Goal: Task Accomplishment & Management: Manage account settings

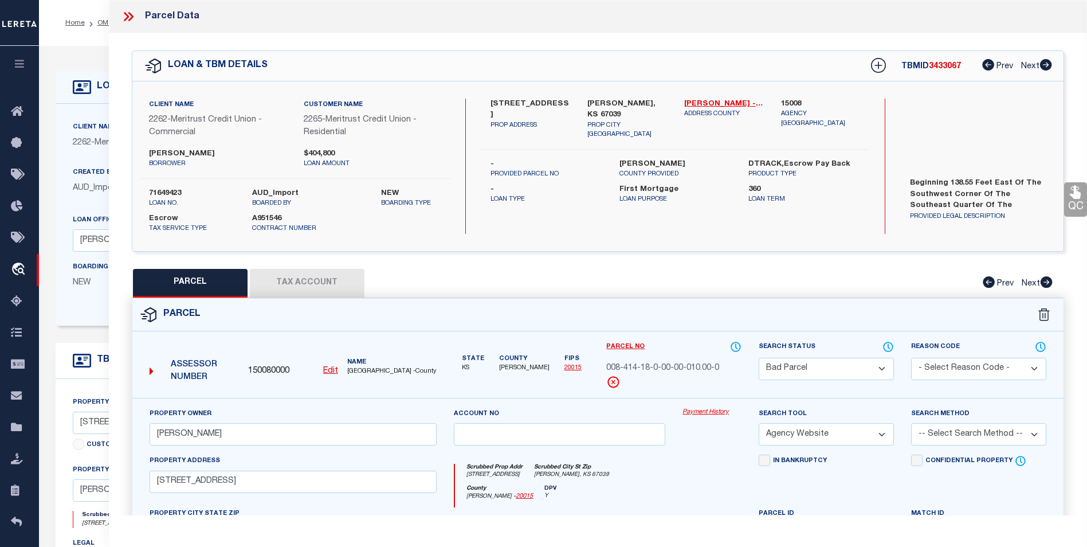
select select "BP"
select select "AGW"
select select "26846"
select select "8840"
select select "10"
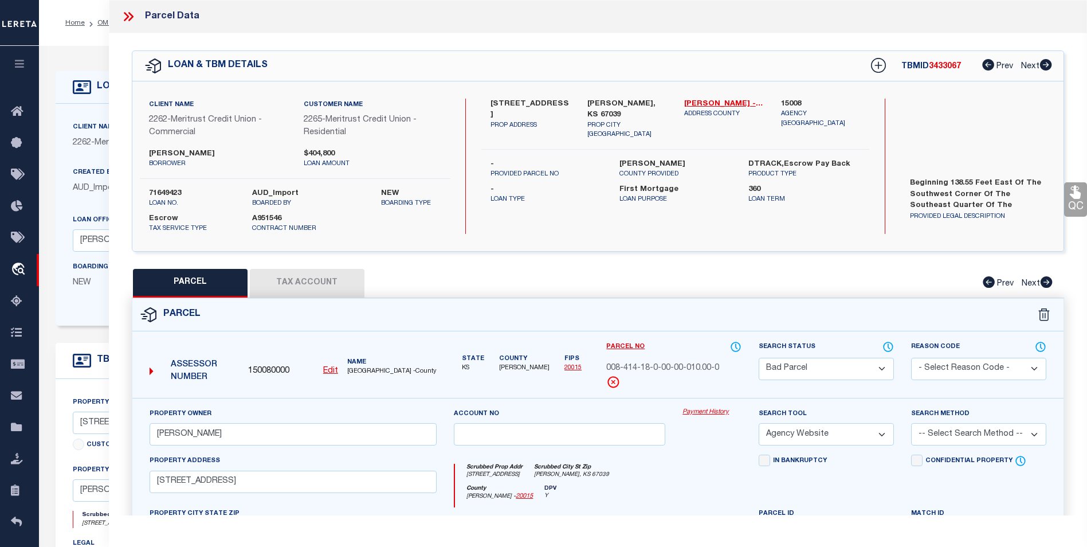
select select "Escrow"
select select "2"
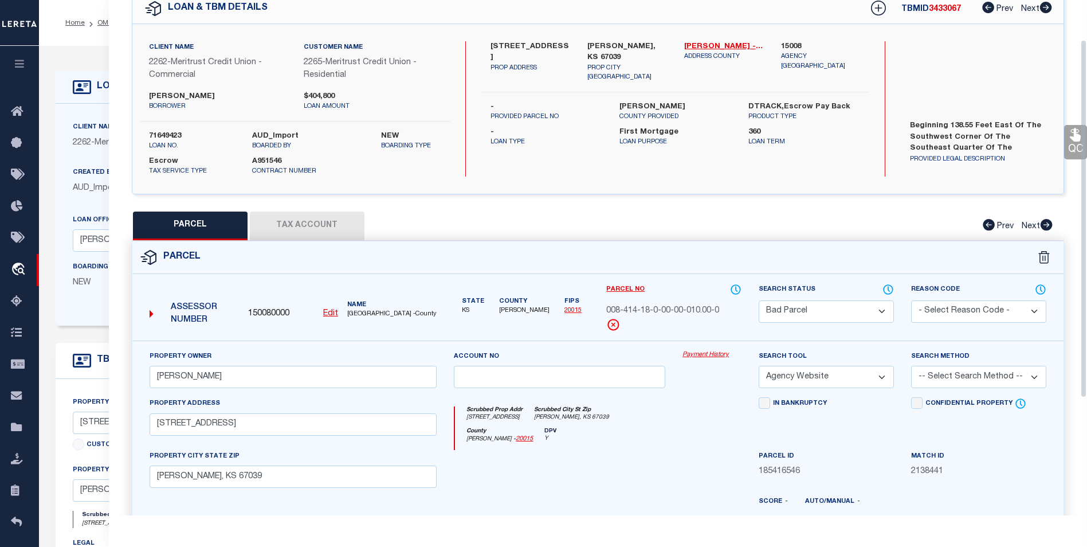
drag, startPoint x: 454, startPoint y: 199, endPoint x: 370, endPoint y: 151, distance: 97.8
click at [454, 199] on div "QC QC QC" at bounding box center [598, 329] width 978 height 706
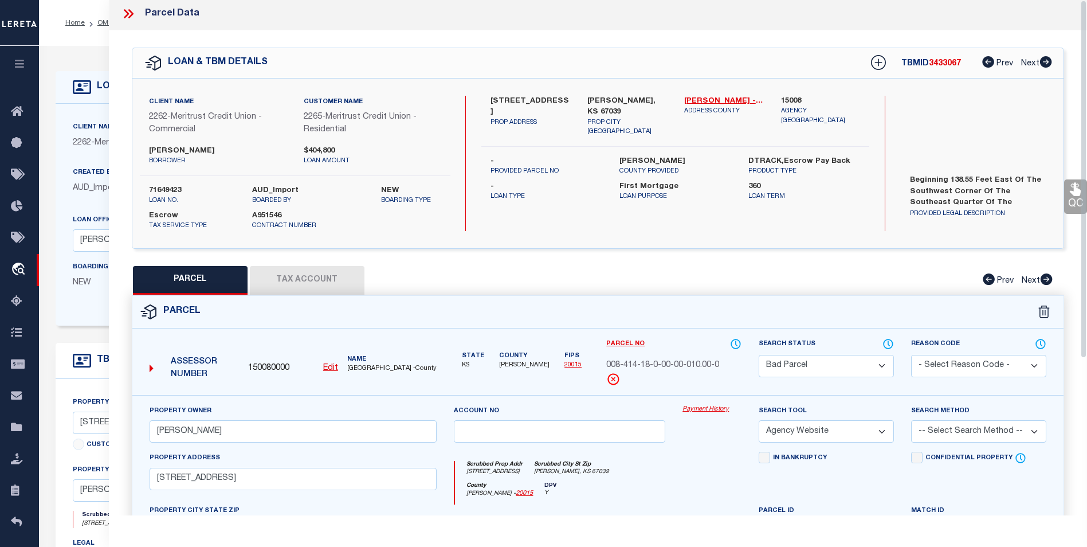
scroll to position [0, 0]
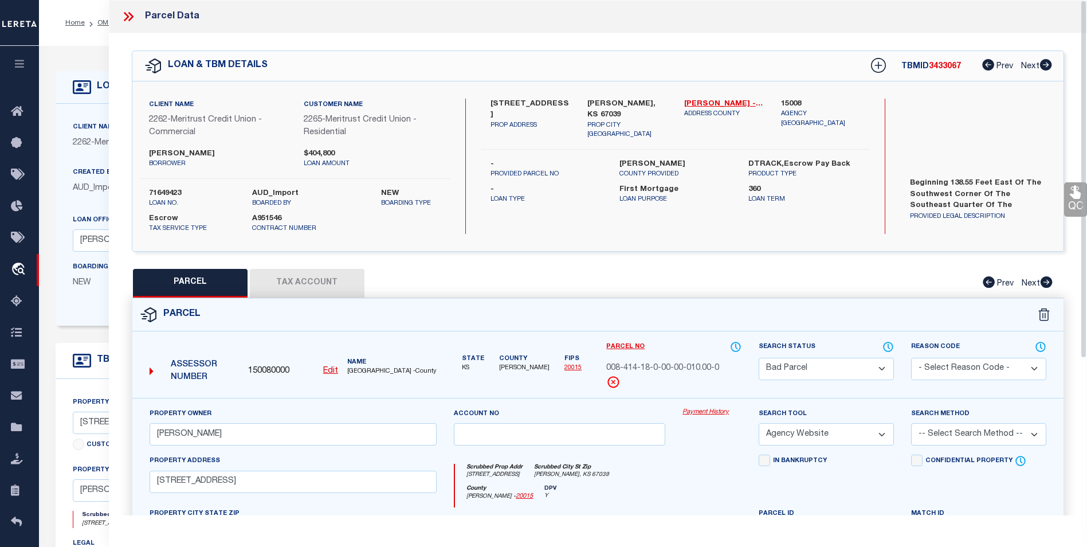
click at [126, 15] on icon at bounding box center [126, 16] width 5 height 9
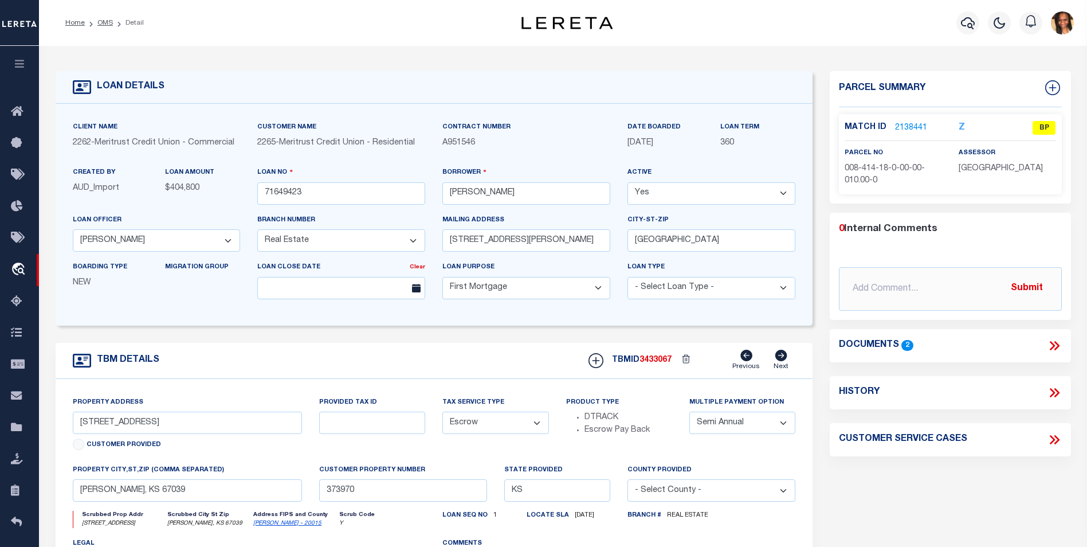
click at [1047, 341] on icon at bounding box center [1054, 345] width 15 height 15
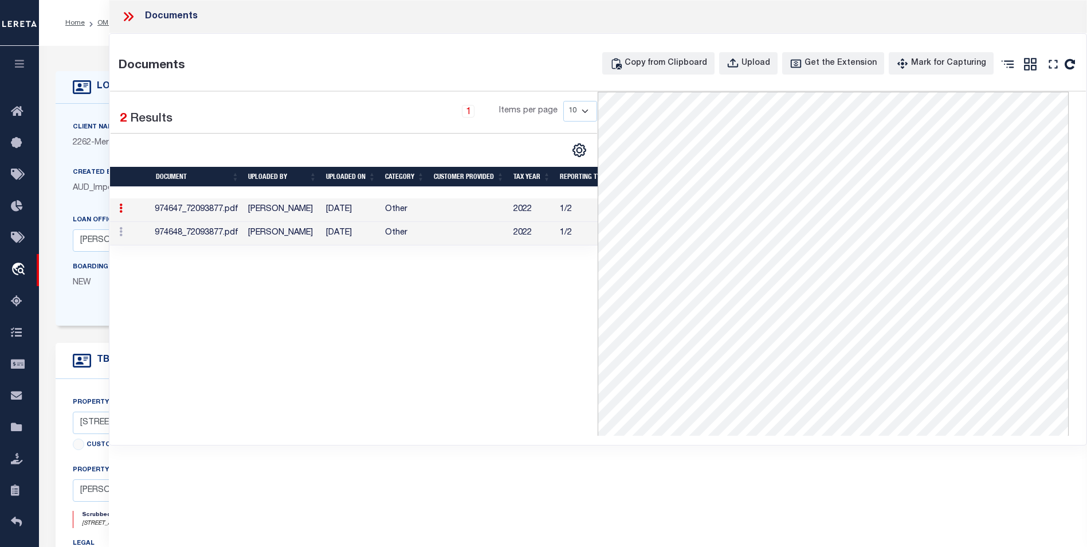
click at [124, 21] on icon at bounding box center [126, 16] width 5 height 9
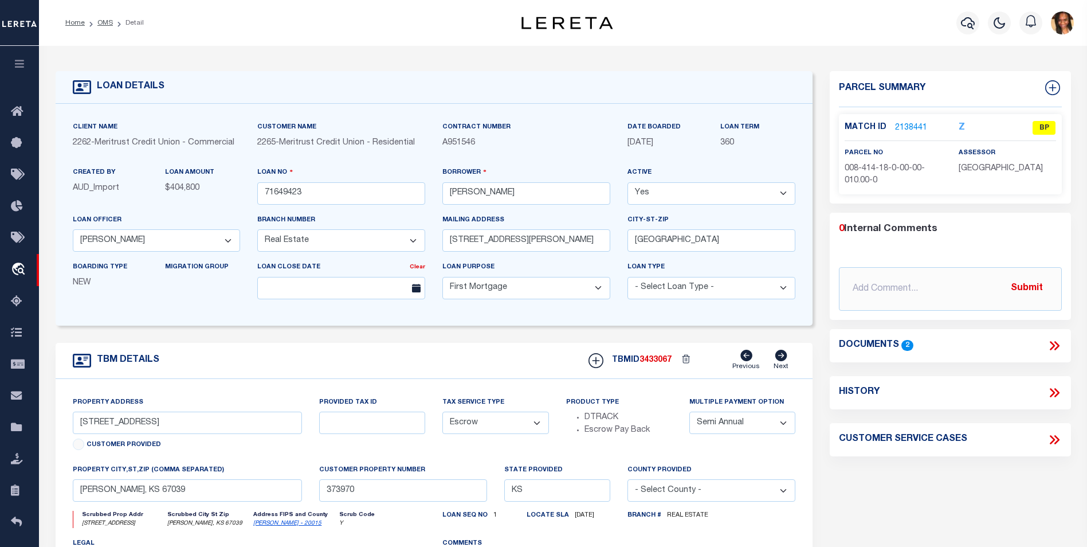
click at [1057, 344] on icon at bounding box center [1056, 345] width 5 height 9
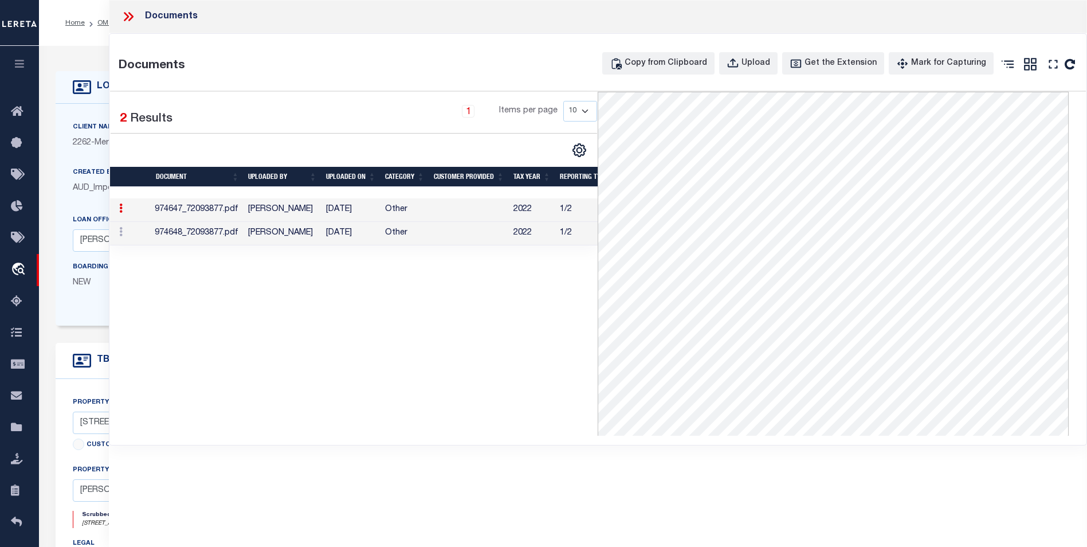
click at [374, 230] on td "01/25/2023" at bounding box center [350, 233] width 59 height 23
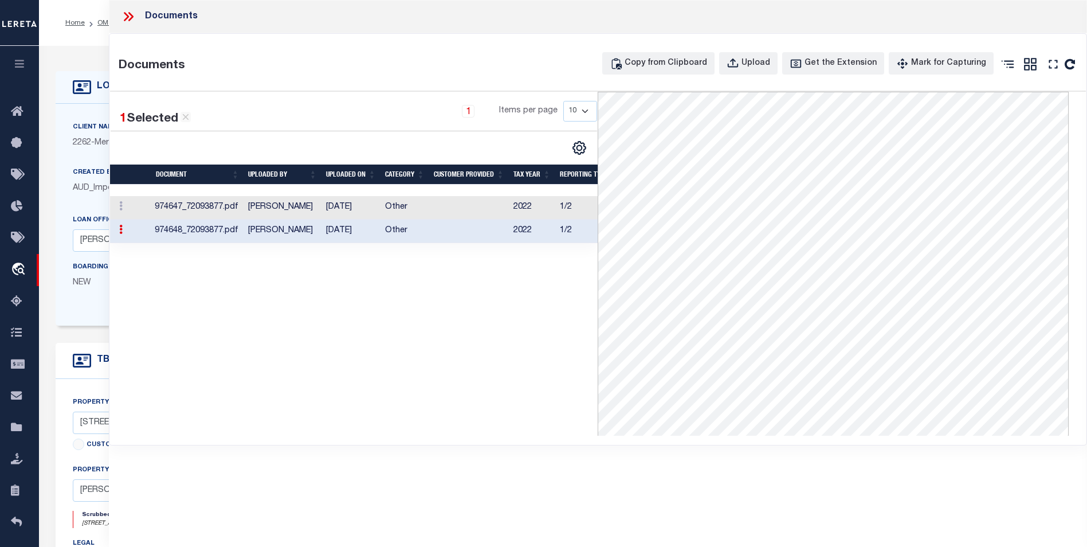
click at [479, 201] on td at bounding box center [469, 207] width 80 height 23
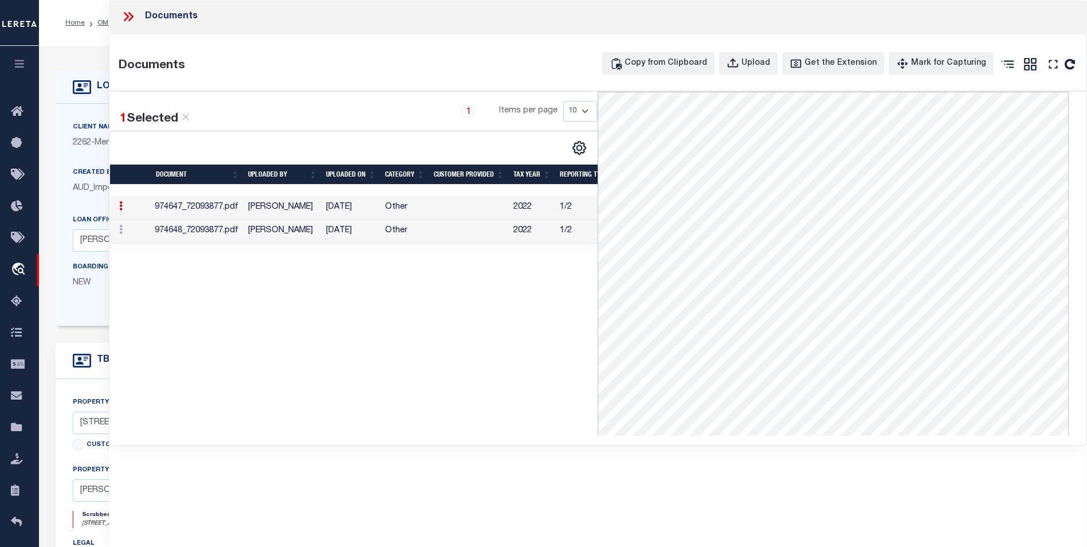
click at [449, 231] on td at bounding box center [469, 230] width 80 height 23
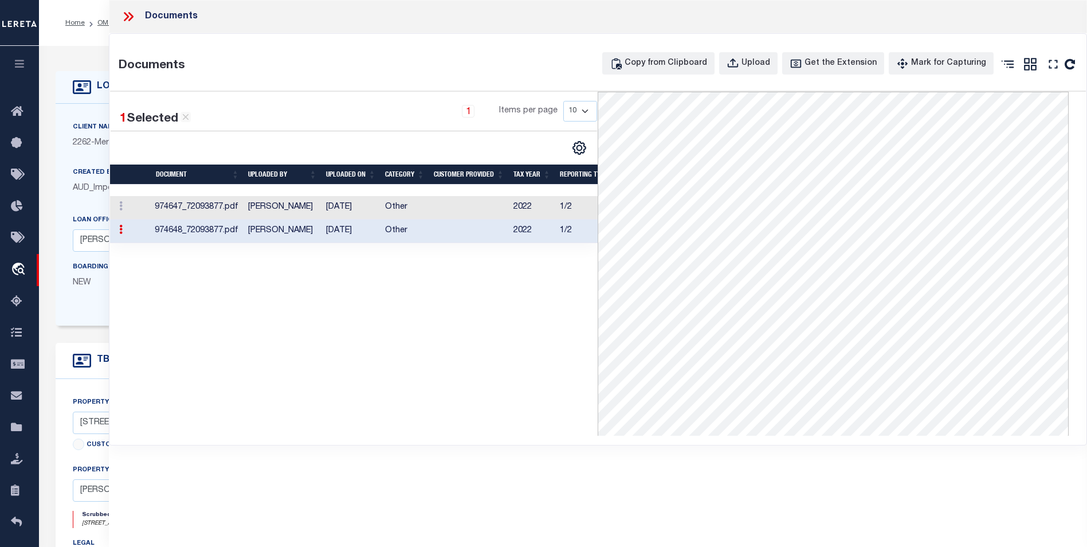
click at [449, 206] on td at bounding box center [469, 207] width 80 height 23
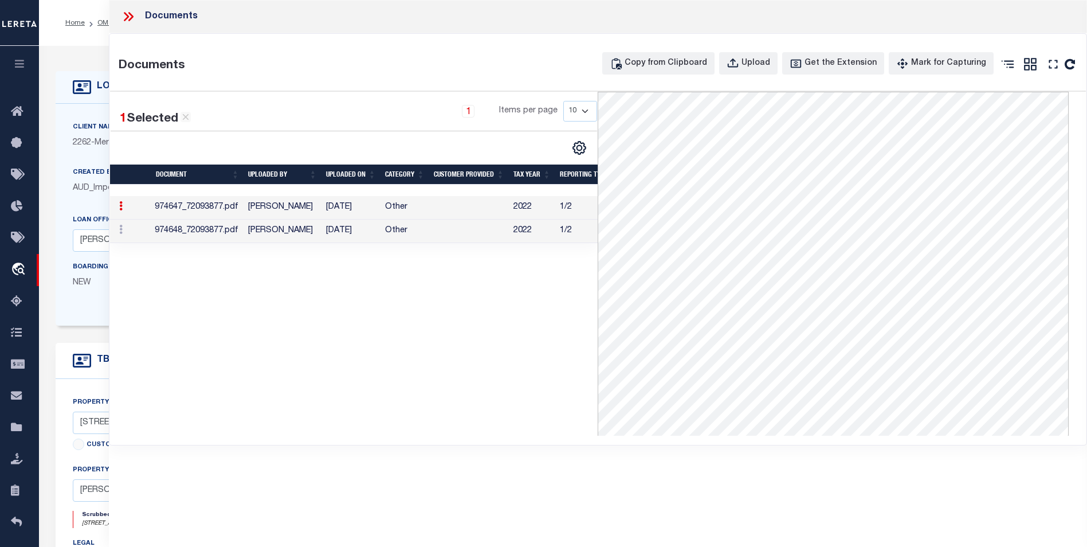
click at [129, 15] on icon at bounding box center [128, 16] width 15 height 15
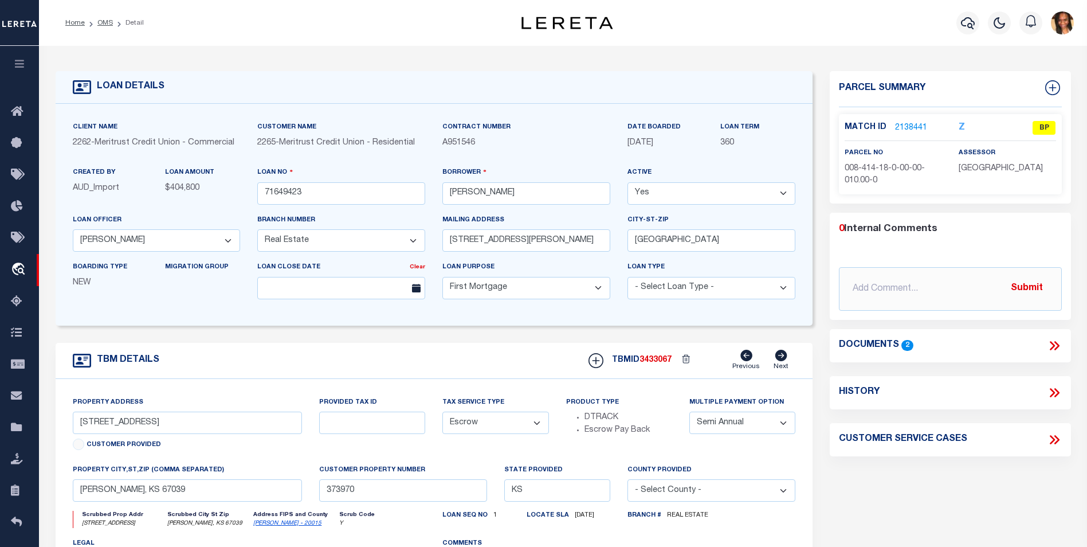
click at [907, 124] on link "2138441" at bounding box center [911, 128] width 32 height 12
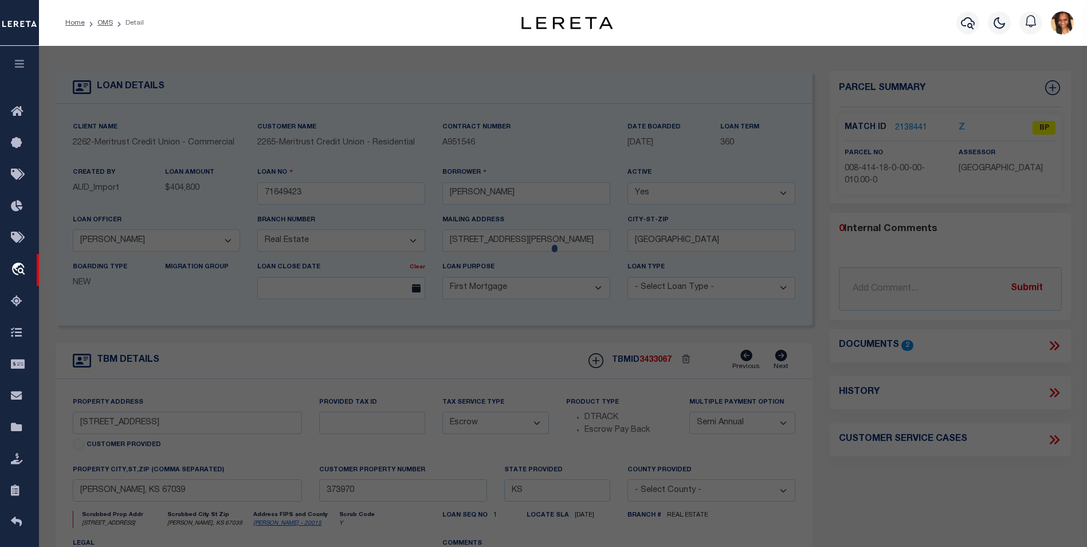
select select "AS"
select select
checkbox input "false"
select select "BP"
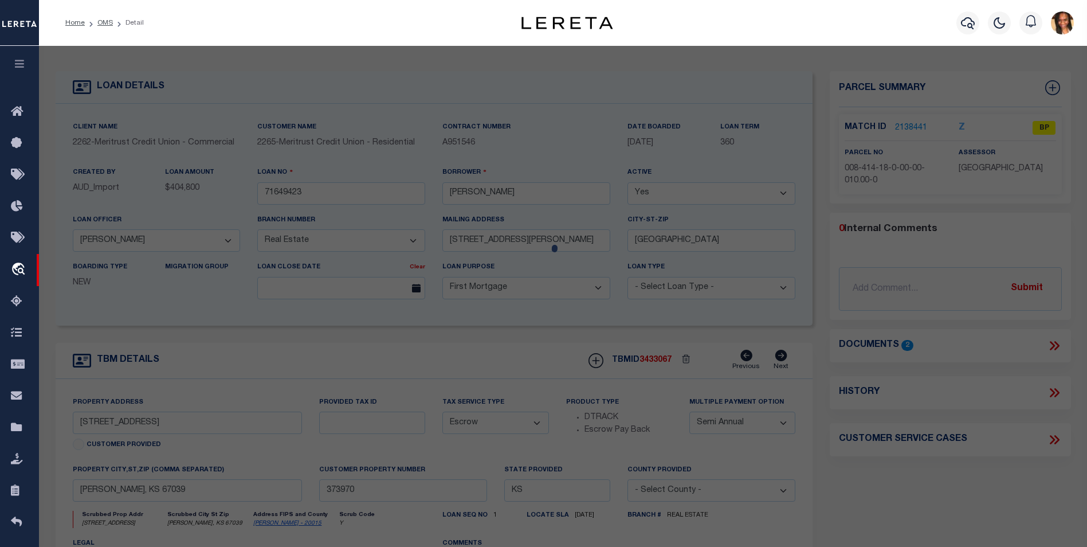
type input "COX, JEREMY EUGENE"
select select "AGW"
select select
type input "10686 SW 210th St"
type input "Douglass, KS 67039"
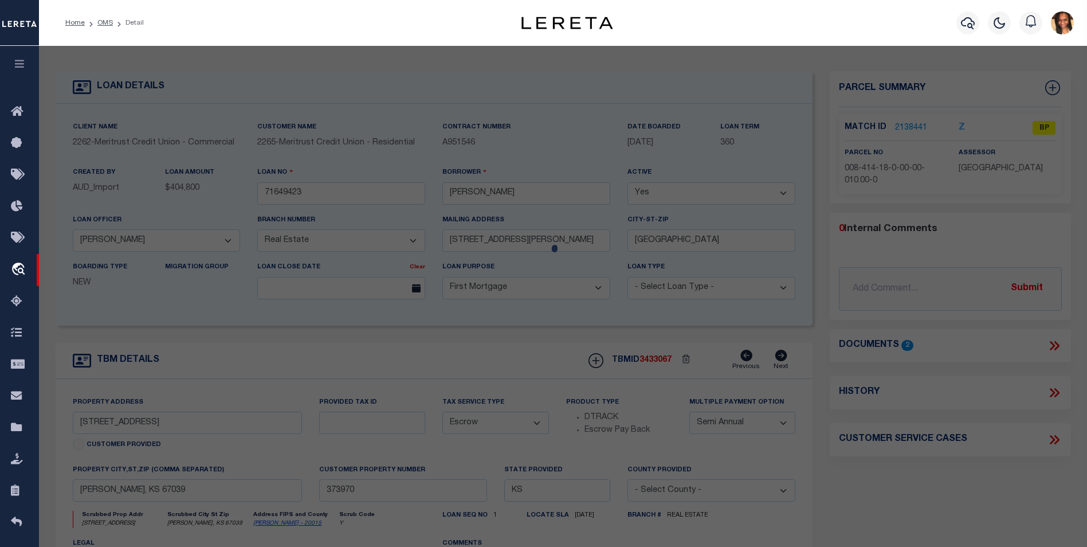
type textarea "S18 , T29 , R04E , ACRES 2.6 , PT SE4 SW4 BEG 138.55E SW/C SE4 SW4 N275 E475 S2…"
type textarea "tax id or parcel doesnt come up with anything on tax or assessor web site and t…"
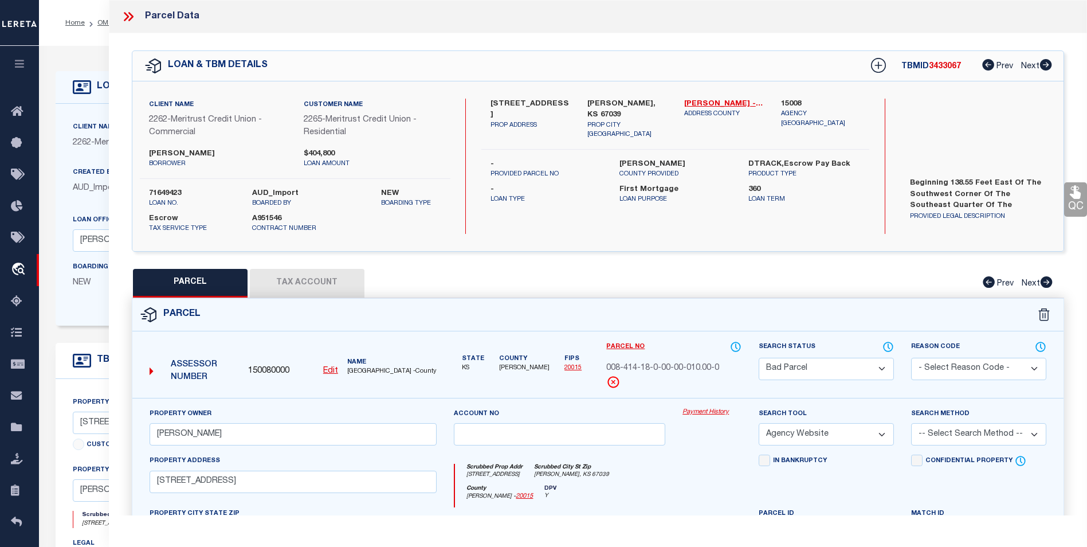
click at [327, 367] on u "Edit" at bounding box center [330, 371] width 15 height 8
type input "150080000"
type input "008-414-18-0-00-00-010.00-0"
select select "BP"
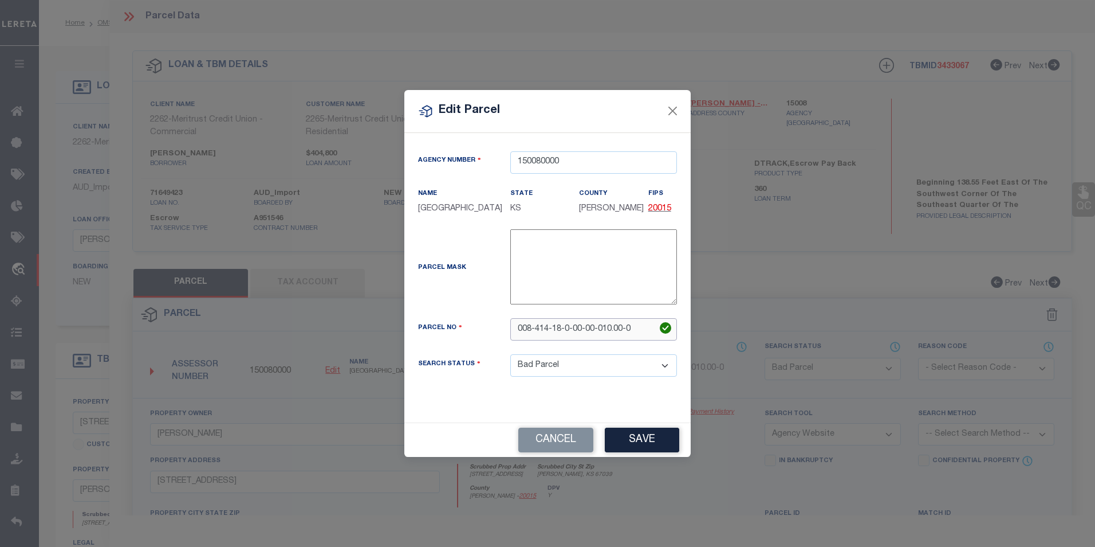
drag, startPoint x: 536, startPoint y: 329, endPoint x: 520, endPoint y: 332, distance: 16.2
click at [520, 332] on input "008-414-18-0-00-00-010.00-0" at bounding box center [593, 329] width 167 height 22
drag, startPoint x: 675, startPoint y: 117, endPoint x: 707, endPoint y: 125, distance: 33.1
click at [675, 117] on button "Close" at bounding box center [673, 111] width 15 height 15
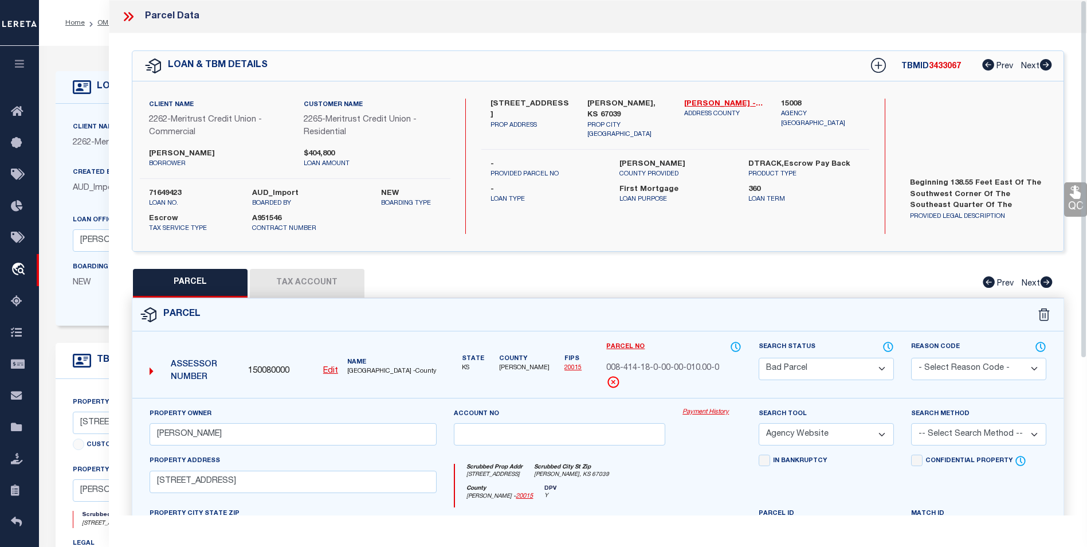
click at [329, 278] on button "Tax Account" at bounding box center [307, 283] width 115 height 29
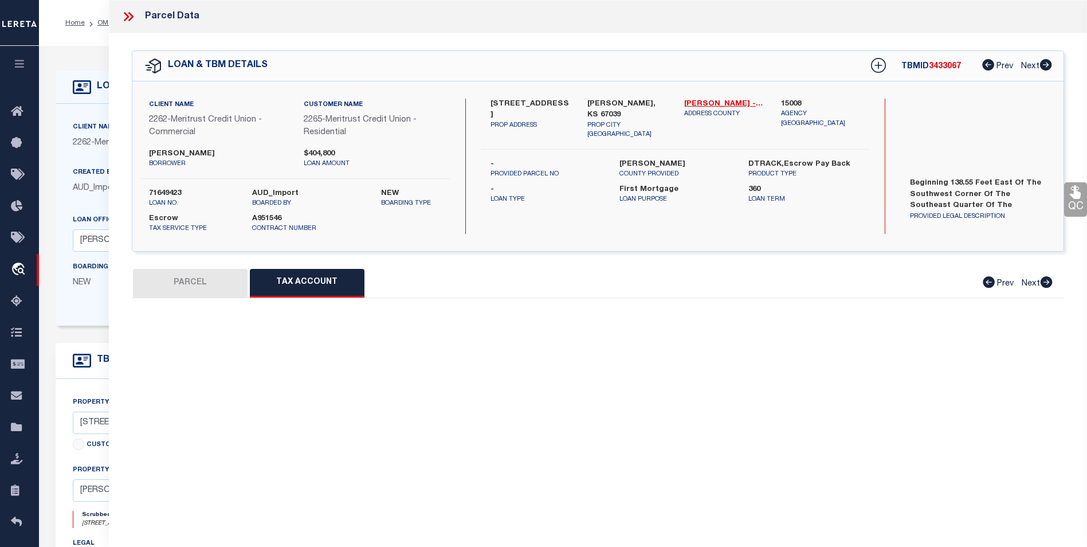
select select "100"
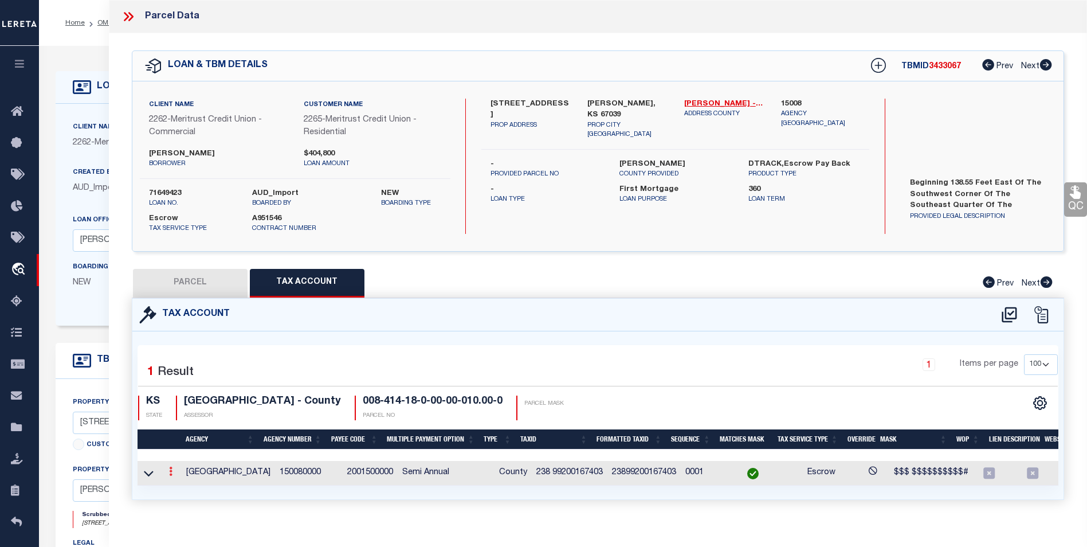
click at [169, 475] on icon at bounding box center [170, 470] width 3 height 9
click at [174, 490] on link at bounding box center [186, 489] width 42 height 19
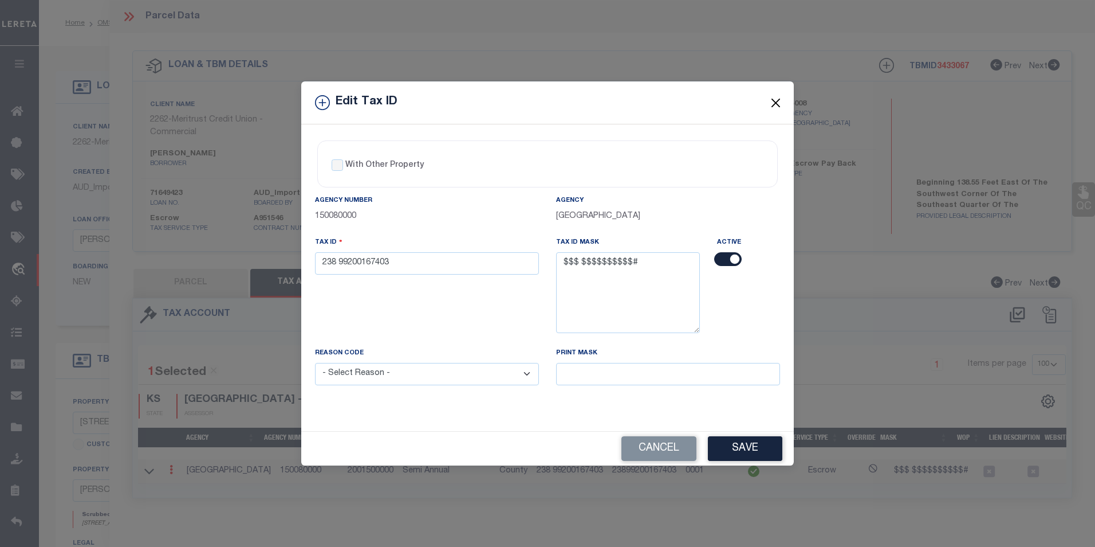
click at [778, 104] on button "Close" at bounding box center [776, 102] width 15 height 15
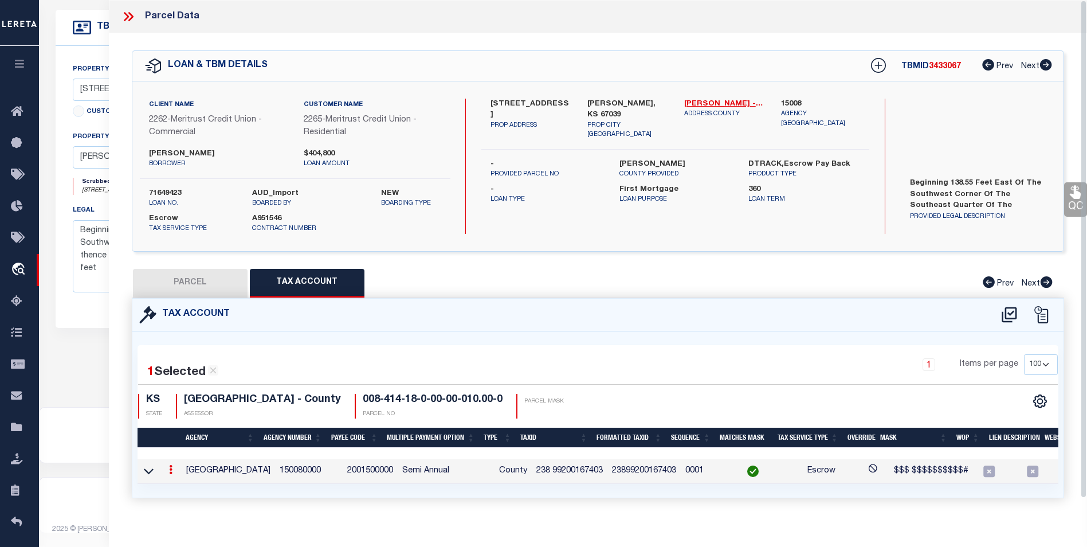
click at [131, 18] on icon at bounding box center [130, 16] width 5 height 9
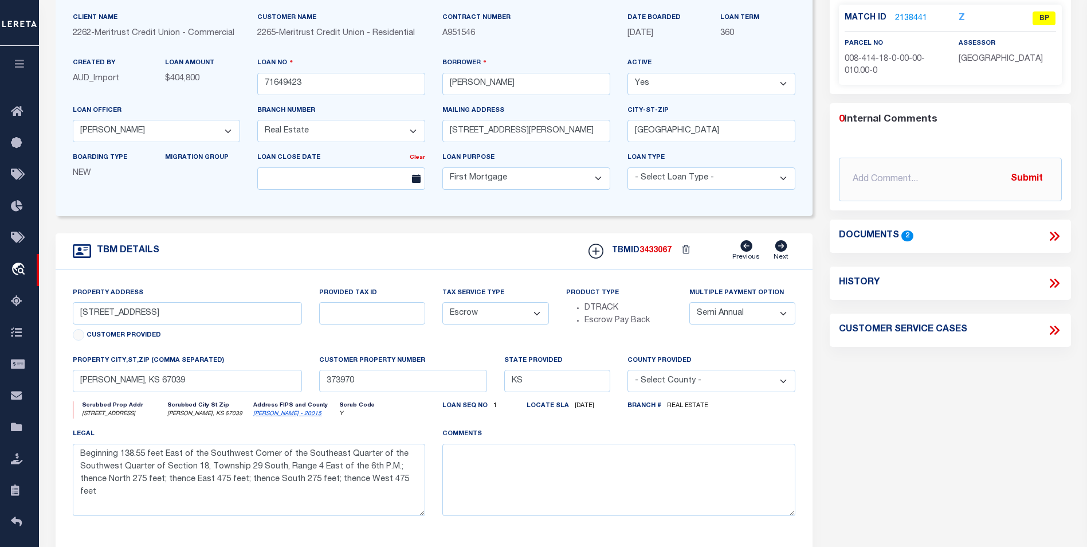
scroll to position [108, 0]
click at [1051, 238] on icon at bounding box center [1052, 237] width 5 height 9
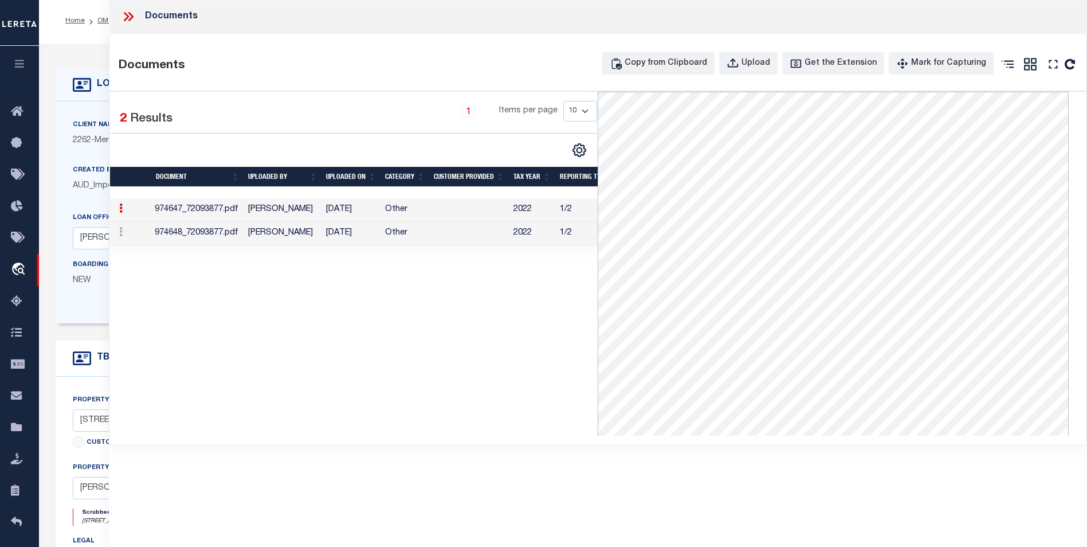
scroll to position [0, 0]
click at [124, 17] on icon at bounding box center [128, 16] width 15 height 15
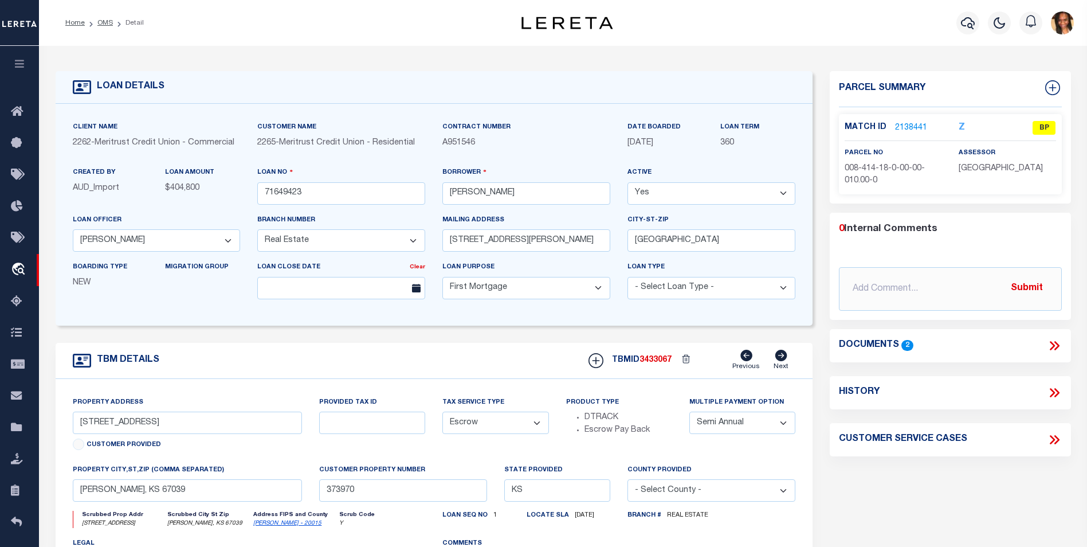
click at [902, 125] on link "2138441" at bounding box center [911, 128] width 32 height 12
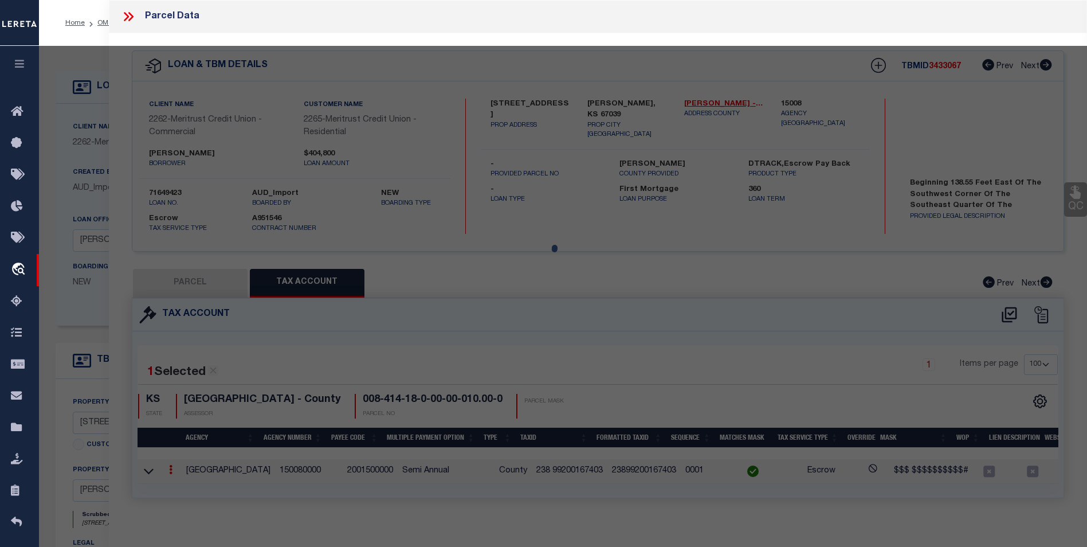
select select "AS"
select select
checkbox input "false"
select select "BP"
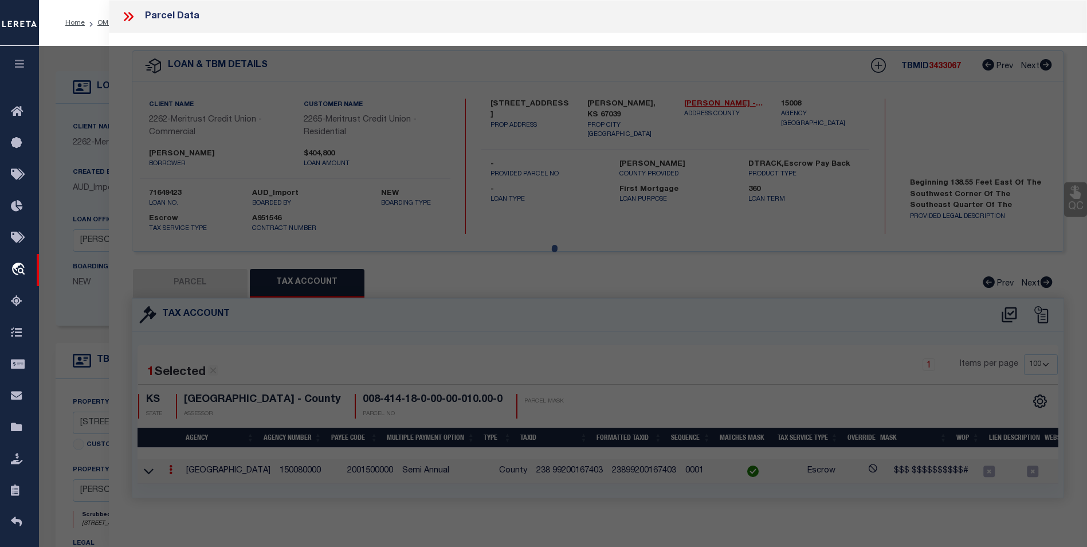
type input "COX, JEREMY EUGENE"
select select "AGW"
select select
type input "10686 SW 210th St"
type input "Douglass, KS 67039"
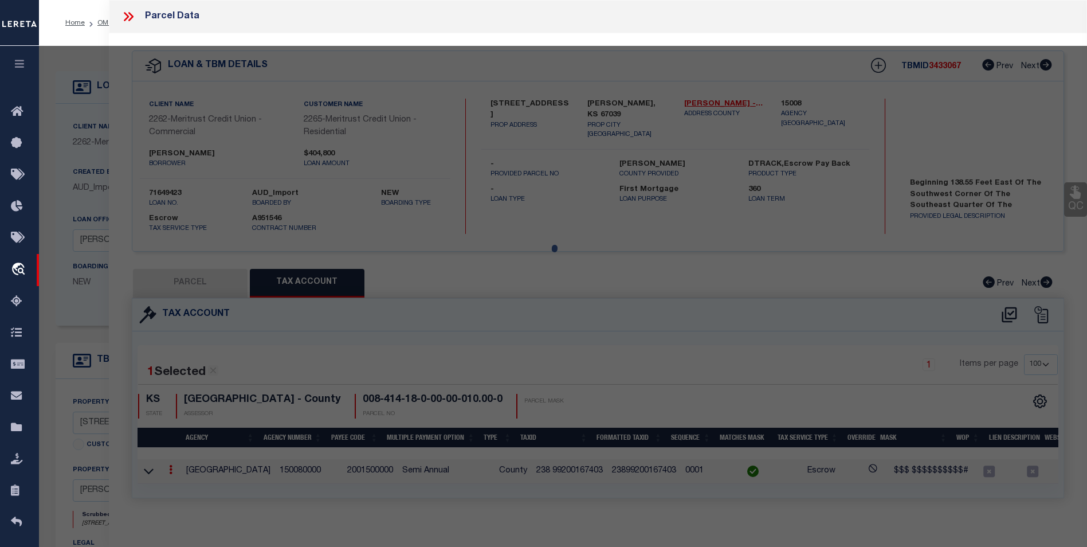
type textarea "S18 , T29 , R04E , ACRES 2.6 , PT SE4 SW4 BEG 138.55E SW/C SE4 SW4 N275 E475 S2…"
type textarea "tax id or parcel doesnt come up with anything on tax or assessor web site and t…"
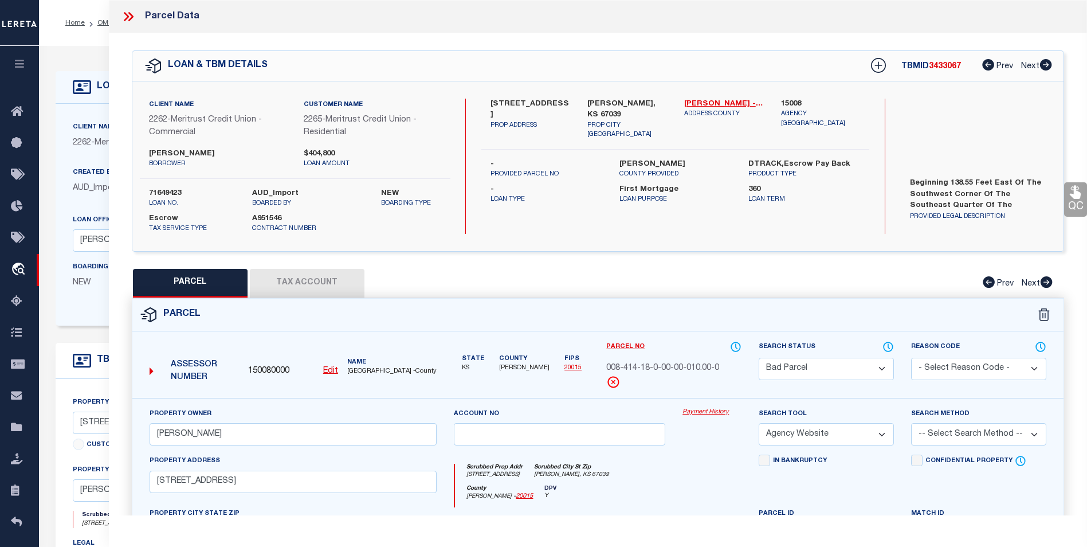
click at [323, 287] on button "Tax Account" at bounding box center [307, 283] width 115 height 29
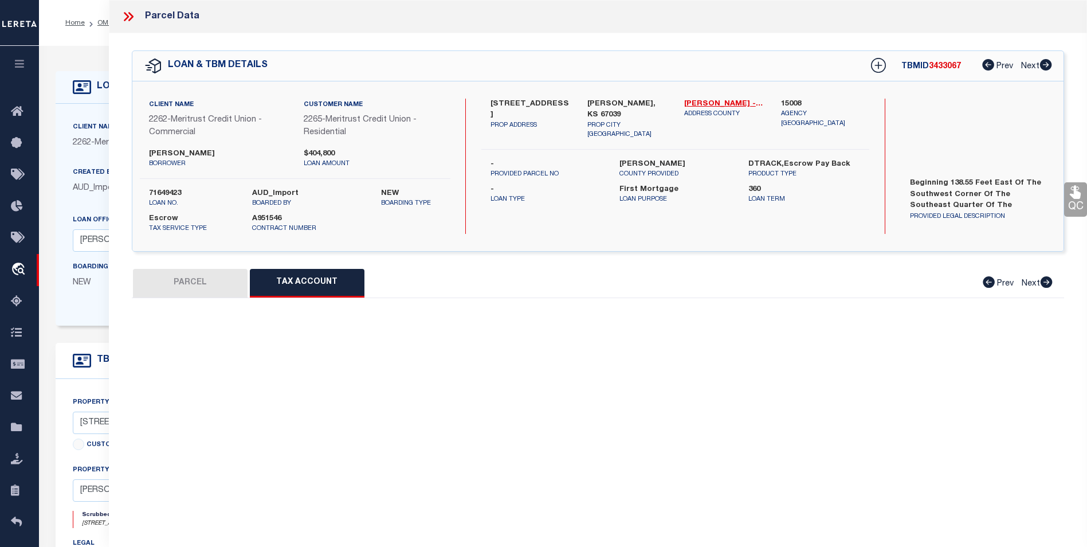
select select "100"
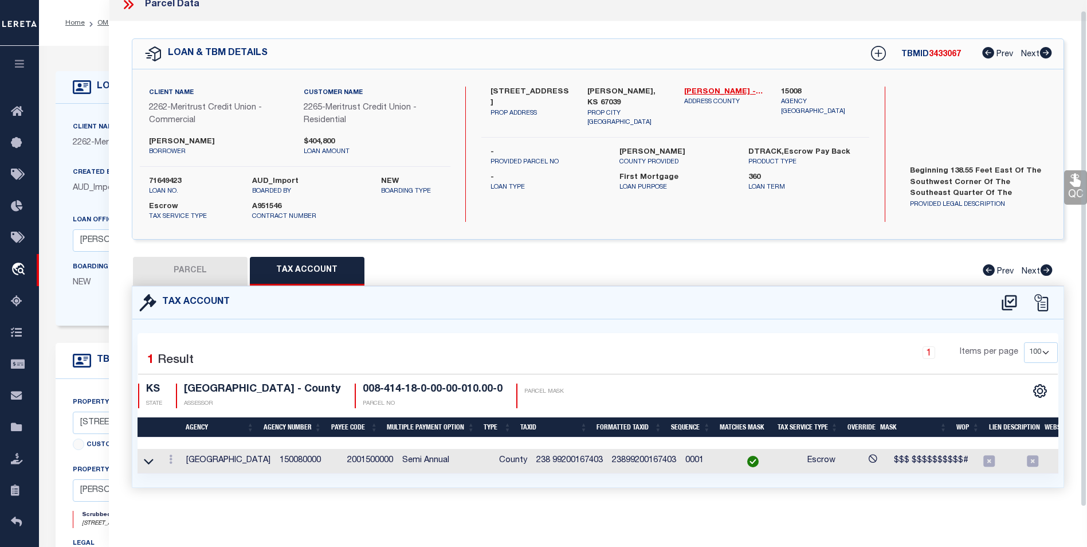
scroll to position [19, 0]
click at [594, 356] on div "1 Items per page 10 25 50 100" at bounding box center [714, 357] width 685 height 30
click at [172, 459] on div at bounding box center [170, 461] width 13 height 14
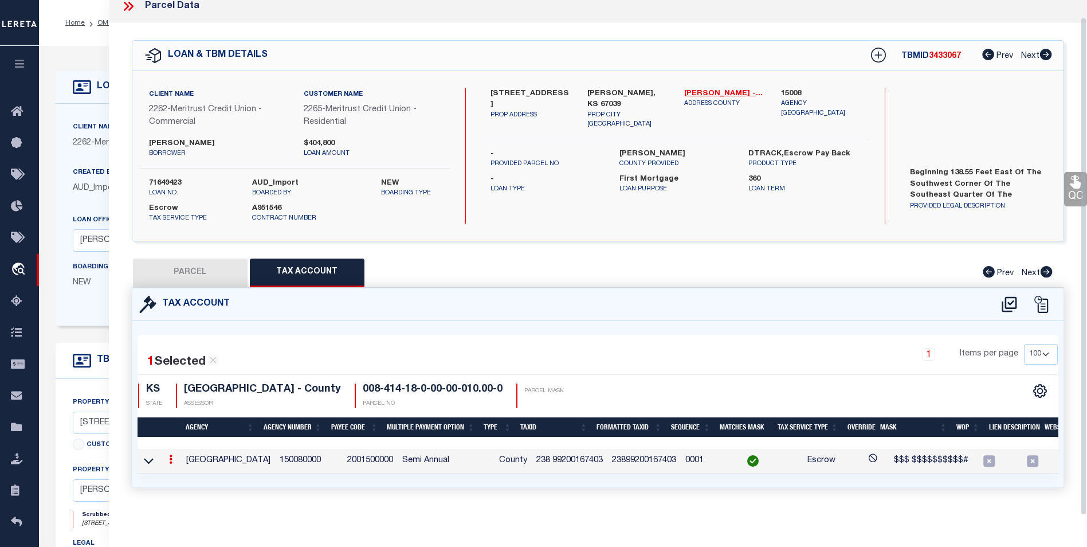
click at [169, 454] on icon at bounding box center [170, 458] width 3 height 9
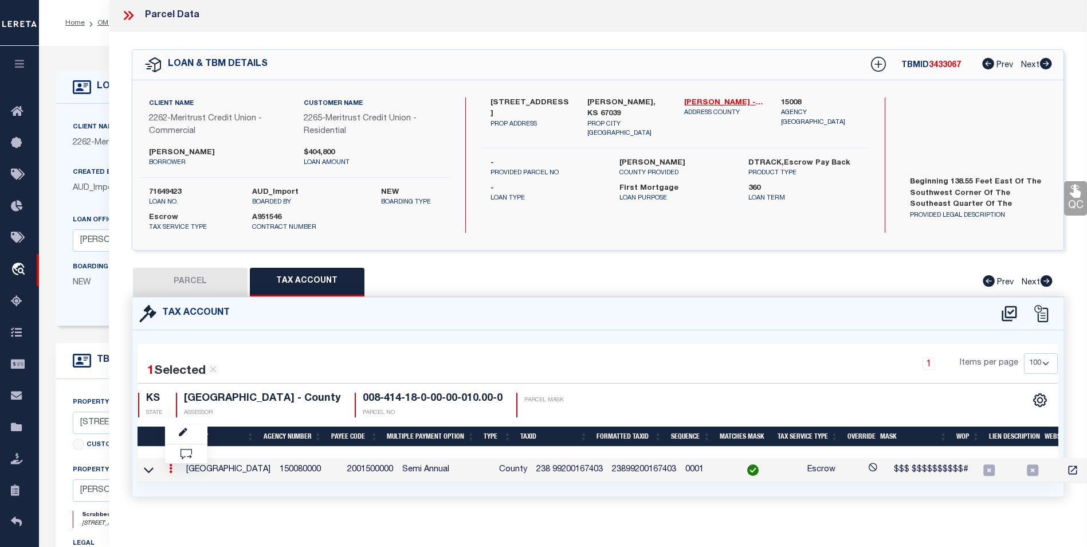
click at [206, 286] on button "PARCEL" at bounding box center [190, 282] width 115 height 29
select select "AS"
select select
checkbox input "false"
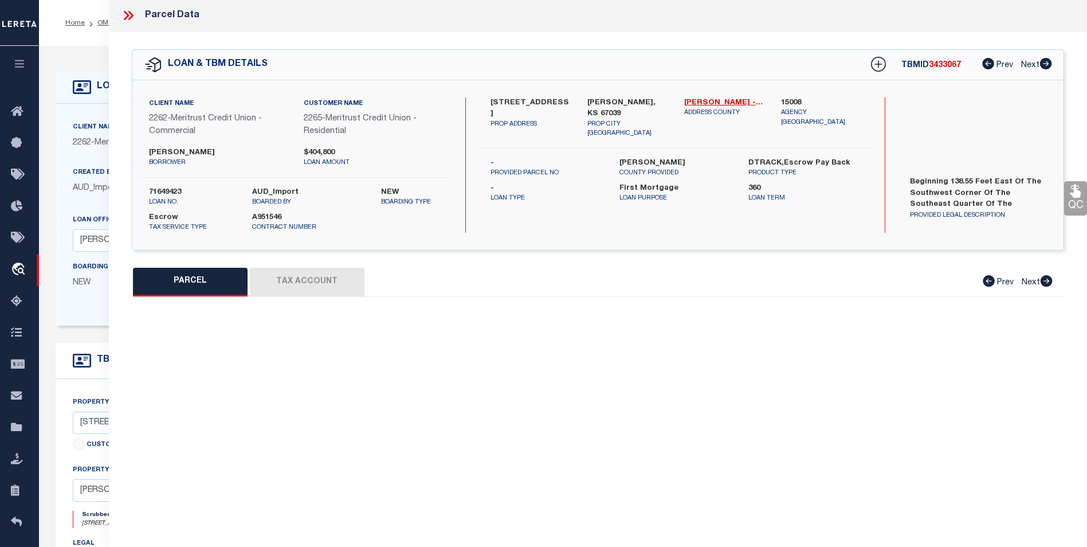
select select "BP"
type input "COX, JEREMY EUGENE"
select select "AGW"
select select
type input "10686 SW 210th St"
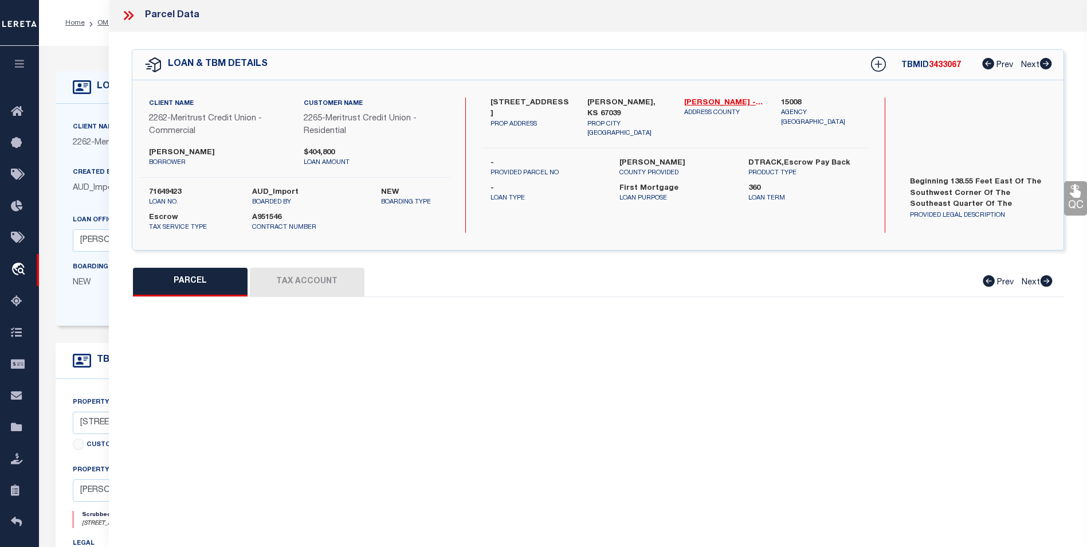
type input "Douglass, KS 67039"
type textarea "S18 , T29 , R04E , ACRES 2.6 , PT SE4 SW4 BEG 138.55E SW/C SE4 SW4 N275 E475 S2…"
type textarea "tax id or parcel doesnt come up with anything on tax or assessor web site and t…"
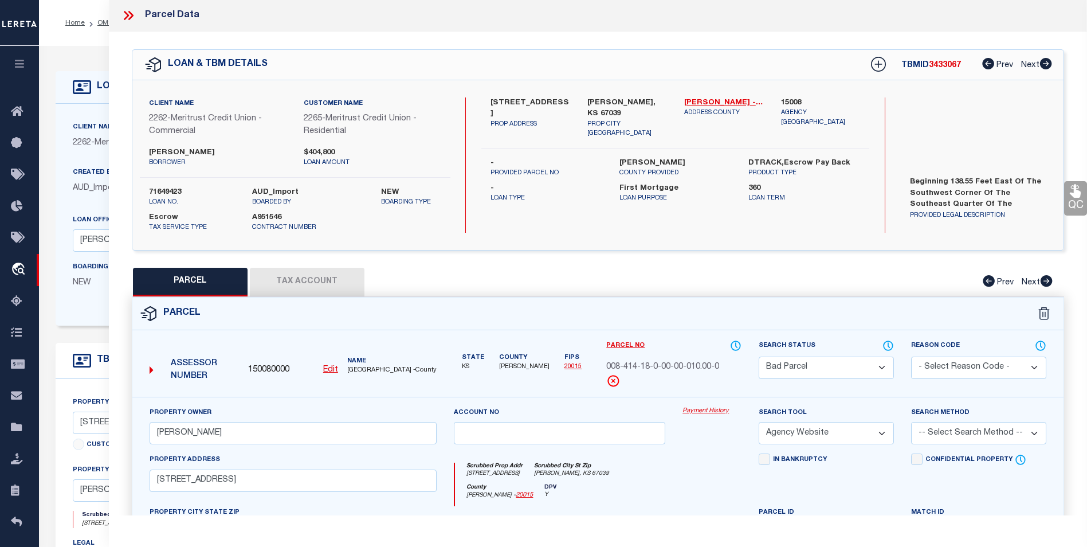
click at [328, 368] on u "Edit" at bounding box center [330, 369] width 15 height 8
select select "BP"
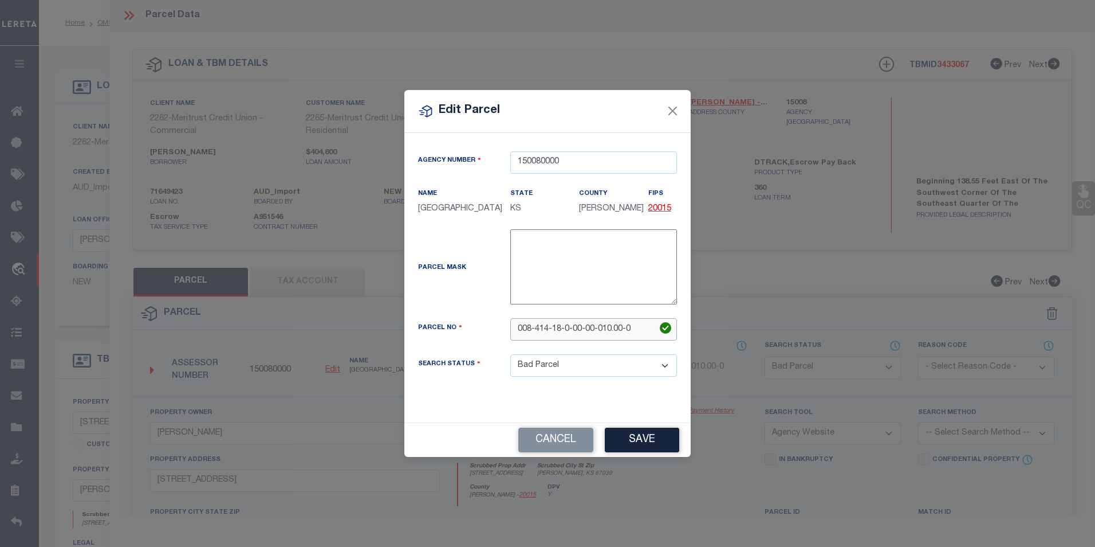
drag, startPoint x: 642, startPoint y: 327, endPoint x: 447, endPoint y: 336, distance: 194.4
click at [447, 336] on div "Parcel No 008-414-18-0-00-00-010.00-0" at bounding box center [548, 329] width 276 height 22
type input "238 0000186110"
click at [576, 367] on select "Automated Search Bad Parcel Complete Duplicate Parcel High Dollar Reporting In …" at bounding box center [593, 365] width 167 height 22
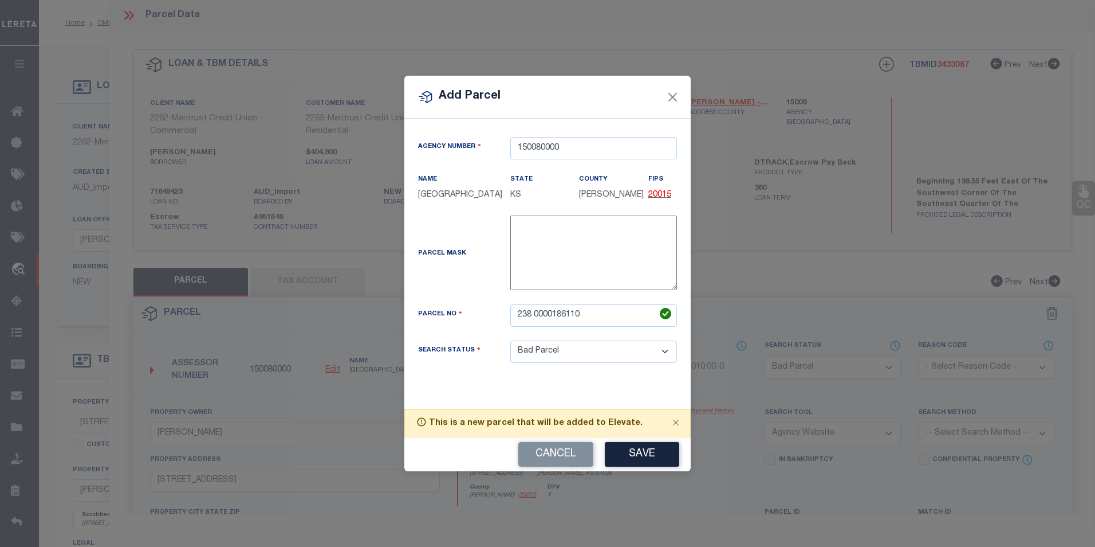
drag, startPoint x: 584, startPoint y: 379, endPoint x: 595, endPoint y: 379, distance: 10.9
click at [584, 379] on div "Agency Number 150080000 Name BUTLER COUNTY State KS County FIPS 20015" at bounding box center [548, 259] width 276 height 244
click at [606, 363] on div "Search Status Automated Search Bad Parcel Complete Duplicate Parcel High Dollar…" at bounding box center [548, 358] width 276 height 36
click at [608, 353] on select "Automated Search Bad Parcel Complete Duplicate Parcel High Dollar Reporting In …" at bounding box center [593, 351] width 167 height 22
click at [653, 454] on button "Save" at bounding box center [642, 454] width 74 height 25
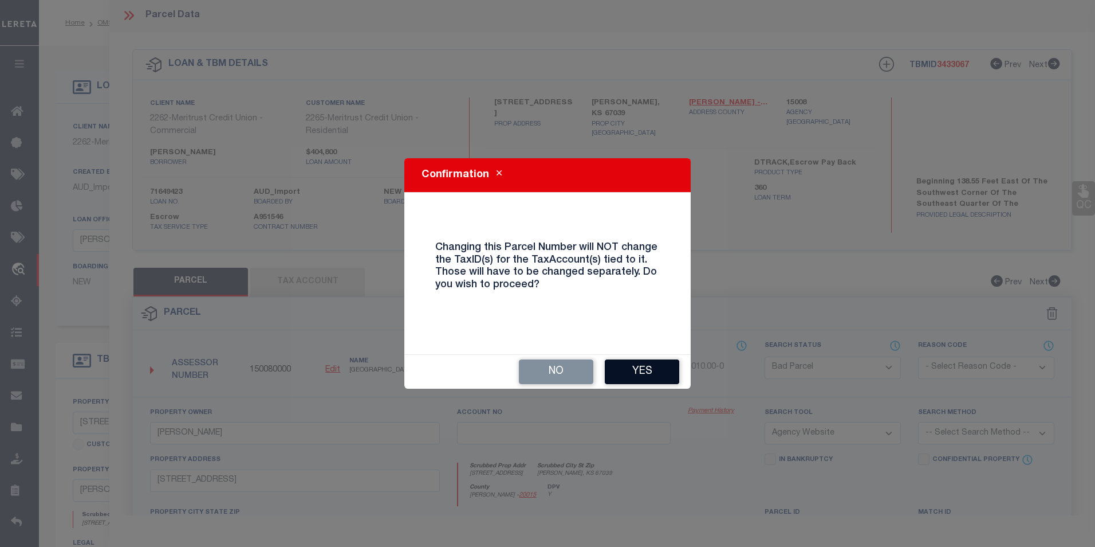
click at [650, 375] on button "Yes" at bounding box center [642, 371] width 74 height 25
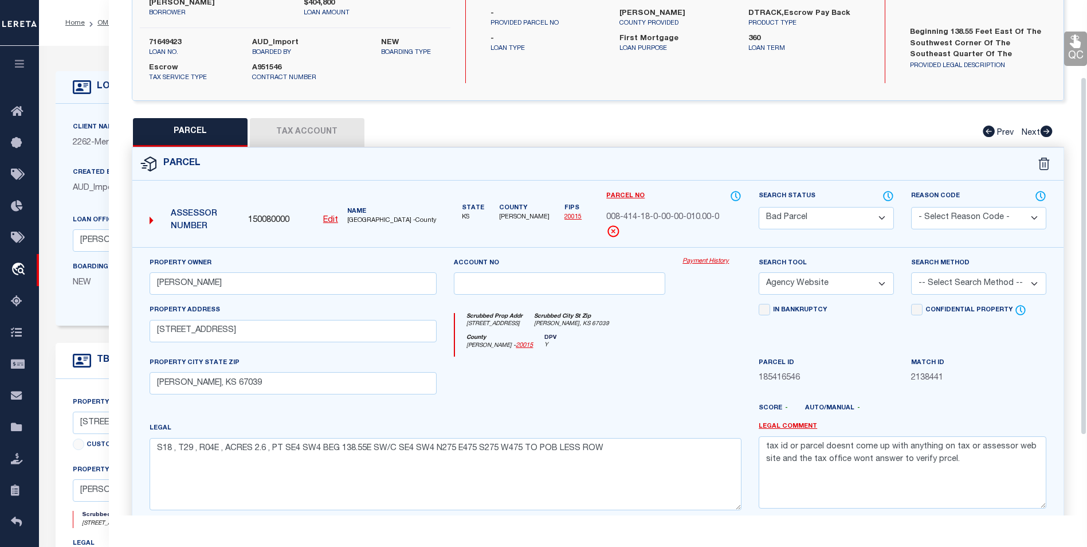
scroll to position [111, 0]
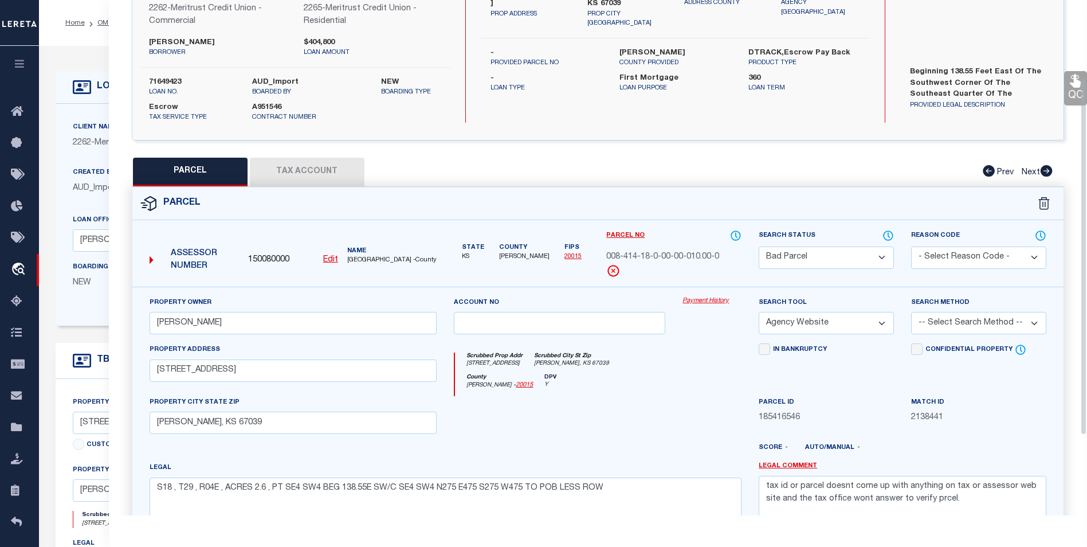
click at [283, 168] on button "Tax Account" at bounding box center [307, 172] width 115 height 29
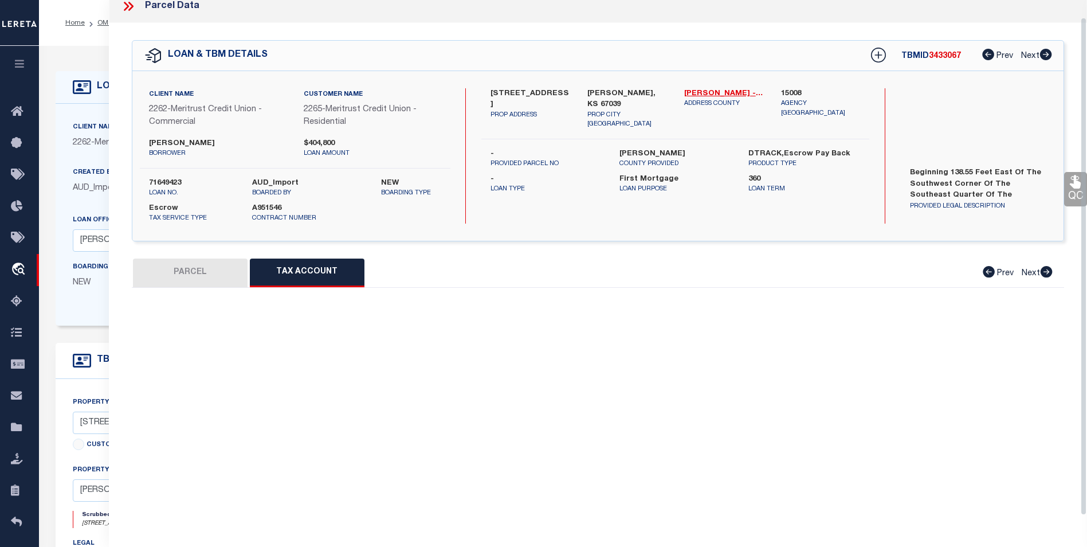
select select "100"
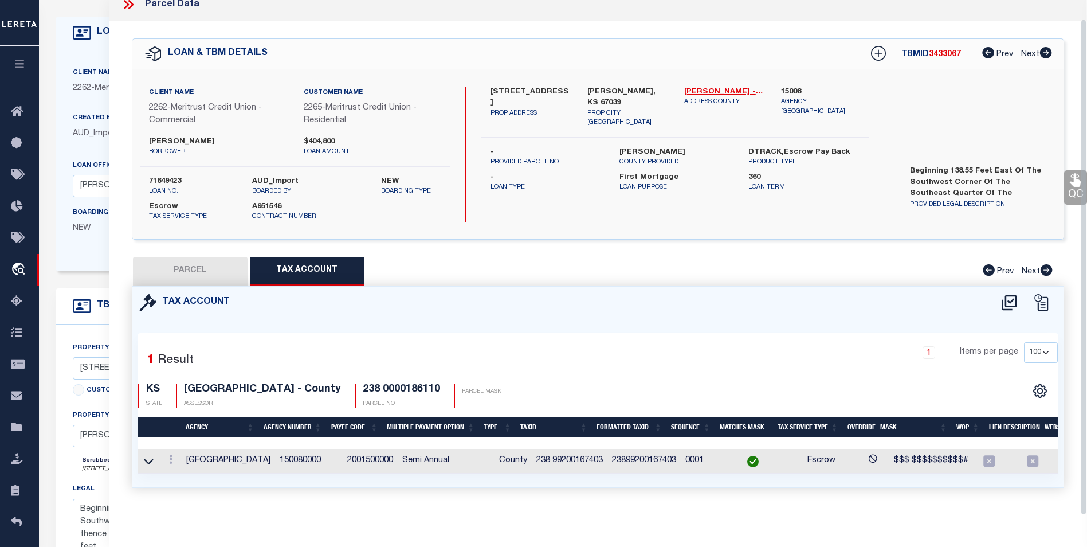
scroll to position [57, 0]
click at [170, 454] on icon at bounding box center [170, 458] width 3 height 9
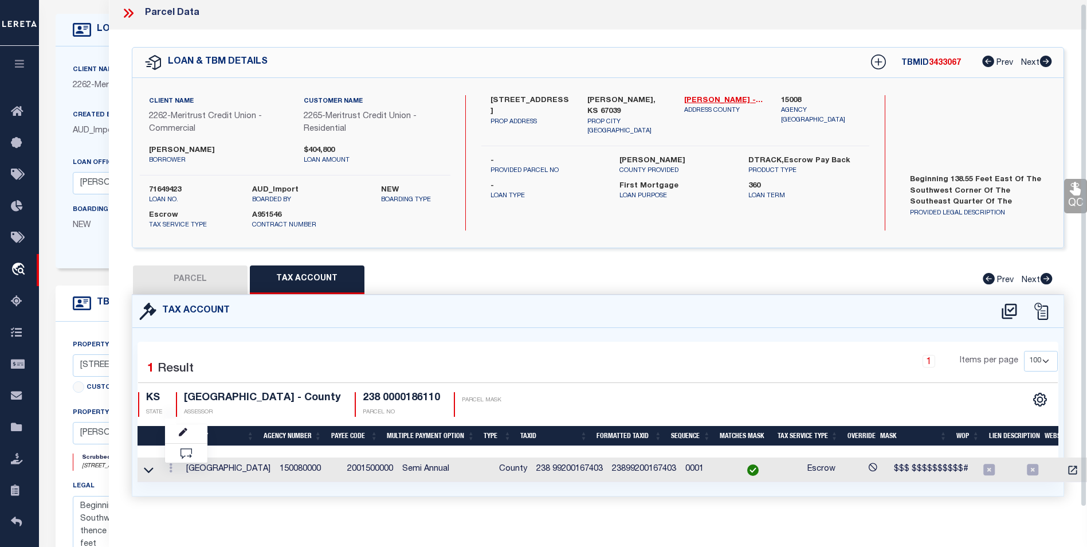
scroll to position [3, 0]
click at [182, 433] on icon "" at bounding box center [183, 432] width 9 height 9
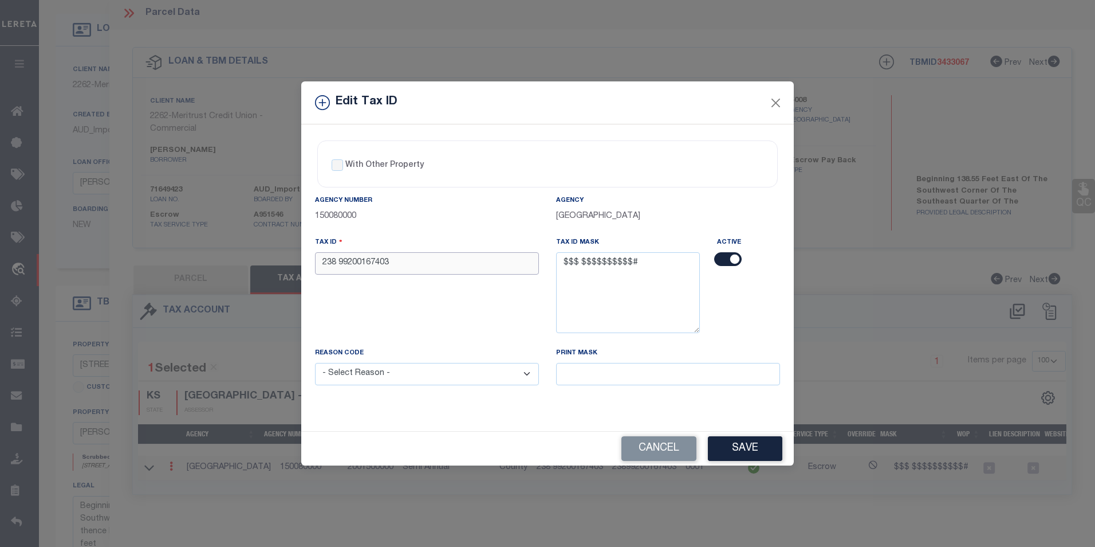
drag, startPoint x: 404, startPoint y: 261, endPoint x: 301, endPoint y: 274, distance: 103.4
click at [301, 274] on div "With Other Property With Other Property Type Temporary Permanent Parent Parcel …" at bounding box center [547, 277] width 493 height 306
type input "238 0000186110"
click at [484, 380] on select "- Select Reason - 099 - Other (Provide additional detail) ACT - Agency Changed …" at bounding box center [427, 374] width 224 height 22
select select "ACT"
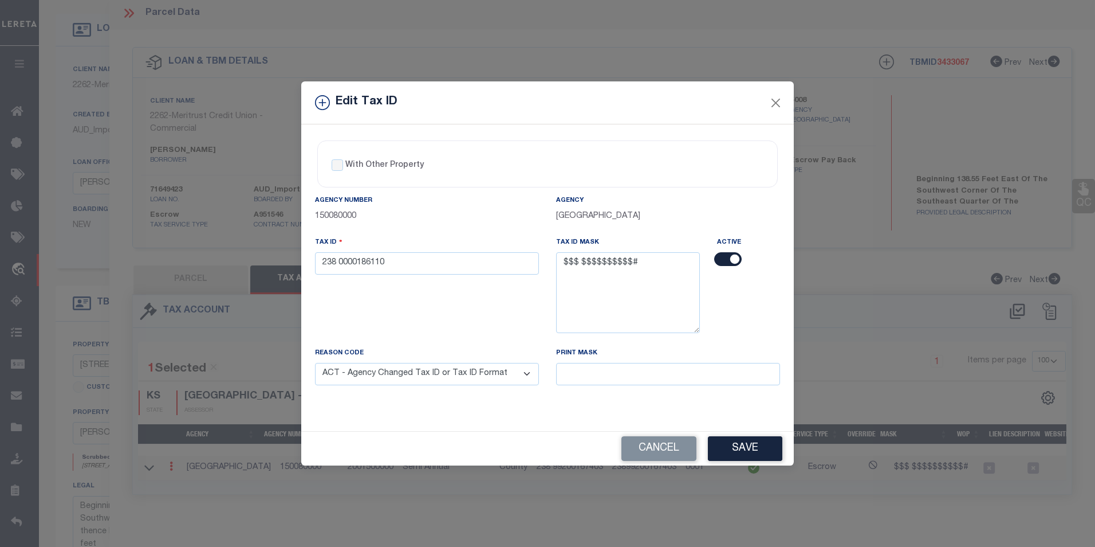
click at [315, 363] on select "- Select Reason - 099 - Other (Provide additional detail) ACT - Agency Changed …" at bounding box center [427, 374] width 224 height 22
click at [775, 444] on button "Save" at bounding box center [745, 448] width 74 height 25
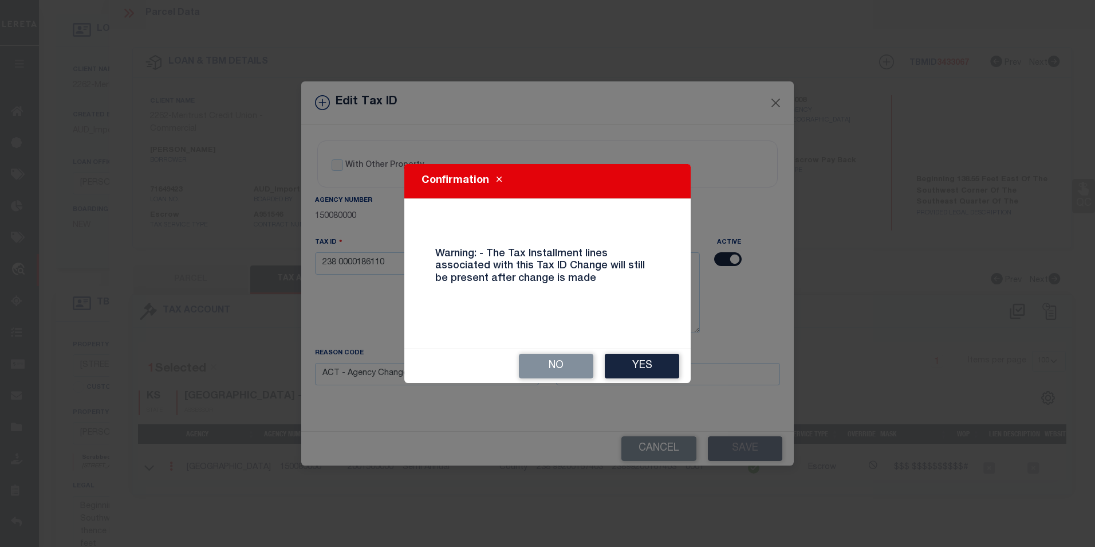
click at [655, 360] on button "Yes" at bounding box center [642, 365] width 74 height 25
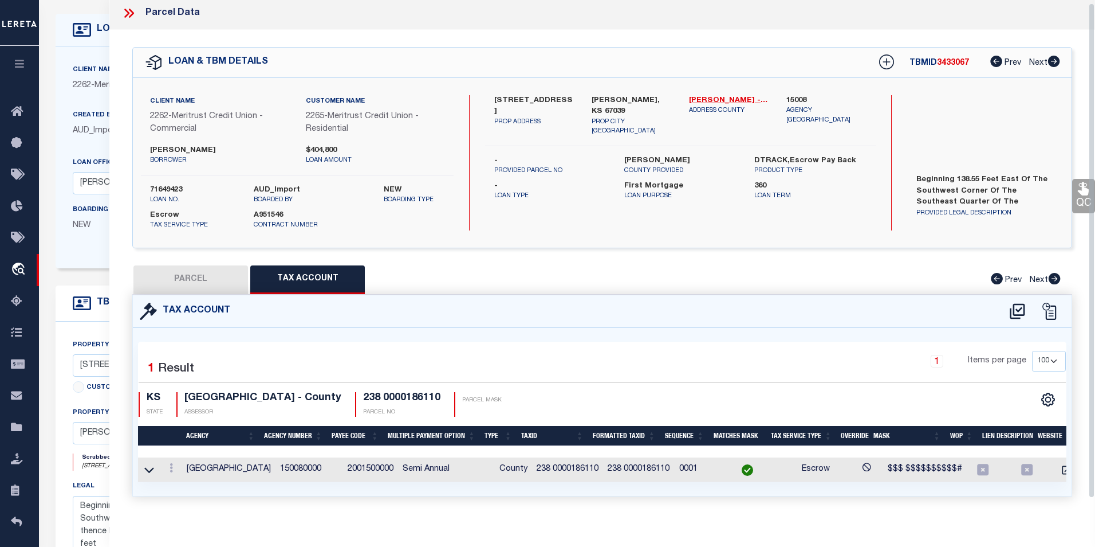
select select
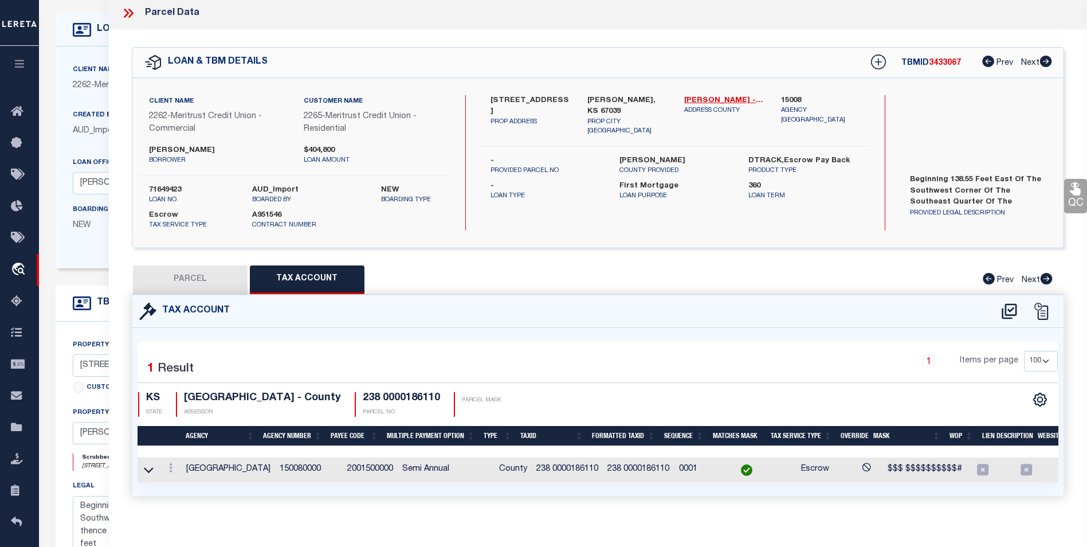
click at [190, 273] on button "PARCEL" at bounding box center [190, 279] width 115 height 29
select select "AS"
select select
checkbox input "false"
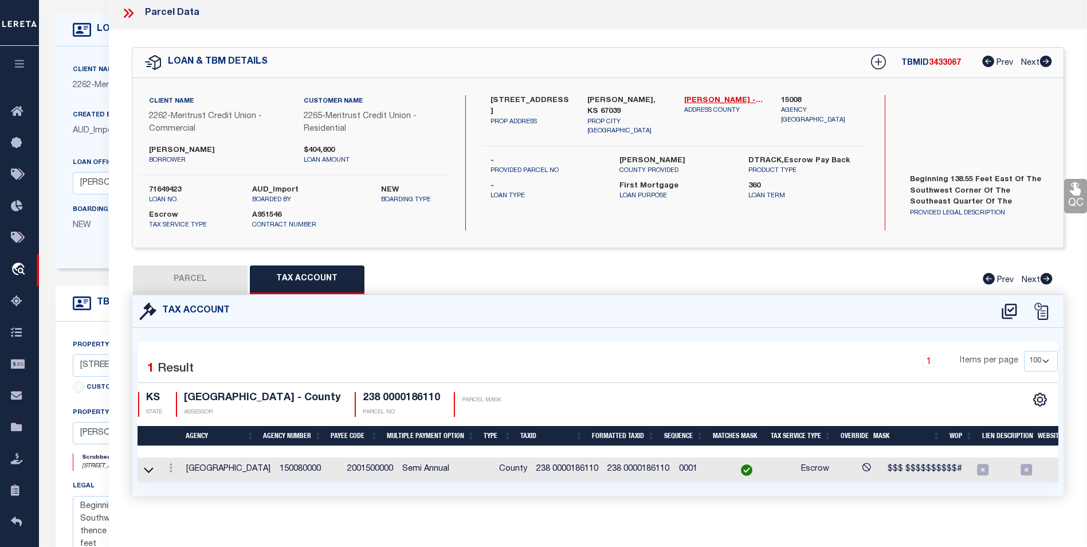
select select "BP"
type input "COX, JEREMY EUGENE"
select select "AGW"
select select
type input "10686 SW 210th St"
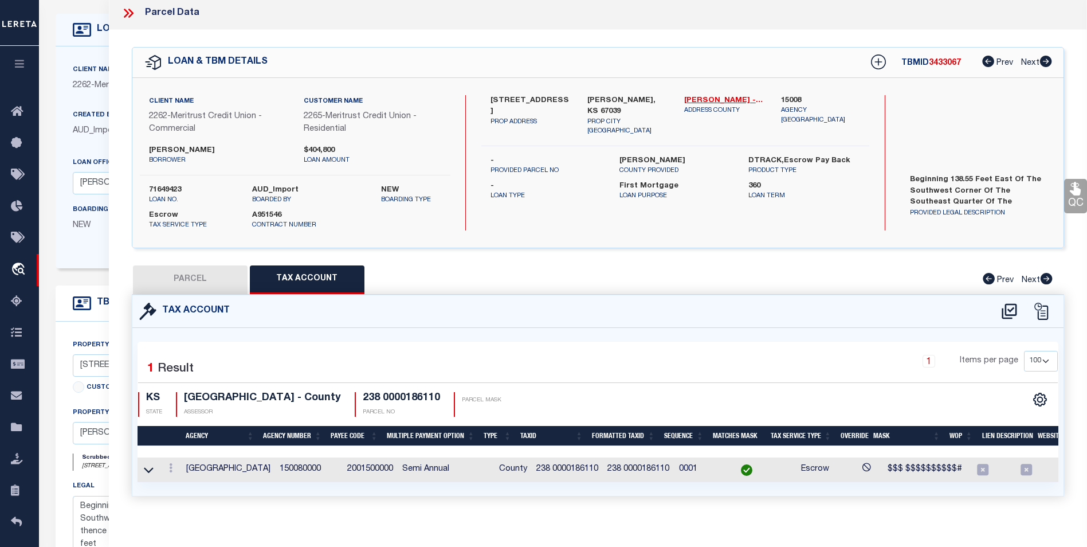
type input "Douglass, KS 67039"
type textarea "S18 , T29 , R04E , ACRES 2.6 , PT SE4 SW4 BEG 138.55E SW/C SE4 SW4 N275 E475 S2…"
type textarea "tax id or parcel doesnt come up with anything on tax or assessor web site and t…"
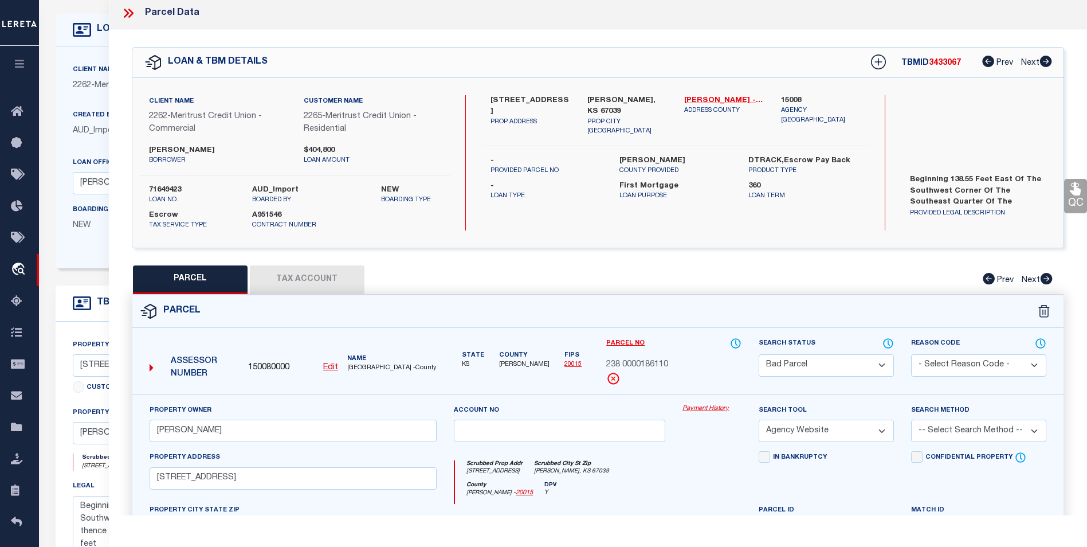
click at [836, 365] on select "Automated Search Bad Parcel Complete Duplicate Parcel High Dollar Reporting In …" at bounding box center [825, 365] width 135 height 22
select select "PC"
click at [758, 354] on select "Automated Search Bad Parcel Complete Duplicate Parcel High Dollar Reporting In …" at bounding box center [825, 365] width 135 height 22
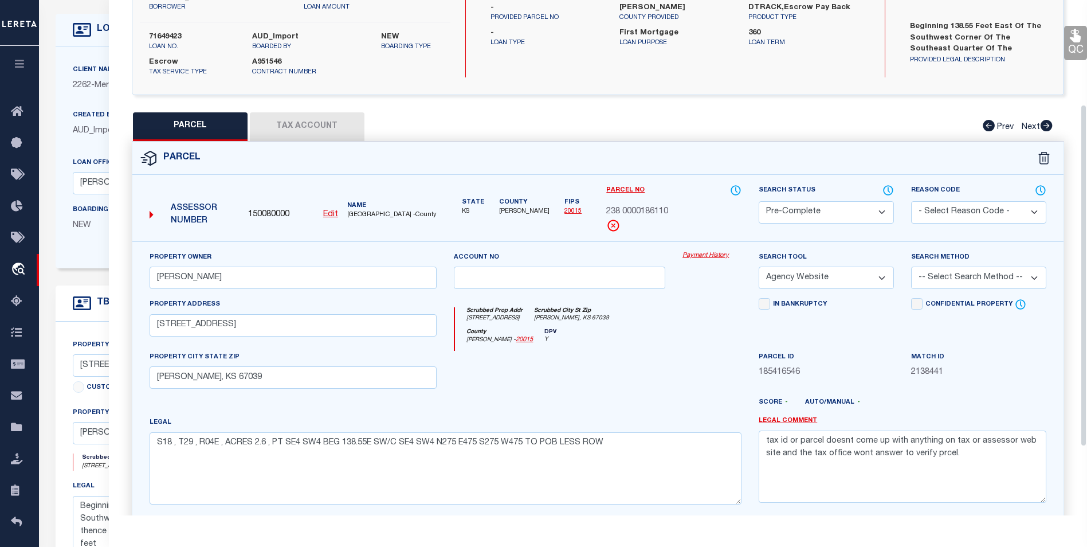
scroll to position [175, 0]
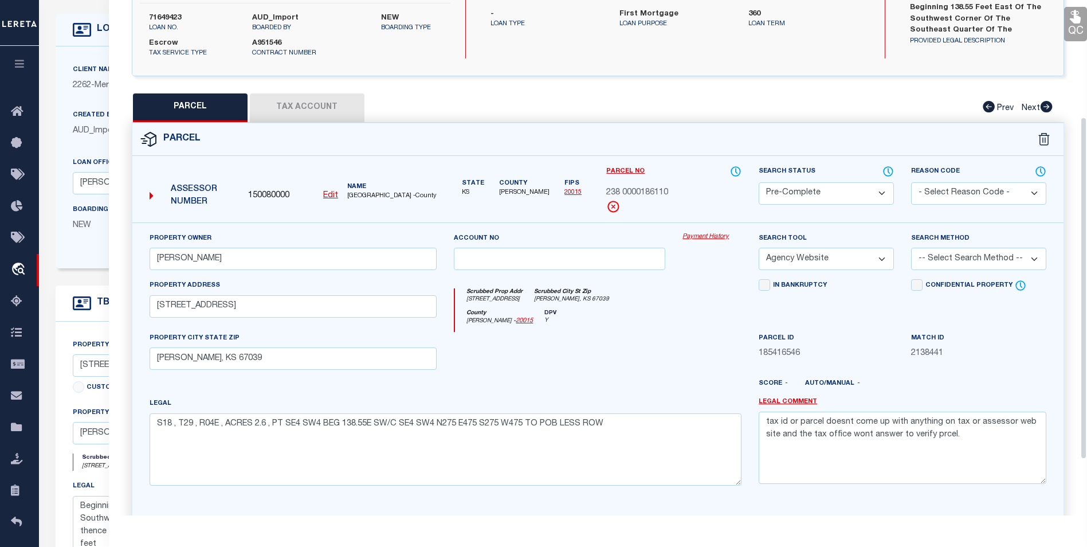
click at [960, 201] on select "- Select Reason Code - 099 - Other (Provide additional detail) ACT - Agency Cha…" at bounding box center [978, 193] width 135 height 22
click at [744, 221] on div "Parcel No 238 0000186110" at bounding box center [674, 193] width 152 height 57
click at [936, 258] on select "-- Select Search Method -- Property Address Legal Liability Info Provided" at bounding box center [978, 258] width 135 height 22
select select "ADD"
click at [911, 248] on select "-- Select Search Method -- Property Address Legal Liability Info Provided" at bounding box center [978, 258] width 135 height 22
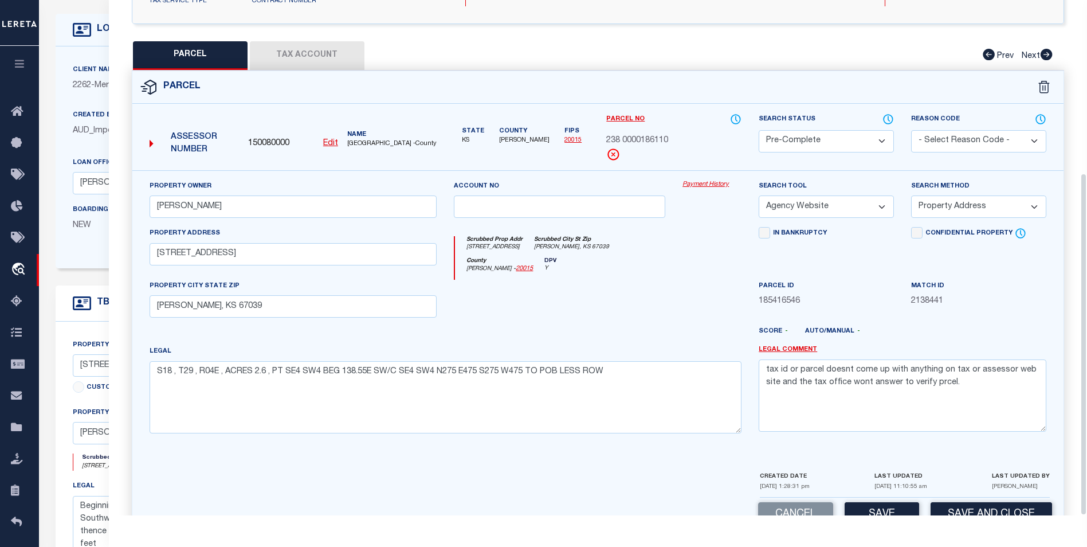
scroll to position [260, 0]
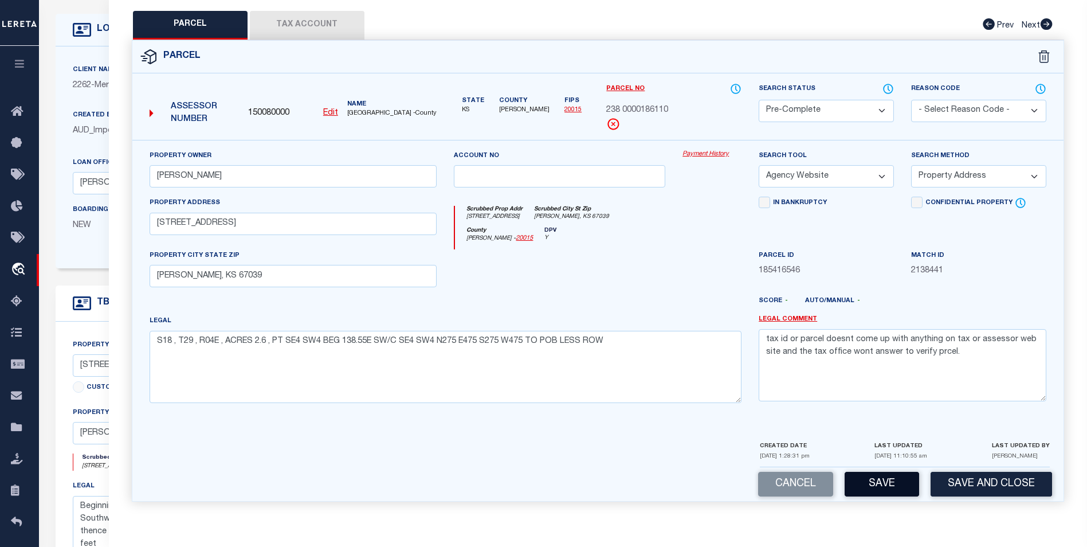
click at [903, 489] on button "Save" at bounding box center [881, 483] width 74 height 25
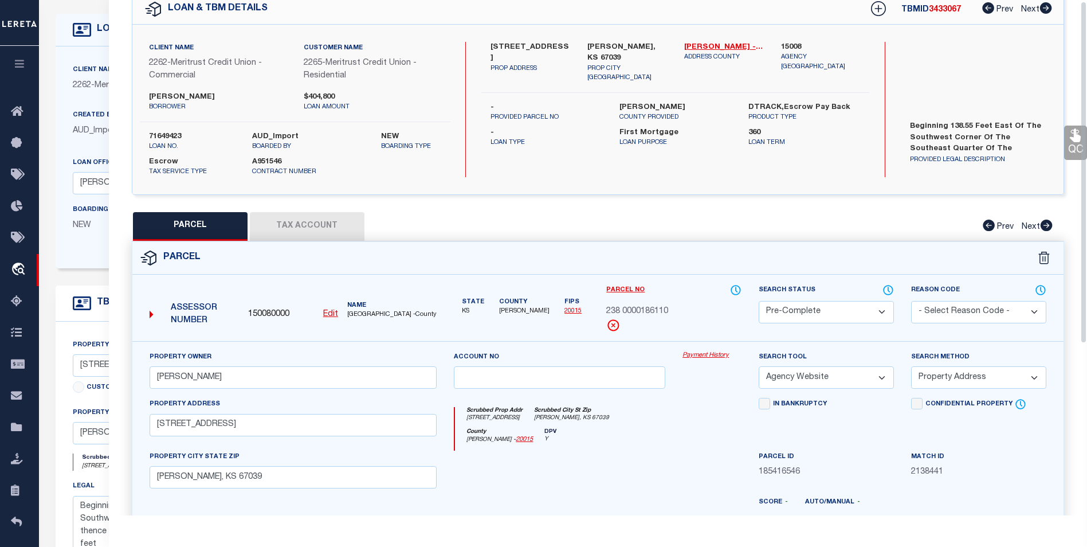
scroll to position [0, 0]
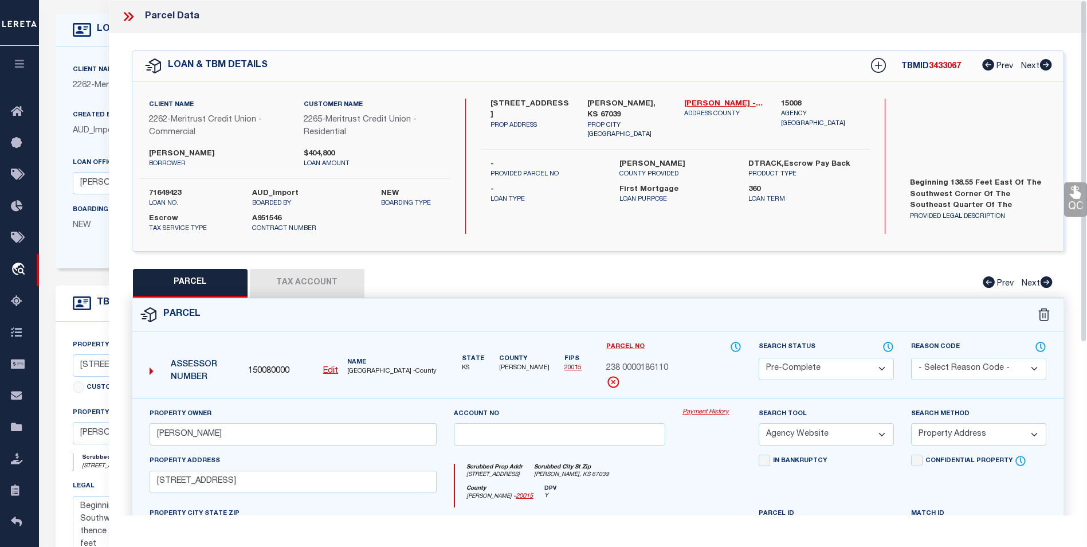
click at [128, 10] on icon at bounding box center [128, 16] width 15 height 15
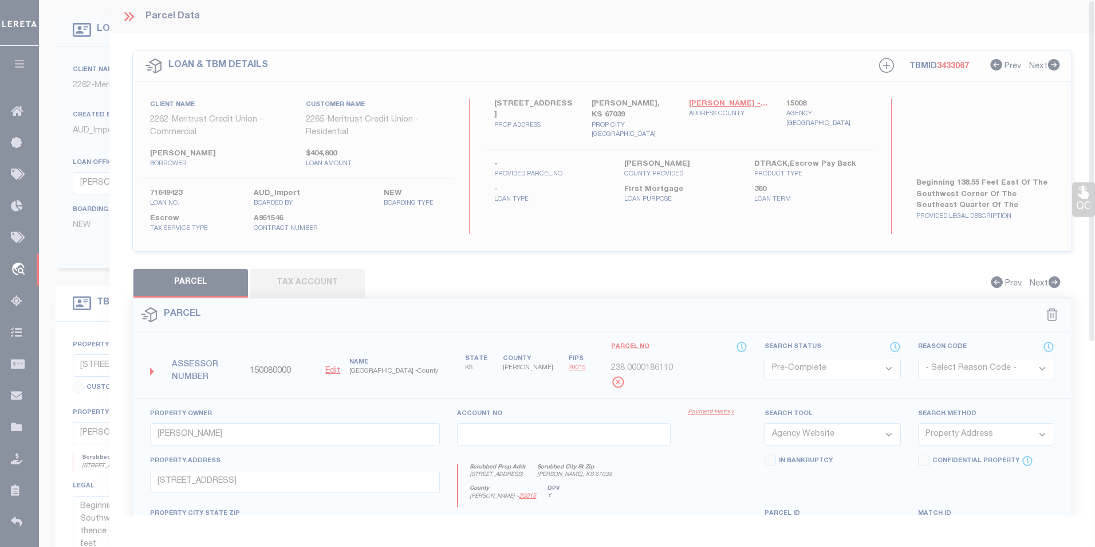
select select "AS"
select select
checkbox input "false"
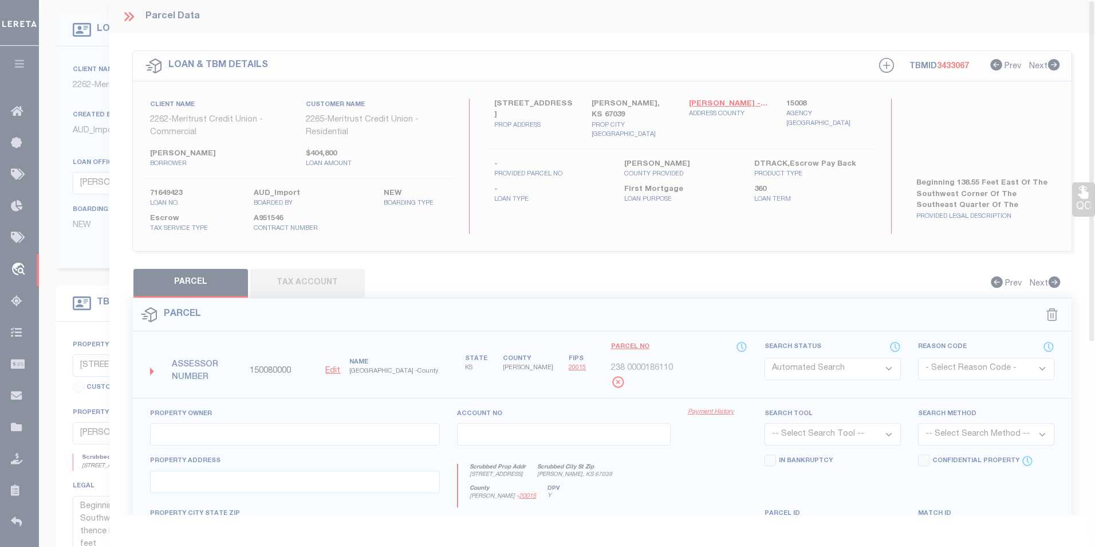
select select "PC"
type input "COX, JEREMY EUGENE"
select select "AGW"
select select "ADD"
type input "10686 SW 210th St"
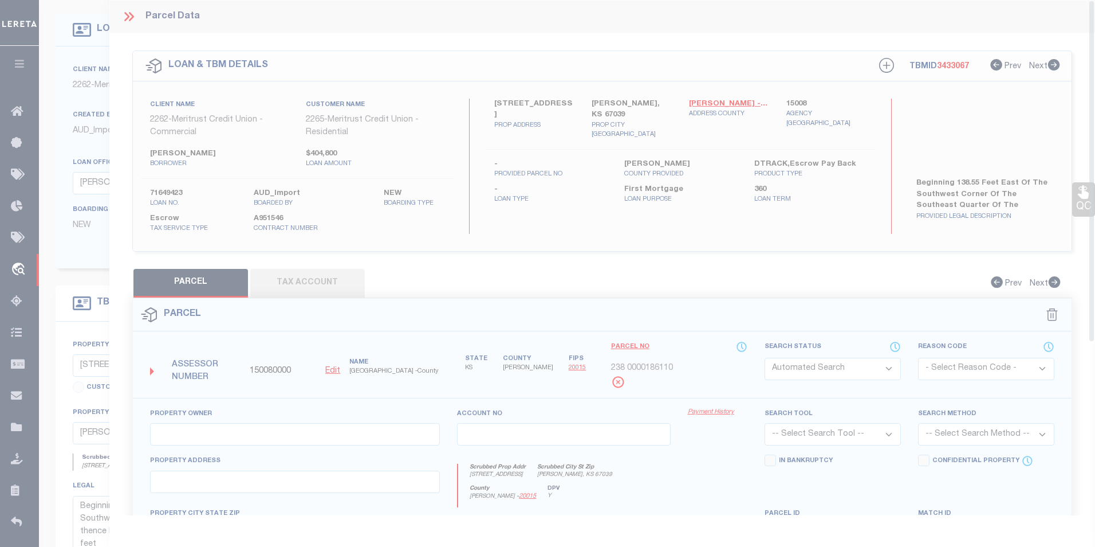
type input "Douglass, KS 67039"
type textarea "S18 , T29 , R04E , ACRES 2.6 , PT SE4 SW4 BEG 138.55E SW/C SE4 SW4 N275 E475 S2…"
type textarea "tax id or parcel doesnt come up with anything on tax or assessor web site and t…"
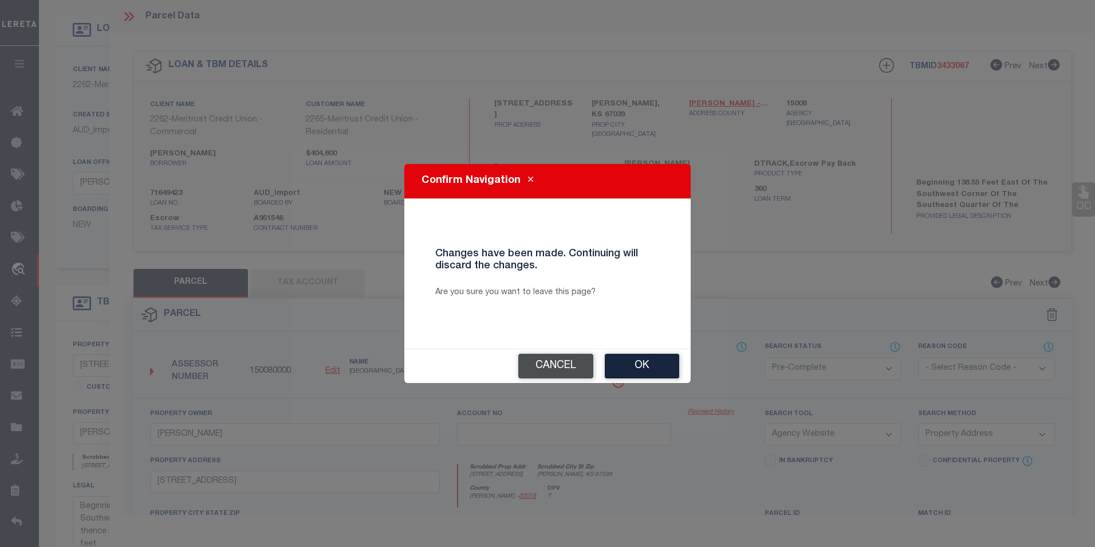
click at [563, 363] on button "Cancel" at bounding box center [555, 365] width 75 height 25
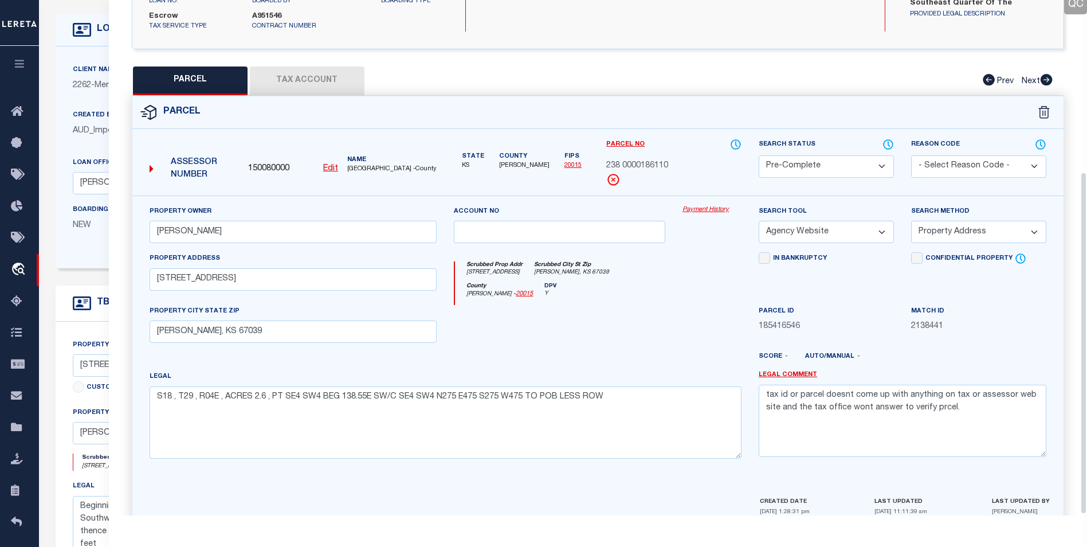
scroll to position [260, 0]
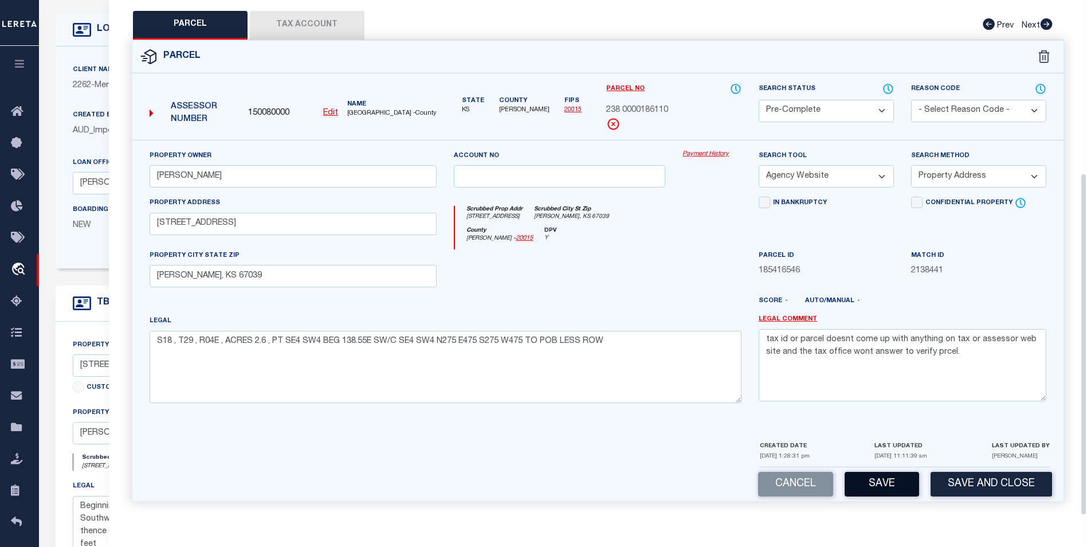
click at [882, 489] on button "Save" at bounding box center [881, 483] width 74 height 25
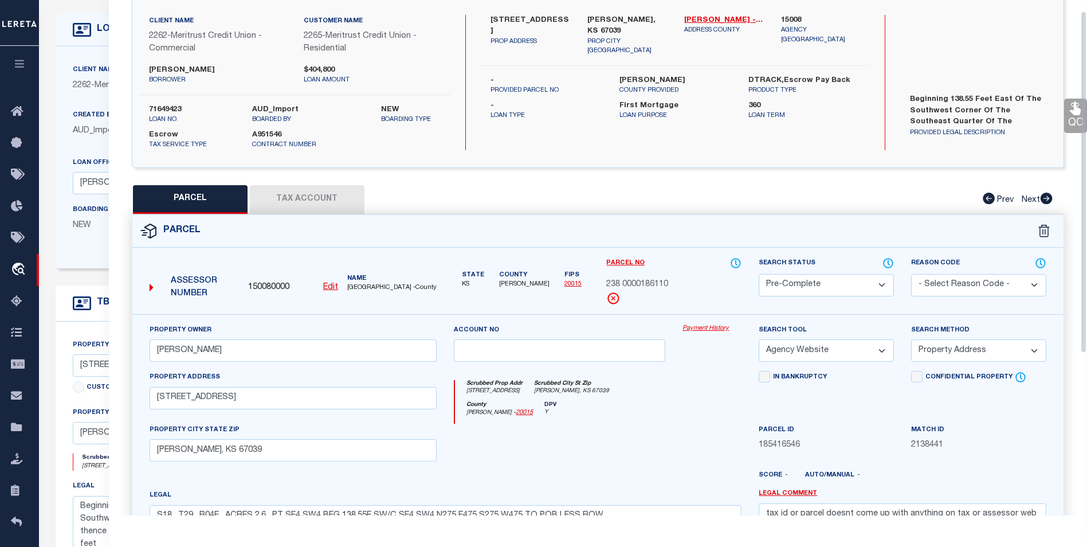
scroll to position [5, 0]
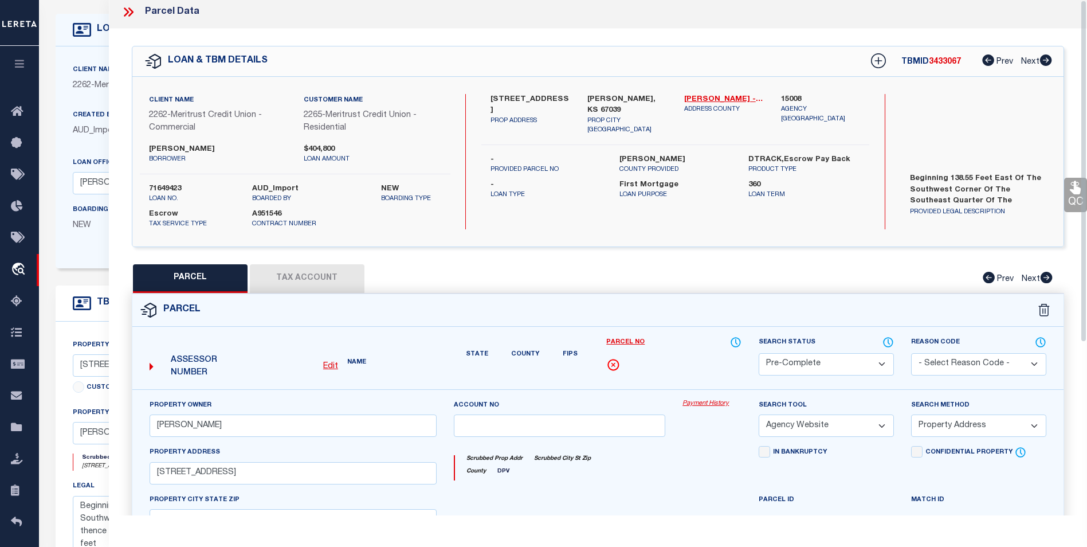
select select "AS"
select select
checkbox input "false"
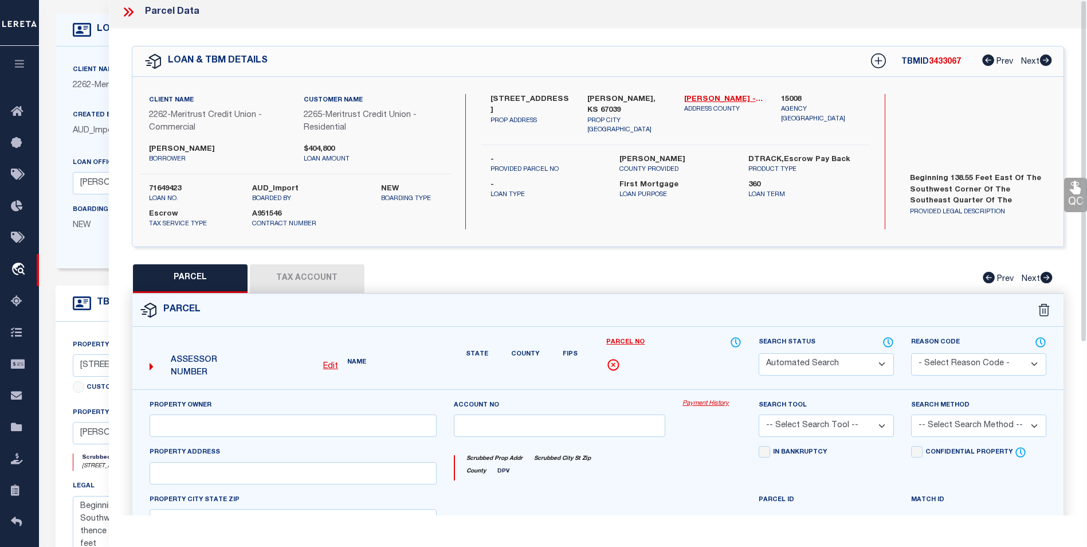
scroll to position [0, 0]
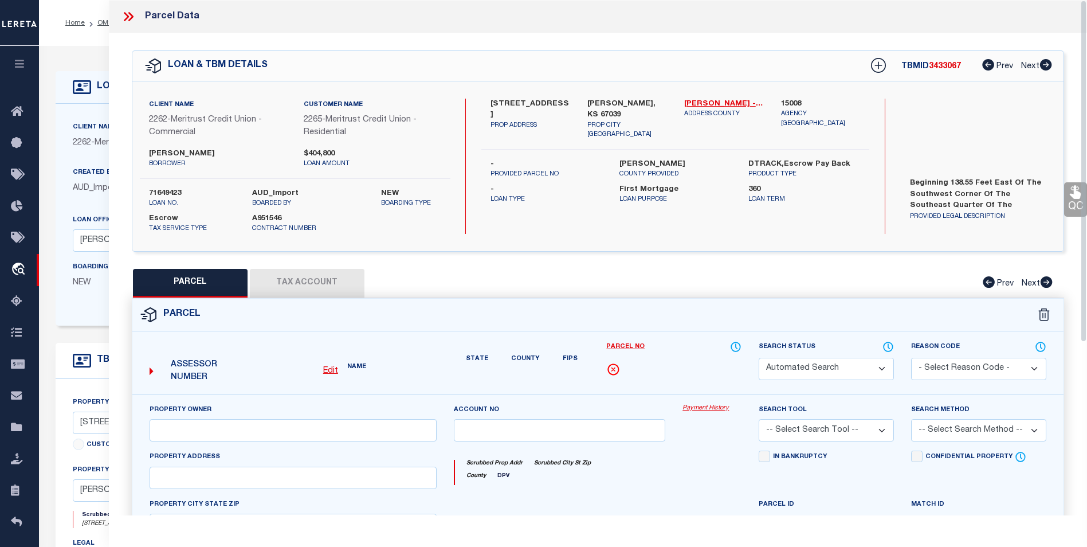
select select "PC"
type input "COX, JEREMY EUGENE"
select select "AGW"
select select "ADD"
type input "10686 SW 210th St"
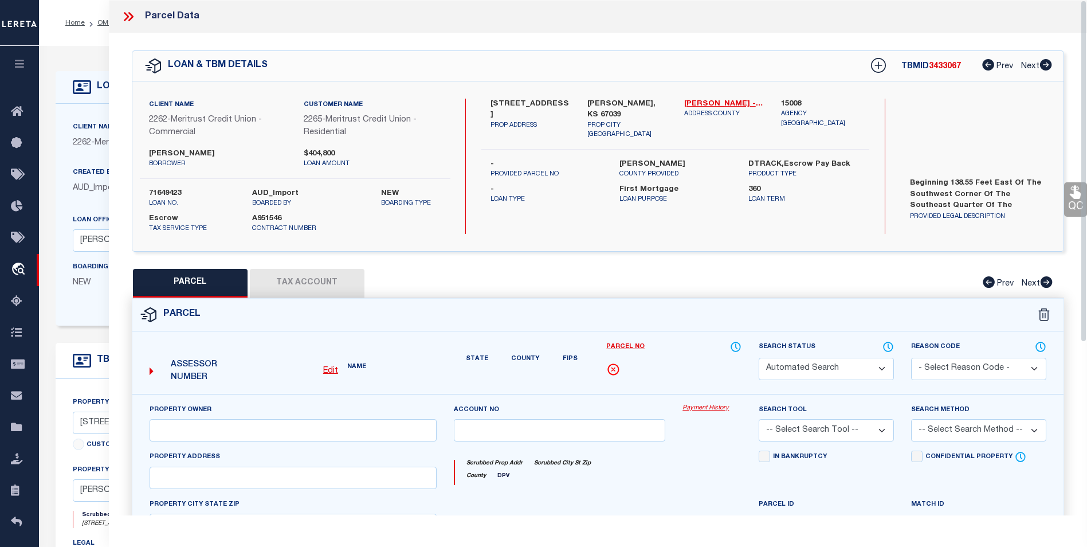
type input "Douglass, KS 67039"
type textarea "S18 , T29 , R04E , ACRES 2.6 , PT SE4 SW4 BEG 138.55E SW/C SE4 SW4 N275 E475 S2…"
type textarea "tax id or parcel doesnt come up with anything on tax or assessor web site and t…"
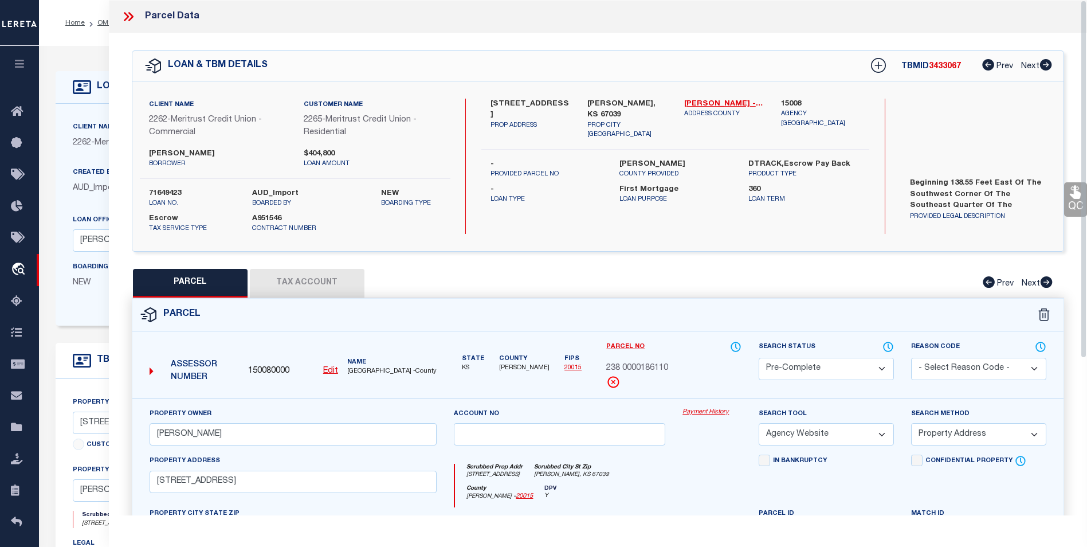
click at [130, 17] on icon at bounding box center [128, 16] width 15 height 15
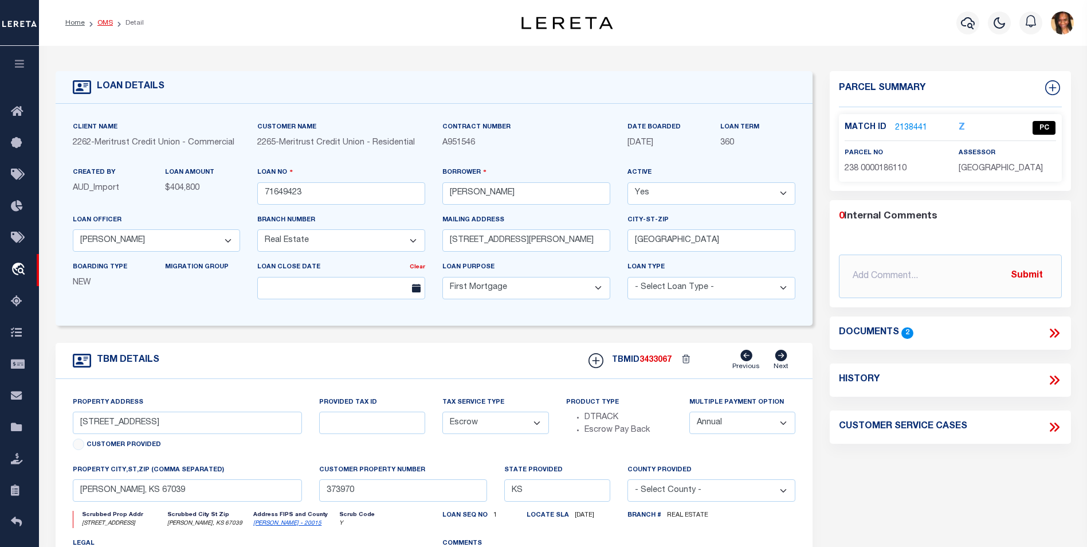
click at [102, 19] on link "OMS" at bounding box center [104, 22] width 15 height 7
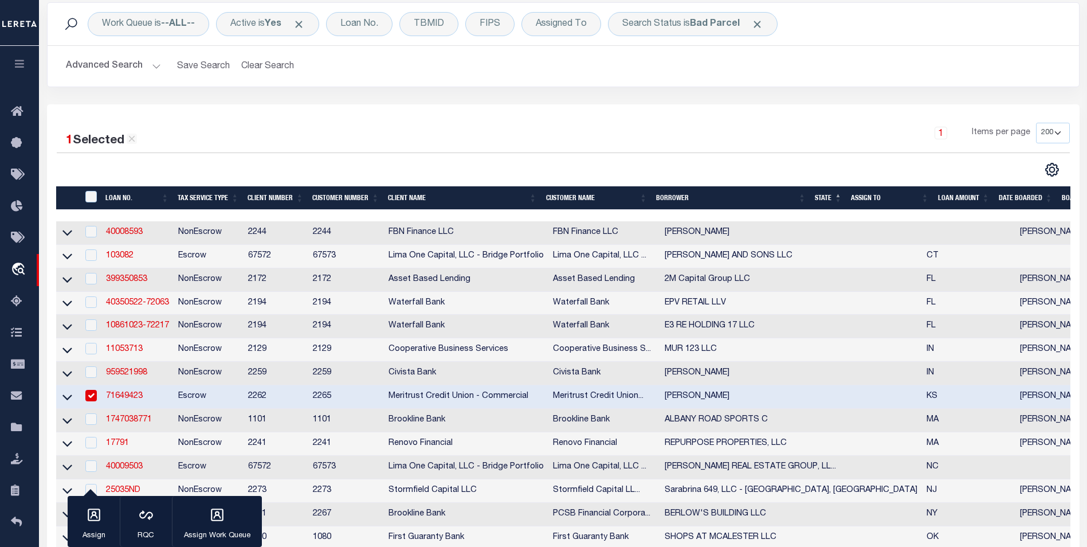
scroll to position [115, 0]
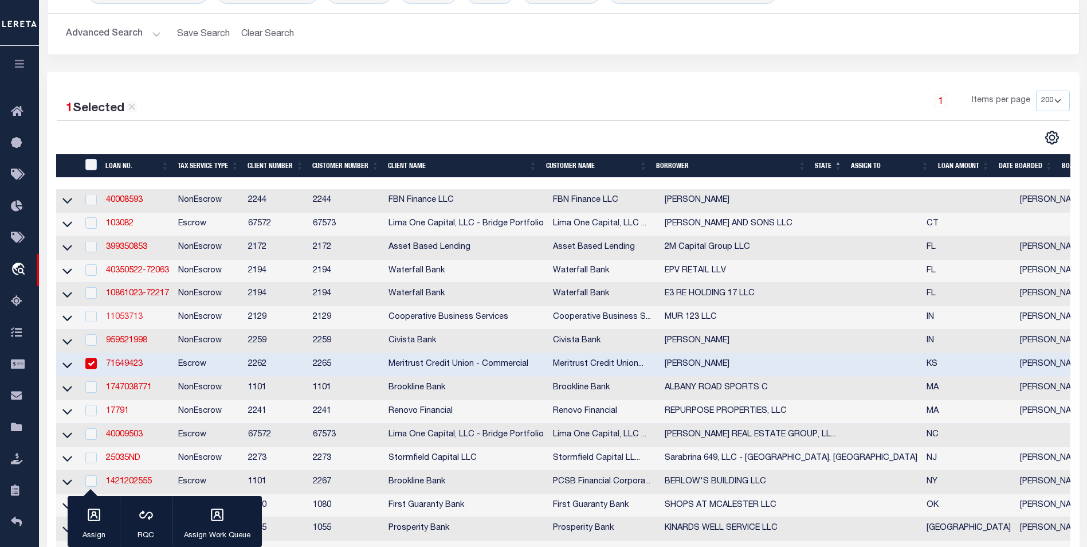
click at [127, 320] on link "11053713" at bounding box center [124, 317] width 37 height 8
type input "11053713"
type input "MUR 123 LLC"
select select
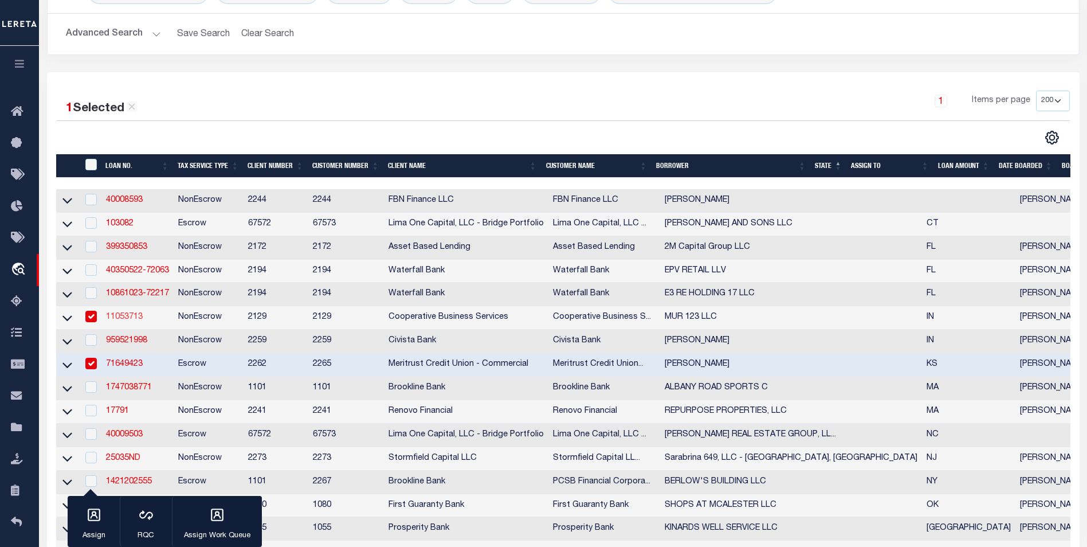
type input "114-40 116th STREET"
type input "SOUTH OZONE PARK, NY 11420"
select select "NonEscrow"
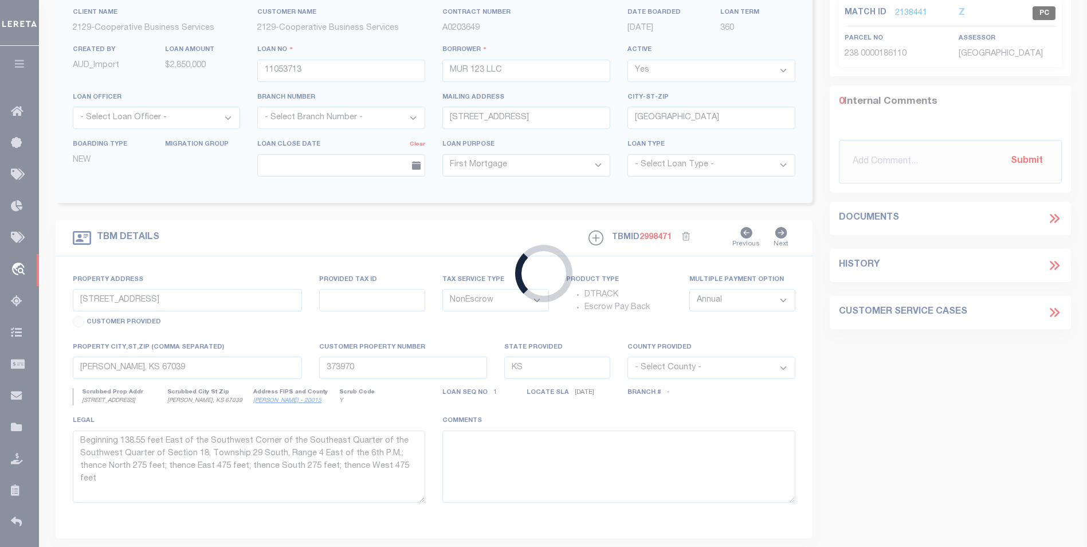
type input "123 NORTH 13TH STREET"
select select
type input "DECATUR, IN 46733"
type input "6165"
type input "IN"
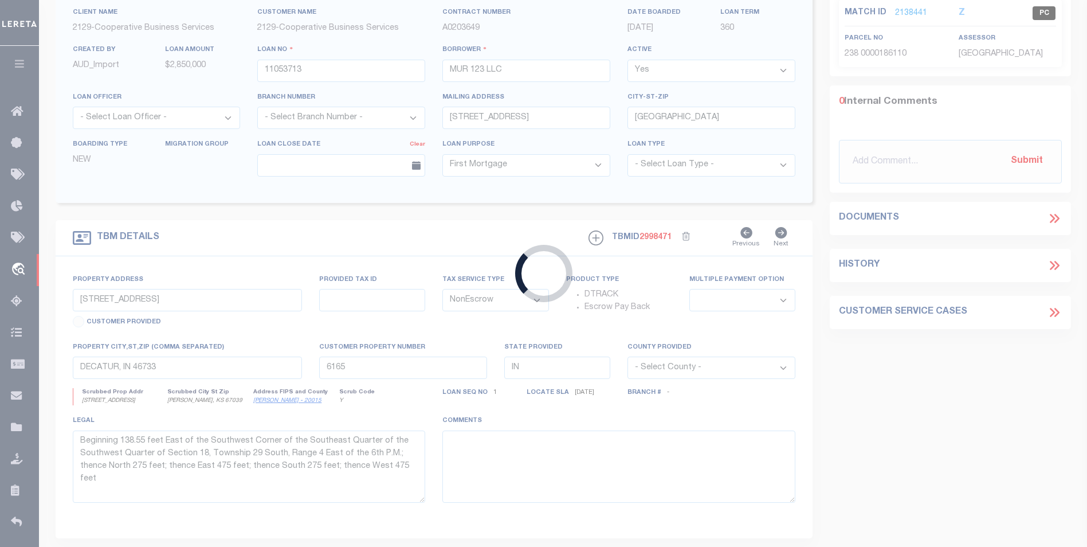
select select
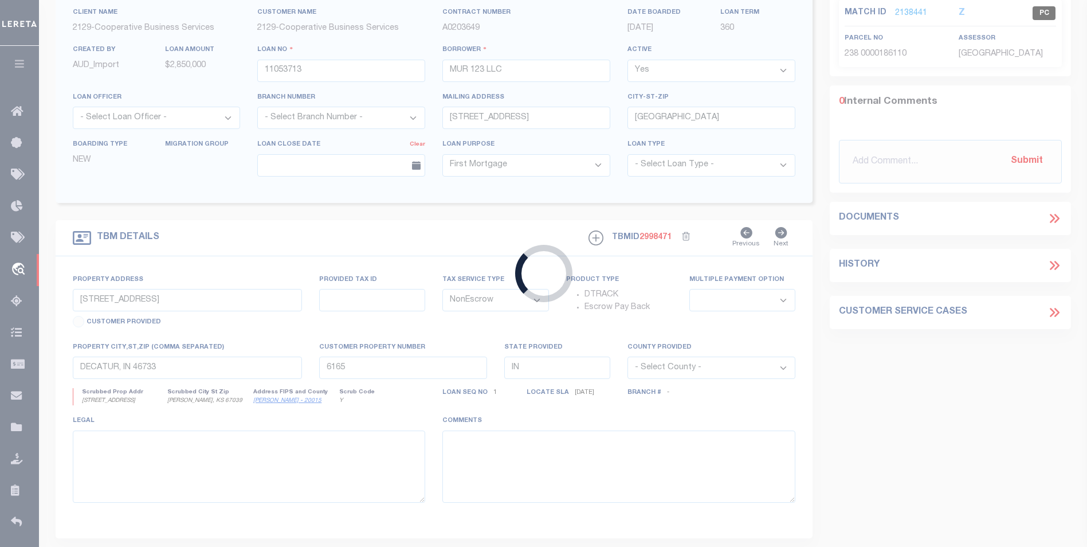
select select "4851"
select select "3334"
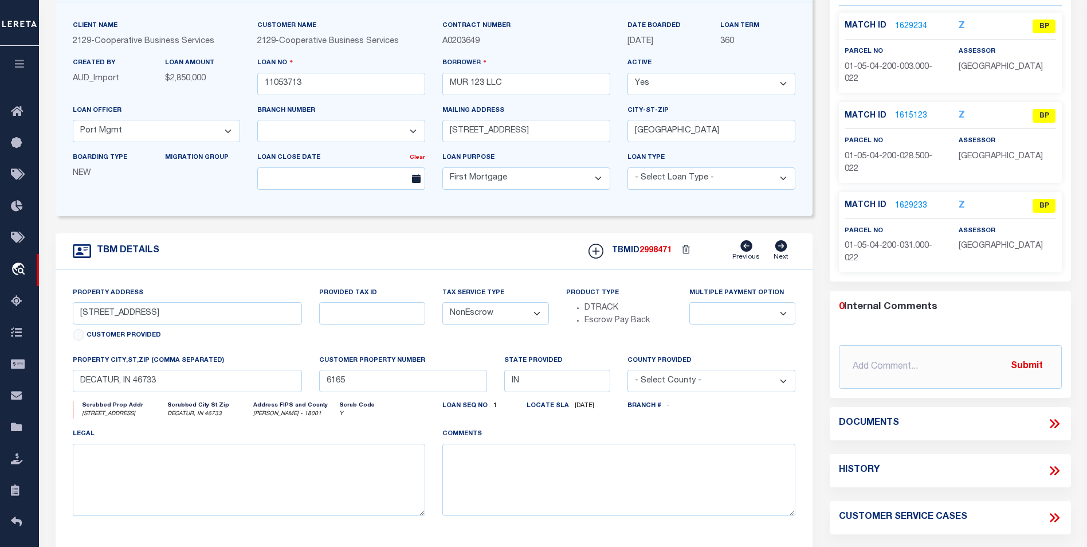
scroll to position [21, 0]
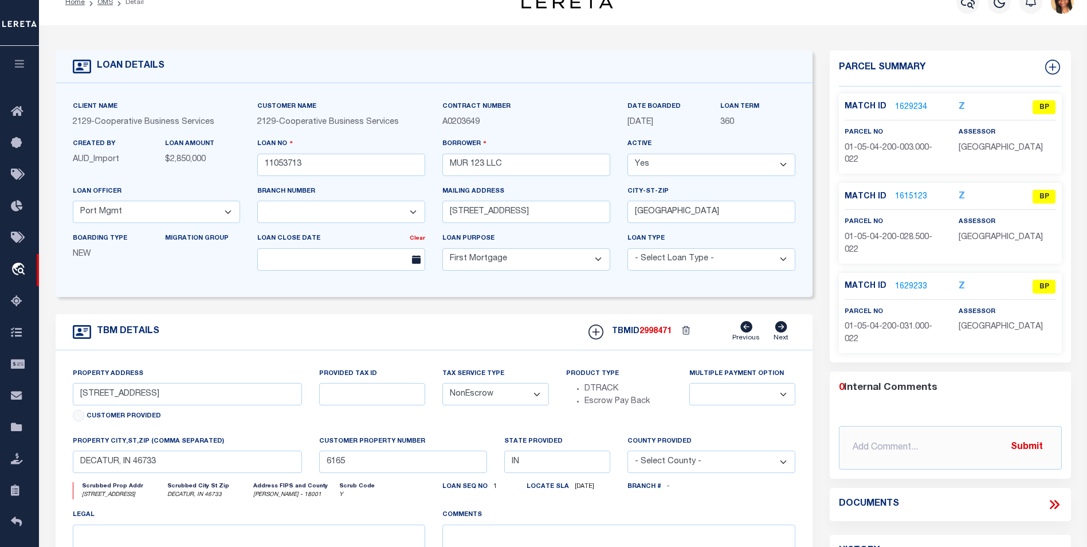
click at [912, 102] on link "1629234" at bounding box center [911, 107] width 32 height 12
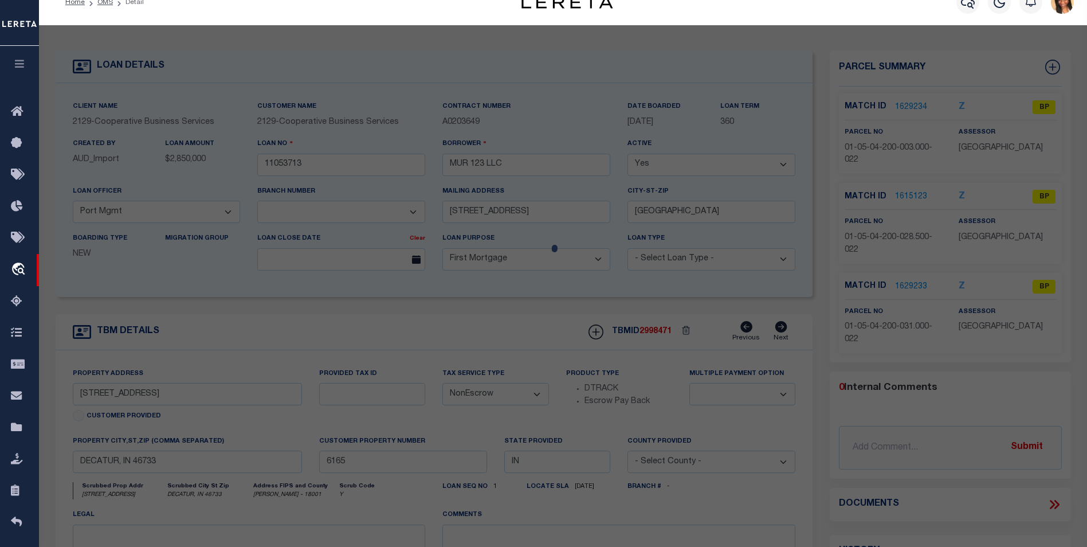
select select "AS"
select select
checkbox input "false"
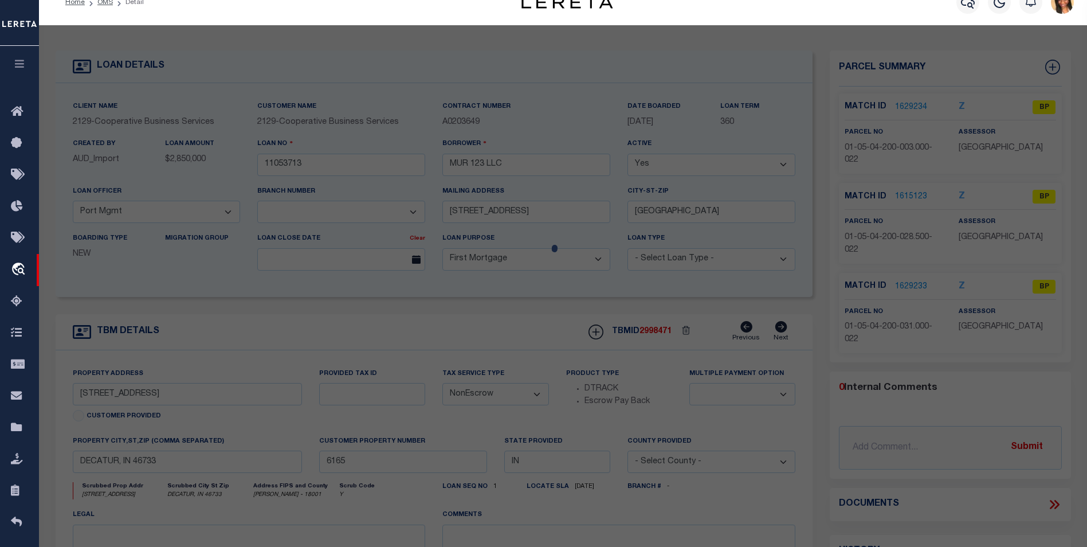
select select "BP"
type input "MUR 123 LLC"
select select
type input "123 N 13TH ST"
checkbox input "false"
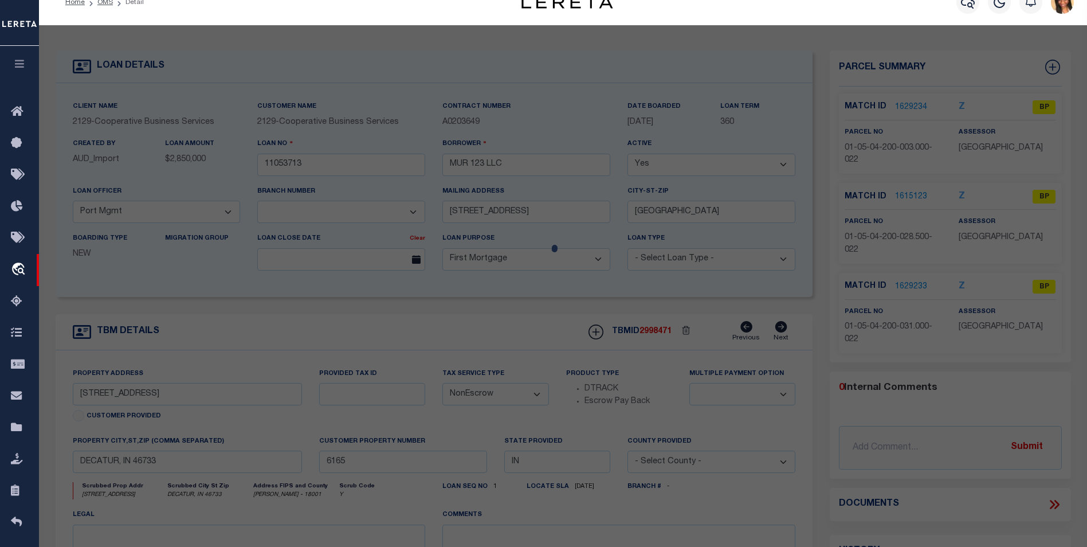
type input "DECATUR IN 46733"
type textarea "S MID PT SE NE TRACT C SEC 4 (.4352A)"
type textarea "inactive parcel"
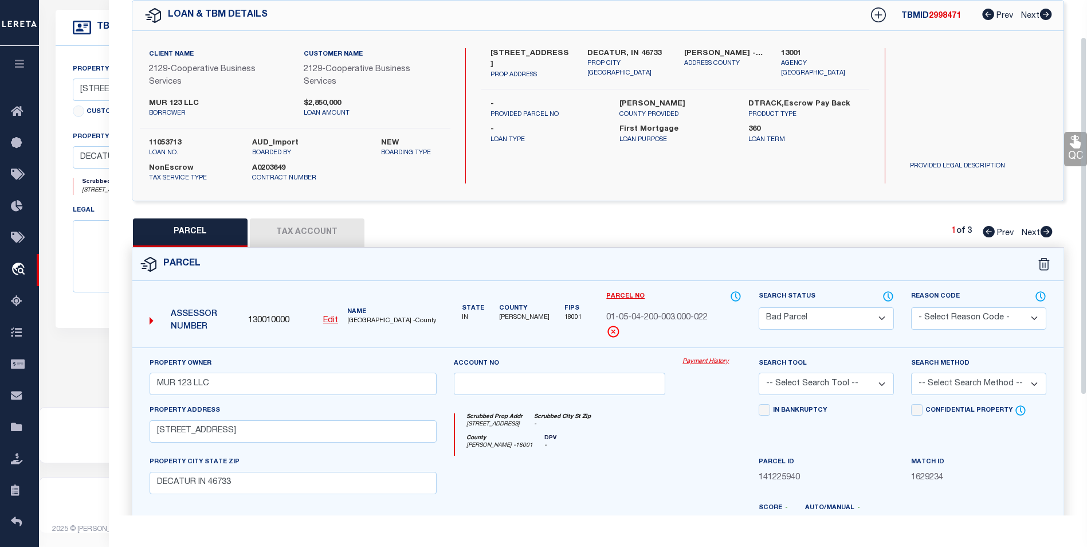
scroll to position [0, 0]
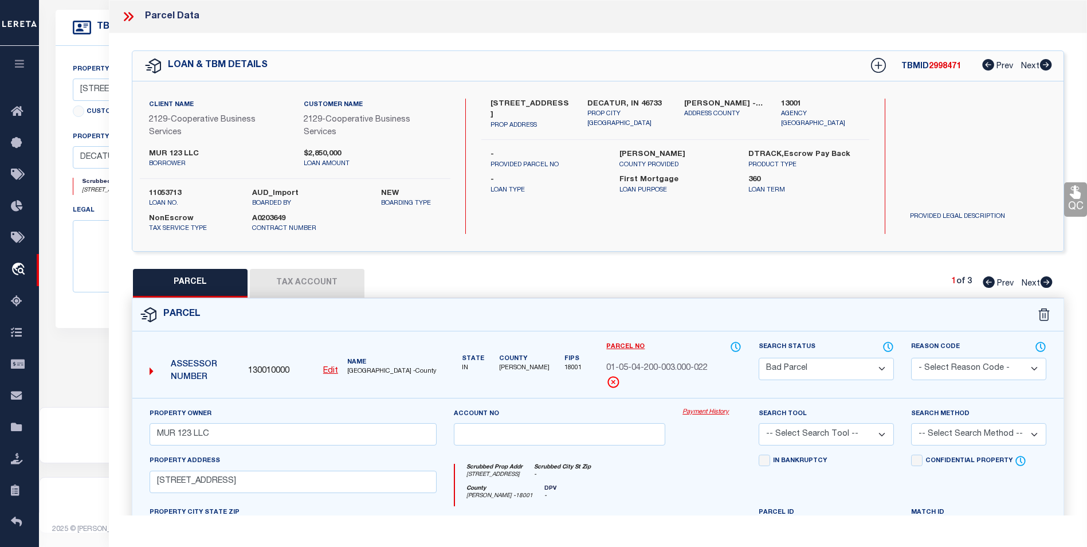
click at [132, 15] on icon at bounding box center [130, 16] width 5 height 9
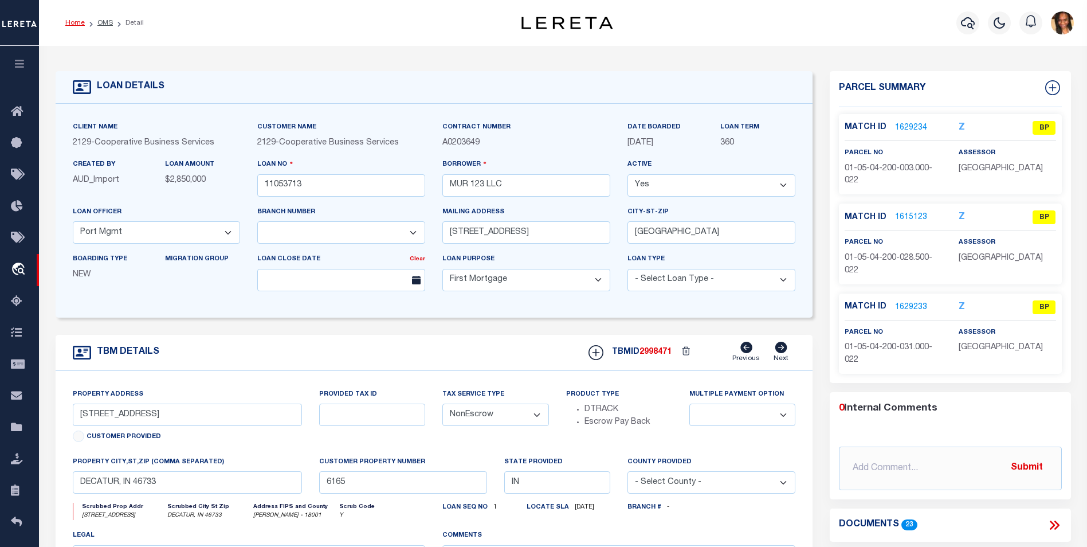
click at [71, 21] on link "Home" at bounding box center [74, 22] width 19 height 7
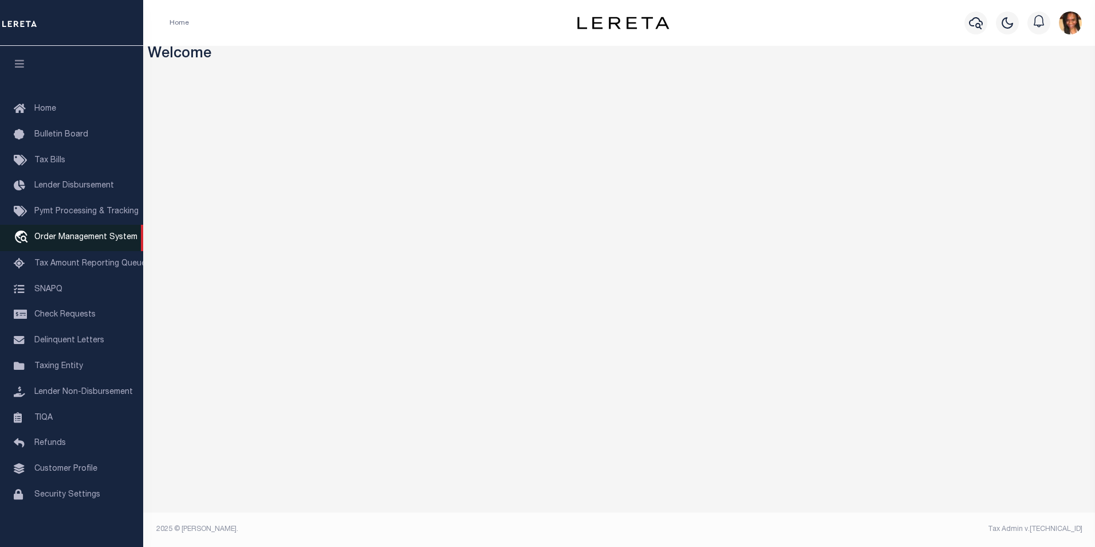
click at [96, 240] on span "Order Management System" at bounding box center [85, 237] width 103 height 8
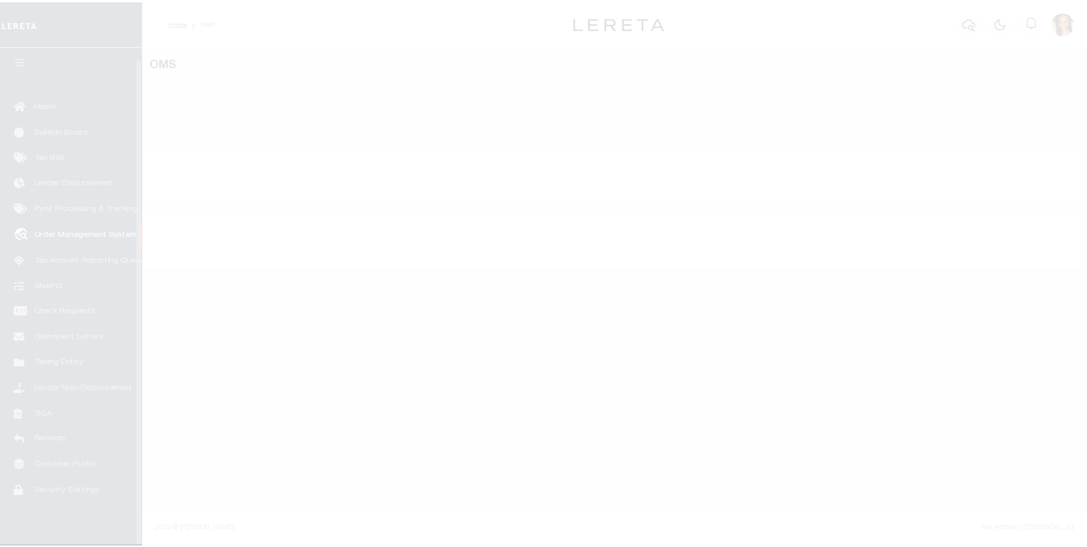
scroll to position [11, 0]
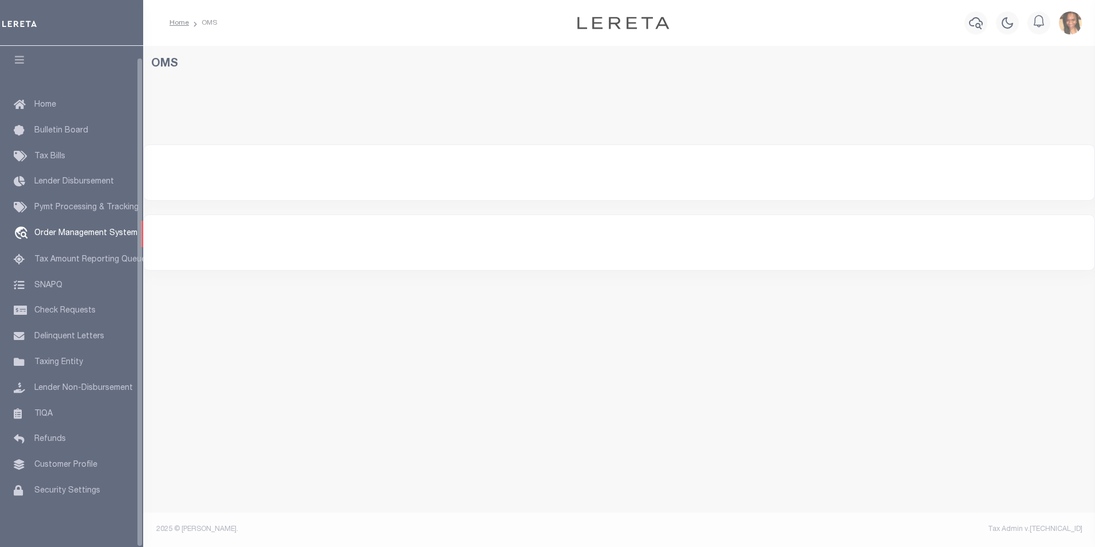
select select "200"
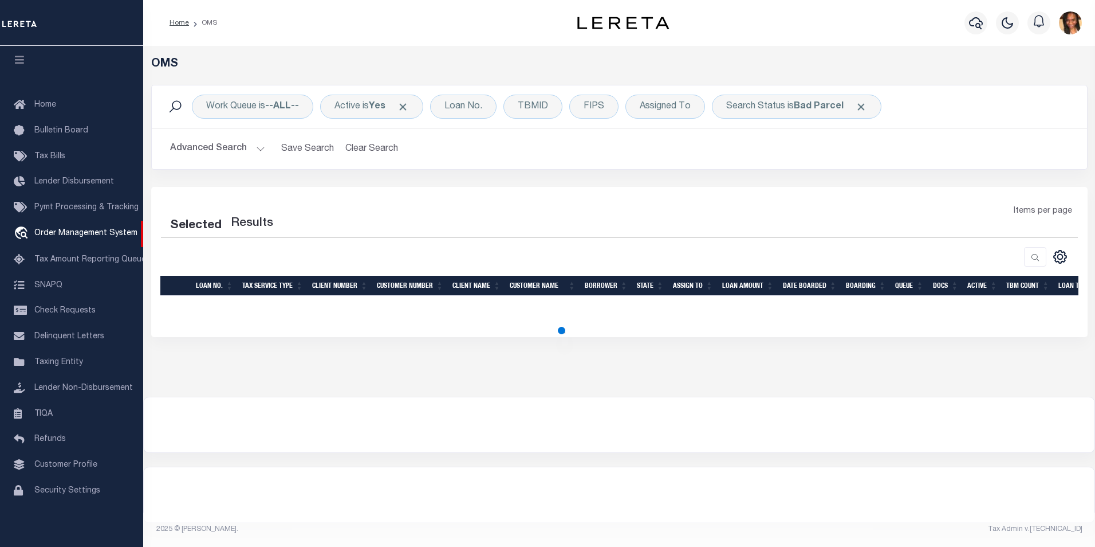
select select "200"
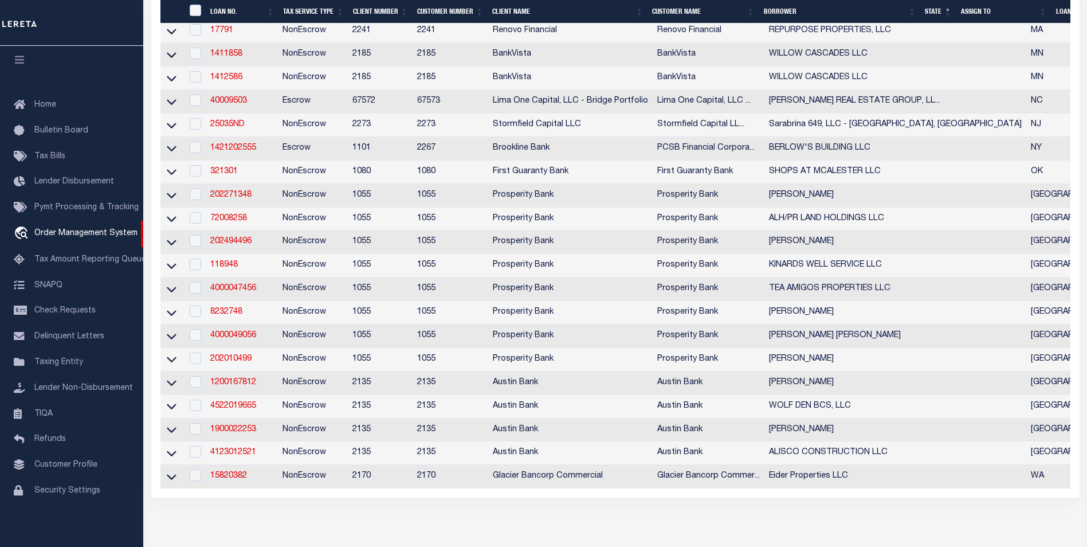
scroll to position [516, 0]
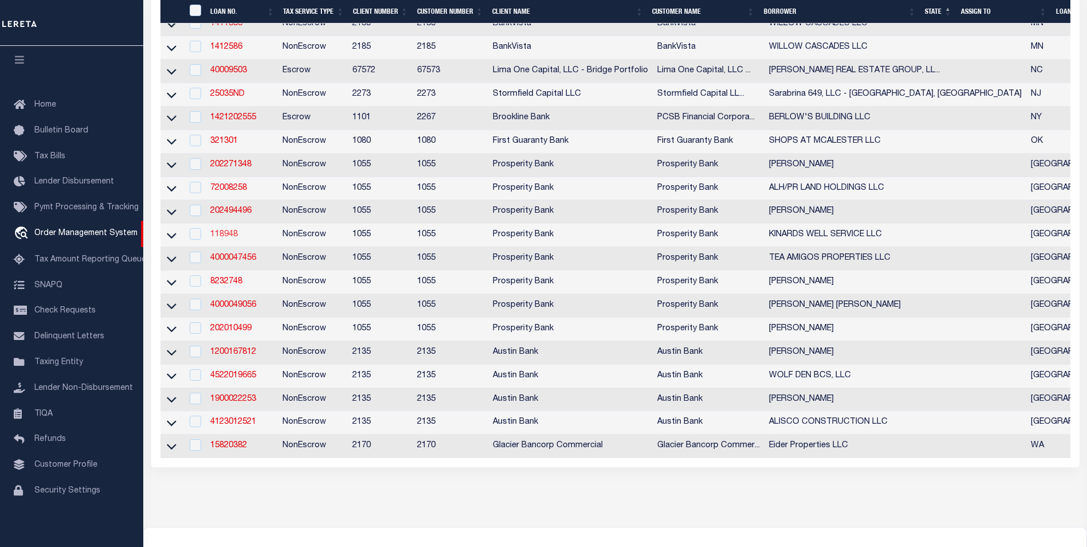
click at [230, 238] on link "118948" at bounding box center [223, 234] width 27 height 8
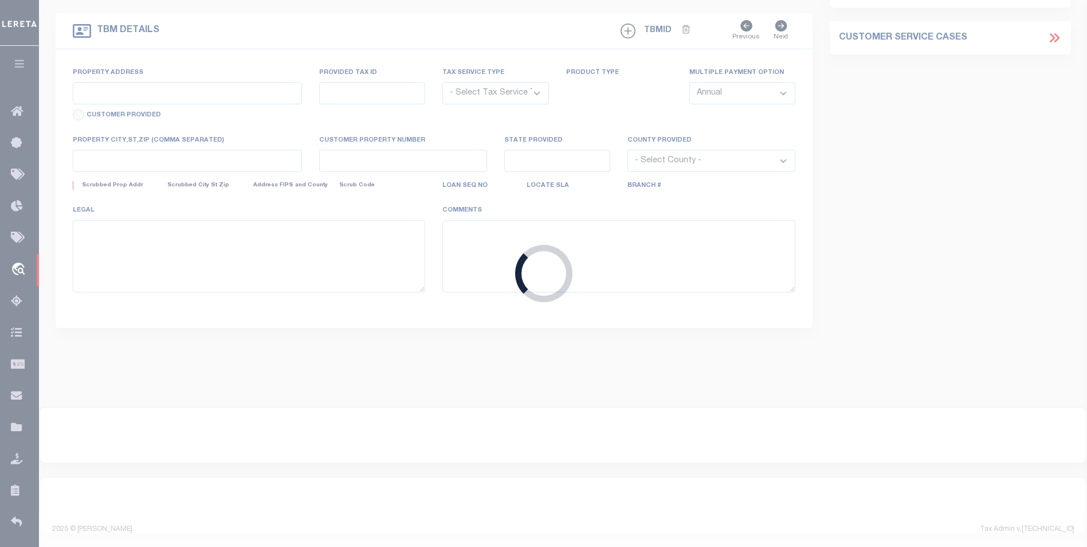
type input "118948"
type input "KINARDS WELL SERVICE LLC"
select select
type input "4309 STALLINGS RD"
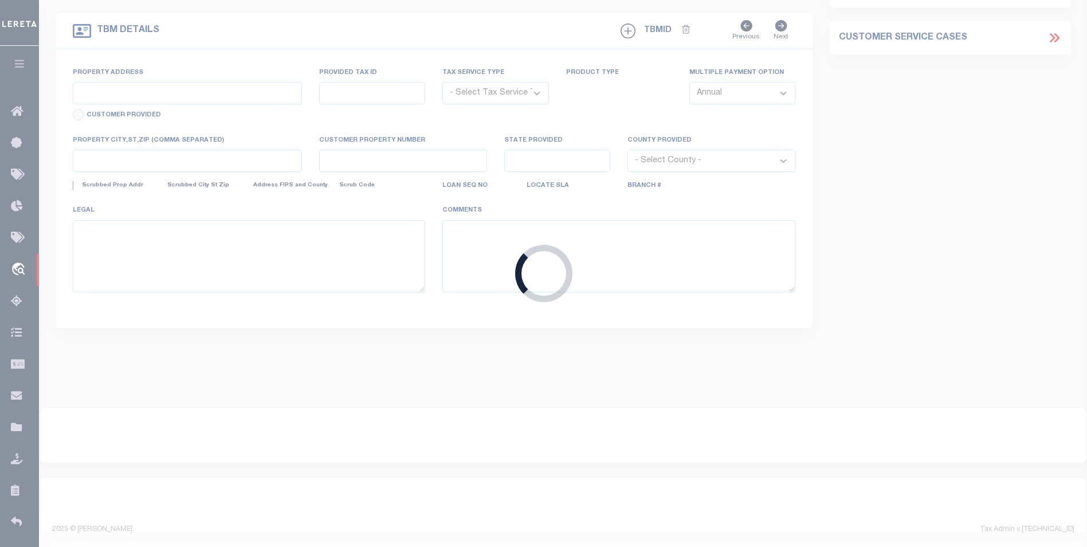
type input "BIG SPRING TX 79720"
select select
select select "NonEscrow"
type input "4309 STALLING RD"
select select
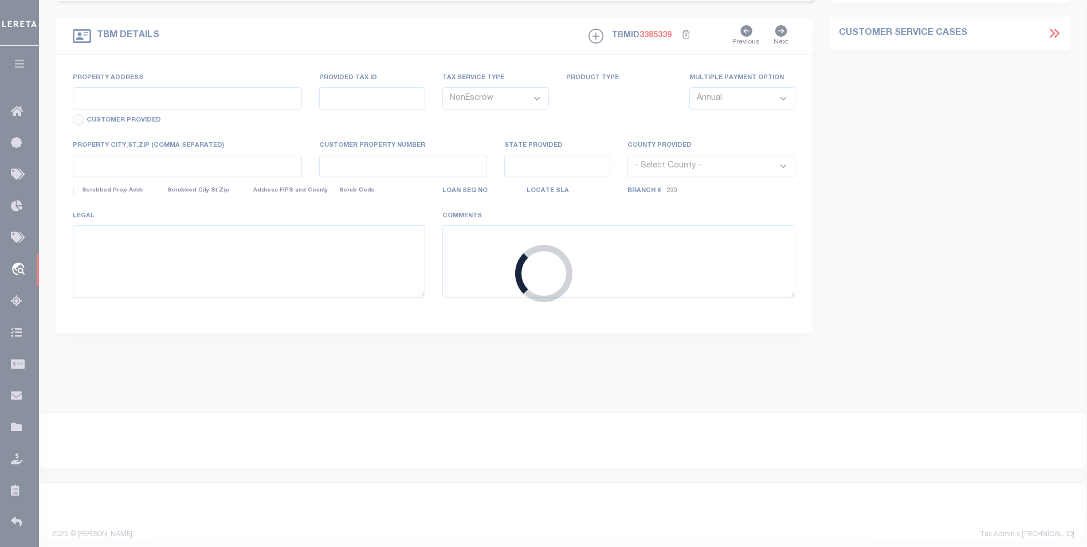
type input "BIG SPRING, TX 79720"
type input "[GEOGRAPHIC_DATA]"
type textarea "4309 STALLING RD BIG SPRING TX 79720 339.76 ACRES SAVE & EXCEPT 4.6 ACRES SECTI…"
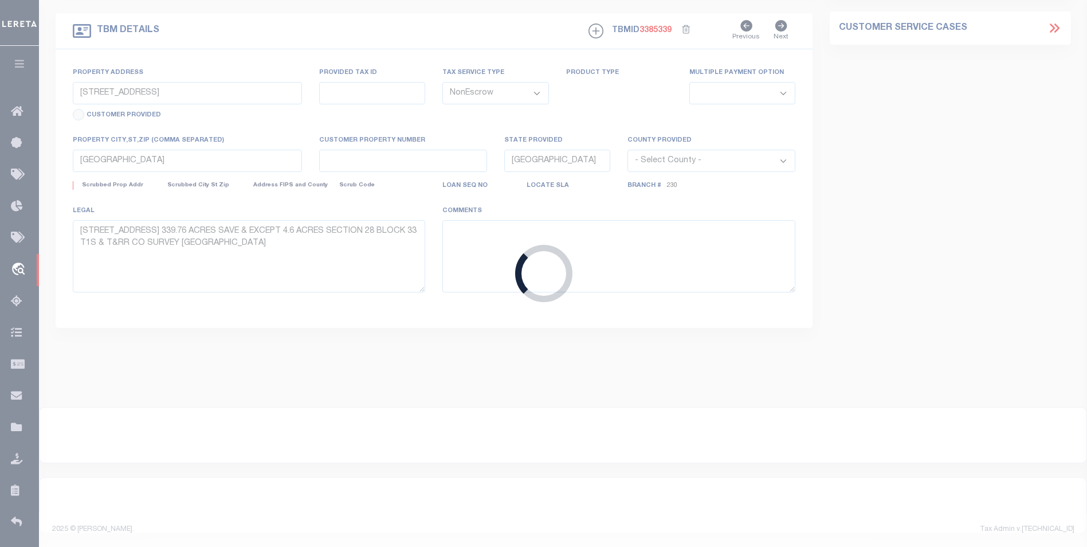
select select "10506"
select select "3270"
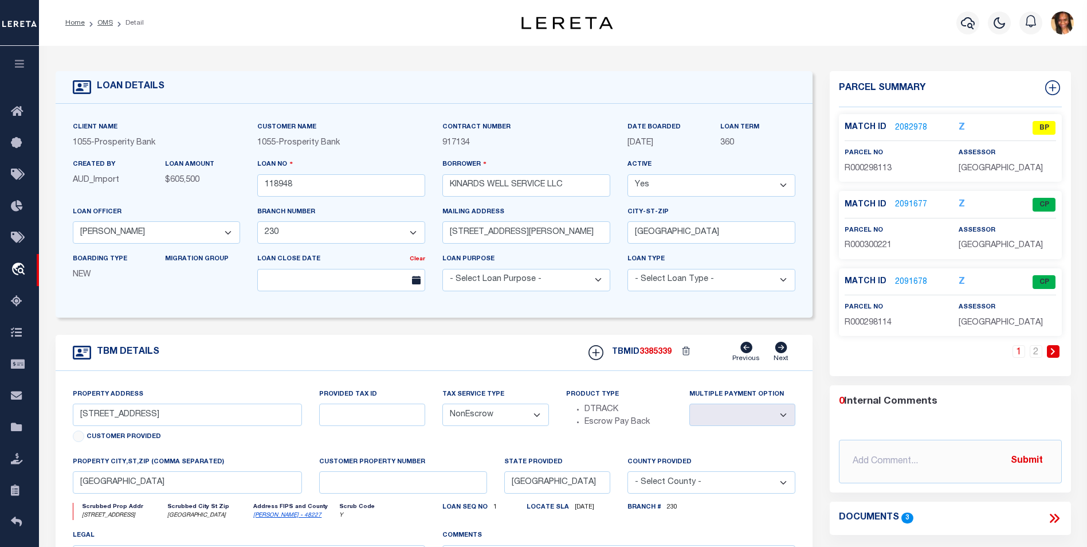
click at [913, 128] on link "2082978" at bounding box center [911, 128] width 32 height 12
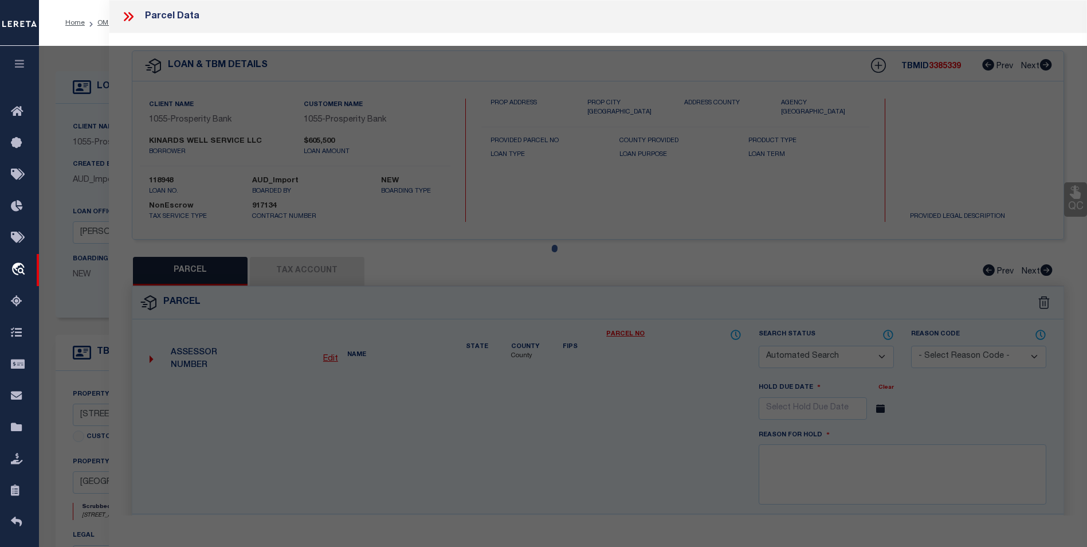
checkbox input "false"
select select "BP"
select select "AGF"
select select "ADD"
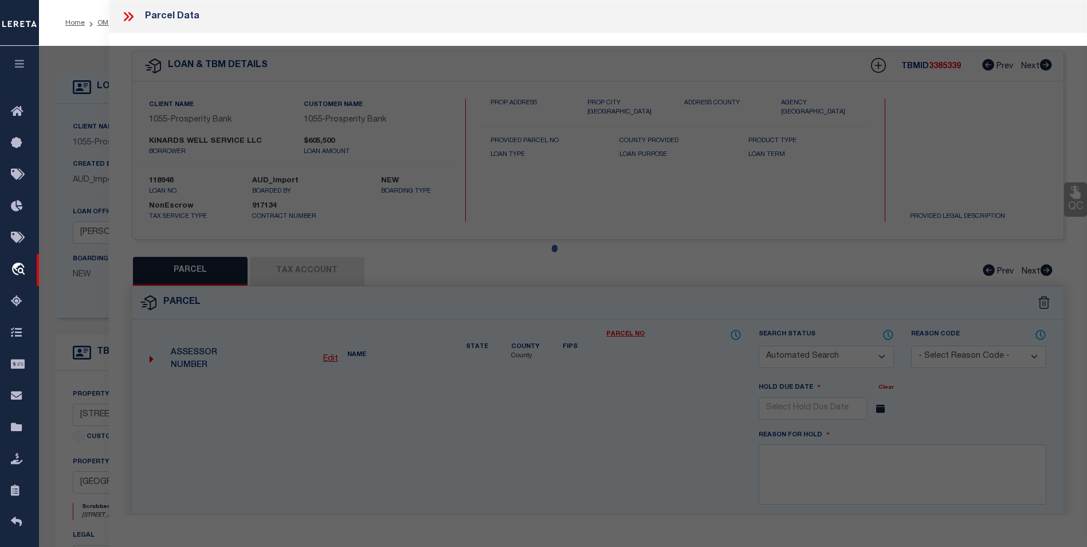
checkbox input "true"
type textarea "Inactive Parcel"
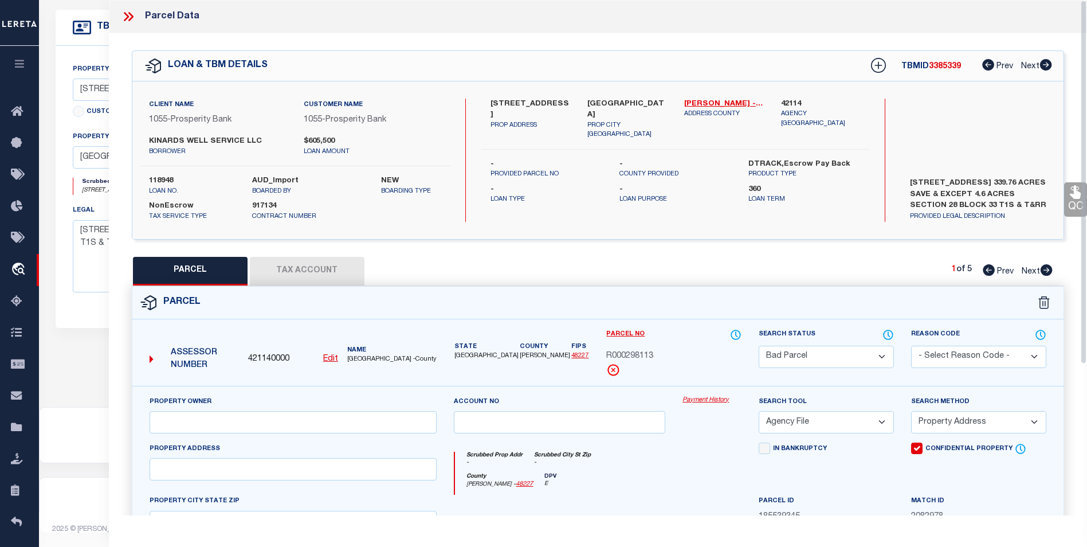
click at [125, 13] on icon at bounding box center [126, 16] width 5 height 9
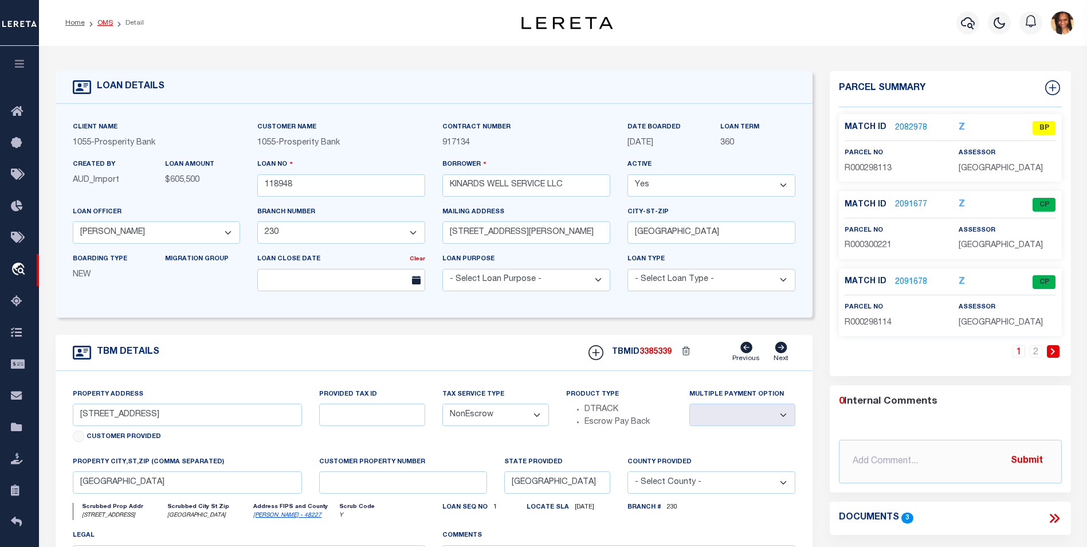
click at [100, 21] on link "OMS" at bounding box center [104, 22] width 15 height 7
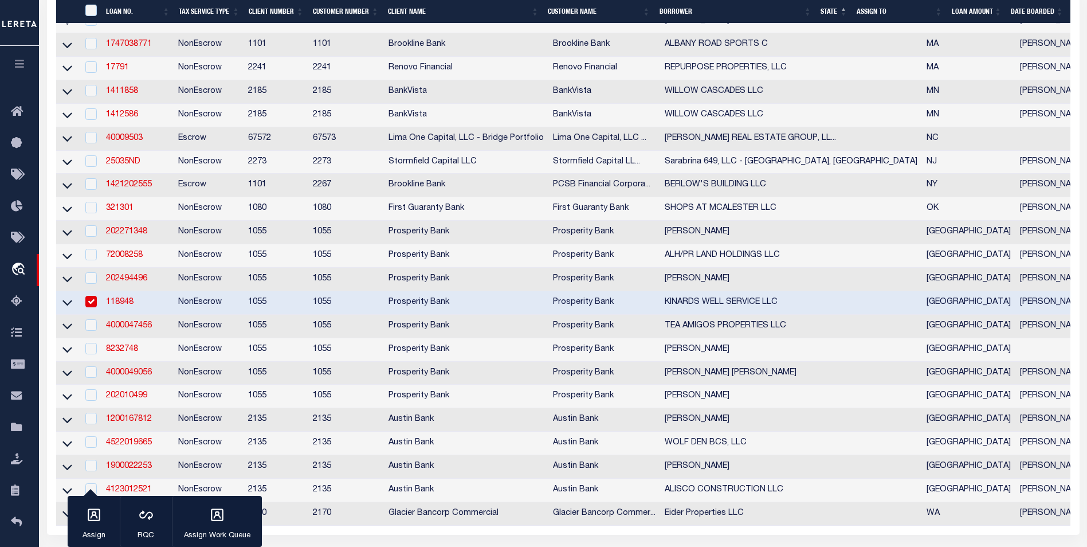
scroll to position [458, 0]
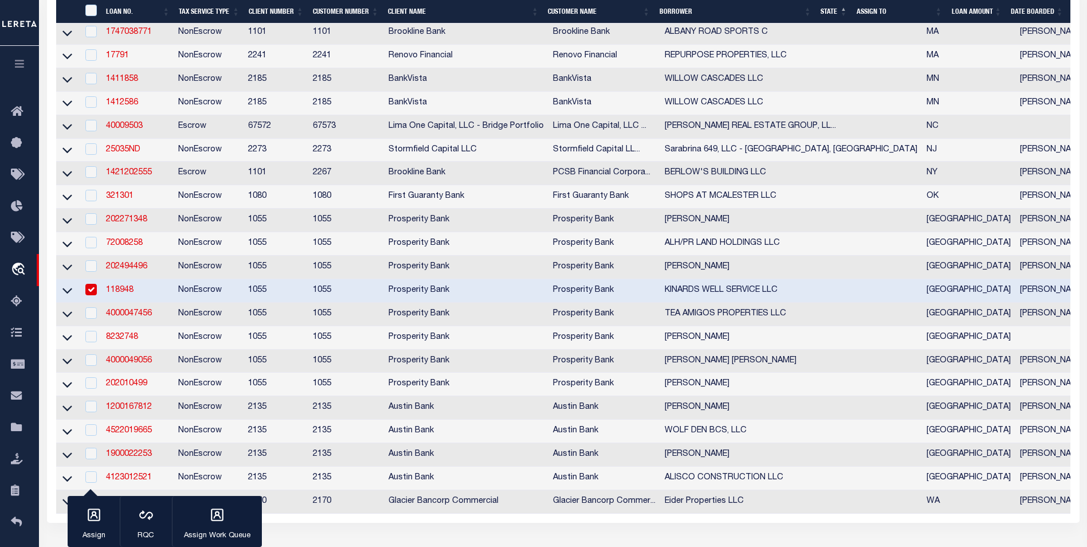
click at [93, 295] on input "checkbox" at bounding box center [90, 289] width 11 height 11
checkbox input "false"
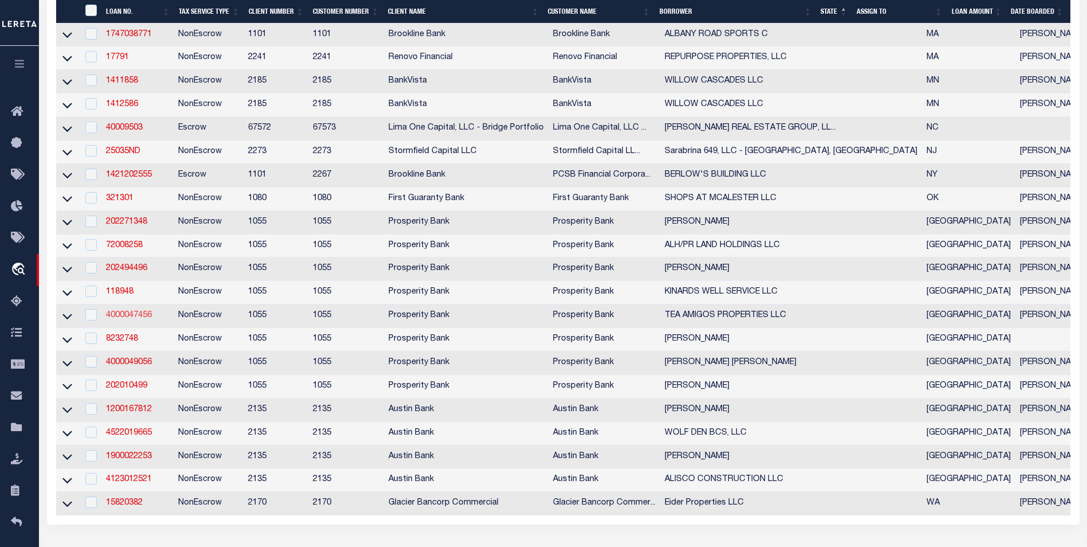
click at [124, 319] on link "4000047456" at bounding box center [129, 315] width 46 height 8
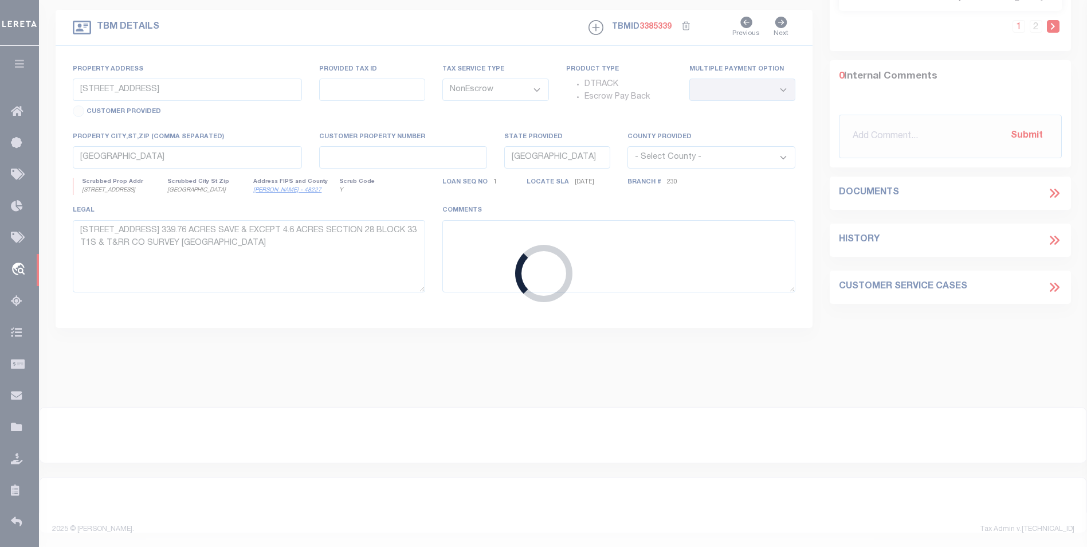
type input "4000047456"
type input "TEA AMIGOS PROPERTIES LLC"
select select
select select "14718"
select select "400"
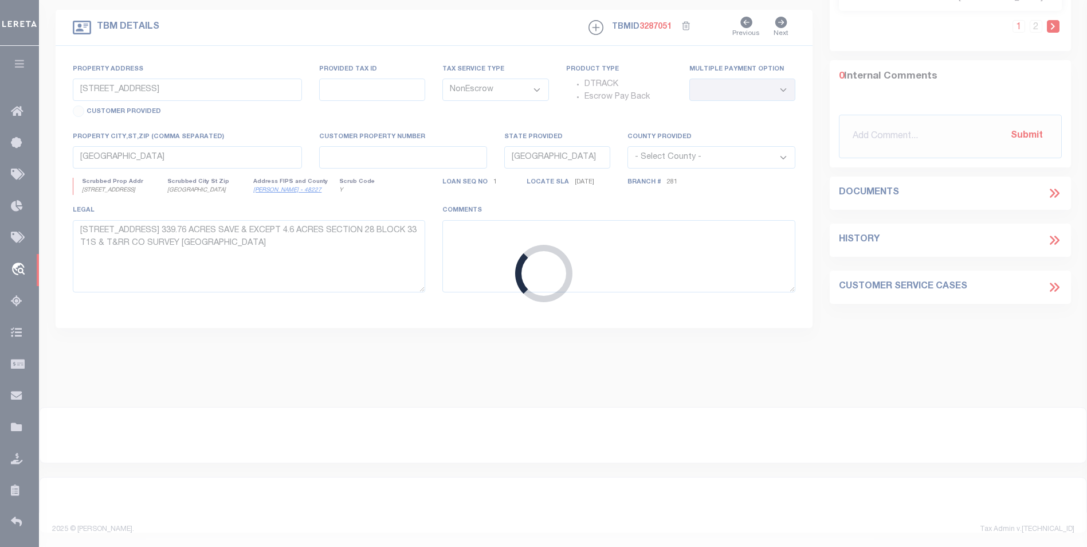
type input "1710 WEST SOUTH LOOP"
type input "R33751"
select select
type input "STEPHENVILLE TX 76102"
select select
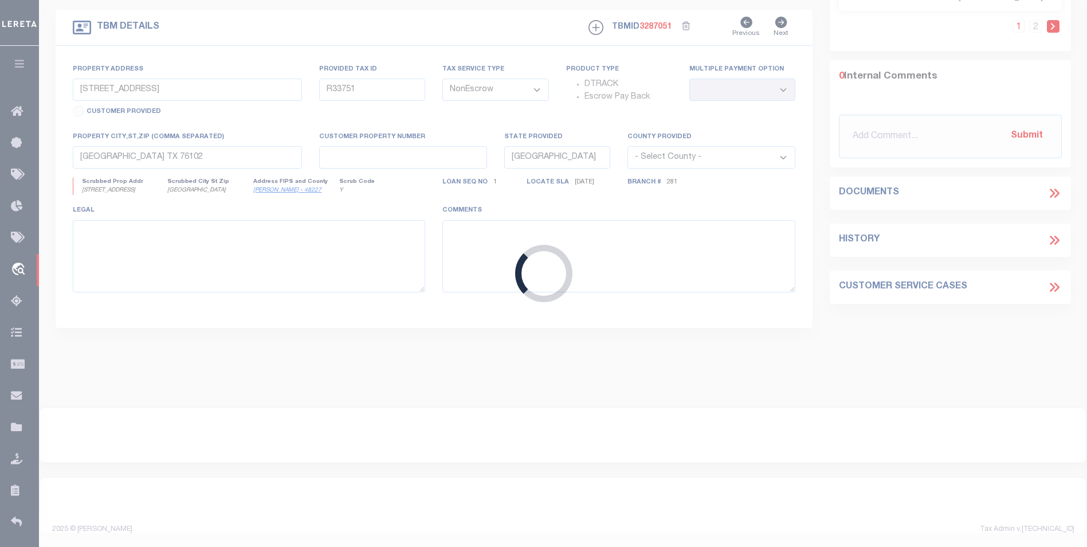
select select "14718"
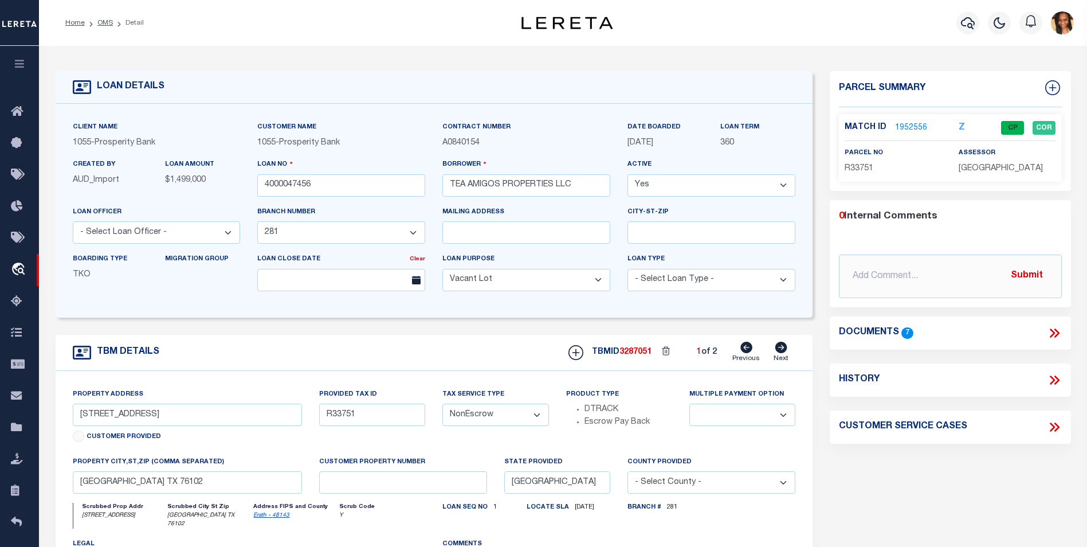
click at [908, 124] on link "1952556" at bounding box center [911, 128] width 32 height 12
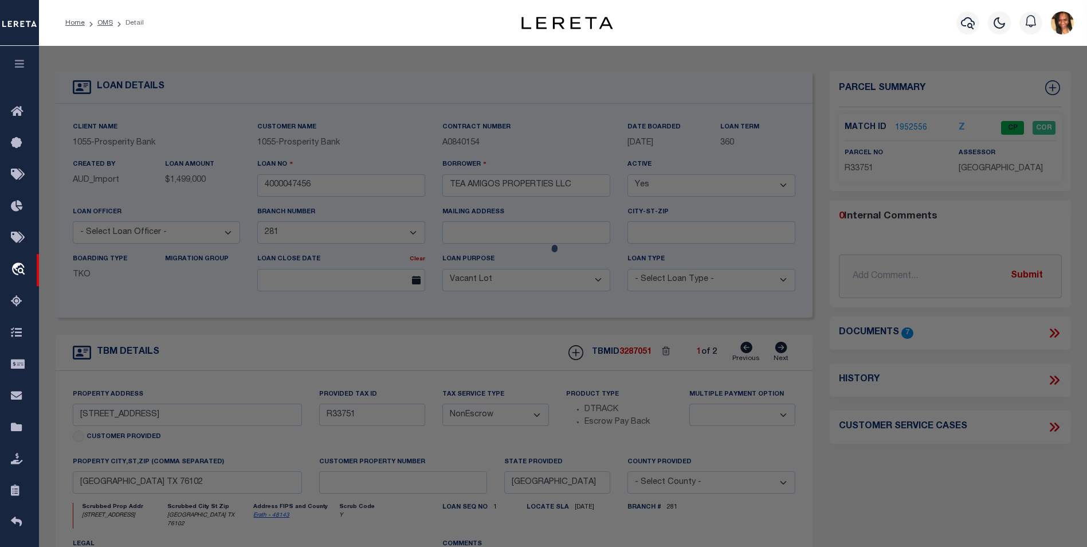
select select "AS"
select select
checkbox input "false"
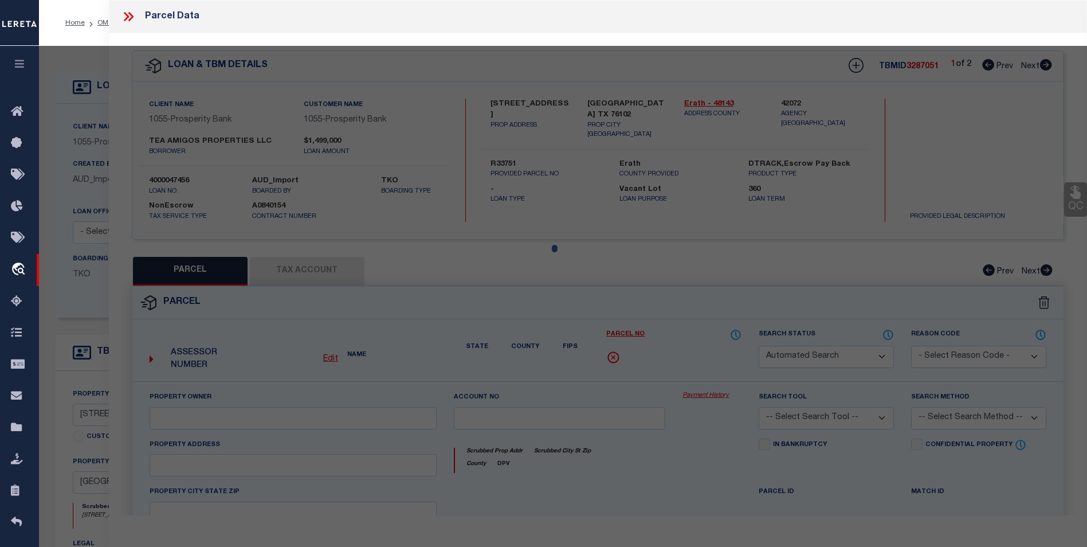
select select "CP"
type input "TEA AMIGOS PROPERTIES LLC"
select select
type input "1710 W SOUTH LOOP"
checkbox input "false"
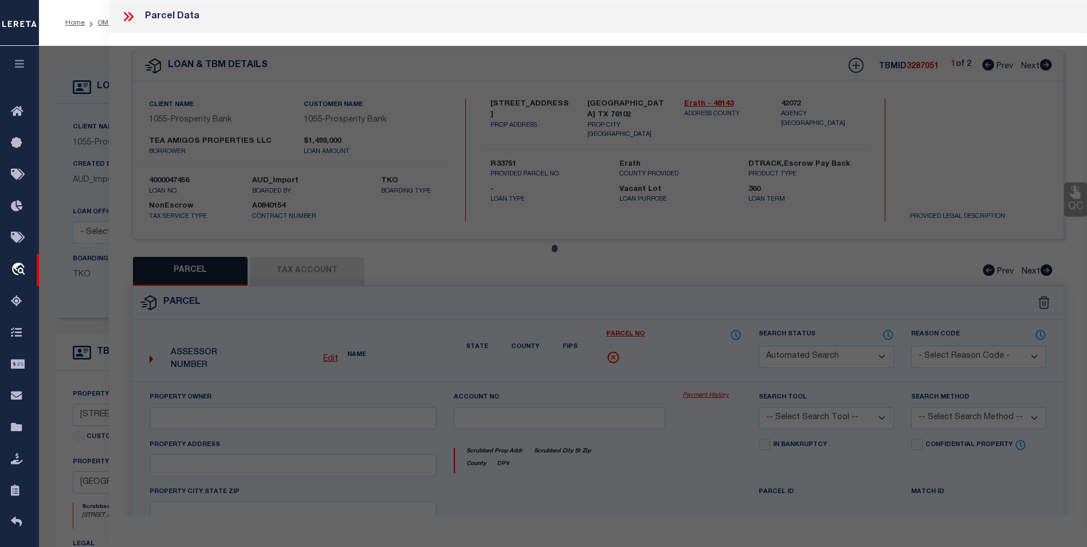
type input "STEPHENVILLE TX 76102"
type textarea "Acres 0.832, S6200 SOUTH SIDE ADDITION, BLOCK 32;, LOT 20;21; (PT OF 21)"
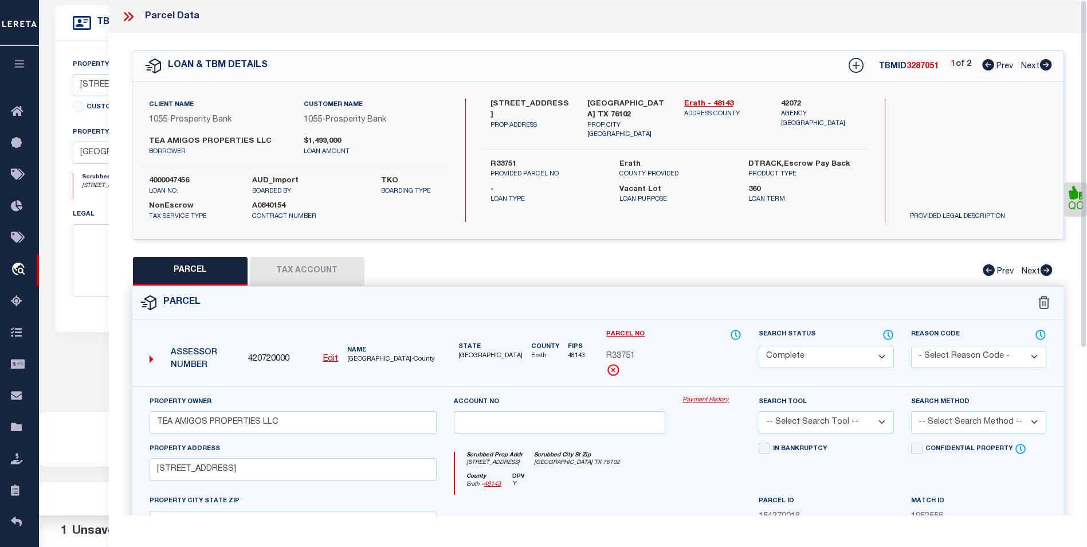
click at [1047, 62] on icon at bounding box center [1046, 64] width 12 height 11
select select "AS"
checkbox input "false"
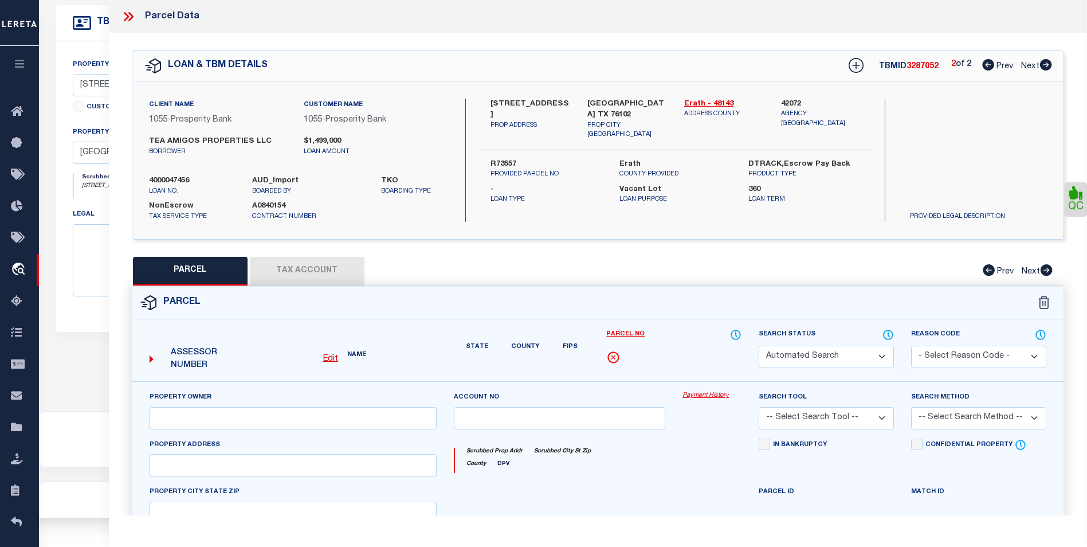
select select "BP"
type input "TEA AMIGOS PROPERTIES LLC"
select select
type input "910 S HARBIN"
checkbox input "false"
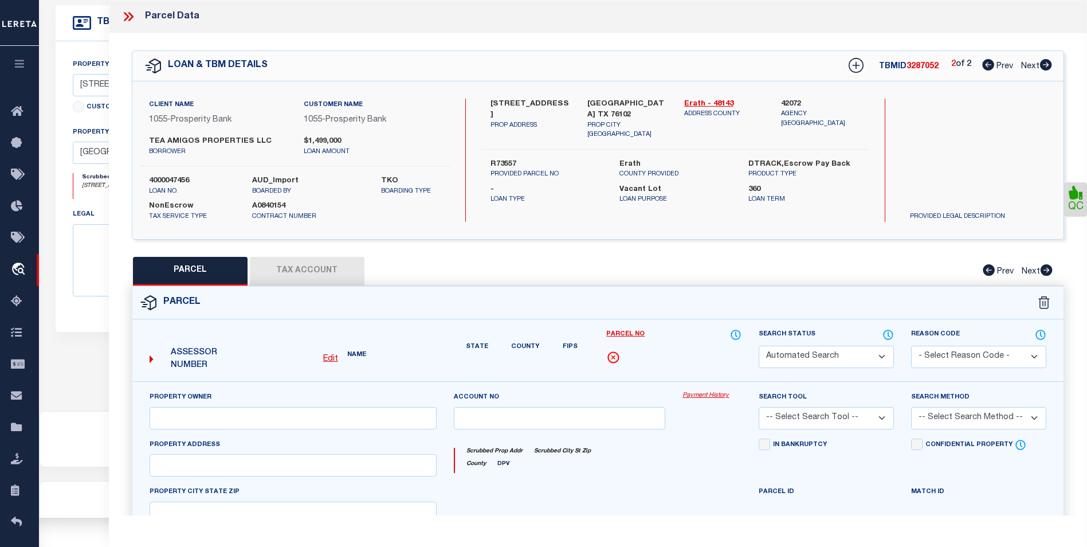
type input "STEPHENVILLE TX 76102"
type textarea "Acres 0.049, S6200 SOUTH SIDE ADDITION, BLOCK 32;, LOT 30"
type textarea "Inactive Account"
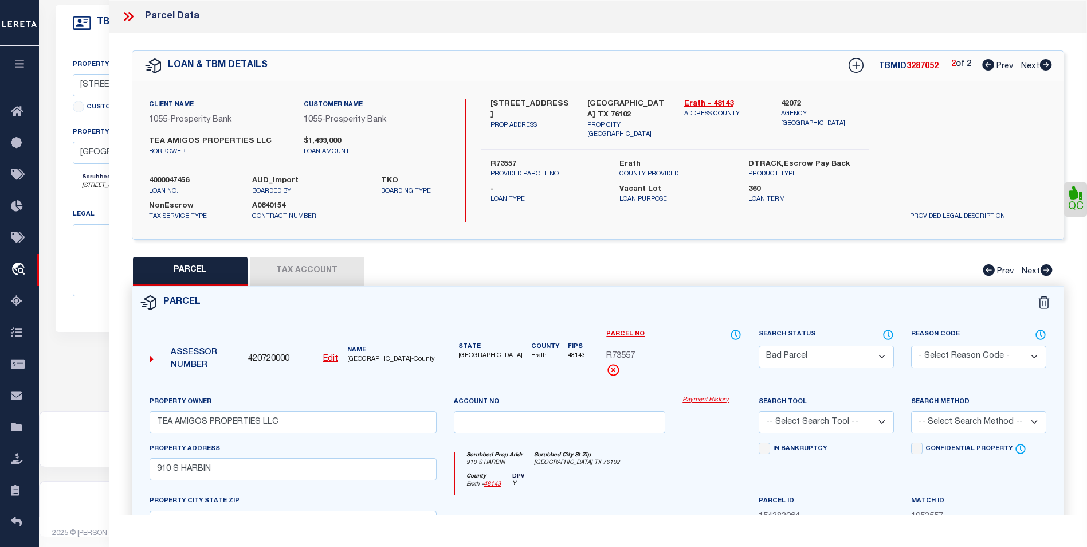
click at [986, 68] on icon at bounding box center [988, 64] width 12 height 11
select select "AS"
checkbox input "false"
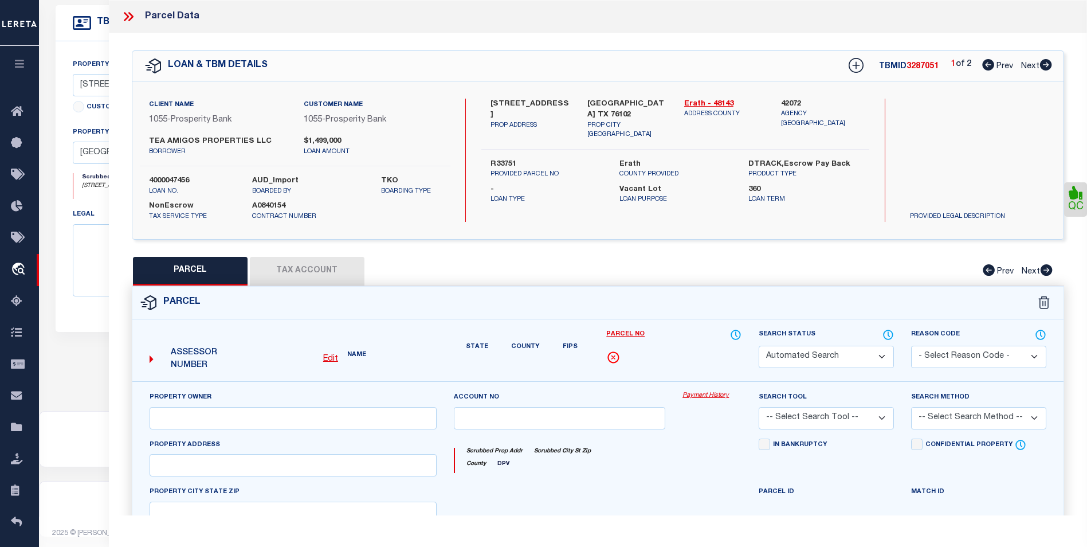
select select "CP"
type input "TEA AMIGOS PROPERTIES LLC"
select select
type input "1710 W SOUTH LOOP"
checkbox input "false"
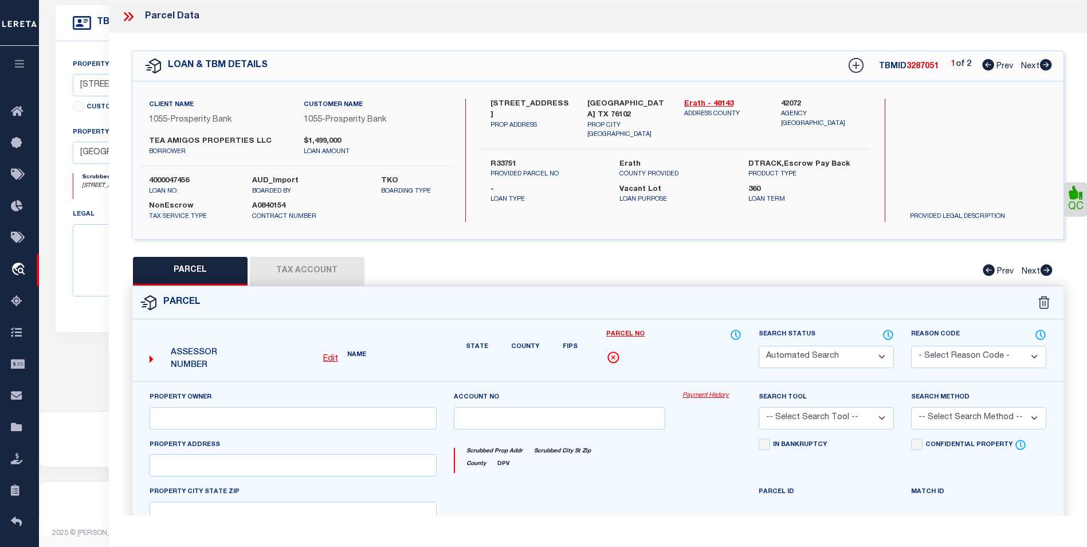
type input "STEPHENVILLE TX 76102"
type textarea "Acres 0.832, S6200 SOUTH SIDE ADDITION, BLOCK 32;, LOT 20;21; (PT OF 21)"
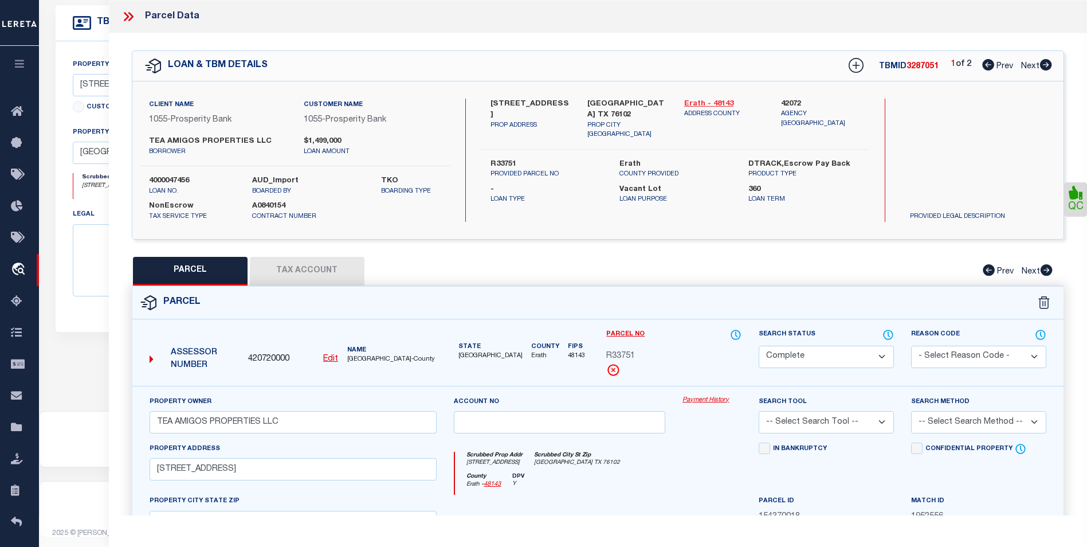
click at [693, 100] on link "Erath - 48143" at bounding box center [724, 104] width 80 height 11
click at [304, 265] on button "Tax Account" at bounding box center [307, 271] width 115 height 29
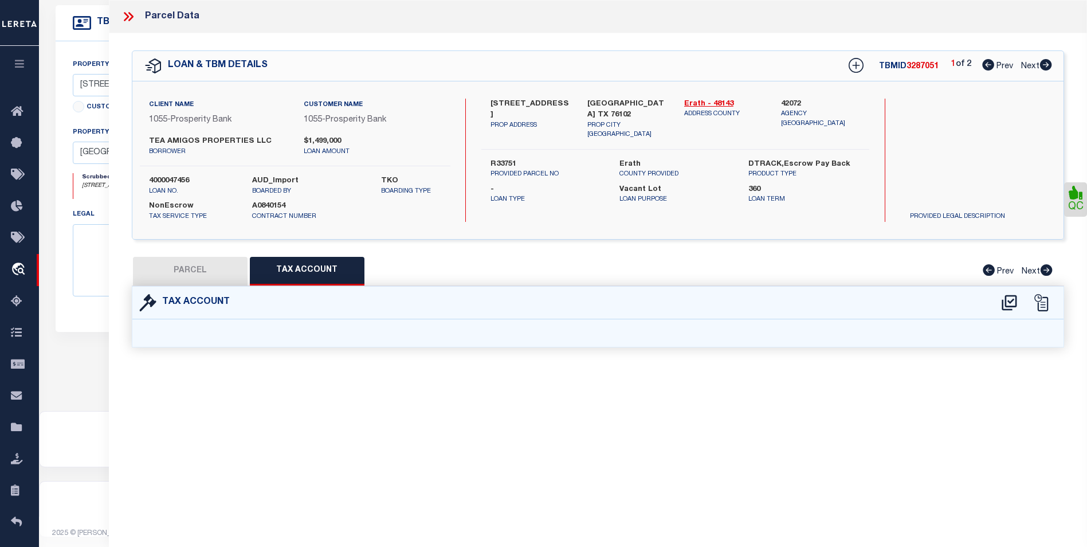
select select "100"
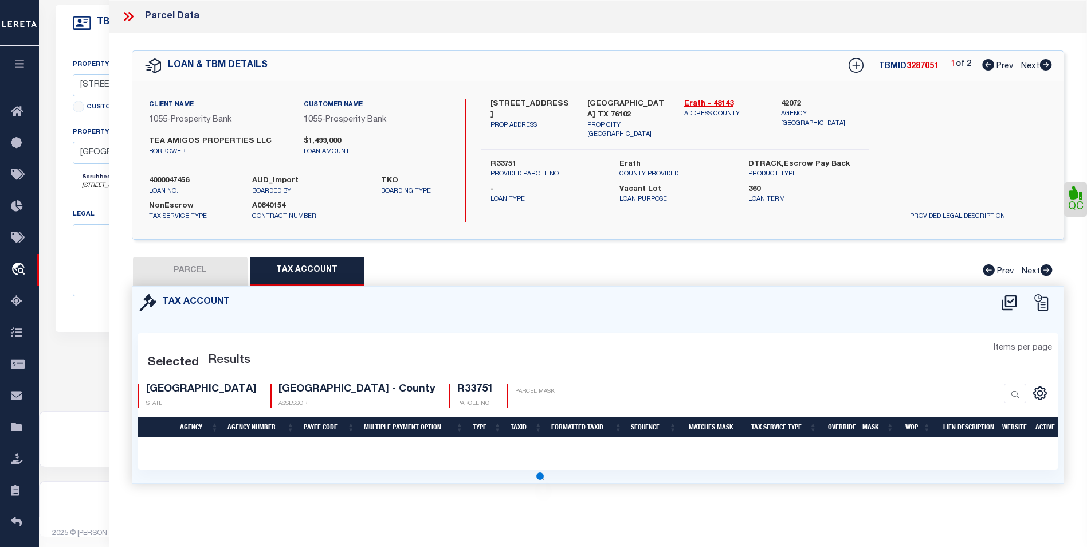
select select "100"
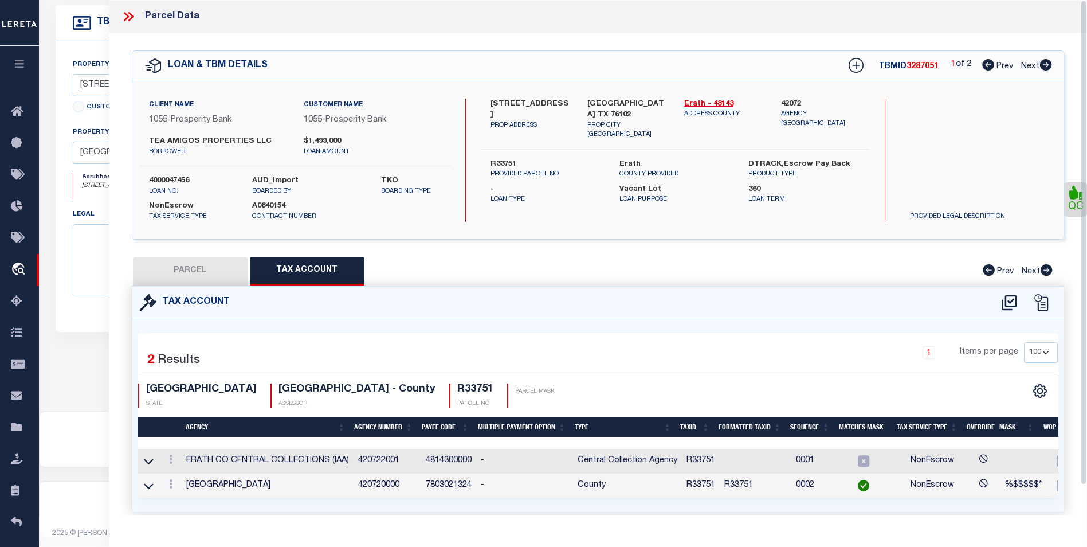
click at [127, 15] on icon at bounding box center [126, 16] width 5 height 9
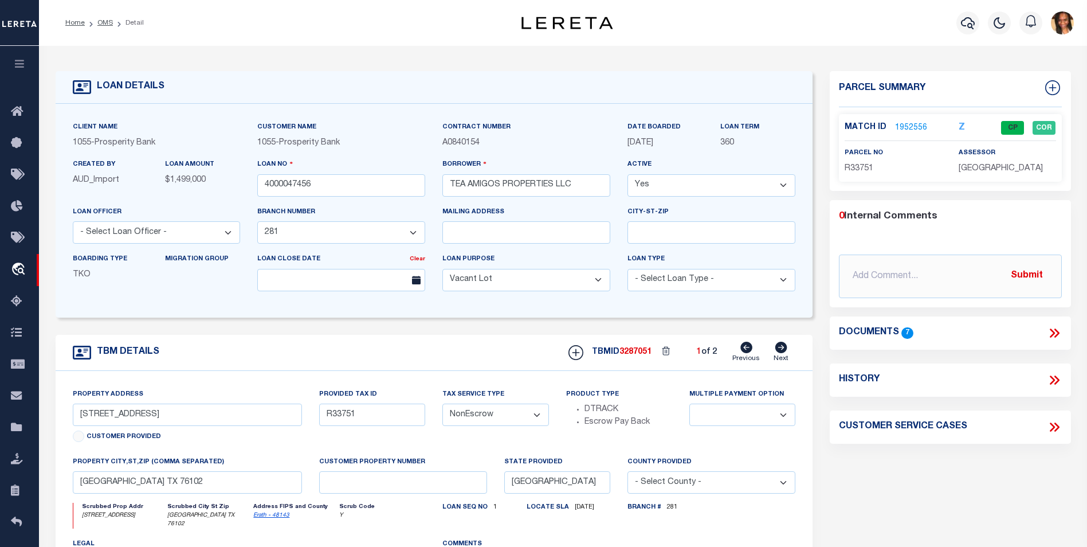
click at [911, 127] on link "1952556" at bounding box center [911, 128] width 32 height 12
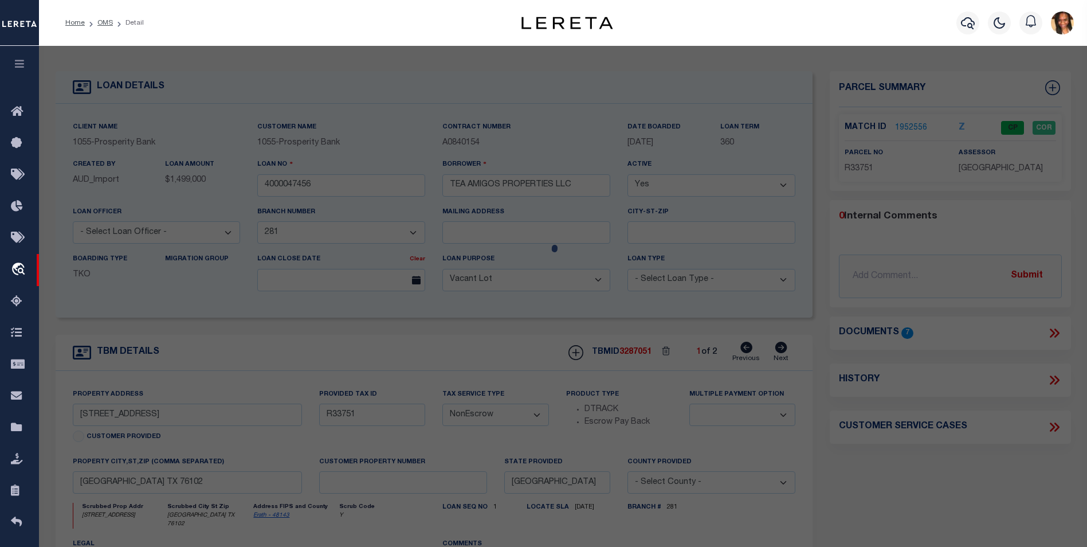
select select "AS"
checkbox input "false"
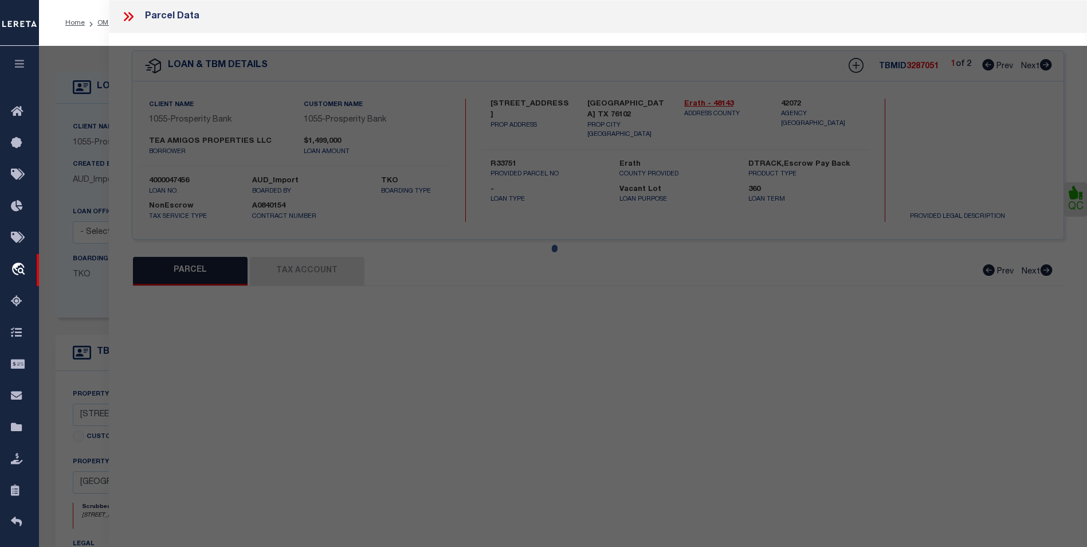
select select "CP"
type input "TEA AMIGOS PROPERTIES LLC"
select select
type input "1710 W SOUTH LOOP"
checkbox input "false"
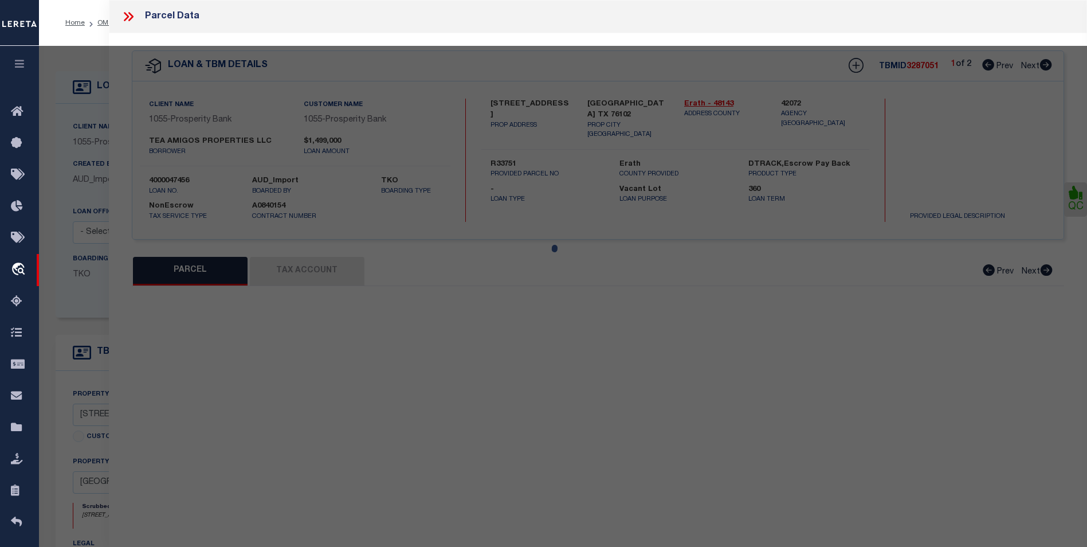
type input "STEPHENVILLE TX 76102"
type textarea "Acres 0.832, S6200 SOUTH SIDE ADDITION, BLOCK 32;, LOT 20;21; (PT OF 21)"
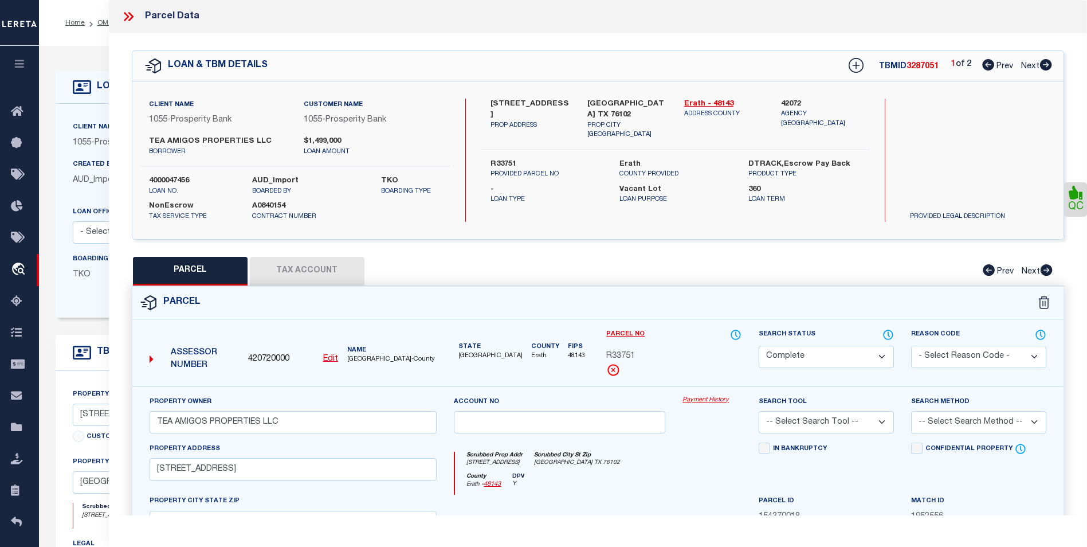
click at [1041, 64] on icon at bounding box center [1046, 64] width 12 height 11
select select "AS"
checkbox input "false"
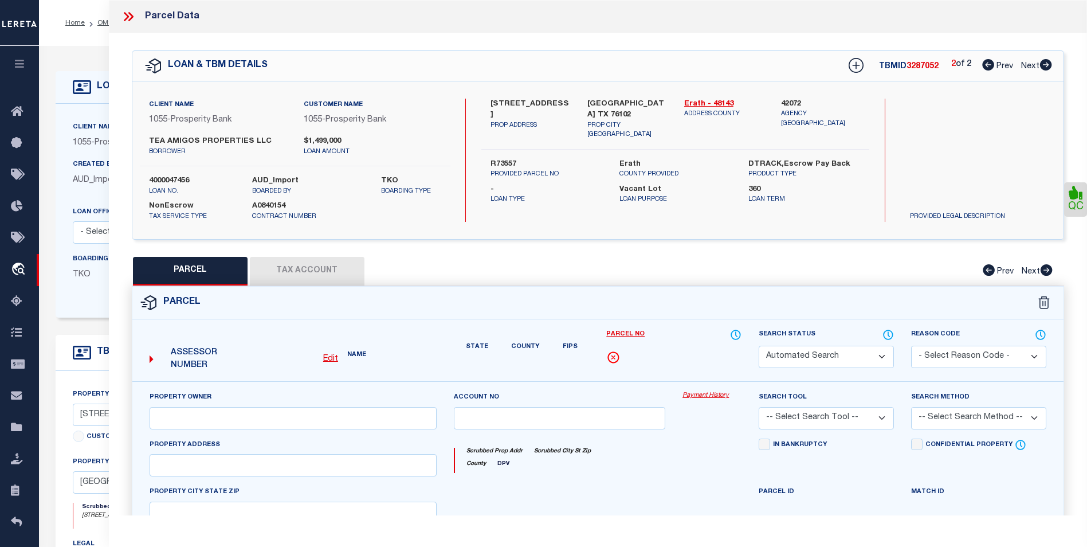
select select "BP"
type input "TEA AMIGOS PROPERTIES LLC"
select select
type input "910 S HARBIN"
checkbox input "false"
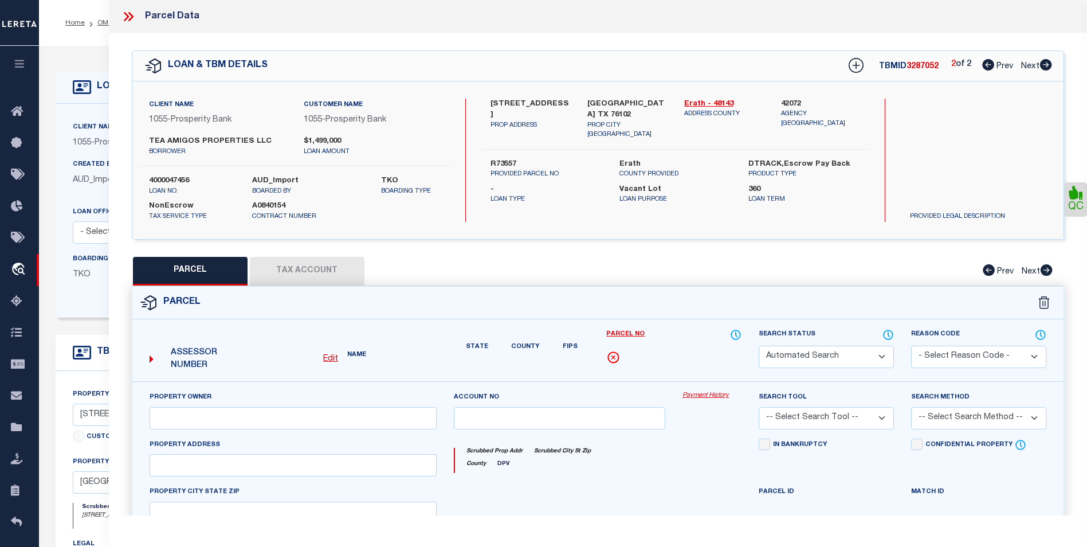
type input "STEPHENVILLE TX 76102"
type textarea "Acres 0.049, S6200 SOUTH SIDE ADDITION, BLOCK 32;, LOT 30"
type textarea "Inactive Account"
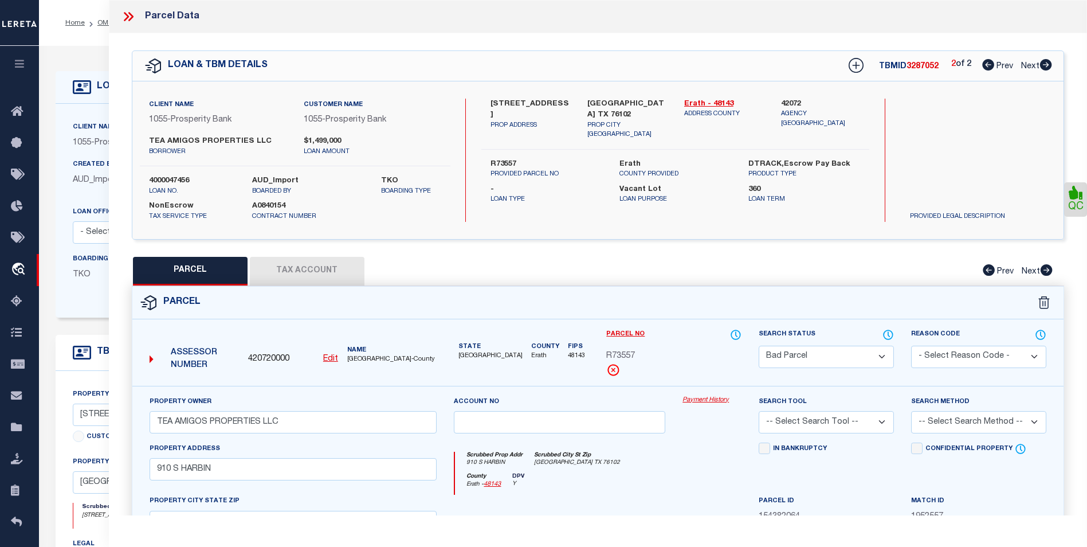
click at [121, 18] on icon at bounding box center [128, 16] width 15 height 15
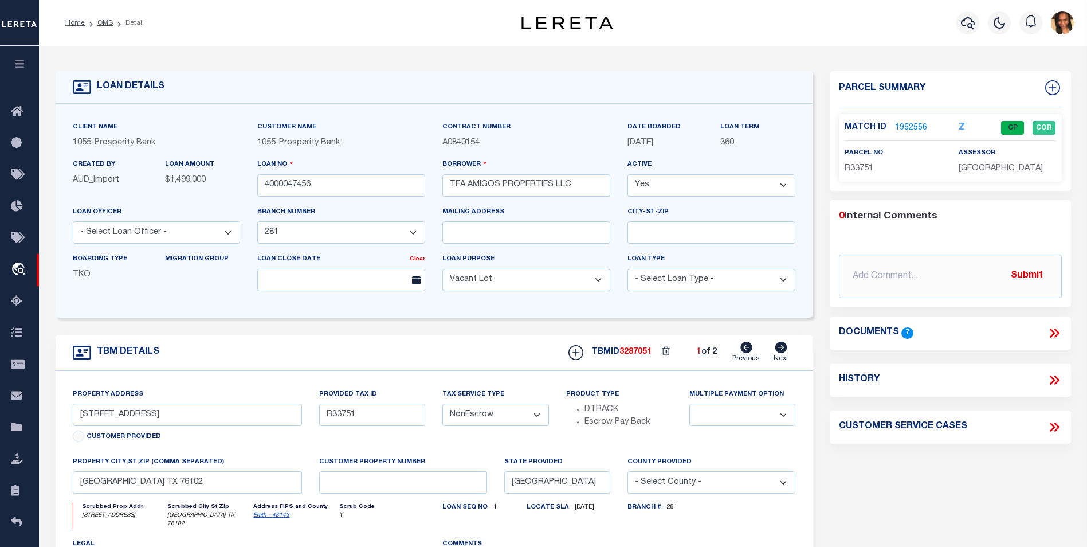
click at [1048, 333] on icon at bounding box center [1054, 332] width 15 height 15
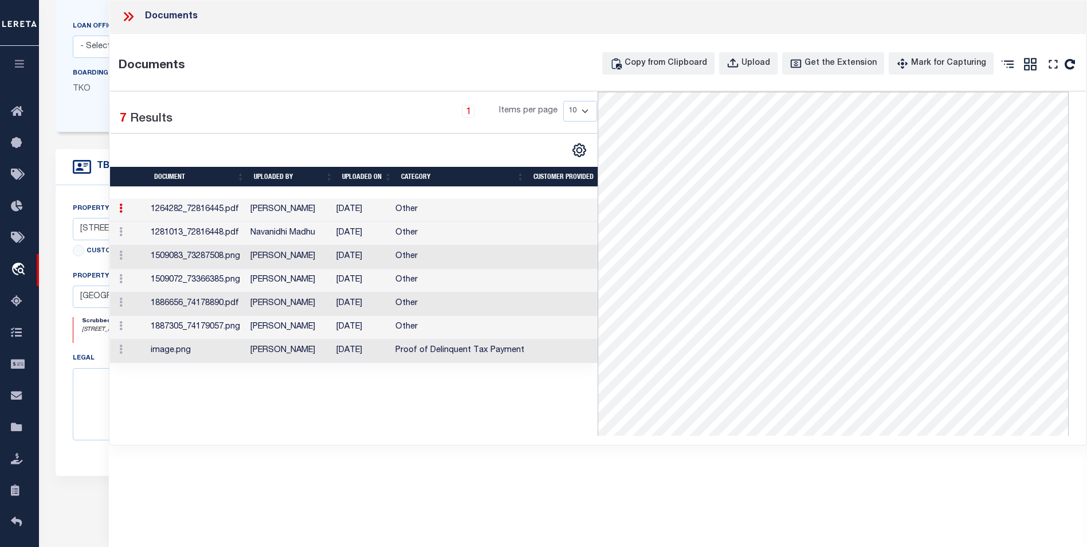
scroll to position [229, 0]
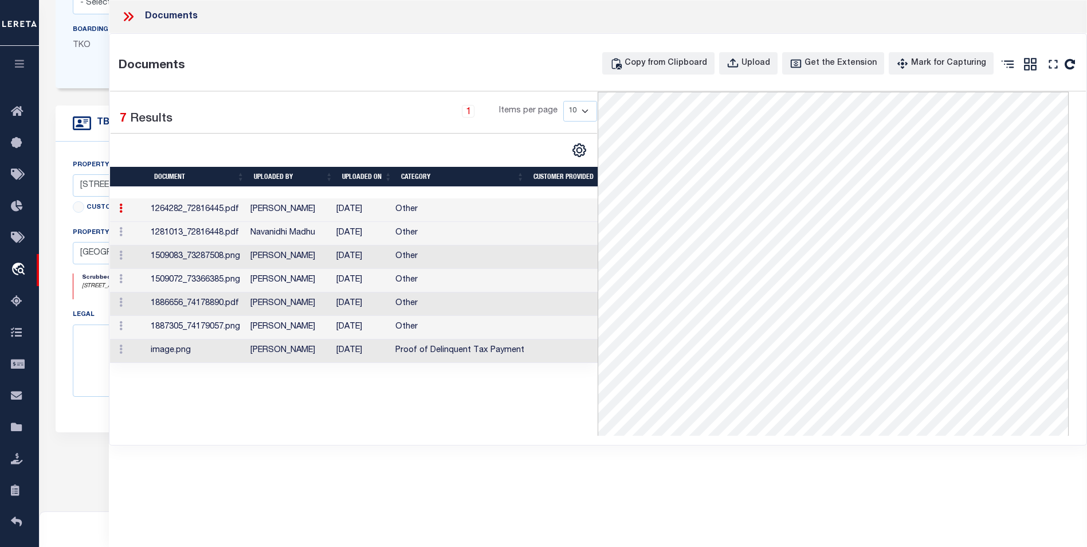
click at [443, 352] on td "Proof of Delinquent Tax Payment" at bounding box center [460, 350] width 138 height 23
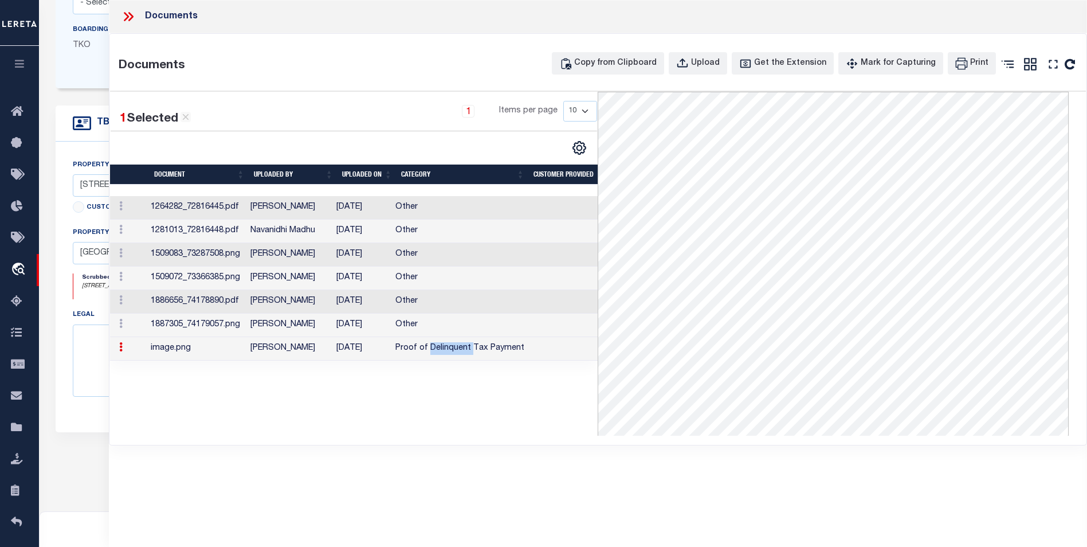
click at [443, 352] on td "Proof of Delinquent Tax Payment" at bounding box center [460, 348] width 138 height 23
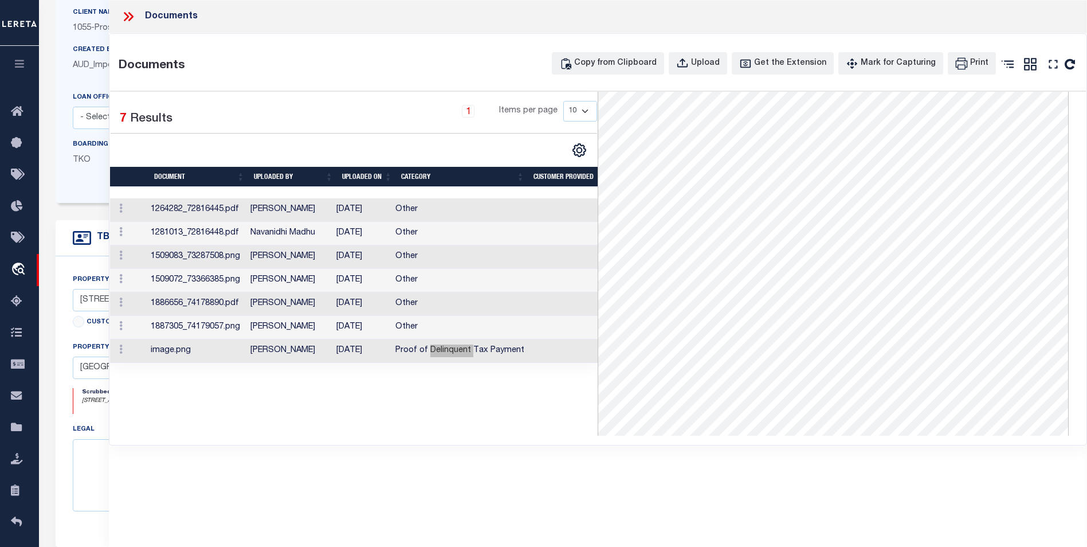
scroll to position [0, 0]
click at [423, 332] on td "Other" at bounding box center [460, 327] width 138 height 23
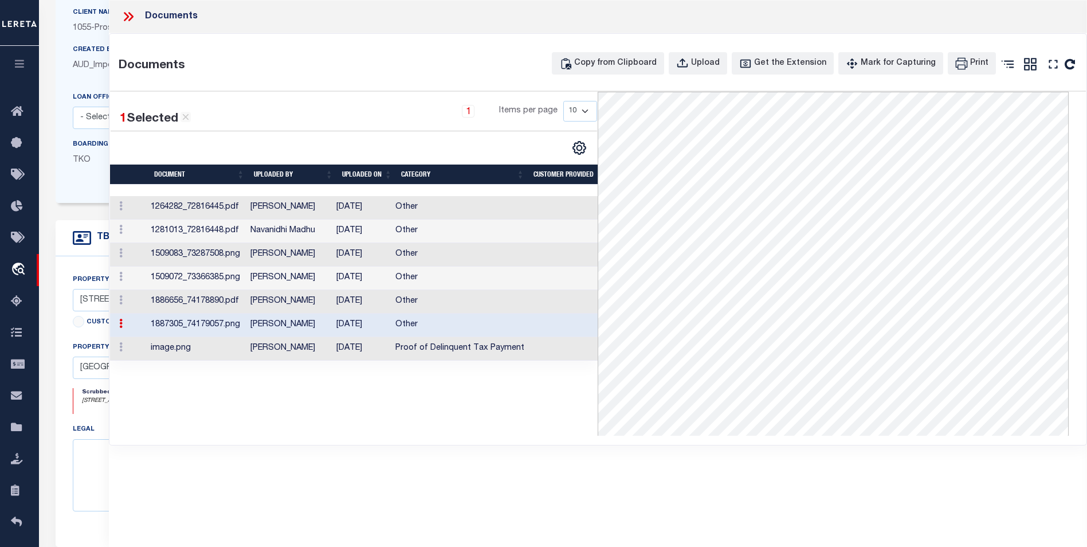
click at [423, 332] on td "Other" at bounding box center [460, 324] width 138 height 23
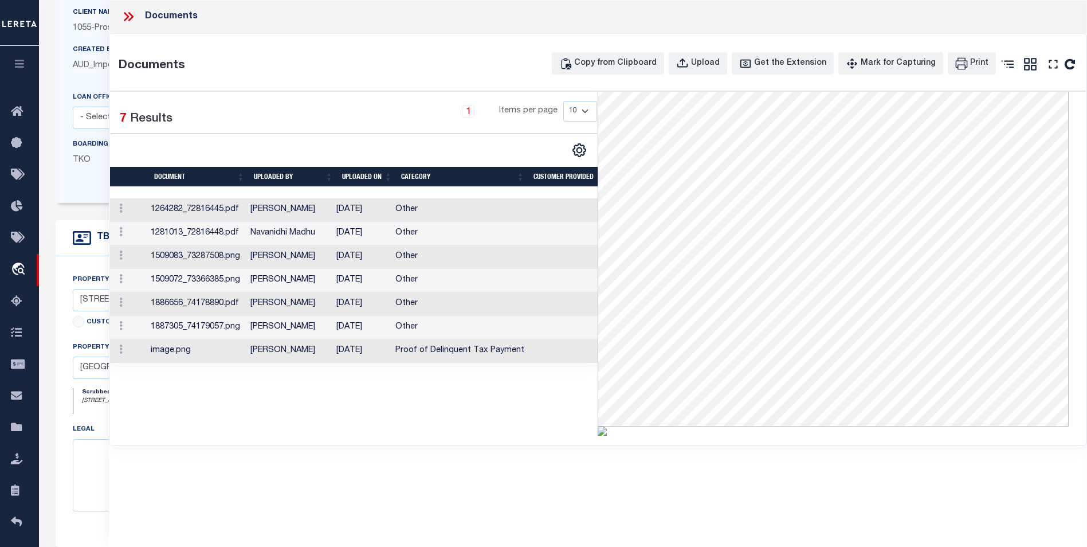
scroll to position [422, 11]
click at [411, 348] on td "Proof of Delinquent Tax Payment" at bounding box center [460, 350] width 138 height 23
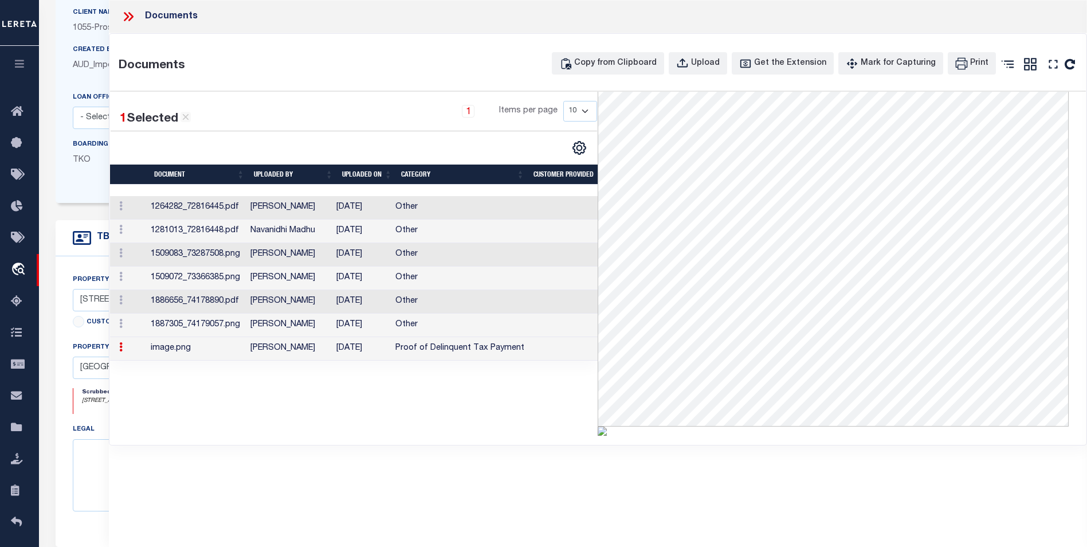
scroll to position [174, 0]
click at [411, 348] on td "Proof of Delinquent Tax Payment" at bounding box center [460, 348] width 138 height 23
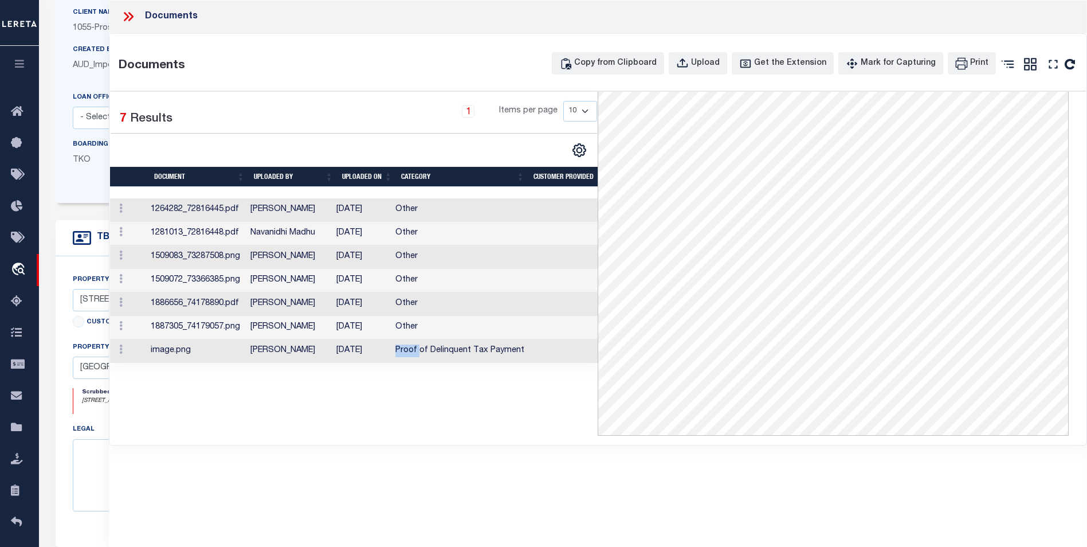
scroll to position [174, 461]
click at [397, 320] on td "Other" at bounding box center [460, 327] width 138 height 23
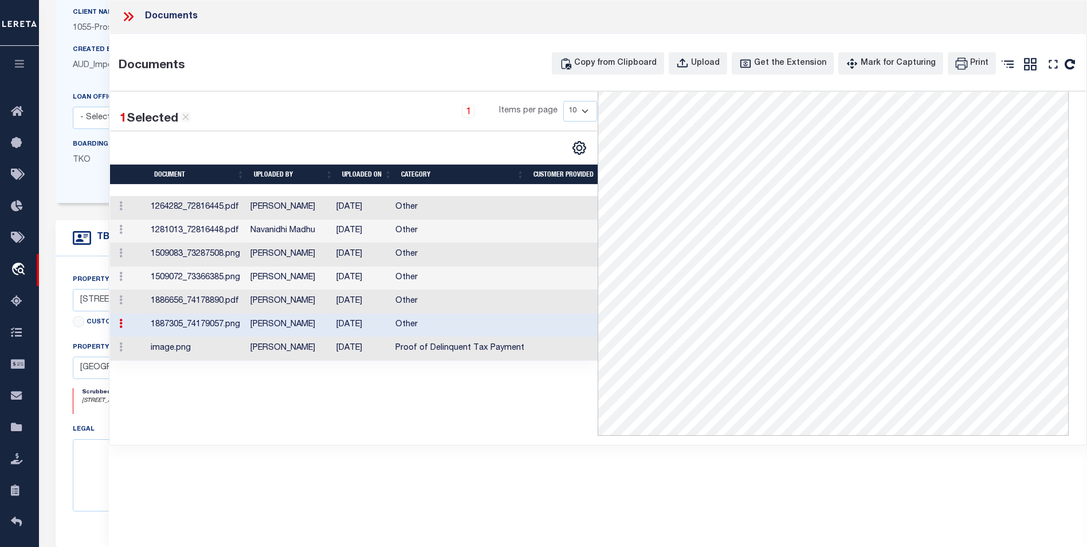
click at [391, 327] on td "04/04/2025" at bounding box center [361, 324] width 59 height 23
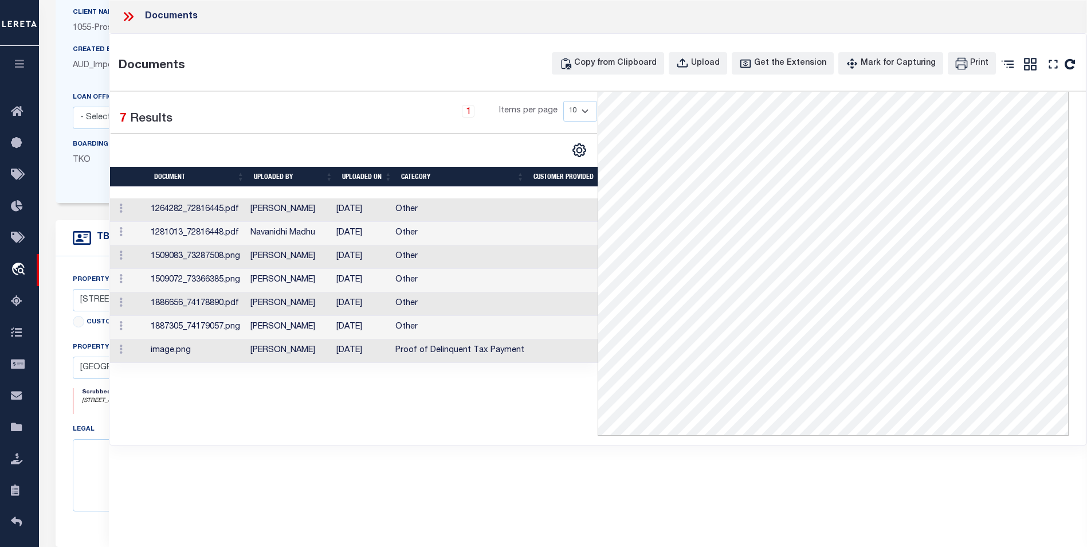
click at [391, 327] on td "04/04/2025" at bounding box center [361, 327] width 59 height 23
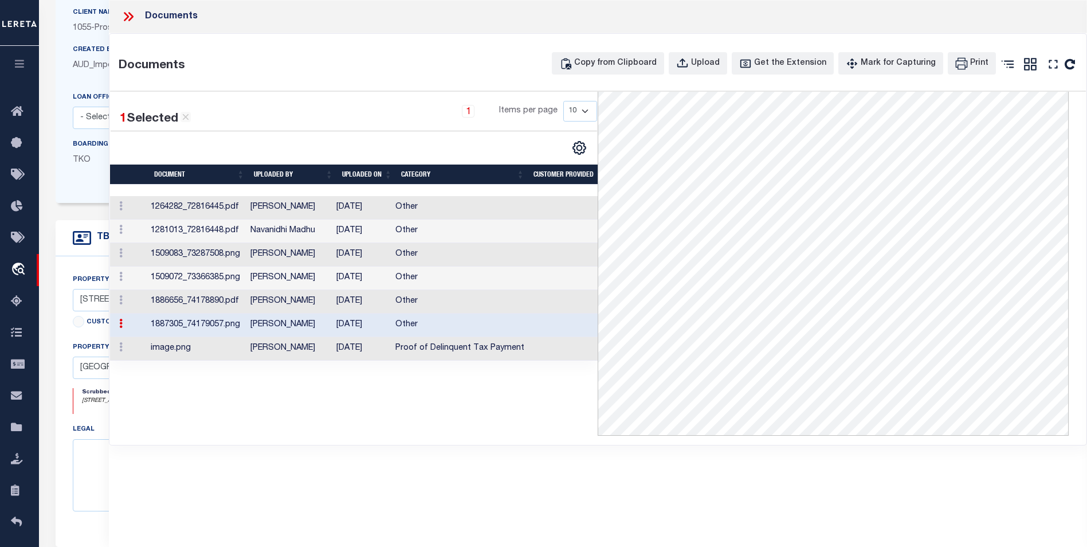
click at [417, 214] on td "Other" at bounding box center [460, 207] width 138 height 23
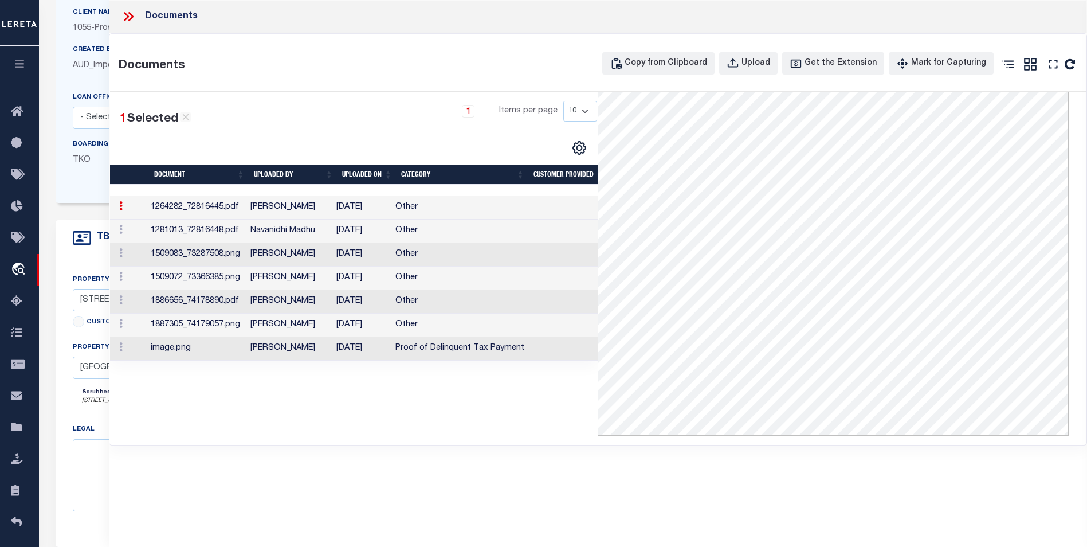
click at [417, 214] on td "Other" at bounding box center [460, 207] width 138 height 23
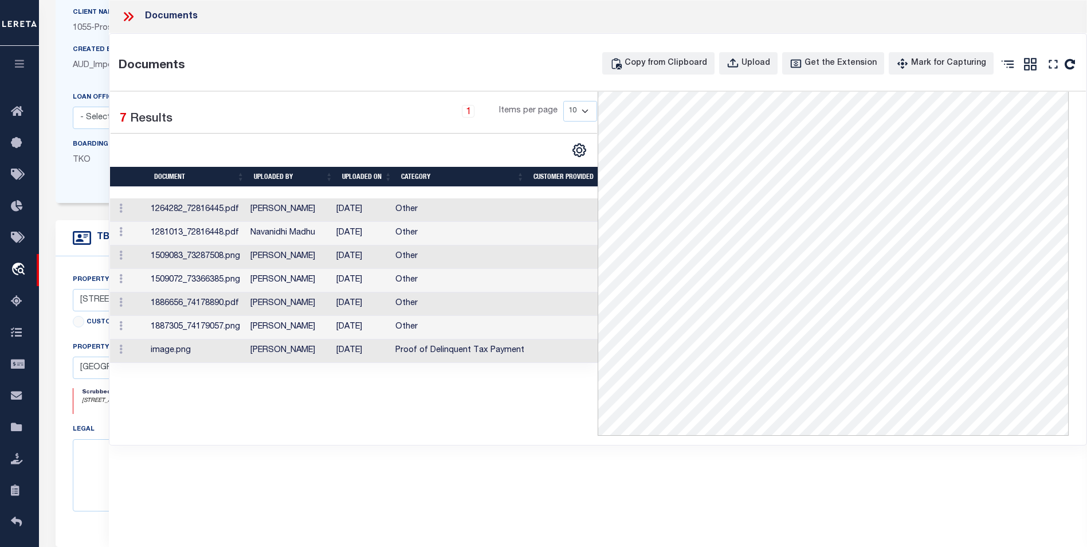
click at [123, 15] on icon at bounding box center [128, 16] width 15 height 15
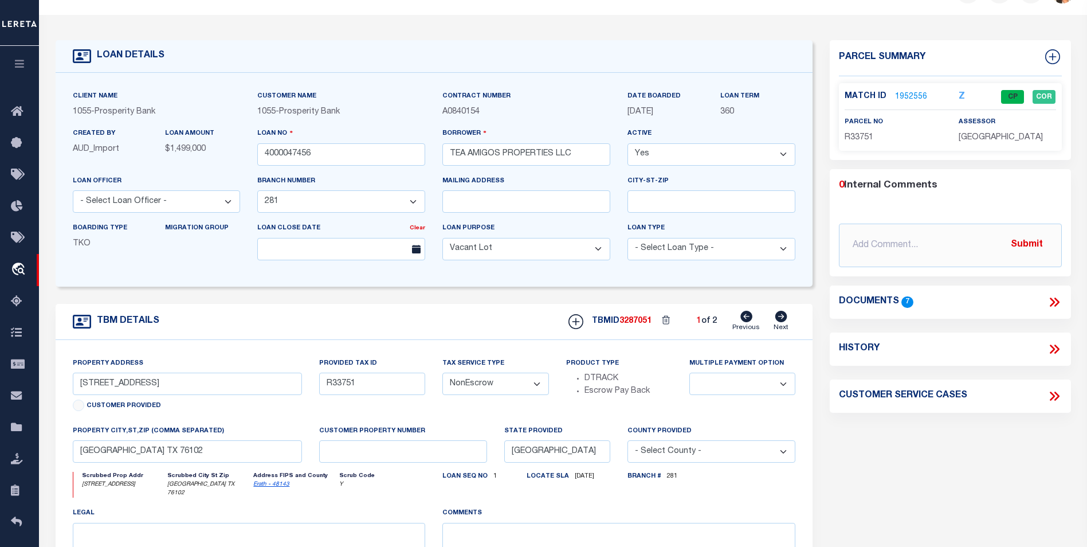
scroll to position [0, 0]
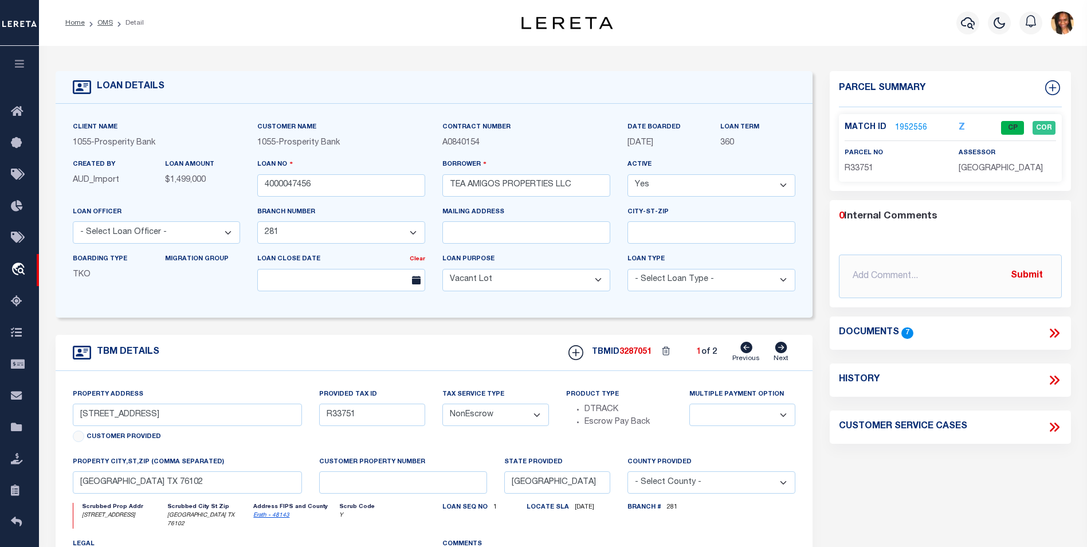
click at [782, 345] on icon at bounding box center [781, 346] width 12 height 11
type input "R73557"
select select
click at [746, 346] on icon at bounding box center [746, 346] width 12 height 11
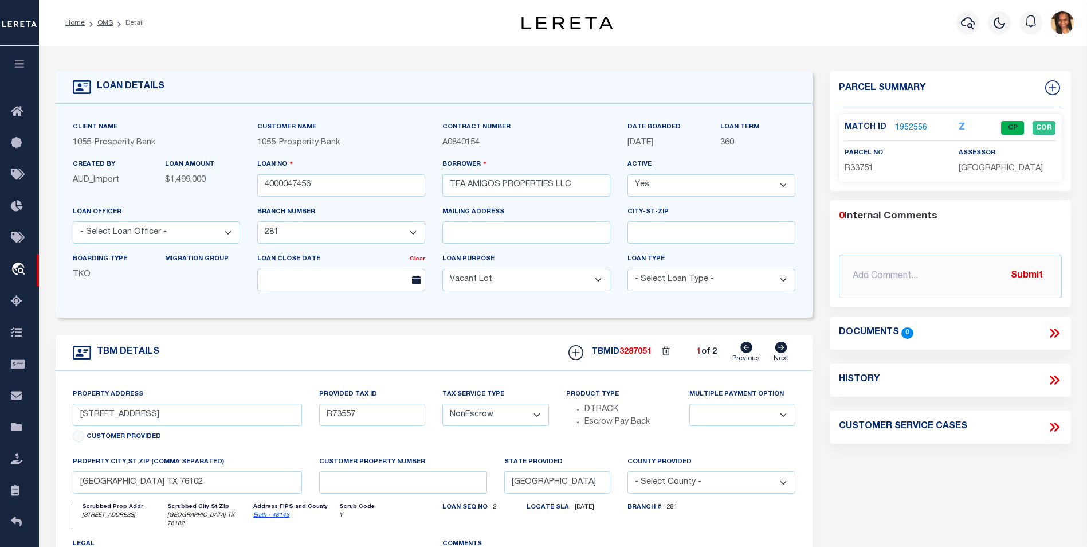
type input "R33751"
select select
click at [780, 353] on icon at bounding box center [781, 346] width 12 height 11
type input "R73557"
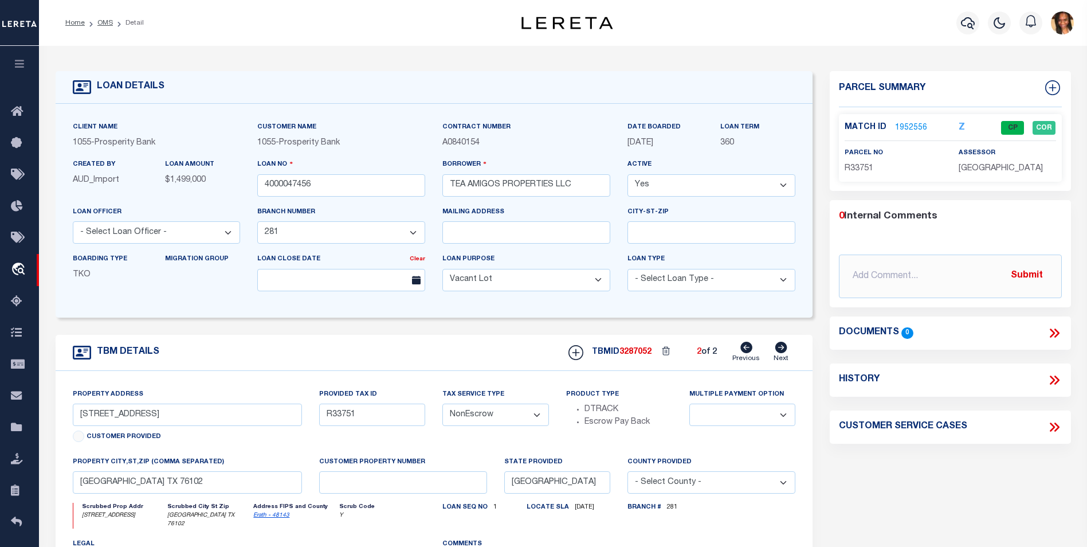
select select
click at [907, 123] on link "1952557" at bounding box center [911, 128] width 32 height 12
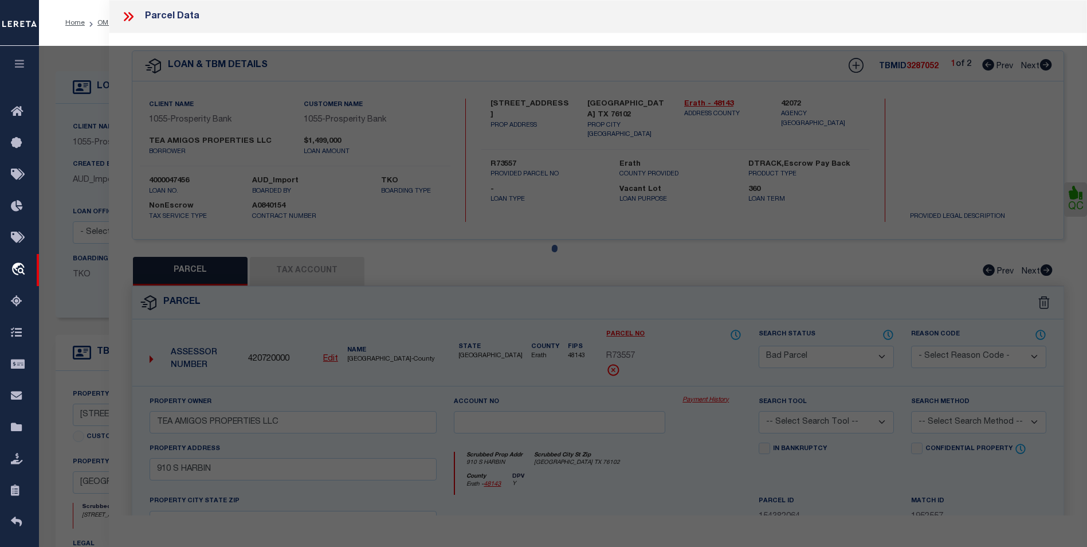
select select "AS"
checkbox input "false"
select select "BP"
type input "TEA AMIGOS PROPERTIES LLC"
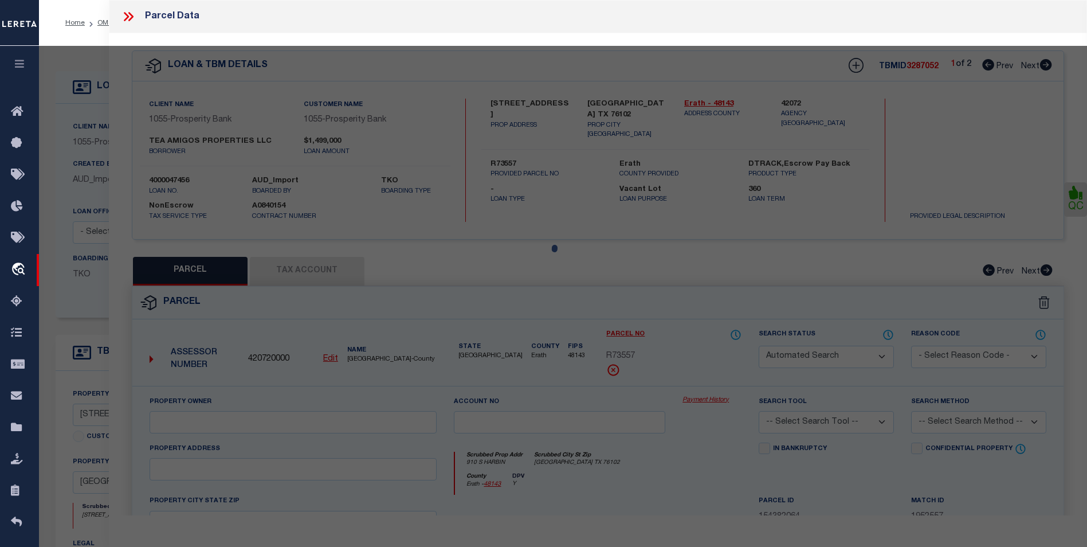
select select
type input "910 S HARBIN"
checkbox input "false"
type input "STEPHENVILLE TX 76102"
type textarea "Acres 0.049, S6200 SOUTH SIDE ADDITION, BLOCK 32;, LOT 30"
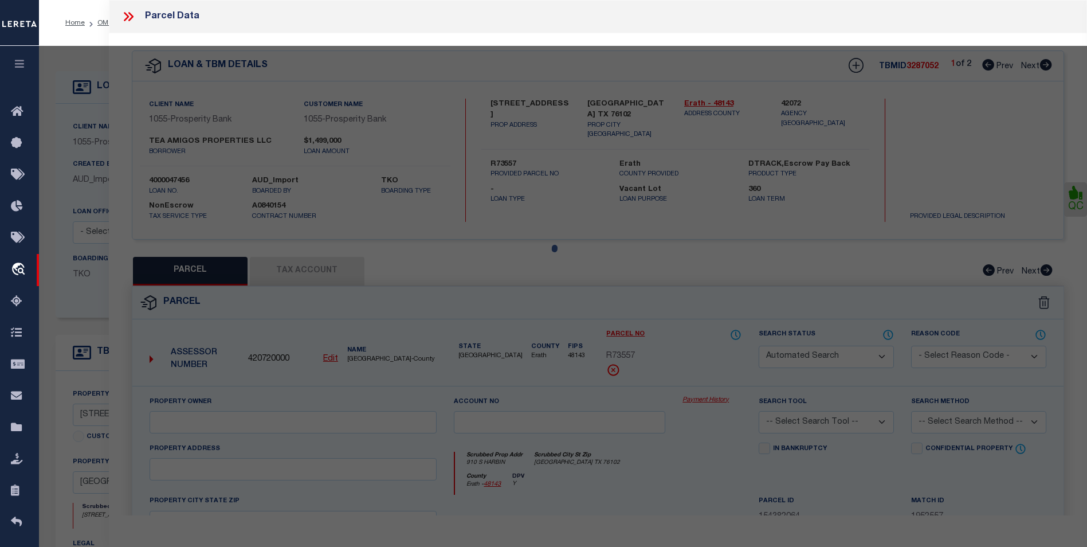
type textarea "Inactive Account"
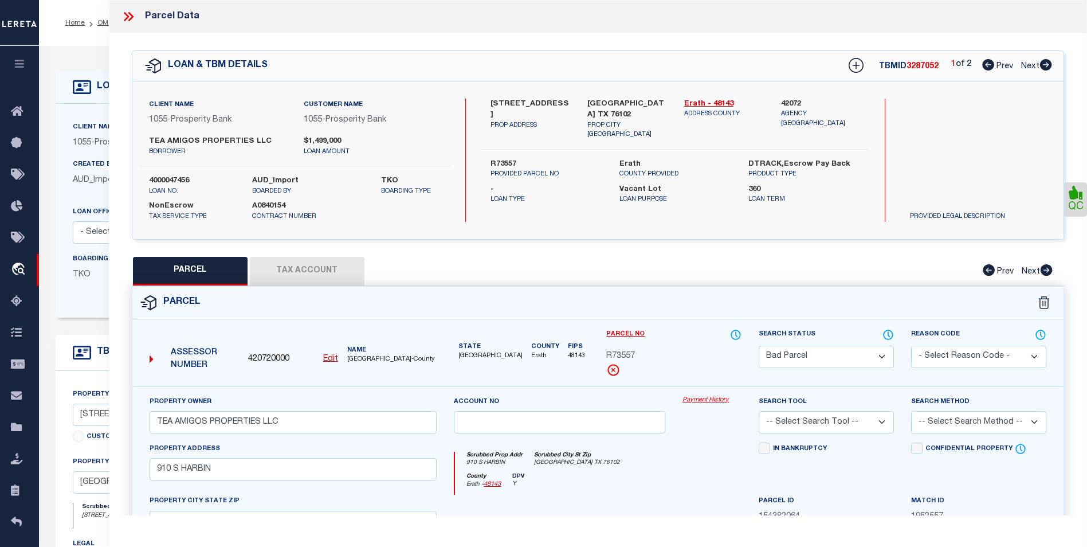
click at [1052, 67] on div "LOAN & TBM DETAILS TBMID 3287052 1 of 2 Prev Next" at bounding box center [597, 66] width 931 height 30
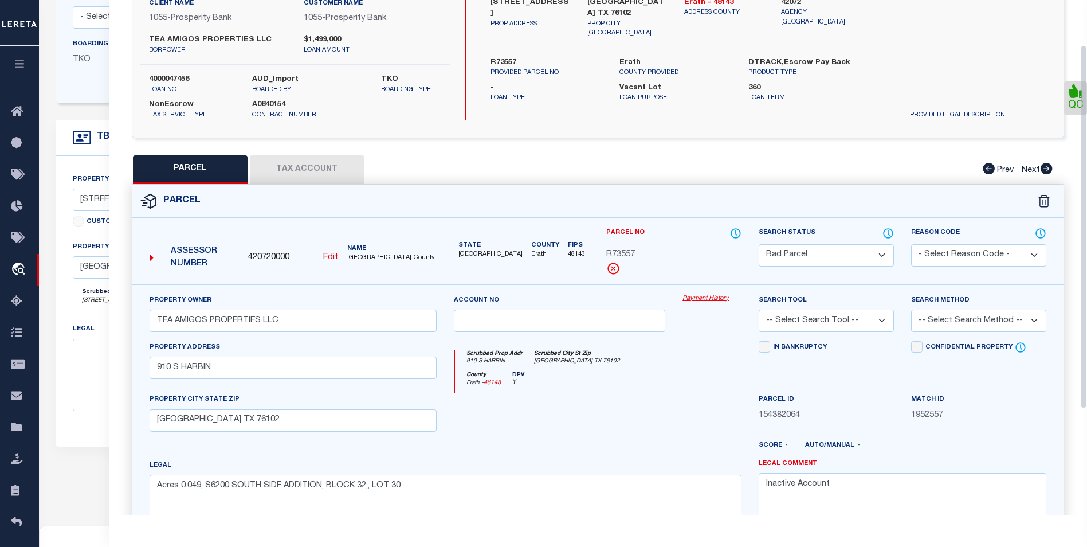
scroll to position [41, 0]
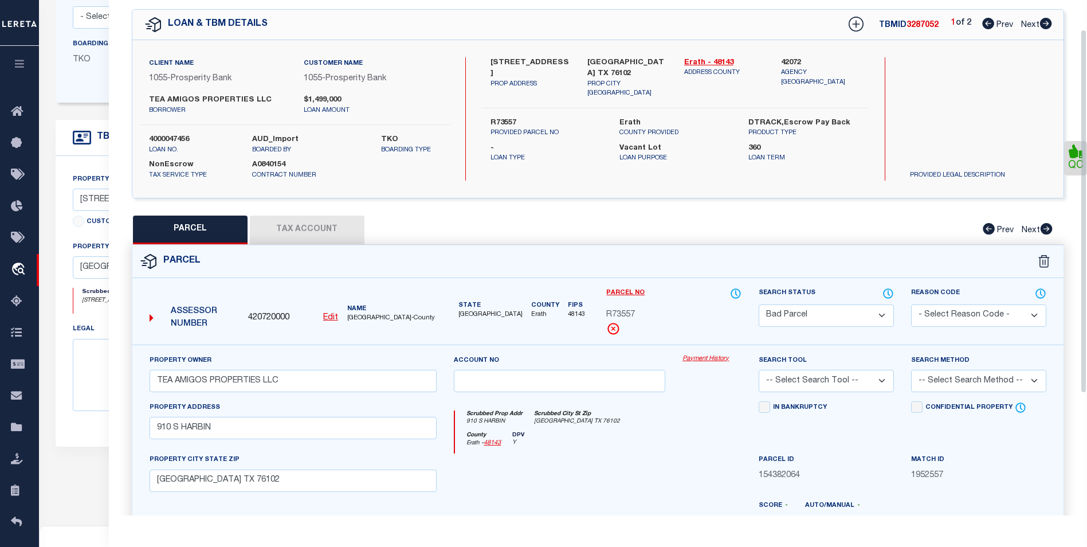
click at [279, 217] on button "Tax Account" at bounding box center [307, 229] width 115 height 29
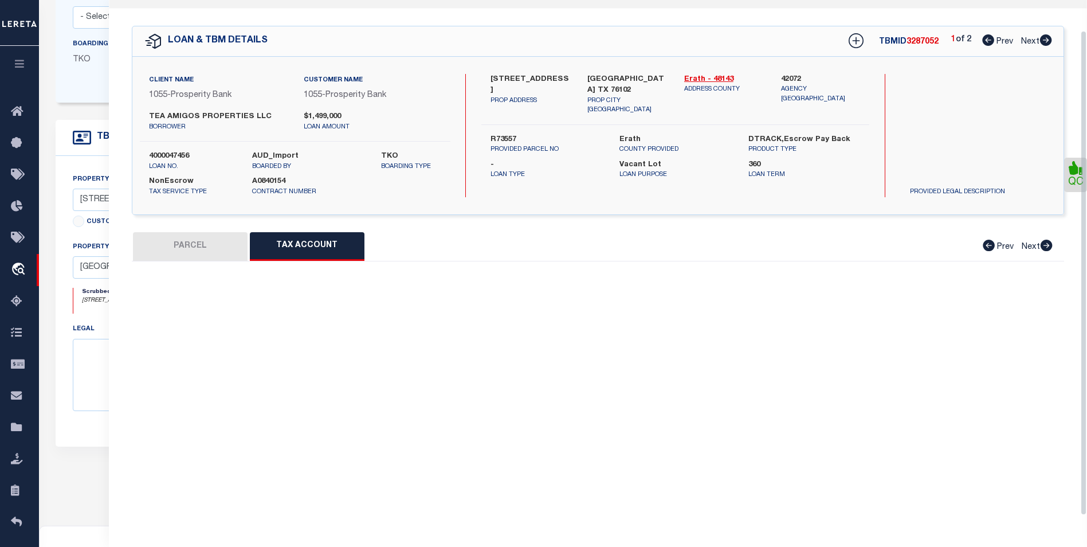
scroll to position [32, 0]
select select "100"
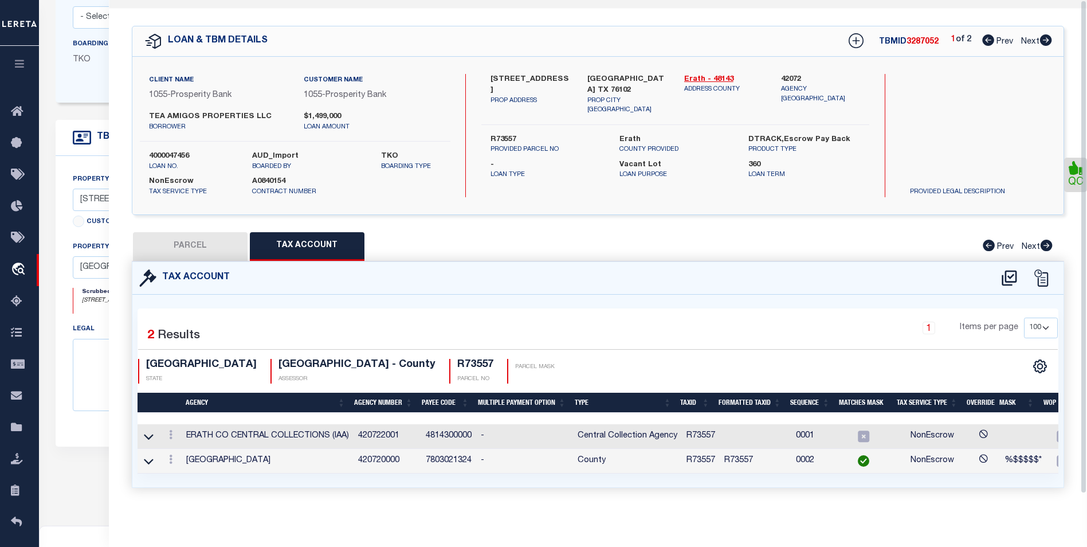
scroll to position [0, 0]
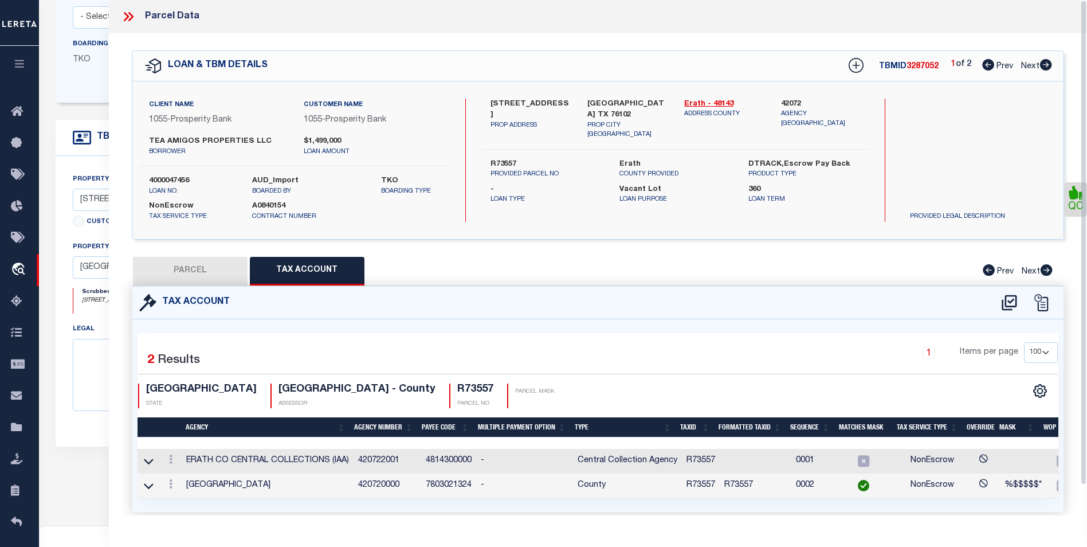
click at [226, 273] on button "PARCEL" at bounding box center [190, 271] width 115 height 29
select select "AS"
checkbox input "false"
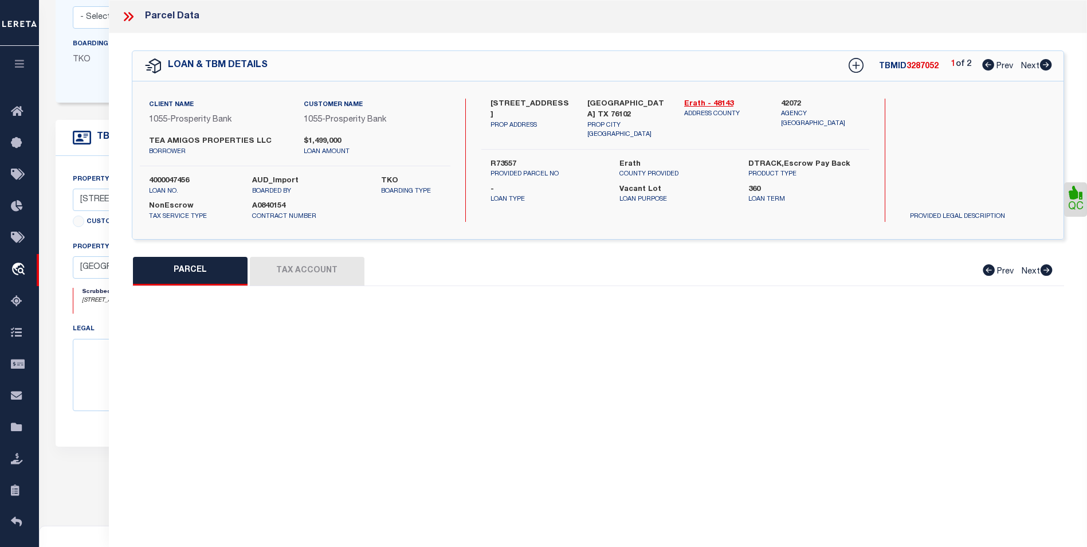
select select "BP"
type input "TEA AMIGOS PROPERTIES LLC"
select select
type input "910 S HARBIN"
checkbox input "false"
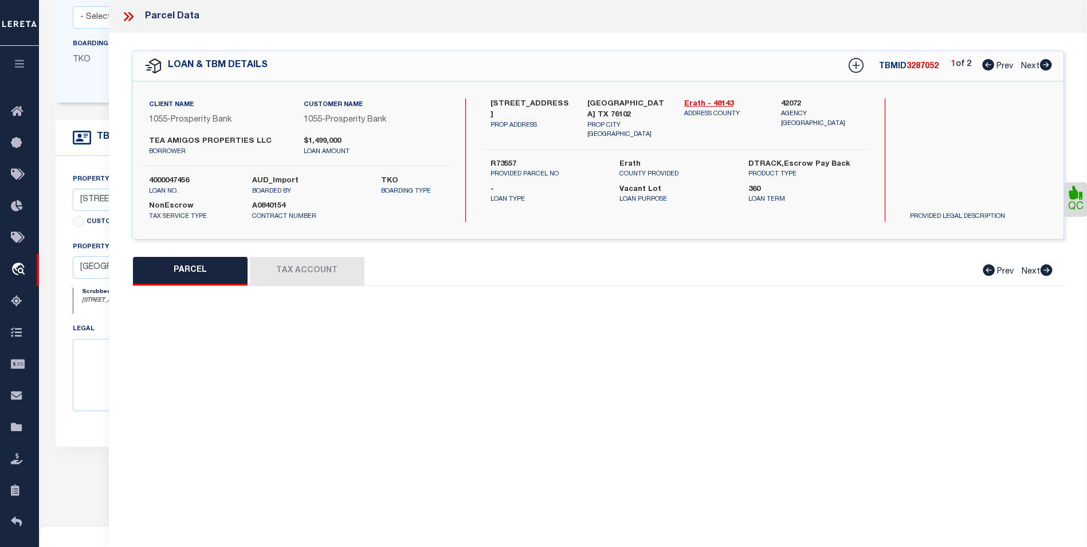
type input "STEPHENVILLE TX 76102"
type textarea "Acres 0.049, S6200 SOUTH SIDE ADDITION, BLOCK 32;, LOT 30"
type textarea "Inactive Account"
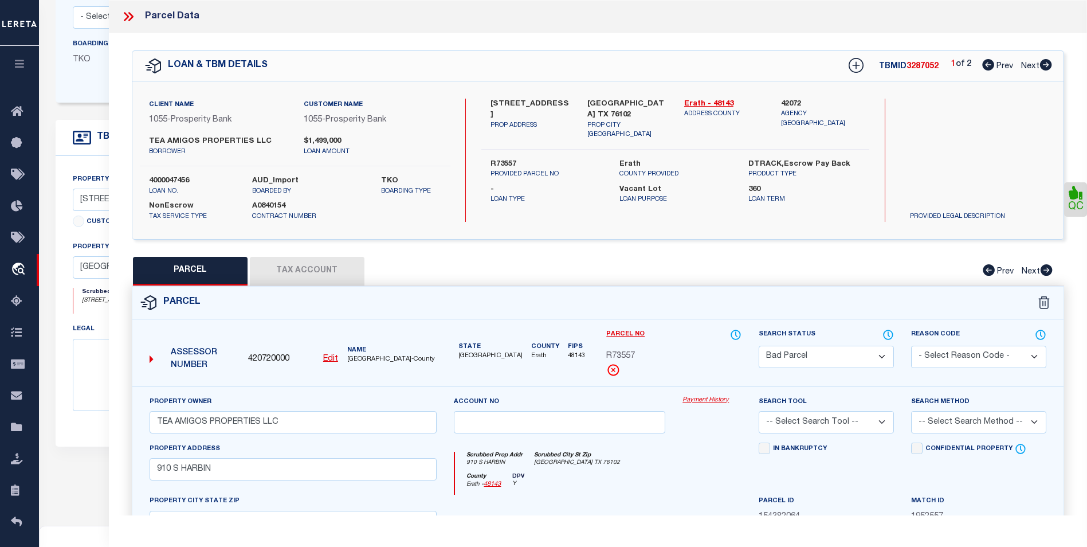
click at [1041, 64] on icon at bounding box center [1046, 64] width 12 height 11
select select "AS"
checkbox input "false"
select select "CP"
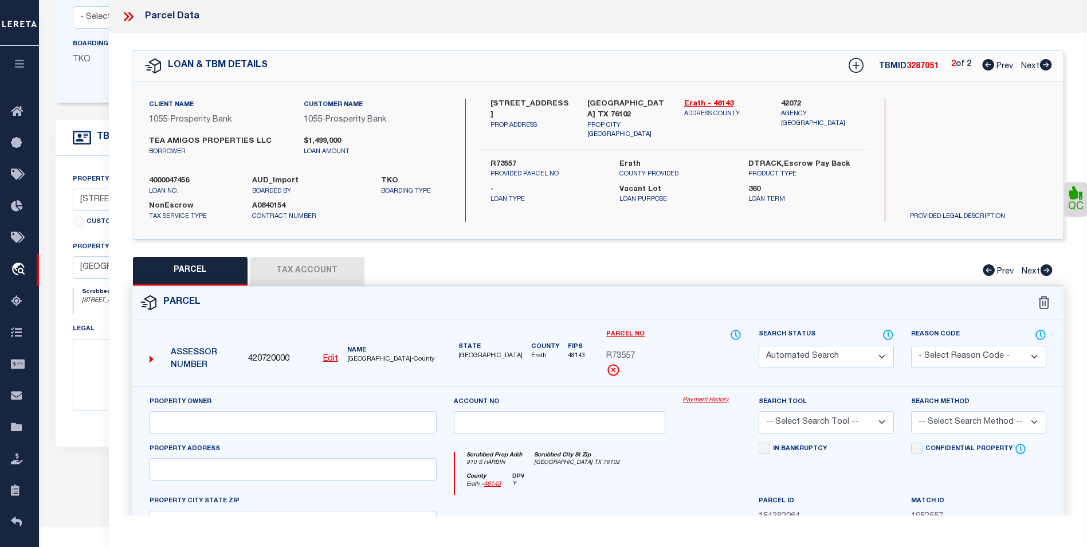
type input "TEA AMIGOS PROPERTIES LLC"
select select
type input "1710 W SOUTH LOOP"
checkbox input "false"
type input "STEPHENVILLE TX 76102"
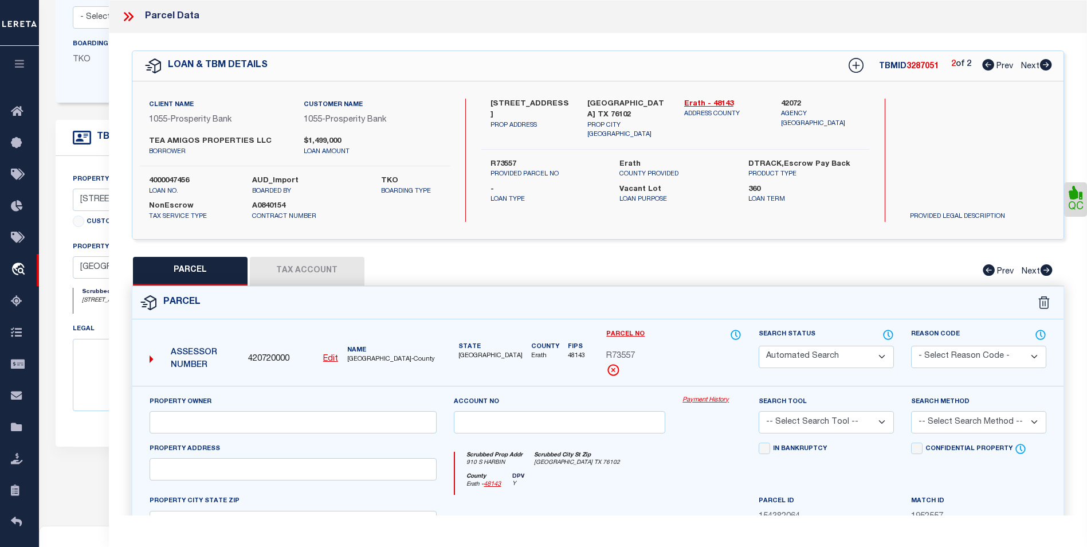
type textarea "Acres 0.832, S6200 SOUTH SIDE ADDITION, BLOCK 32;, LOT 20;21; (PT OF 21)"
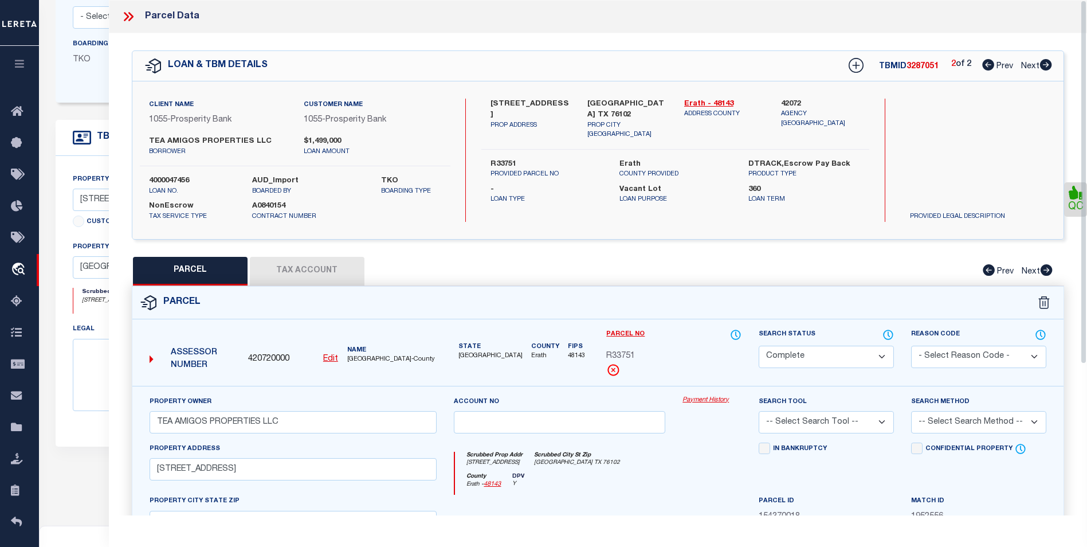
click at [129, 17] on icon at bounding box center [128, 16] width 15 height 15
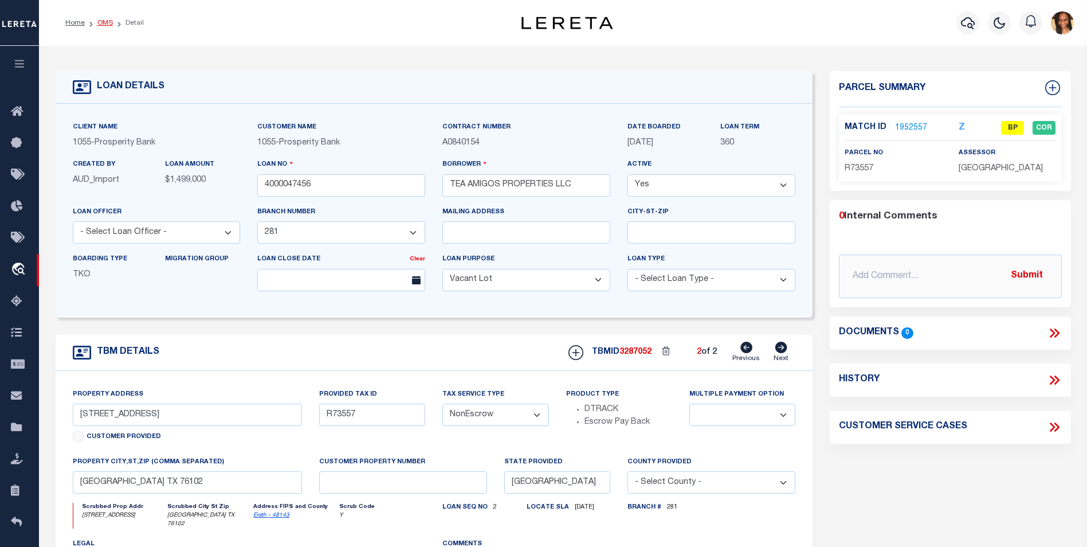
click at [100, 21] on link "OMS" at bounding box center [104, 22] width 15 height 7
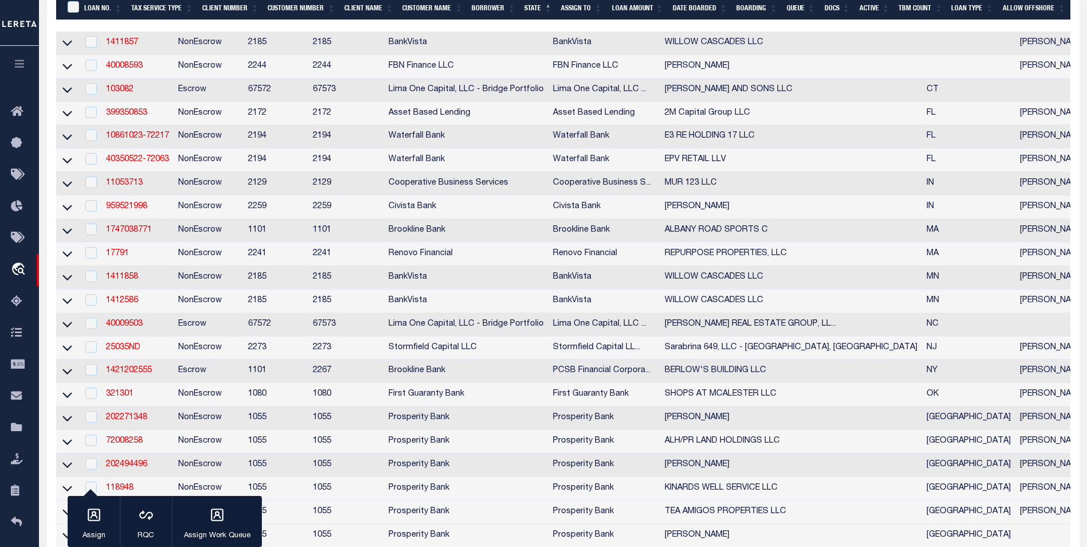
scroll to position [344, 0]
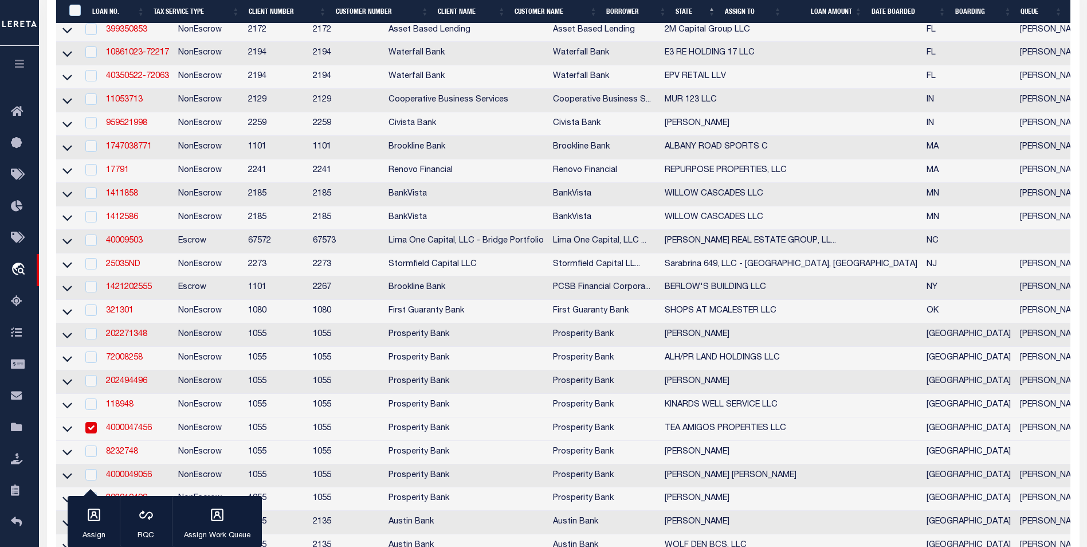
click at [95, 433] on input "checkbox" at bounding box center [90, 427] width 11 height 11
checkbox input "false"
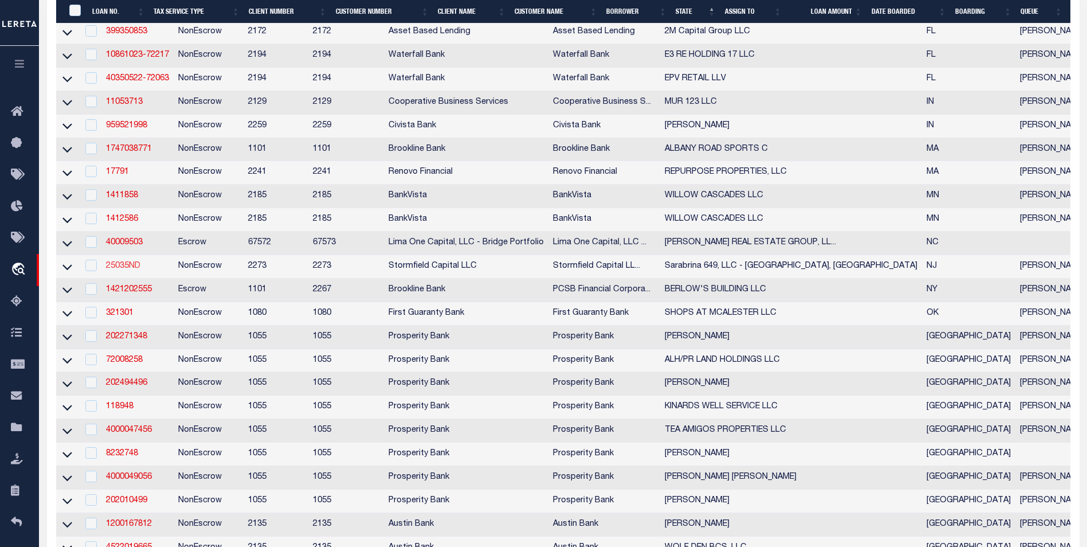
click at [124, 270] on link "25035ND" at bounding box center [123, 266] width 34 height 8
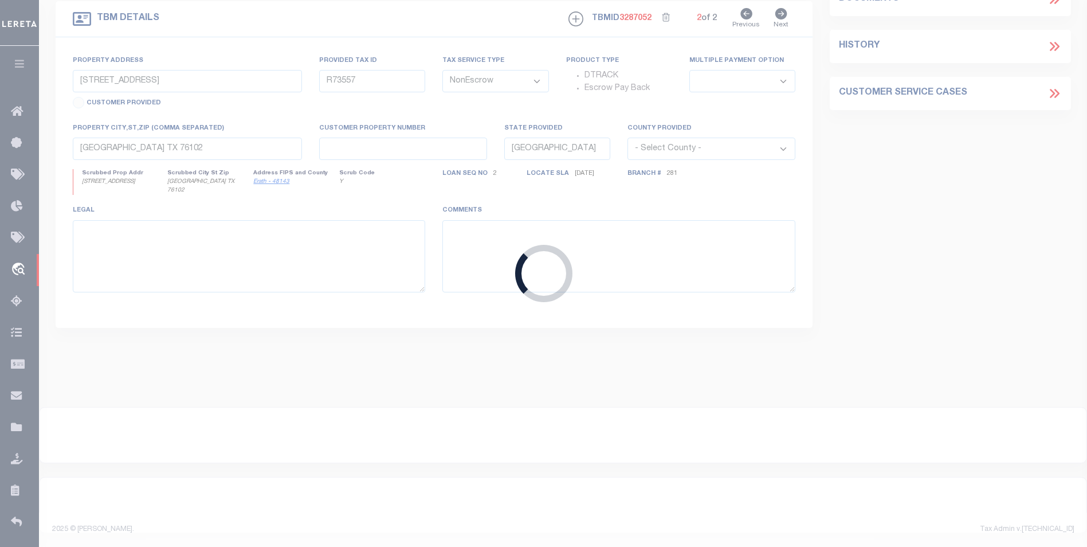
type input "25035ND"
type input "Sarabrina 649, LLC - [GEOGRAPHIC_DATA], [GEOGRAPHIC_DATA]"
select select
type input "8 S WOODLAND ST"
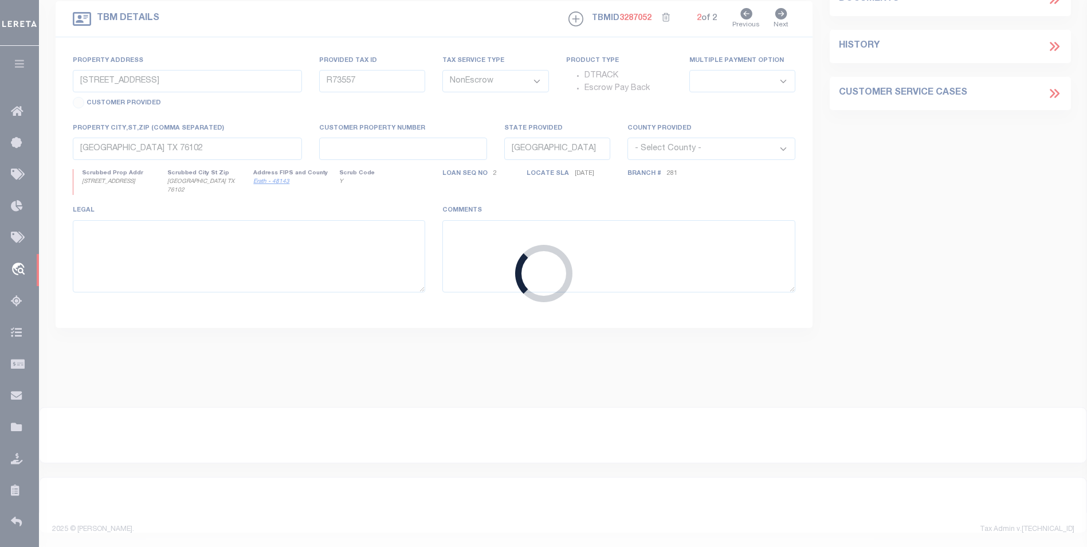
select select "10"
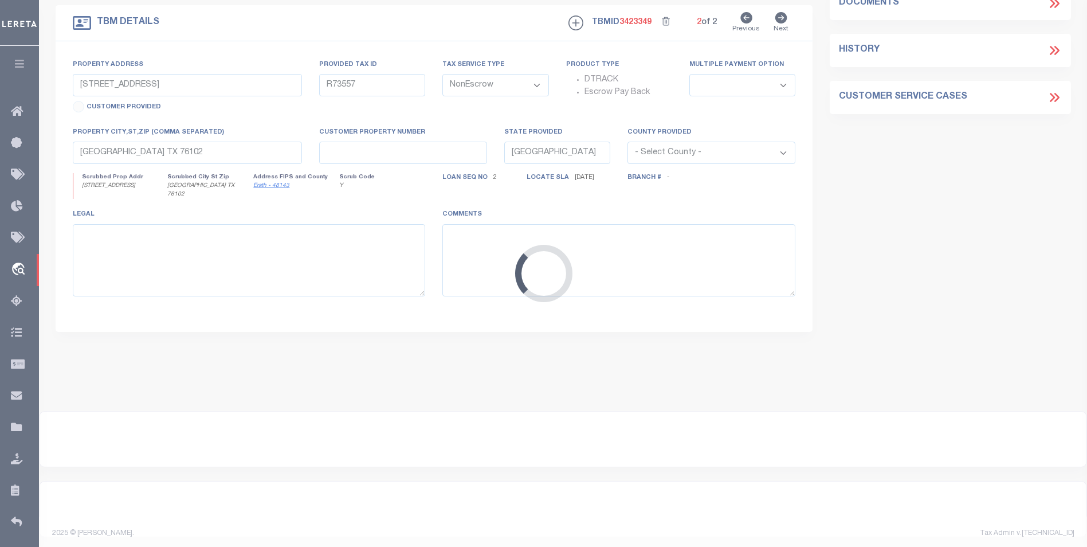
type input "649 38th St #201"
type input "0910_260_30.01"
select select
type input "Union City NJ 07087"
type input "NJ"
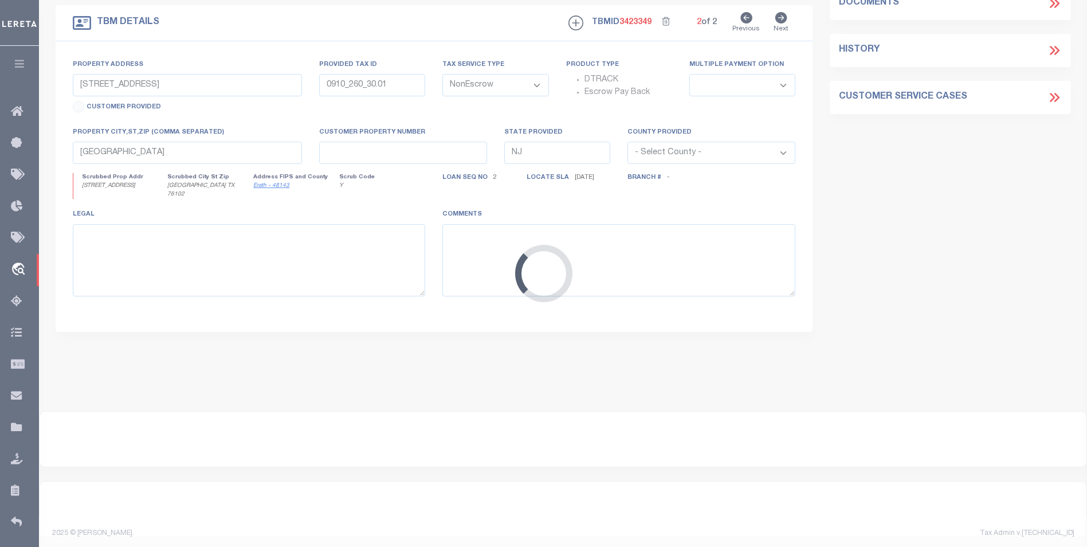
select select
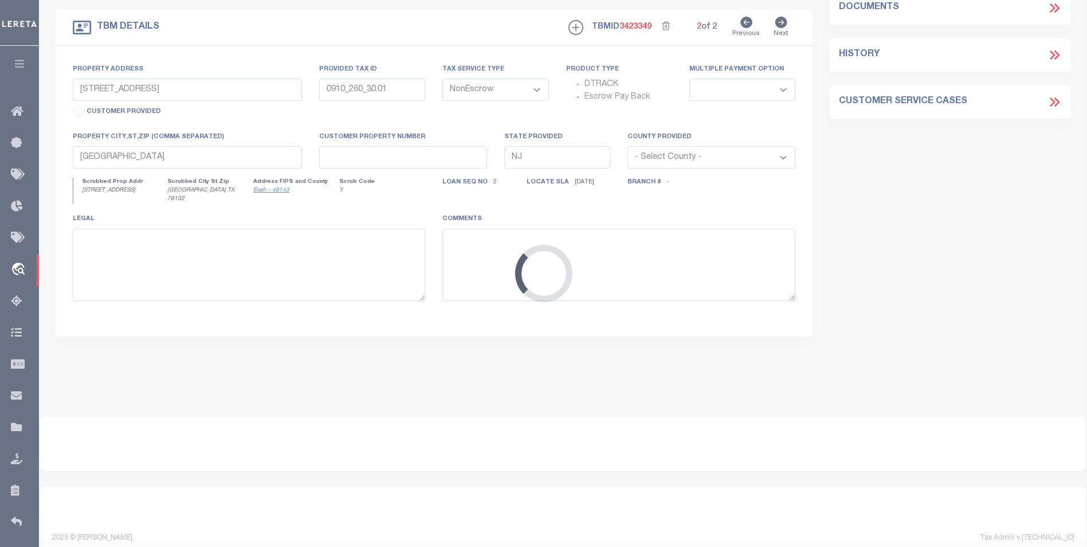
select select "84863"
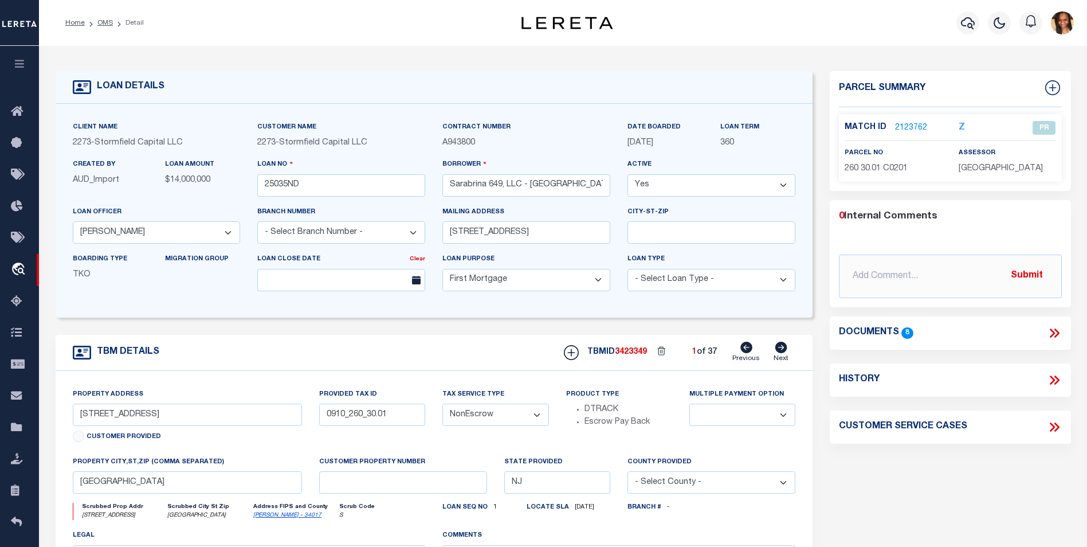
click at [915, 125] on link "2123762" at bounding box center [911, 128] width 32 height 12
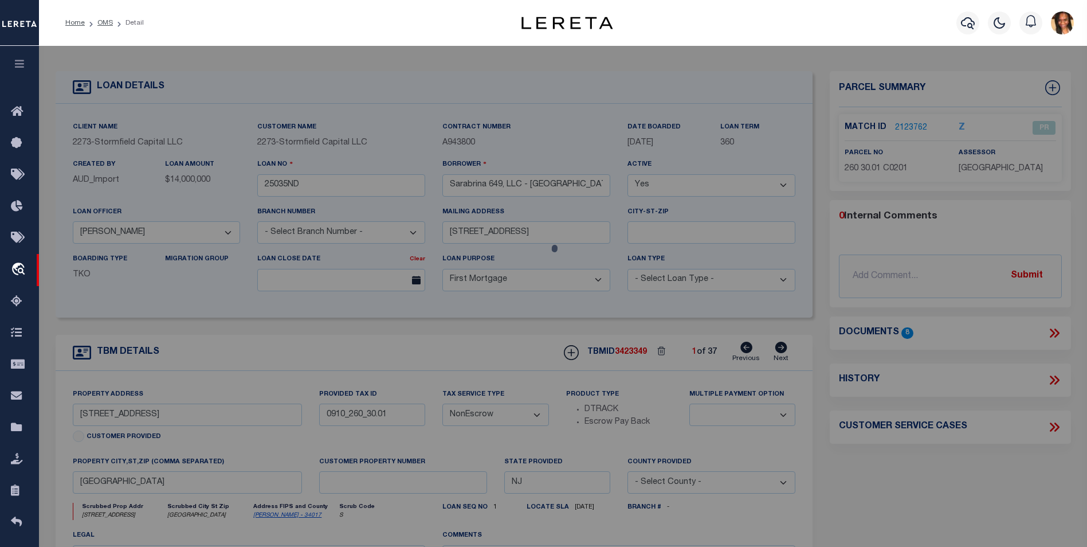
select select "AS"
checkbox input "false"
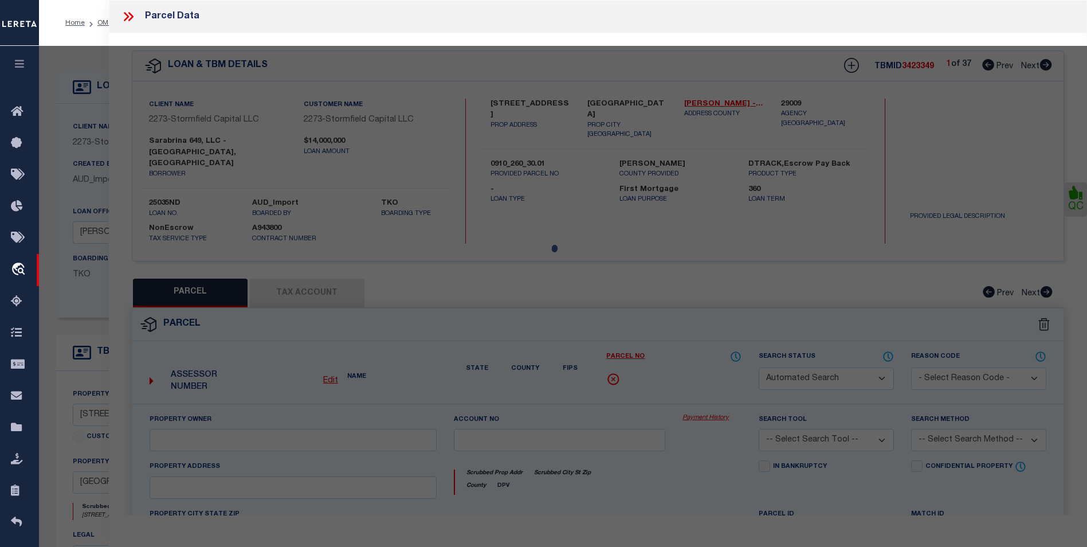
select select "PR"
type input "SARABRINA 649 LLC"
select select
type input "649 38TH ST"
checkbox input "false"
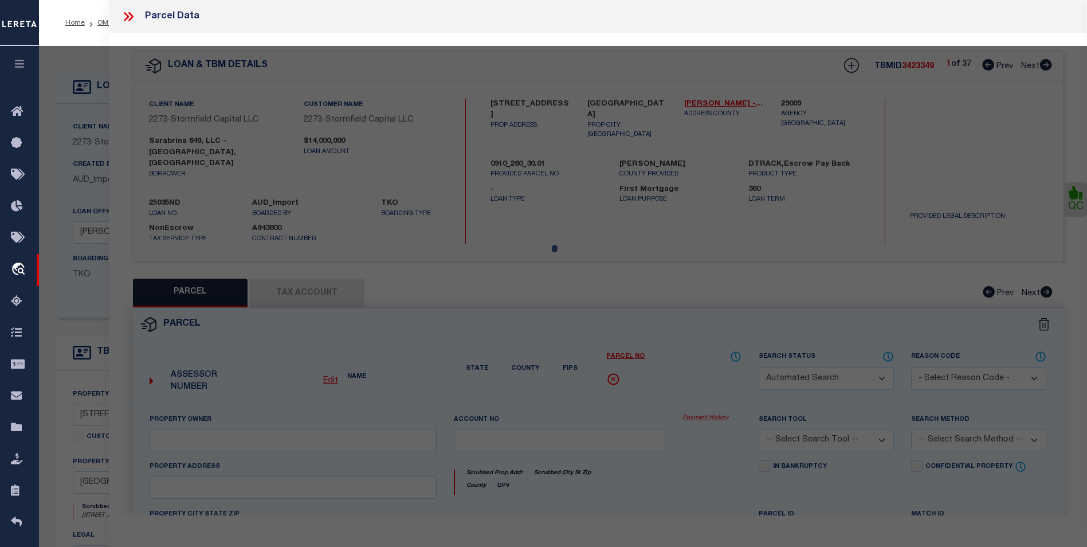
type input "Union City NJ 07087"
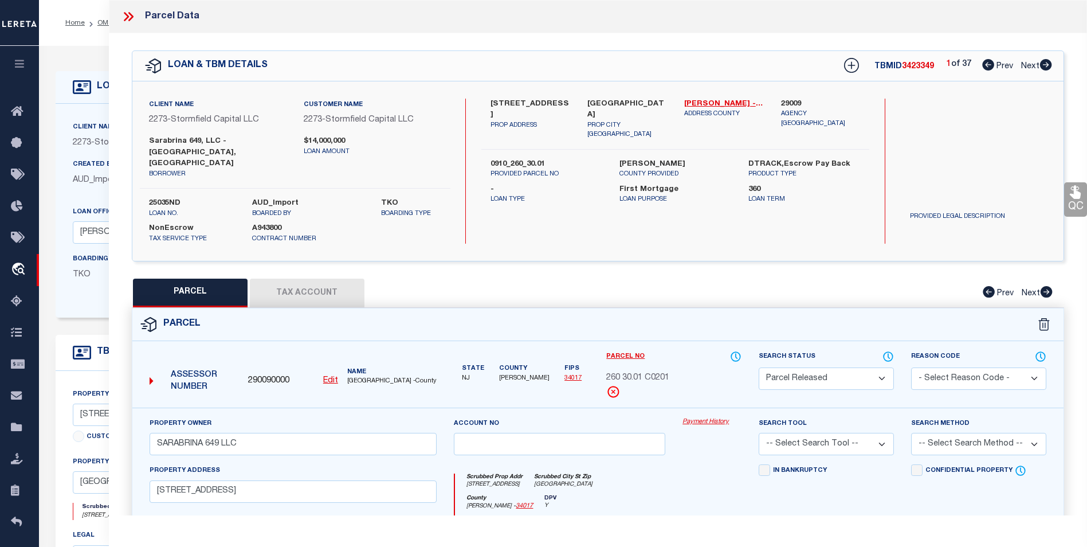
click at [1042, 68] on icon at bounding box center [1046, 64] width 12 height 11
select select "AS"
click at [1042, 68] on icon at bounding box center [1046, 64] width 12 height 11
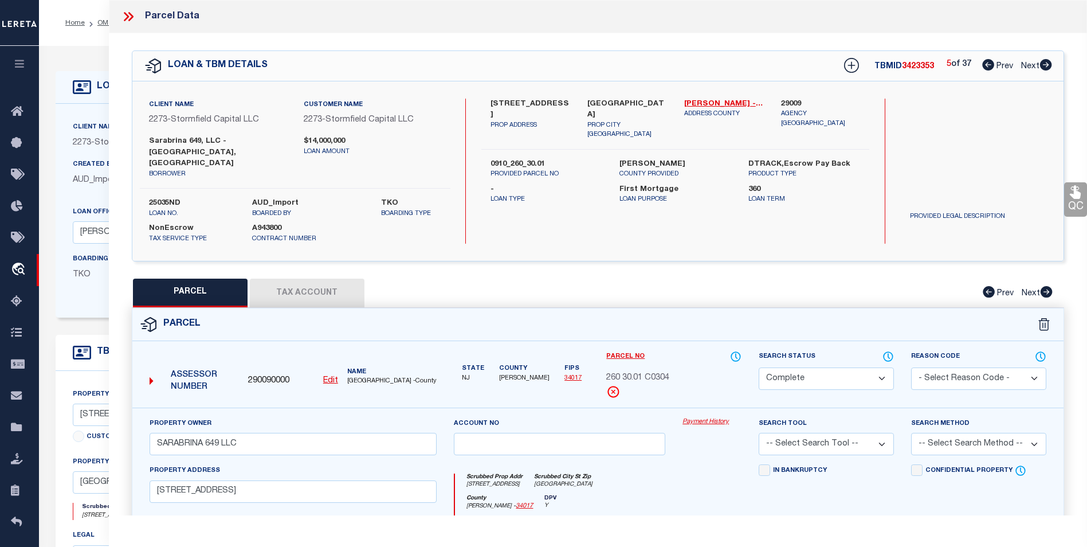
click at [1042, 68] on icon at bounding box center [1046, 64] width 12 height 11
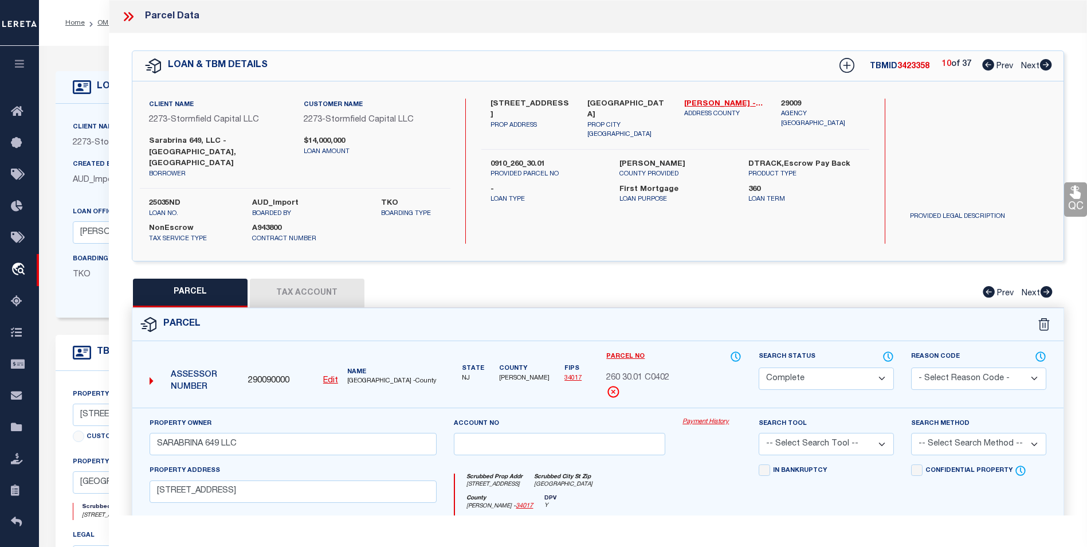
click at [1042, 68] on icon at bounding box center [1046, 64] width 12 height 11
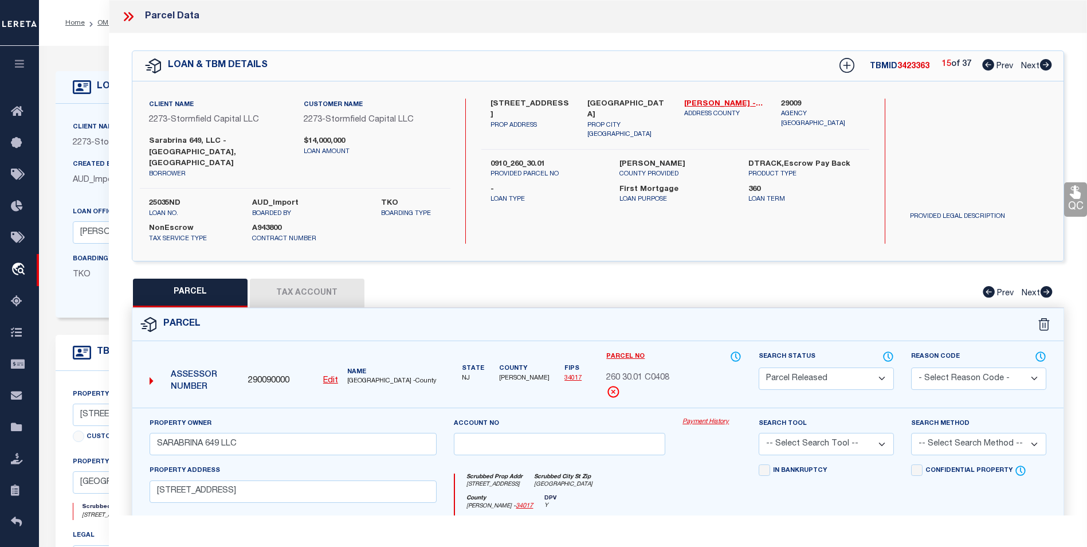
click at [1042, 68] on icon at bounding box center [1046, 64] width 12 height 11
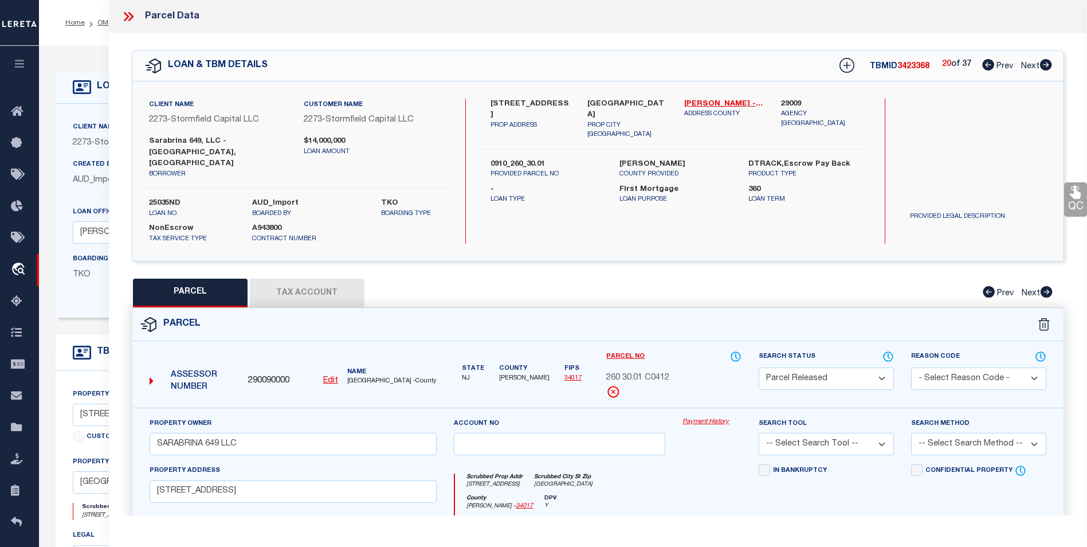
click at [1042, 68] on icon at bounding box center [1046, 64] width 12 height 11
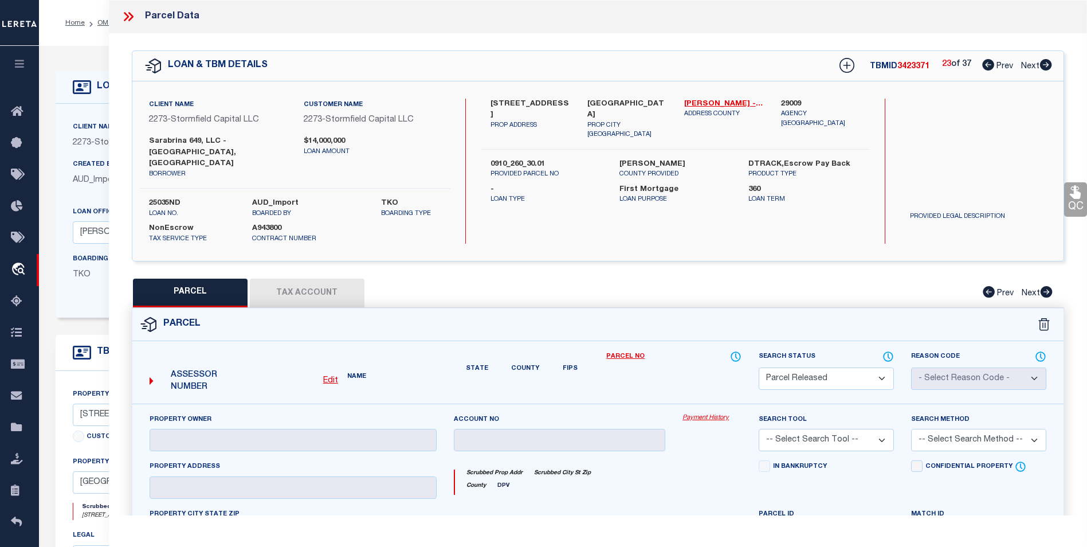
click at [1042, 68] on icon at bounding box center [1046, 64] width 12 height 11
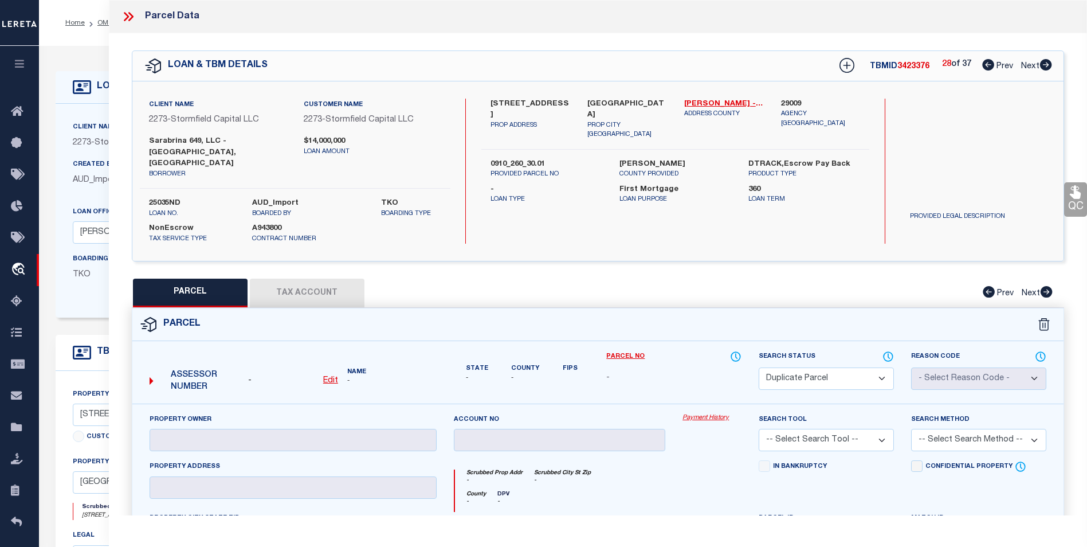
click at [1042, 68] on icon at bounding box center [1046, 64] width 12 height 11
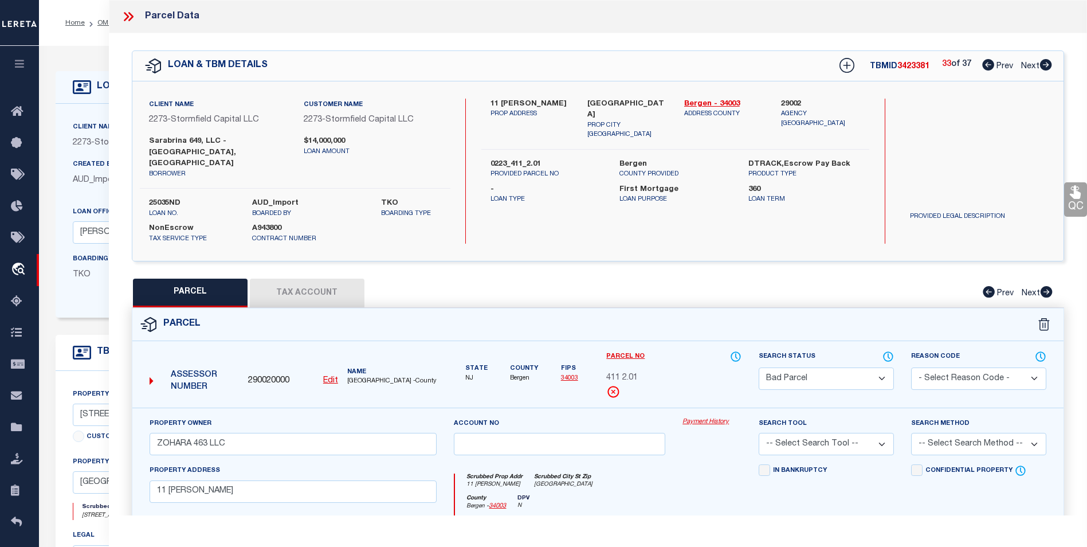
click at [1042, 68] on icon at bounding box center [1046, 64] width 12 height 11
click at [987, 67] on icon at bounding box center [988, 64] width 12 height 11
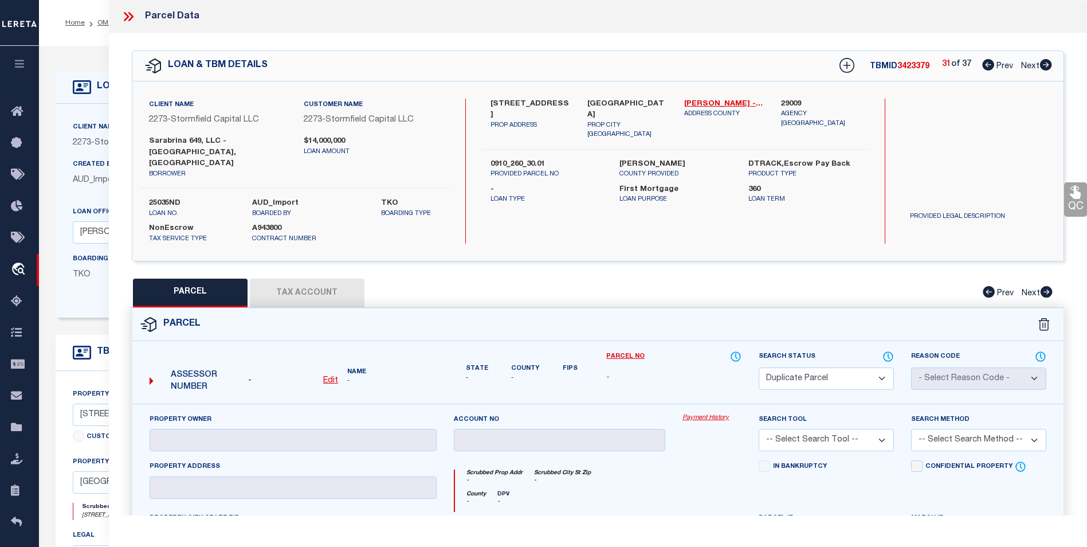
click at [1047, 64] on icon at bounding box center [1045, 64] width 13 height 11
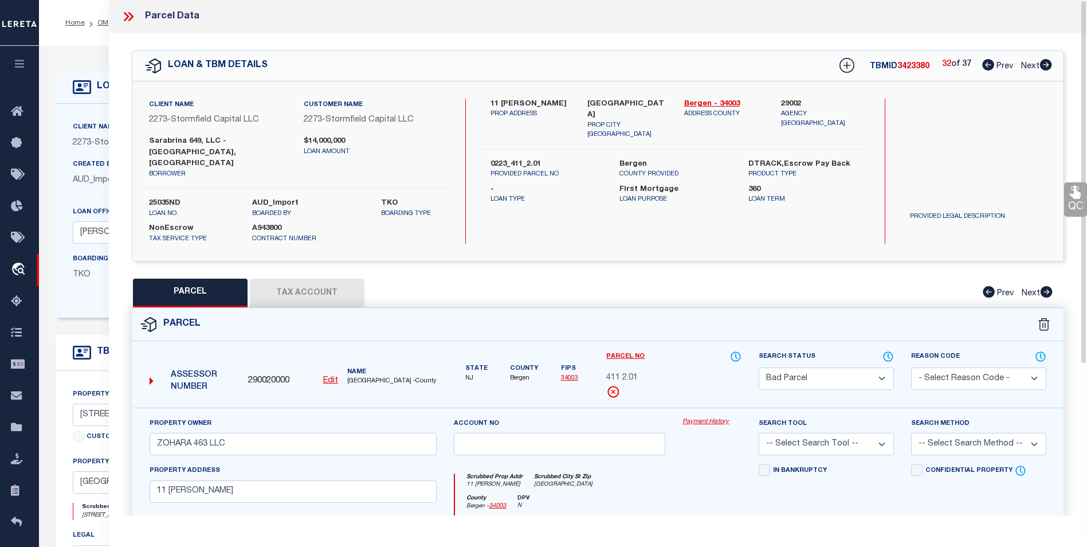
click at [1049, 66] on icon at bounding box center [1046, 64] width 12 height 11
click at [128, 13] on icon at bounding box center [130, 16] width 5 height 9
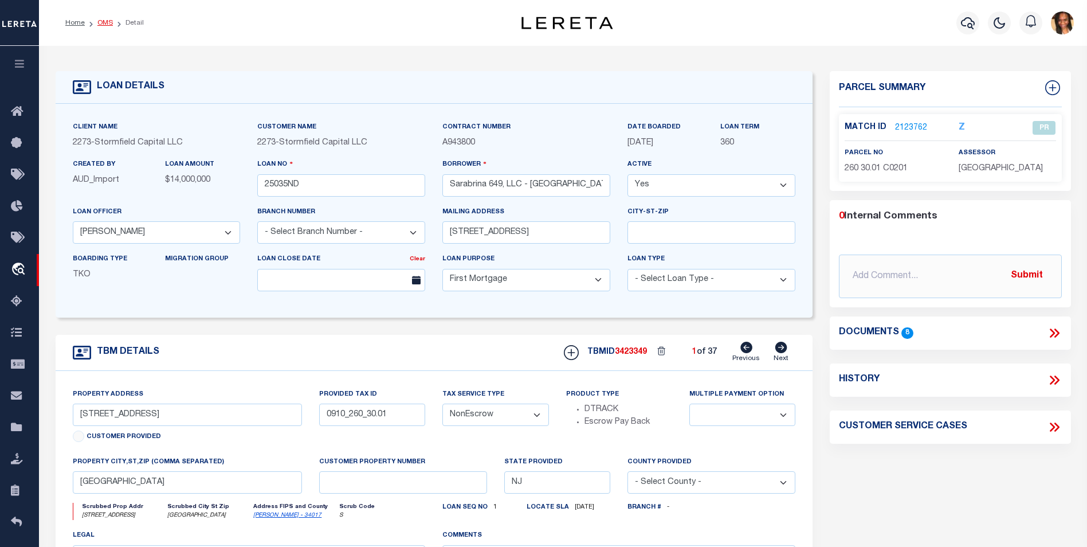
click at [104, 23] on link "OMS" at bounding box center [104, 22] width 15 height 7
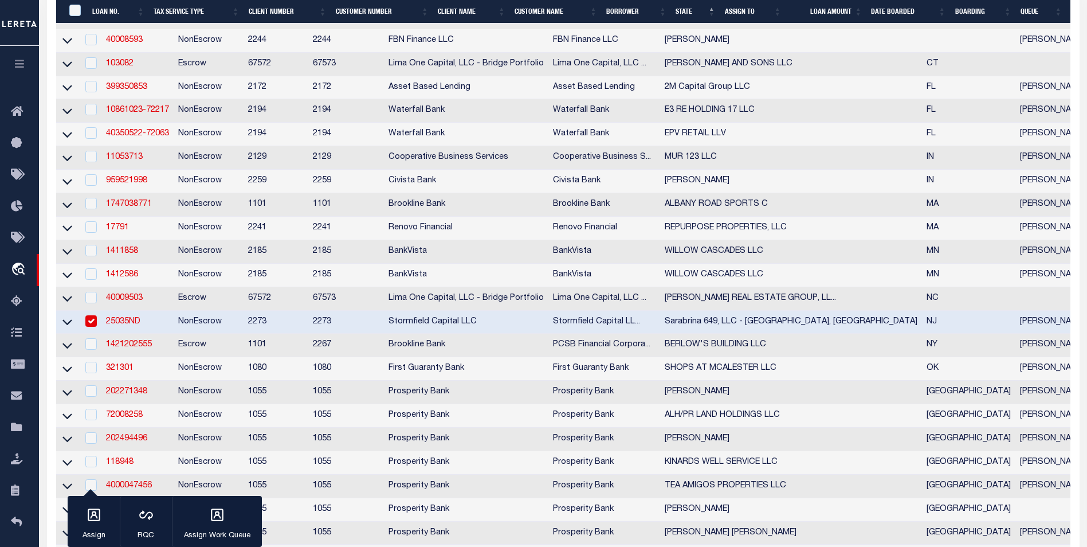
click at [87, 327] on input "checkbox" at bounding box center [90, 320] width 11 height 11
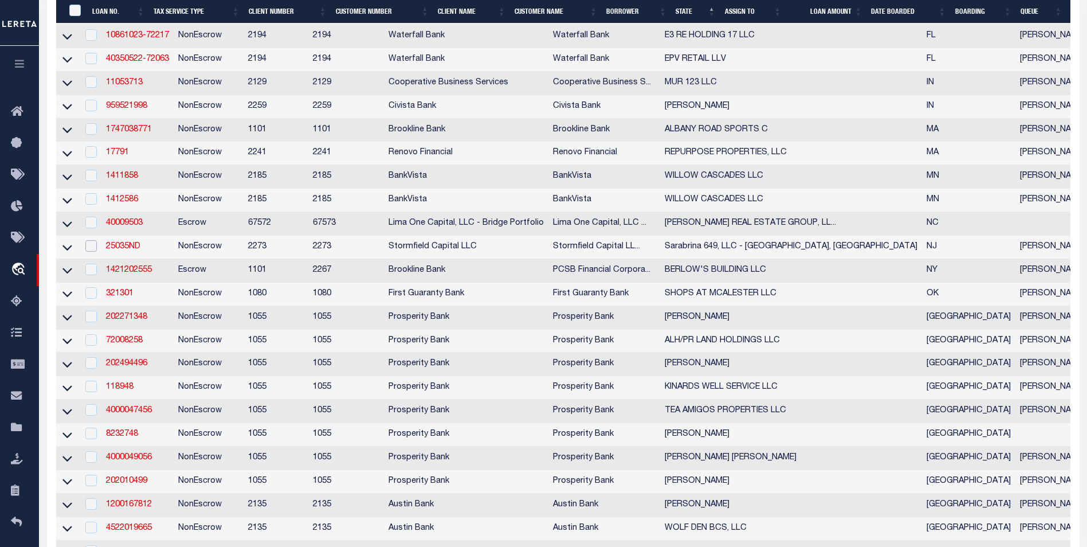
scroll to position [403, 0]
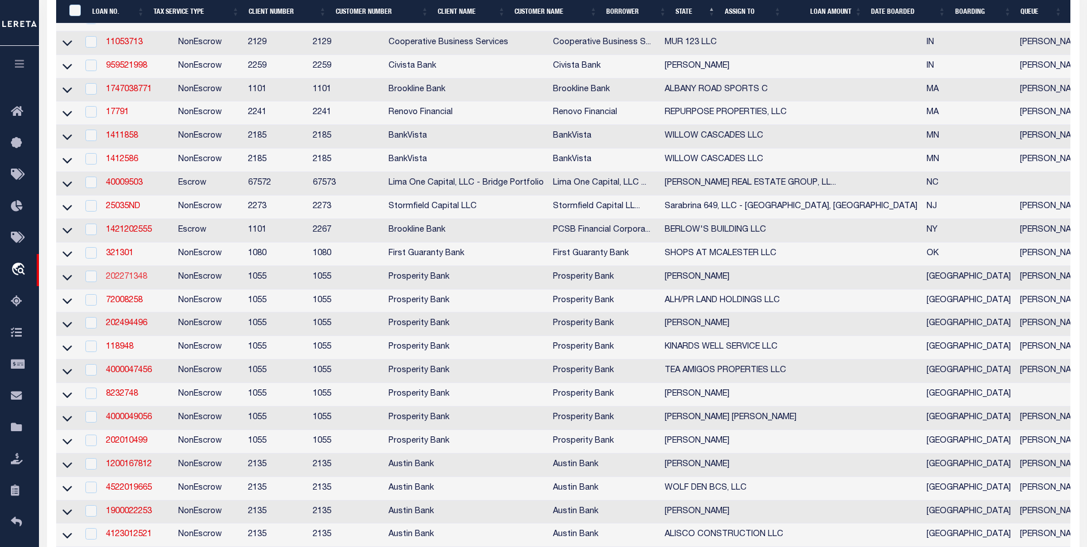
click at [141, 281] on link "202271348" at bounding box center [126, 277] width 41 height 8
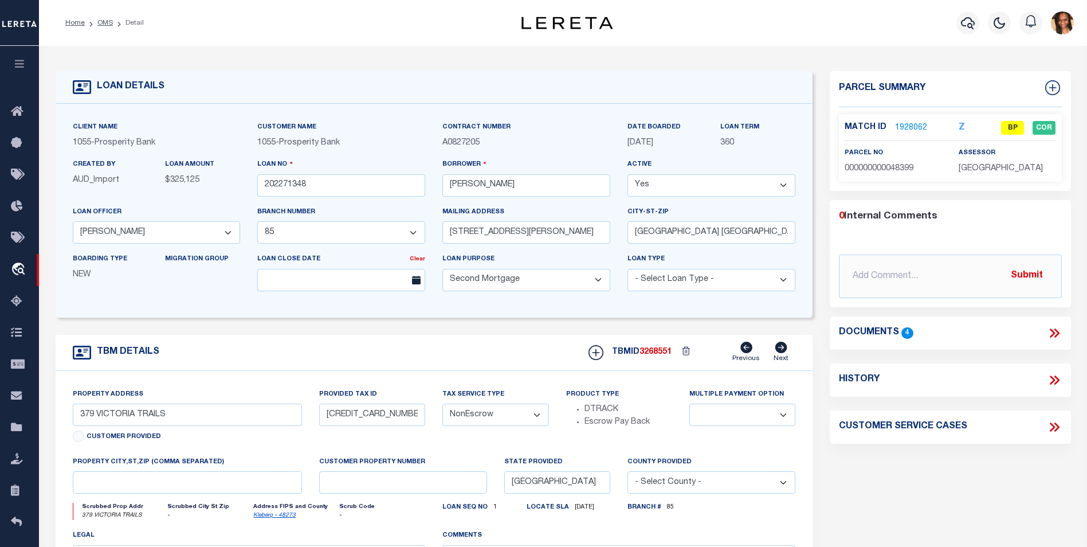
click at [913, 123] on link "1928062" at bounding box center [911, 128] width 32 height 12
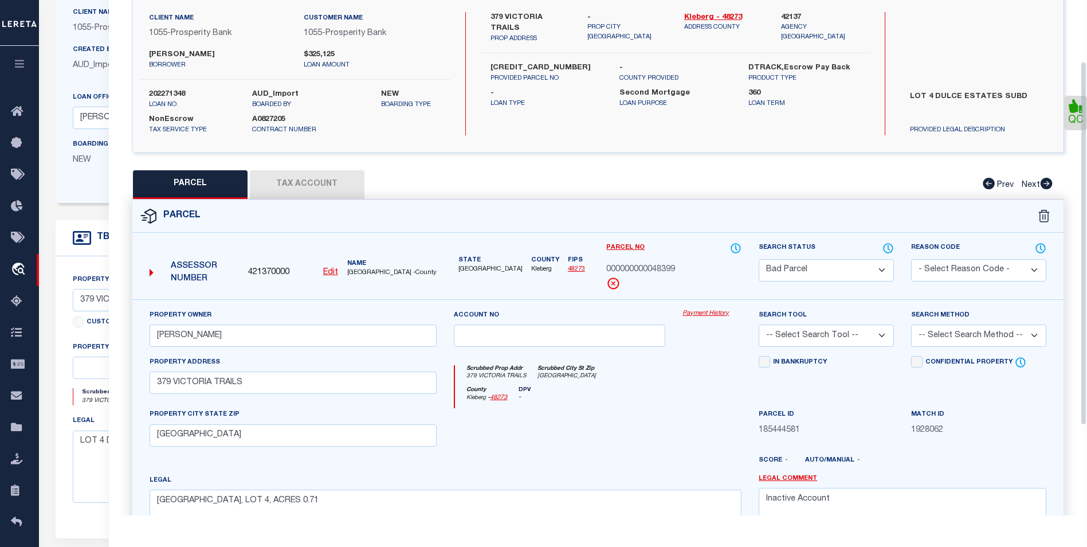
scroll to position [41, 0]
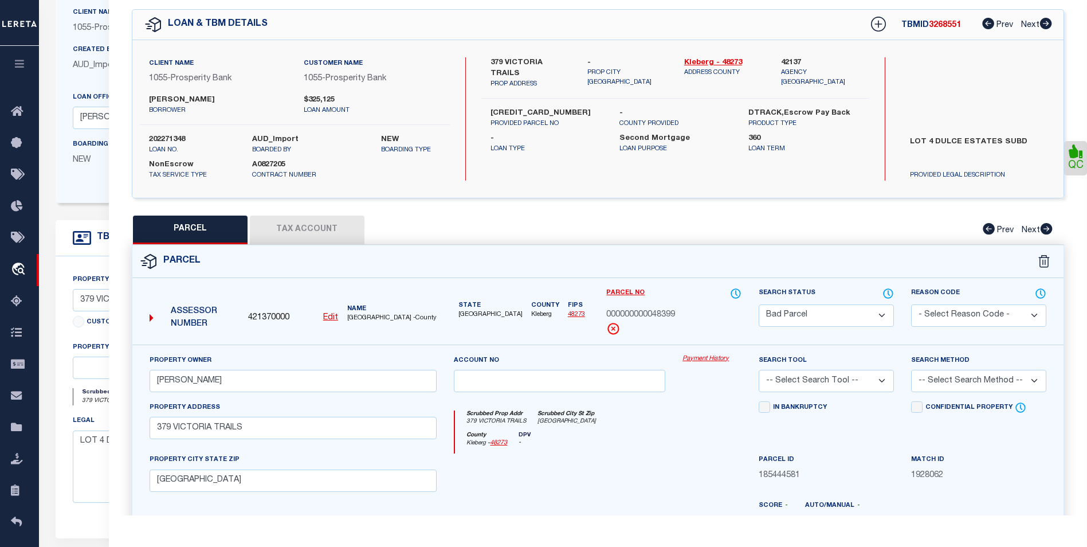
click at [309, 230] on button "Tax Account" at bounding box center [307, 229] width 115 height 29
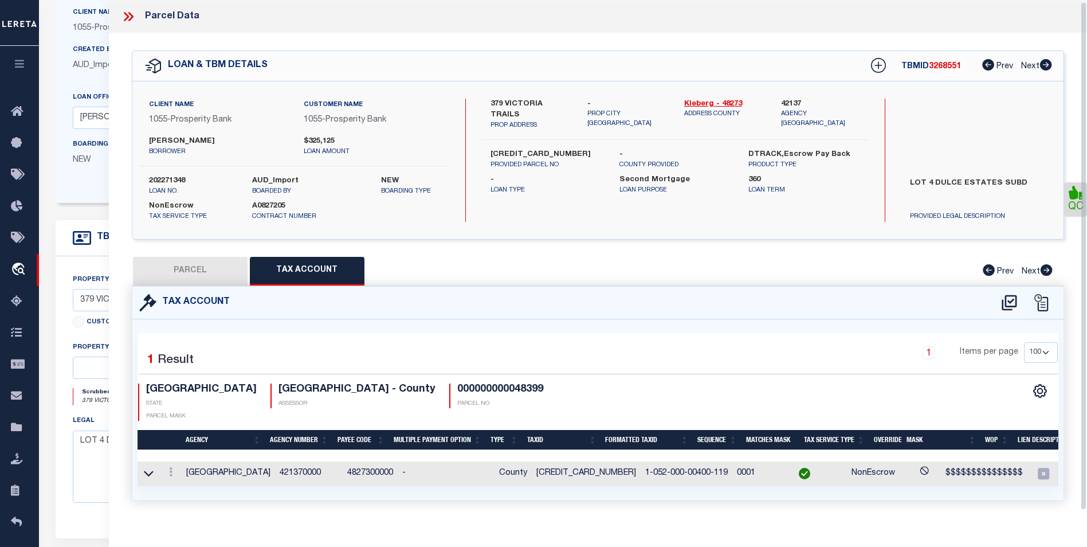
scroll to position [7, 0]
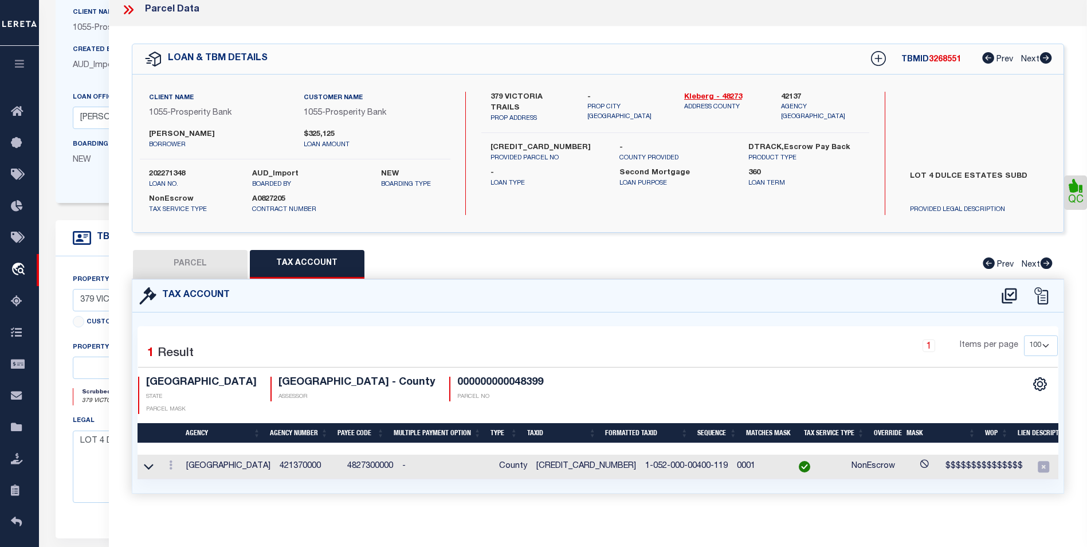
click at [179, 270] on button "PARCEL" at bounding box center [190, 264] width 115 height 29
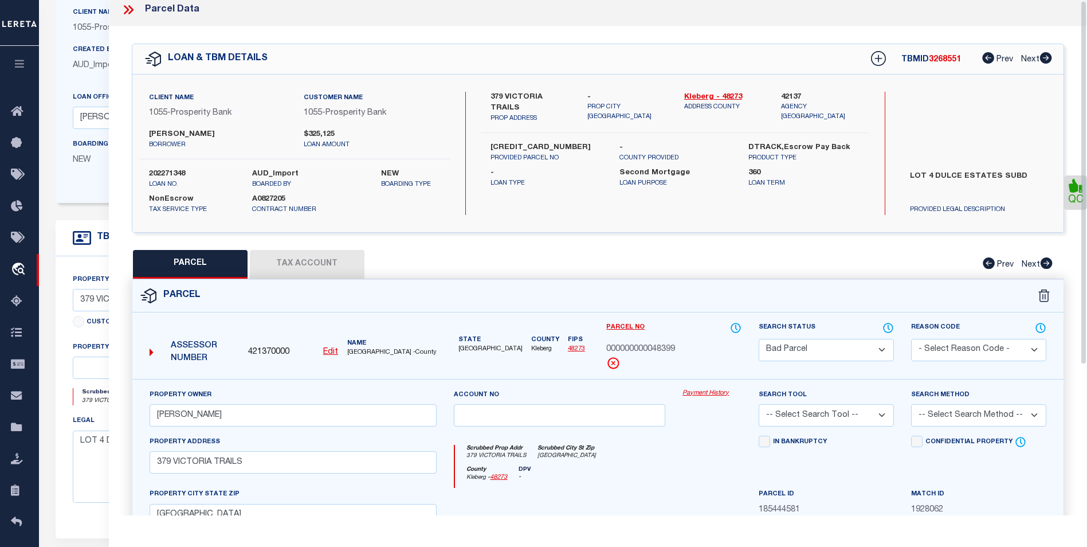
scroll to position [0, 0]
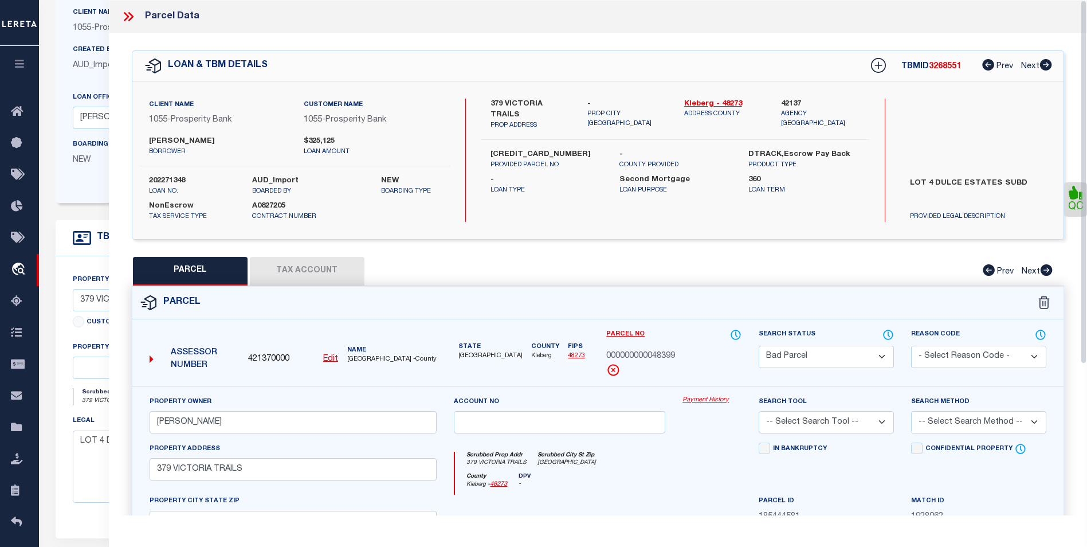
click at [131, 17] on icon at bounding box center [130, 16] width 5 height 9
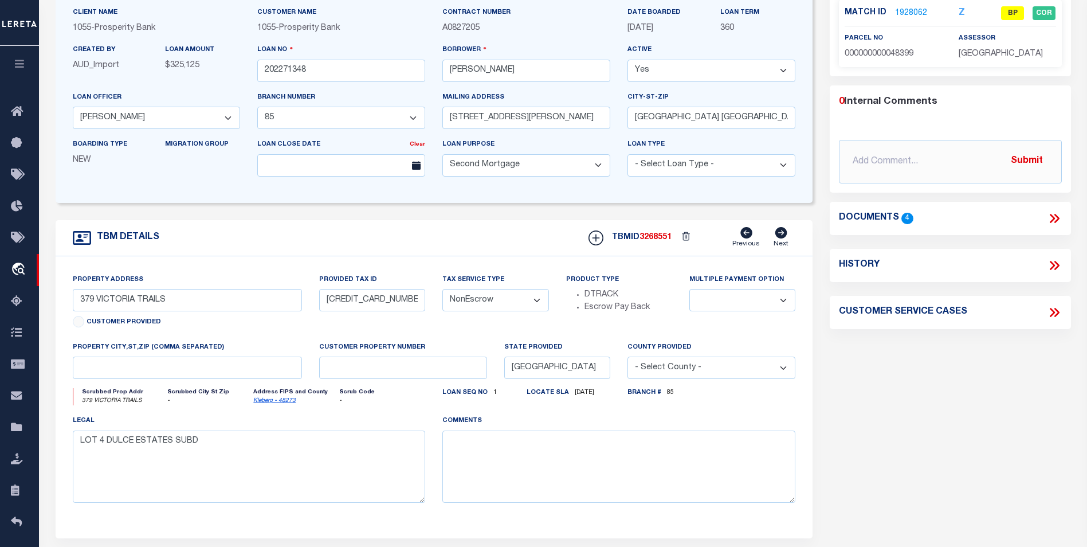
click at [1009, 219] on div "Documents 4" at bounding box center [950, 218] width 223 height 15
click at [1048, 215] on icon at bounding box center [1054, 218] width 15 height 15
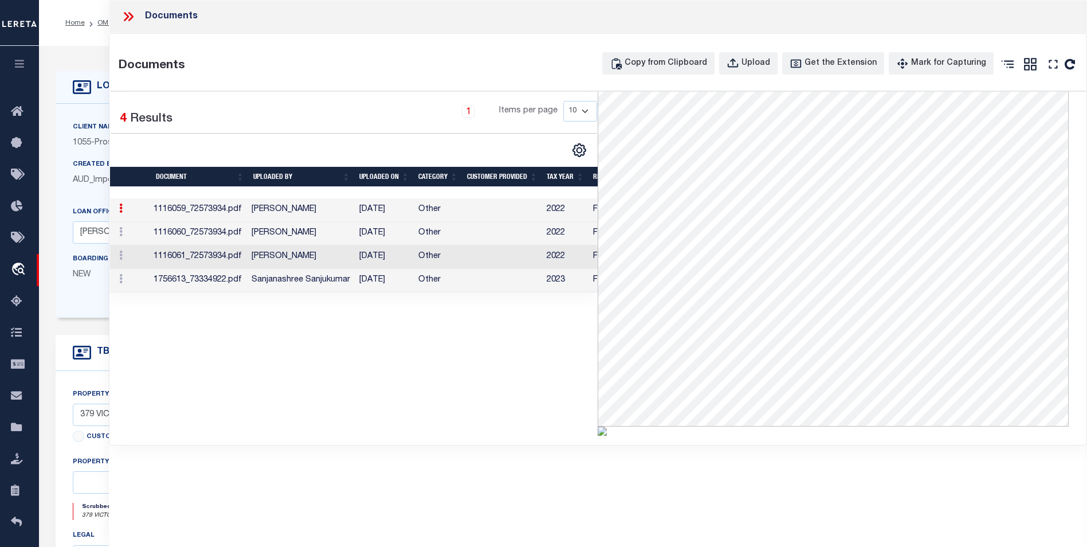
click at [315, 207] on td "[PERSON_NAME]" at bounding box center [301, 209] width 108 height 23
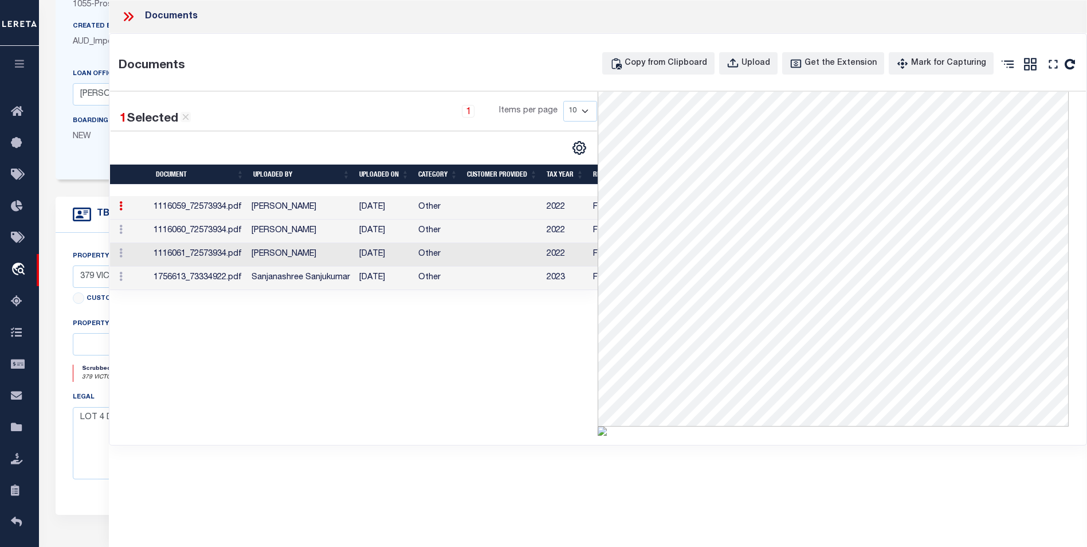
scroll to position [172, 0]
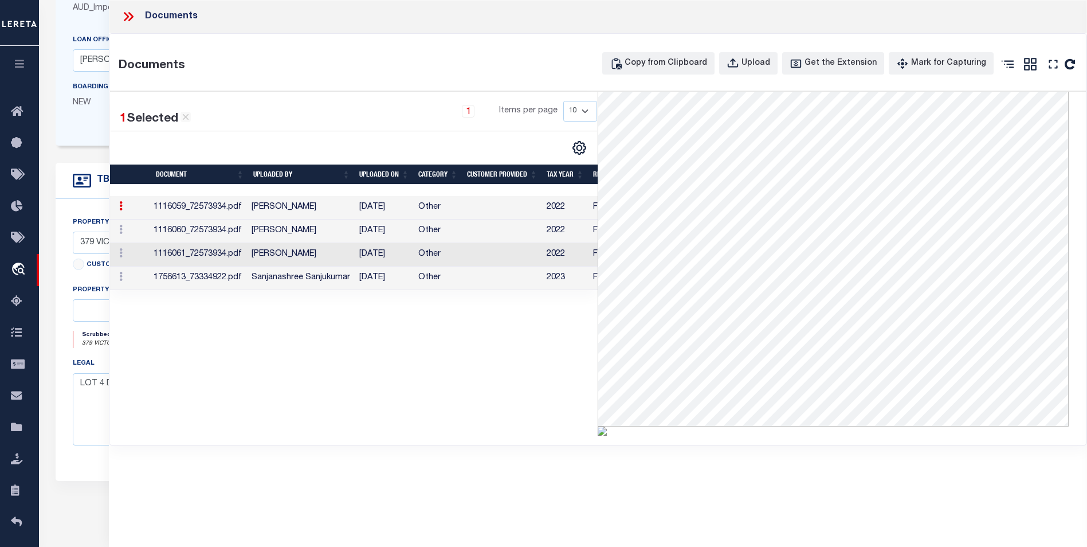
click at [348, 215] on td "[PERSON_NAME]" at bounding box center [301, 207] width 108 height 23
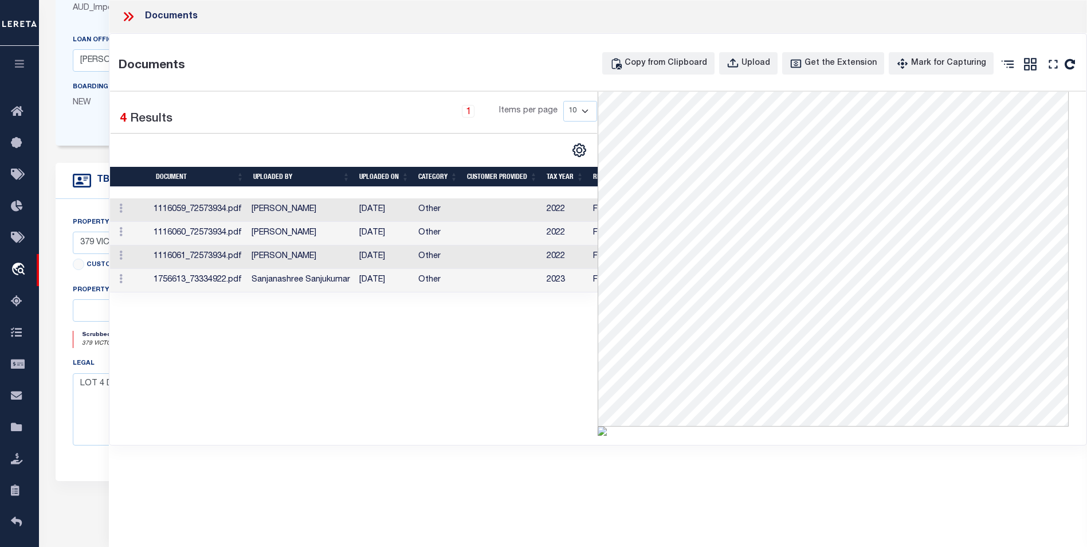
click at [349, 225] on td "[PERSON_NAME]" at bounding box center [301, 233] width 108 height 23
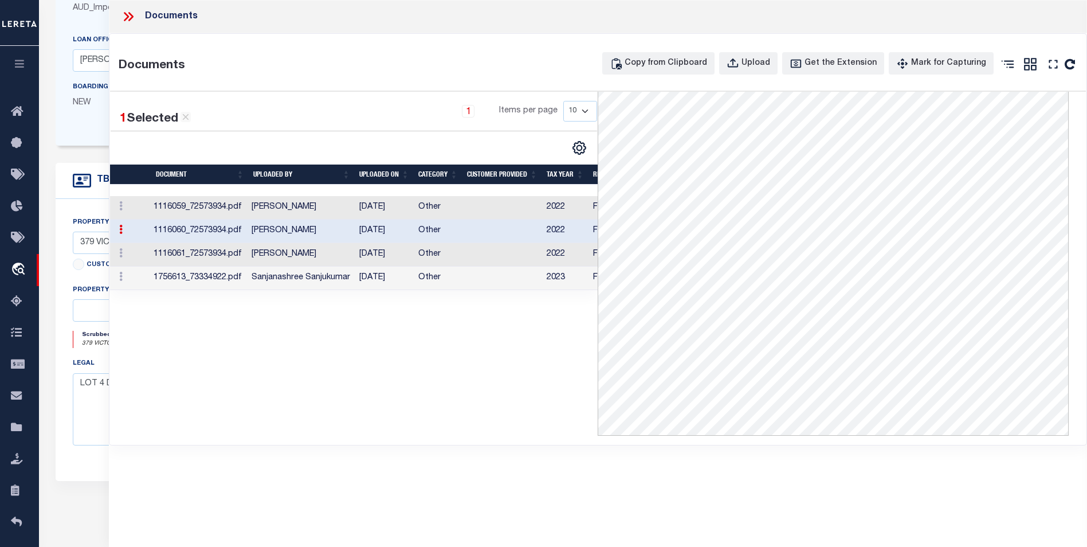
click at [336, 230] on td "[PERSON_NAME]" at bounding box center [301, 230] width 108 height 23
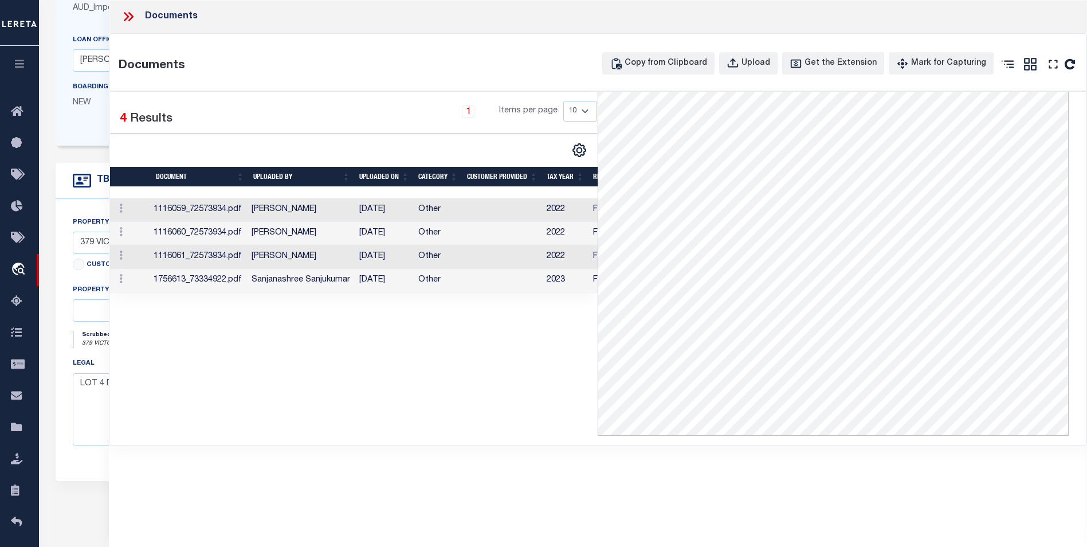
click at [336, 230] on td "[PERSON_NAME]" at bounding box center [301, 233] width 108 height 23
click at [129, 17] on icon at bounding box center [126, 16] width 5 height 9
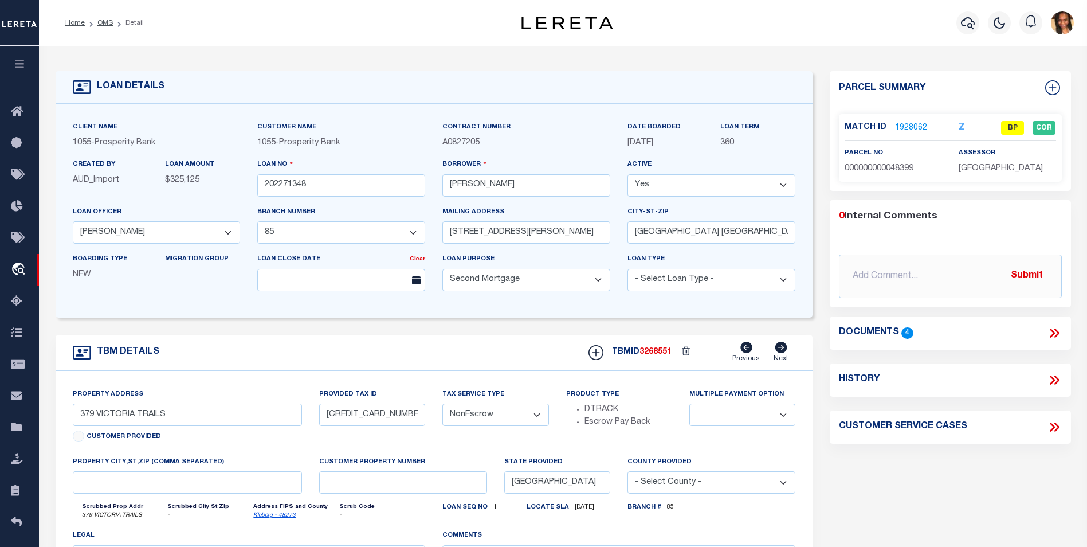
click at [1055, 331] on icon at bounding box center [1054, 332] width 15 height 15
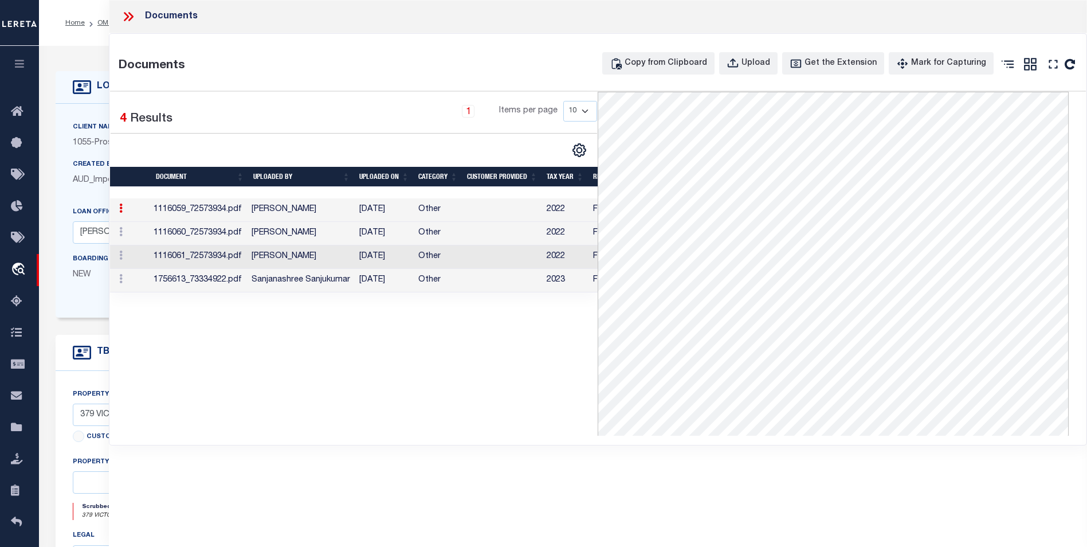
click at [411, 282] on td "12/11/2024" at bounding box center [384, 280] width 59 height 23
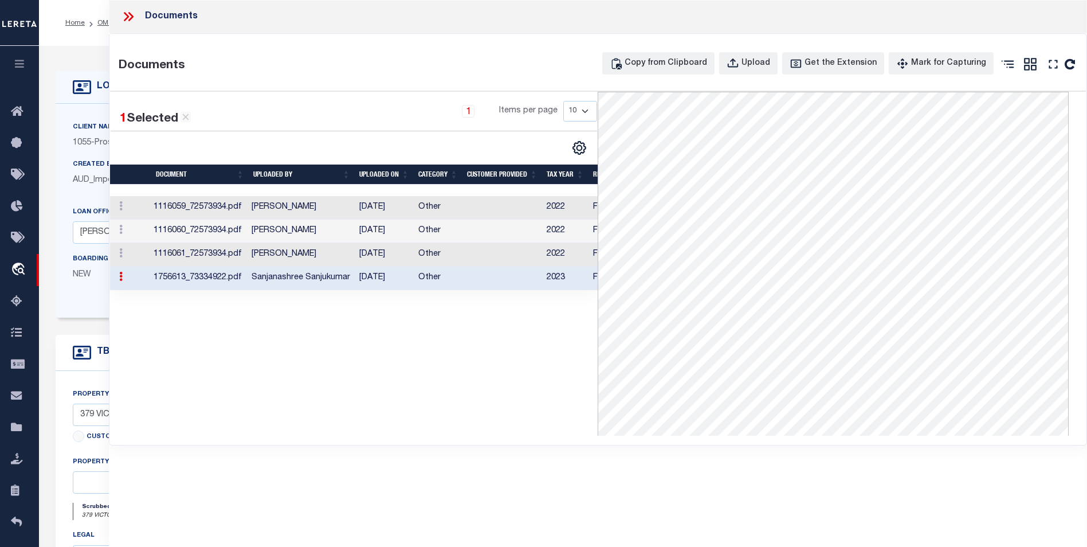
click at [411, 282] on td "12/11/2024" at bounding box center [384, 277] width 59 height 23
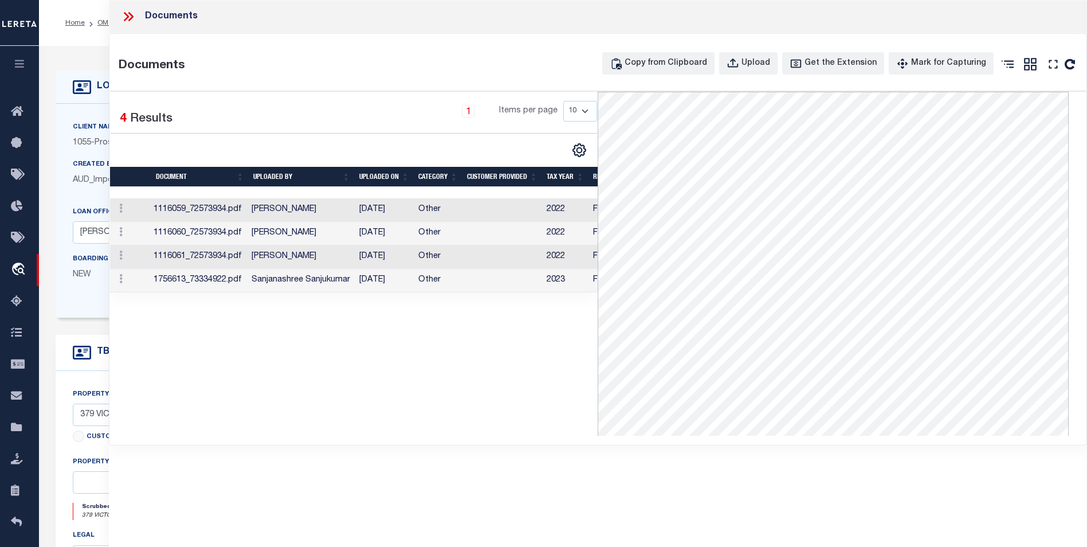
click at [132, 18] on icon at bounding box center [128, 16] width 15 height 15
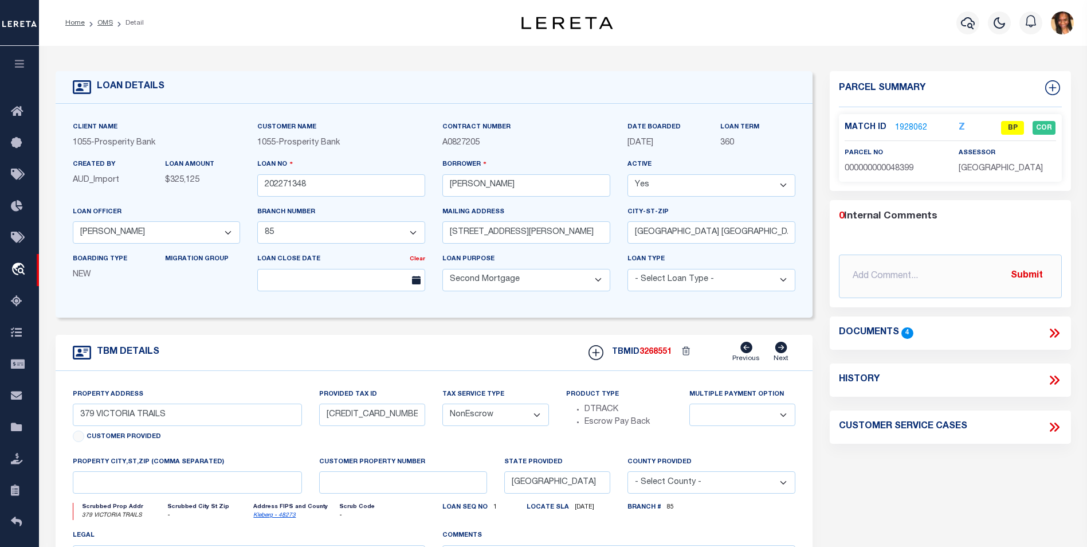
drag, startPoint x: 104, startPoint y: 19, endPoint x: 112, endPoint y: 23, distance: 9.3
click at [104, 19] on link "OMS" at bounding box center [104, 22] width 15 height 7
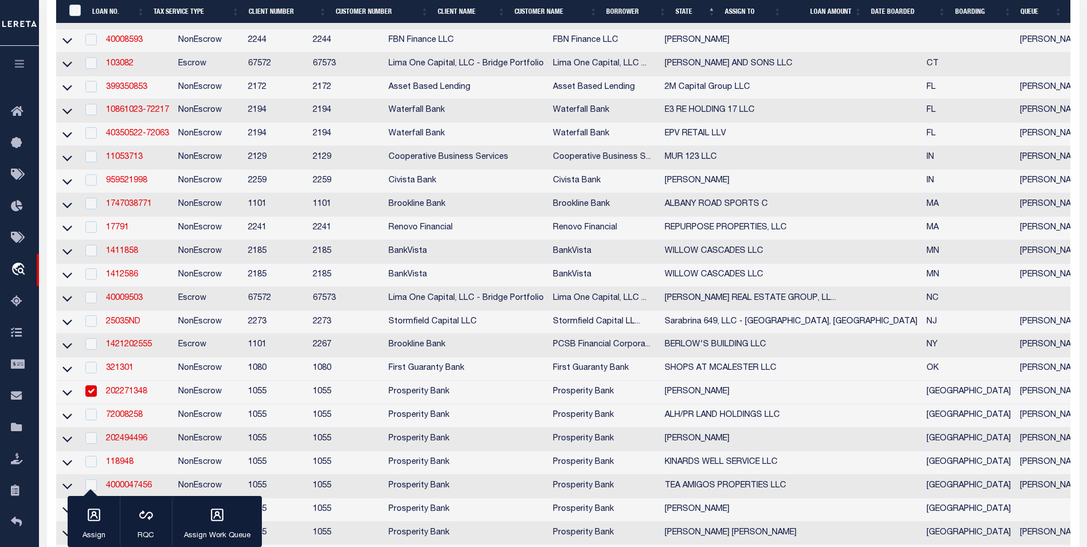
click at [88, 396] on input "checkbox" at bounding box center [90, 390] width 11 height 11
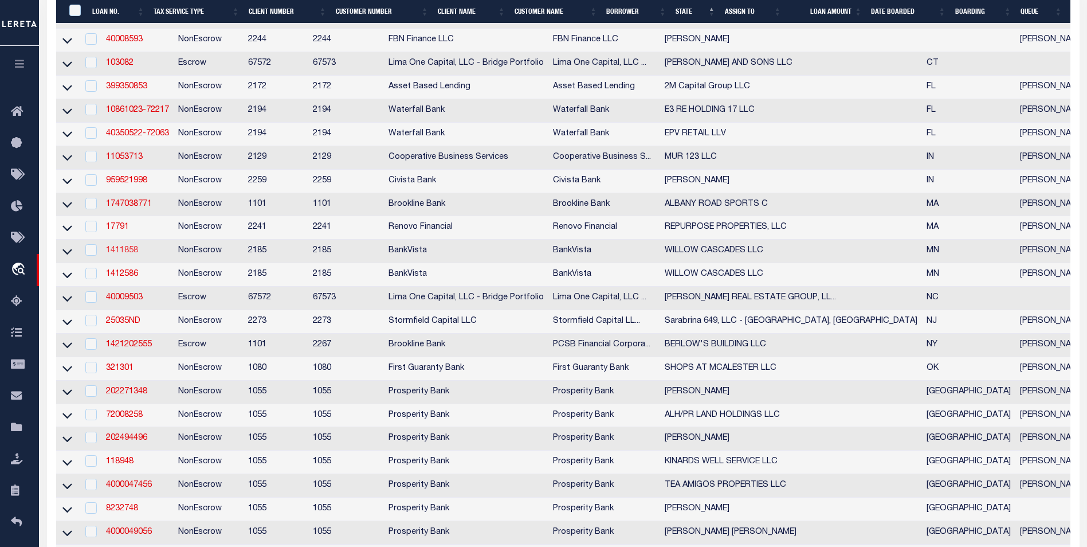
click at [136, 254] on link "1411858" at bounding box center [122, 250] width 32 height 8
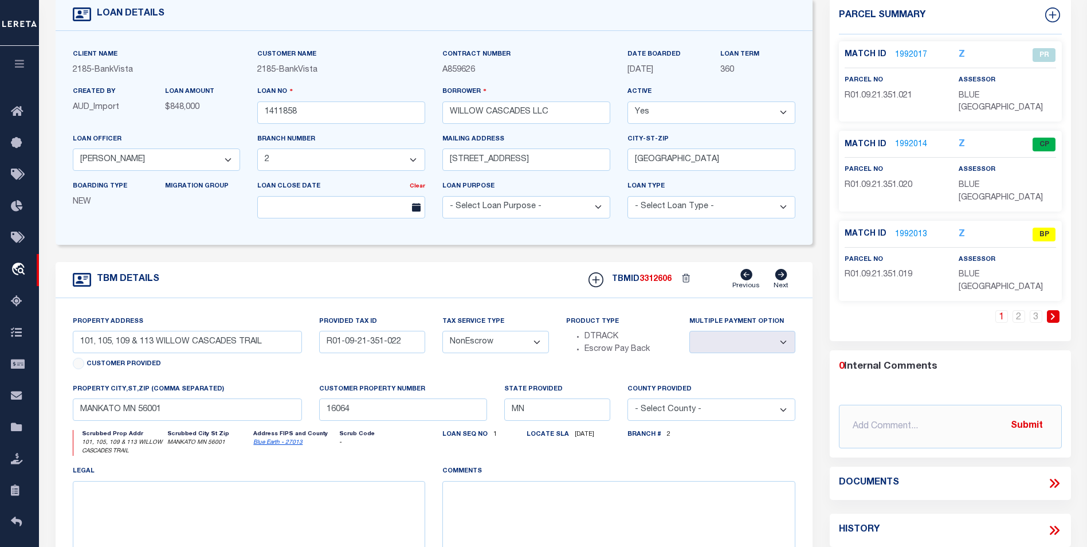
scroll to position [14, 0]
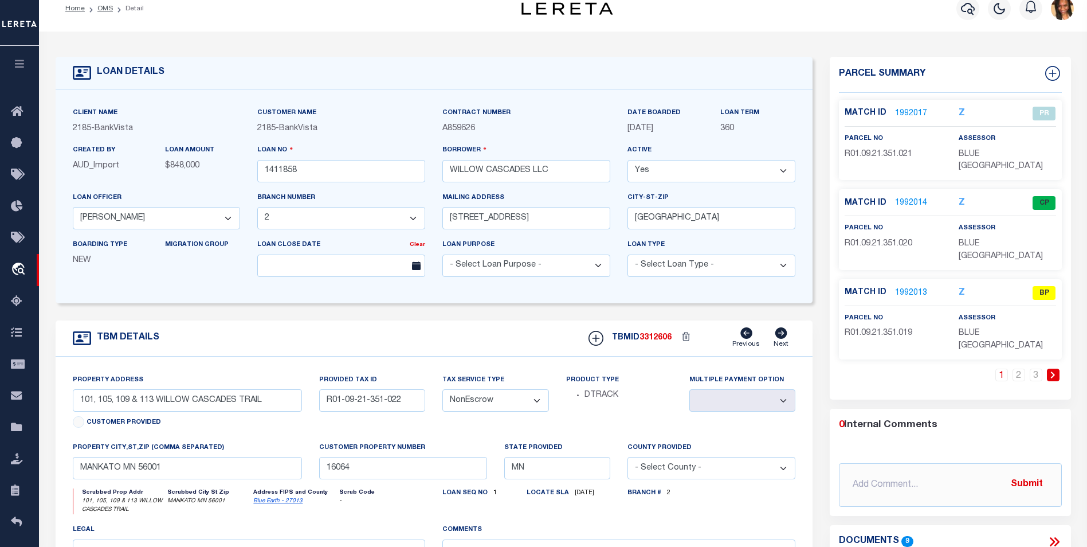
click at [914, 287] on link "1992013" at bounding box center [911, 293] width 32 height 12
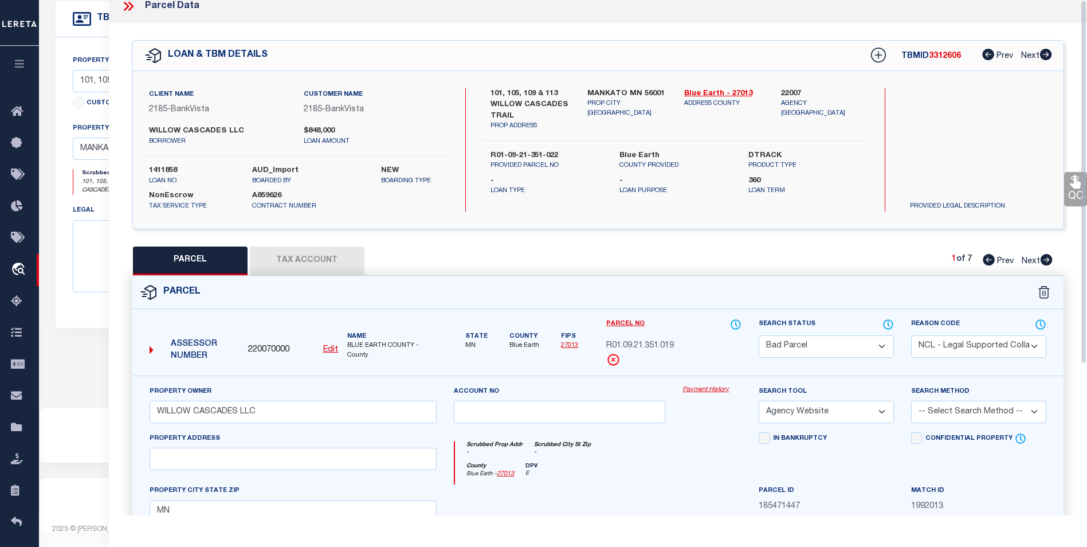
scroll to position [0, 0]
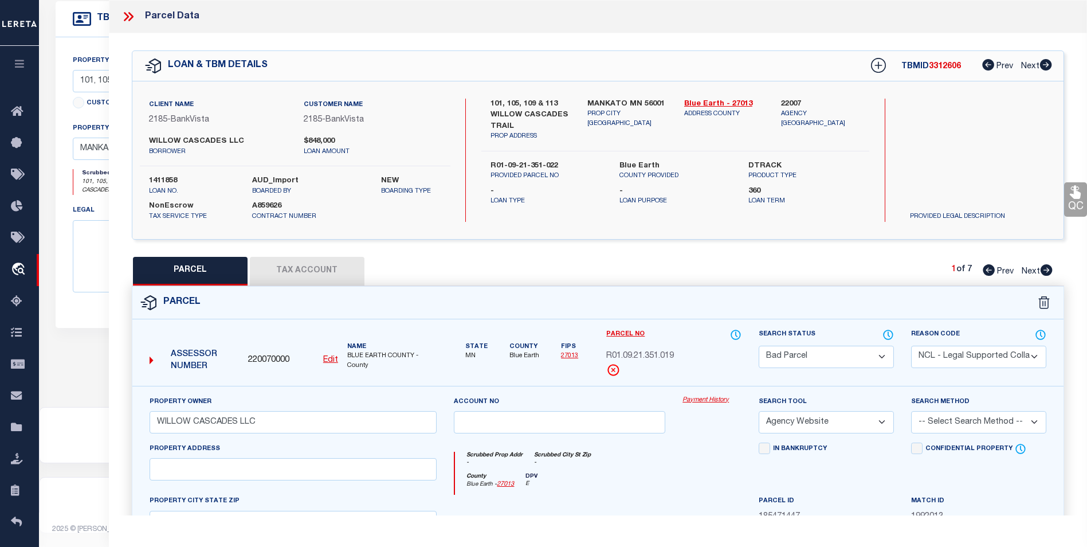
click at [1045, 273] on icon at bounding box center [1046, 269] width 12 height 11
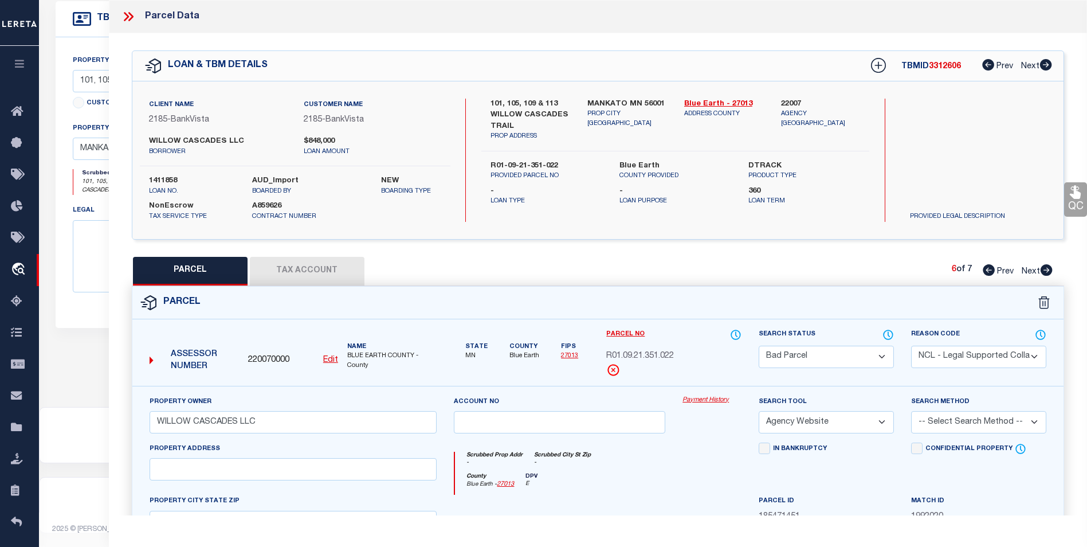
click at [1045, 273] on icon at bounding box center [1046, 269] width 12 height 11
click at [993, 274] on div "7 of 7 Prev Next" at bounding box center [1002, 271] width 101 height 15
click at [991, 274] on icon at bounding box center [988, 269] width 12 height 11
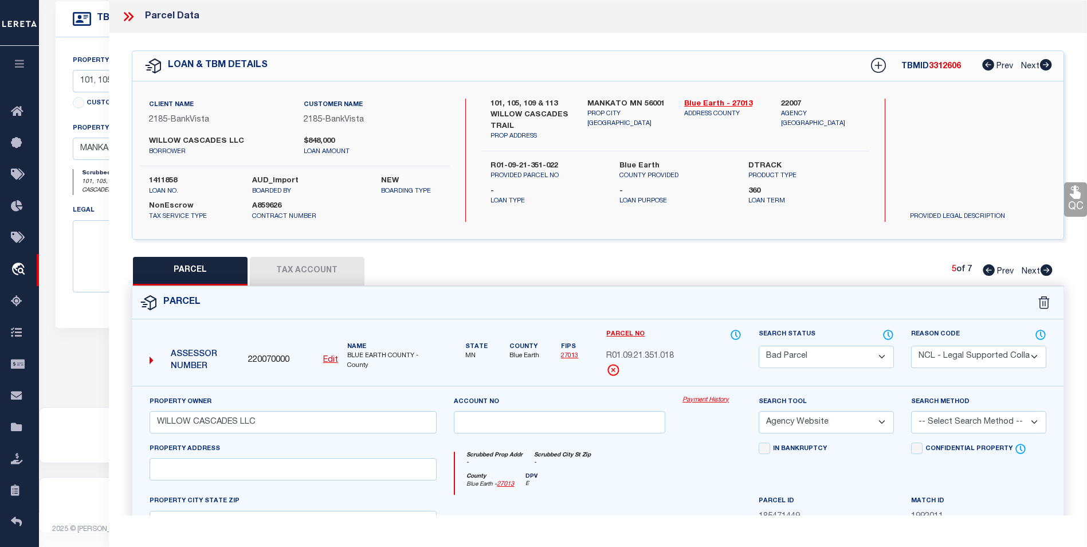
click at [124, 15] on icon at bounding box center [128, 16] width 15 height 15
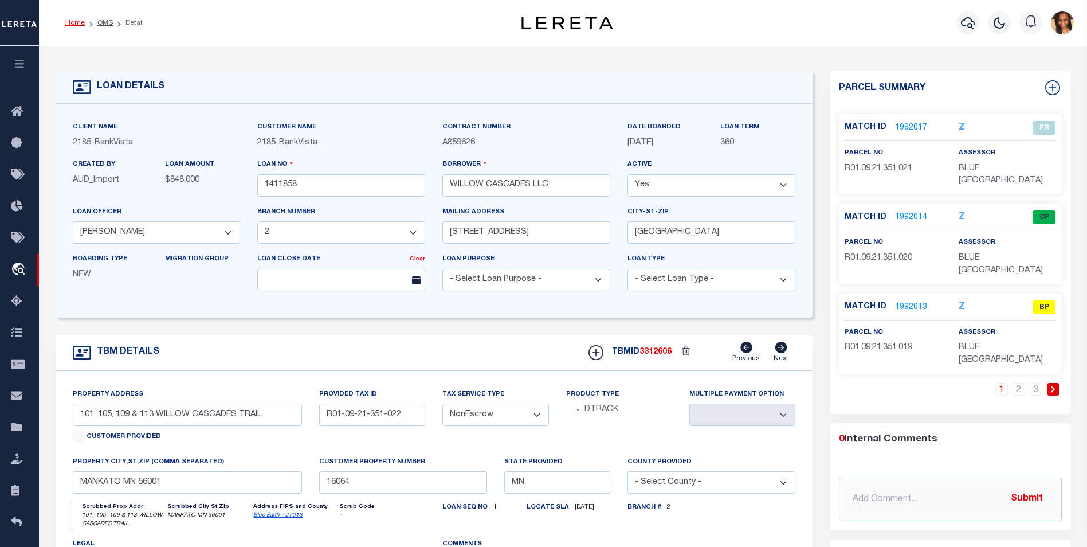
click at [78, 24] on link "Home" at bounding box center [74, 22] width 19 height 7
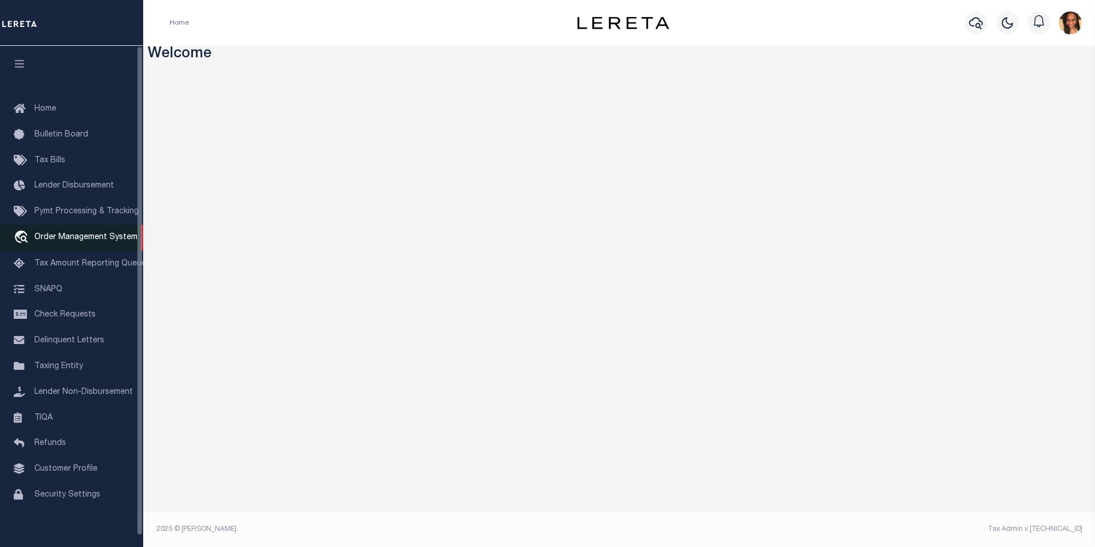
click at [99, 239] on span "Order Management System" at bounding box center [85, 237] width 103 height 8
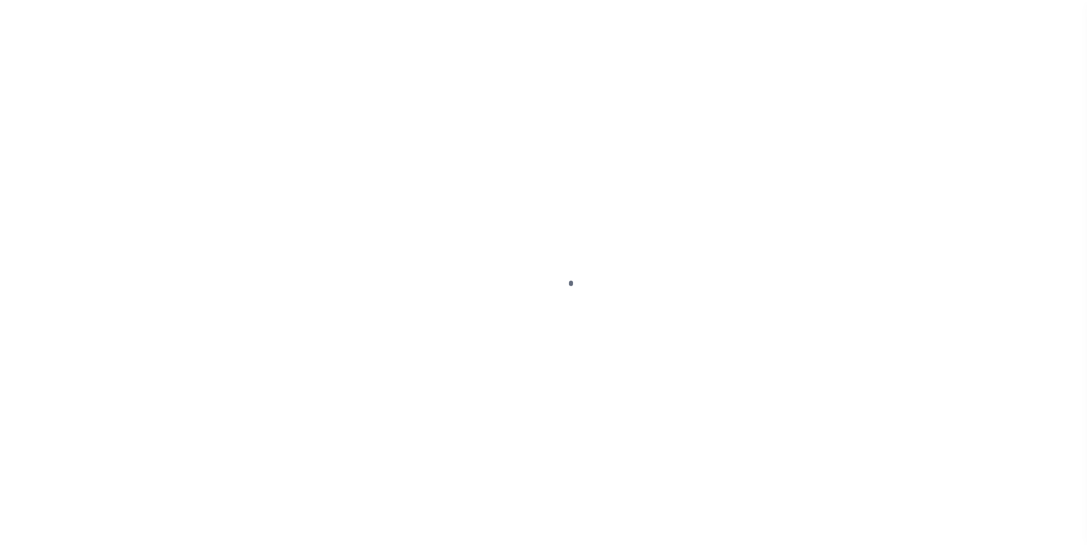
scroll to position [11, 0]
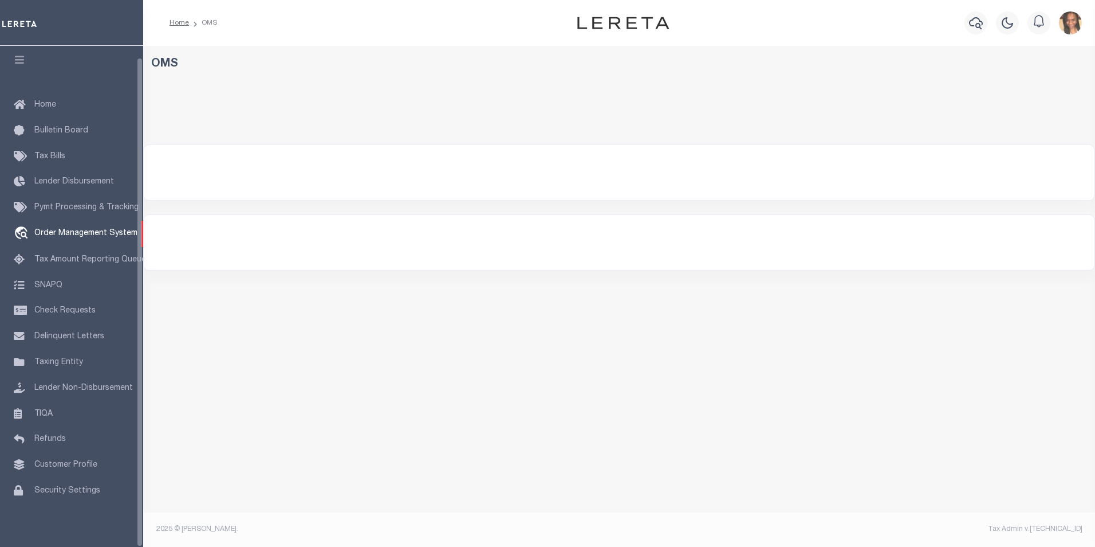
select select "200"
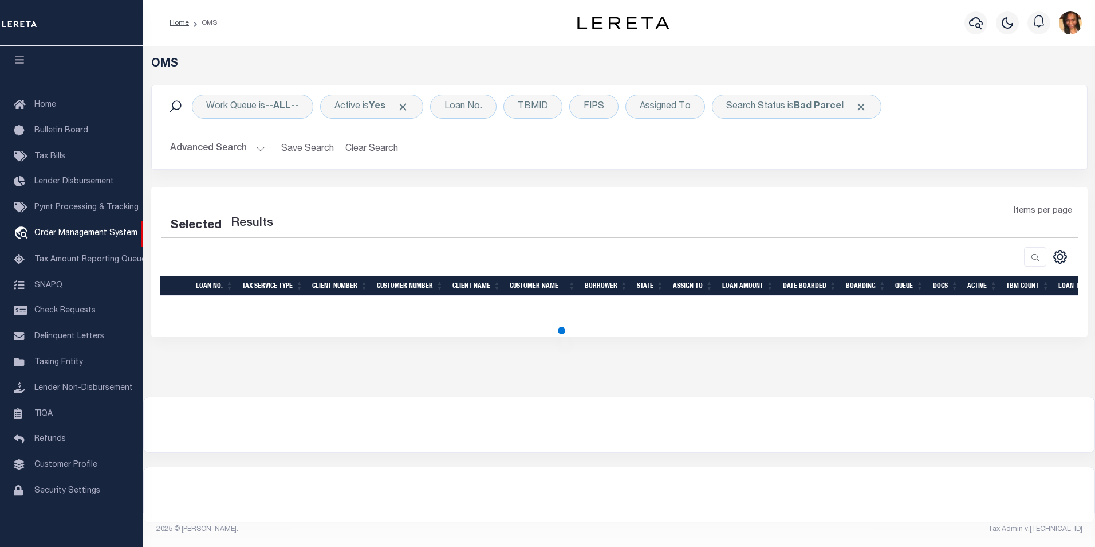
select select "200"
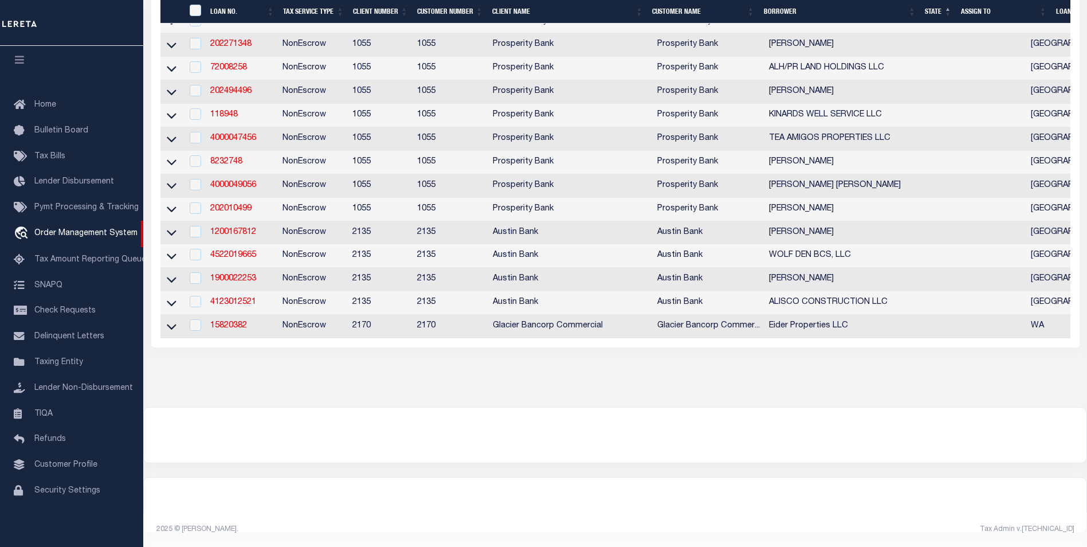
scroll to position [710, 0]
click at [242, 244] on td "4522019665" at bounding box center [242, 255] width 72 height 23
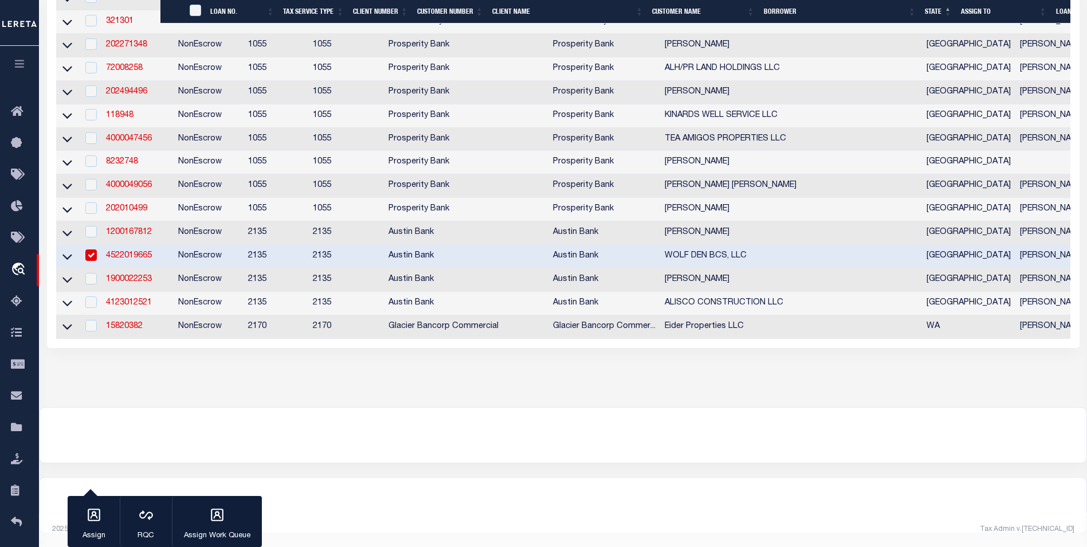
click at [243, 245] on td "NonEscrow" at bounding box center [209, 256] width 70 height 23
checkbox input "false"
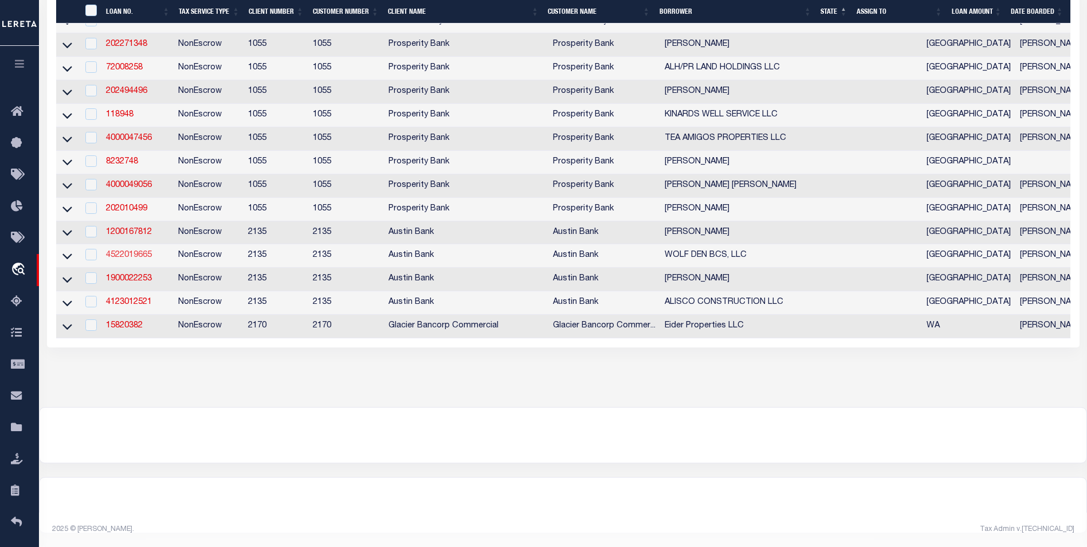
click at [125, 251] on link "4522019665" at bounding box center [129, 255] width 46 height 8
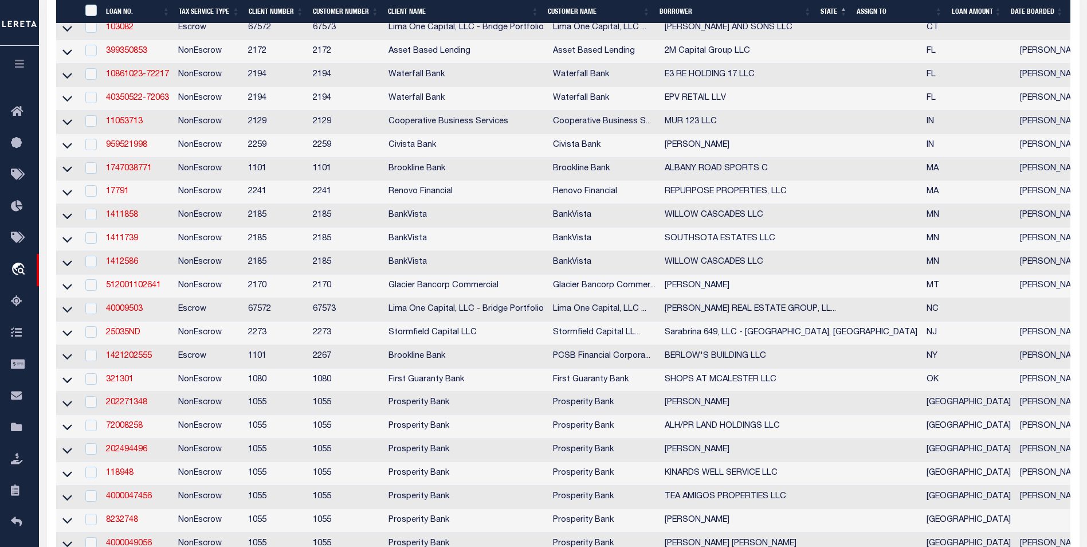
type input "4522019665"
type input "WOLF DEN BCS, LLC"
select select
type input "1580 COPPERFIELD PKWY"
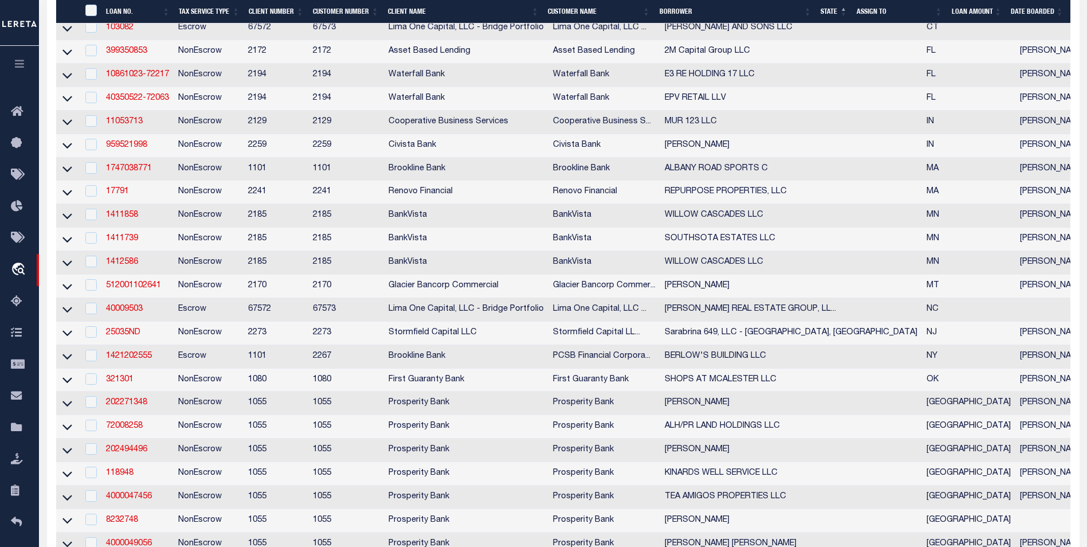
type input "COLLEGE STATION, TX 77845"
select select "NonEscrow"
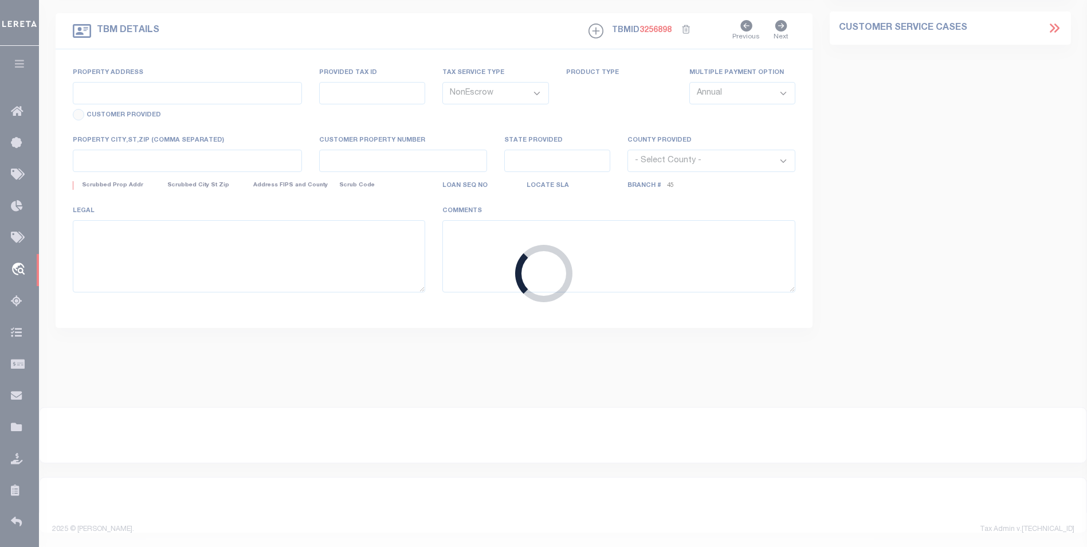
type input "3006 NORTON LN"
select select
type input "COLLEGE STATION TX 77845"
type input "[GEOGRAPHIC_DATA]"
select select
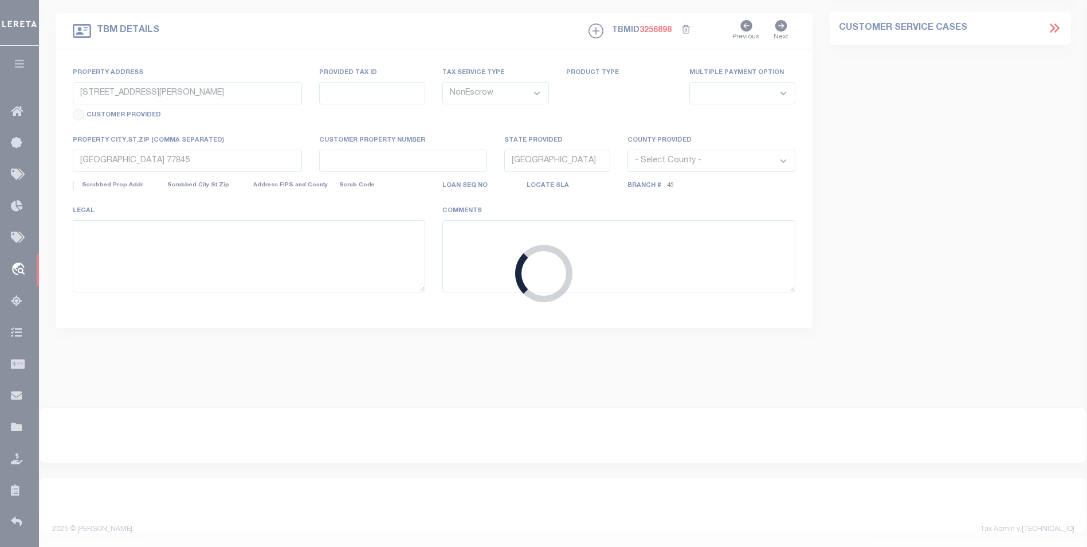
type textarea "DT 4.9977 AC ROBERT STEVENSON SVY A-54"
select select "5757"
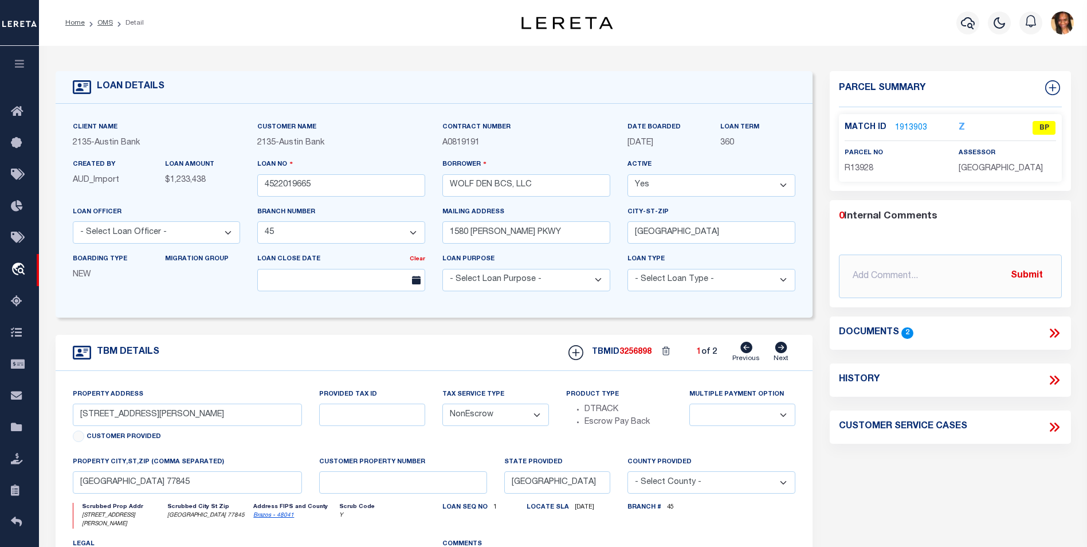
click at [901, 122] on link "1913903" at bounding box center [911, 128] width 32 height 12
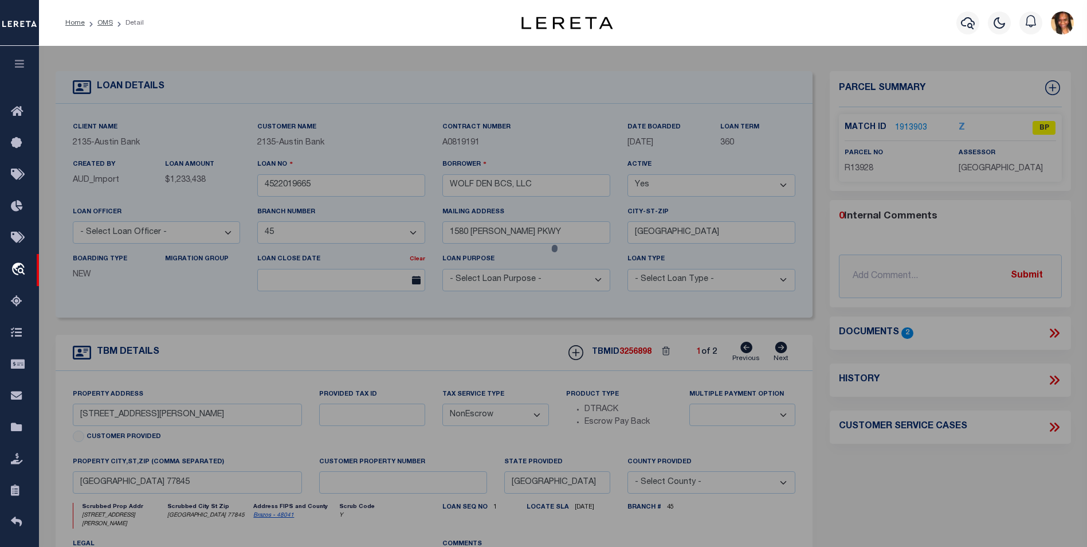
checkbox input "false"
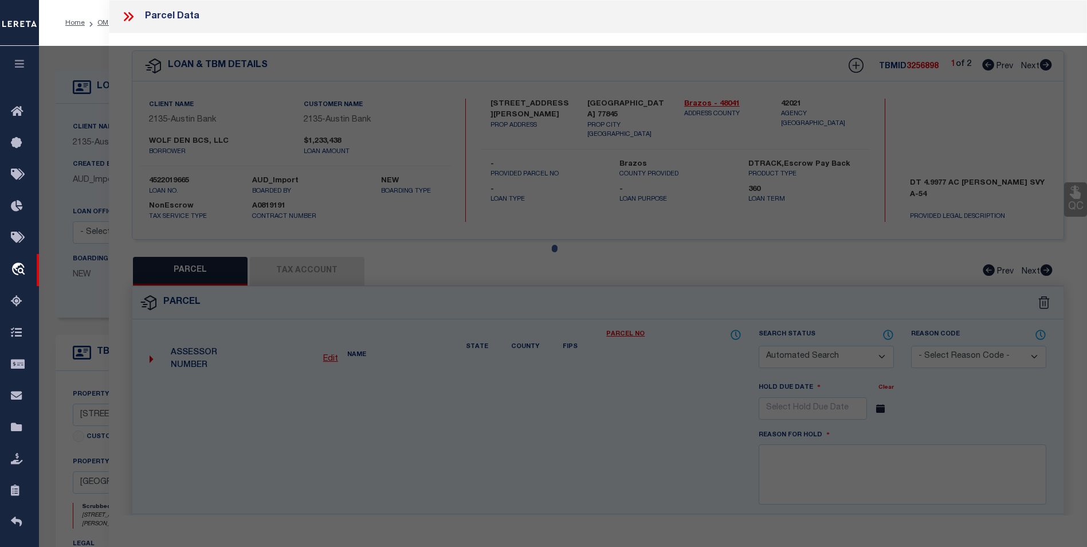
select select "BP"
type input "WOLF DEN BCS LLC"
select select
type input "3006 NORTON (PVT) LN"
checkbox input "false"
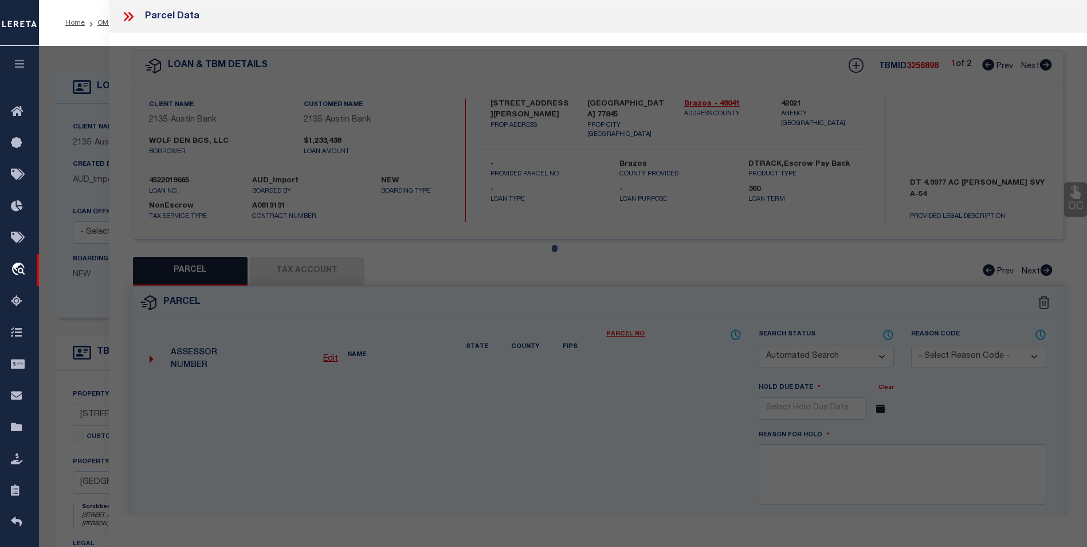
type input "COLLEGE STATION TX 77845"
type textarea "A005401, R STEVENSON (ICL), TRACT 72, 5. ACRES"
type textarea "As per Assessor Parcel is Deleted for 2024"
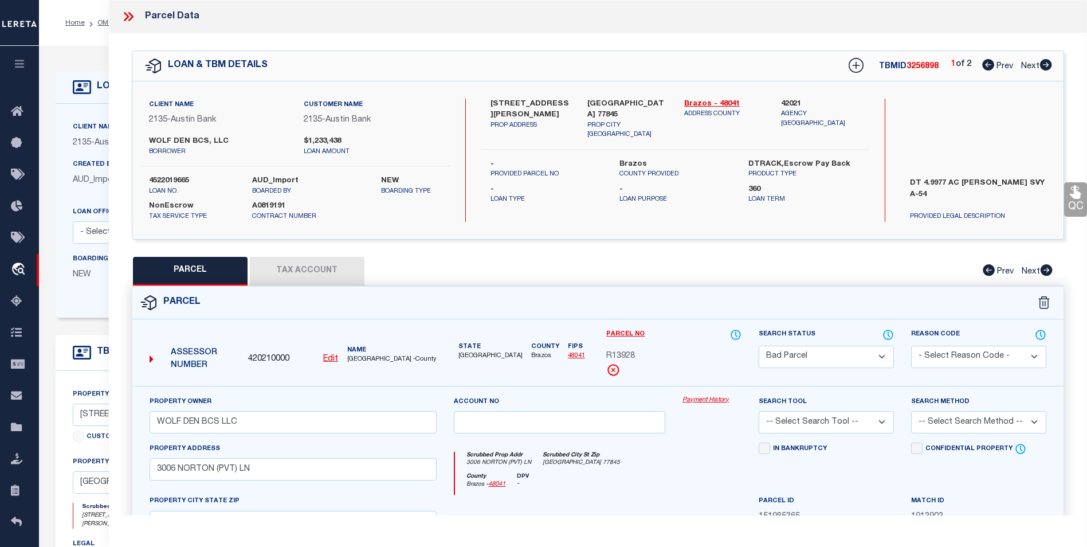
click at [309, 272] on button "Tax Account" at bounding box center [307, 271] width 115 height 29
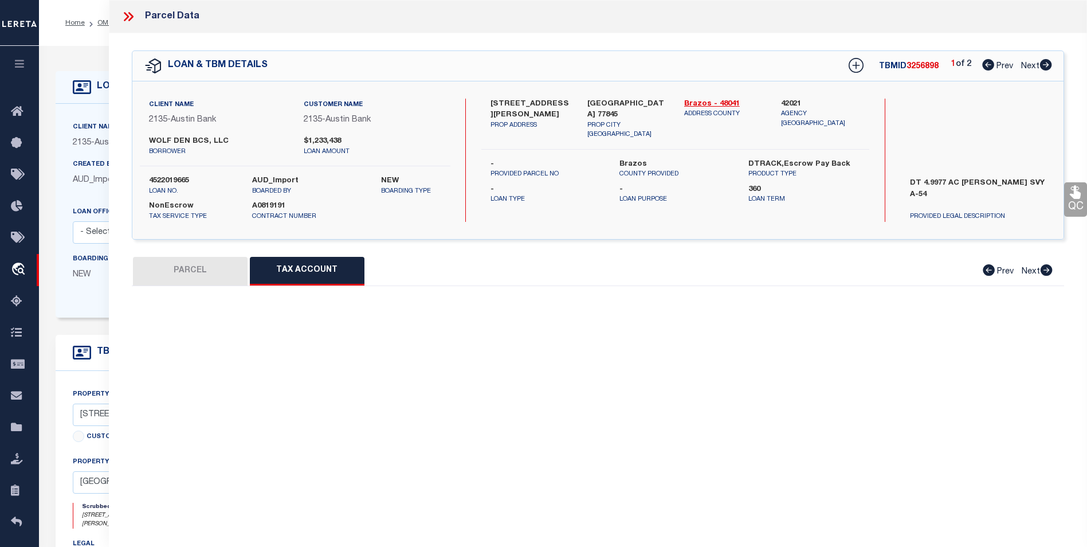
select select "100"
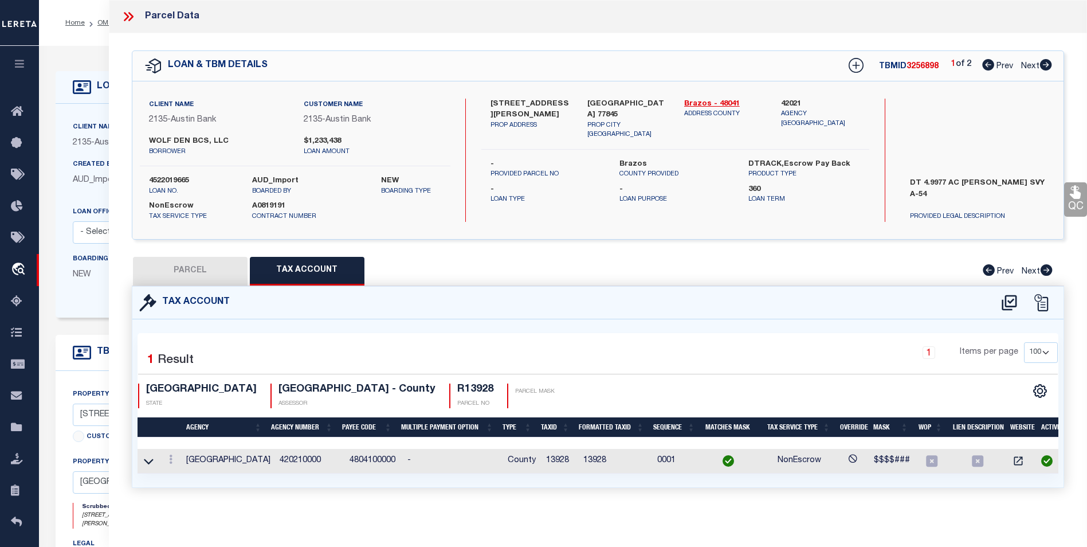
click at [203, 274] on button "PARCEL" at bounding box center [190, 271] width 115 height 29
select select "AS"
checkbox input "false"
select select "BP"
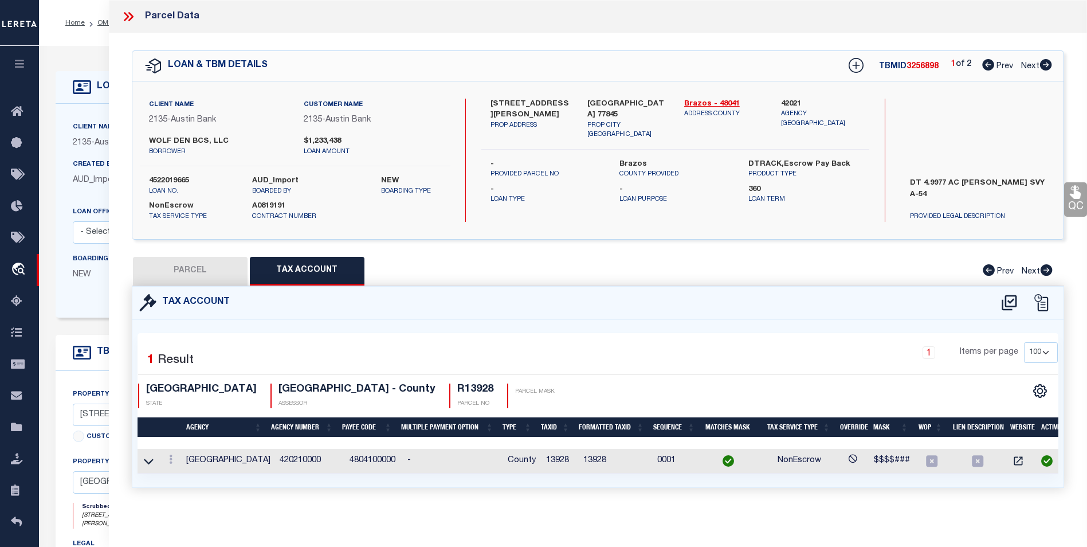
type input "WOLF DEN BCS LLC"
select select
type input "3006 NORTON (PVT) LN"
checkbox input "false"
type input "COLLEGE STATION TX 77845"
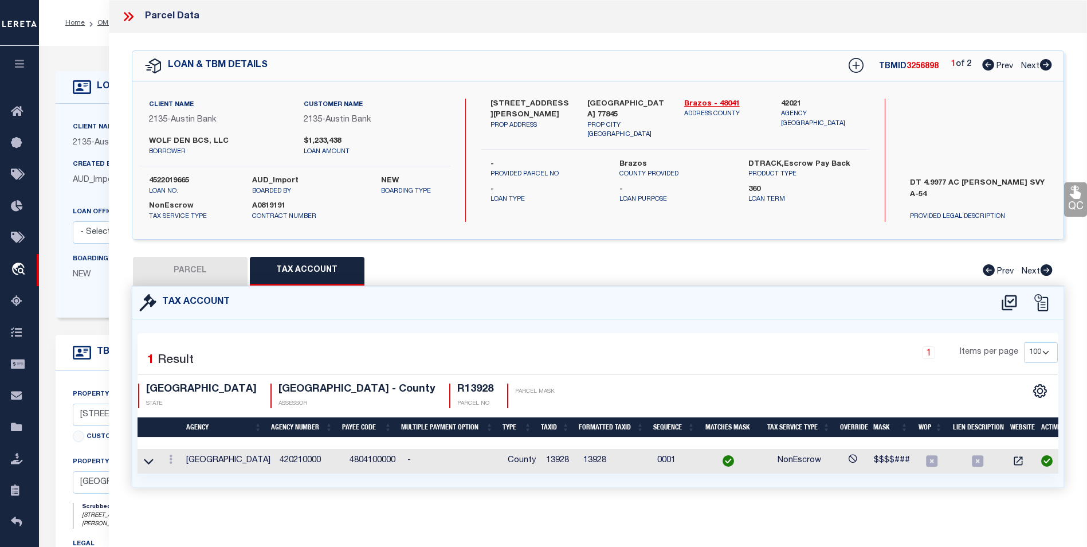
type textarea "A005401, R STEVENSON (ICL), TRACT 72, 5. ACRES"
type textarea "As per Assessor Parcel is Deleted for 2024"
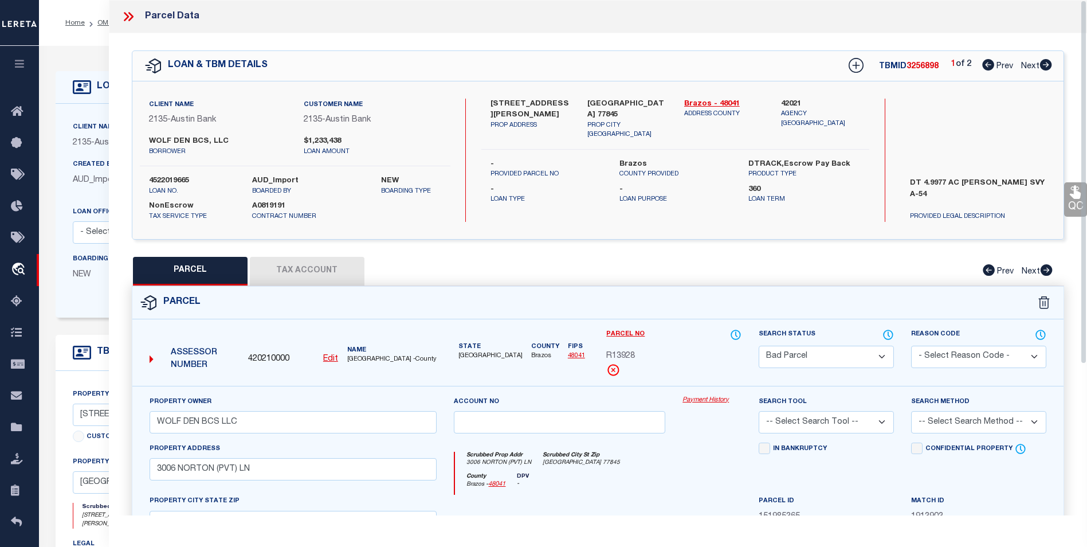
click at [125, 16] on icon at bounding box center [128, 16] width 15 height 15
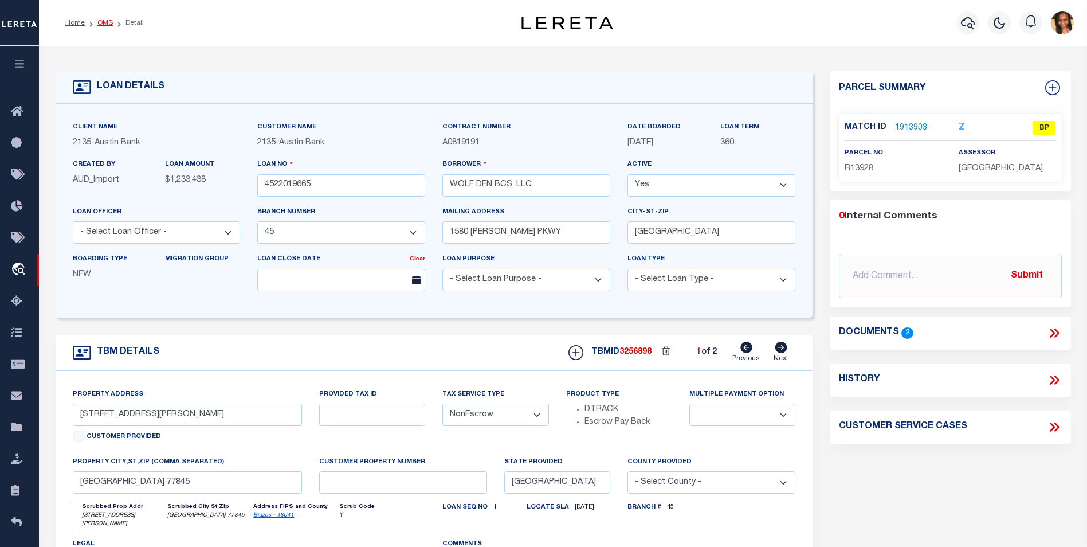
click at [105, 22] on link "OMS" at bounding box center [104, 22] width 15 height 7
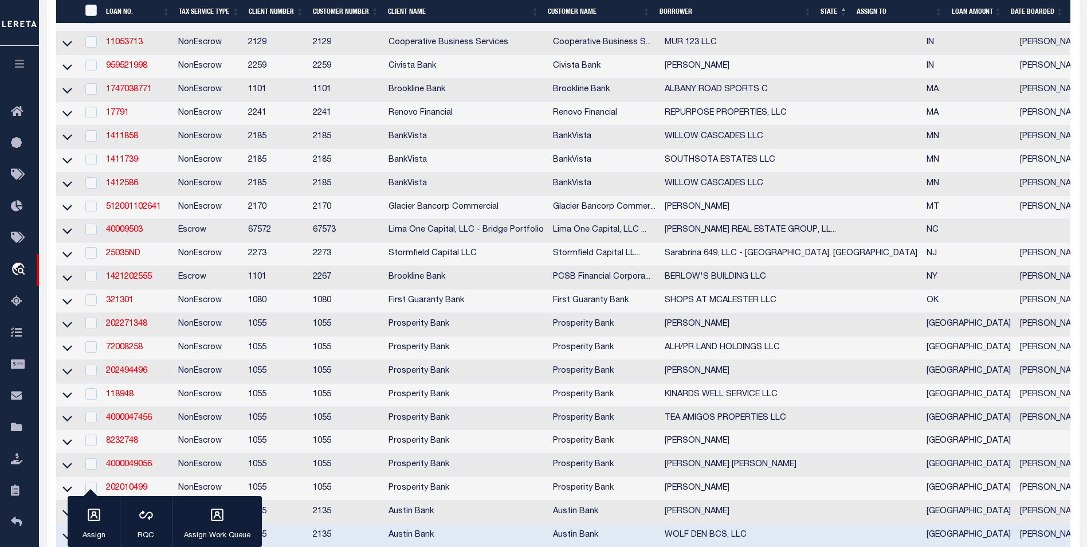
scroll to position [516, 0]
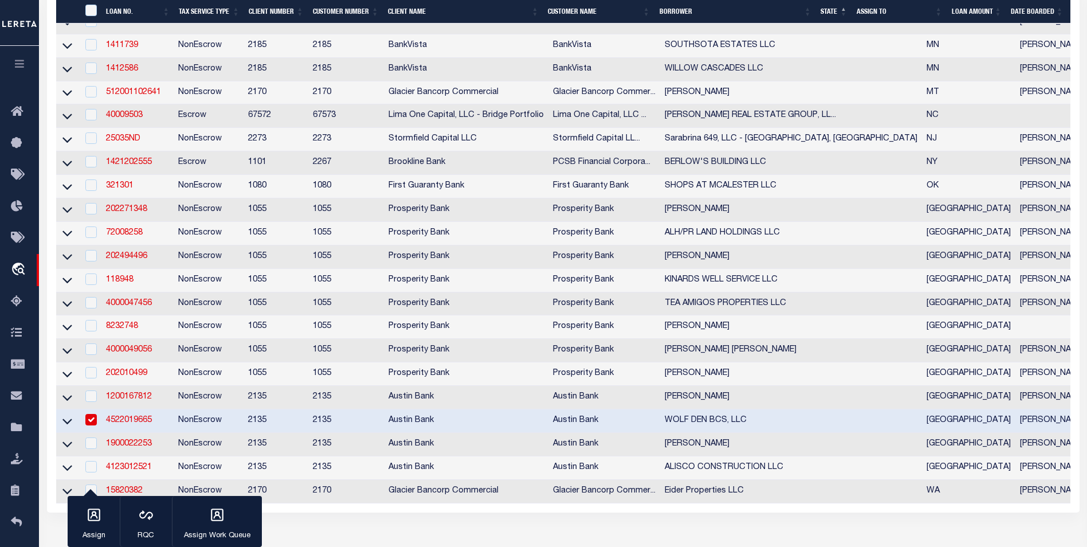
click at [95, 425] on input "checkbox" at bounding box center [90, 419] width 11 height 11
checkbox input "false"
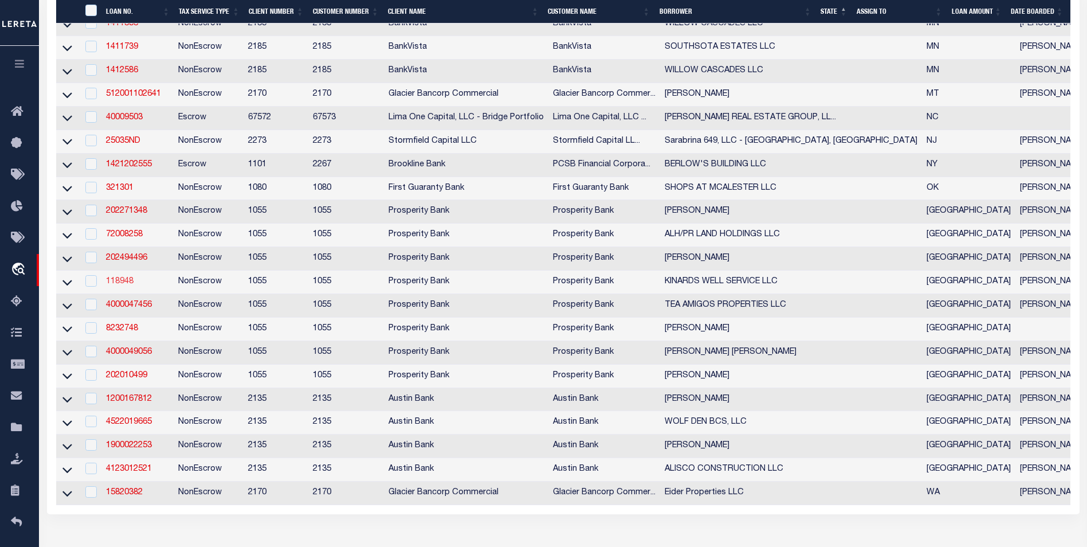
click at [119, 285] on link "118948" at bounding box center [119, 281] width 27 height 8
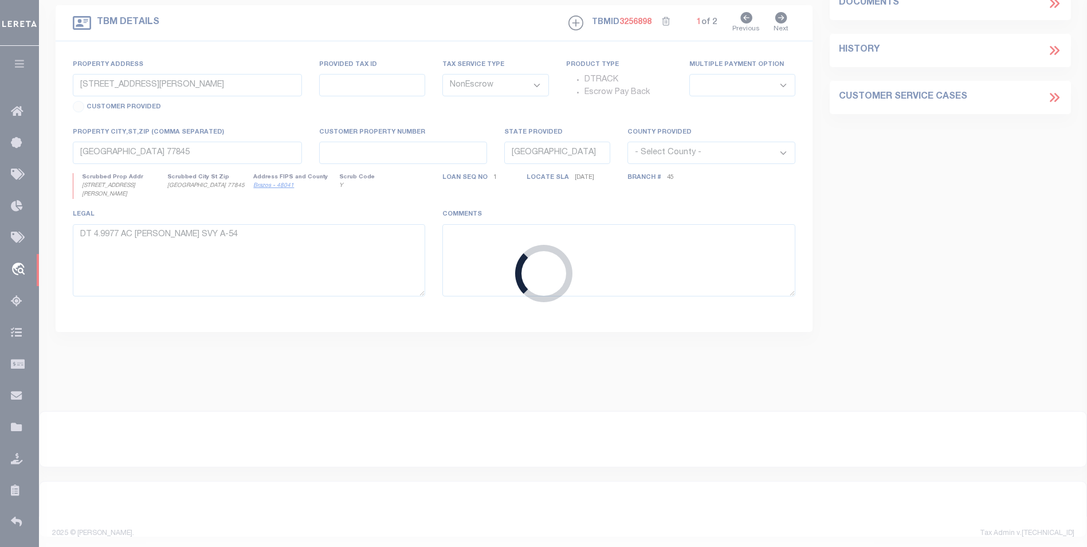
type input "118948"
type input "KINARDS WELL SERVICE LLC"
select select
type input "4309 STALLINGS RD"
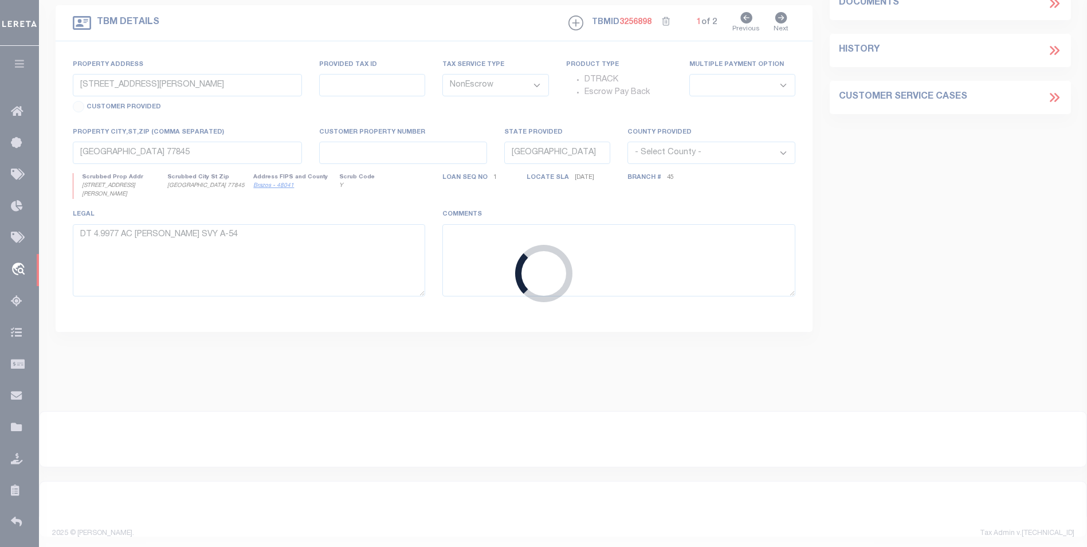
type input "BIG SPRING TX 79720"
select select
type input "4309 STALLING RD"
select select
type input "BIG SPRING, TX 79720"
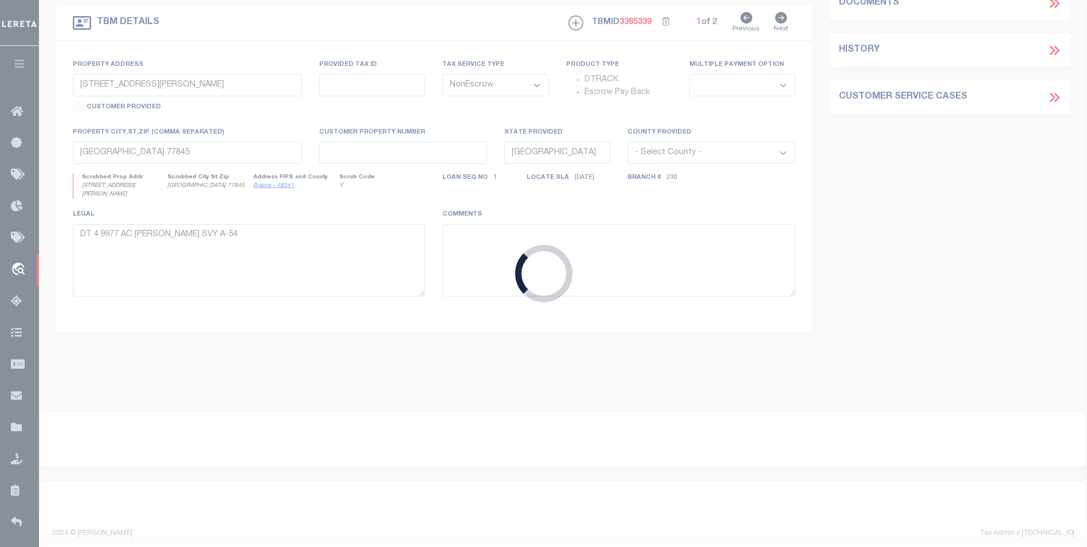
type textarea "4309 STALLING RD BIG SPRING TX 79720 339.76 ACRES SAVE & EXCEPT 4.6 ACRES SECTI…"
select select "10506"
select select "3270"
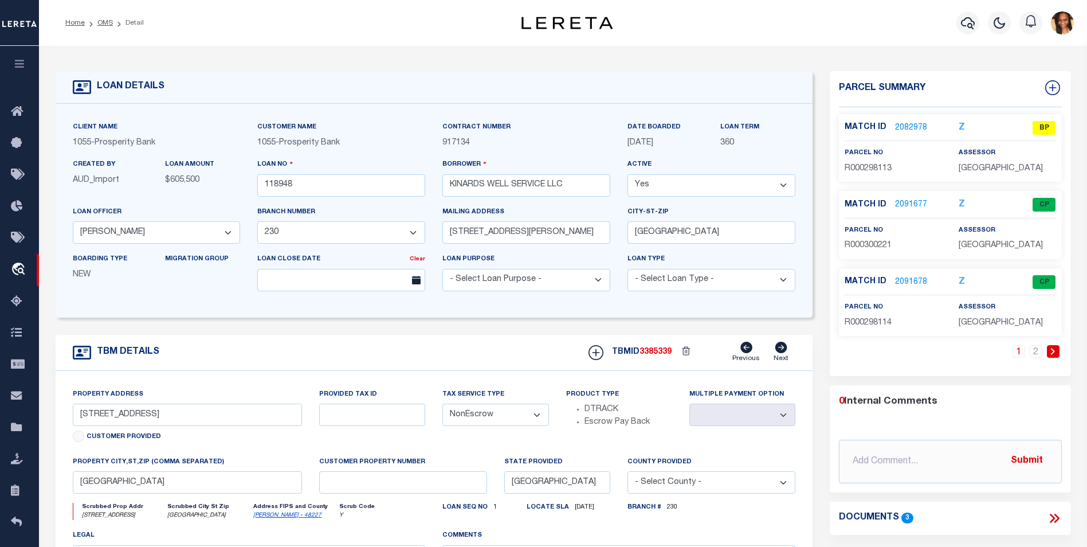
click at [902, 125] on link "2082978" at bounding box center [911, 128] width 32 height 12
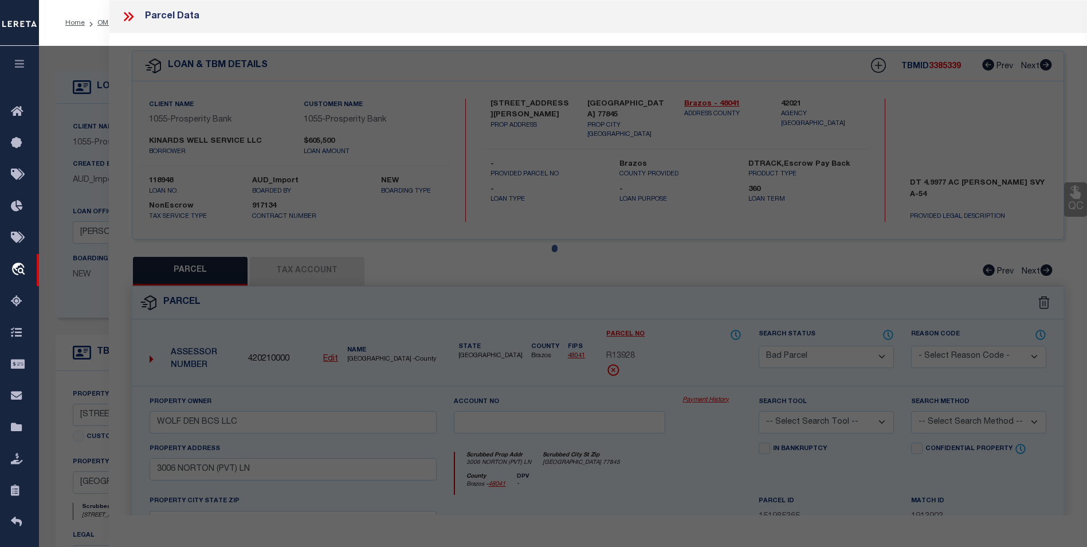
select select "AS"
checkbox input "false"
select select "BP"
select select "AGF"
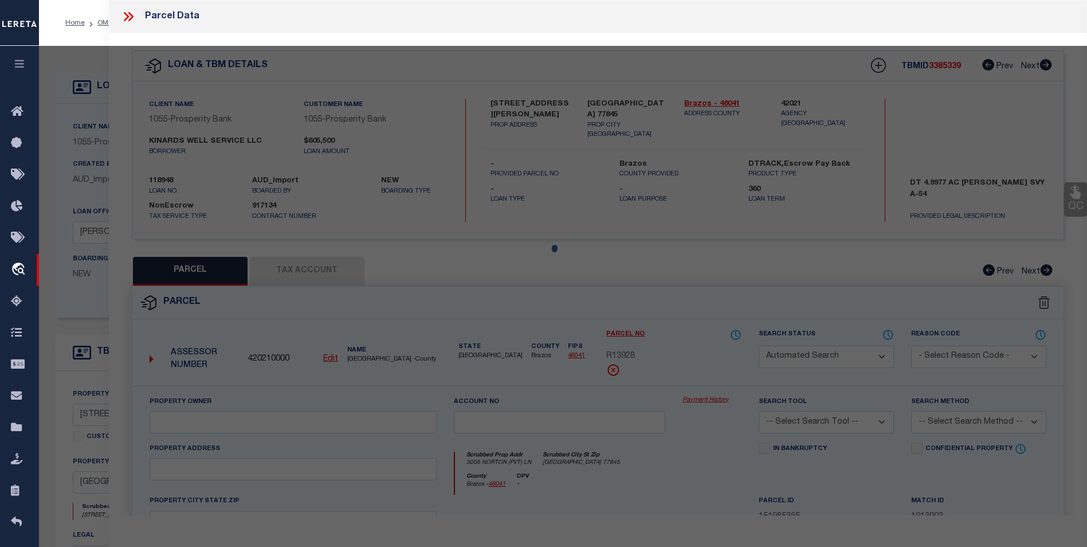
select select "ADD"
checkbox input "true"
type textarea "Inactive Parcel"
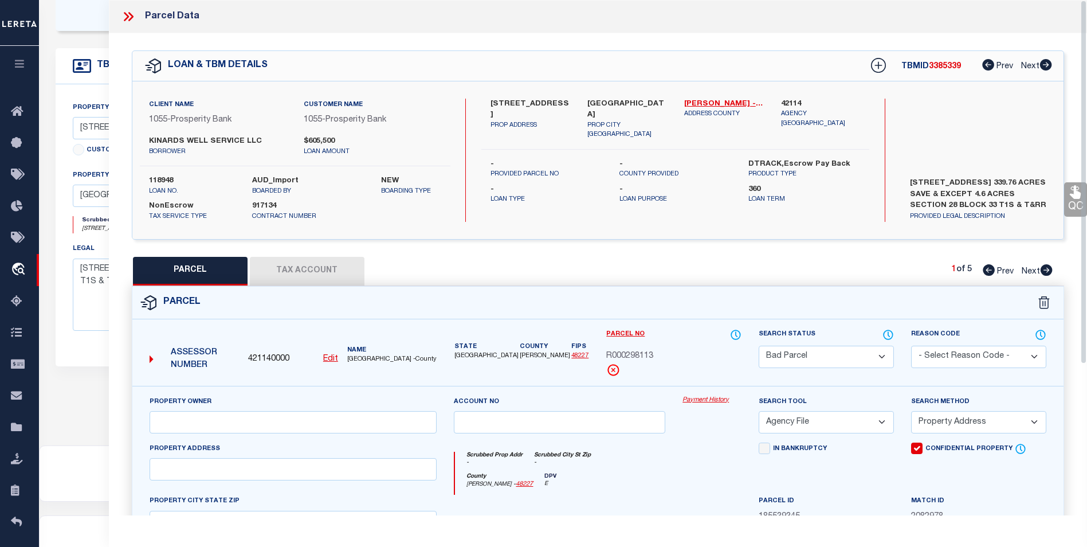
click at [1049, 272] on icon at bounding box center [1046, 269] width 12 height 11
select select "AS"
select select
checkbox input "false"
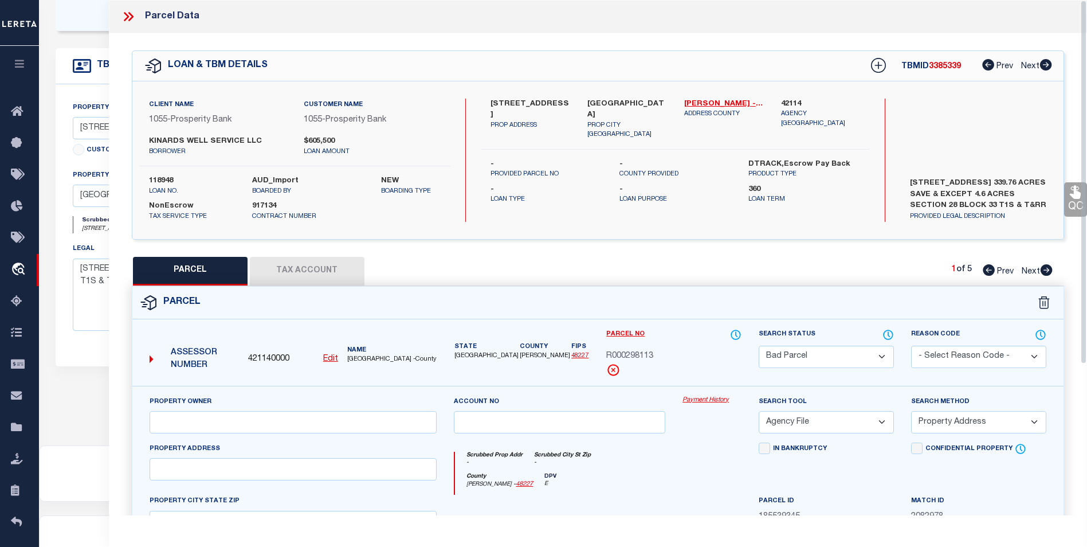
checkbox input "false"
select select "CP"
select select
checkbox input "false"
checkbox input "true"
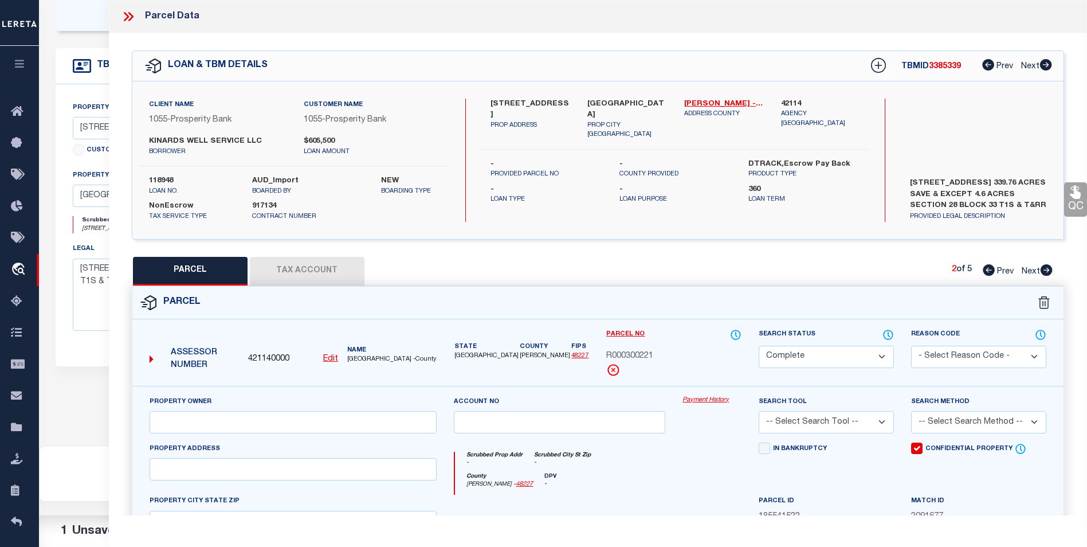
click at [1049, 272] on icon at bounding box center [1046, 269] width 12 height 11
select select "AS"
checkbox input "false"
select select "CP"
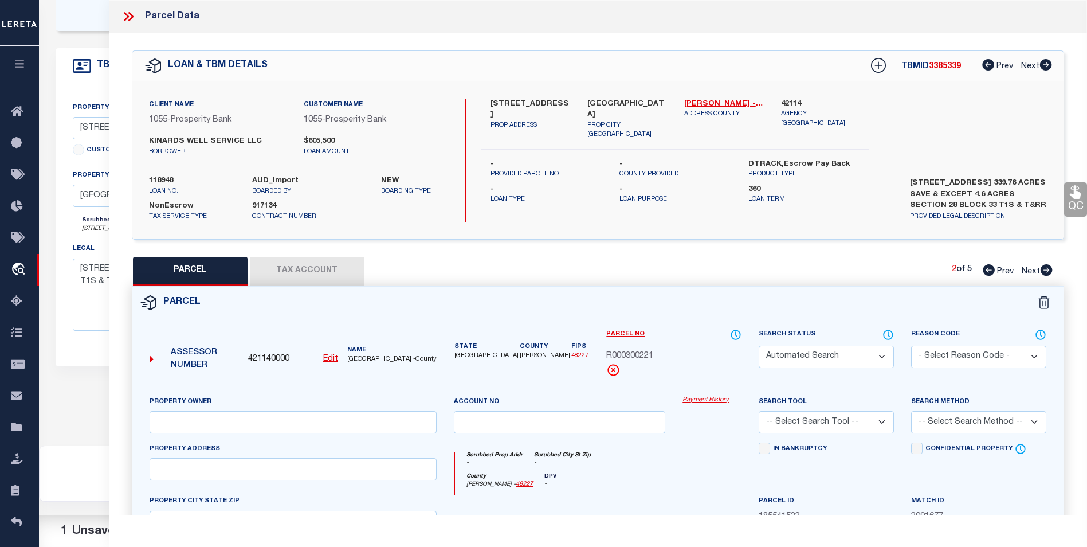
select select
checkbox input "false"
checkbox input "true"
click at [1049, 272] on icon at bounding box center [1046, 269] width 12 height 11
select select "AS"
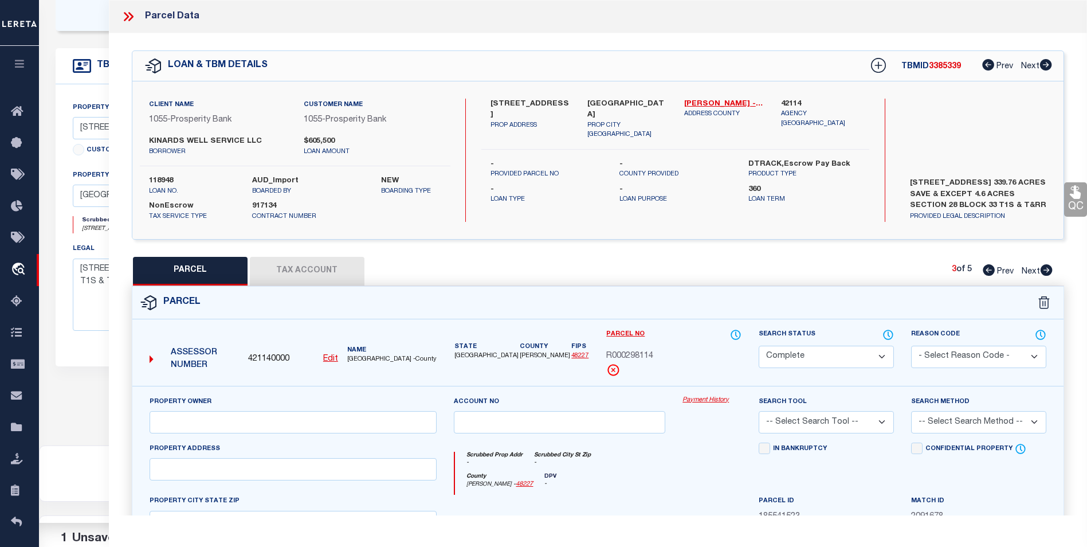
checkbox input "false"
select select "CP"
type input "WILLMON FORREST LEE WILLMON KENDALL HALLMARK"
select select
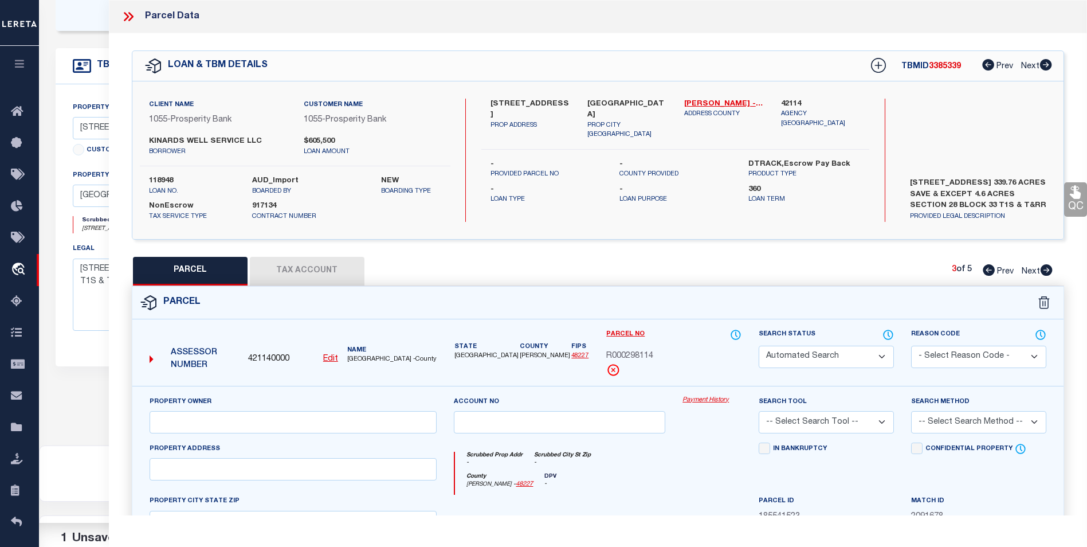
type input "3406 W FM 818"
checkbox input "false"
type input "BIG SPRING, TX 79720"
type textarea "PART SE/4 OF SC 28 BK 33 1S 004 ACQ 09072021 BLK/TRACT 33 1S 16 ACRES"
type textarea "MC Reviewed on 4-21-25 and is a WOP. MC Reviewed on 1-29-25 and is a WOP. MN - …"
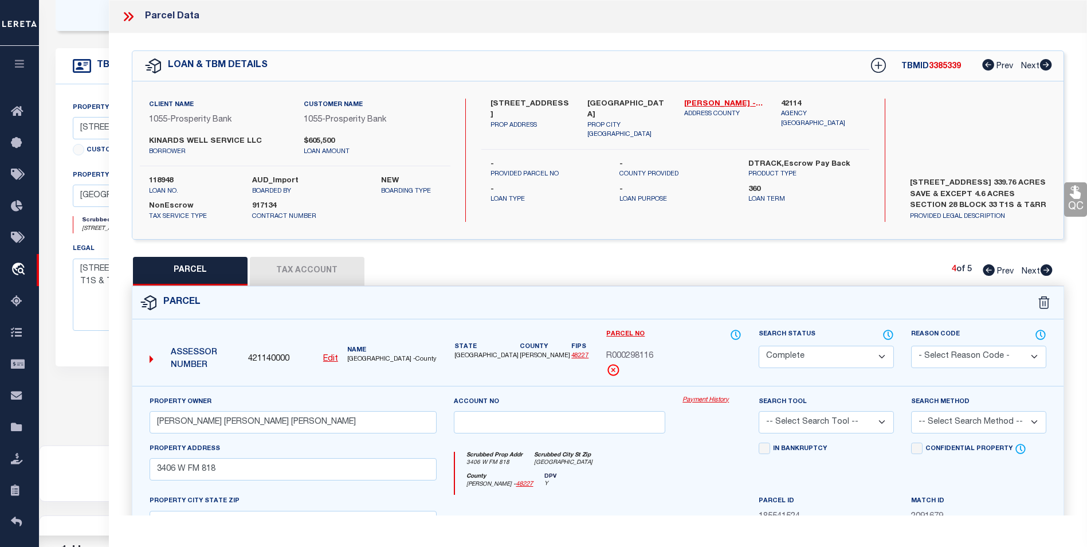
click at [1049, 272] on icon at bounding box center [1046, 269] width 12 height 11
select select "AS"
checkbox input "false"
select select "CP"
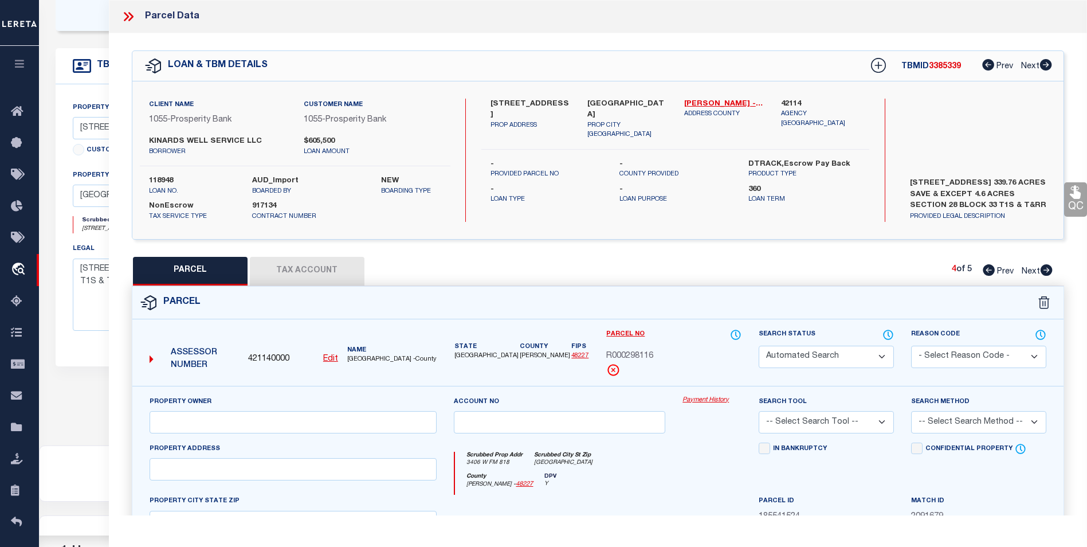
type input "NICHOLS BRENT ALAN"
select select
type input "4309 STALLINGS RD"
checkbox input "false"
type input "BIG SPRING, TX 79720"
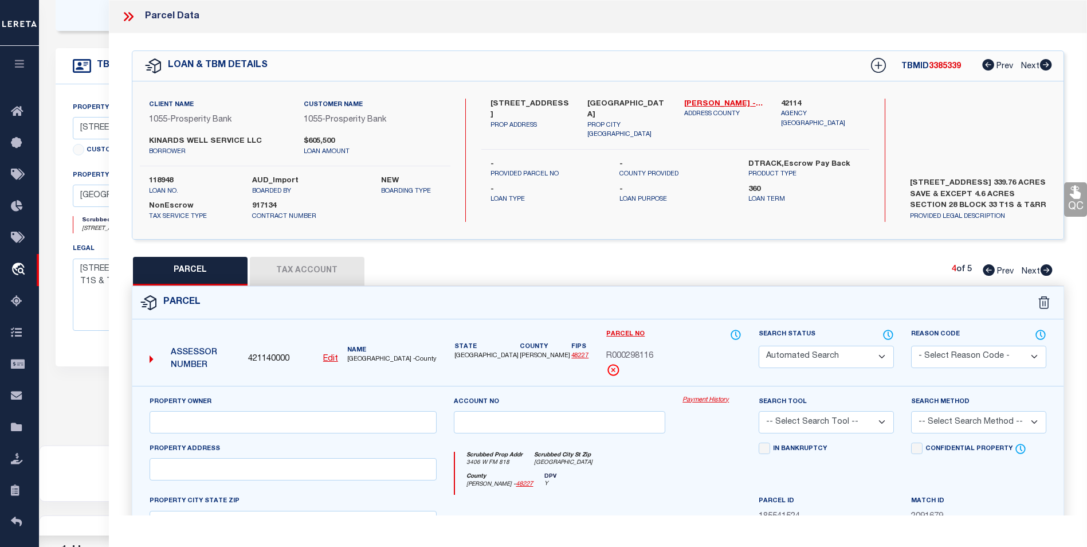
type textarea "PT W/2 OF SC 28 BK 33 1S 002.06 BLK/TRACT 33 1S COMBINED 298113 298114 300221 3…"
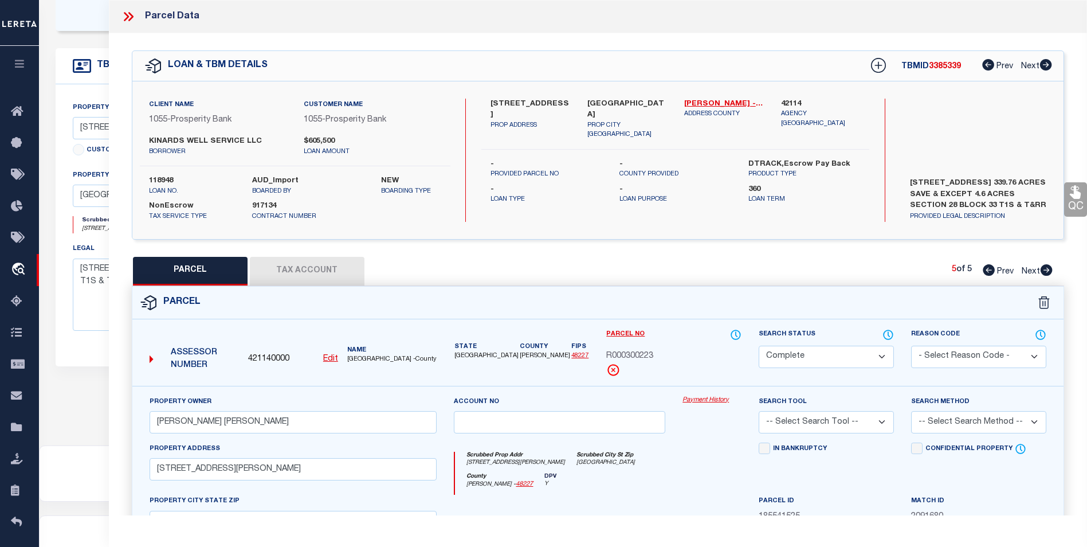
click at [1049, 272] on icon at bounding box center [1046, 269] width 12 height 11
click at [993, 272] on link "Prev" at bounding box center [1000, 269] width 37 height 8
select select "AS"
checkbox input "false"
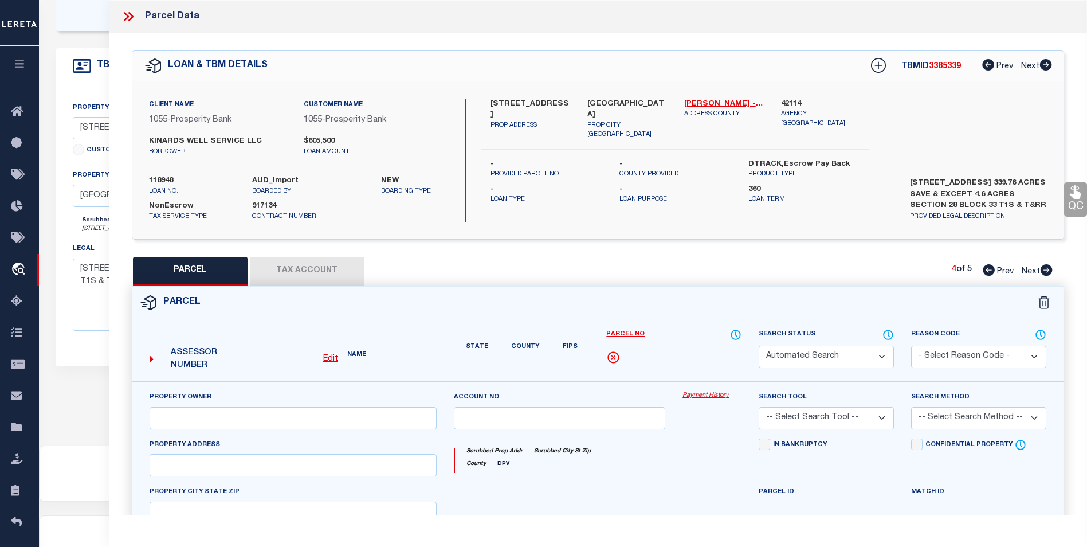
select select "CP"
type input "WILLMON FORREST LEE WILLMON KENDALL HALLMARK"
select select
type input "3406 W FM 818"
checkbox input "false"
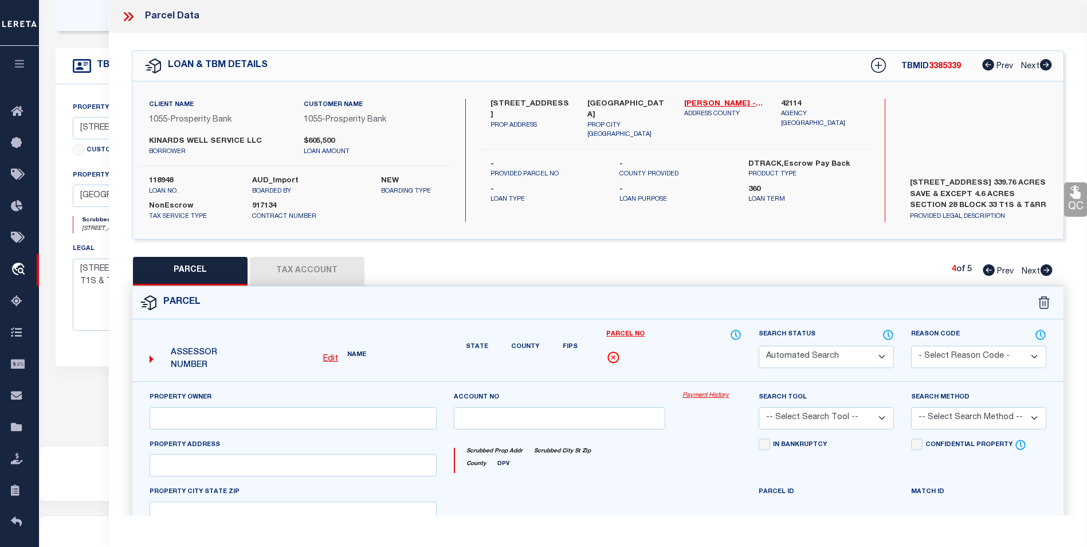
type input "BIG SPRING, TX 79720"
type textarea "PART SE/4 OF SC 28 BK 33 1S 004 ACQ 09072021 BLK/TRACT 33 1S 16 ACRES"
type textarea "MC Reviewed on 4-21-25 and is a WOP. MC Reviewed on 1-29-25 and is a WOP. MN - …"
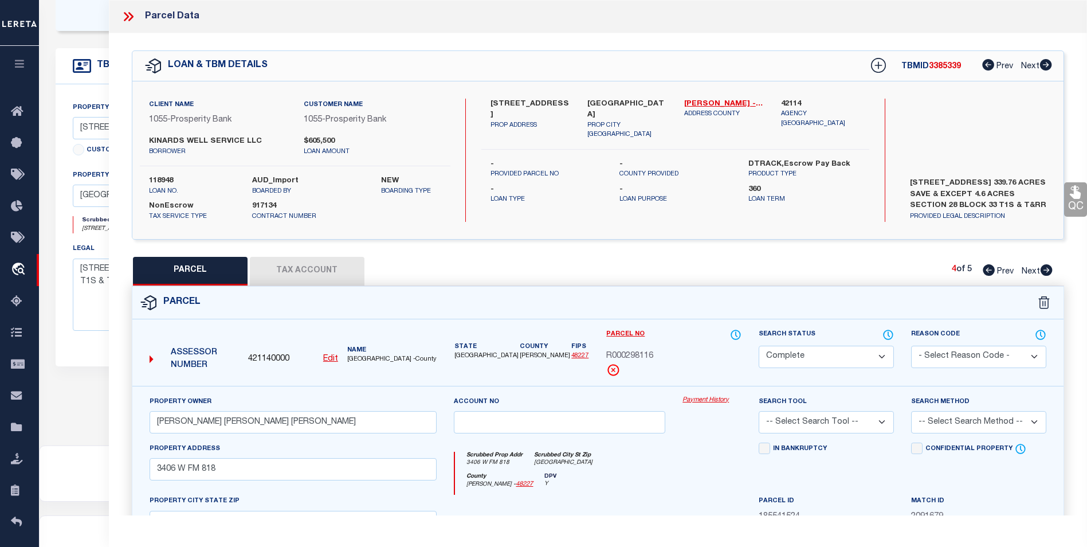
click at [993, 272] on link "Prev" at bounding box center [1000, 269] width 37 height 8
select select "AS"
checkbox input "false"
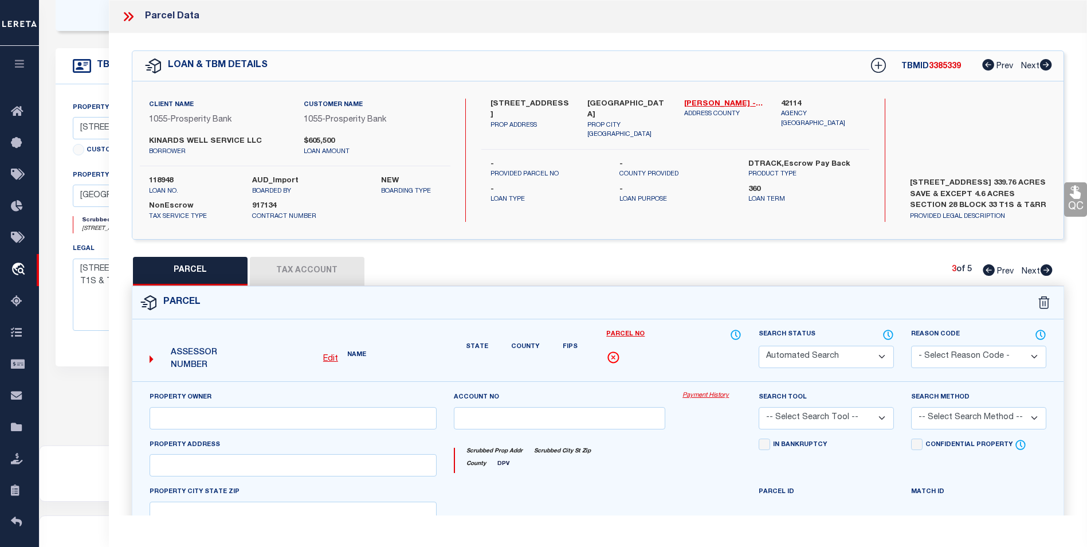
select select "CP"
select select
checkbox input "false"
checkbox input "true"
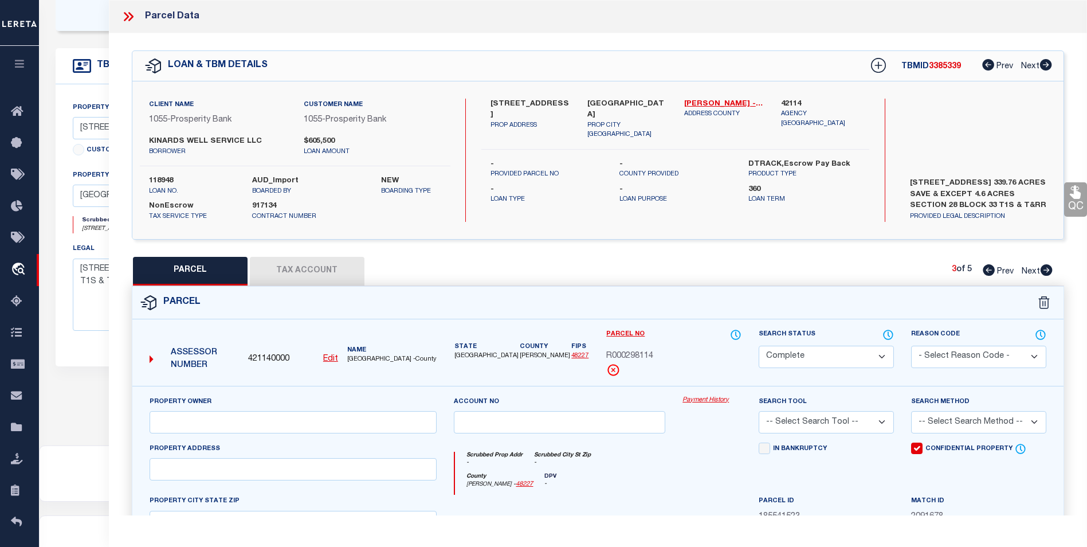
click at [993, 272] on link "Prev" at bounding box center [1000, 269] width 37 height 8
select select "AS"
checkbox input "false"
select select "CP"
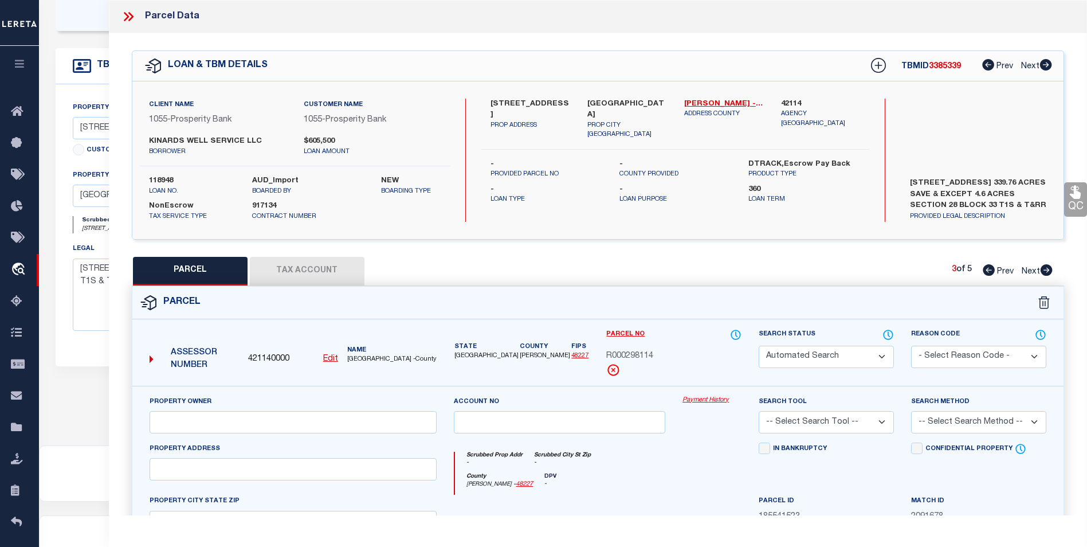
select select
checkbox input "false"
checkbox input "true"
click at [993, 272] on link "Prev" at bounding box center [1000, 269] width 37 height 8
select select "AS"
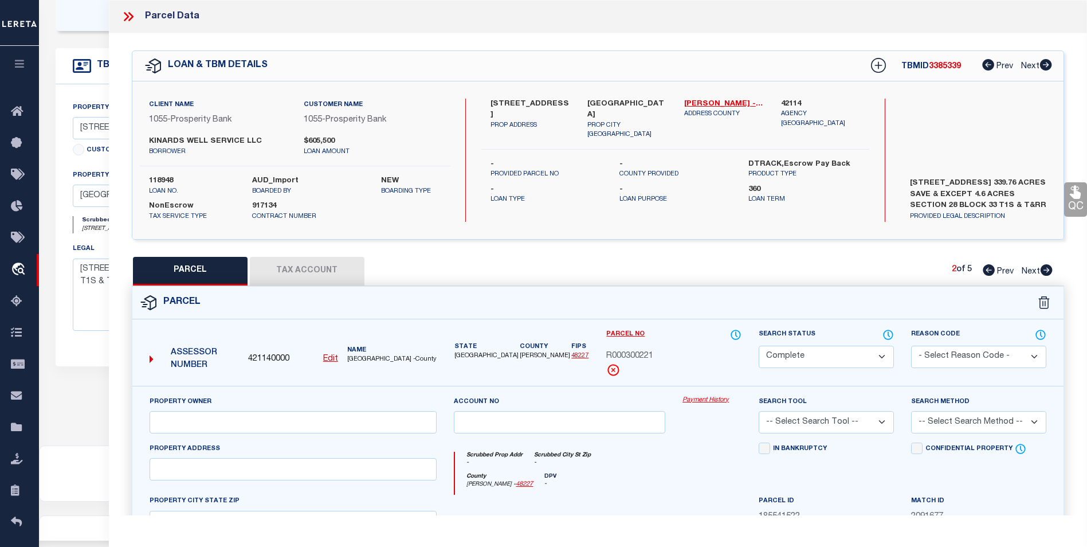
checkbox input "false"
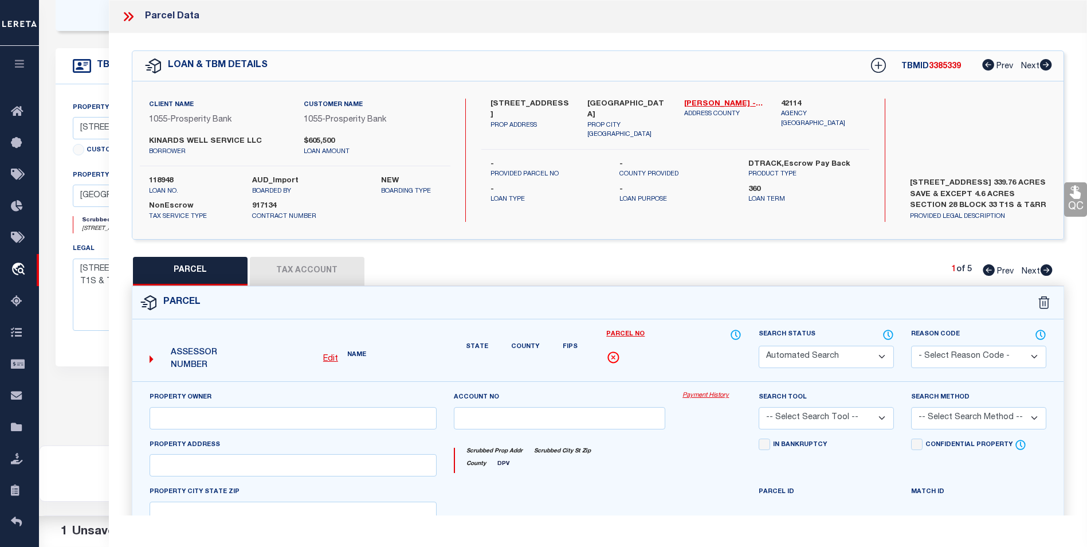
select select "BP"
select select "AGF"
select select "ADD"
checkbox input "true"
type textarea "Inactive Parcel"
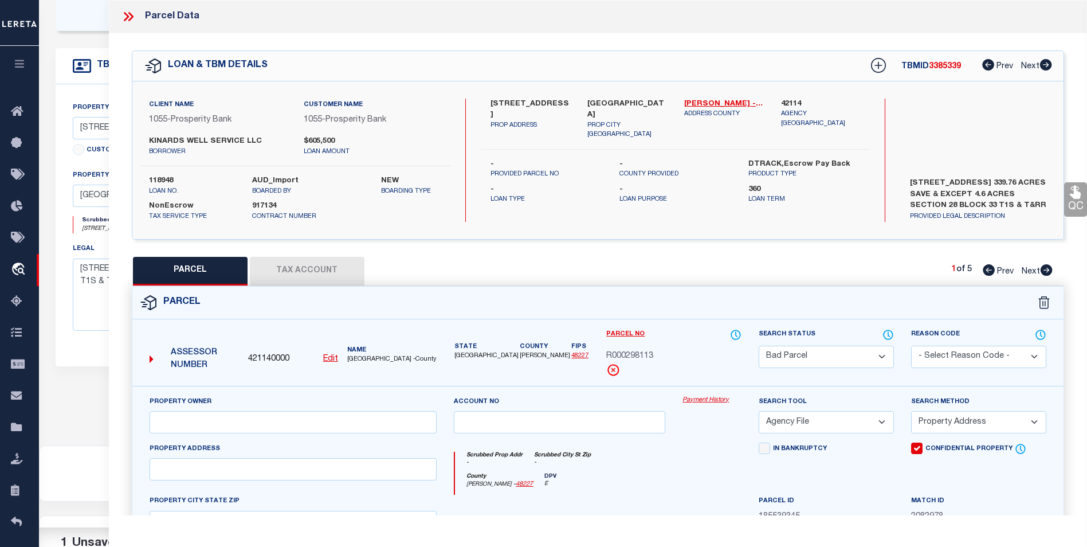
click at [993, 272] on link "Prev" at bounding box center [1000, 269] width 37 height 8
click at [695, 104] on link "Howard - 48227" at bounding box center [724, 104] width 80 height 11
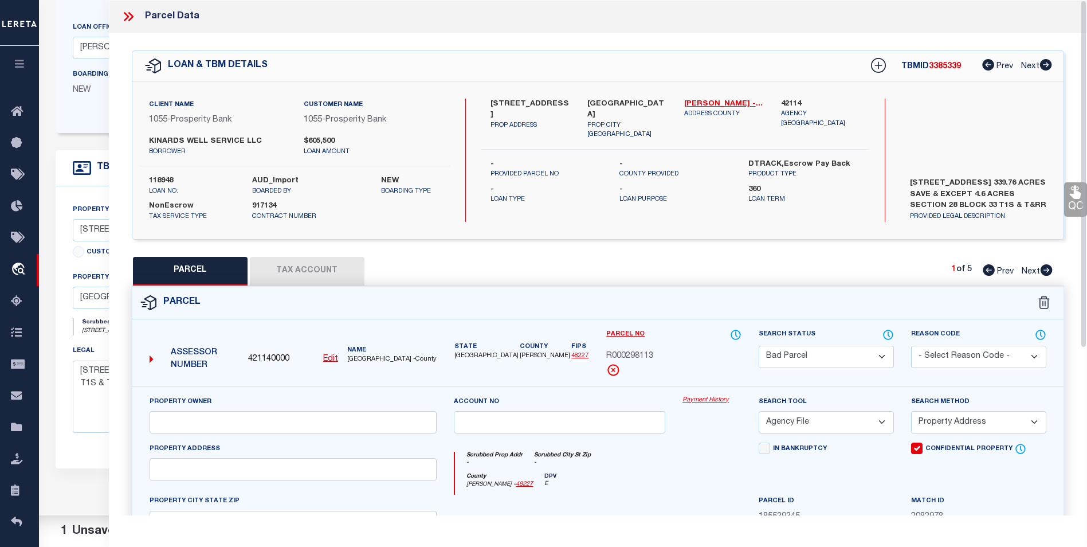
scroll to position [172, 0]
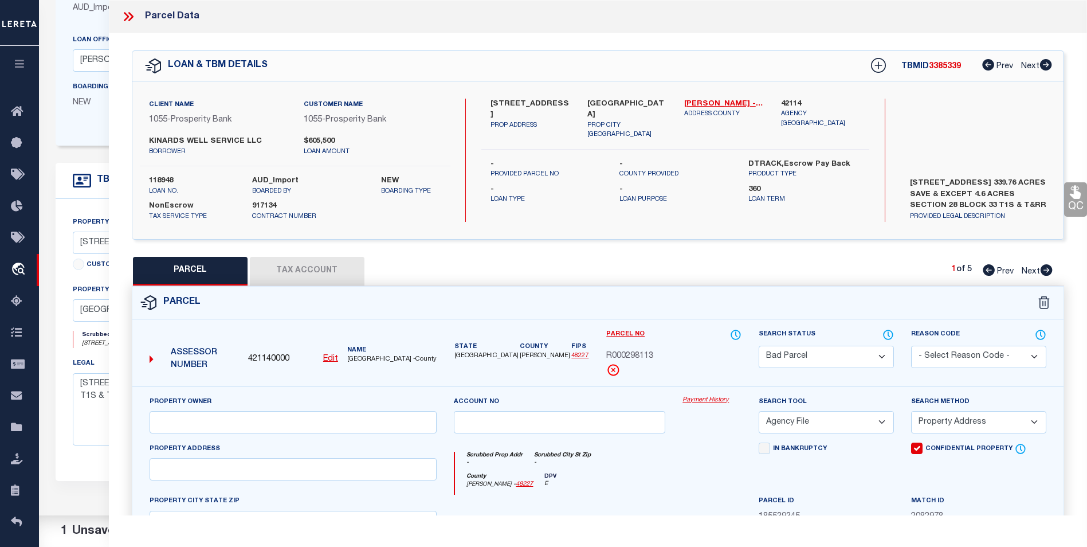
click at [1045, 272] on icon at bounding box center [1046, 269] width 12 height 11
select select "AS"
select select
checkbox input "false"
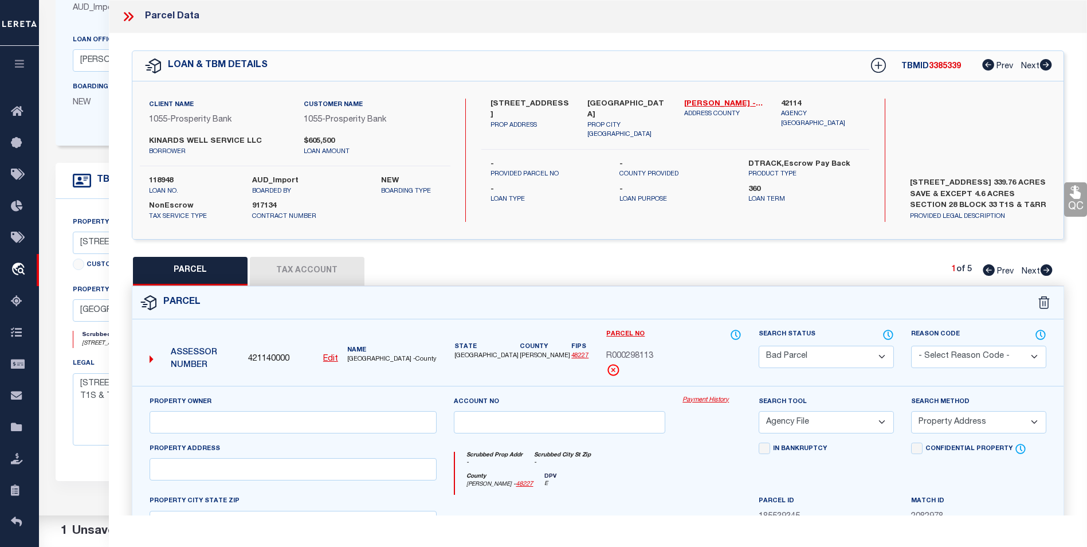
checkbox input "false"
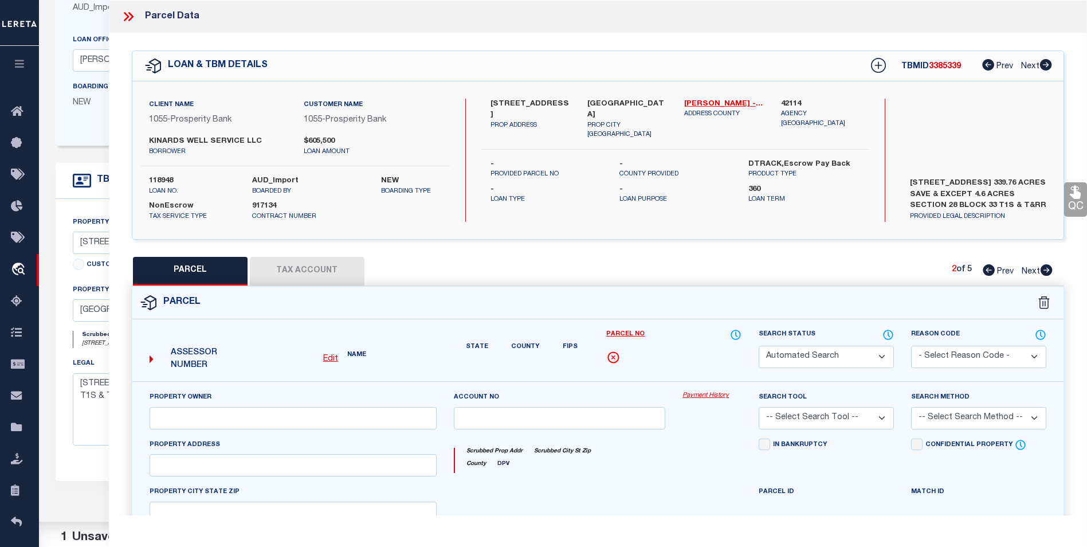
select select "CP"
select select
checkbox input "false"
checkbox input "true"
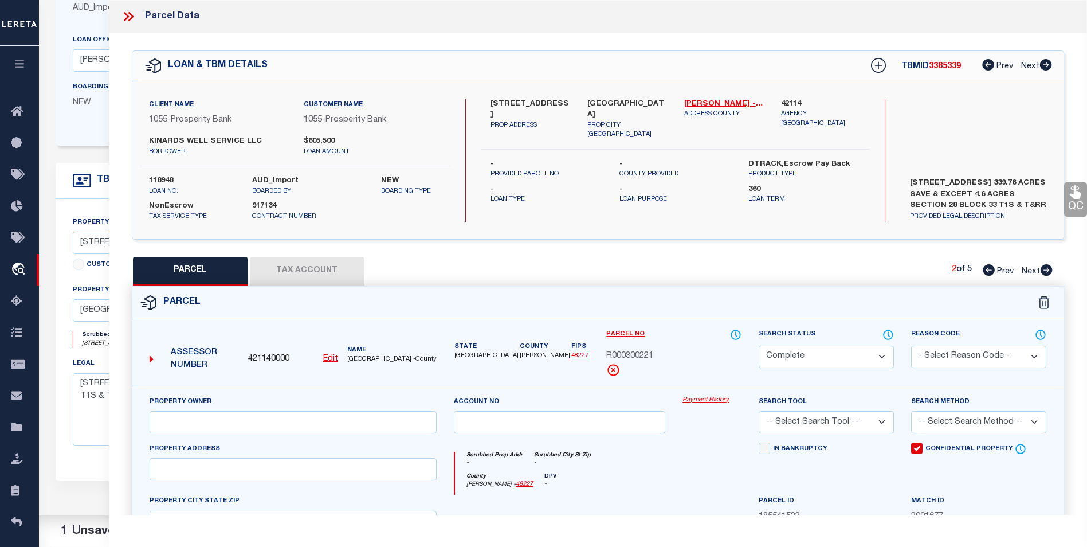
click at [1045, 272] on icon at bounding box center [1046, 269] width 12 height 11
select select "AS"
checkbox input "false"
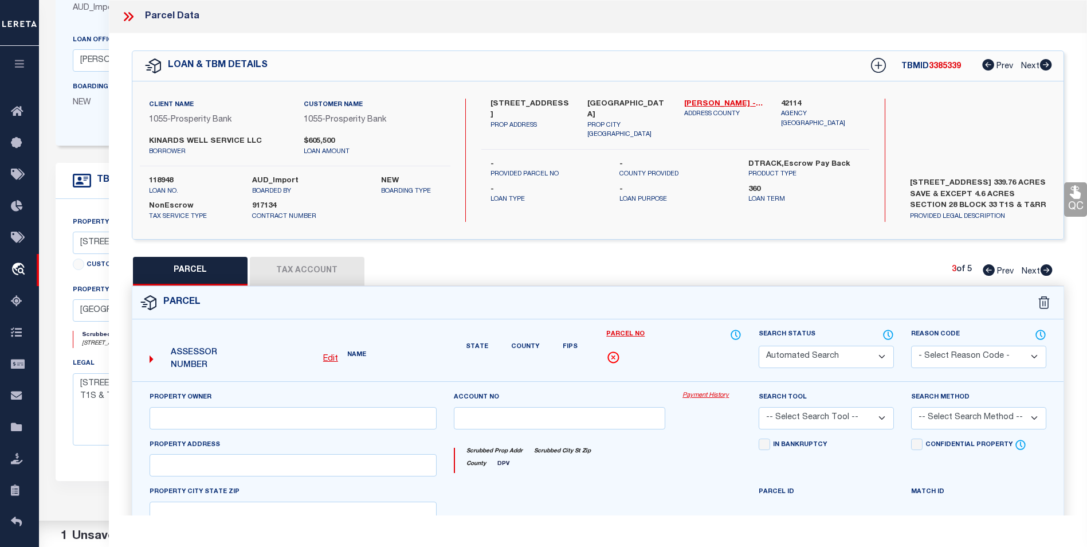
select select "CP"
select select
checkbox input "false"
checkbox input "true"
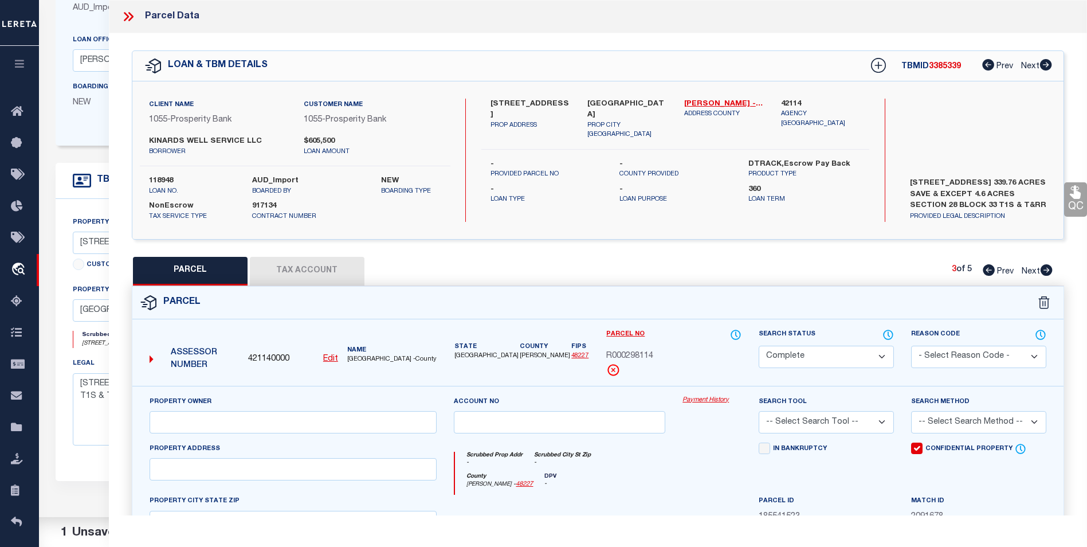
click at [1045, 272] on icon at bounding box center [1046, 269] width 12 height 11
select select "AS"
checkbox input "false"
select select "CP"
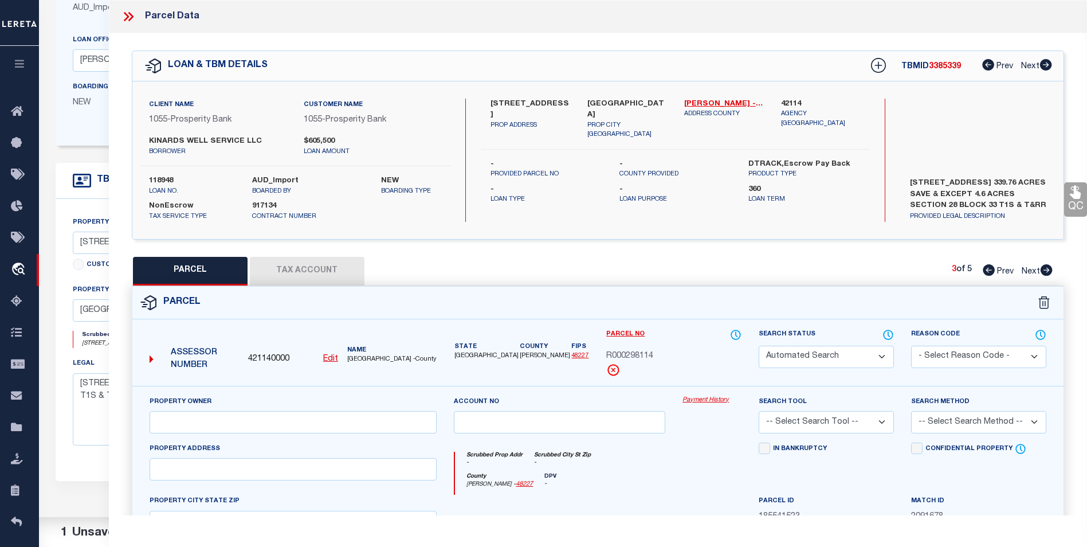
type input "WILLMON FORREST LEE WILLMON KENDALL HALLMARK"
select select
type input "3406 W FM 818"
checkbox input "false"
type input "BIG SPRING, TX 79720"
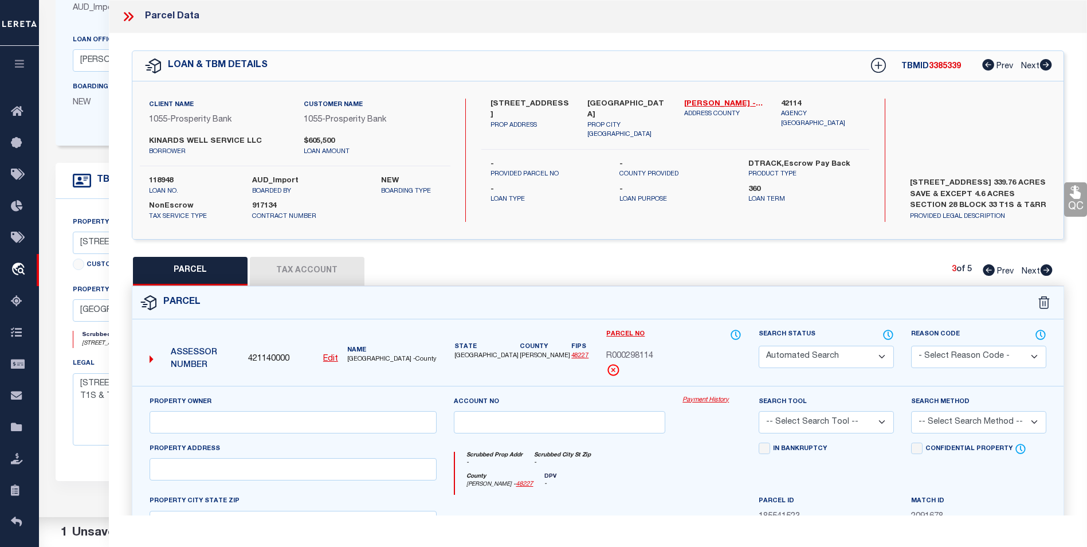
type textarea "PART SE/4 OF SC 28 BK 33 1S 004 ACQ 09072021 BLK/TRACT 33 1S 16 ACRES"
type textarea "MC Reviewed on 4-21-25 and is a WOP. MC Reviewed on 1-29-25 and is a WOP. MN - …"
click at [1045, 272] on icon at bounding box center [1046, 269] width 12 height 11
select select "AS"
checkbox input "false"
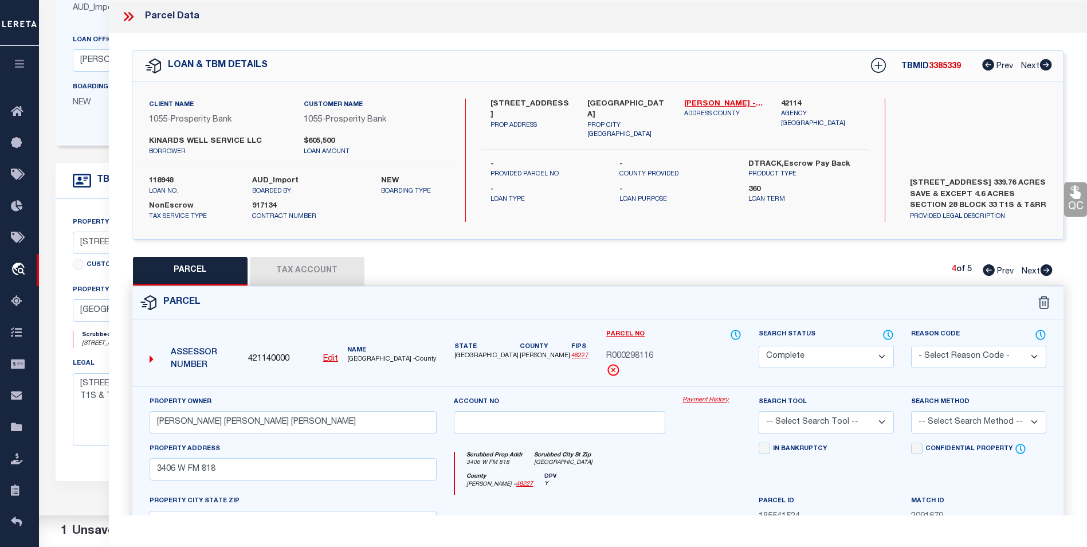
checkbox input "false"
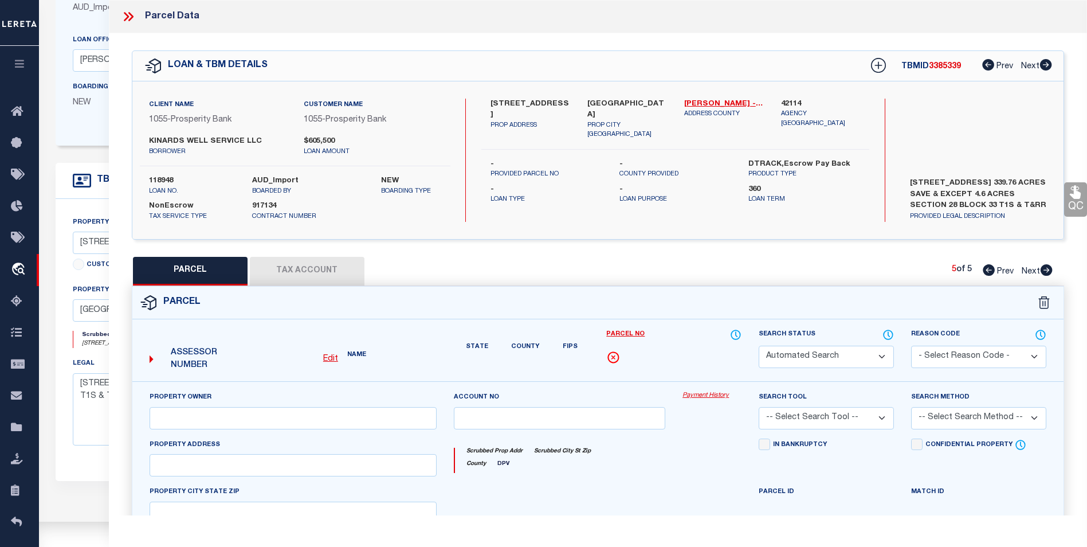
select select "CP"
type input "NICHOLS BRENT ALAN"
select select
type input "4309 STALLINGS RD"
checkbox input "false"
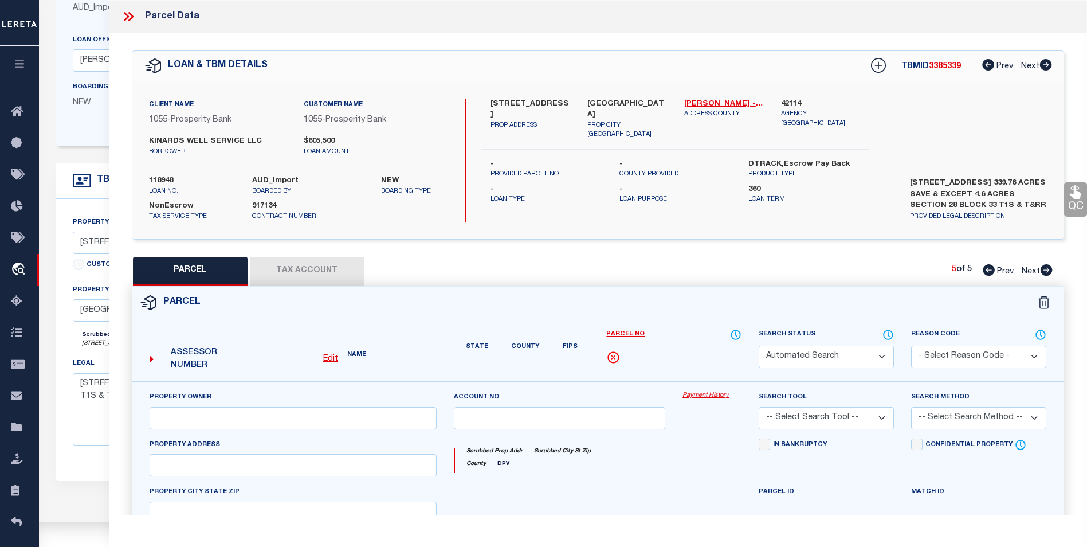
type input "BIG SPRING, TX 79720"
type textarea "PT W/2 OF SC 28 BK 33 1S 002.06 BLK/TRACT 33 1S COMBINED 298113 298114 300221 3…"
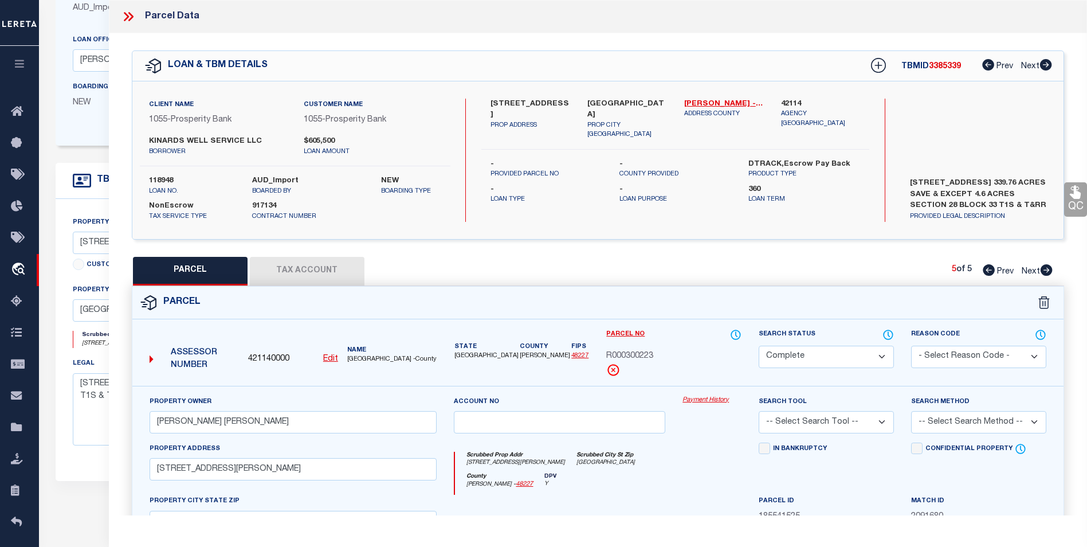
click at [1045, 272] on icon at bounding box center [1046, 269] width 12 height 11
click at [329, 267] on button "Tax Account" at bounding box center [307, 271] width 115 height 29
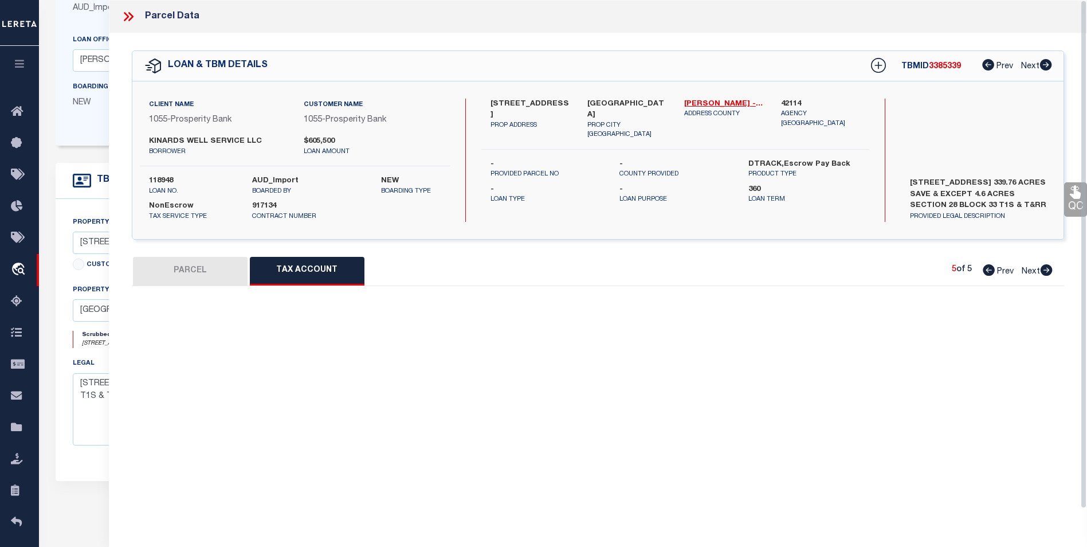
select select "100"
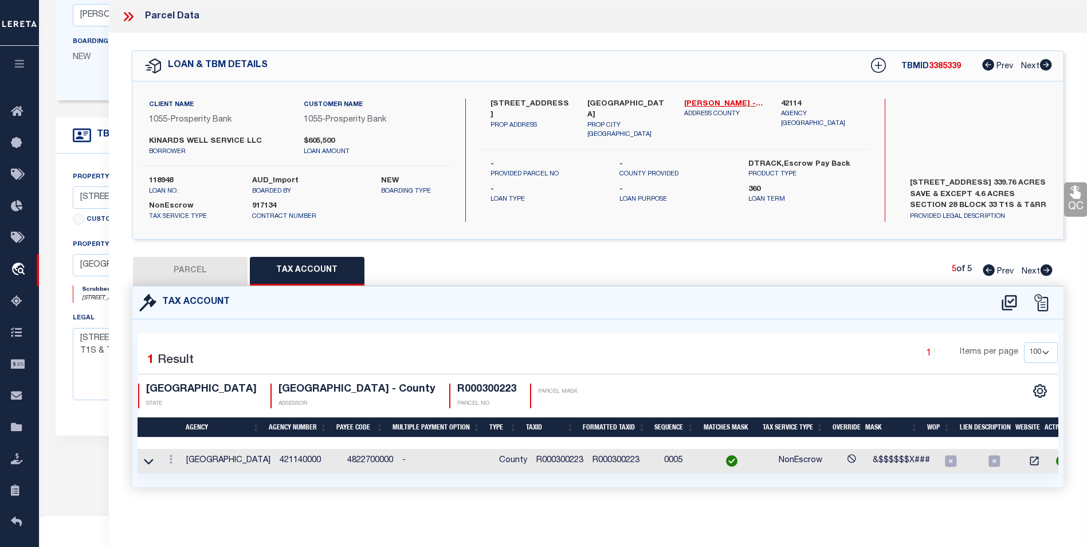
scroll to position [215, 0]
click at [185, 277] on button "PARCEL" at bounding box center [190, 271] width 115 height 29
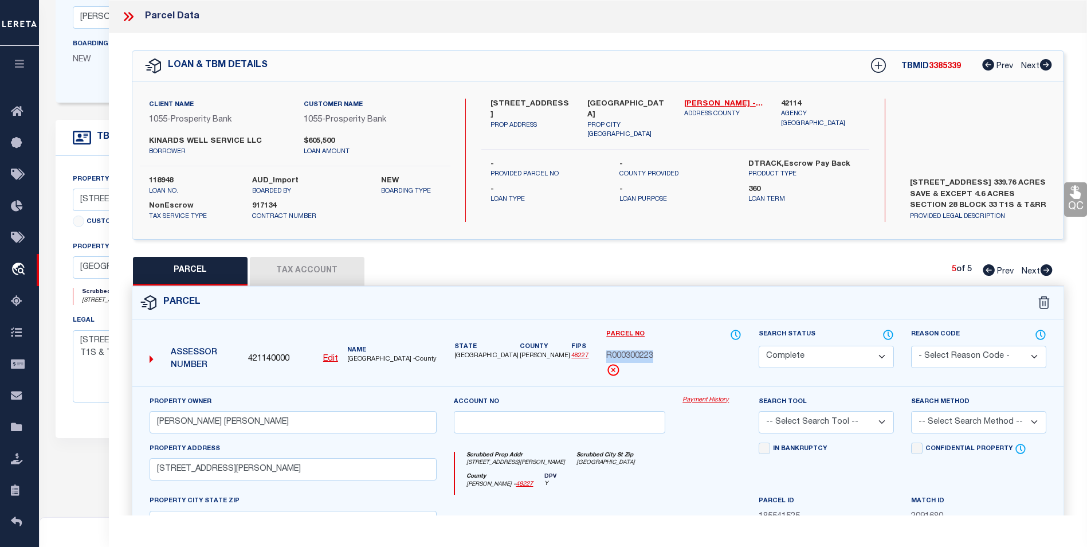
drag, startPoint x: 655, startPoint y: 353, endPoint x: 607, endPoint y: 357, distance: 48.2
click at [607, 357] on div "R000300223" at bounding box center [673, 356] width 135 height 13
click at [125, 12] on icon at bounding box center [128, 16] width 15 height 15
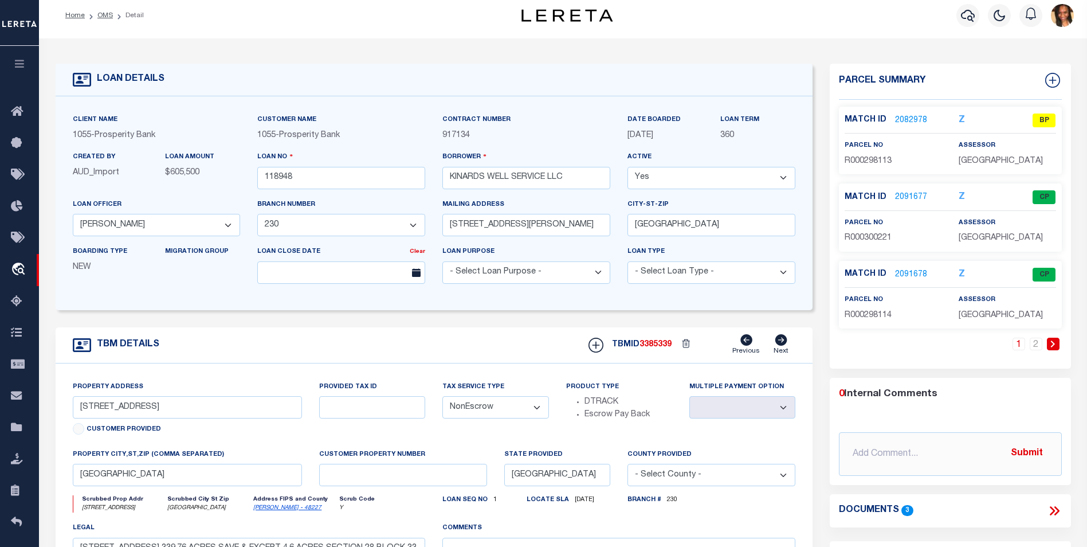
scroll to position [0, 0]
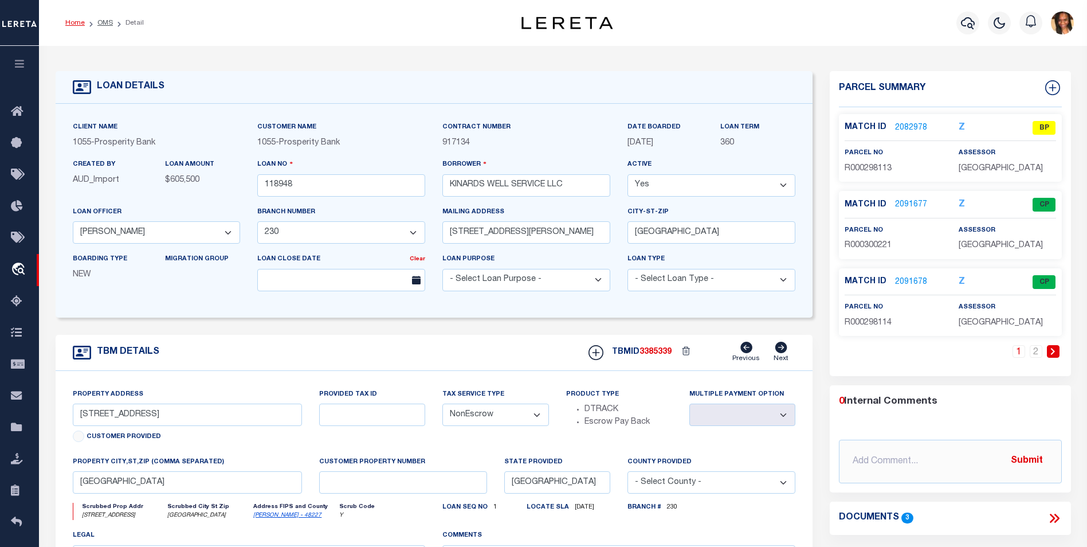
click at [81, 23] on link "Home" at bounding box center [74, 22] width 19 height 7
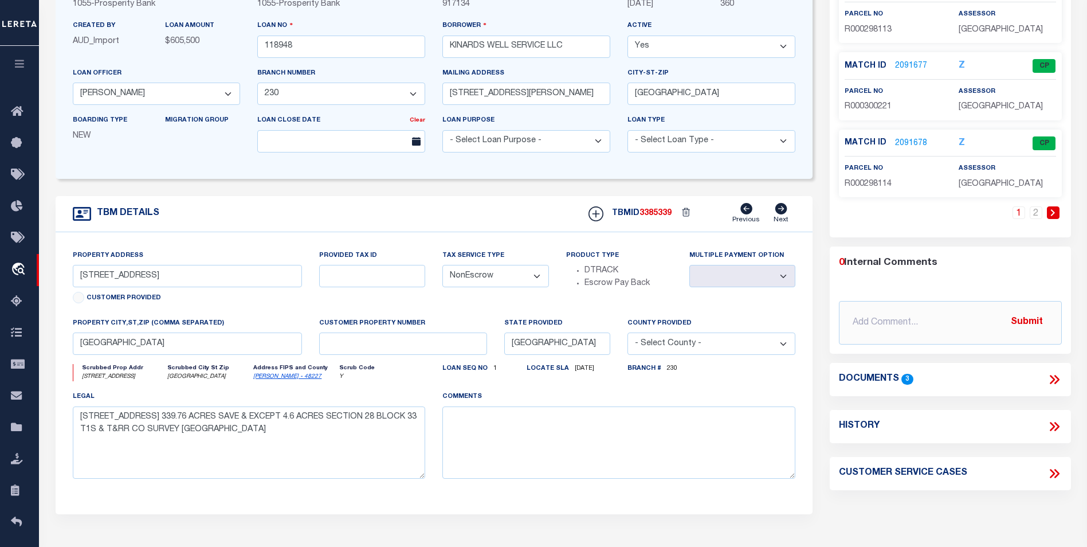
scroll to position [172, 0]
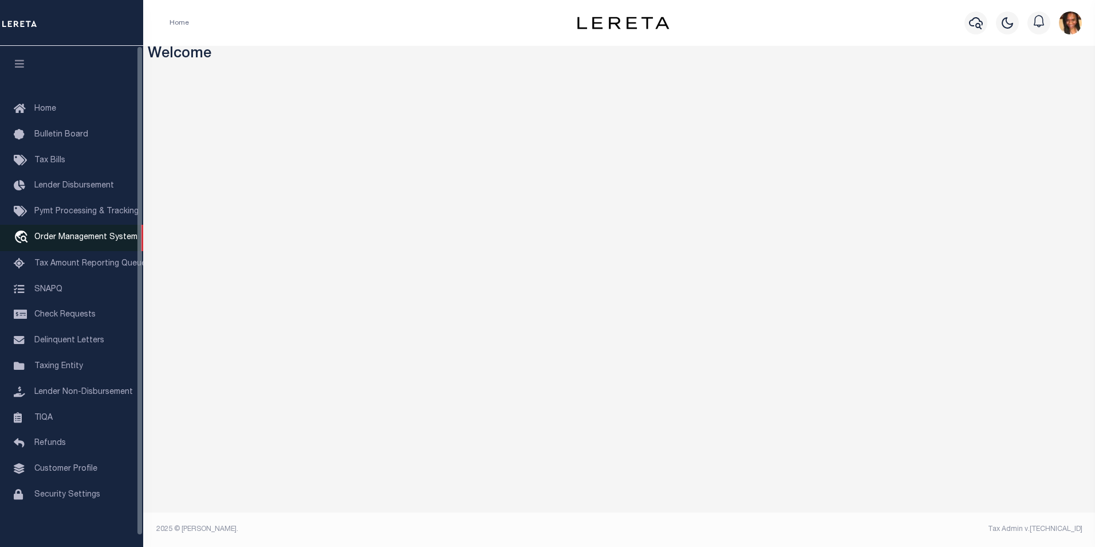
click at [72, 235] on span "Order Management System" at bounding box center [85, 237] width 103 height 8
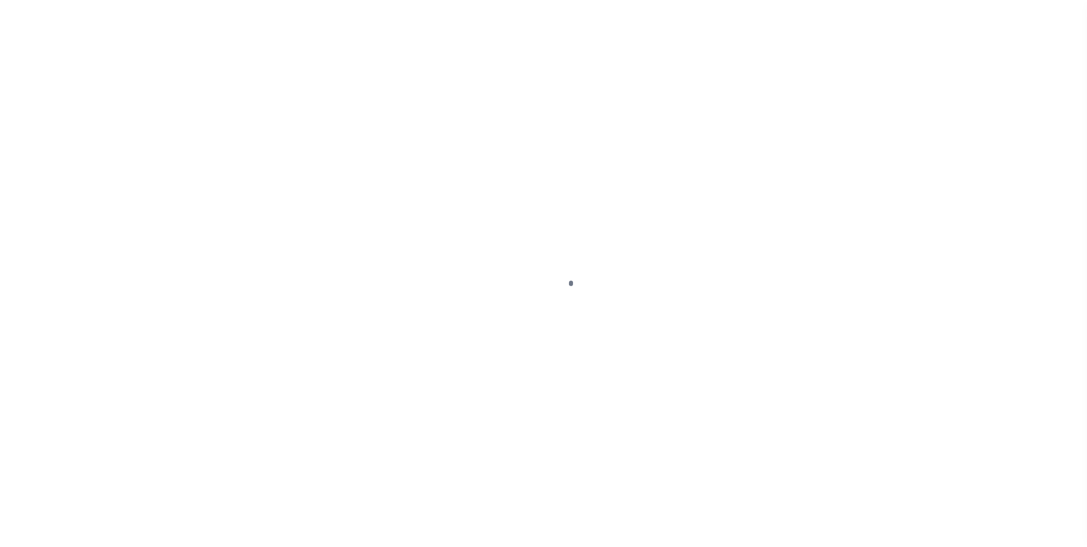
scroll to position [11, 0]
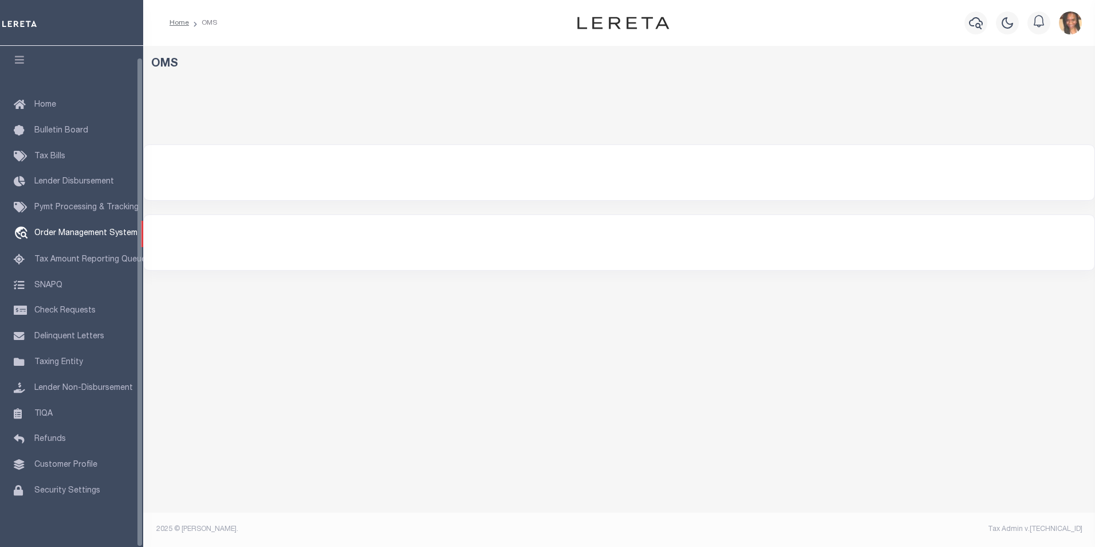
select select "200"
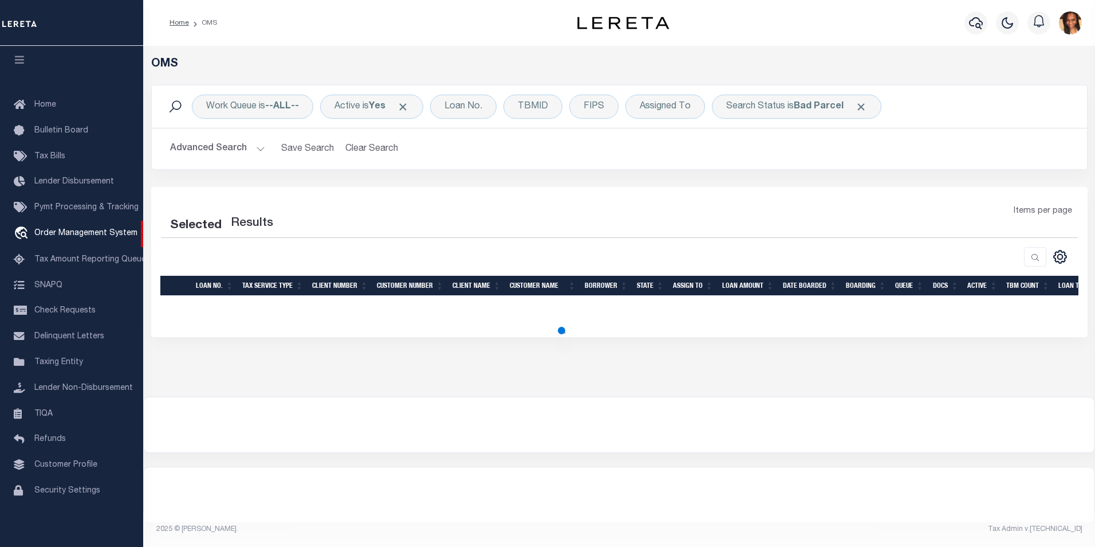
select select "200"
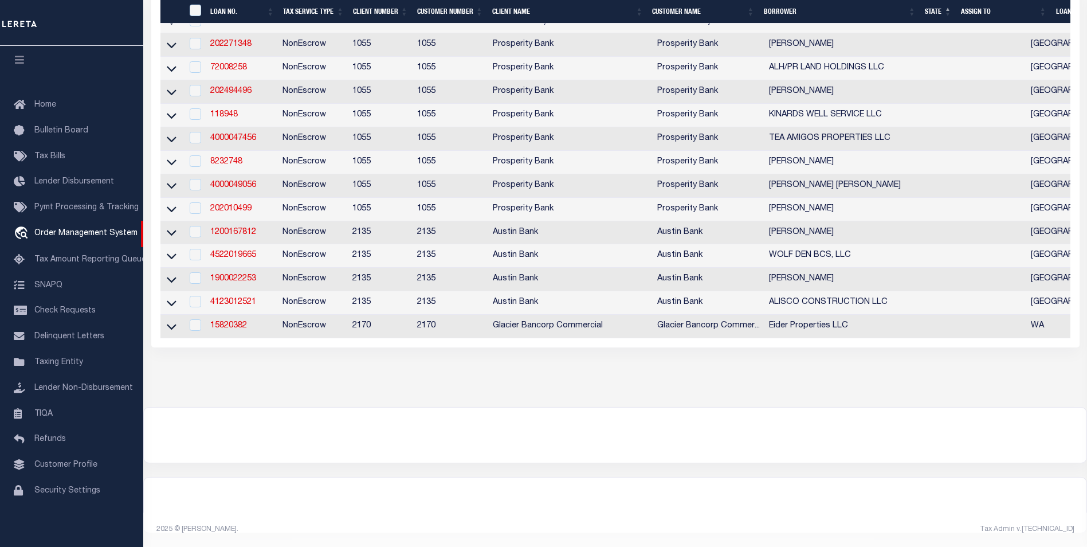
scroll to position [710, 0]
click at [222, 228] on link "1200167812" at bounding box center [233, 232] width 46 height 8
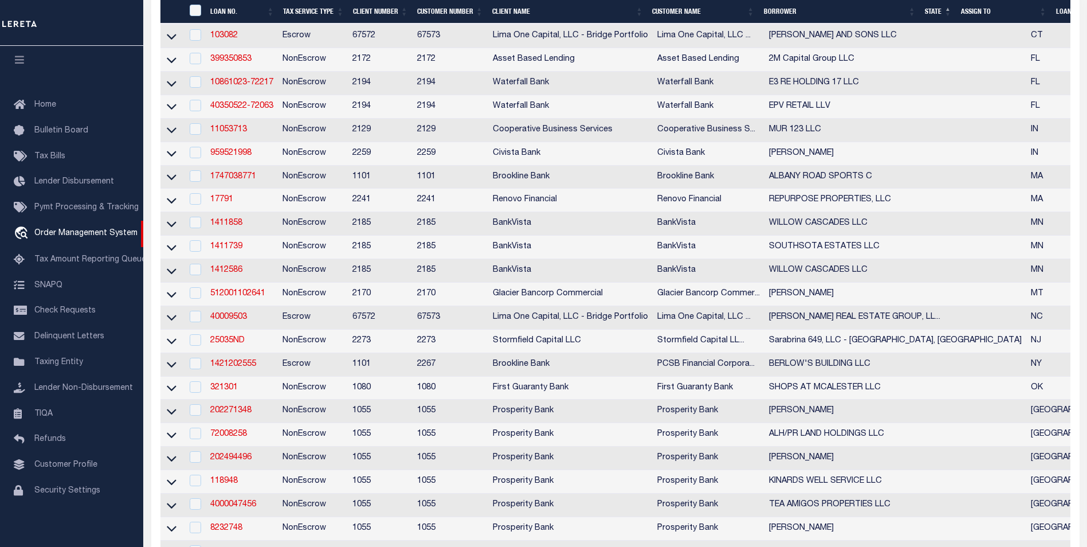
type input "1200167812"
type input "[PERSON_NAME]"
select select
type input "[STREET_ADDRESS]"
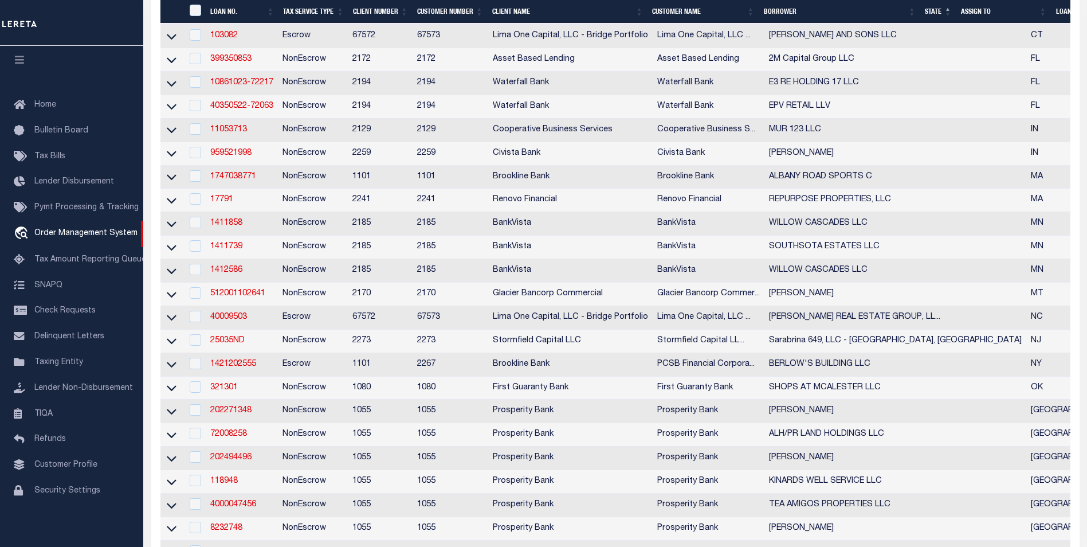
type input "[GEOGRAPHIC_DATA], [GEOGRAPHIC_DATA] 75708"
select select "NonEscrow"
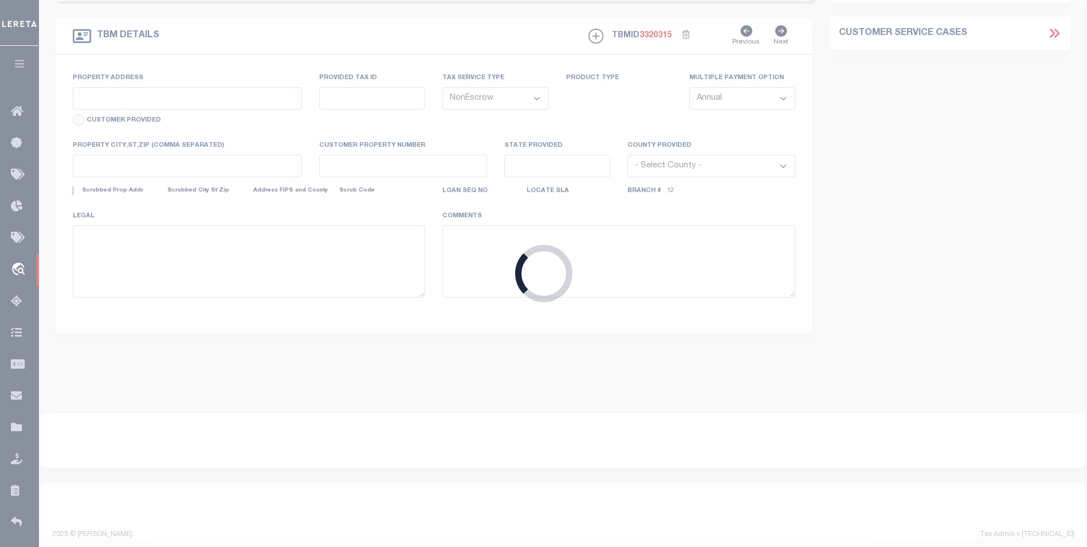
select select "8302"
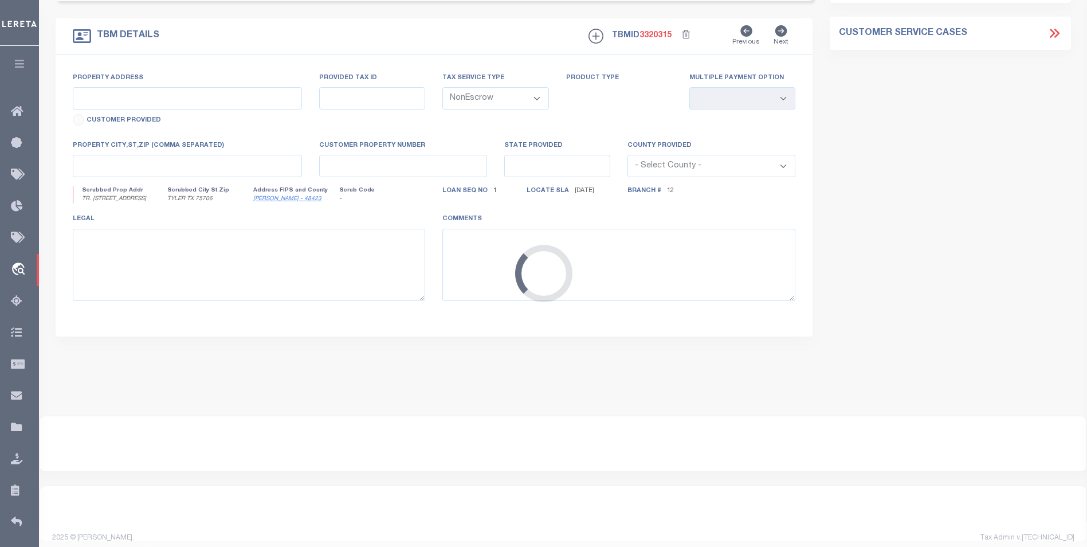
select select "2595"
type input "TR. [STREET_ADDRESS]"
select select
type input "TYLER TX 75706"
type input "[GEOGRAPHIC_DATA]"
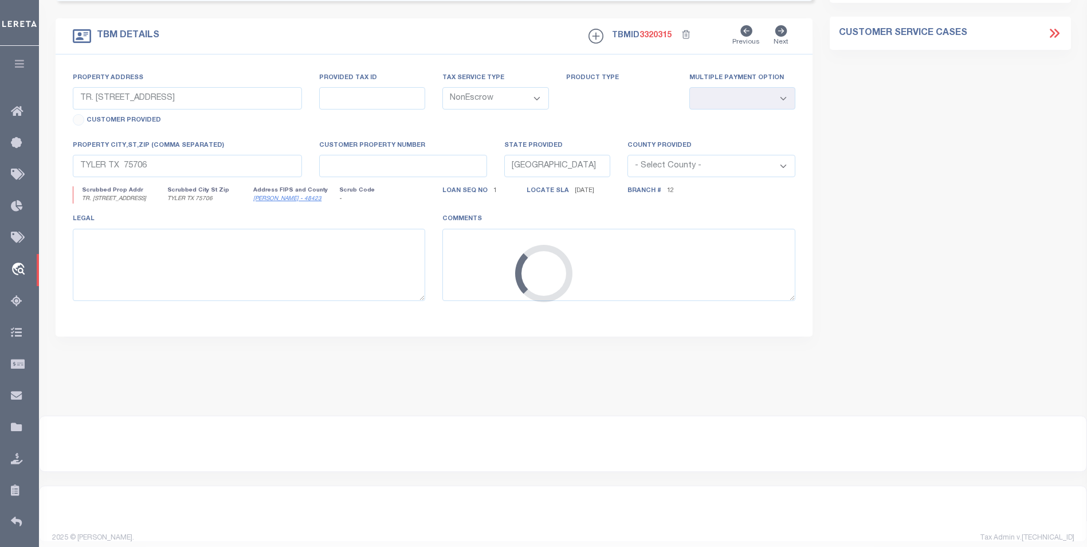
select select
type textarea "DT 2.0 AC TRC 17A & 17A.1 AB A-161 [PERSON_NAME]"
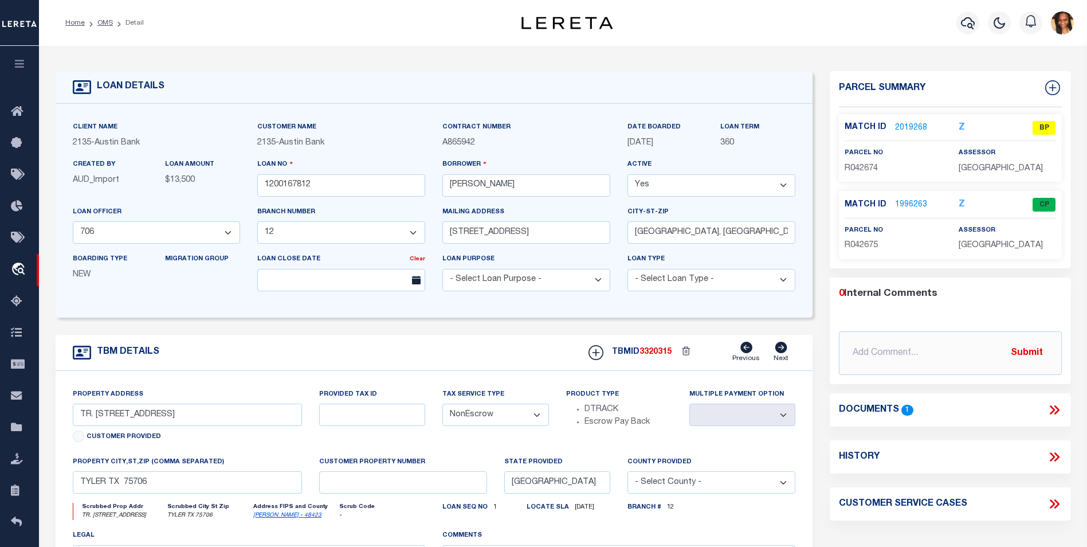
click at [902, 127] on link "2019268" at bounding box center [911, 128] width 32 height 12
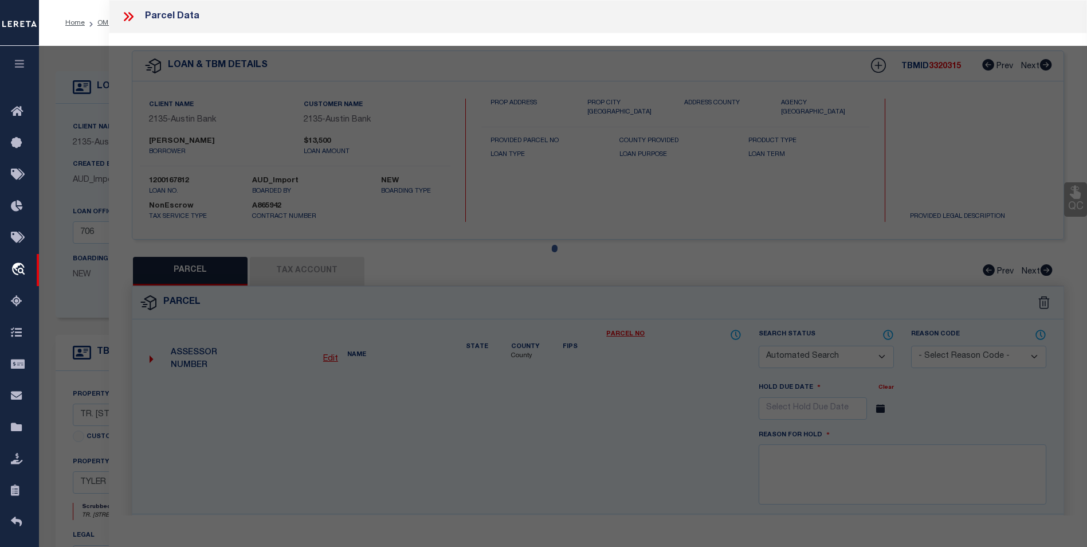
checkbox input "false"
select select "BP"
type input "HERITAGE LAND BUYERS GROUP LLC"
type input "a"
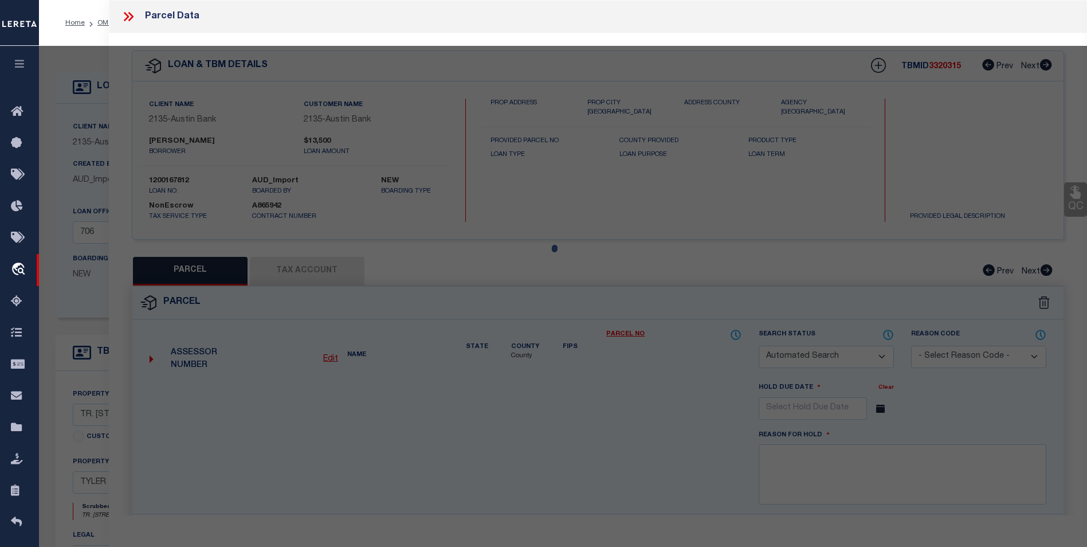
select select "AGW"
select select
type input "C R 488"
type textarea "TRACT 17A ABST A0161 T [PERSON_NAME]"
type textarea "Inactive Parcel Taxes have stopped at 2023"
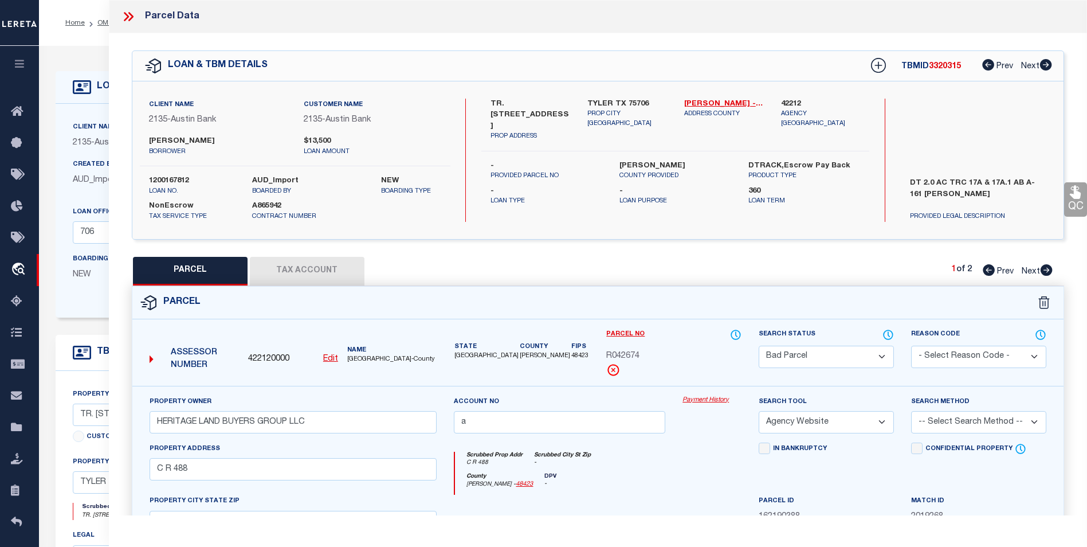
click at [1044, 269] on icon at bounding box center [1046, 269] width 12 height 11
select select "AS"
select select
checkbox input "false"
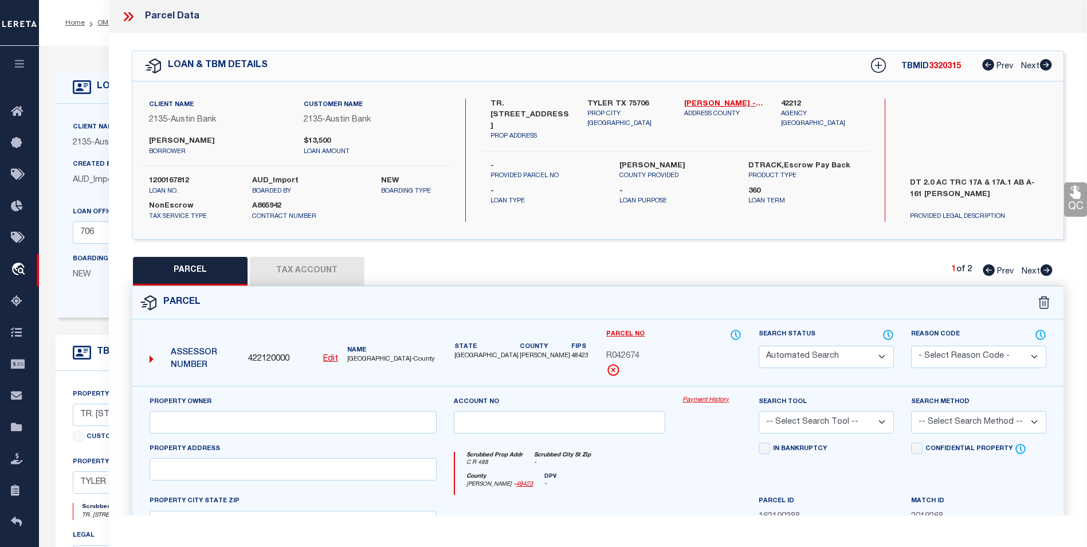
select select "CP"
type input "HERITAGE LAND BUYERS GROUP LLC"
select select "AGW"
select select
type input "C R 488"
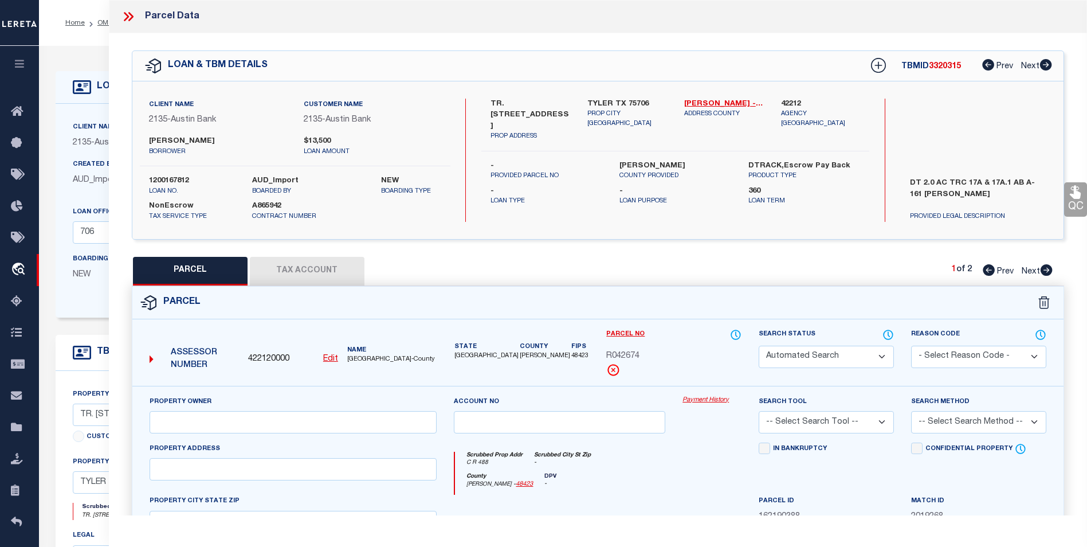
type input "[GEOGRAPHIC_DATA]"
type textarea "ABST A0161 T [PERSON_NAME] TRACT 17A.1"
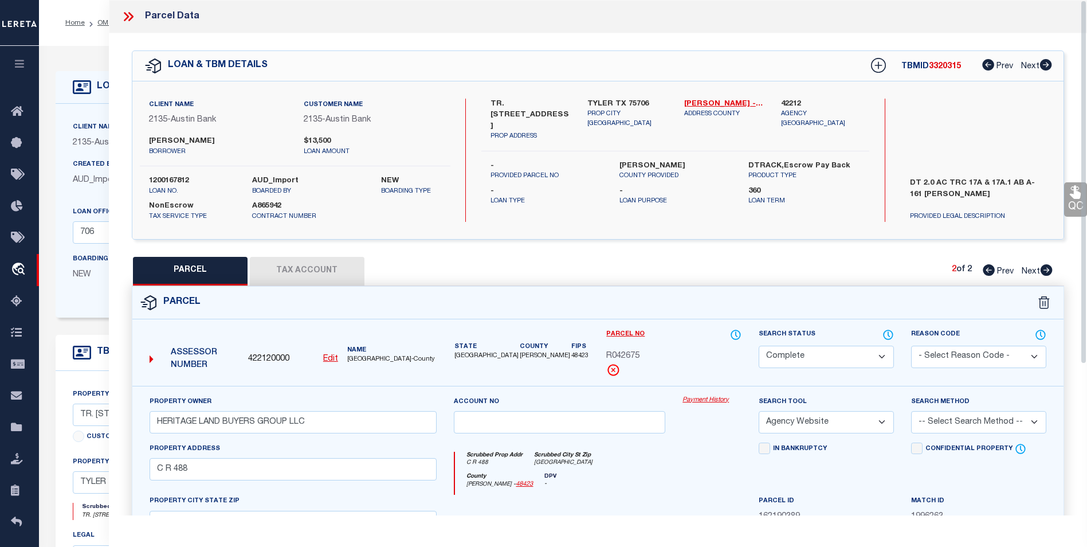
click at [131, 18] on icon at bounding box center [130, 16] width 5 height 9
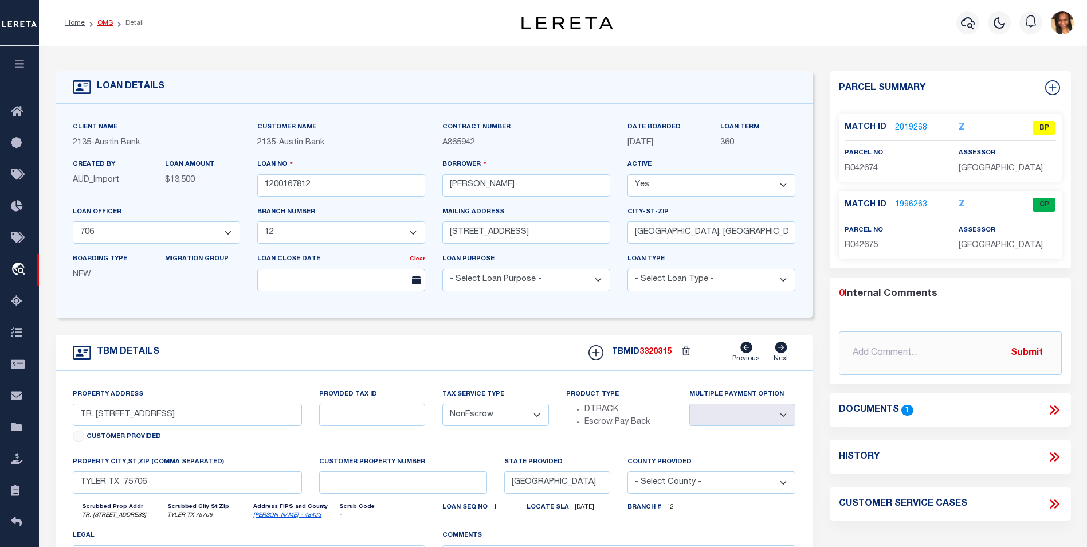
click at [108, 19] on link "OMS" at bounding box center [104, 22] width 15 height 7
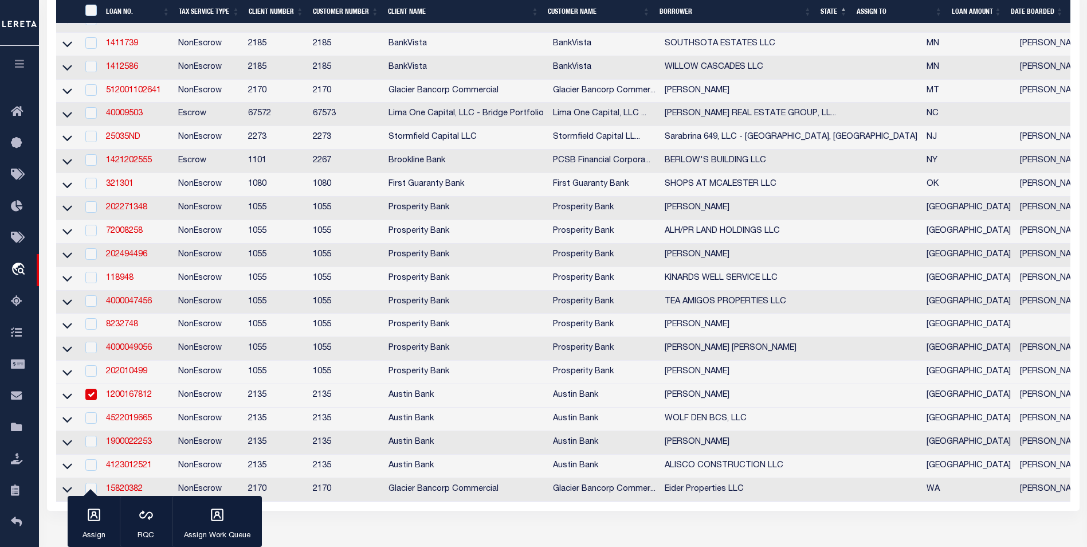
scroll to position [573, 0]
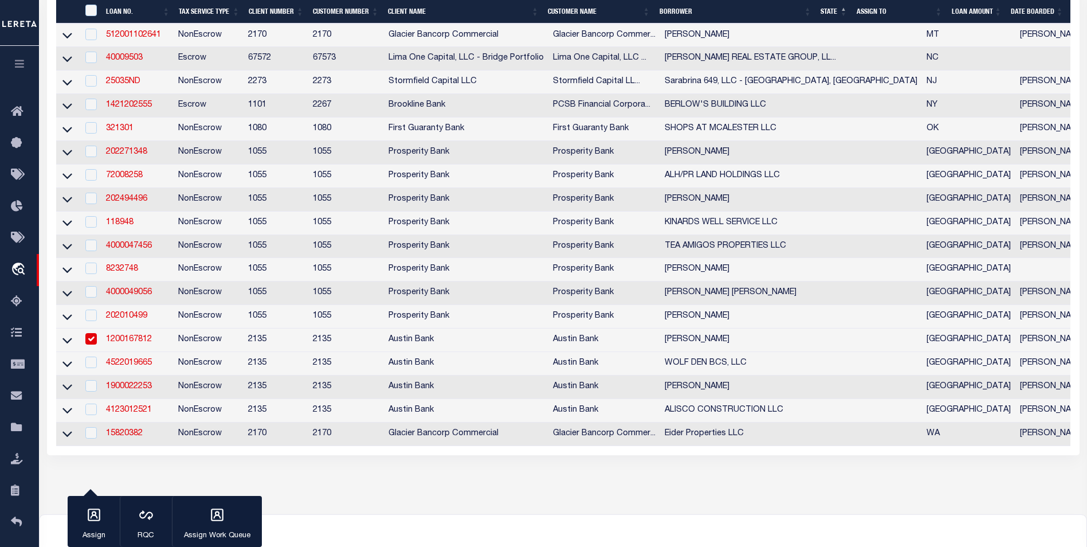
click at [89, 344] on input "checkbox" at bounding box center [90, 338] width 11 height 11
checkbox input "false"
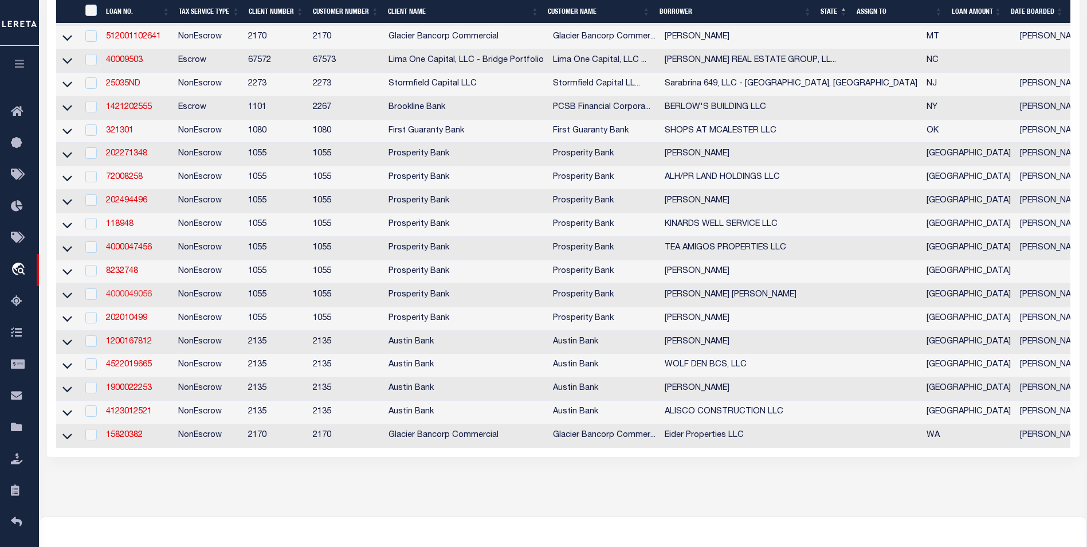
click at [127, 298] on link "4000049056" at bounding box center [129, 294] width 46 height 8
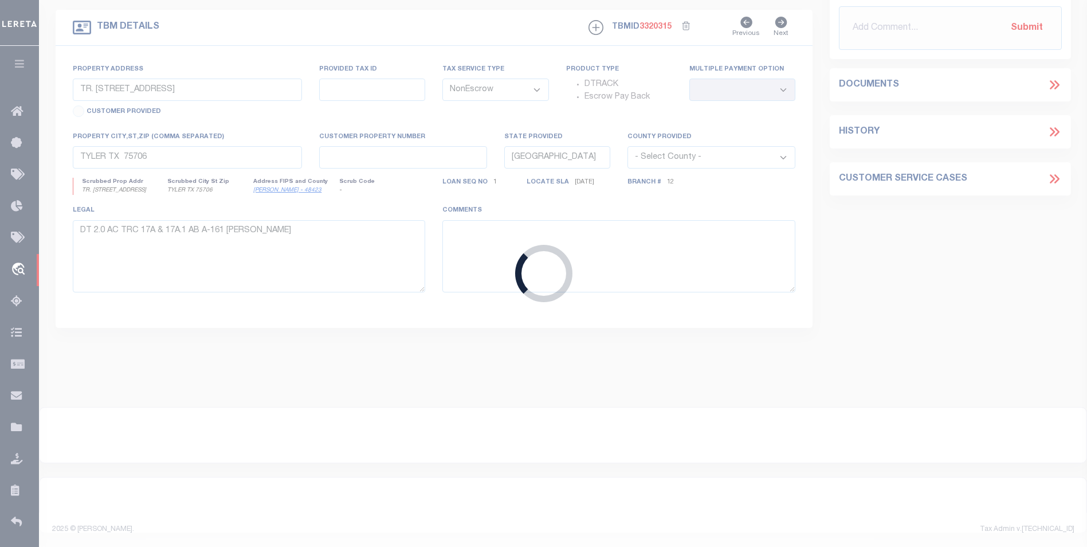
scroll to position [203, 0]
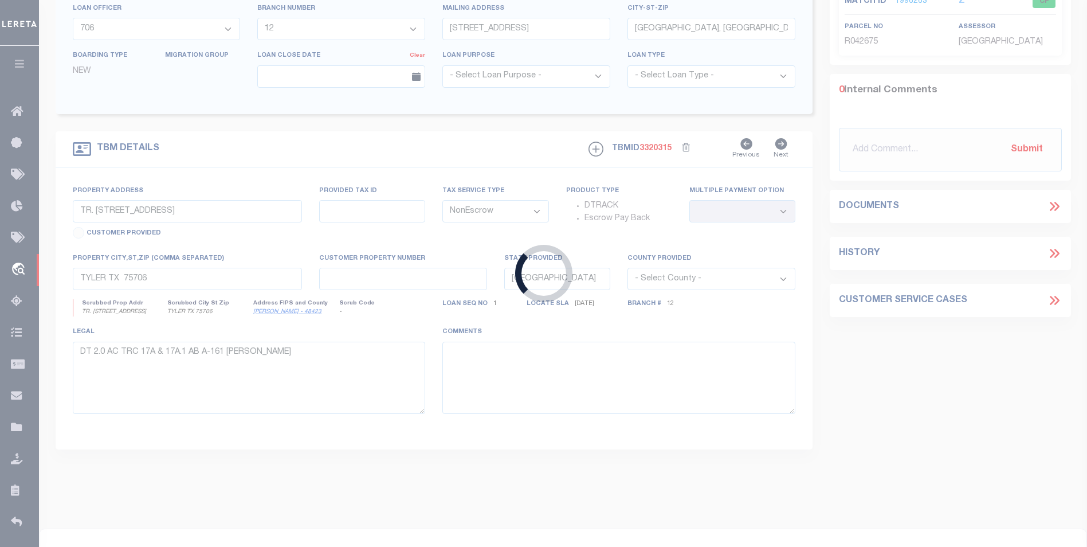
type input "4000049056"
type input "[PERSON_NAME] [PERSON_NAME]"
select select
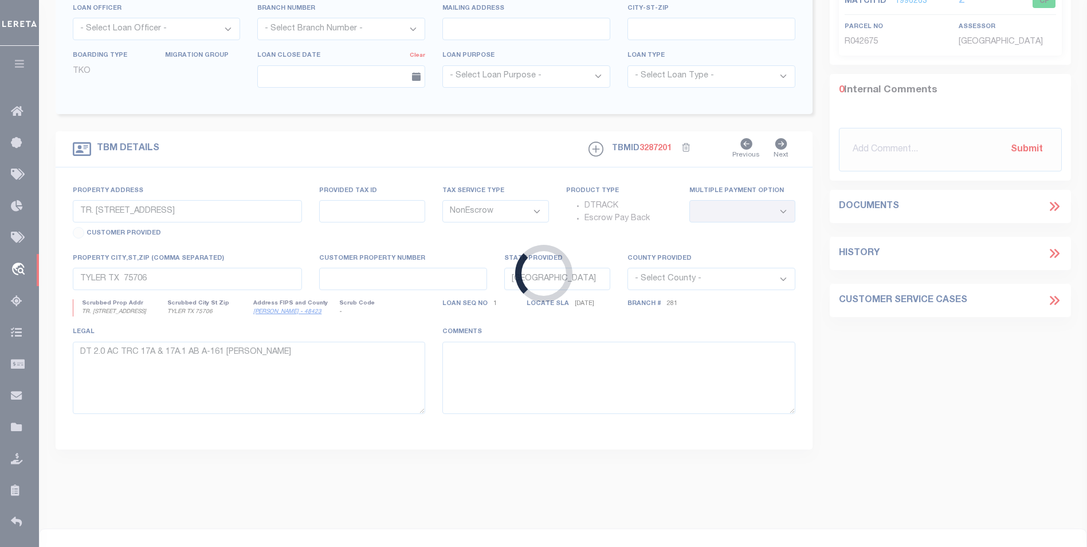
type input "[STREET_ADDRESS]"
type input "1303016600004"
select select
type input "DALHART TX 790227621"
select select
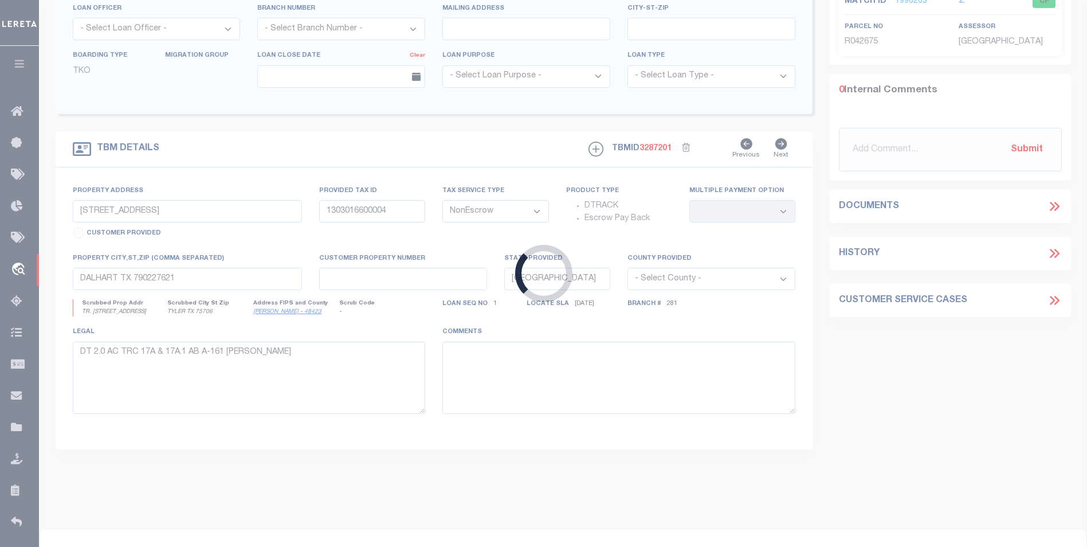
type textarea "TAX ID Update last comment: match to PTDB"
select select "14718"
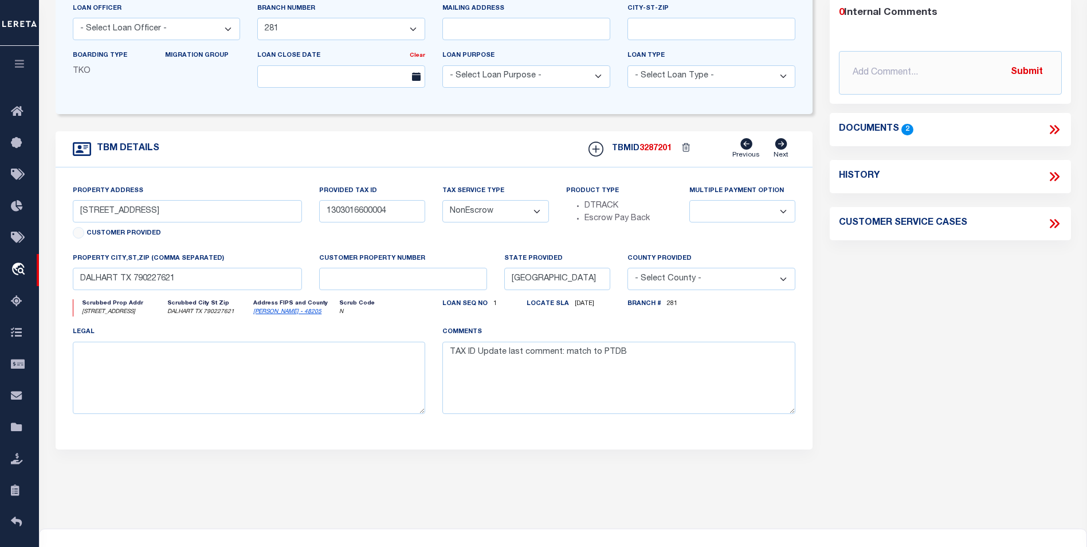
scroll to position [0, 0]
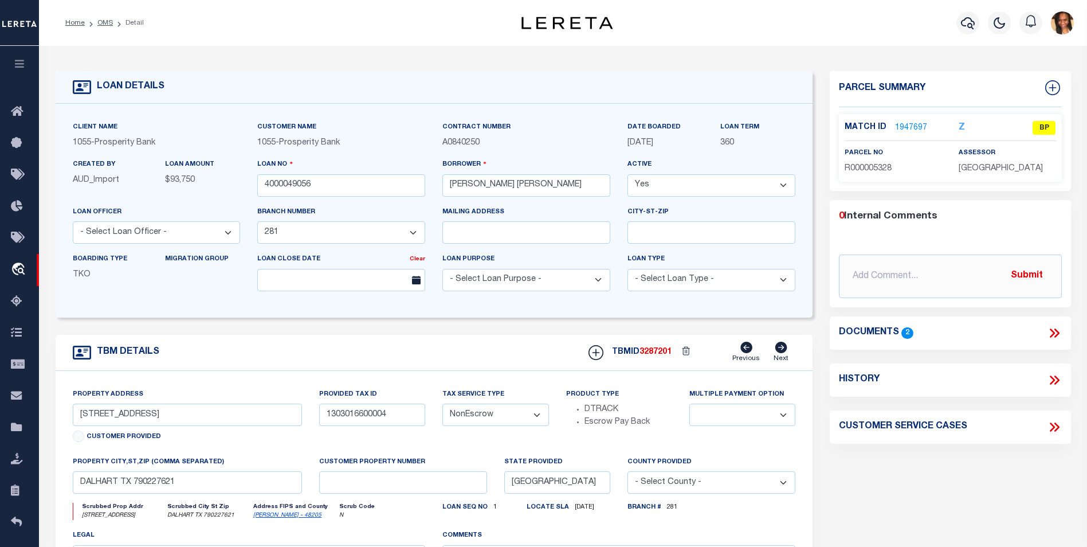
click at [892, 128] on label "Match ID" at bounding box center [869, 127] width 50 height 12
click at [907, 128] on link "1947697" at bounding box center [911, 128] width 32 height 12
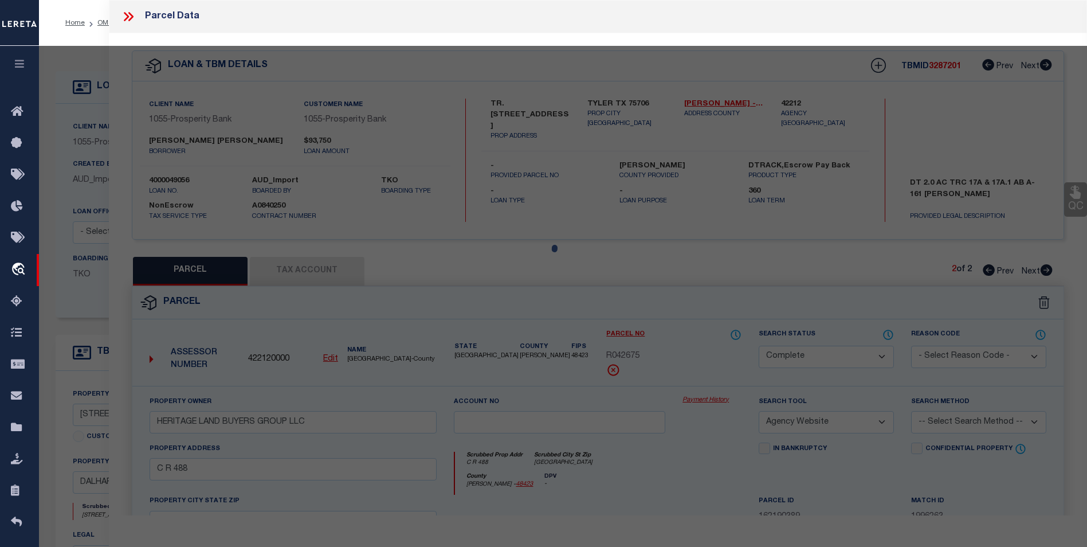
select select "AS"
select select
checkbox input "false"
select select "BP"
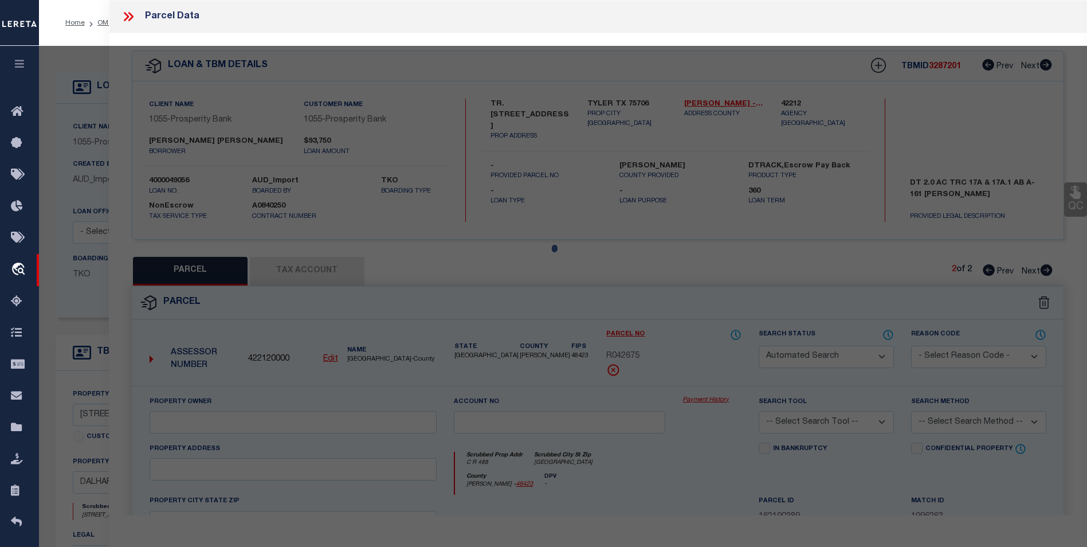
type input "[PERSON_NAME] & [PERSON_NAME]"
type input "R000005328"
select select
type input "[STREET_ADDRESS]"
checkbox input "false"
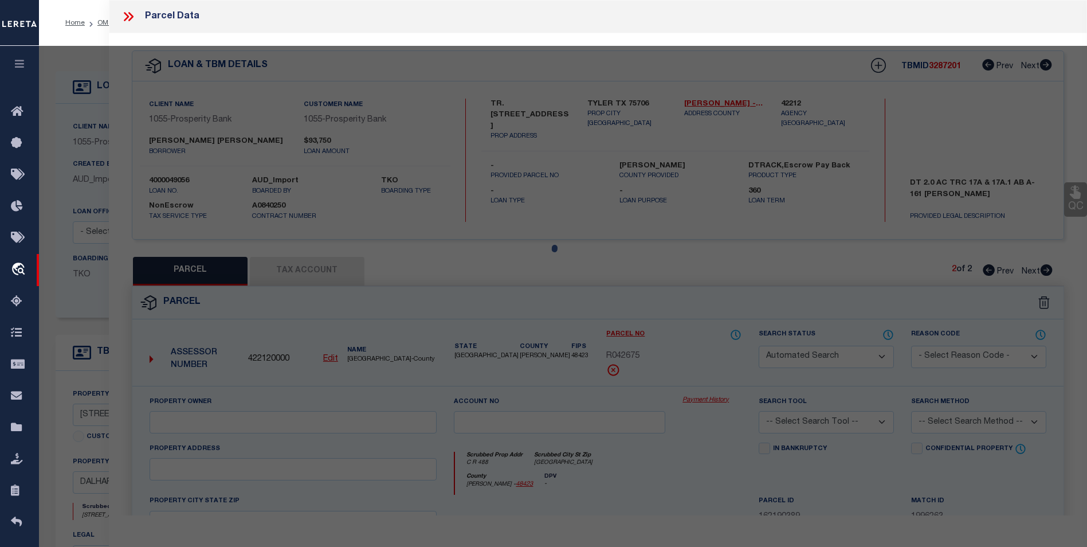
type input "DALHART, TX 79022"
type textarea "Legal: Acres: 2.661, Lot: 00004, Blk: 00000, Subd: WESWARD AC, WESWARD ACRES;LO…"
type textarea "Incorrect payee correct payee is [PERSON_NAME] CAD Information taken verbally"
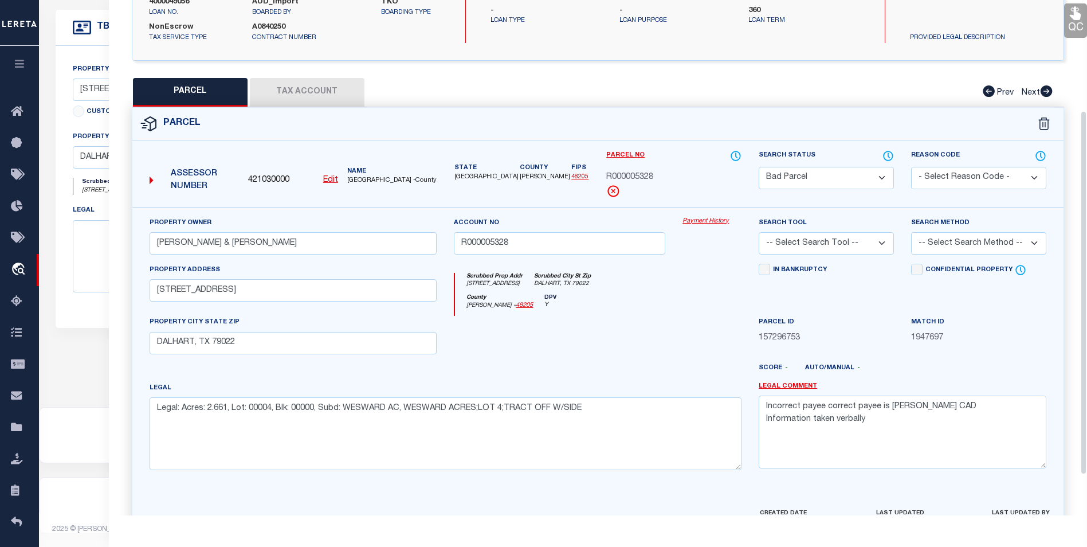
scroll to position [156, 0]
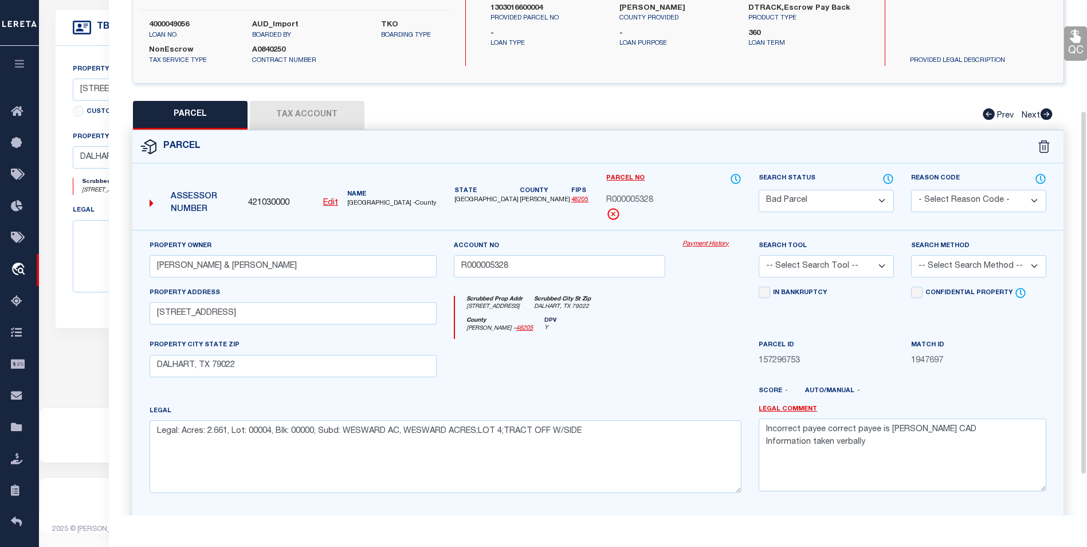
click at [326, 110] on button "Tax Account" at bounding box center [307, 115] width 115 height 29
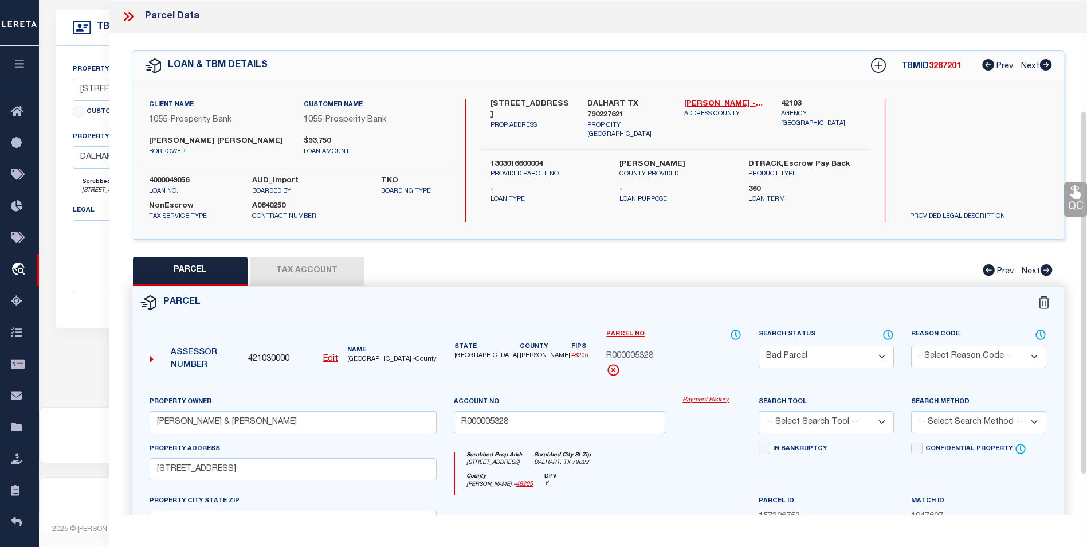
select select "100"
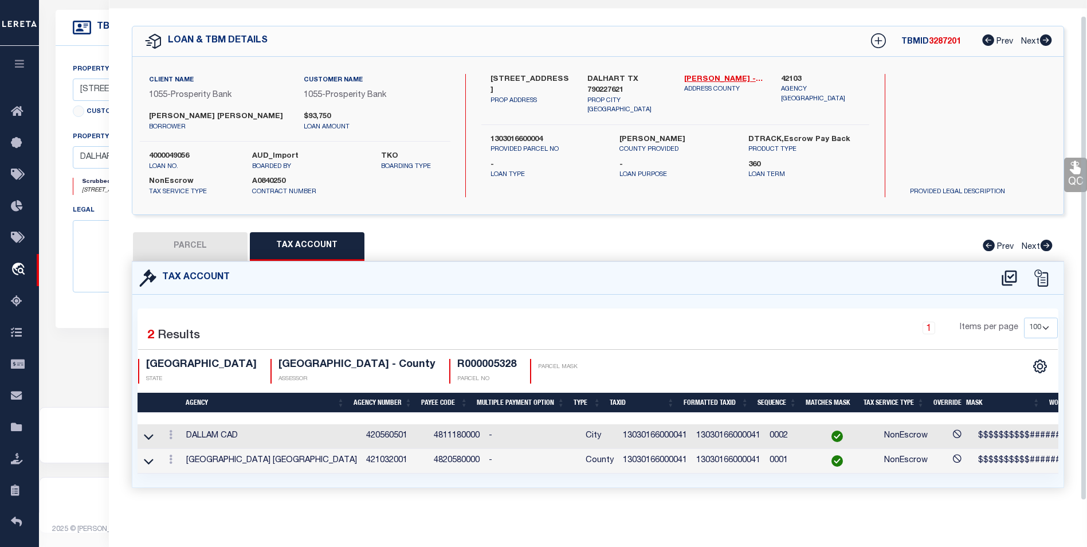
scroll to position [32, 0]
click at [171, 430] on icon at bounding box center [170, 434] width 3 height 9
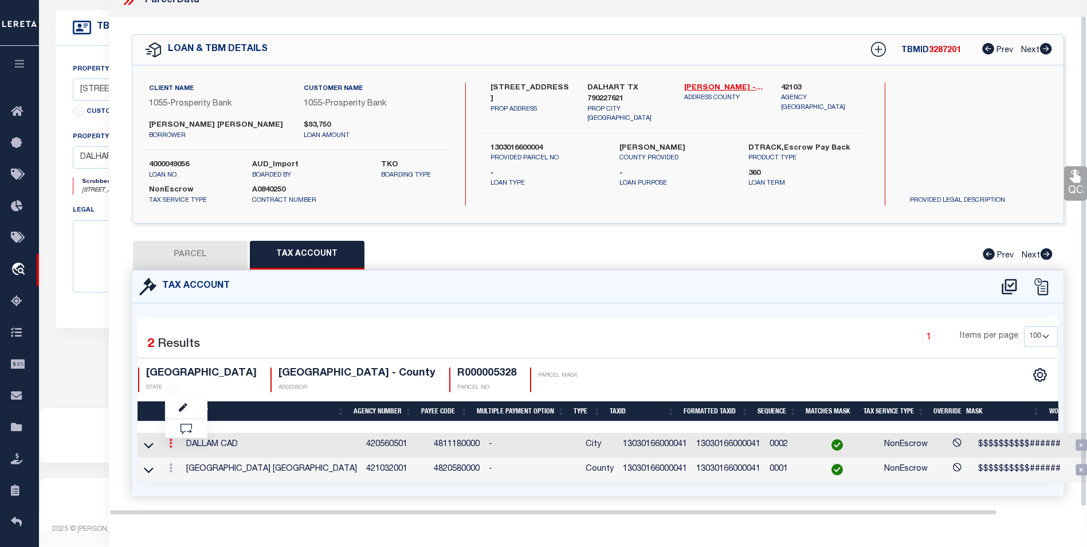
scroll to position [16, 0]
click at [180, 403] on icon "" at bounding box center [183, 407] width 9 height 9
type input "13030166000041"
type textarea "$$$$$$$$$$######"
checkbox input "true"
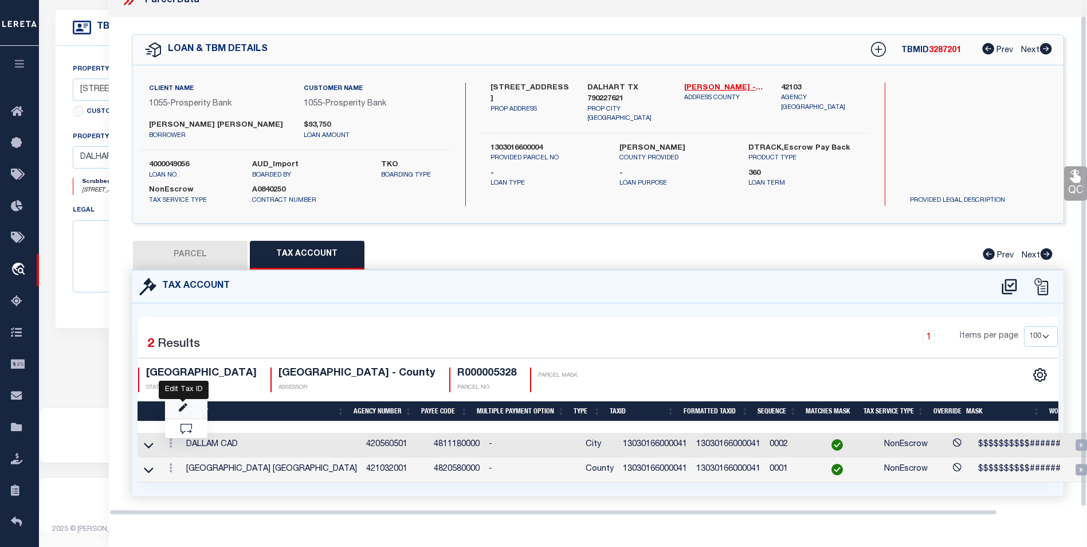
select select "099"
type textarea "Incorrect payee correct payee is [PERSON_NAME] CAD Information taken verbally"
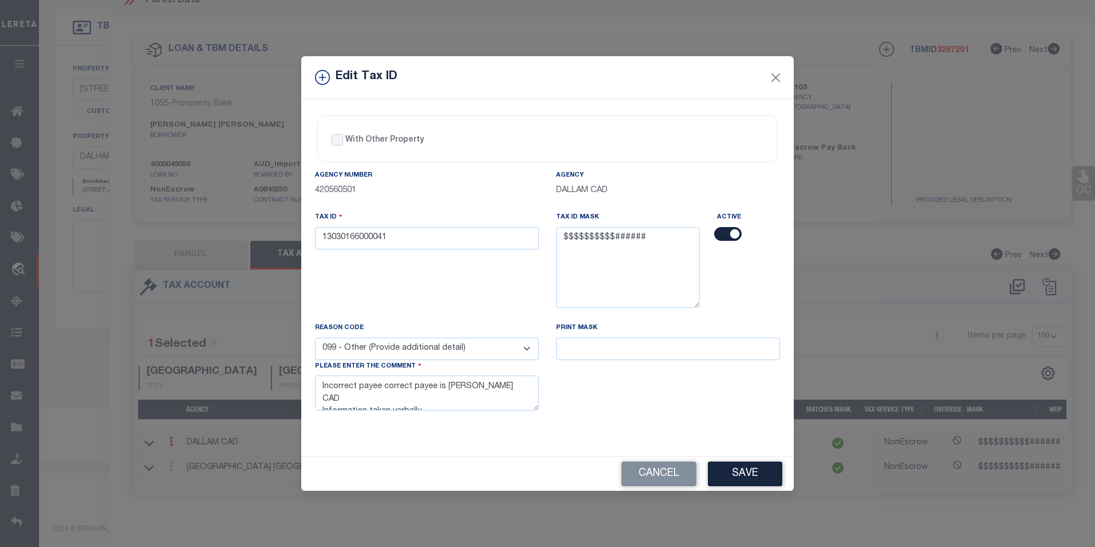
click at [758, 79] on div "Edit Tax ID" at bounding box center [547, 77] width 493 height 43
click at [775, 72] on button "Close" at bounding box center [776, 77] width 15 height 15
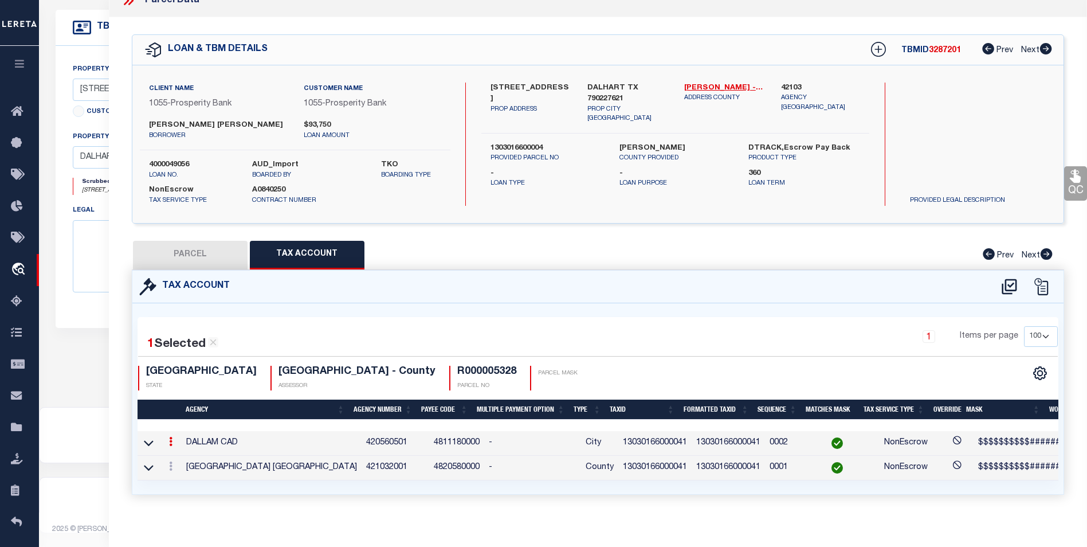
click at [217, 253] on button "PARCEL" at bounding box center [190, 255] width 115 height 29
select select "AS"
checkbox input "false"
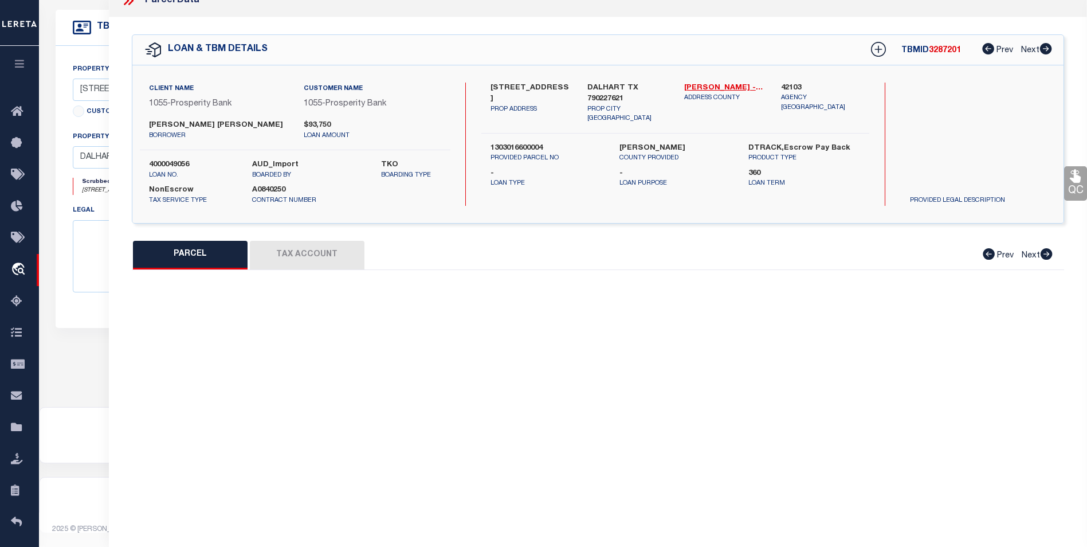
select select "BP"
type input "[PERSON_NAME] & [PERSON_NAME]"
type input "R000005328"
select select
type input "[STREET_ADDRESS]"
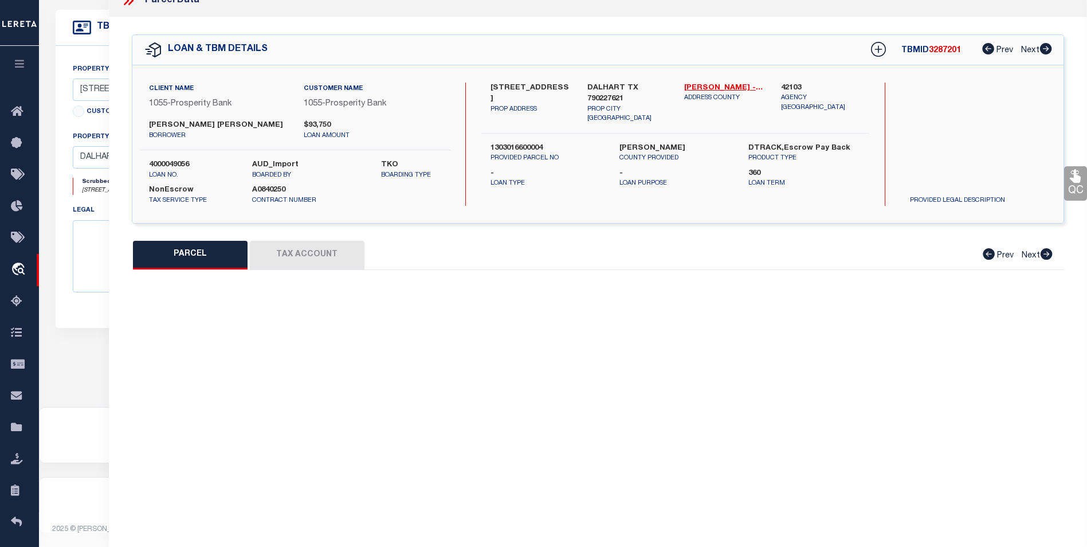
checkbox input "false"
type input "DALHART, TX 79022"
type textarea "Legal: Acres: 2.661, Lot: 00004, Blk: 00000, Subd: WESWARD AC, WESWARD ACRES;LO…"
type textarea "Incorrect payee correct payee is [PERSON_NAME] CAD Information taken verbally"
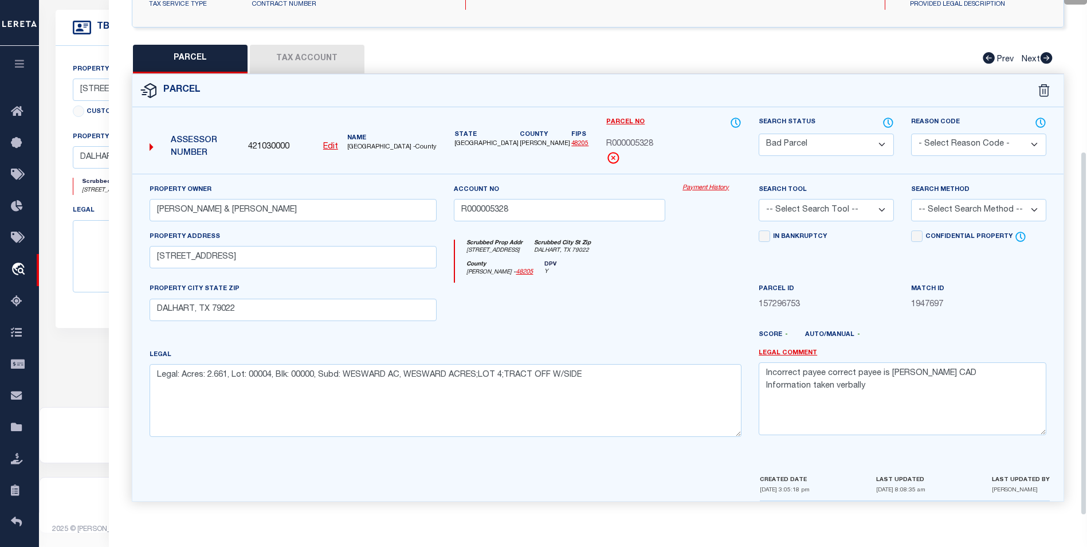
scroll to position [213, 0]
click at [340, 51] on button "Tax Account" at bounding box center [307, 59] width 115 height 29
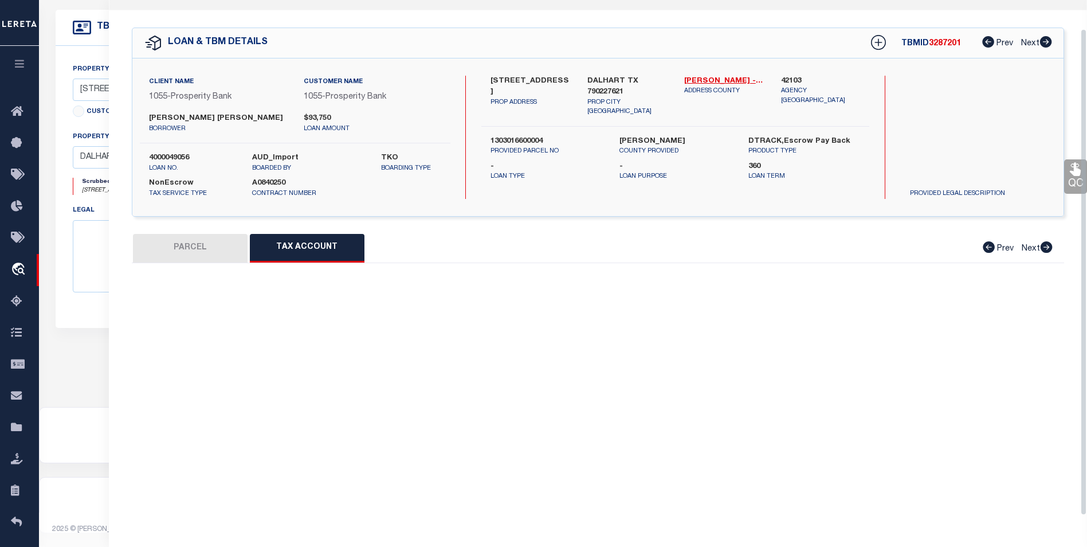
scroll to position [0, 0]
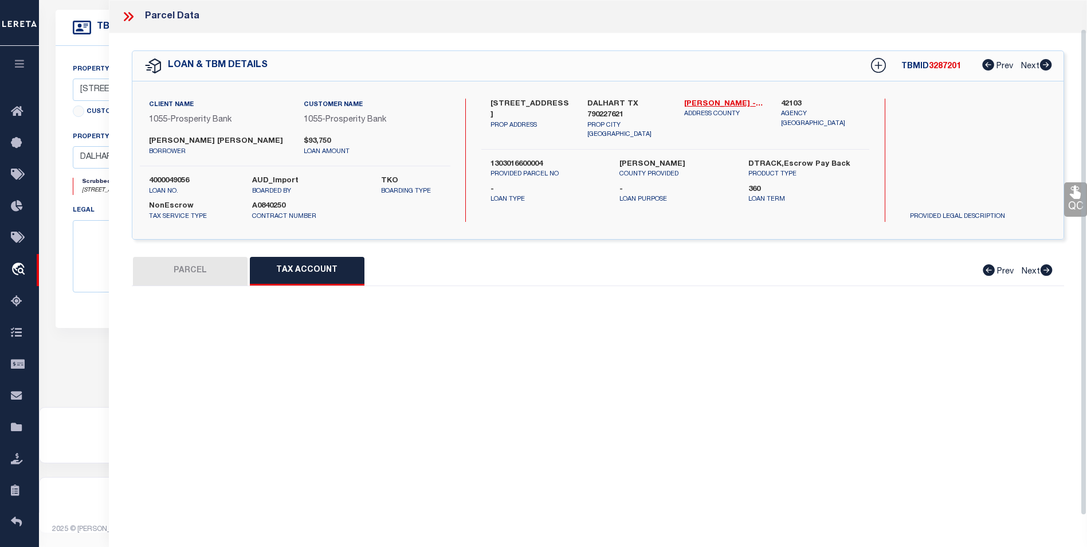
select select "100"
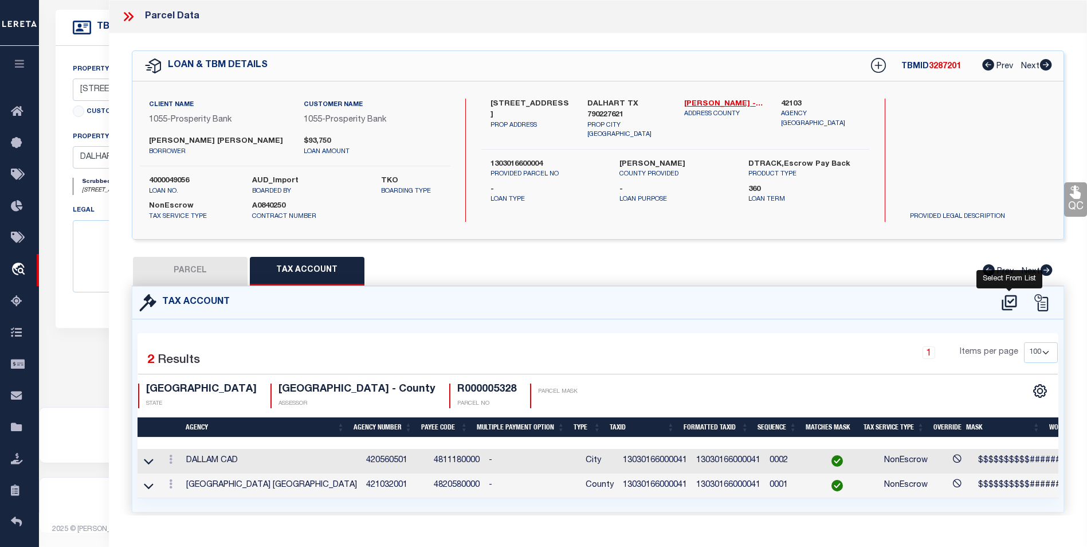
click at [1012, 298] on icon at bounding box center [1008, 301] width 15 height 15
select select "100"
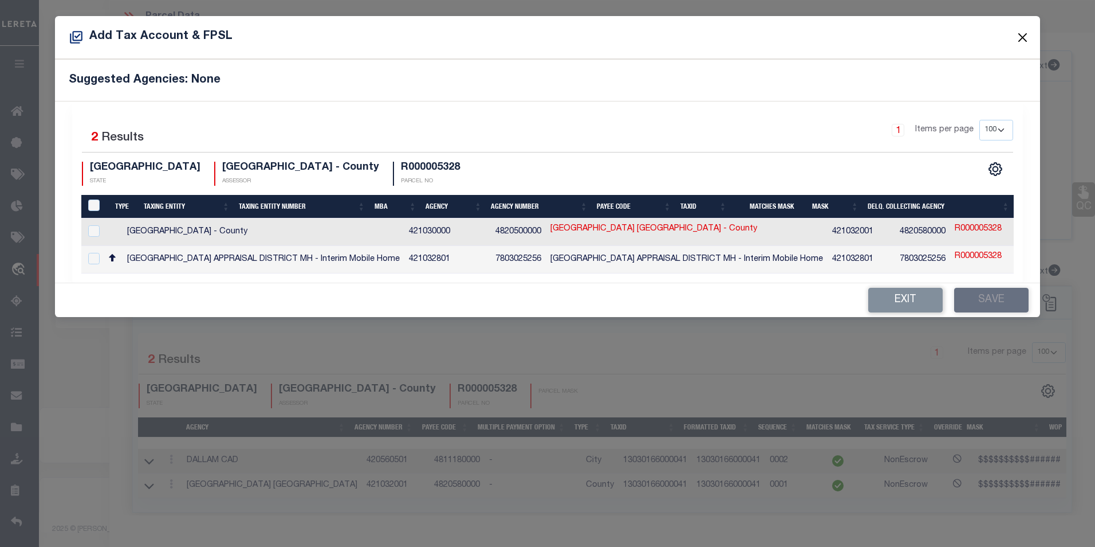
click at [1024, 33] on button "Close" at bounding box center [1022, 37] width 15 height 15
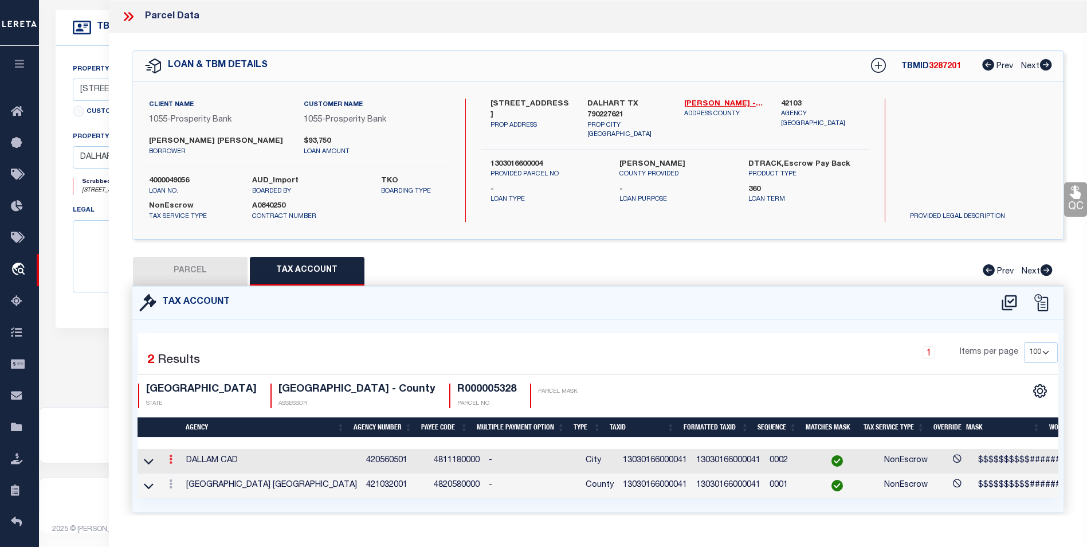
click at [170, 460] on icon at bounding box center [170, 458] width 3 height 9
click at [182, 473] on icon "" at bounding box center [183, 476] width 9 height 9
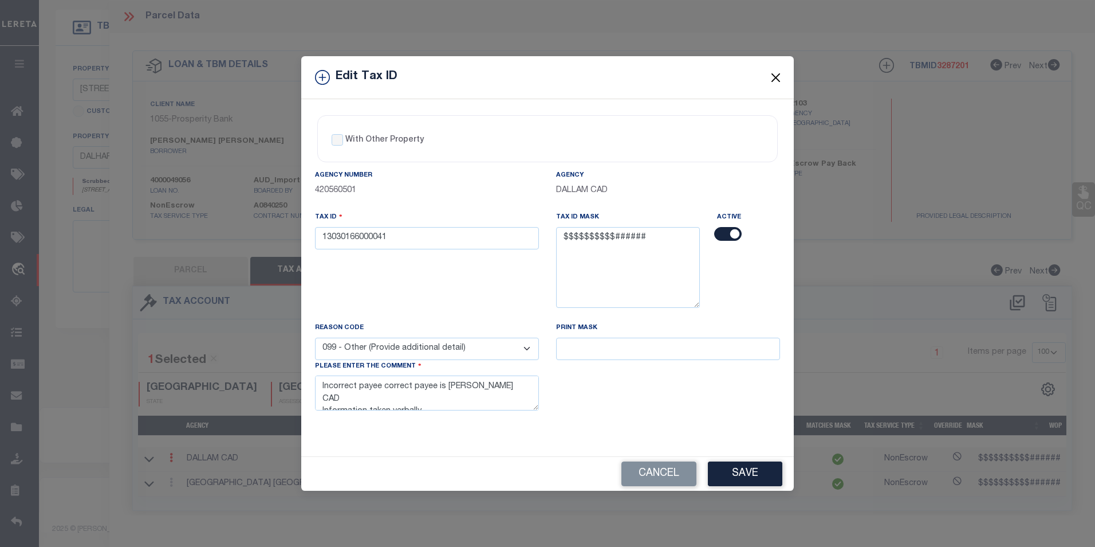
click at [776, 76] on button "Close" at bounding box center [776, 77] width 15 height 15
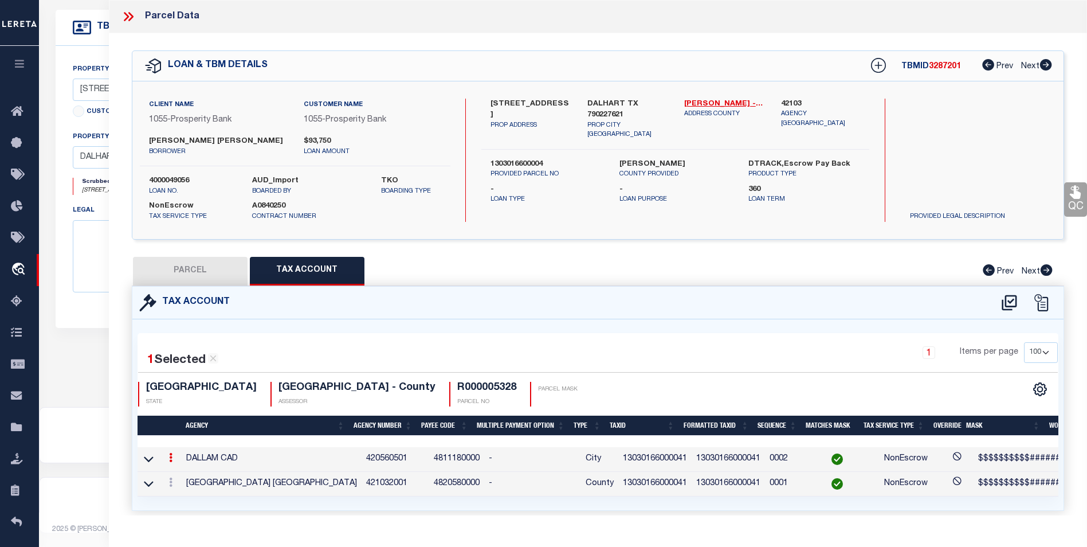
click at [171, 457] on icon at bounding box center [170, 457] width 3 height 9
click at [186, 472] on icon "" at bounding box center [183, 474] width 9 height 9
type textarea "Incorrect payee correct payee is Hartley CAD Information taken verbally"
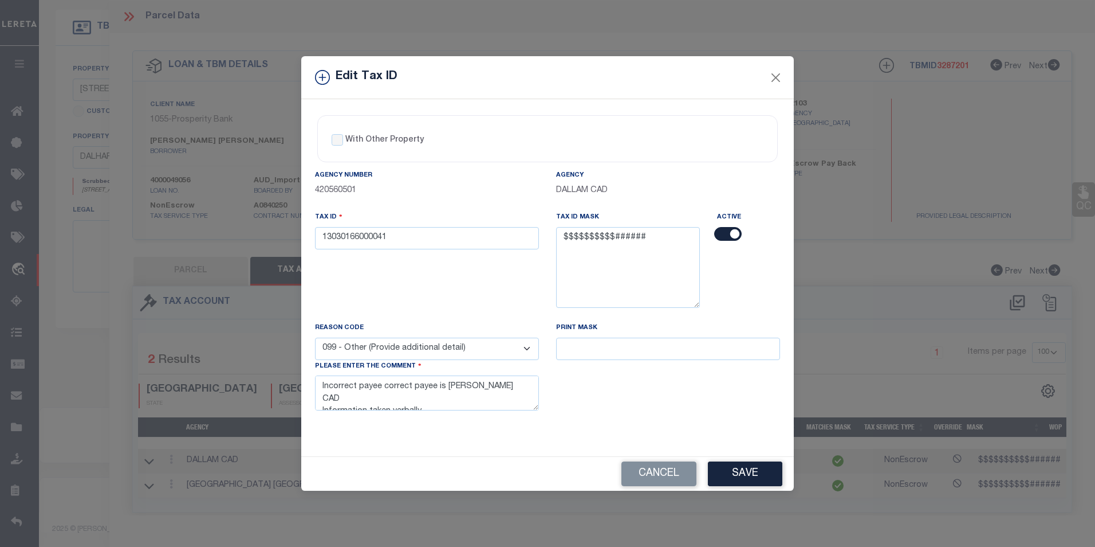
click at [722, 234] on input "checkbox" at bounding box center [727, 234] width 27 height 14
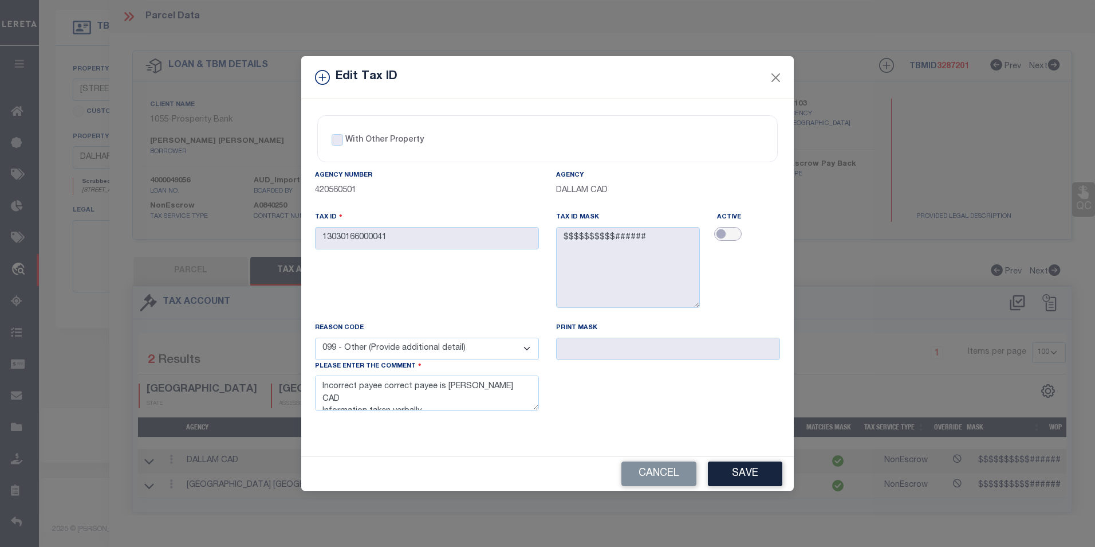
click at [730, 231] on input "checkbox" at bounding box center [727, 234] width 27 height 14
checkbox input "true"
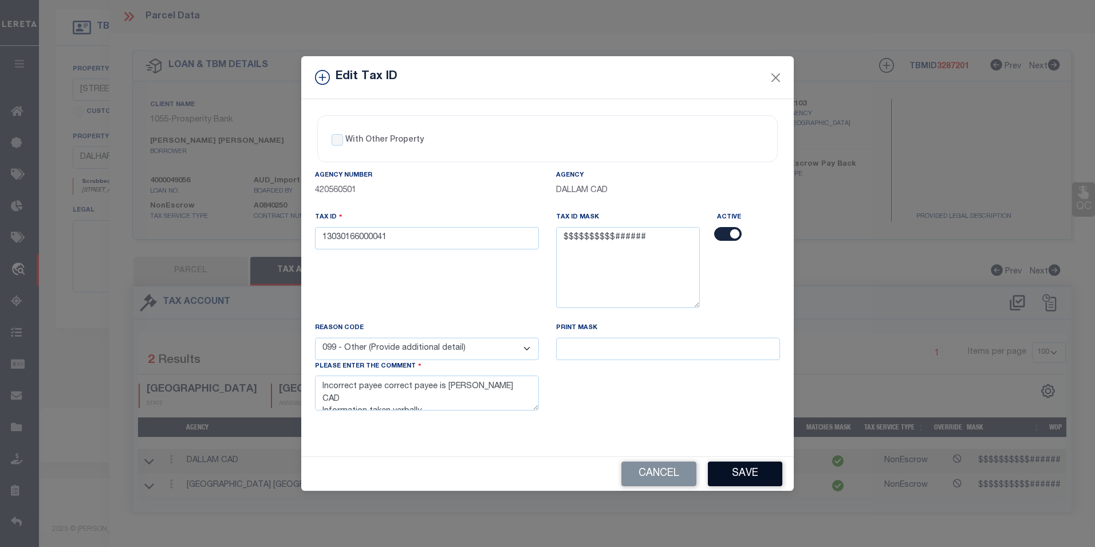
click at [747, 477] on button "Save" at bounding box center [745, 473] width 74 height 25
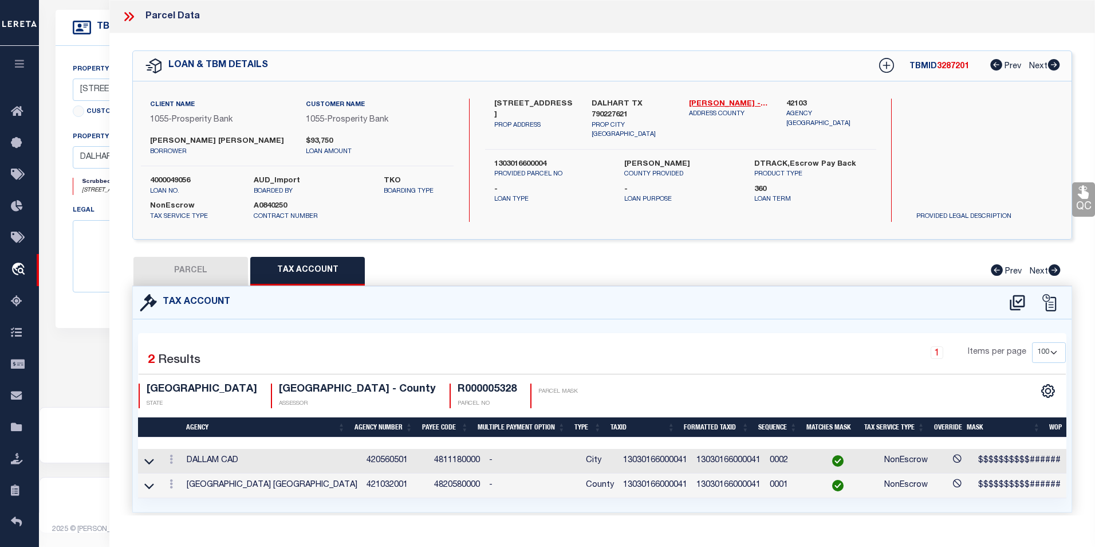
select select
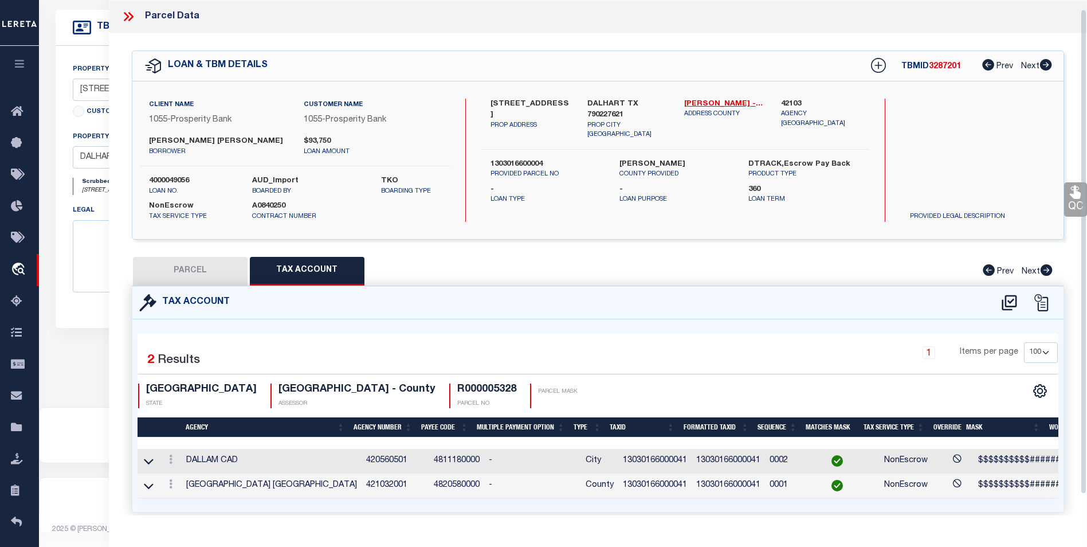
scroll to position [32, 0]
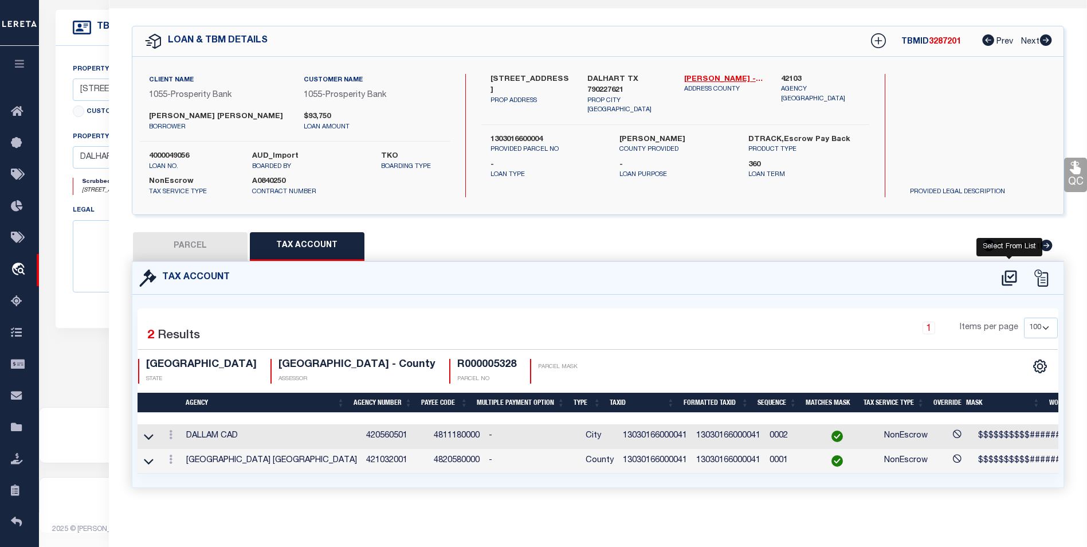
click at [1012, 269] on icon at bounding box center [1009, 278] width 19 height 18
select select "100"
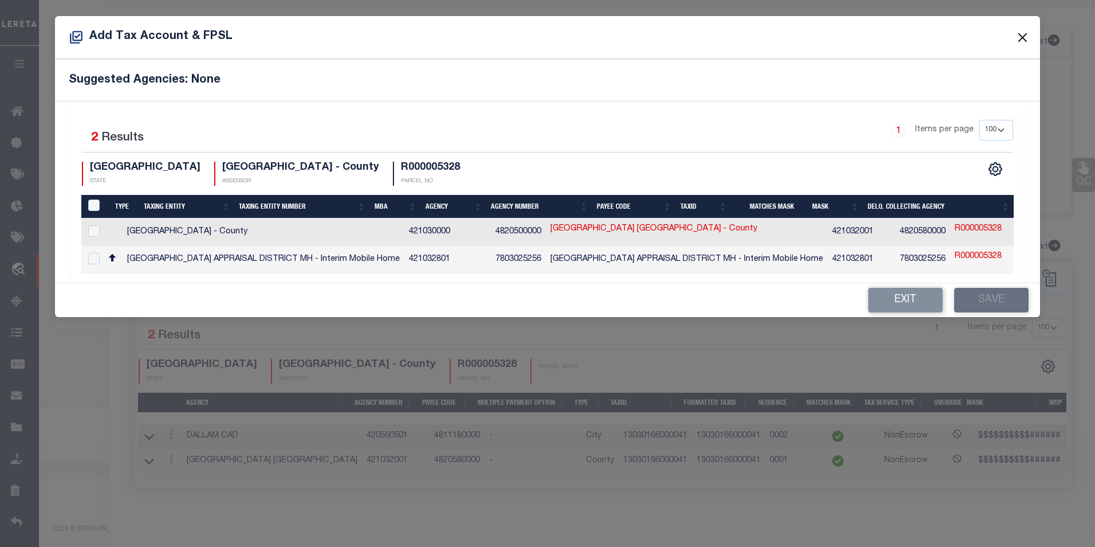
click at [1022, 37] on button "Close" at bounding box center [1022, 37] width 15 height 15
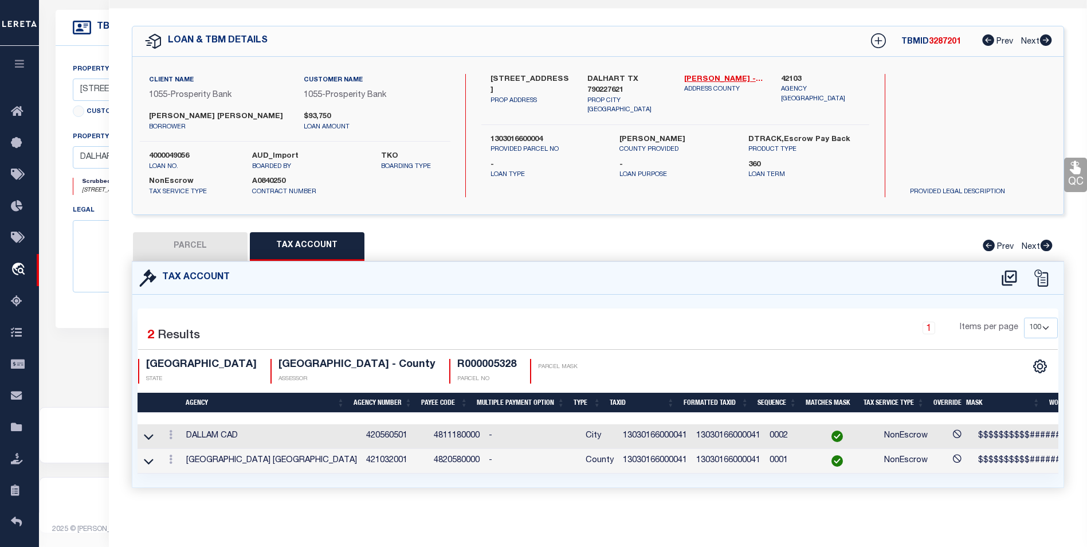
click at [179, 242] on button "PARCEL" at bounding box center [190, 246] width 115 height 29
select select "AS"
checkbox input "false"
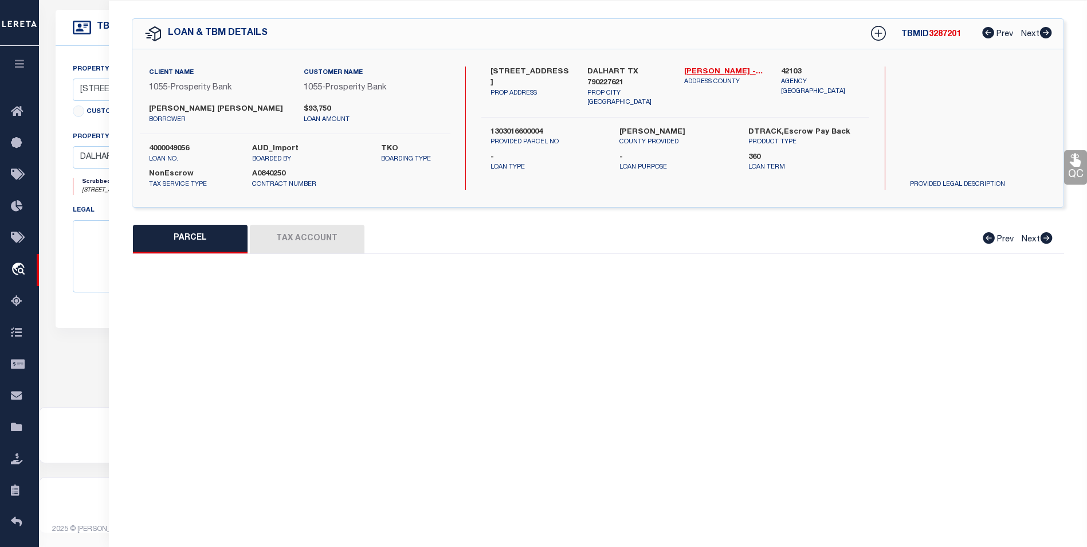
select select "BP"
type input "ROBBINS THOMAS J & CAMILLE J"
type input "R000005328"
select select
type input "3025 CANYON TRL RD"
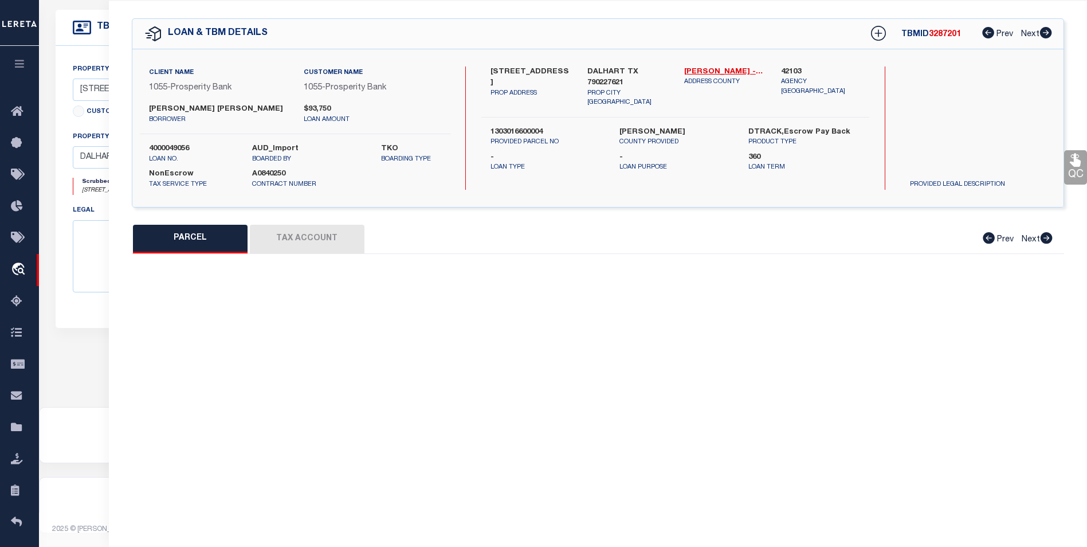
checkbox input "false"
type input "DALHART, TX 79022"
type textarea "Legal: Acres: 2.661, Lot: 00004, Blk: 00000, Subd: WESWARD AC, WESWARD ACRES;LO…"
type textarea "Incorrect payee correct payee is Hartley CAD Information taken verbally"
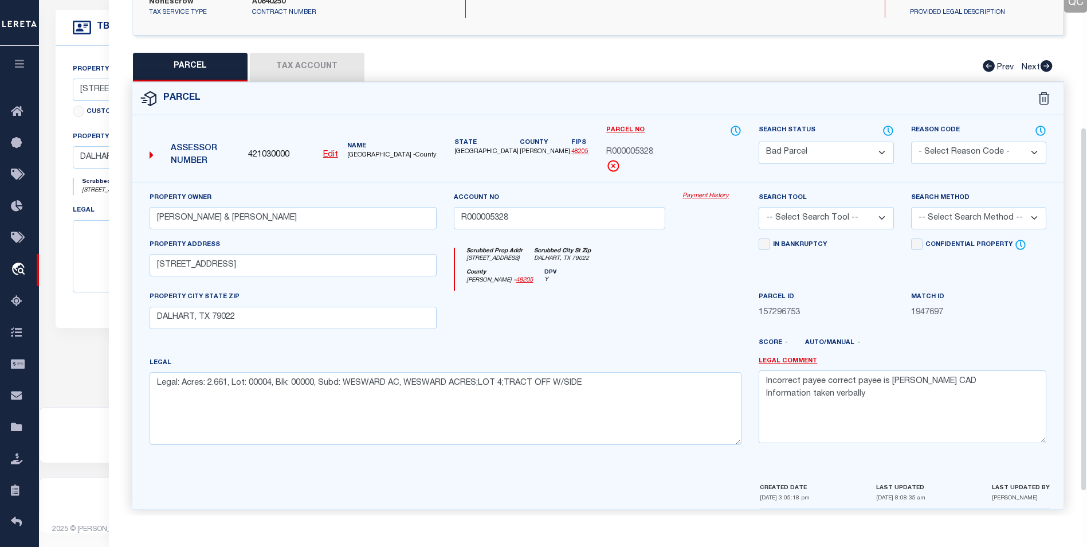
scroll to position [213, 0]
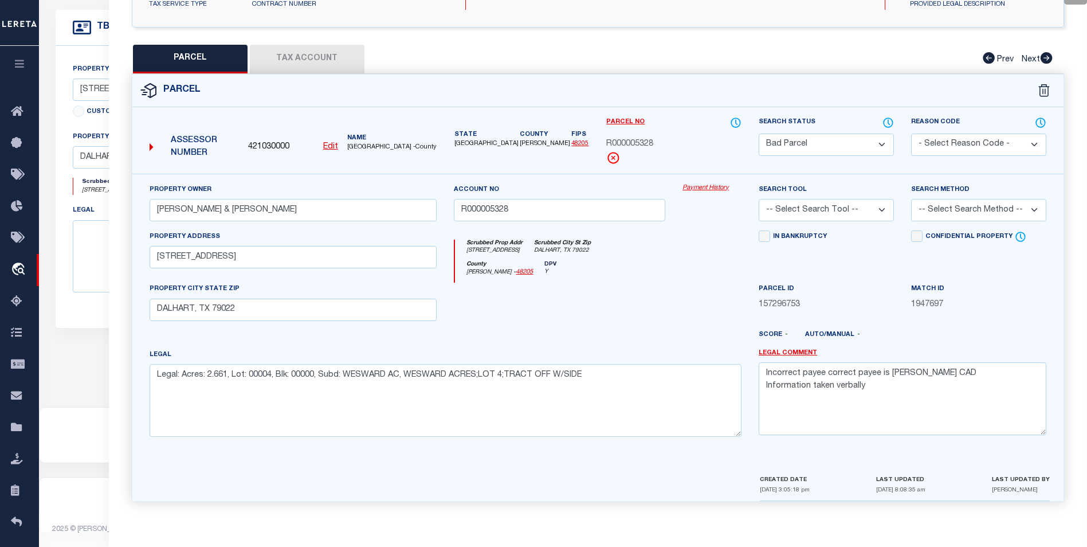
click at [343, 61] on button "Tax Account" at bounding box center [307, 59] width 115 height 29
select select "100"
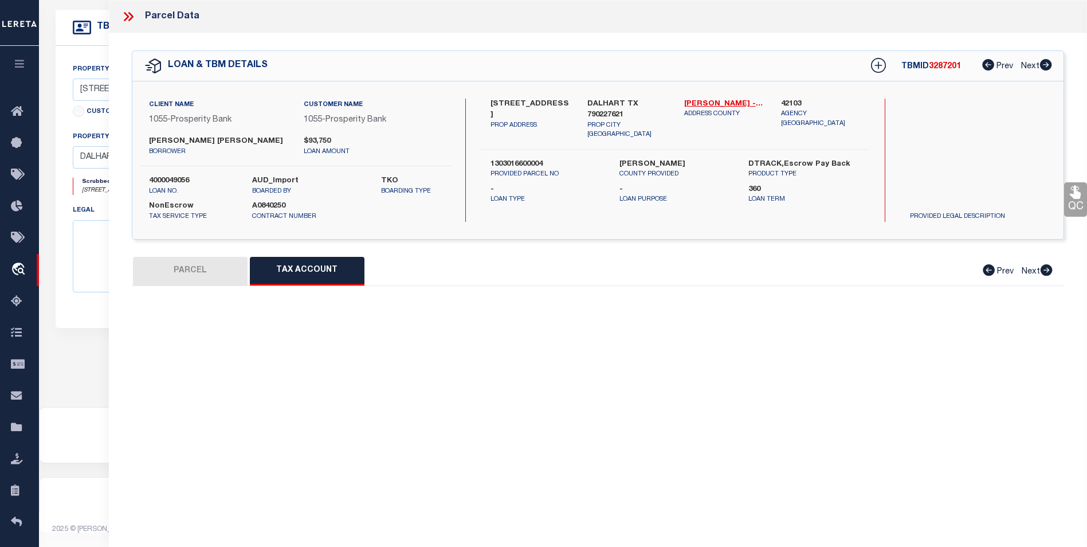
select select "100"
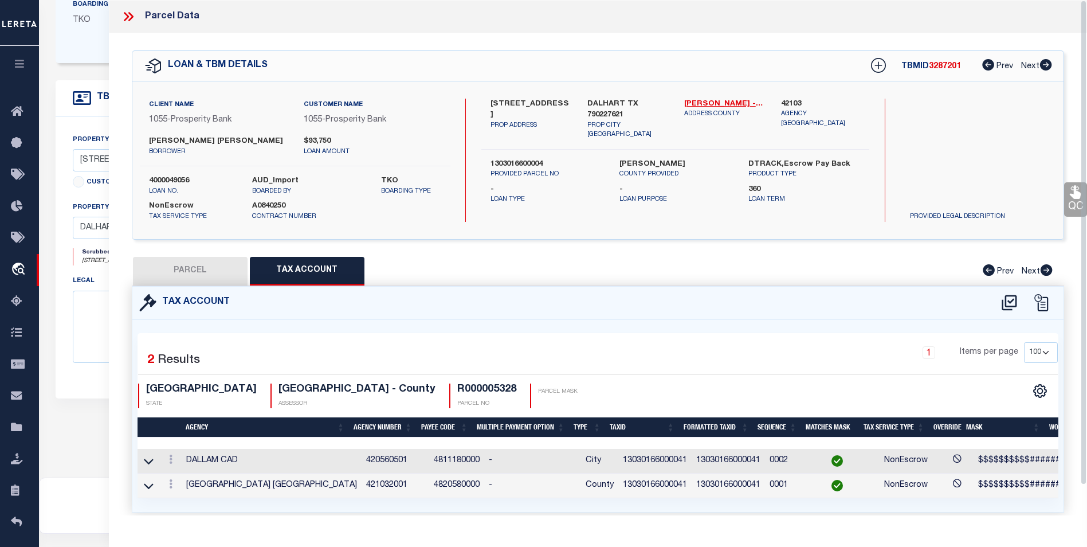
scroll to position [215, 0]
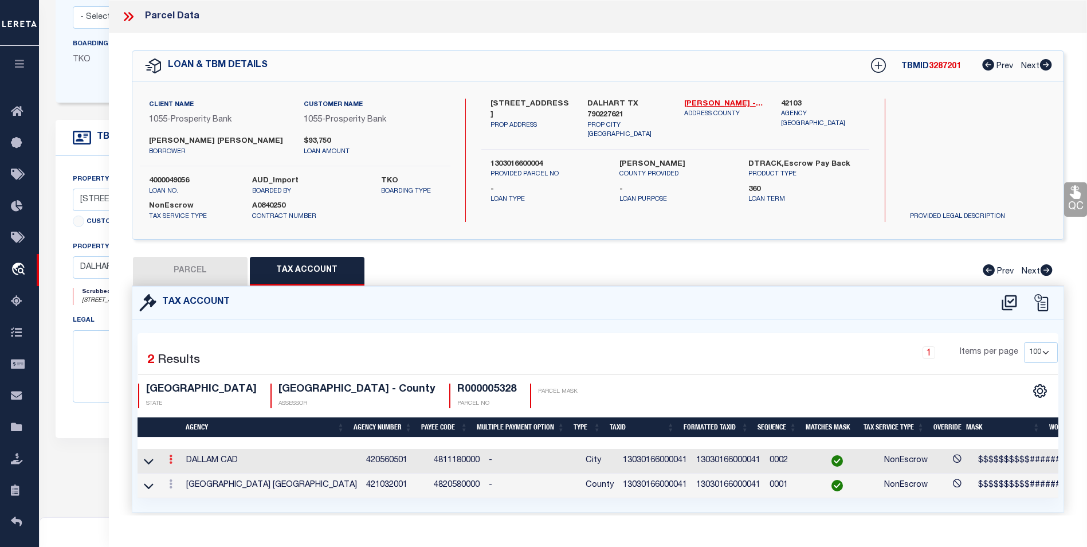
click at [167, 457] on link at bounding box center [170, 460] width 13 height 9
click at [180, 477] on icon "" at bounding box center [183, 476] width 9 height 9
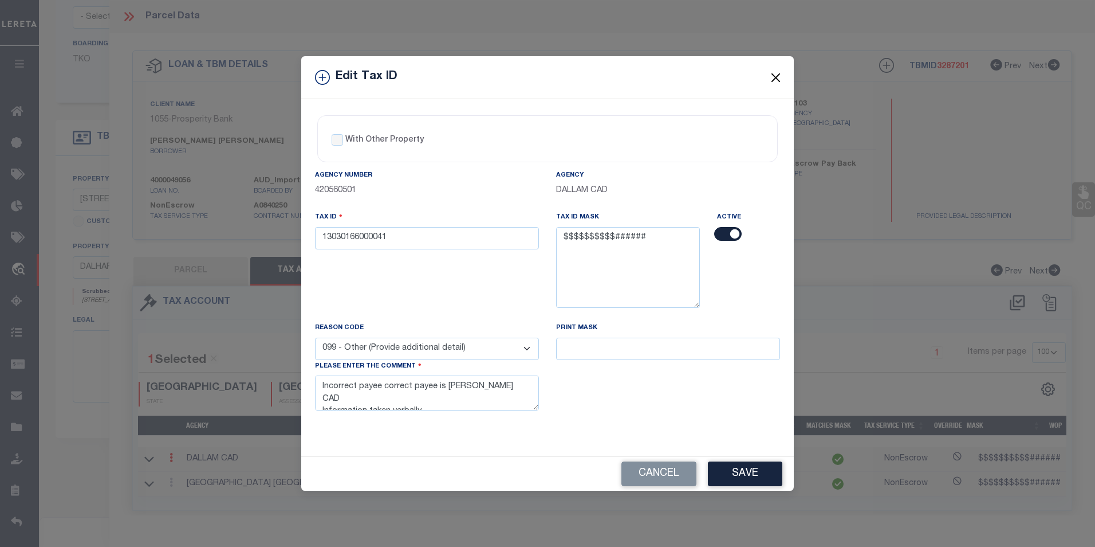
click at [780, 72] on button "Close" at bounding box center [776, 77] width 15 height 15
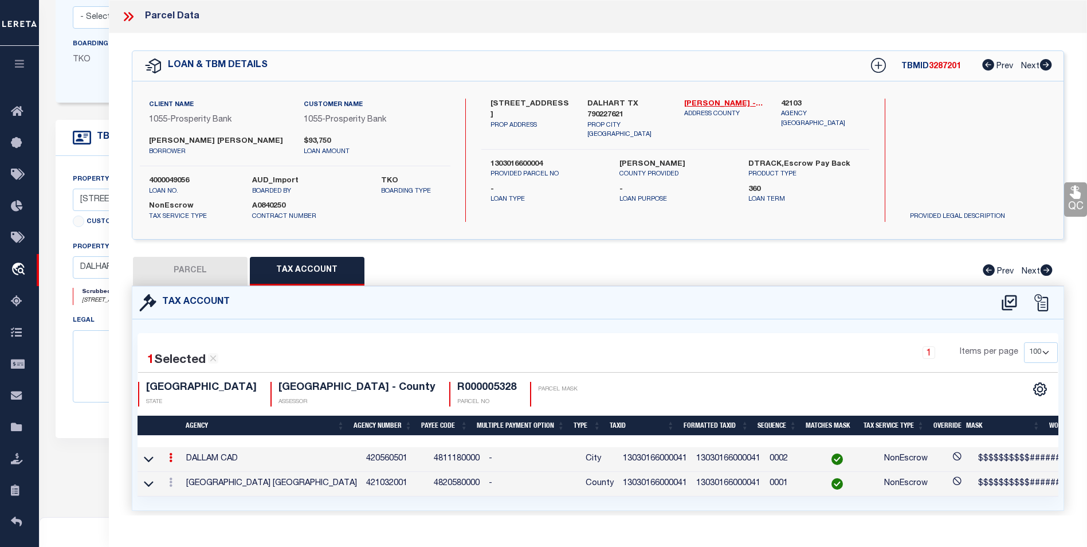
click at [167, 454] on link at bounding box center [170, 458] width 13 height 9
click at [179, 479] on link at bounding box center [186, 475] width 42 height 19
type textarea "Incorrect payee correct payee is Hartley CAD Information taken verbally"
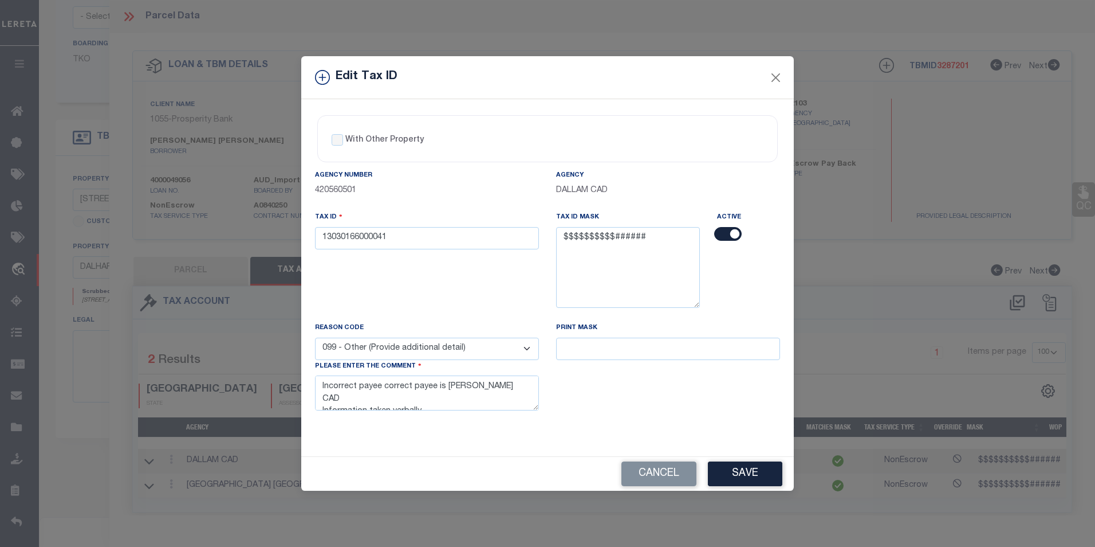
click at [729, 238] on input "checkbox" at bounding box center [727, 234] width 27 height 14
checkbox input "false"
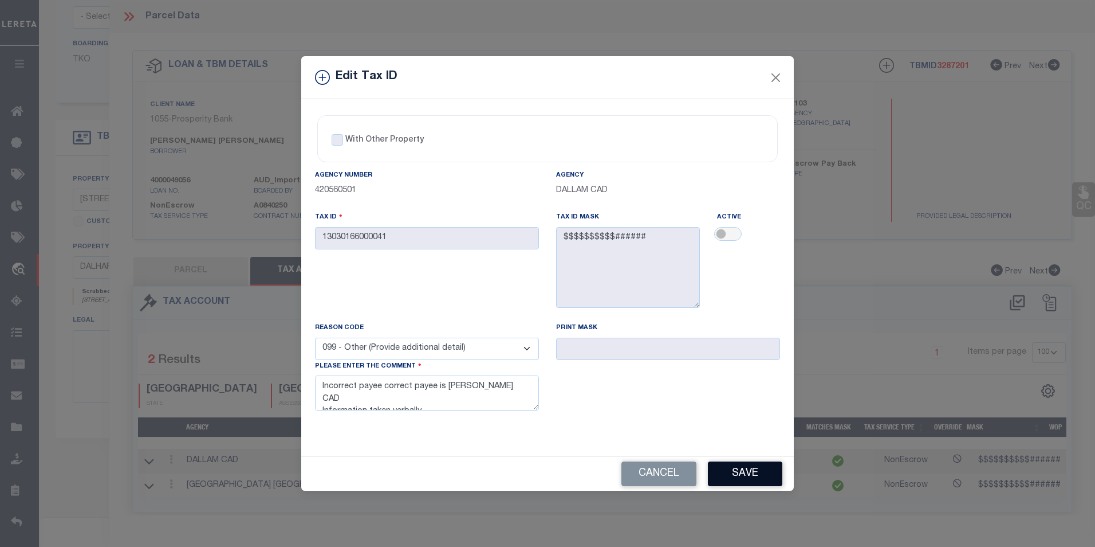
click at [734, 473] on button "Save" at bounding box center [745, 473] width 74 height 25
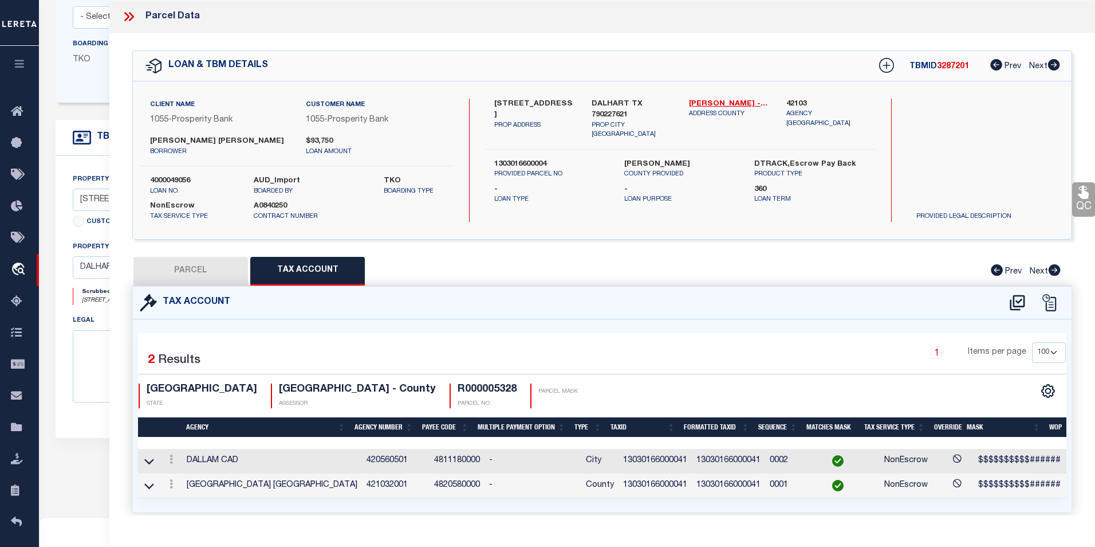
select select
drag, startPoint x: 223, startPoint y: 274, endPoint x: 246, endPoint y: 264, distance: 25.4
click at [226, 274] on button "PARCEL" at bounding box center [190, 271] width 115 height 29
select select "AS"
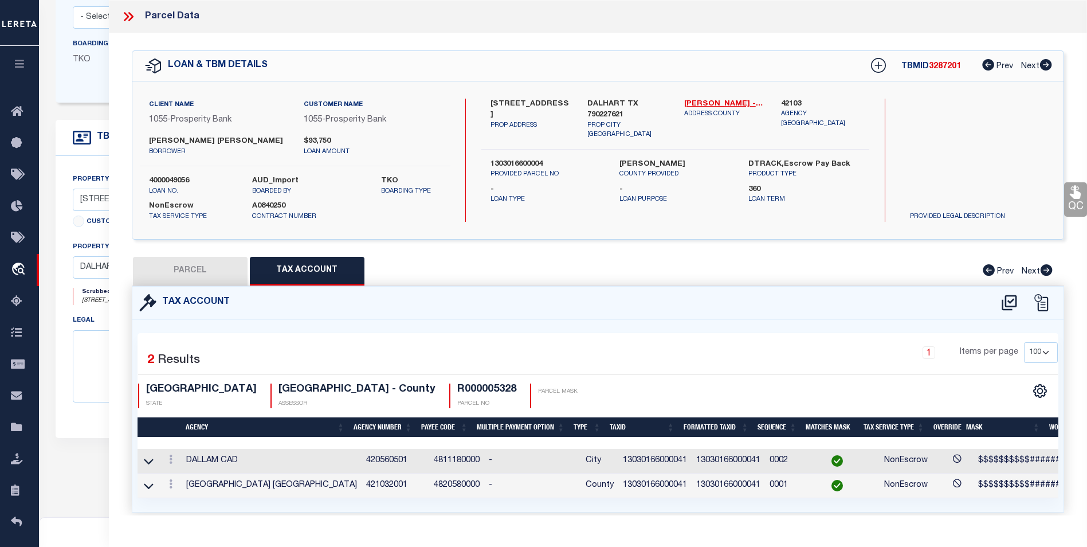
checkbox input "false"
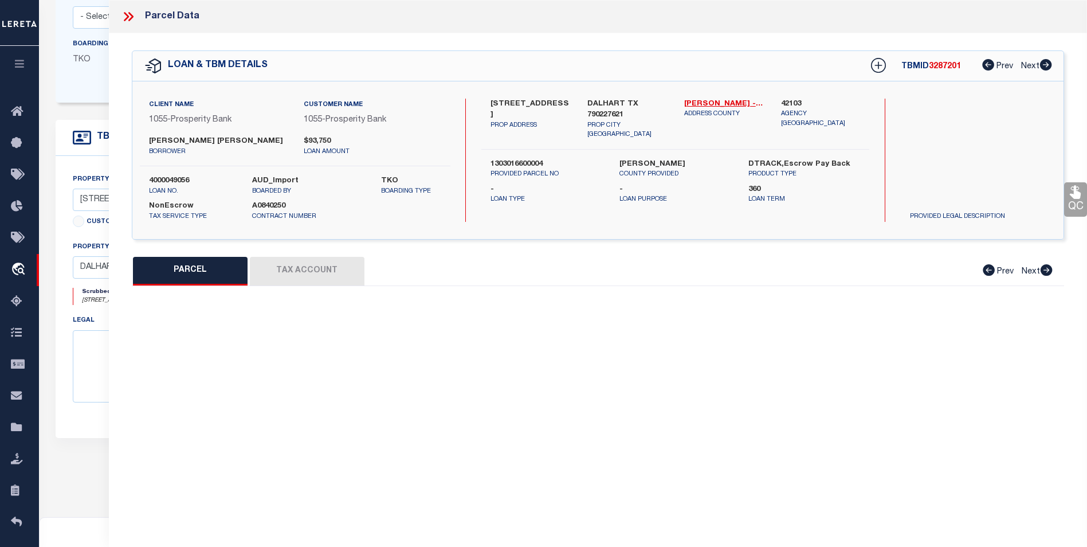
select select "BP"
type input "ROBBINS THOMAS J & CAMILLE J"
type input "R000005328"
select select
type input "3025 CANYON TRL RD"
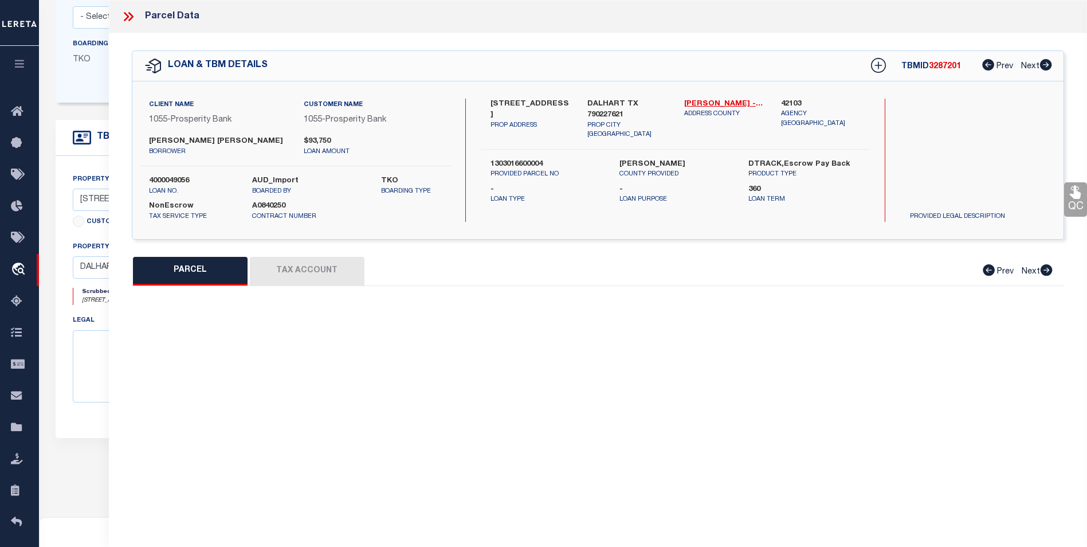
checkbox input "false"
type input "DALHART, TX 79022"
type textarea "Legal: Acres: 2.661, Lot: 00004, Blk: 00000, Subd: WESWARD AC, WESWARD ACRES;LO…"
type textarea "Incorrect payee correct payee is Hartley CAD Information taken verbally"
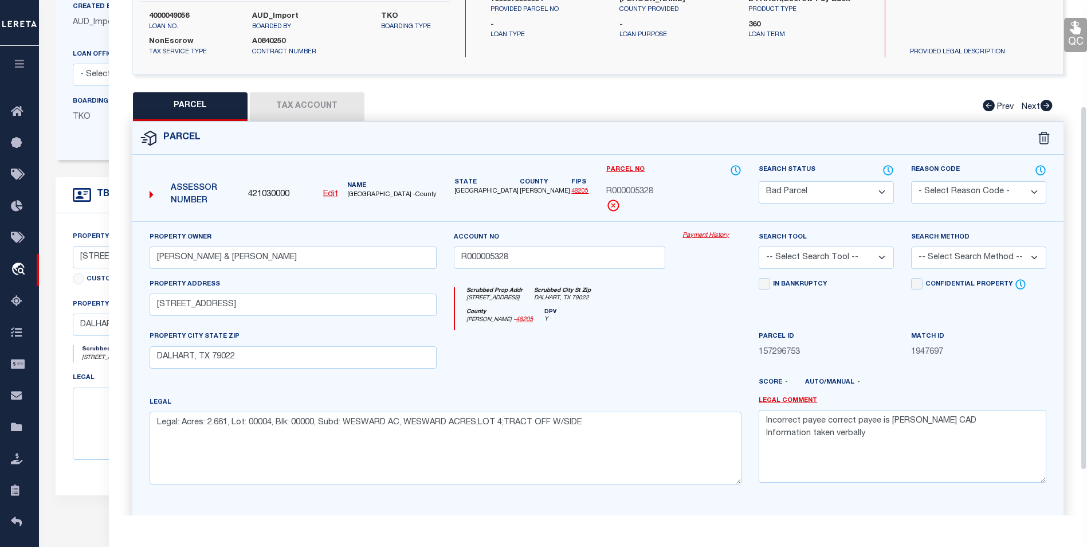
scroll to position [172, 0]
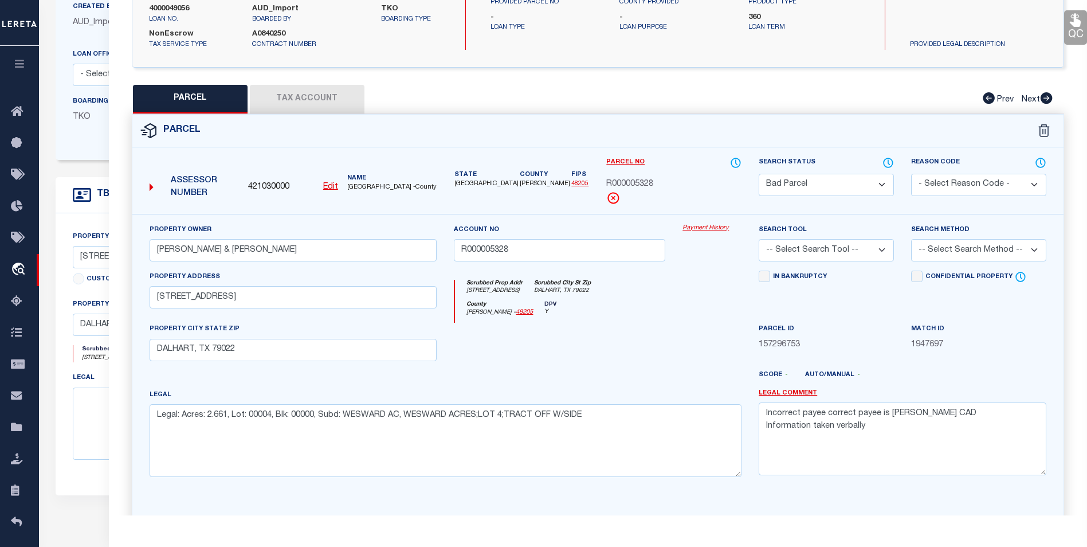
click at [850, 187] on select "Automated Search Bad Parcel Complete Duplicate Parcel High Dollar Reporting In …" at bounding box center [825, 185] width 135 height 22
select select "PC"
click at [758, 174] on select "Automated Search Bad Parcel Complete Duplicate Parcel High Dollar Reporting In …" at bounding box center [825, 185] width 135 height 22
click at [928, 191] on select "- Select Reason Code - 099 - Other (Provide additional detail) ACT - Agency Cha…" at bounding box center [978, 185] width 135 height 22
click at [826, 150] on form "Parcel 421030000 Edit TX" at bounding box center [597, 345] width 931 height 460
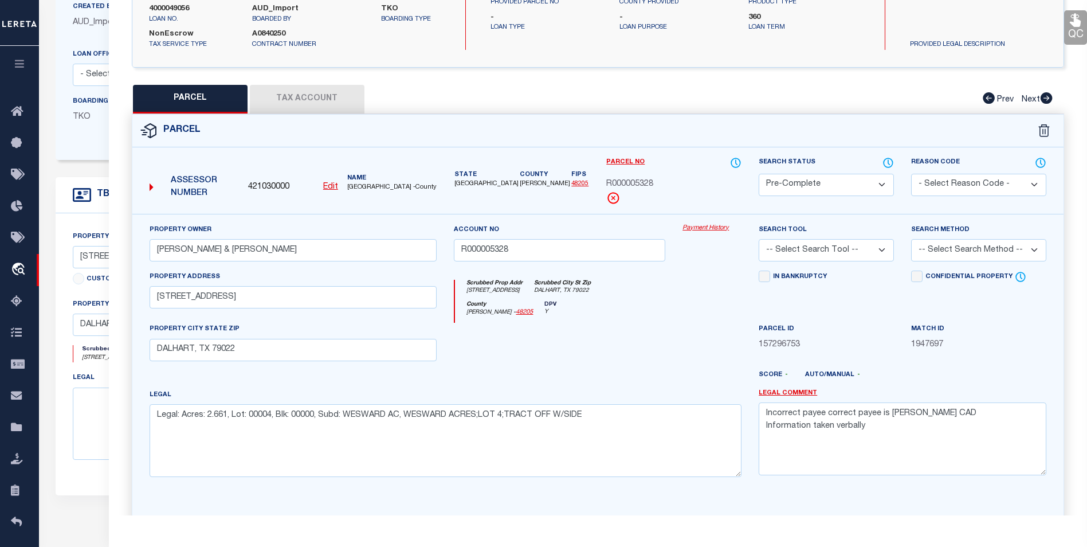
click at [863, 249] on select "-- Select Search Tool -- 3rd Party Website Agency File Agency Website ATLS CNV-…" at bounding box center [825, 250] width 135 height 22
select select "AGF"
click at [758, 239] on select "-- Select Search Tool -- 3rd Party Website Agency File Agency Website ATLS CNV-…" at bounding box center [825, 250] width 135 height 22
click at [933, 245] on select "-- Select Search Method -- Property Address Legal Liability Info Provided" at bounding box center [978, 250] width 135 height 22
select select "ADD"
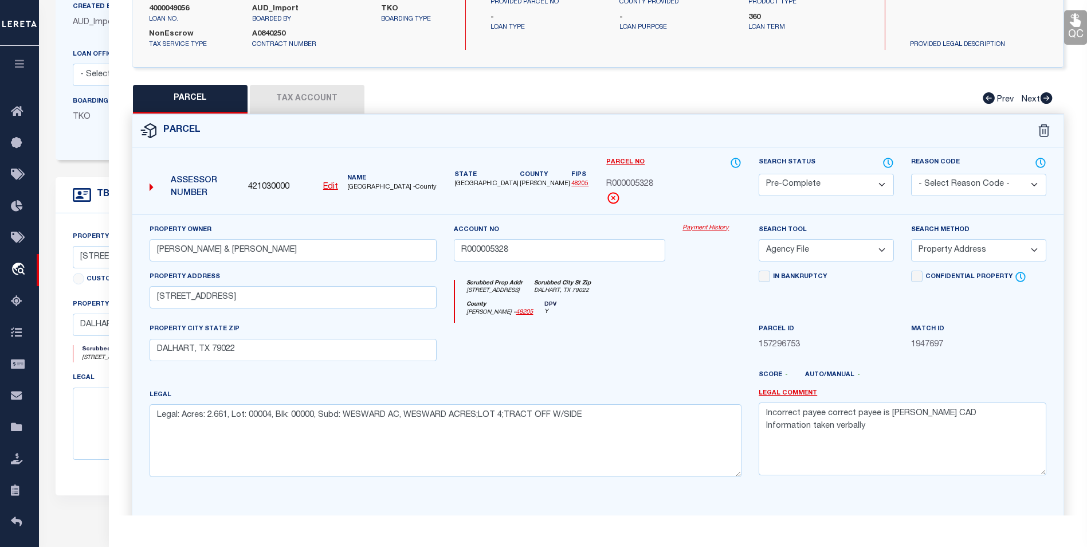
click at [911, 239] on select "-- Select Search Method -- Property Address Legal Liability Info Provided" at bounding box center [978, 250] width 135 height 22
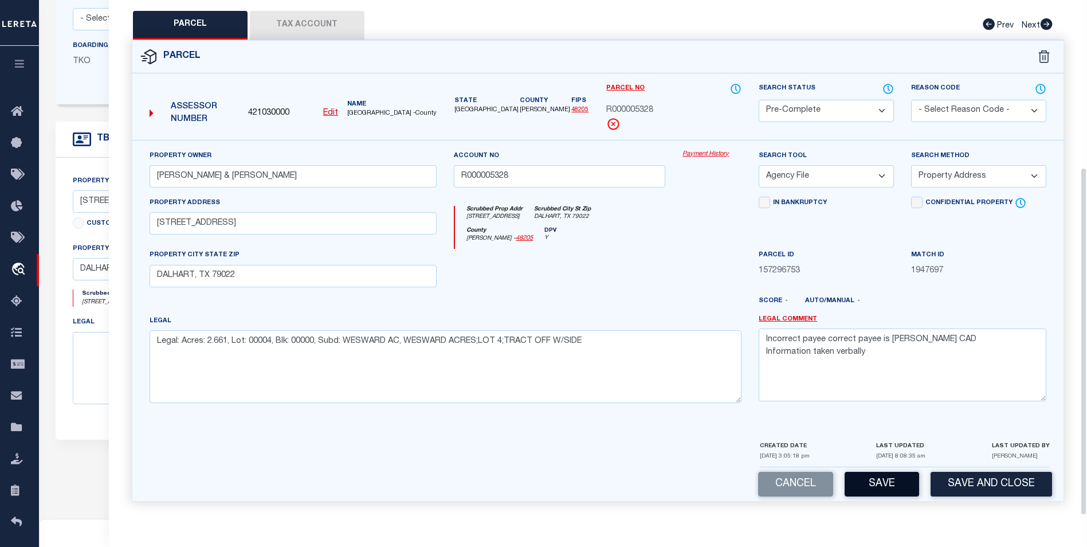
scroll to position [215, 0]
click at [873, 481] on button "Save" at bounding box center [881, 483] width 74 height 25
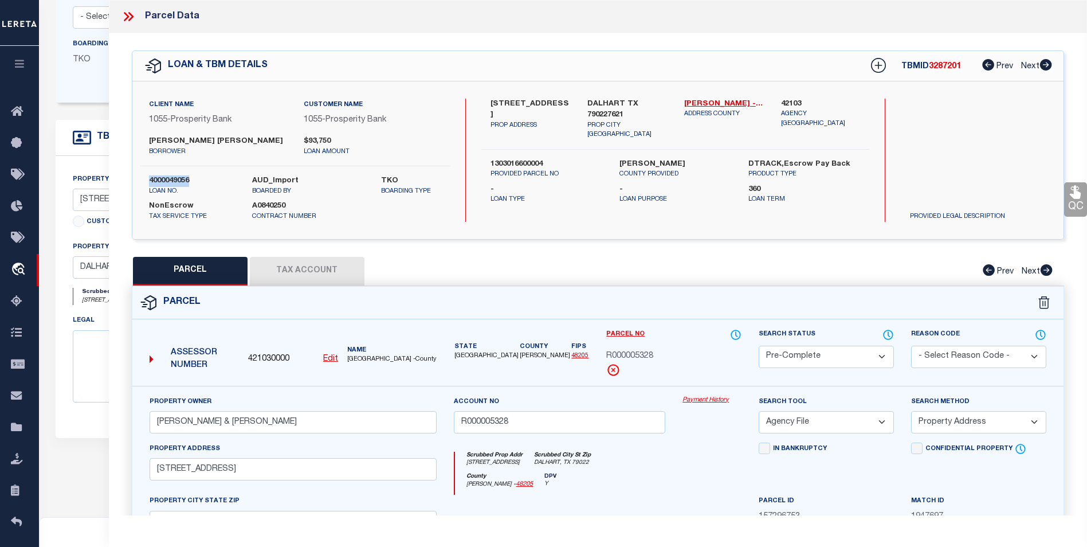
drag, startPoint x: 192, startPoint y: 179, endPoint x: 148, endPoint y: 178, distance: 44.7
click at [148, 178] on div "4000049056 loan no." at bounding box center [191, 185] width 103 height 21
copy label "4000049056"
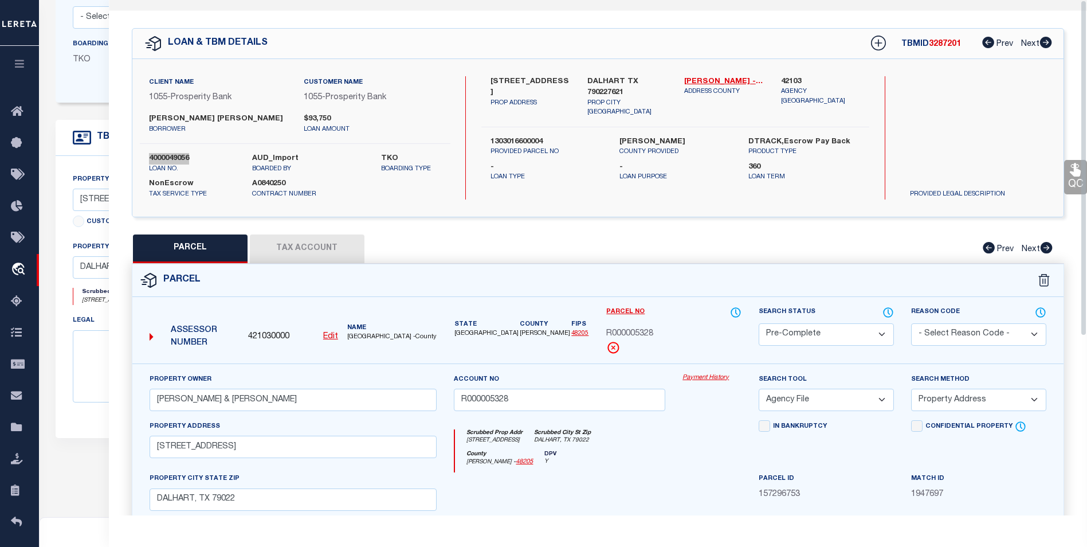
scroll to position [0, 0]
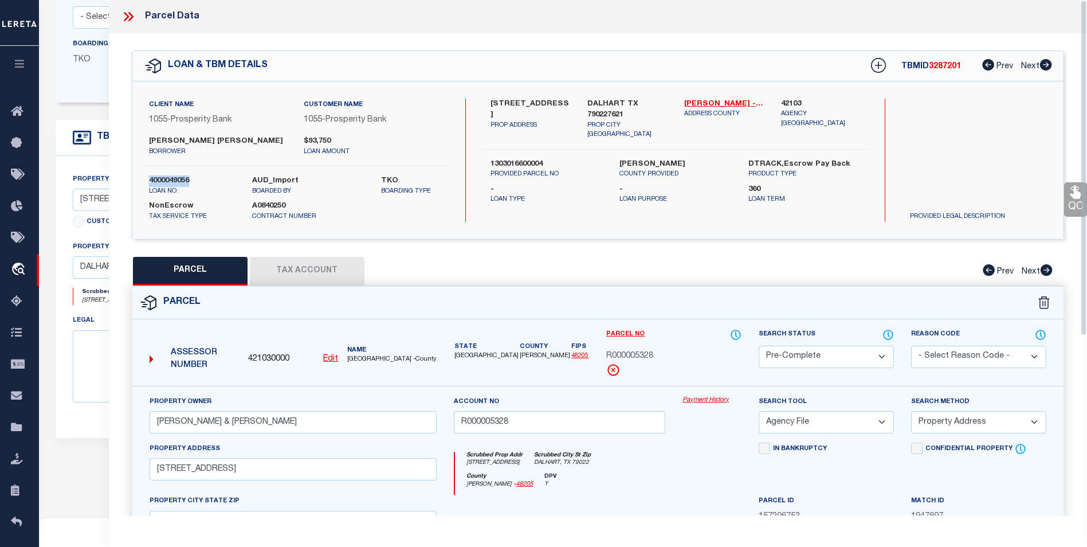
click at [881, 352] on select "Automated Search Bad Parcel Complete Duplicate Parcel High Dollar Reporting In …" at bounding box center [825, 356] width 135 height 22
select select "SL"
click at [758, 345] on select "Automated Search Bad Parcel Complete Duplicate Parcel High Dollar Reporting In …" at bounding box center [825, 356] width 135 height 22
click at [962, 351] on select "- Select Reason Code - 099 - Other (Provide additional detail) ACT - Agency Cha…" at bounding box center [978, 356] width 135 height 22
select select "099"
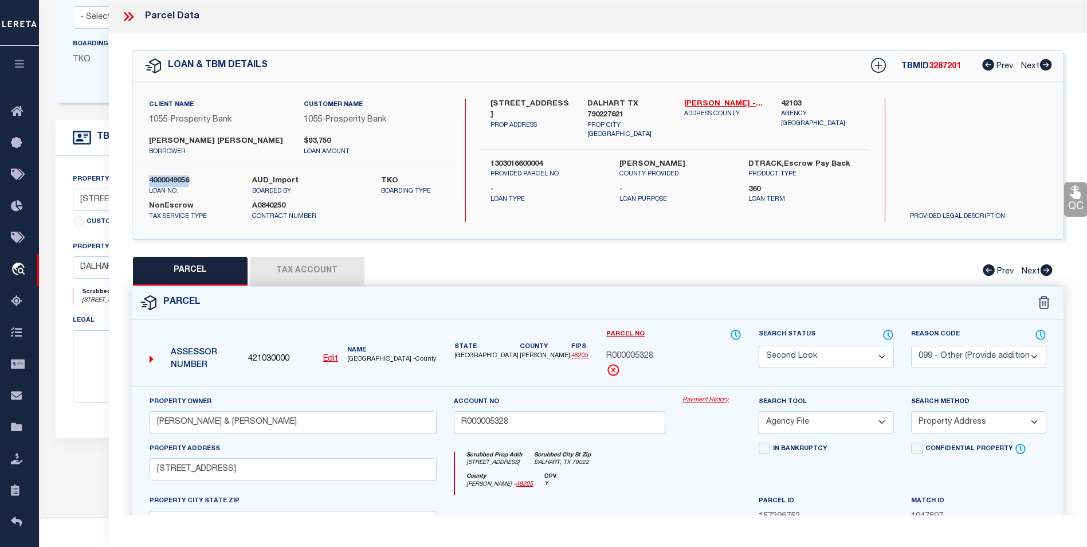
click at [911, 345] on select "- Select Reason Code - 099 - Other (Provide additional detail) ACT - Agency Cha…" at bounding box center [978, 356] width 135 height 22
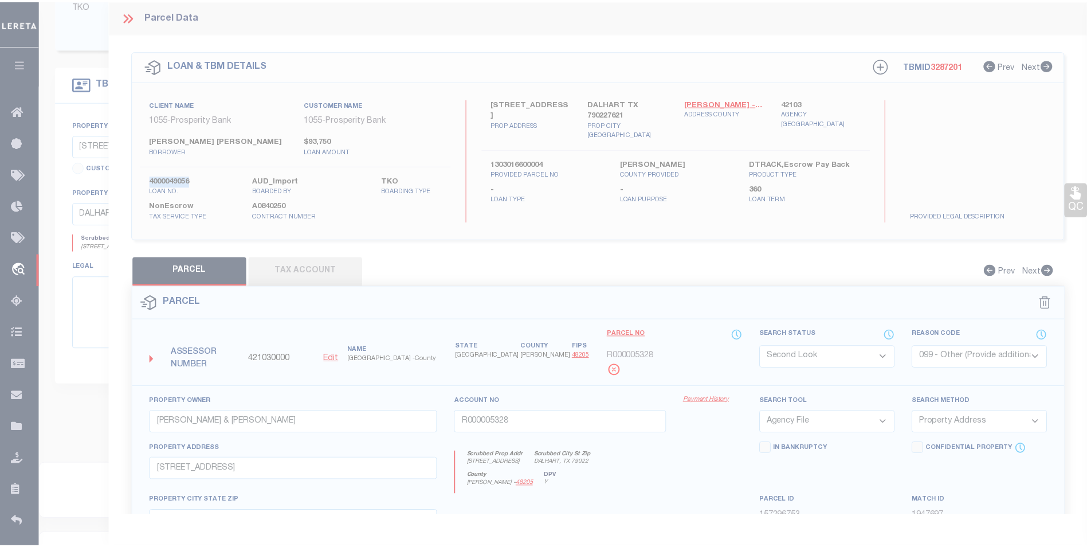
scroll to position [329, 0]
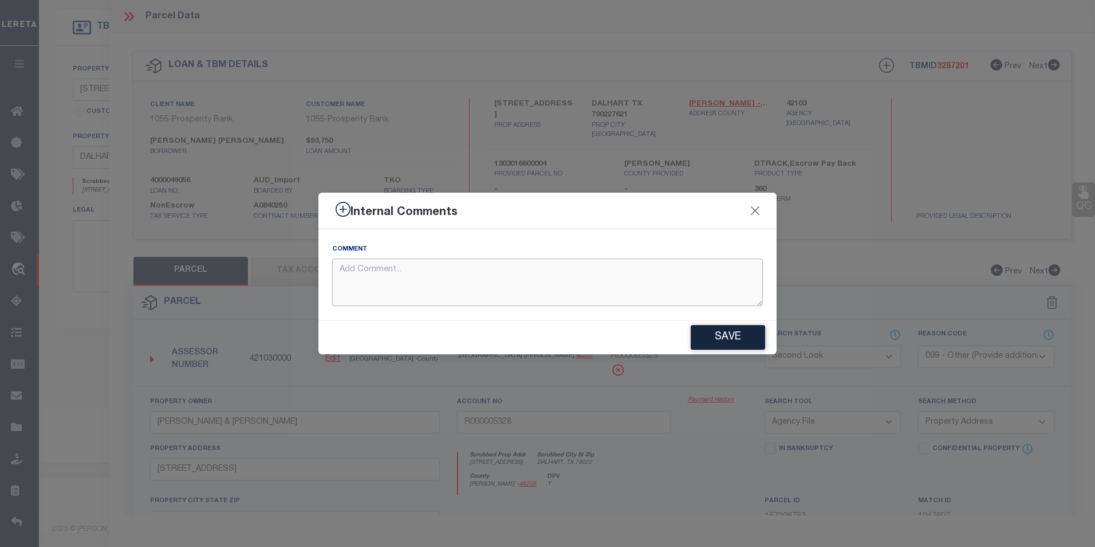
click at [407, 272] on textarea at bounding box center [547, 282] width 431 height 48
type textarea "Jurisdiction (Payeecode: 4802580000) must be set up for completed (CP) panels"
click at [724, 345] on button "Save" at bounding box center [728, 337] width 74 height 25
type textarea "Jurisdiction (Payeecode: 4802580000) must be set up for completed (CP) panels"
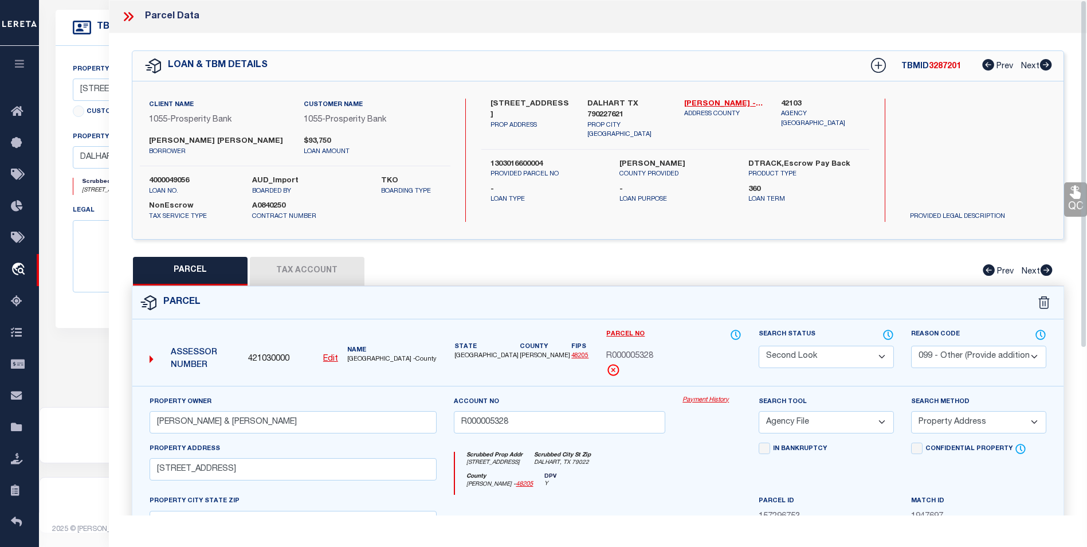
select select "AS"
select select
checkbox input "false"
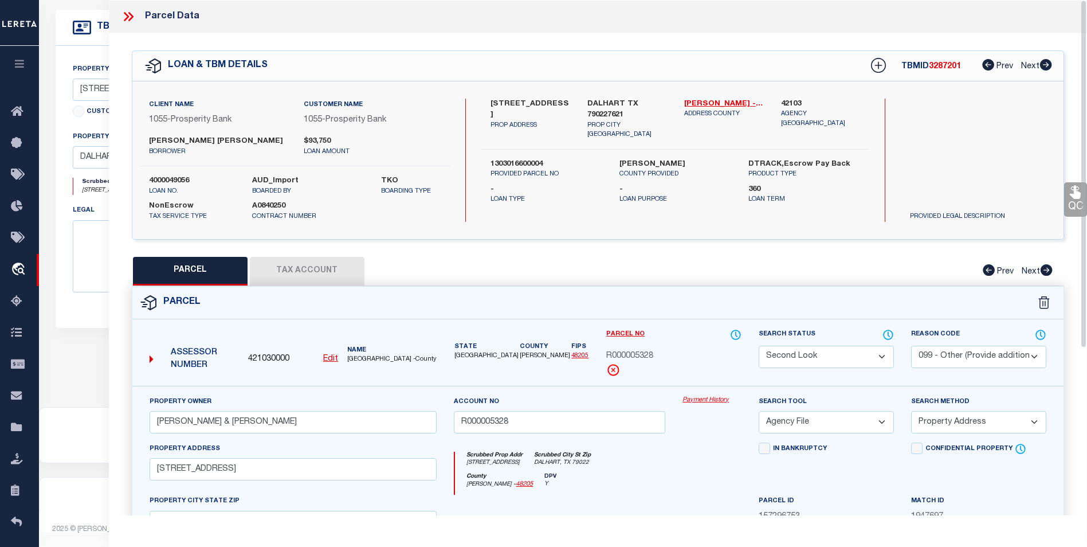
checkbox input "false"
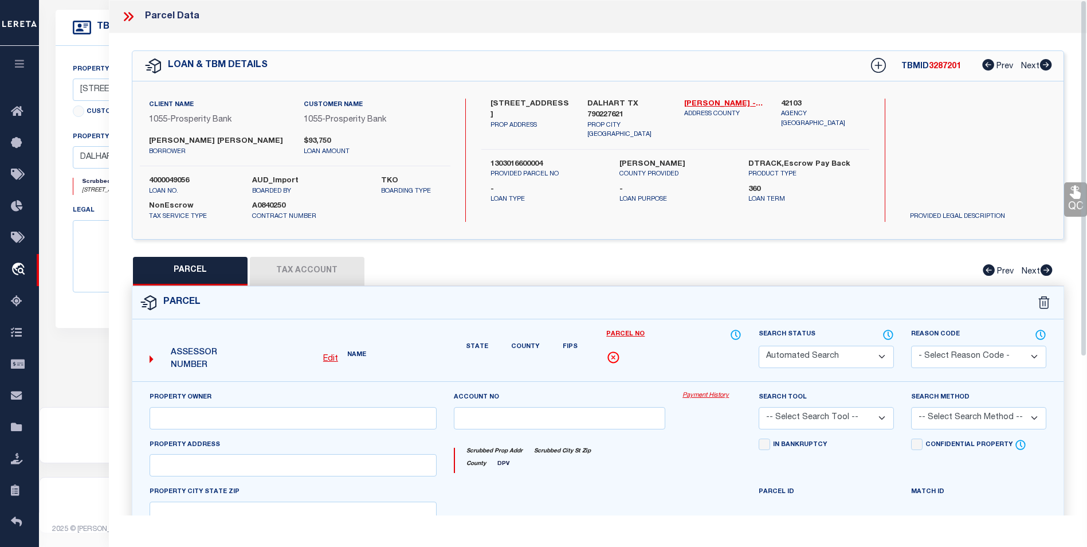
select select "SL"
select select "099"
type input "ROBBINS THOMAS J & CAMILLE J"
type input "R000005328"
select select "AGF"
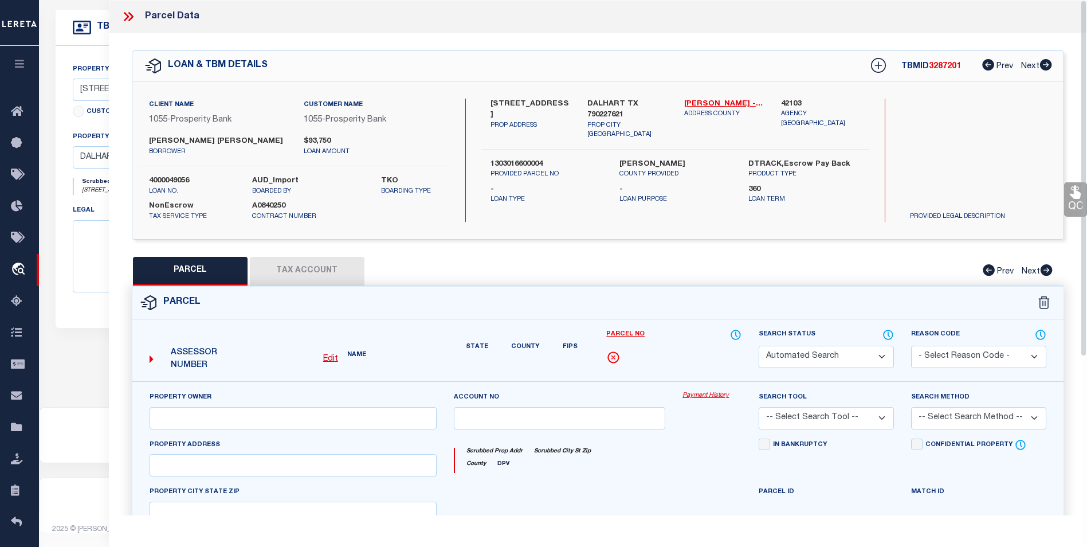
select select "ADD"
type input "3025 CANYON TRL RD"
type input "DALHART, TX 79022"
type textarea "Legal: Acres: 2.661, Lot: 00004, Blk: 00000, Subd: WESWARD AC, WESWARD ACRES;LO…"
type textarea "Jurisdiction (Payeecode: 4802580000) must be set up for completed (CP) panels"
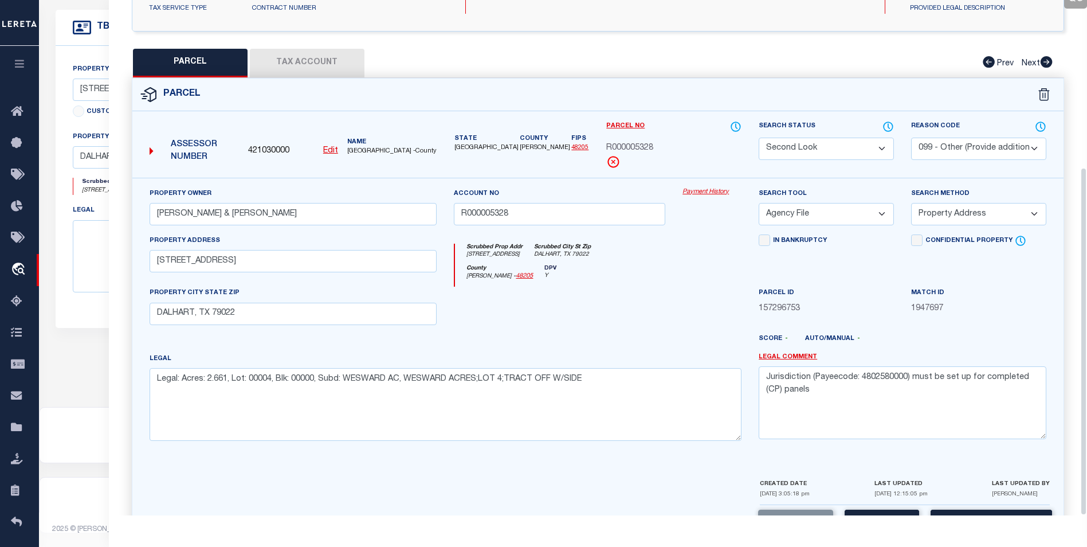
scroll to position [247, 0]
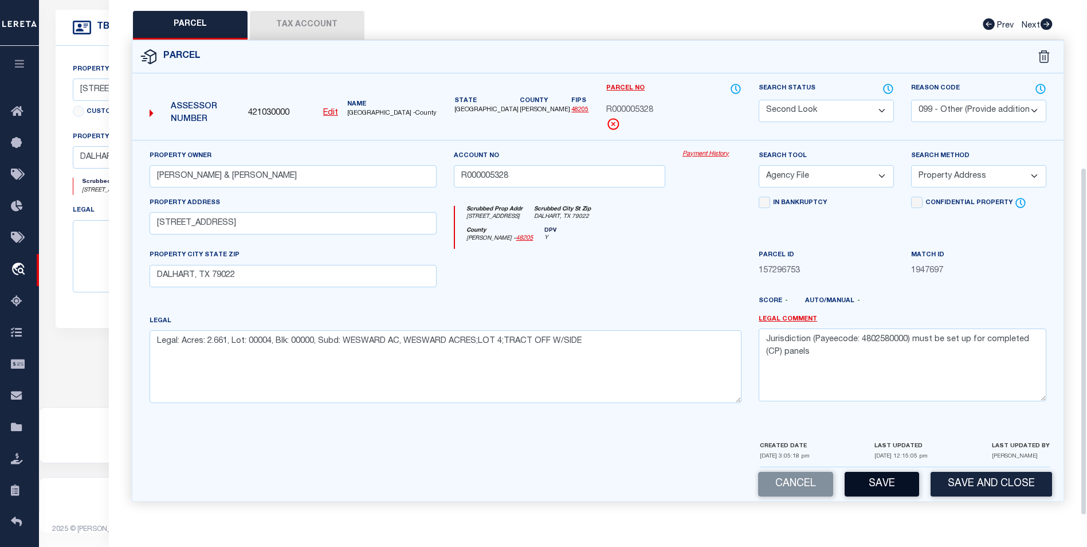
click at [856, 488] on button "Save" at bounding box center [881, 483] width 74 height 25
select select "AS"
select select
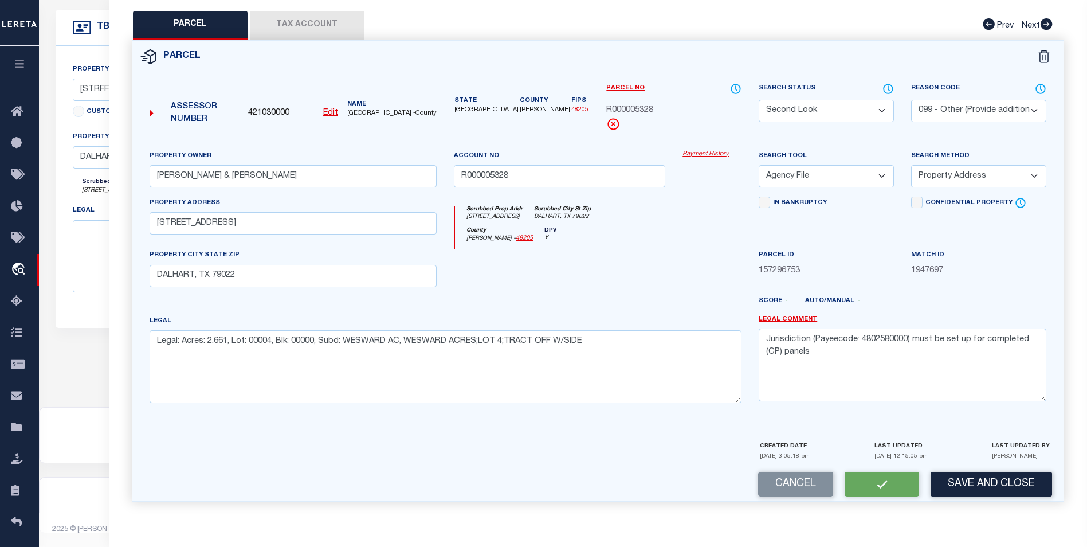
checkbox input "false"
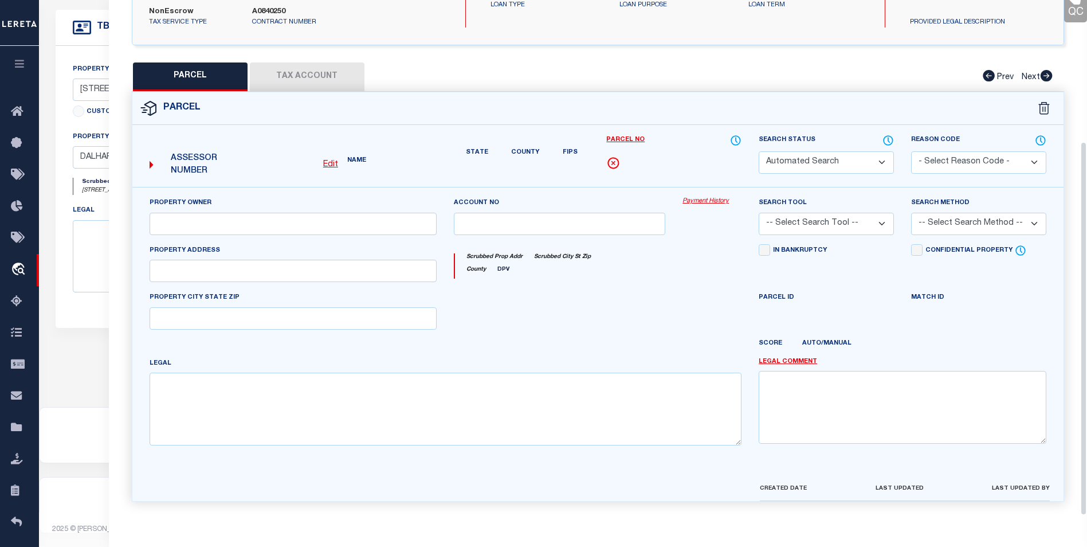
scroll to position [213, 0]
select select "SL"
select select "099"
type input "ROBBINS THOMAS J & CAMILLE J"
type input "R000005328"
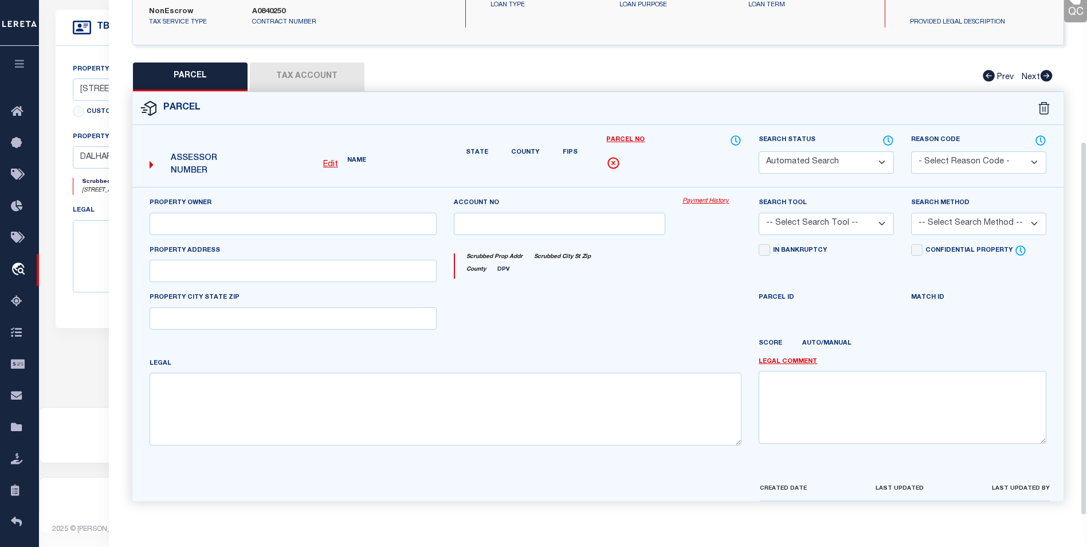
select select "AGF"
select select "ADD"
type input "3025 CANYON TRL RD"
type input "DALHART, TX 79022"
type textarea "Legal: Acres: 2.661, Lot: 00004, Blk: 00000, Subd: WESWARD AC, WESWARD ACRES;LO…"
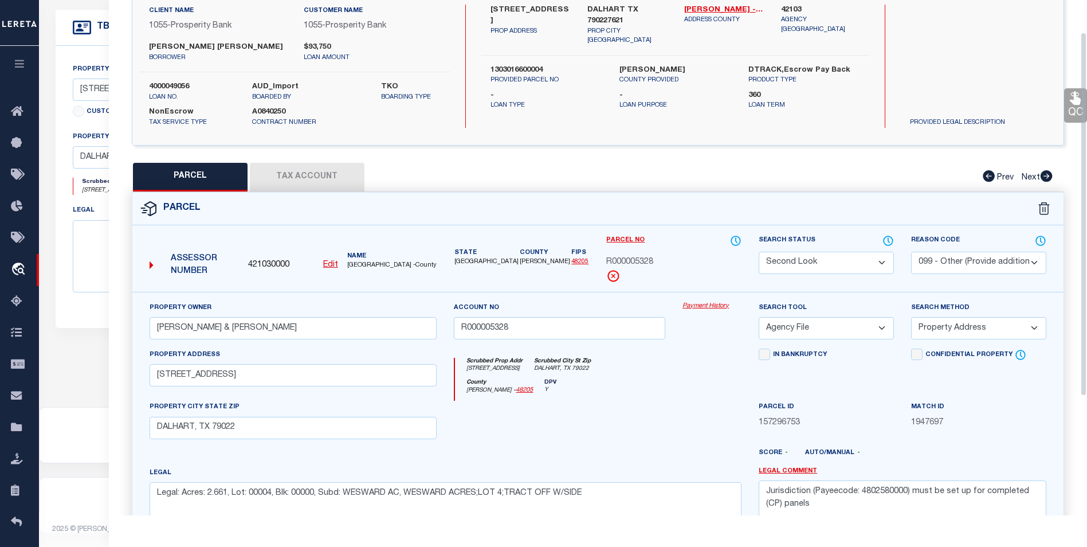
scroll to position [0, 0]
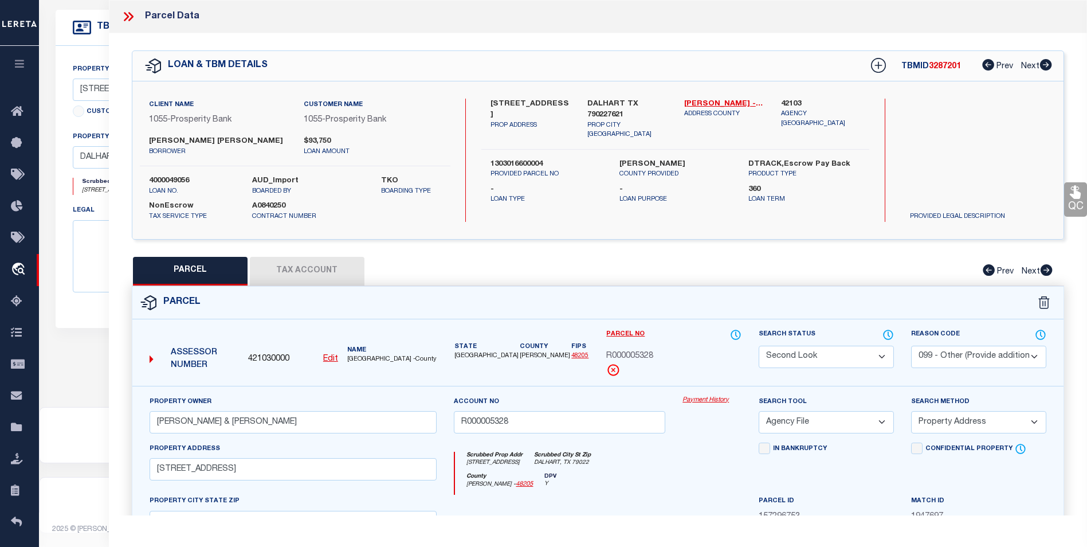
click at [132, 11] on icon at bounding box center [128, 16] width 15 height 15
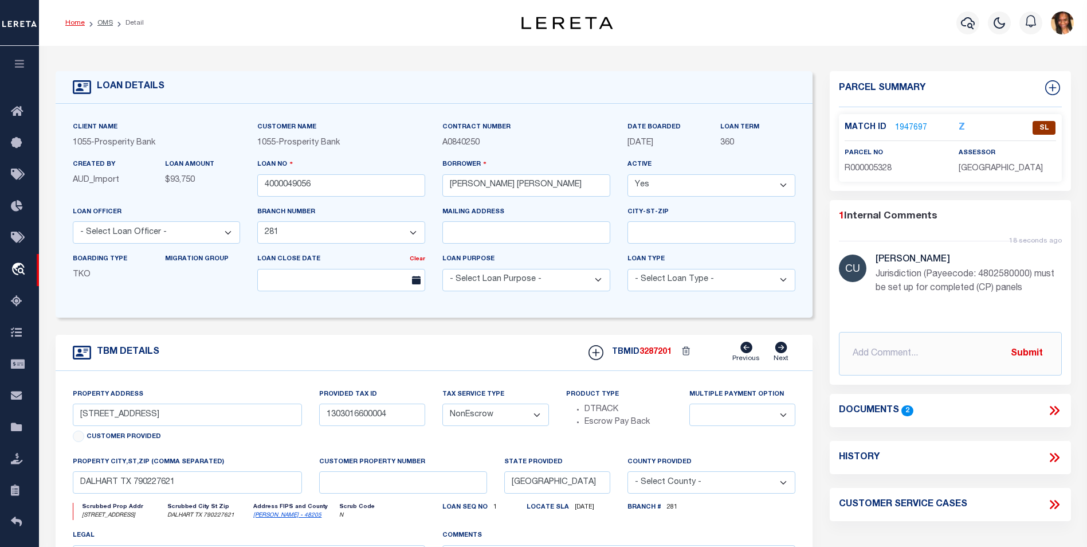
click at [70, 21] on link "Home" at bounding box center [74, 22] width 19 height 7
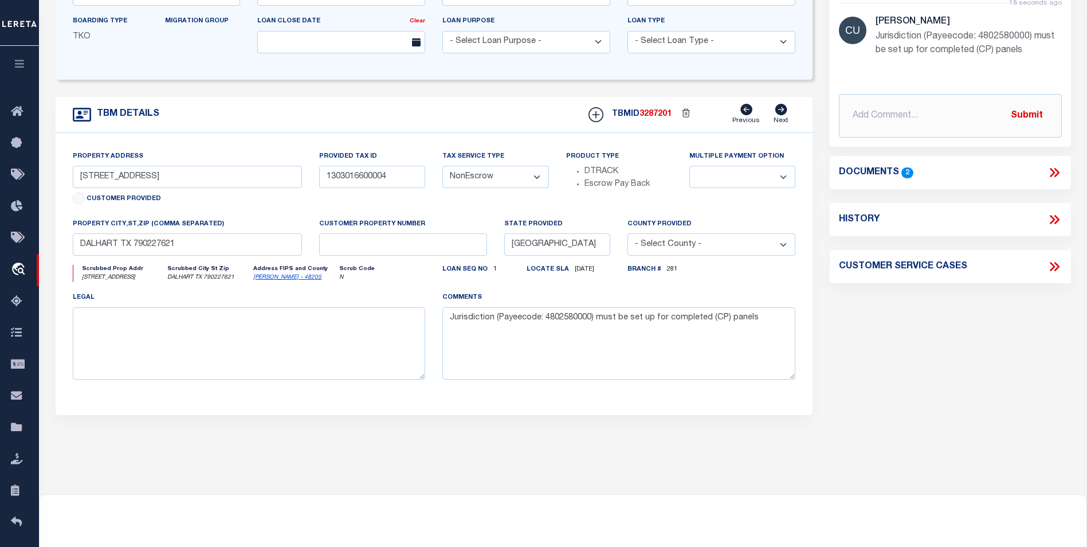
scroll to position [286, 0]
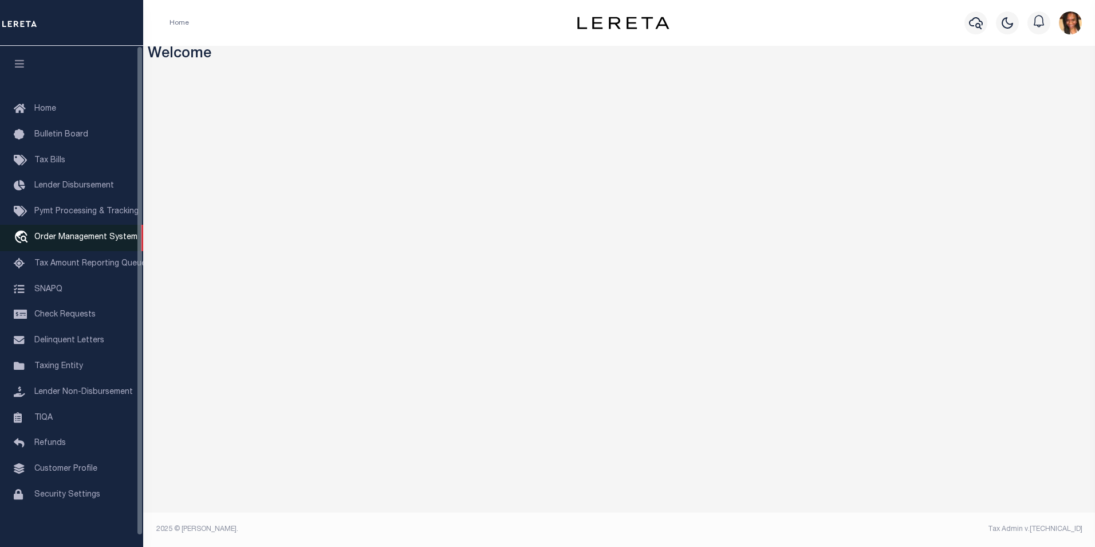
click at [63, 239] on span "Order Management System" at bounding box center [85, 237] width 103 height 8
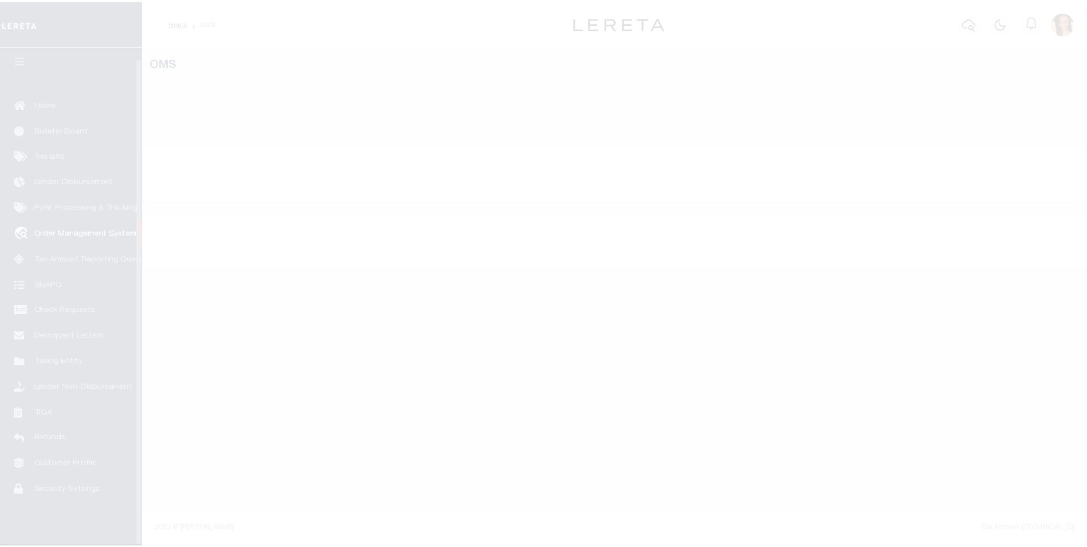
scroll to position [11, 0]
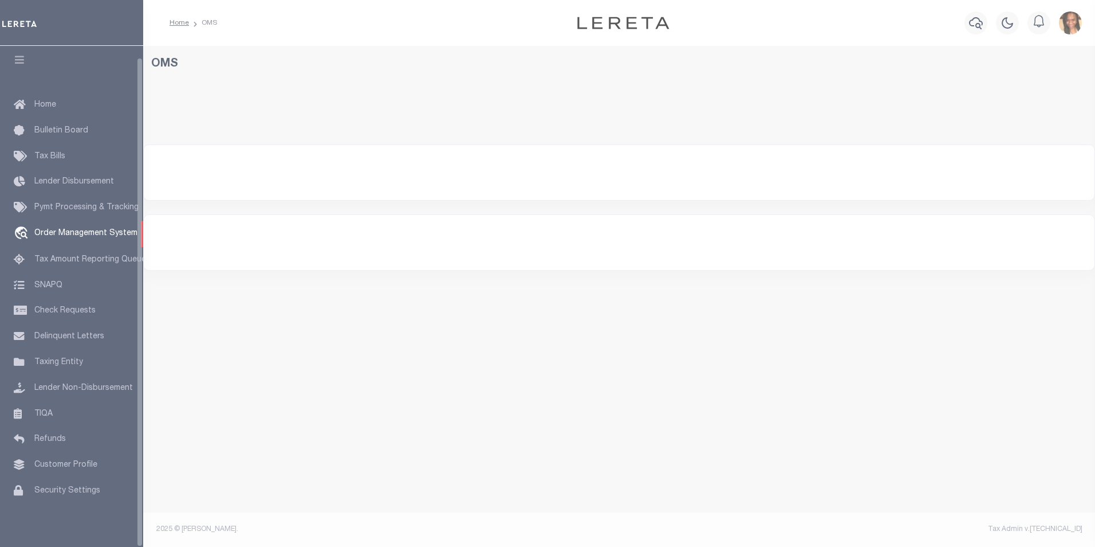
select select "200"
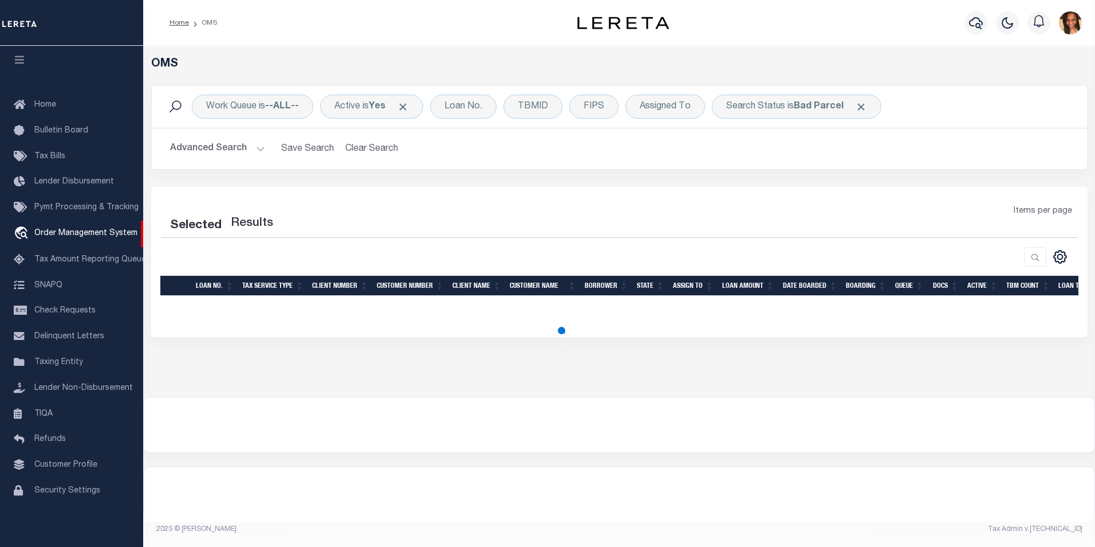
select select "200"
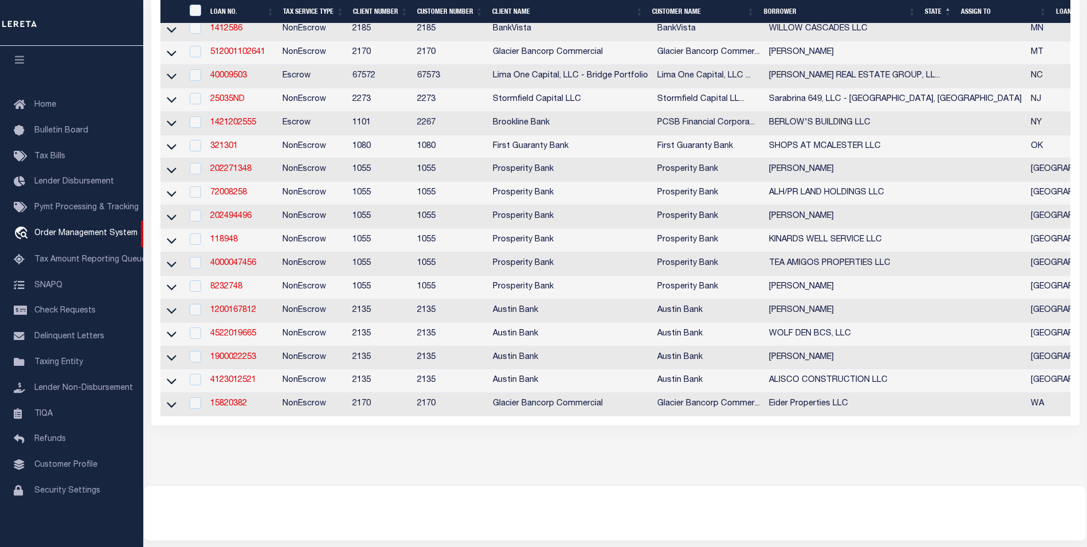
scroll to position [630, 0]
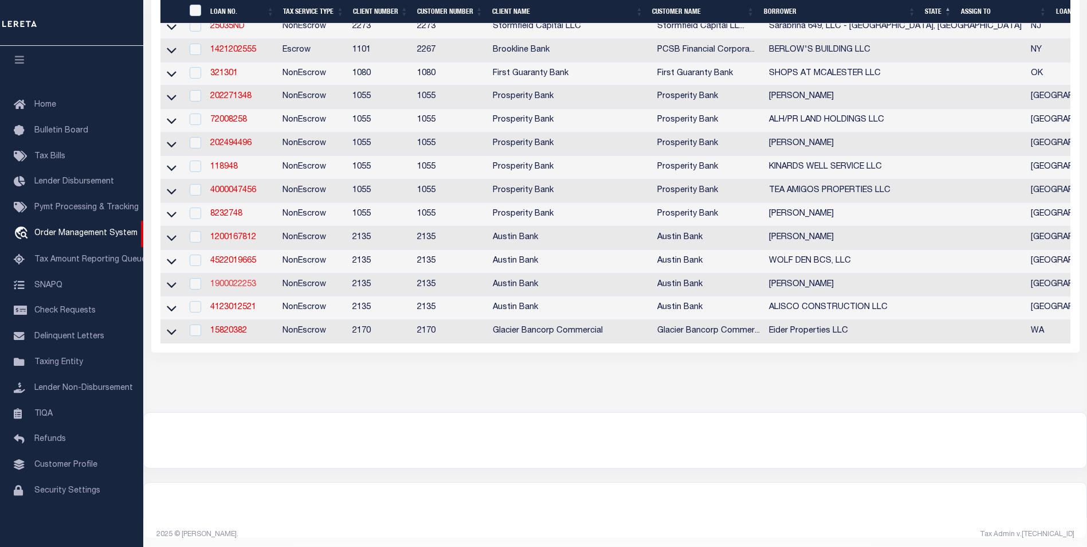
click at [233, 288] on link "1900022253" at bounding box center [233, 284] width 46 height 8
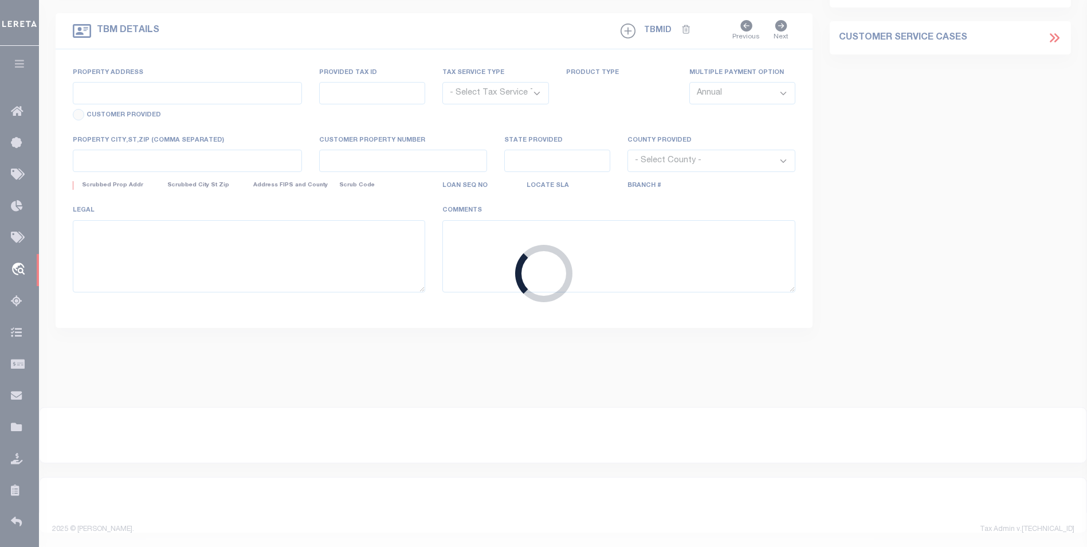
type input "1900022253"
type input "[PERSON_NAME]"
select select
type input "[STREET_ADDRESS]"
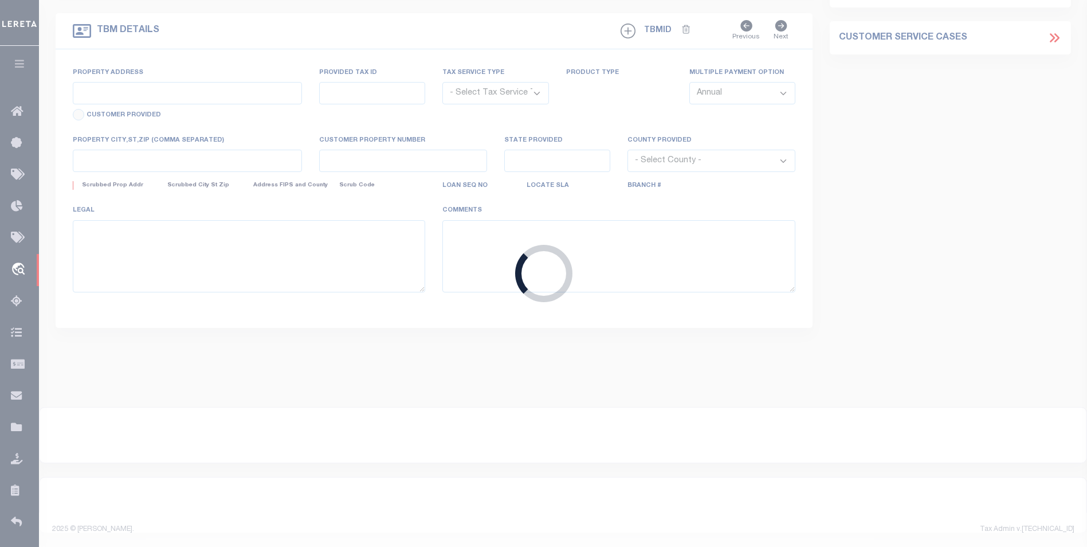
type input "[GEOGRAPHIC_DATA]"
select select "NonEscrow"
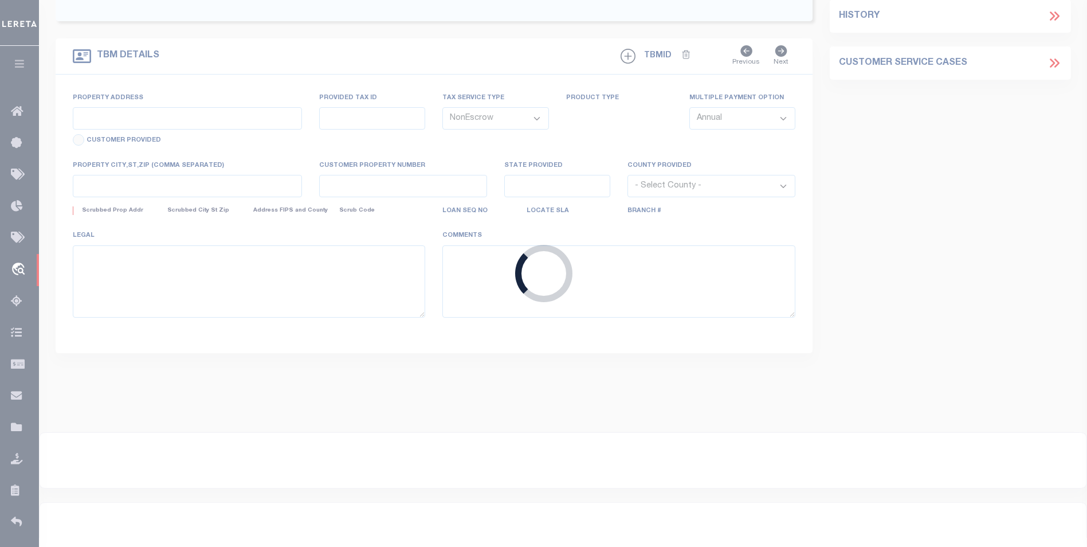
select select "8018"
select select "2599"
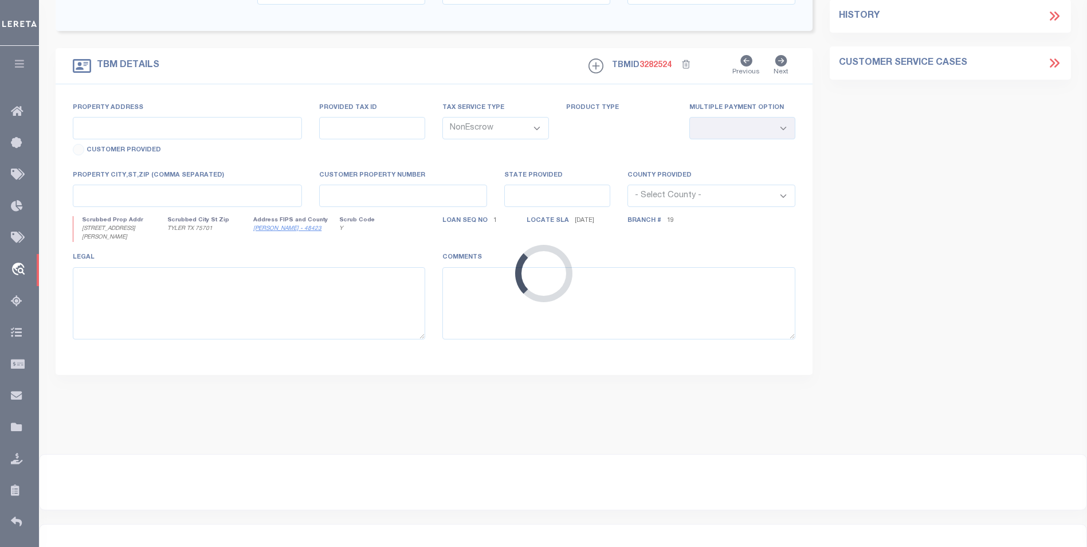
type input "[STREET_ADDRESS][PERSON_NAME]"
type input "SMITH COUNTY ACCT# 1-50000-0798-00-009032"
select select
type input "TYLER TX 75701"
type input "[GEOGRAPHIC_DATA]"
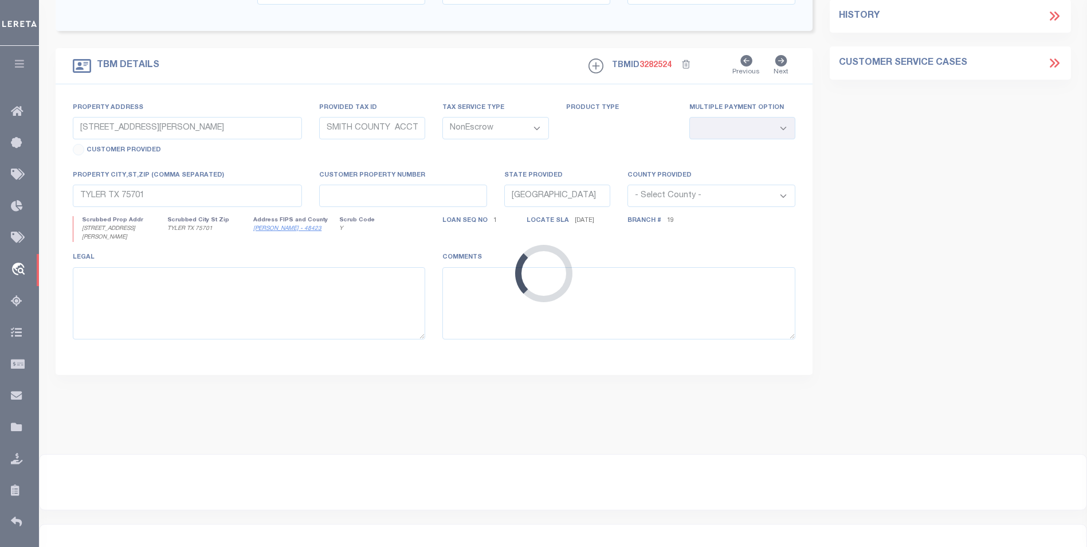
select select
type textarea "DT LOT 9-D NCB 798 [PERSON_NAME] HOME ADD A NEIGHBORS SVY A-214"
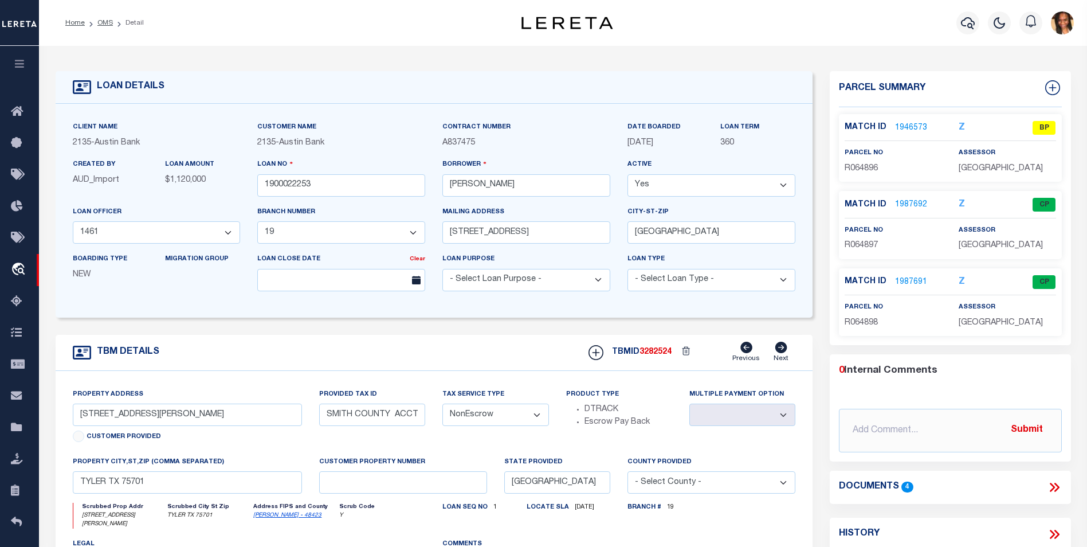
click at [915, 126] on link "1946573" at bounding box center [911, 128] width 32 height 12
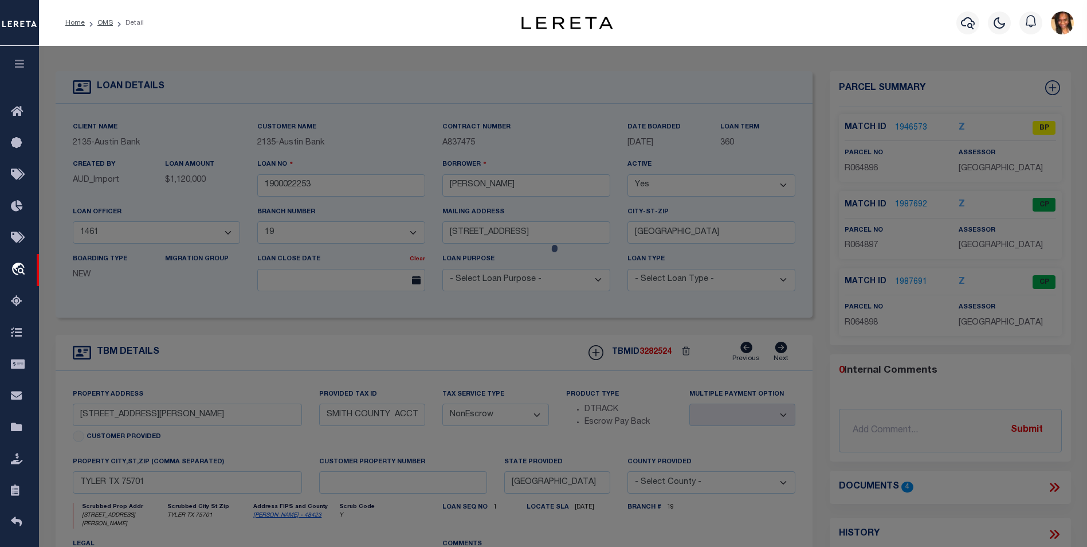
checkbox input "false"
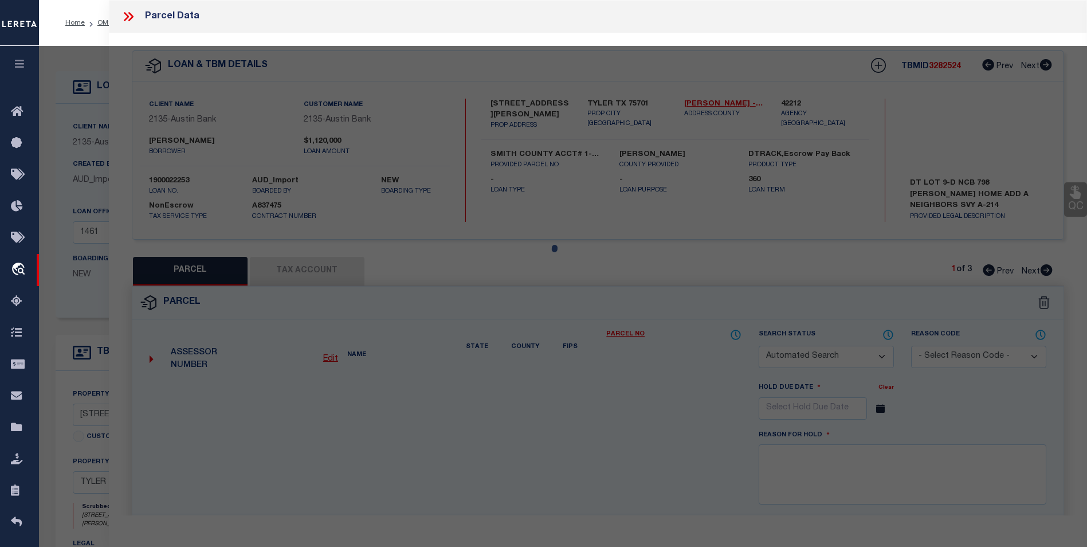
select select "BP"
type input "[PERSON_NAME] & [PERSON_NAME]"
type input "150000079800009030"
select select
type input "[STREET_ADDRESS][PERSON_NAME]"
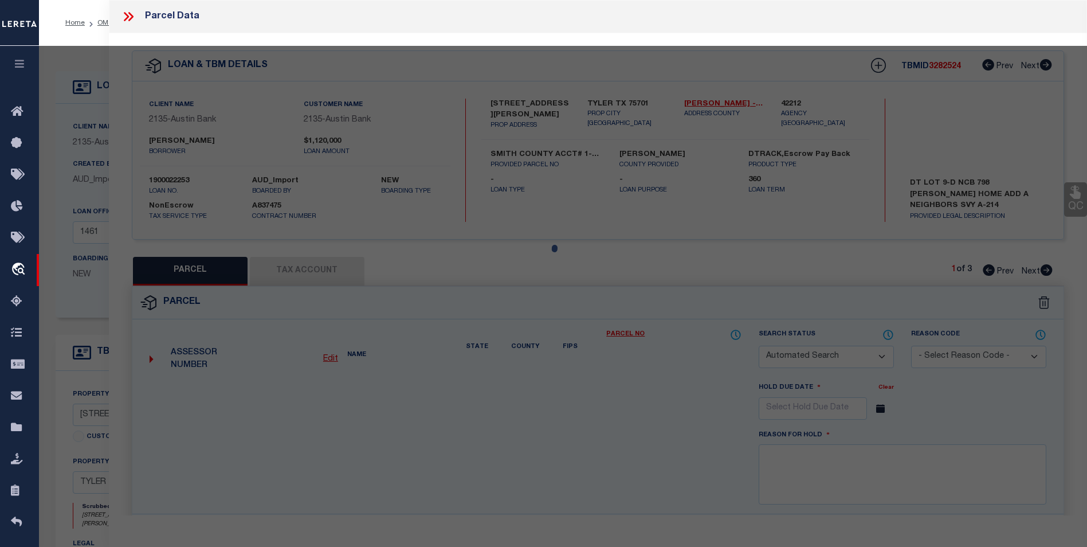
type input "TYLER TX"
type textarea "[PERSON_NAME] HOME BLOCK 798 LOT 9C 2.133"
type textarea "Parcel is Inactive"
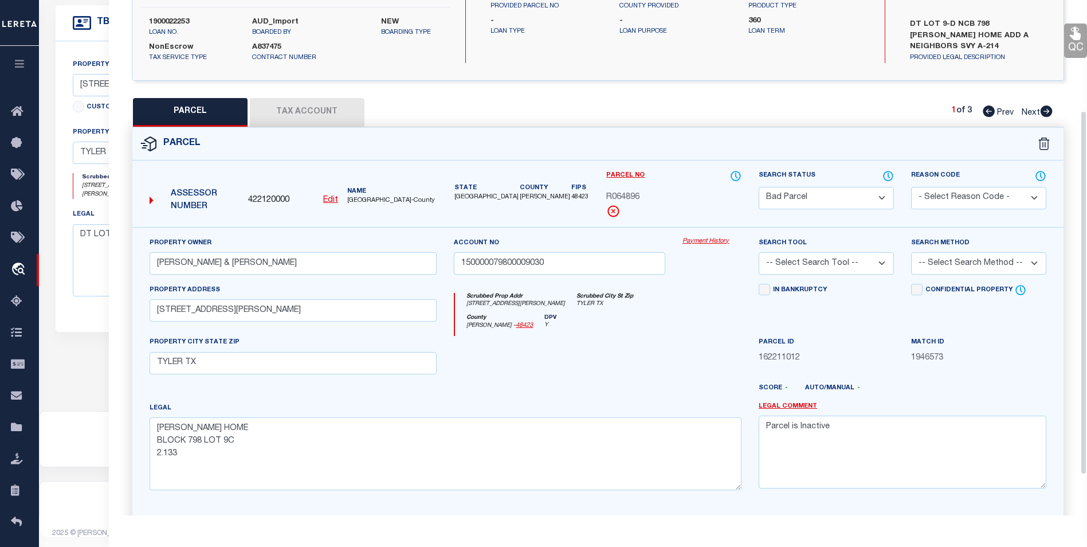
scroll to position [156, 0]
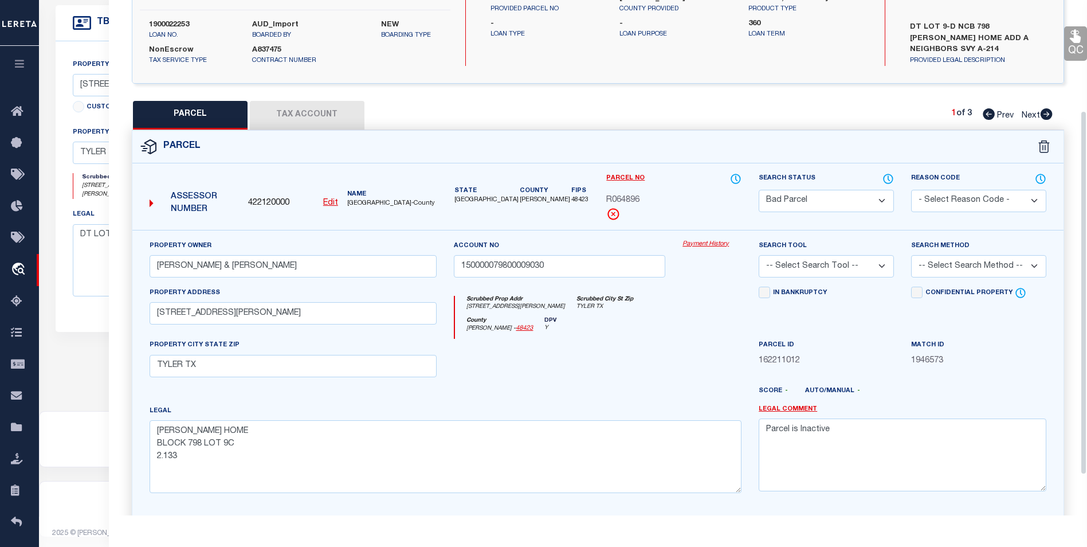
click at [1049, 119] on icon at bounding box center [1046, 113] width 12 height 11
select select "AS"
checkbox input "false"
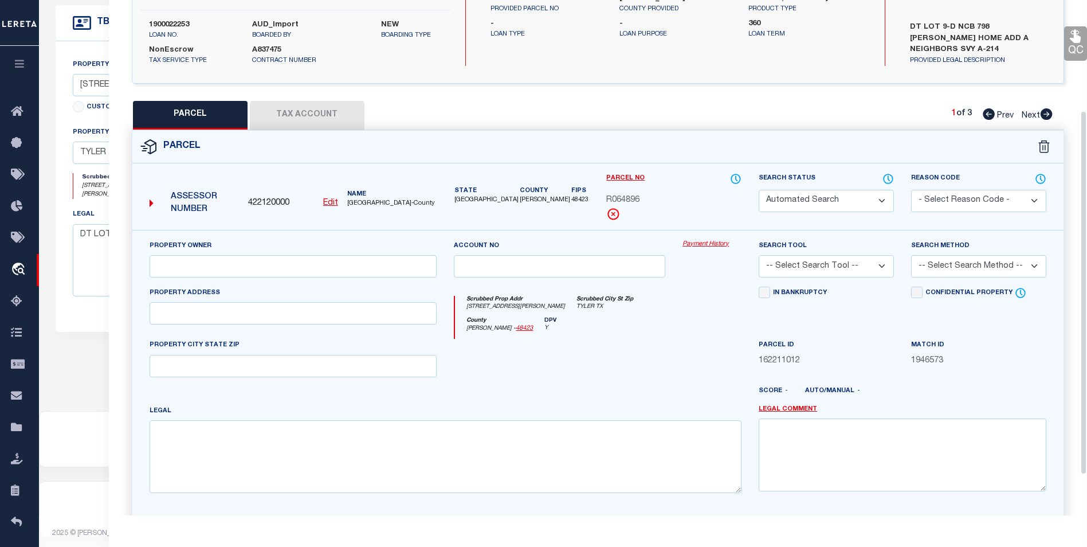
select select "CP"
type input "[PERSON_NAME] & [PERSON_NAME]"
type input "150000079800009031"
select select
type input "806 [PERSON_NAME]"
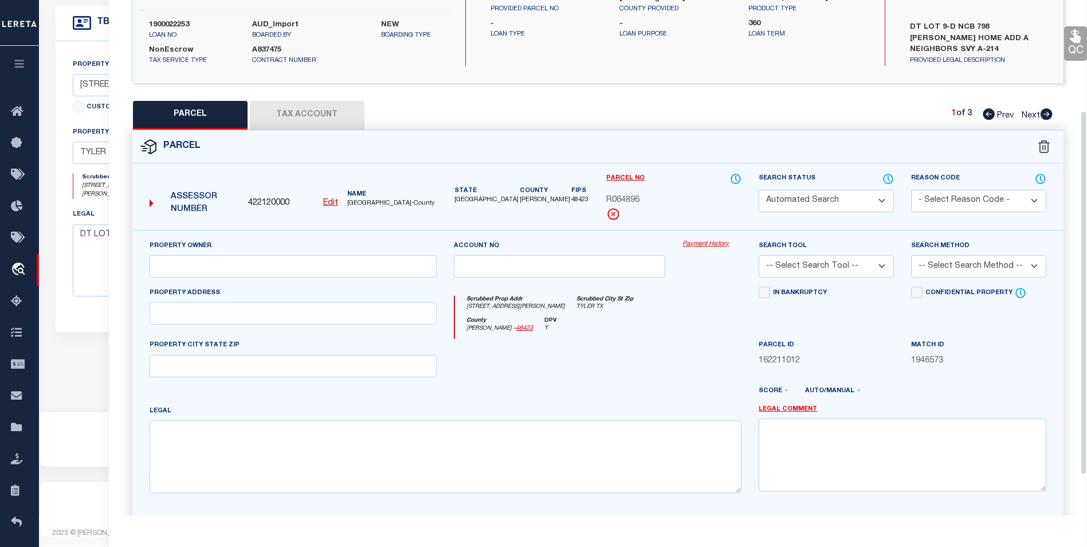
checkbox input "false"
type input "TYLER TX 75701"
type textarea "[PERSON_NAME] HOME BLOCK 798 LOT 9C.1 1.514"
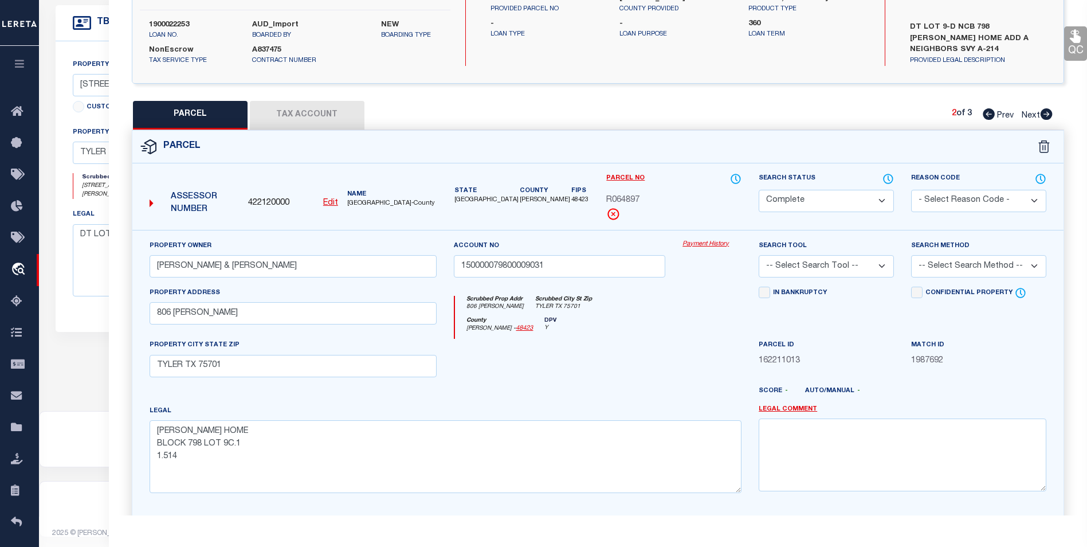
click at [1049, 119] on icon at bounding box center [1046, 113] width 12 height 11
select select "AS"
checkbox input "false"
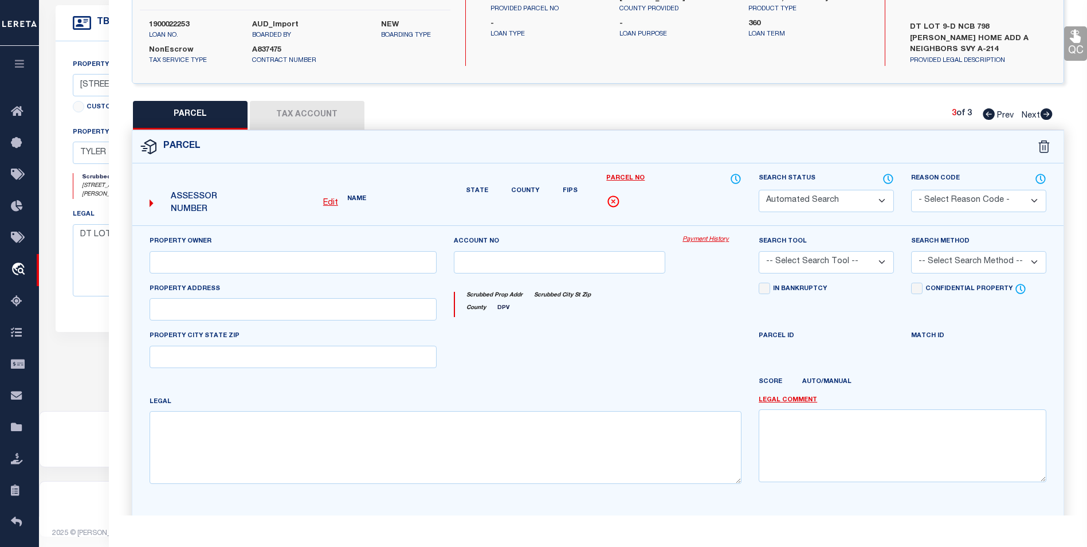
select select "CP"
type input "[PERSON_NAME] & [PERSON_NAME]"
type input "150000079800009050"
select select
type input "[STREET_ADDRESS][PERSON_NAME]"
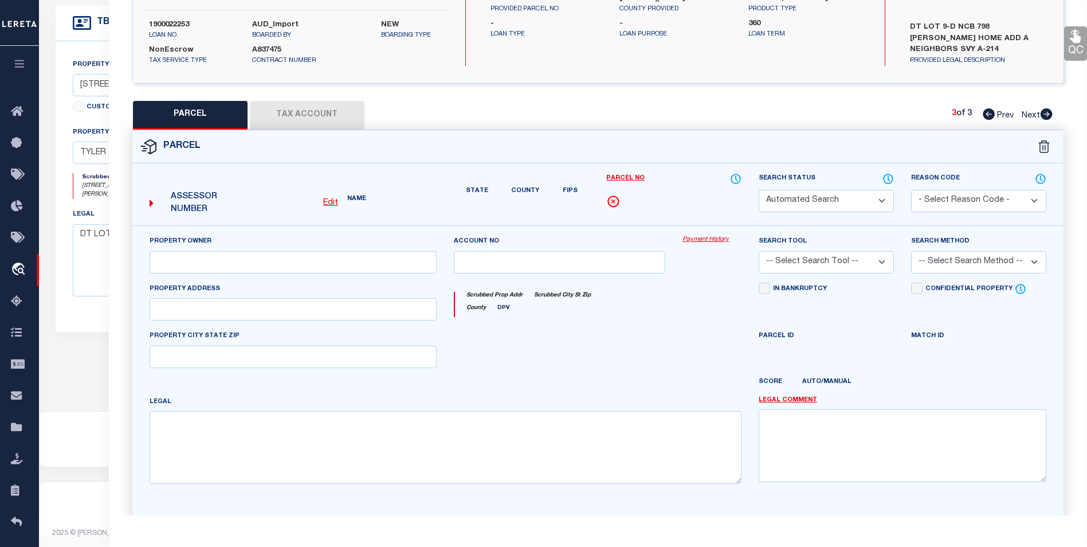
checkbox input "false"
type input "TYLER TX 75701"
type textarea "[PERSON_NAME] HOME BLOCK 798 LOT 9E 0.342"
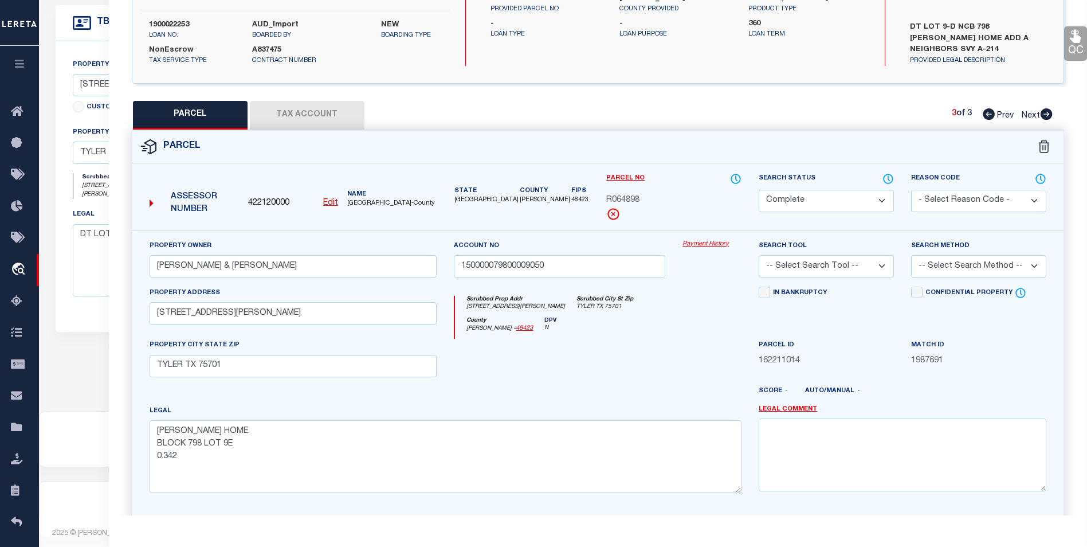
click at [985, 115] on icon at bounding box center [988, 113] width 12 height 11
select select "AS"
checkbox input "false"
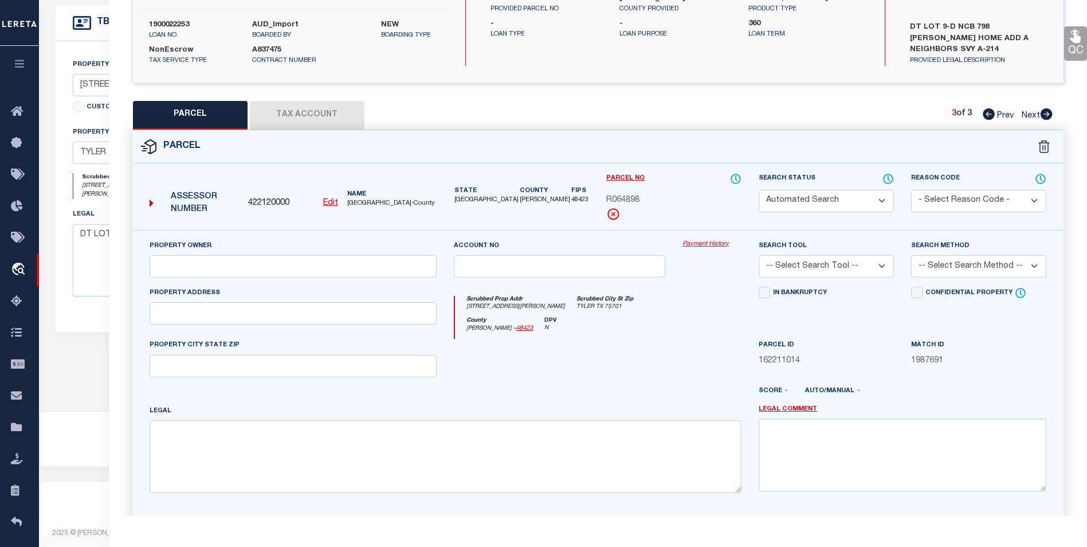
select select "CP"
type input "[PERSON_NAME] & [PERSON_NAME]"
type input "150000079800009031"
select select
type input "806 [PERSON_NAME]"
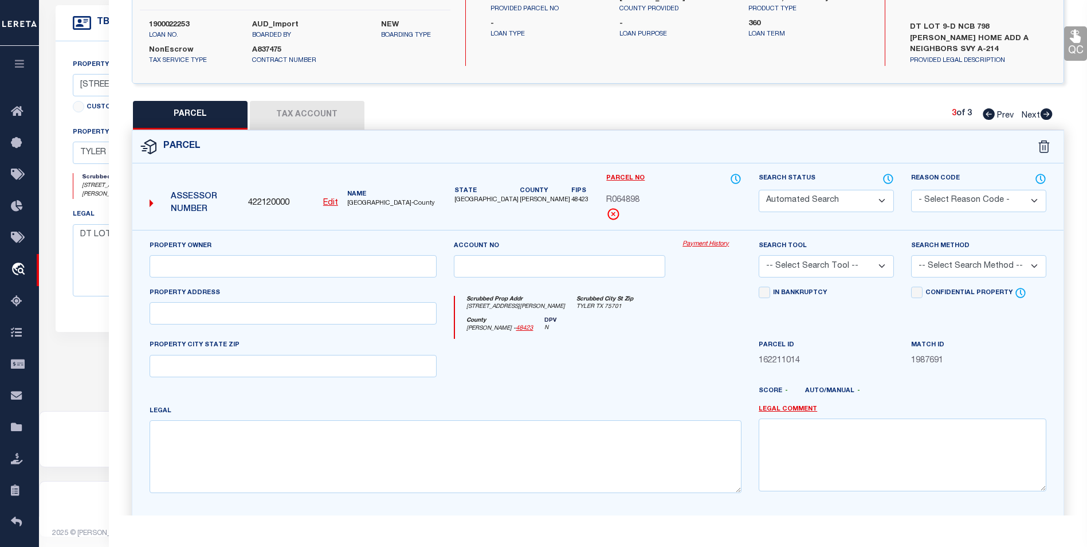
checkbox input "false"
type input "TYLER TX 75701"
type textarea "[PERSON_NAME] HOME BLOCK 798 LOT 9C.1 1.514"
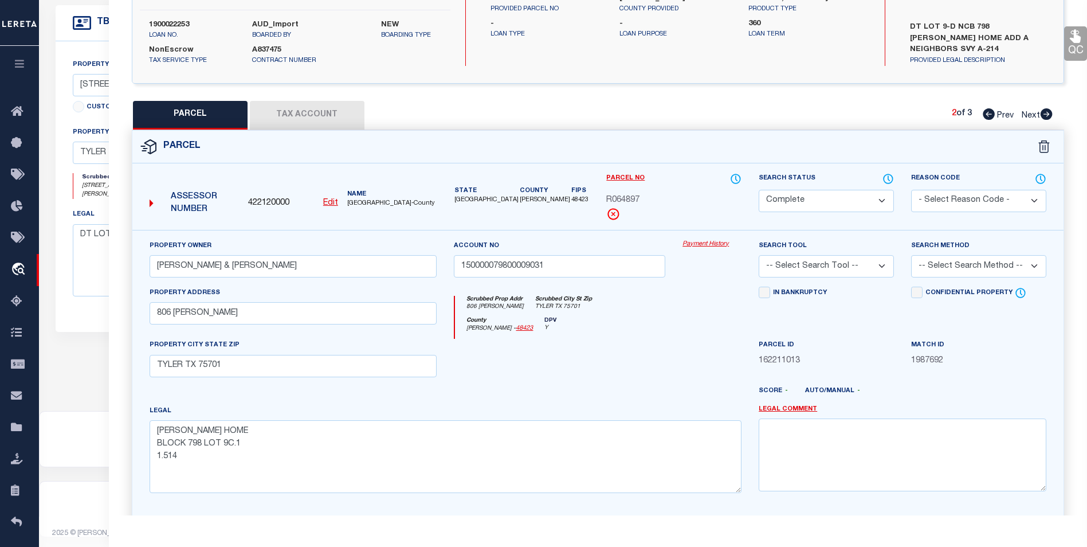
click at [985, 115] on icon at bounding box center [988, 113] width 12 height 11
select select "AS"
checkbox input "false"
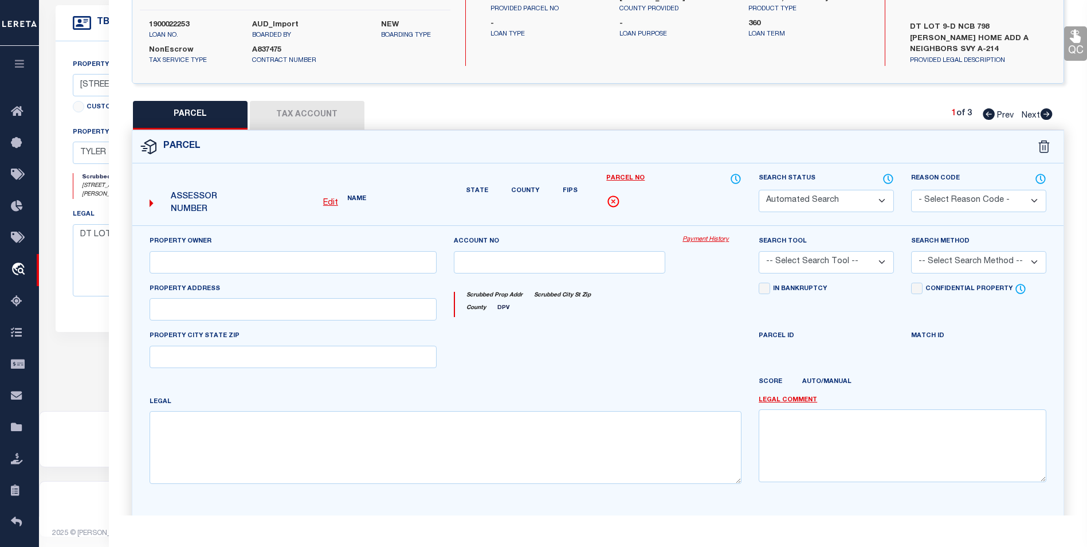
select select "BP"
type input "[PERSON_NAME] & [PERSON_NAME]"
type input "150000079800009030"
select select
type input "[STREET_ADDRESS][PERSON_NAME]"
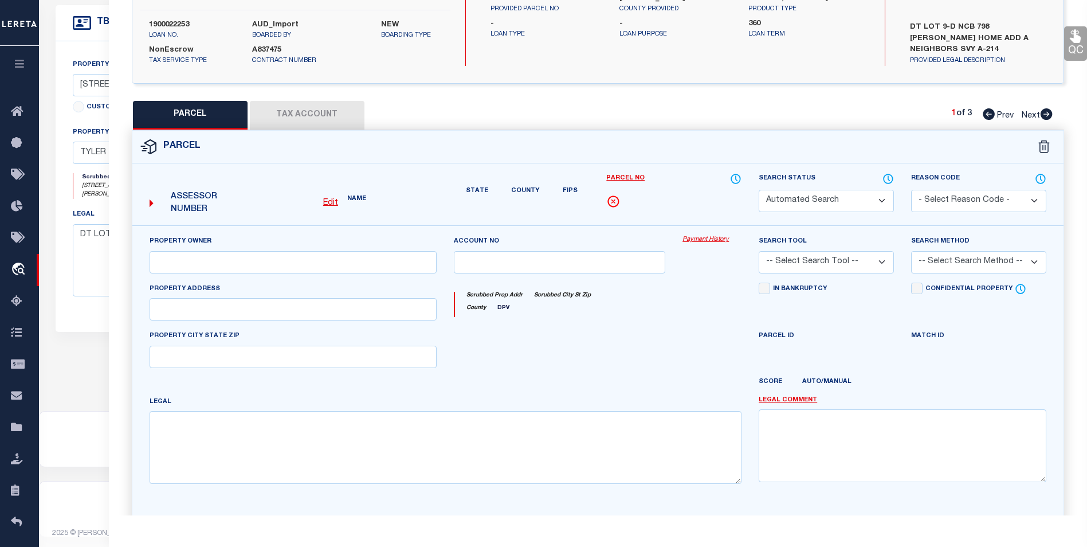
type input "TYLER TX"
type textarea "[PERSON_NAME] HOME BLOCK 798 LOT 9C 2.133"
type textarea "Parcel is Inactive"
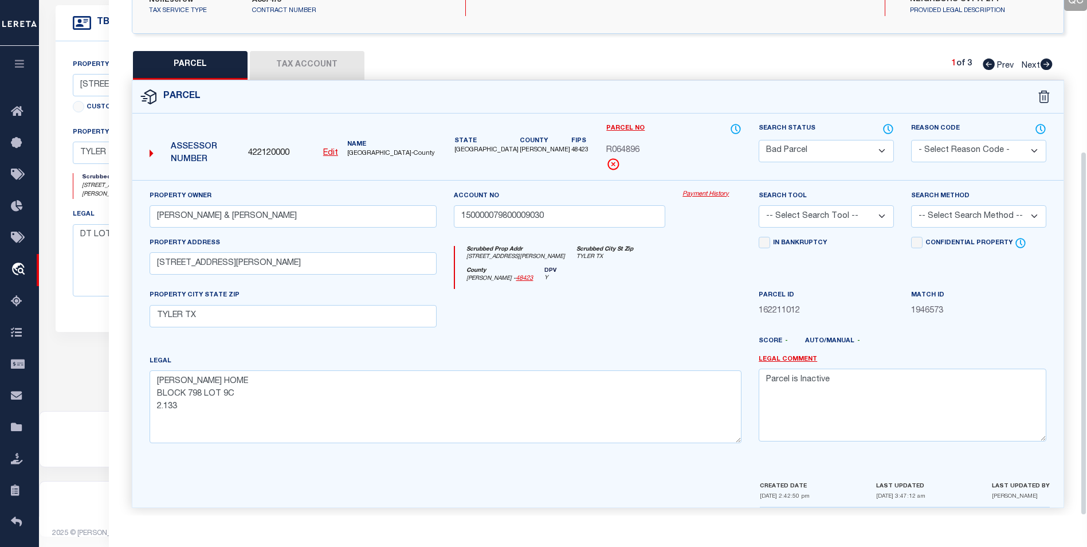
scroll to position [213, 0]
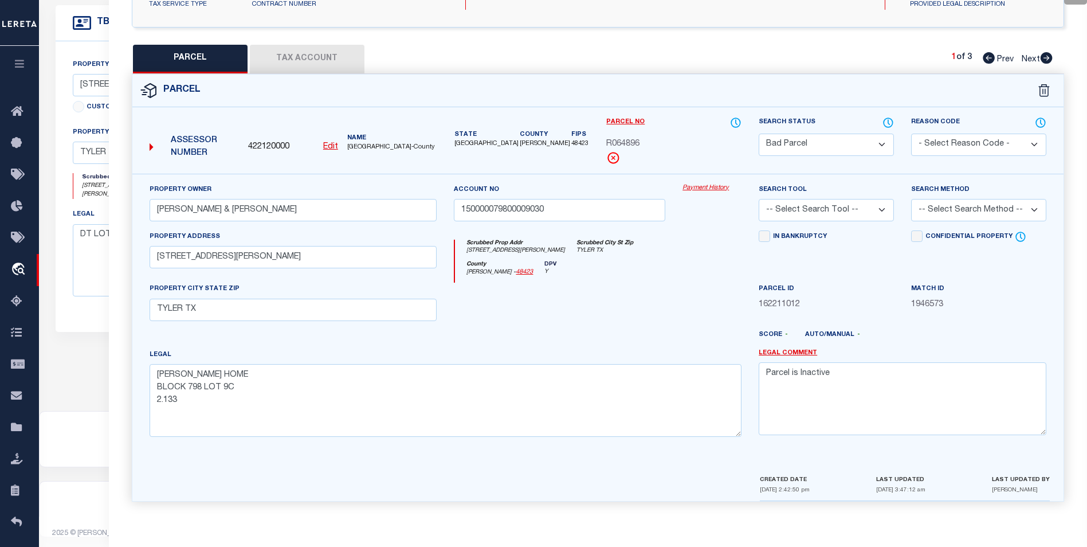
click at [1051, 60] on icon at bounding box center [1046, 57] width 12 height 11
select select "AS"
checkbox input "false"
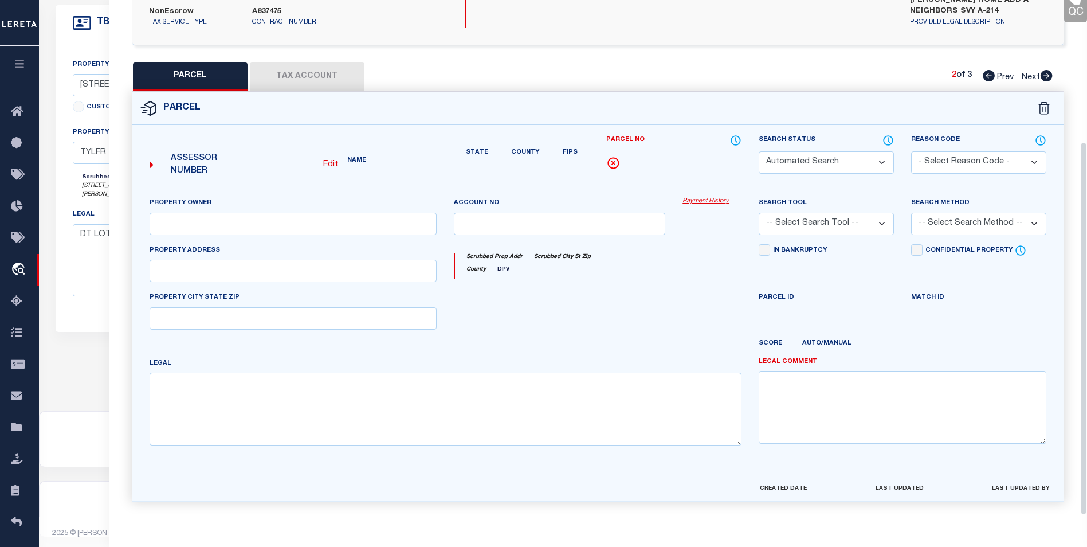
select select "CP"
type input "[PERSON_NAME] & [PERSON_NAME]"
type input "150000079800009031"
select select
type input "806 [PERSON_NAME]"
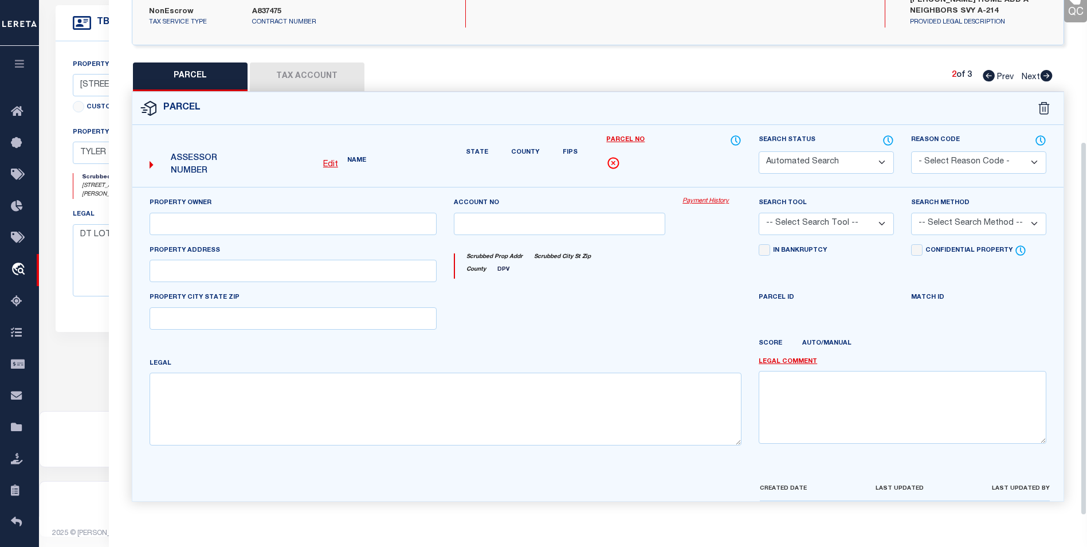
checkbox input "false"
type input "TYLER TX 75701"
type textarea "[PERSON_NAME] HOME BLOCK 798 LOT 9C.1 1.514"
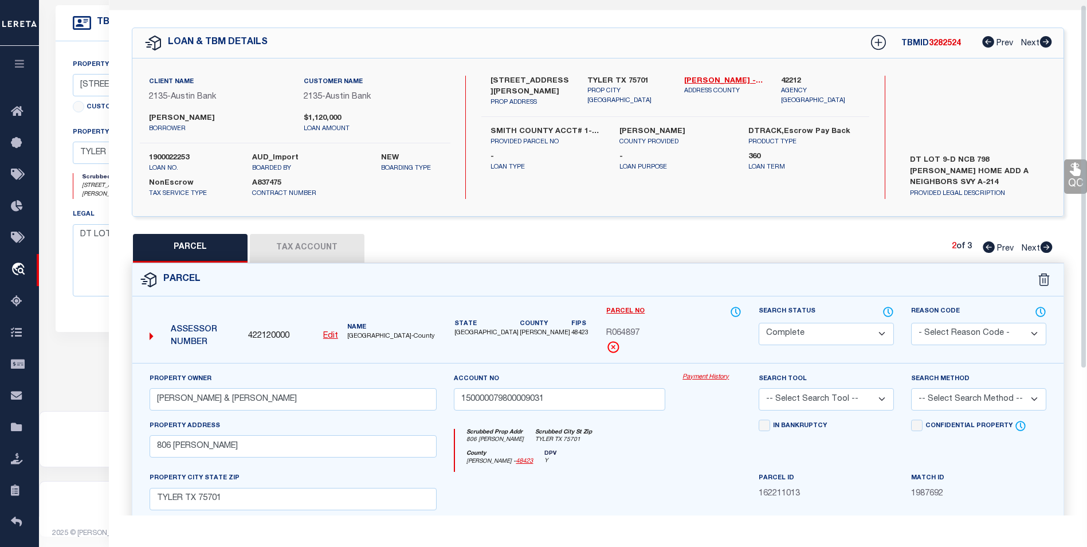
scroll to position [0, 0]
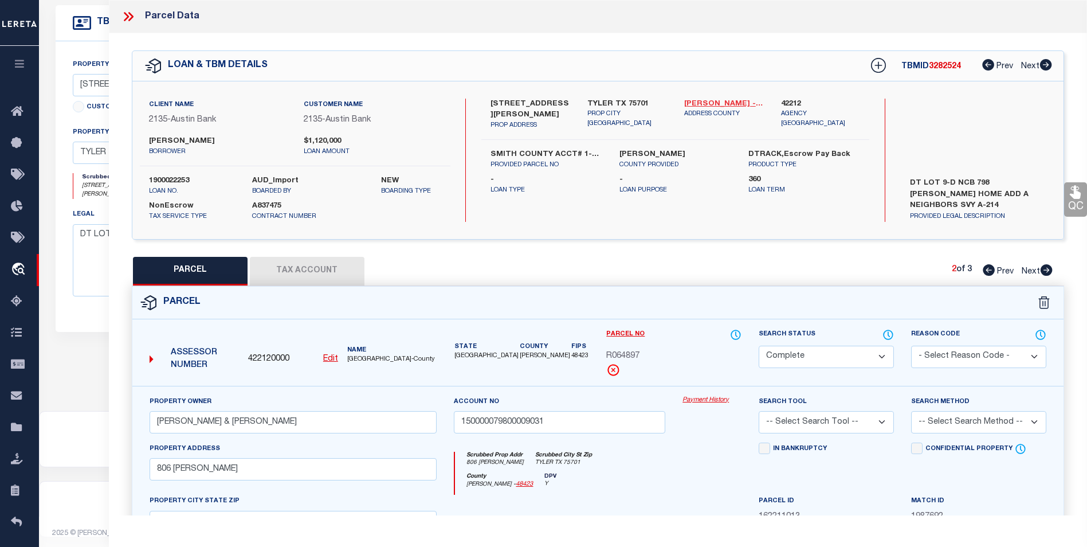
click at [719, 100] on link "[PERSON_NAME] - 48423" at bounding box center [724, 104] width 80 height 11
click at [136, 13] on div at bounding box center [133, 16] width 24 height 15
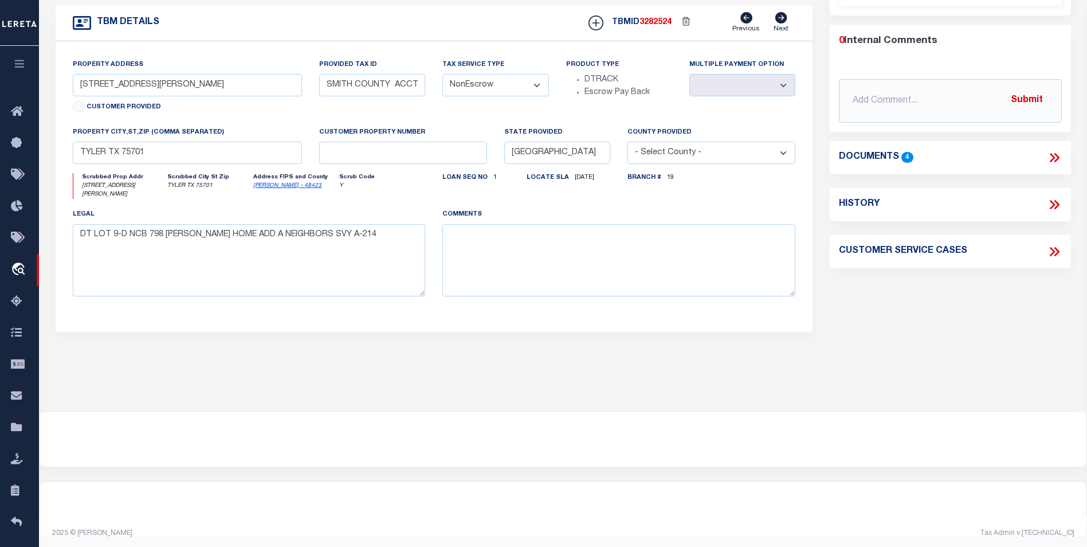
click at [1051, 151] on icon at bounding box center [1054, 157] width 15 height 15
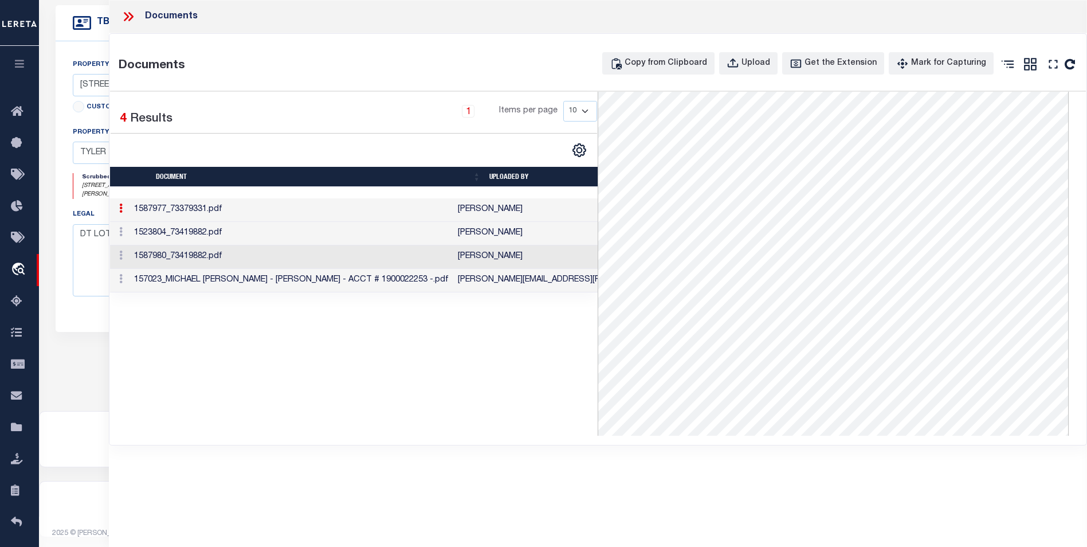
scroll to position [183, 0]
click at [371, 276] on td "157023_MICHAEL [PERSON_NAME] - [PERSON_NAME] - ACCT # 1900022253 -.pdf" at bounding box center [291, 280] width 324 height 23
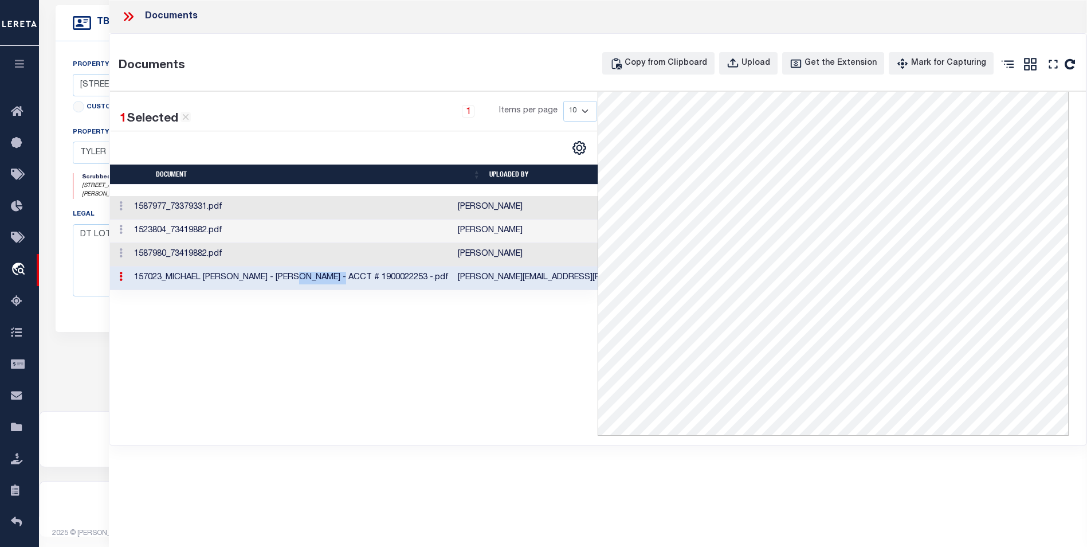
click at [371, 276] on td "157023_MICHAEL [PERSON_NAME] - [PERSON_NAME] - ACCT # 1900022253 -.pdf" at bounding box center [291, 277] width 324 height 23
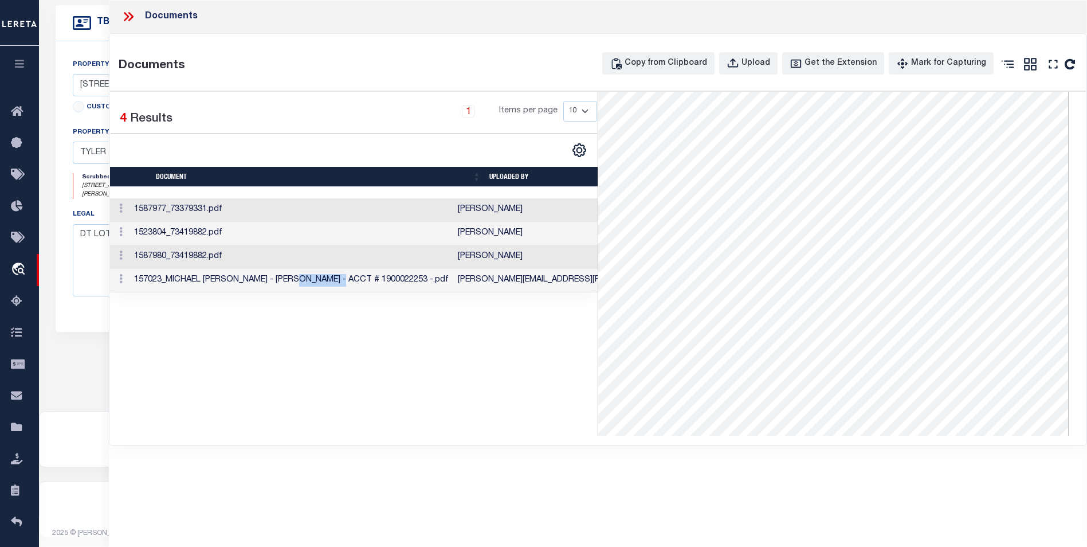
scroll to position [0, 0]
click at [131, 15] on icon at bounding box center [130, 16] width 5 height 9
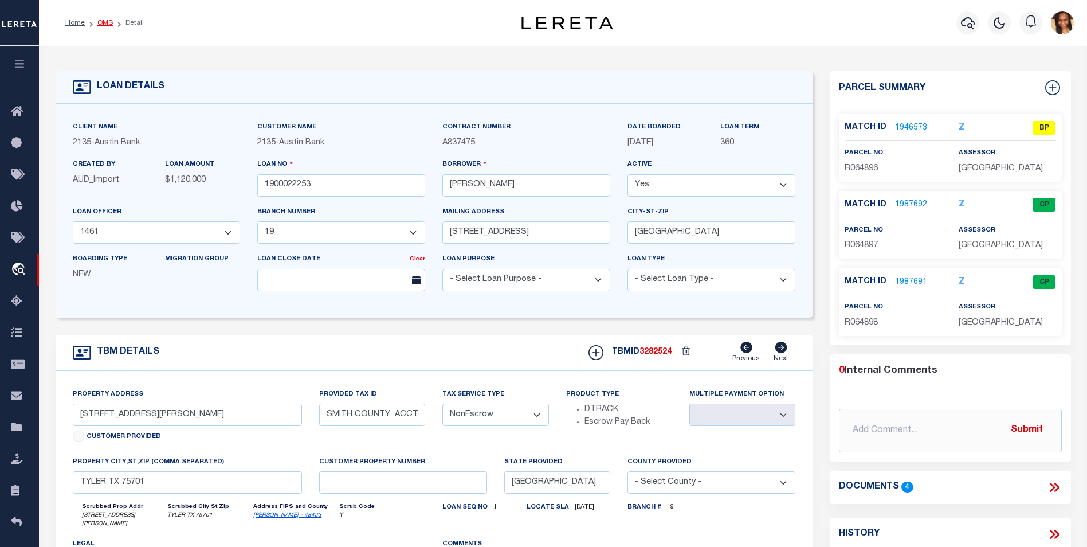
click at [101, 23] on link "OMS" at bounding box center [104, 22] width 15 height 7
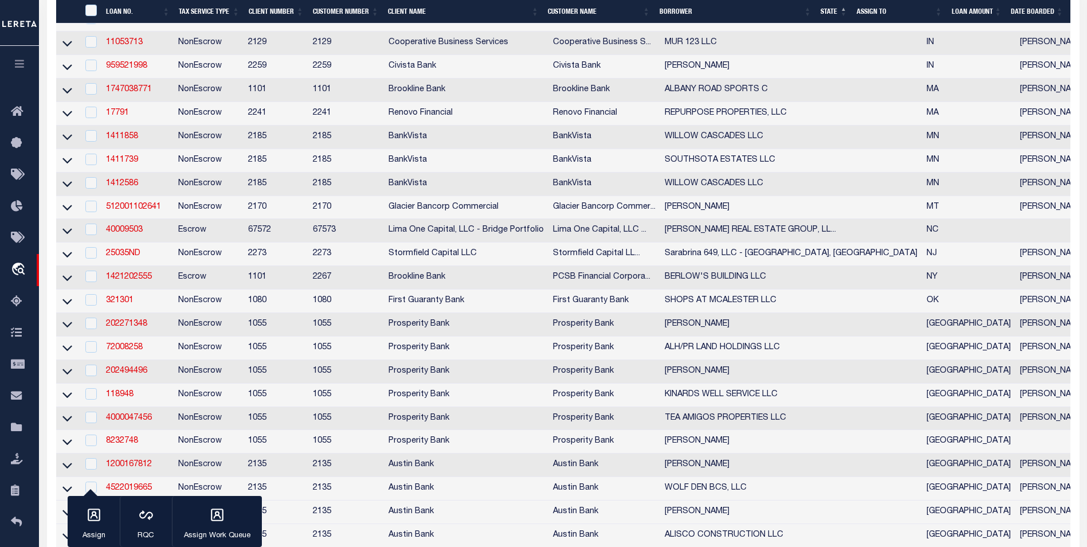
scroll to position [516, 0]
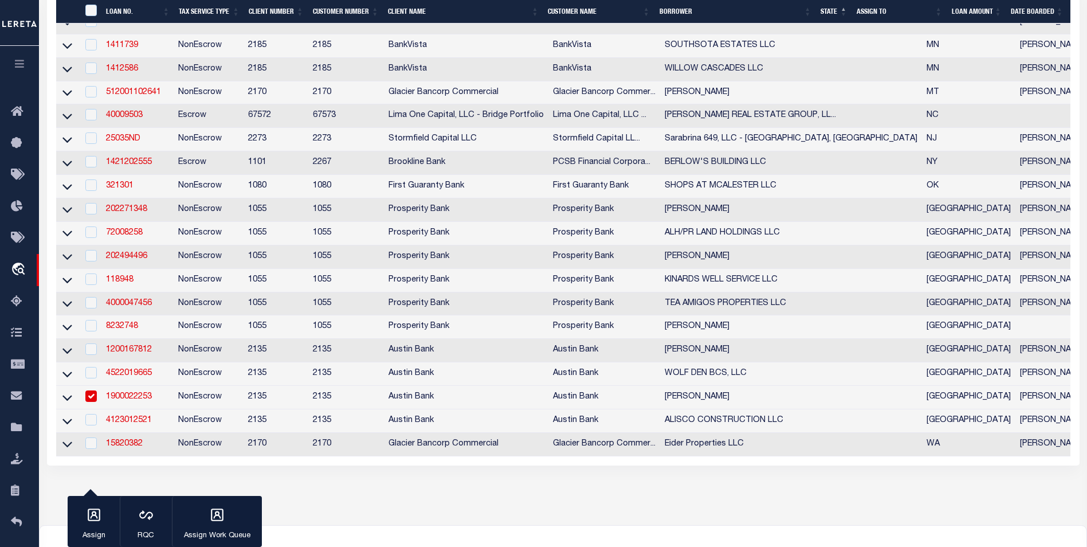
click at [88, 407] on td at bounding box center [89, 397] width 23 height 23
checkbox input "false"
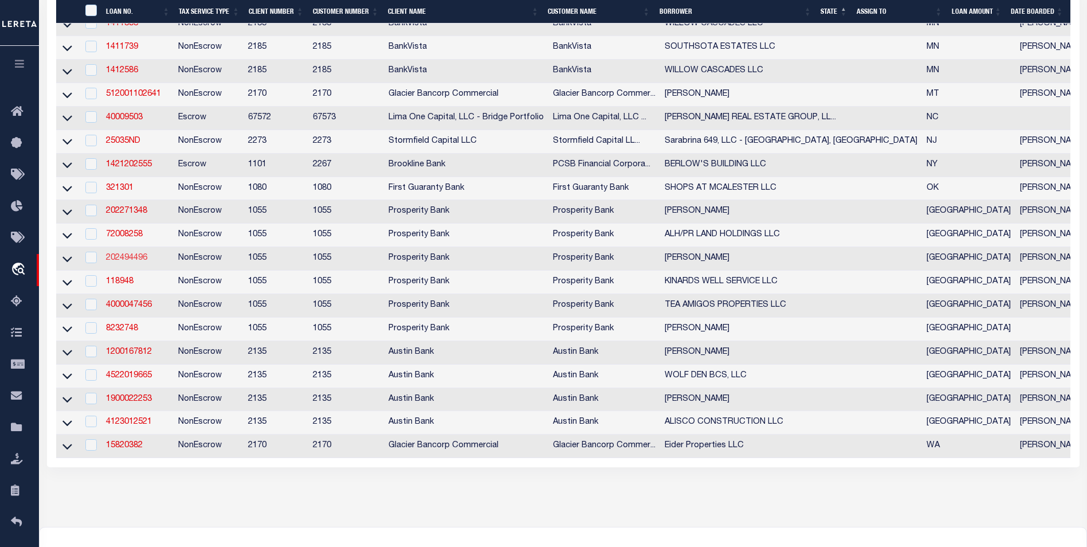
click at [118, 262] on link "202494496" at bounding box center [126, 258] width 41 height 8
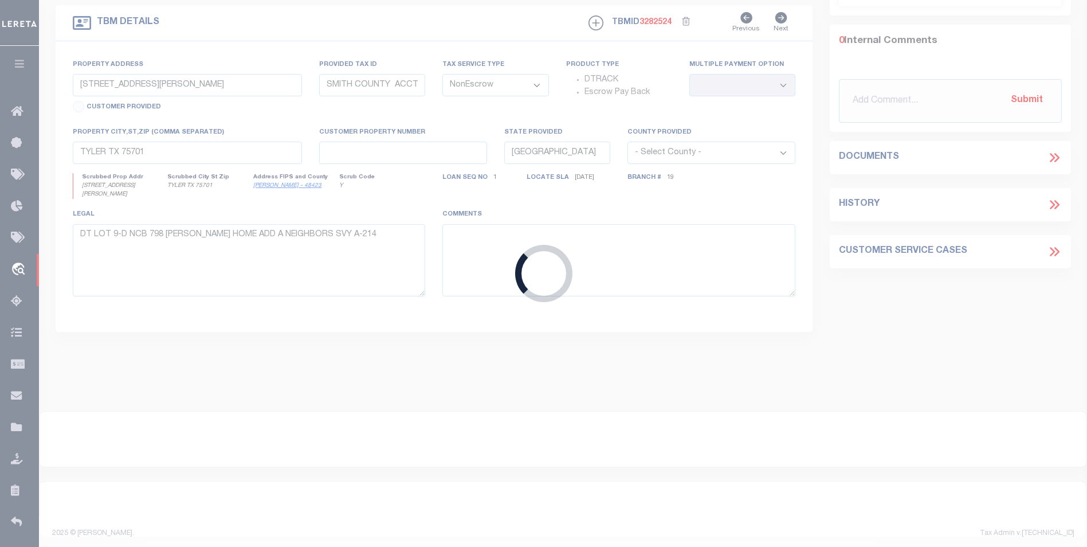
type input "202494496"
type input "[PERSON_NAME]"
select select
type input "[STREET_ADDRESS][PERSON_NAME]"
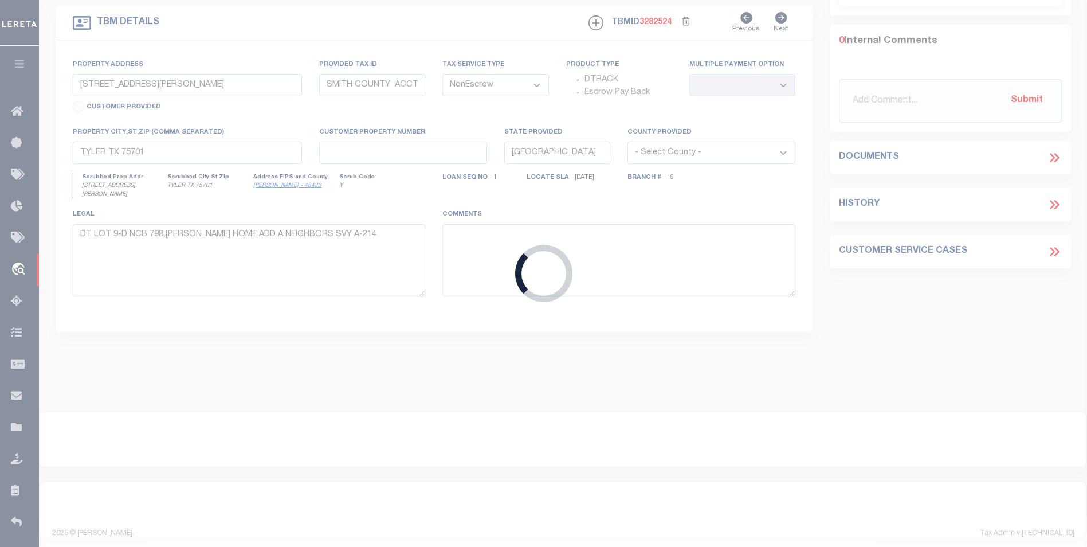
type input "[GEOGRAPHIC_DATA] TX 77029"
select select "800"
type input "TBD [PERSON_NAME]"
type input "0440360010010"
select select
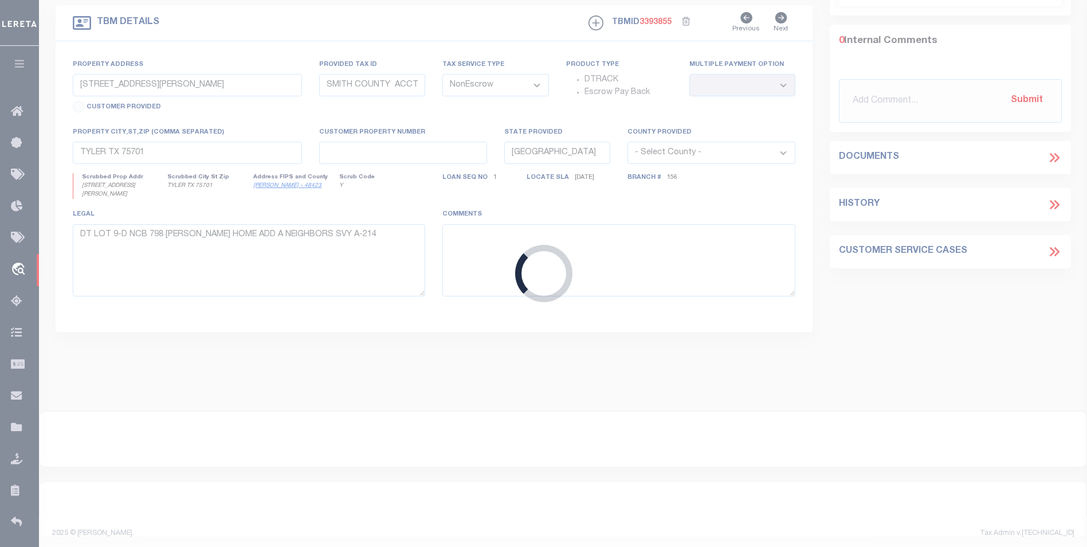
type input "[GEOGRAPHIC_DATA], TX 77532"
type textarea "TR 9-10.017 AC [PERSON_NAME] SURV AB-612"
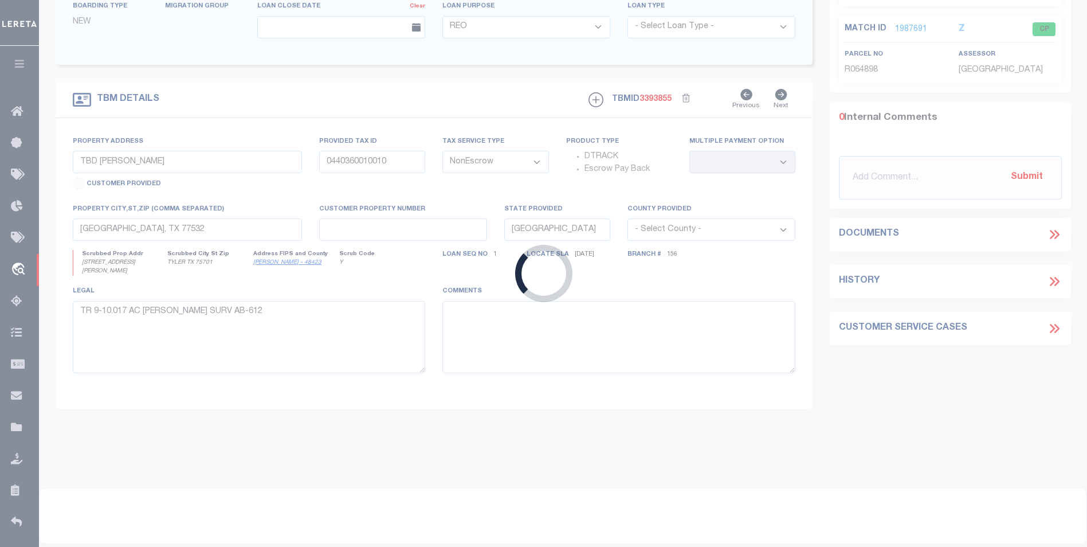
select select "10585"
select select "3996"
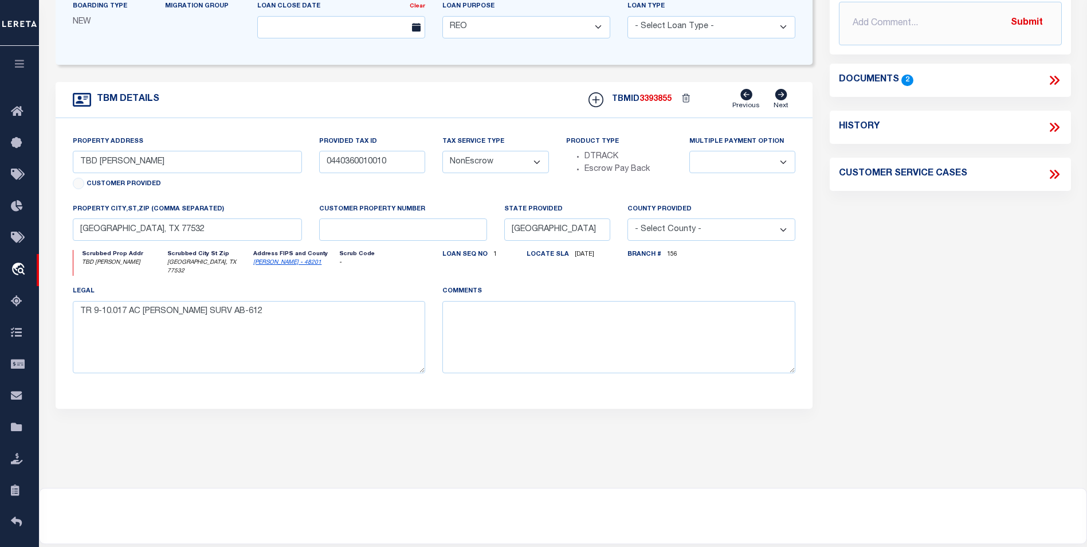
scroll to position [0, 0]
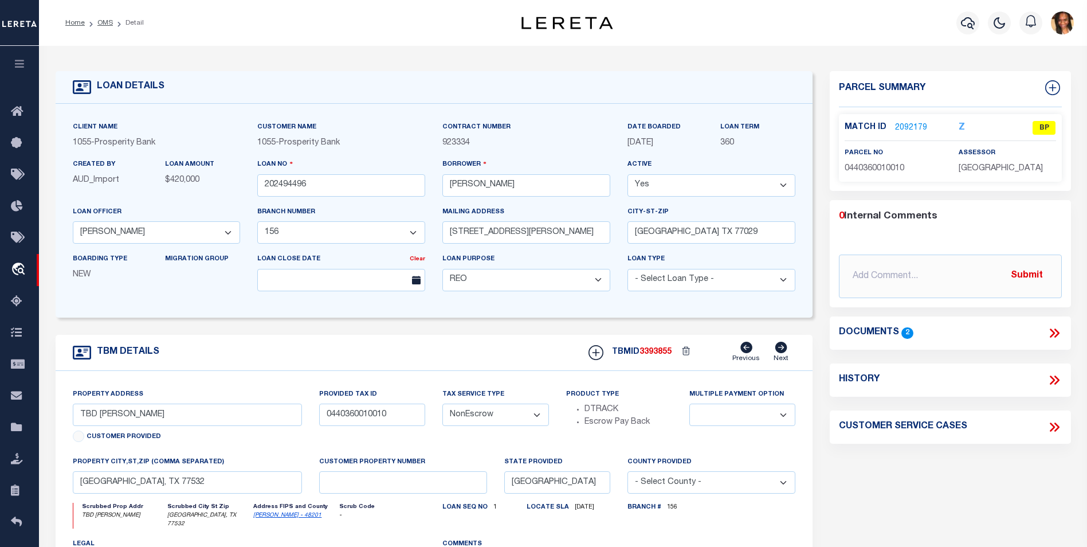
click at [918, 123] on link "2092179" at bounding box center [911, 128] width 32 height 12
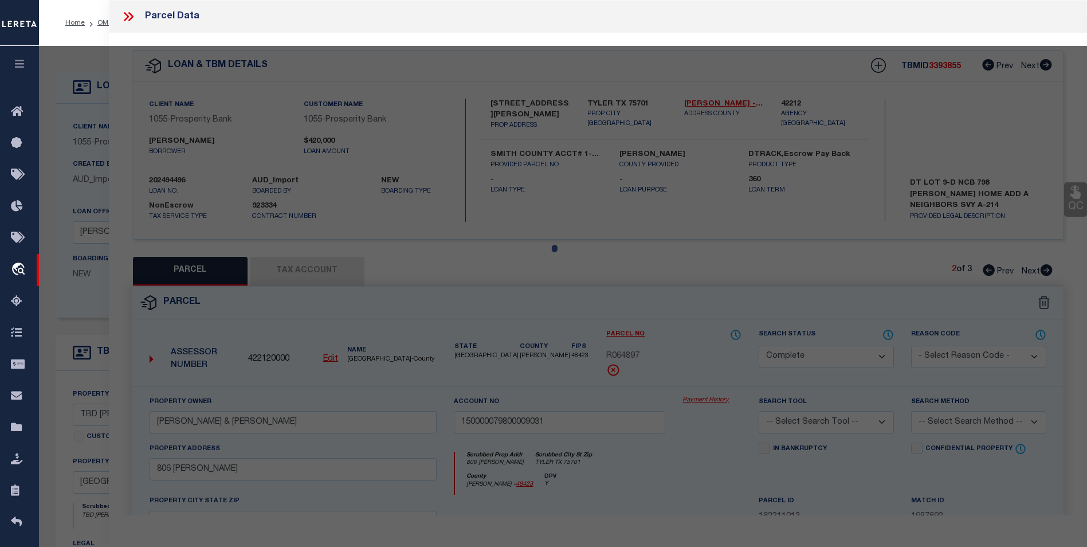
select select "AS"
checkbox input "false"
select select "BP"
type input "[PERSON_NAME] & [PERSON_NAME]"
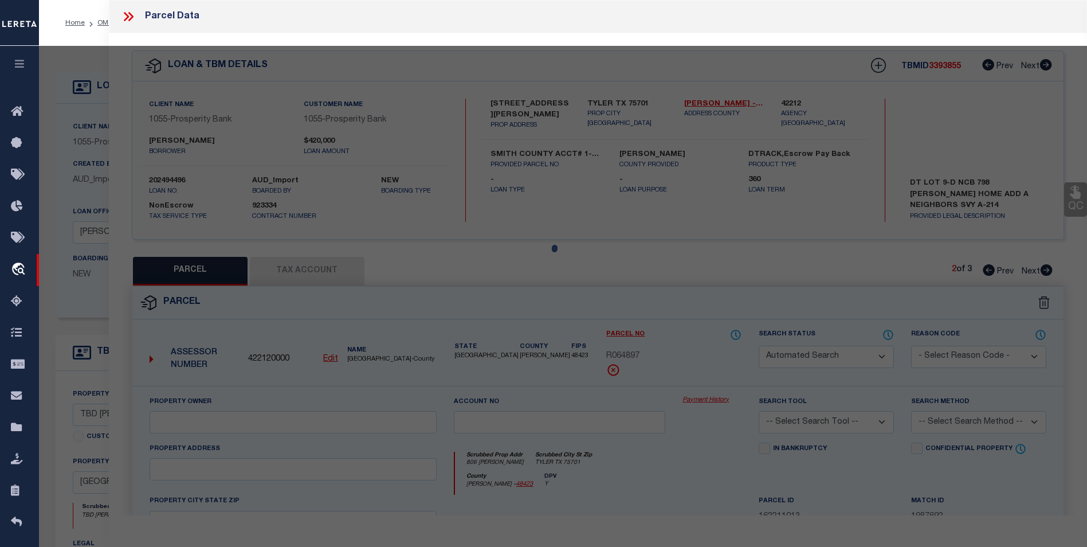
select select "AGW"
select select
type input "0 [PERSON_NAME]"
checkbox input "false"
type input "[PERSON_NAME] TX 77535"
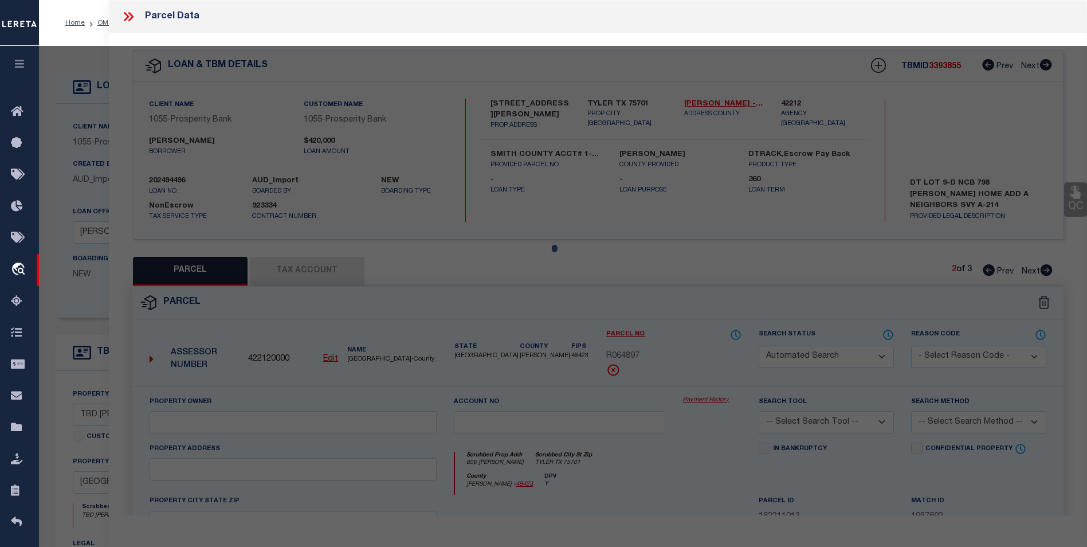
type textarea "TR 4D ABST 612A [PERSON_NAME]"
type textarea "Inactive Parcel"
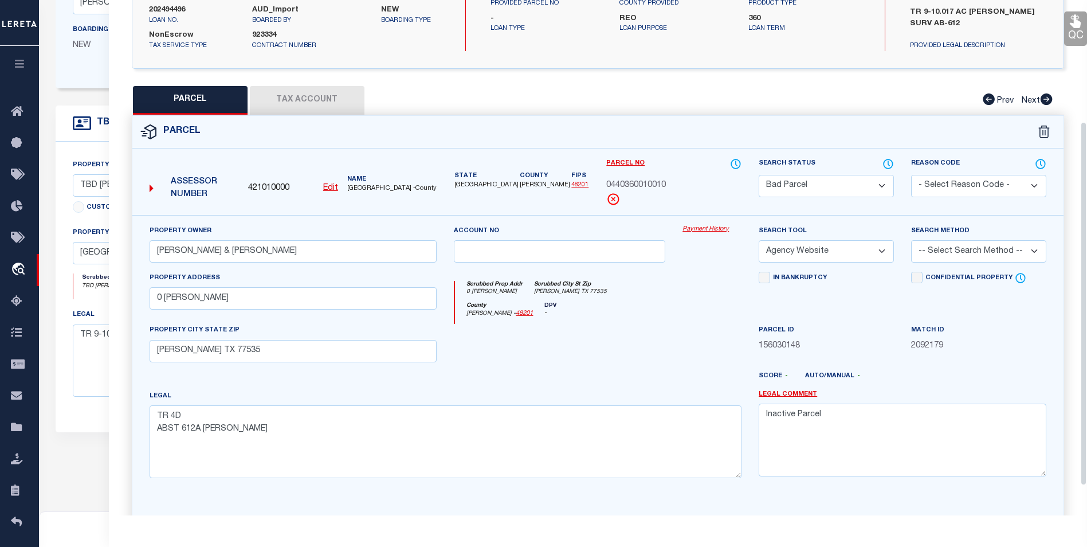
scroll to position [172, 0]
click at [319, 101] on button "Tax Account" at bounding box center [307, 99] width 115 height 29
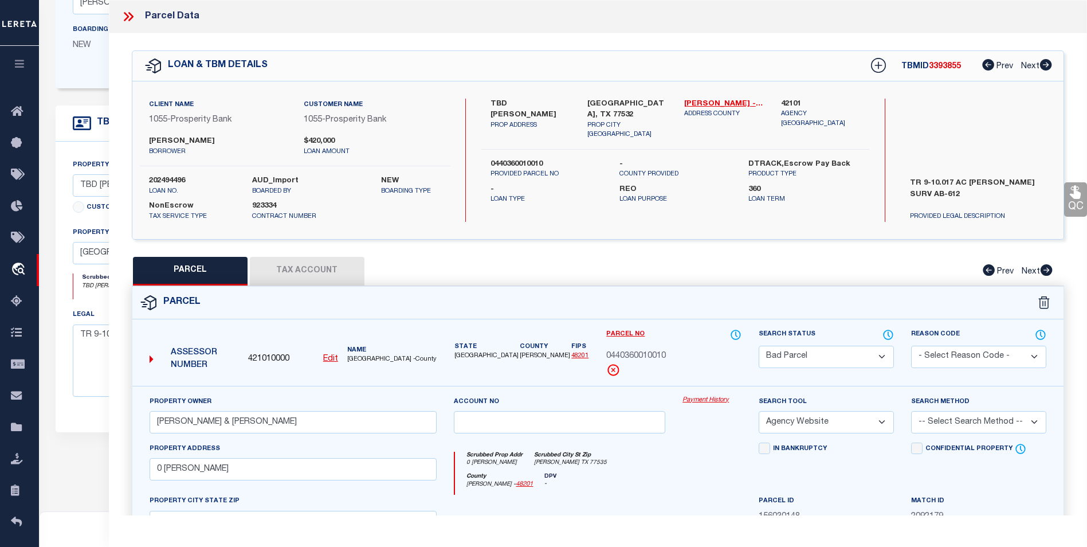
select select "100"
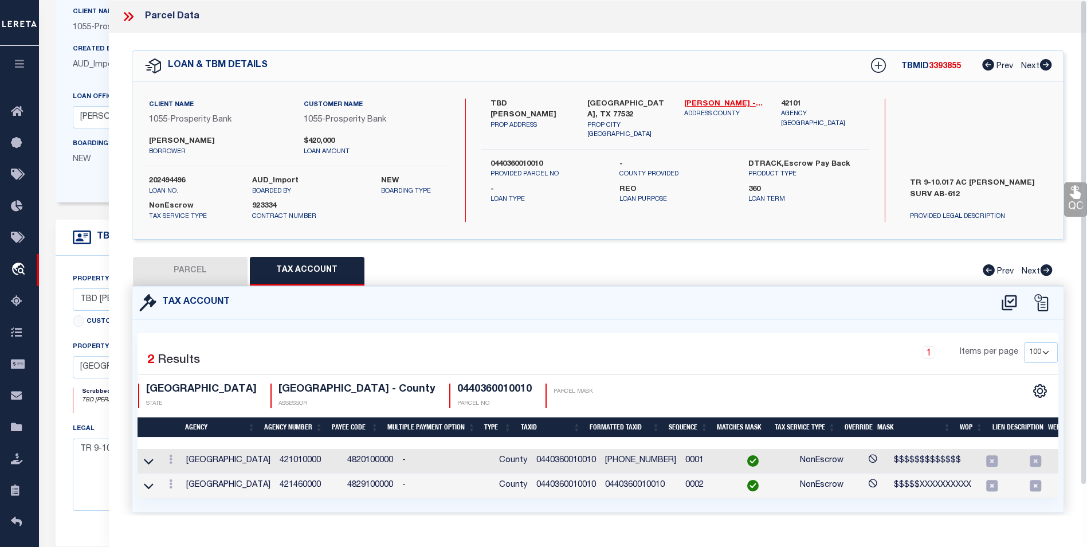
scroll to position [57, 0]
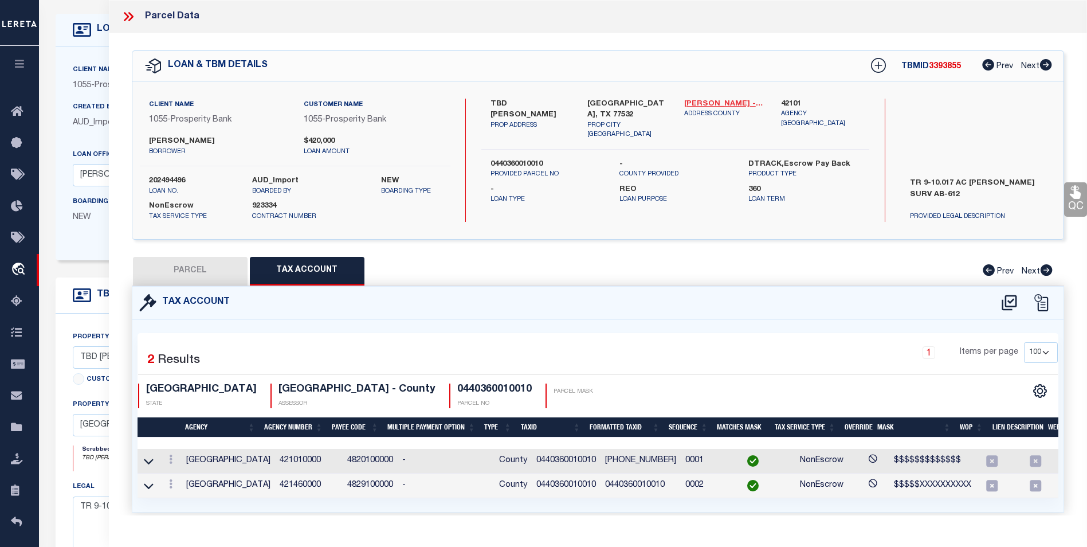
click at [712, 103] on link "Harris - 48201" at bounding box center [724, 104] width 80 height 11
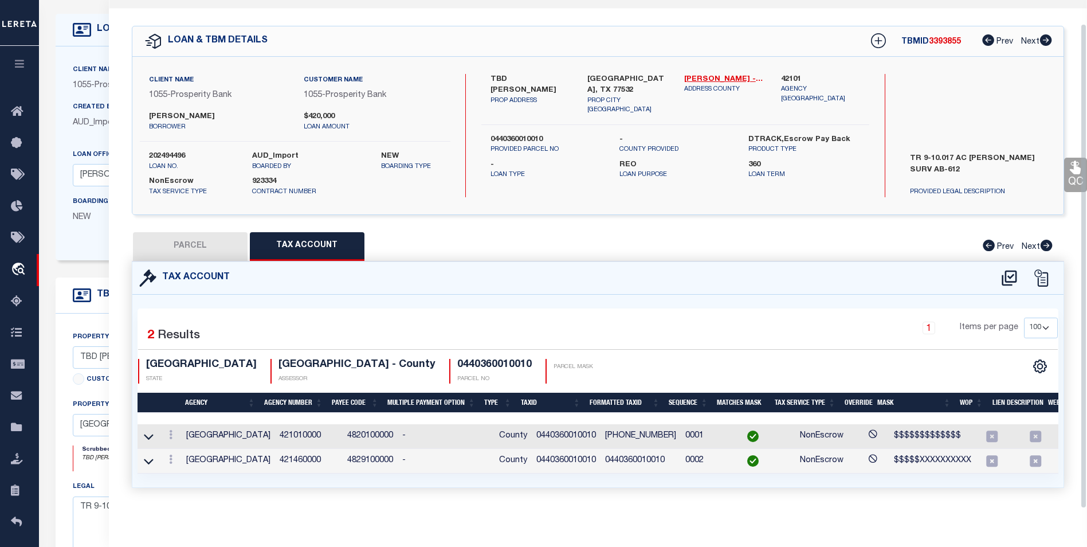
scroll to position [32, 0]
drag, startPoint x: 162, startPoint y: 268, endPoint x: 166, endPoint y: 258, distance: 10.9
click at [162, 272] on h4 "Tax Account" at bounding box center [192, 277] width 73 height 11
click at [194, 232] on button "PARCEL" at bounding box center [190, 246] width 115 height 29
select select "AS"
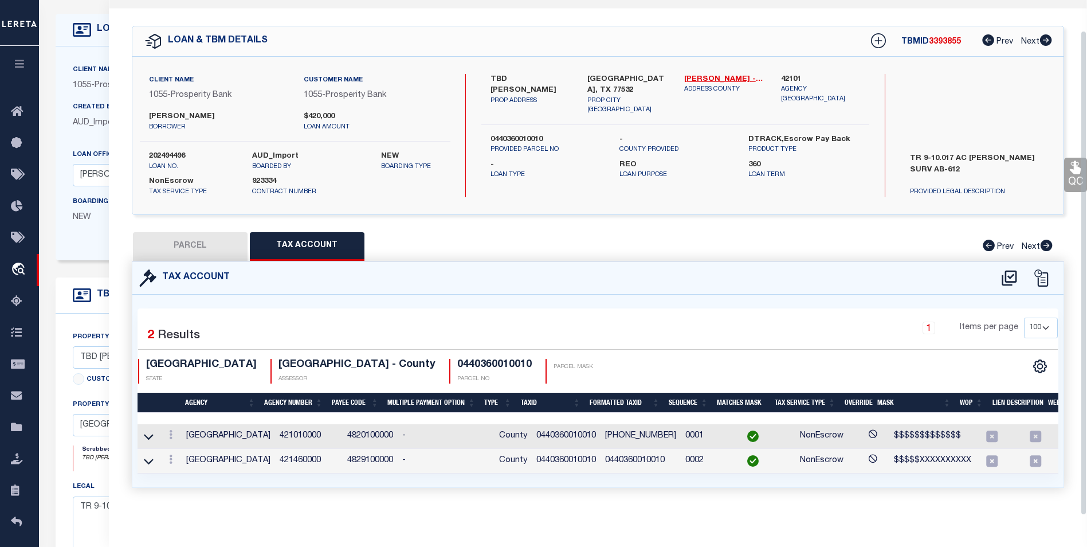
select select
checkbox input "false"
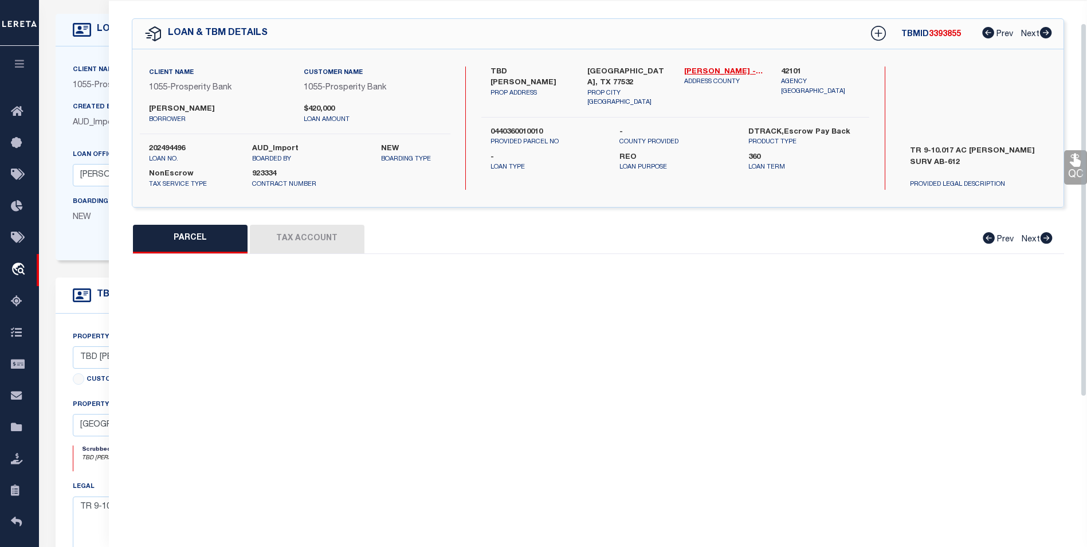
select select "BP"
type input "ROBLEDO ROBERTO & ABIGAIL"
select select "AGW"
select select
type input "0 RAMSEY RD"
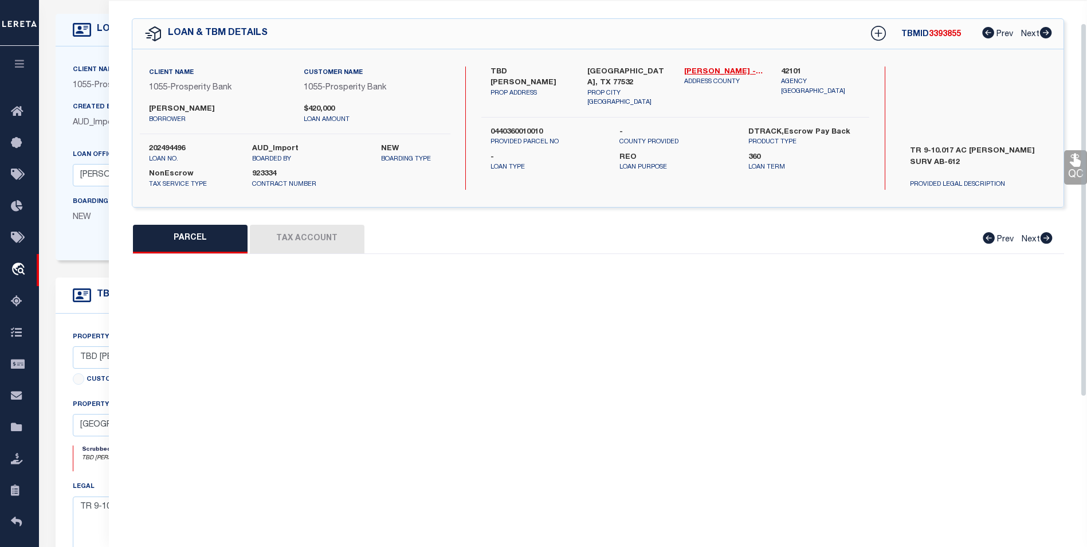
checkbox input "false"
type input "HUFFMAN TX 77535"
type textarea "TR 4D ABST 612A J M SWISHER"
type textarea "Inactive Parcel"
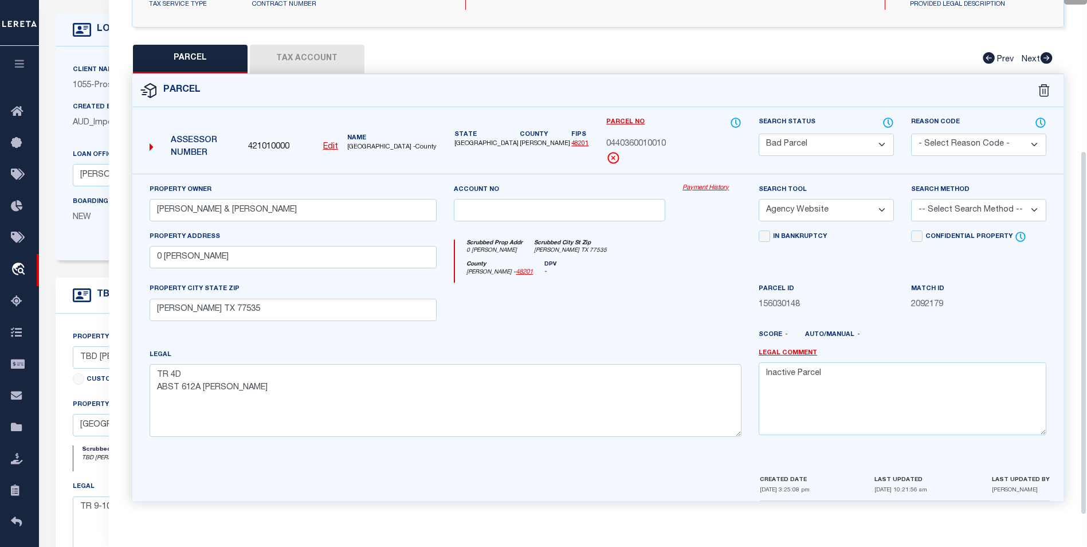
scroll to position [213, 0]
click at [314, 50] on button "Tax Account" at bounding box center [307, 59] width 115 height 29
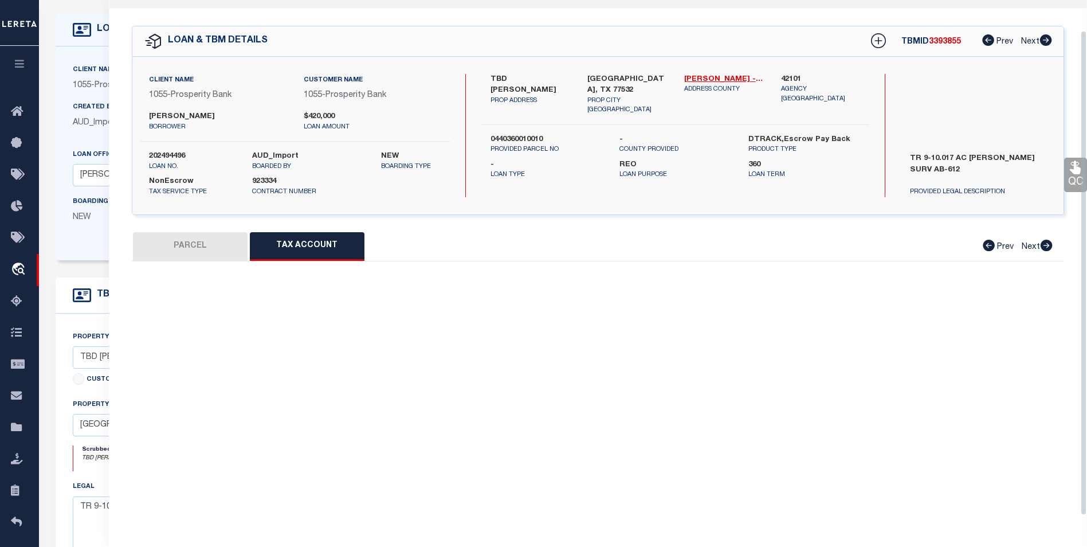
scroll to position [32, 0]
select select "100"
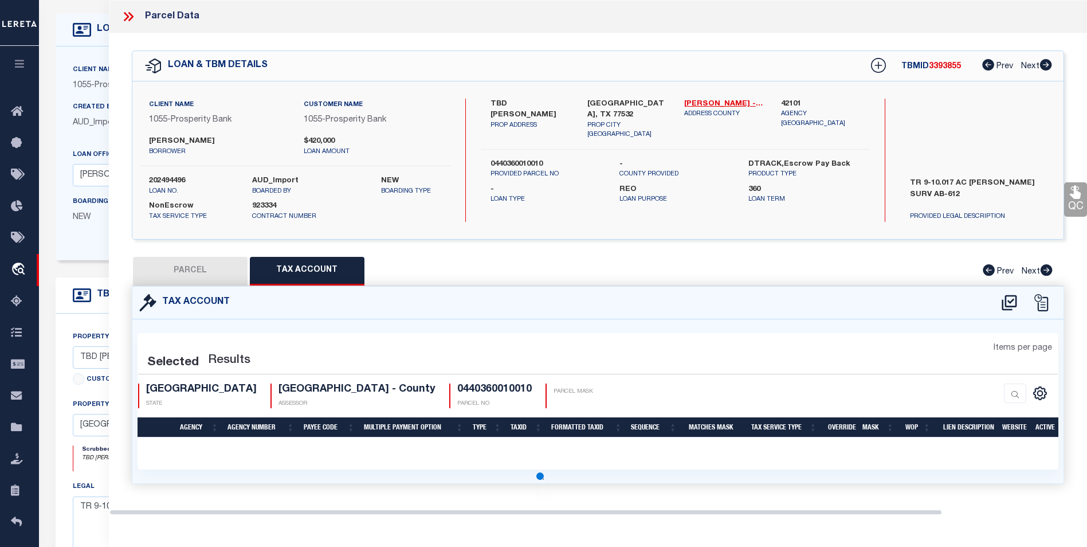
scroll to position [0, 0]
select select "100"
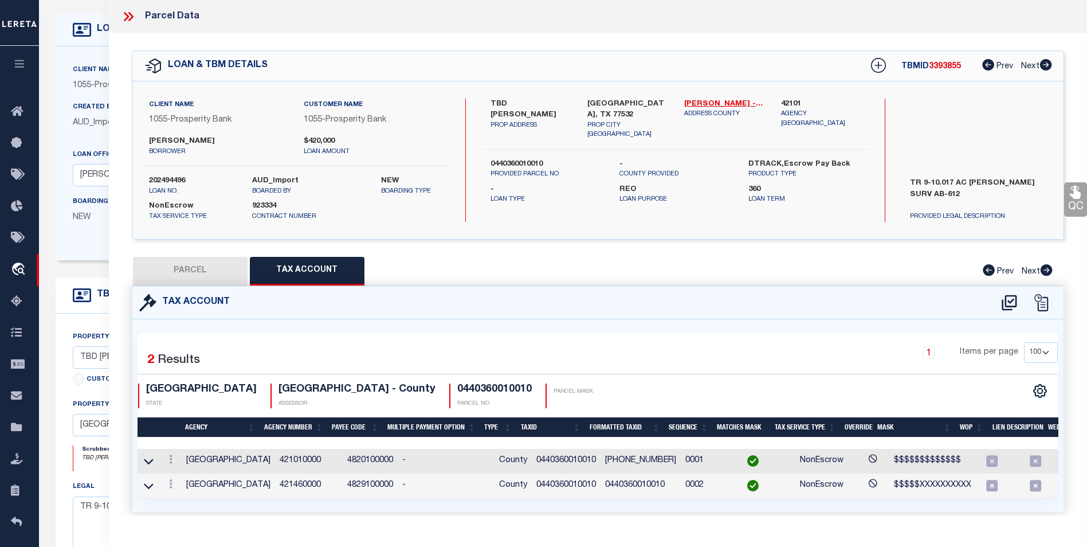
click at [124, 19] on icon at bounding box center [128, 16] width 15 height 15
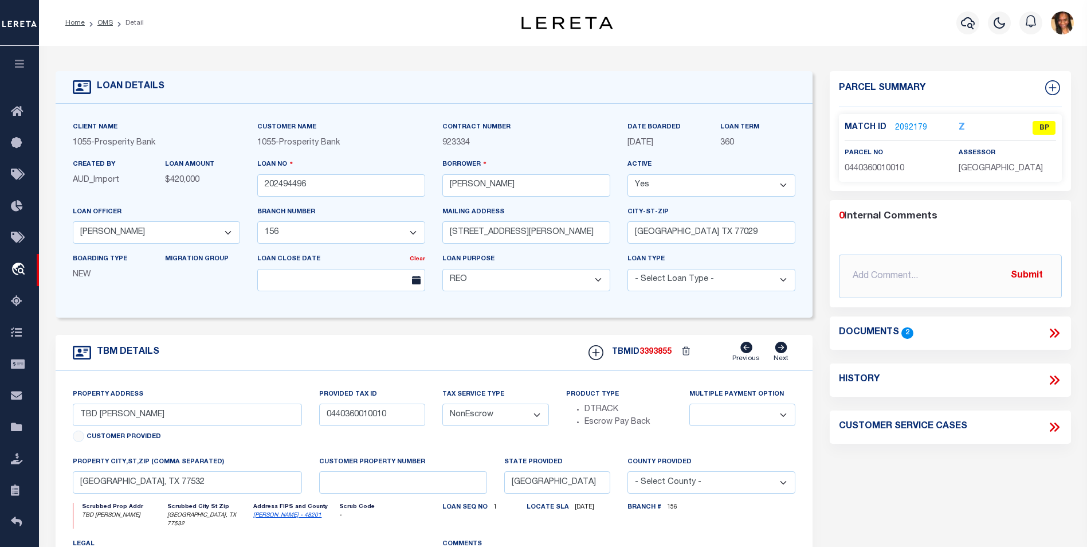
click at [920, 128] on link "2092179" at bounding box center [911, 128] width 32 height 12
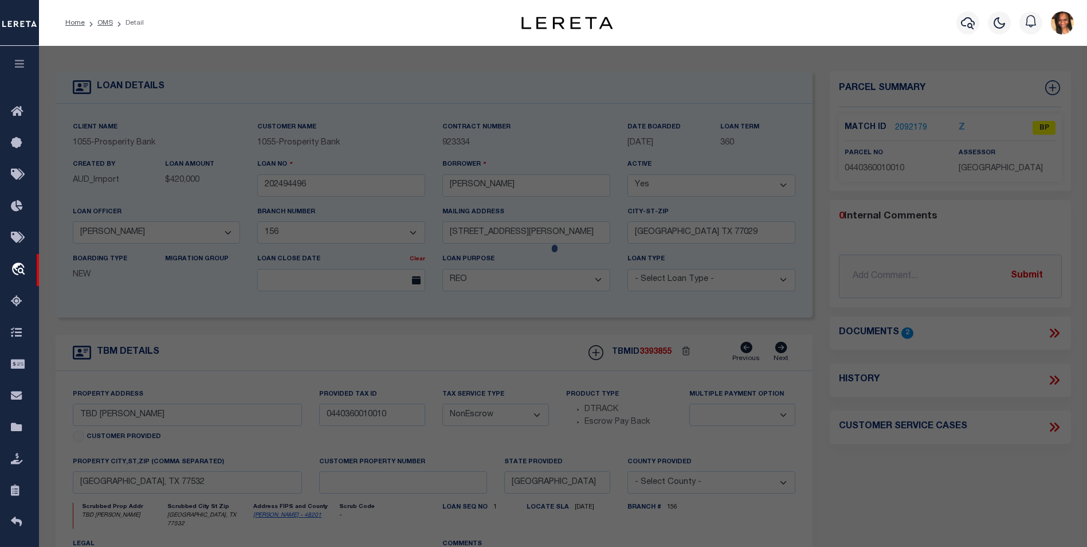
select select "AS"
select select
checkbox input "false"
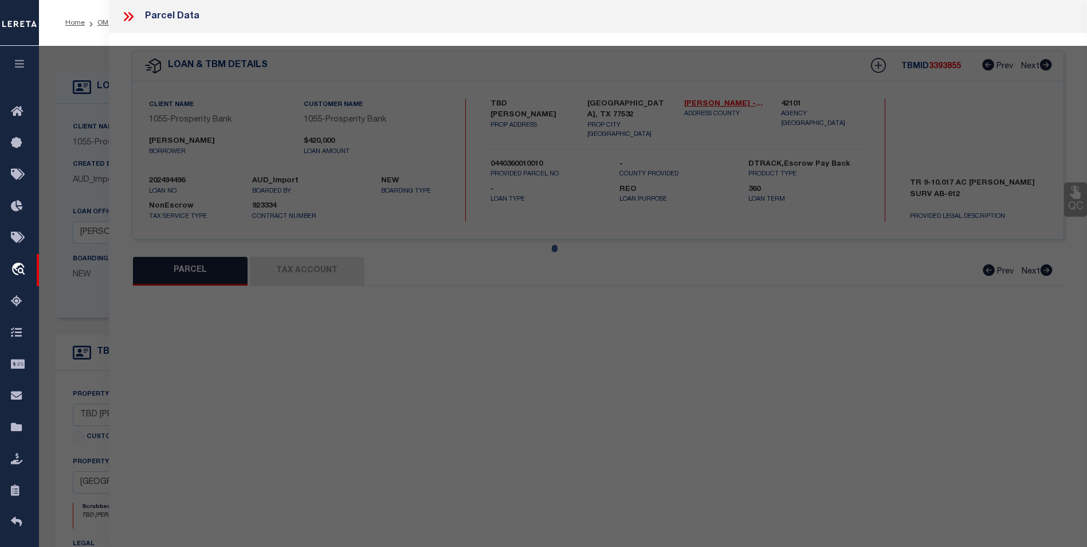
select select "BP"
type input "ROBLEDO ROBERTO & ABIGAIL"
select select "AGW"
select select
type input "0 RAMSEY RD"
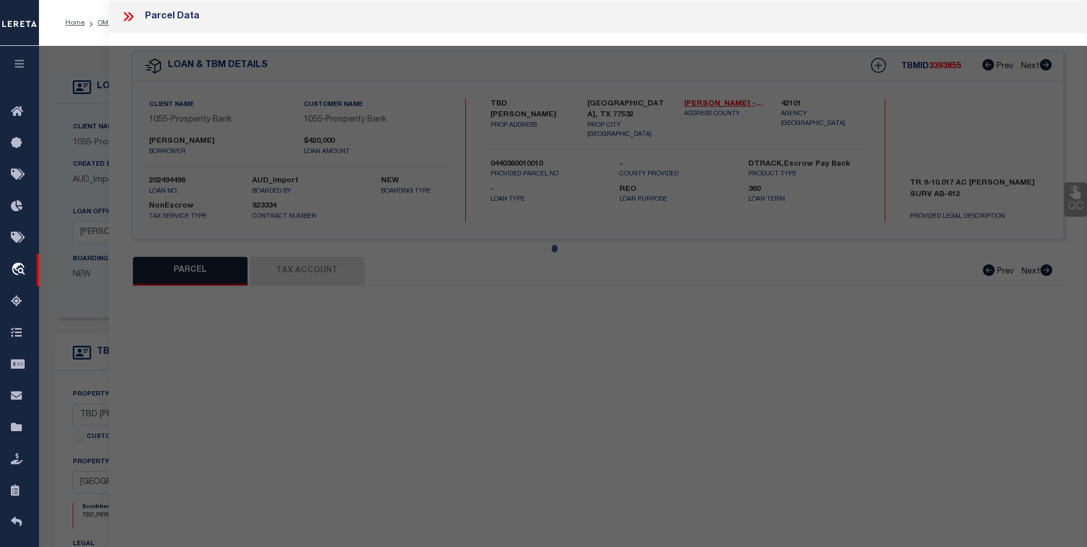
checkbox input "false"
type input "HUFFMAN TX 77535"
type textarea "TR 4D ABST 612A J M SWISHER"
type textarea "Inactive Parcel"
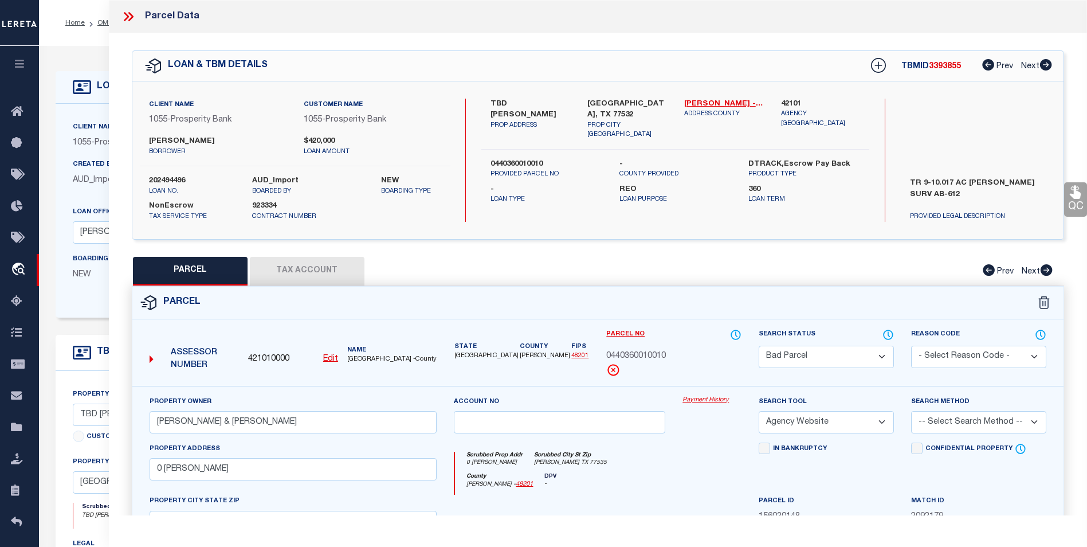
click at [127, 14] on icon at bounding box center [128, 16] width 15 height 15
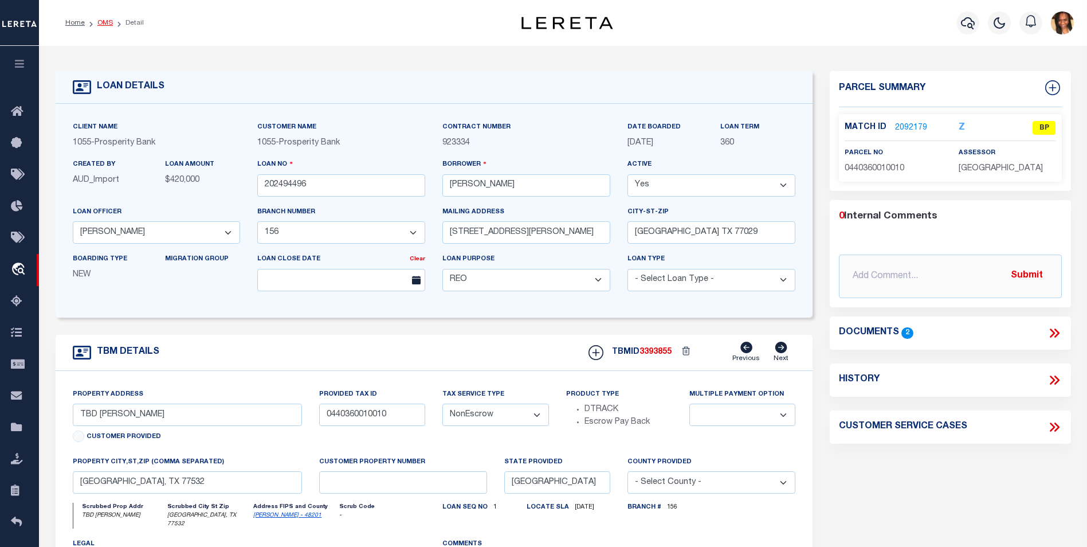
click at [100, 21] on link "OMS" at bounding box center [104, 22] width 15 height 7
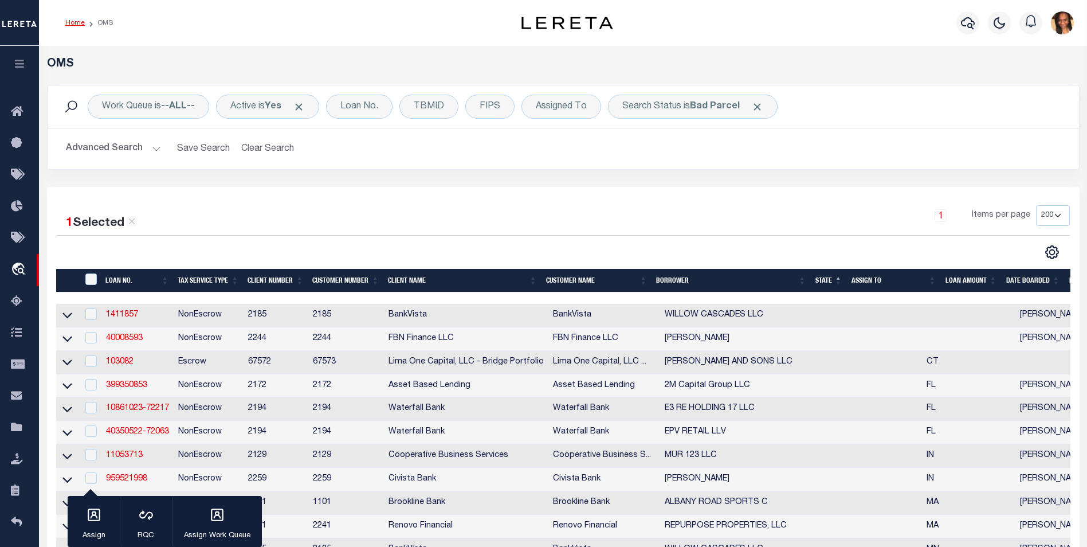
click at [78, 22] on link "Home" at bounding box center [74, 22] width 19 height 7
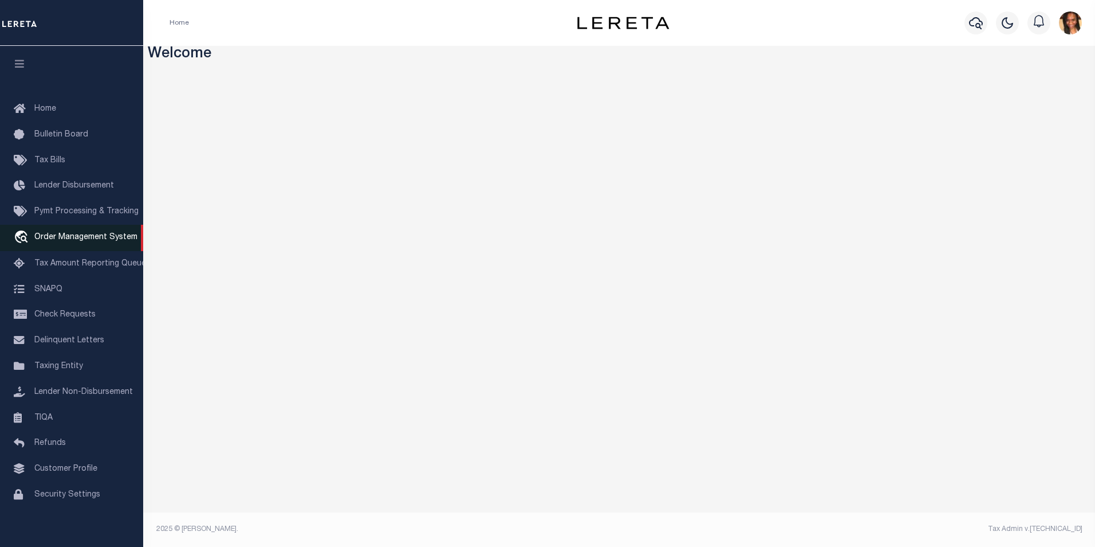
click at [91, 240] on span "Order Management System" at bounding box center [85, 237] width 103 height 8
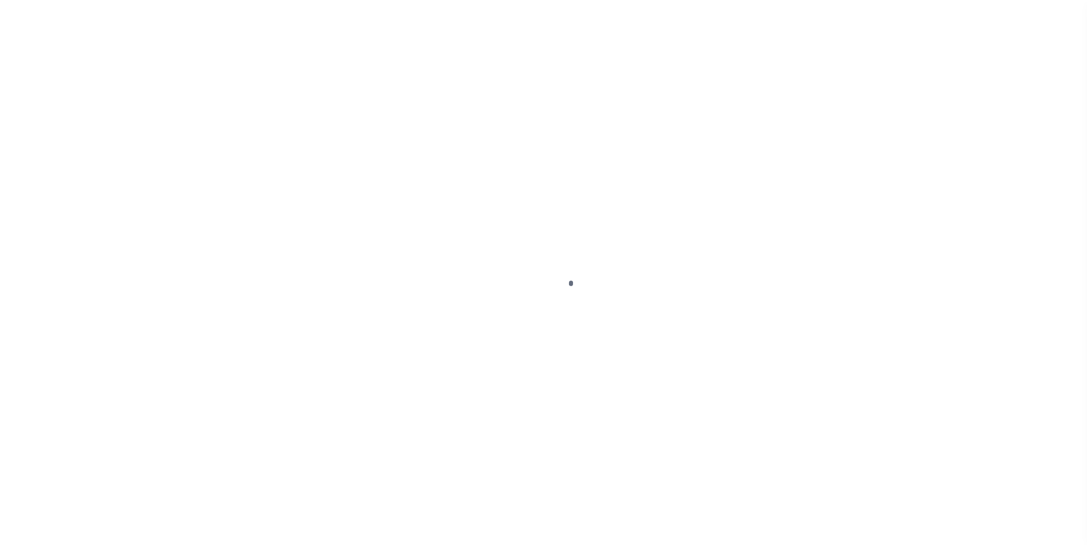
scroll to position [11, 0]
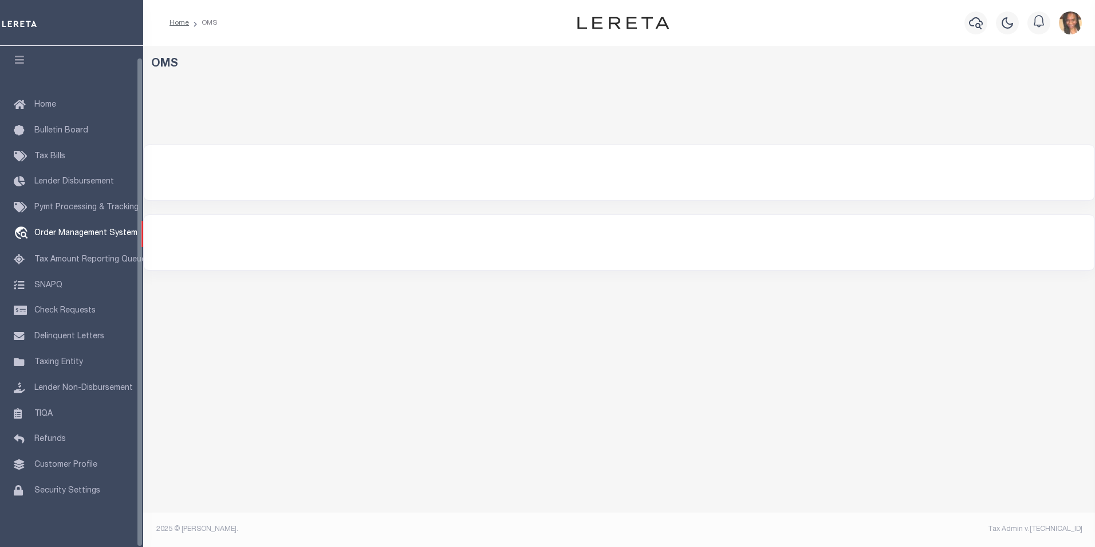
select select "200"
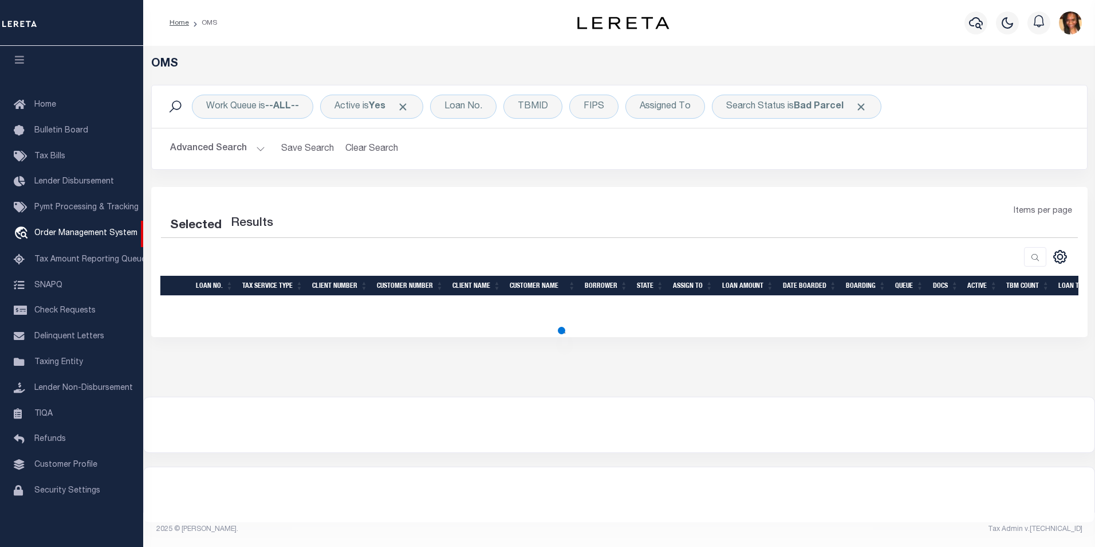
select select "200"
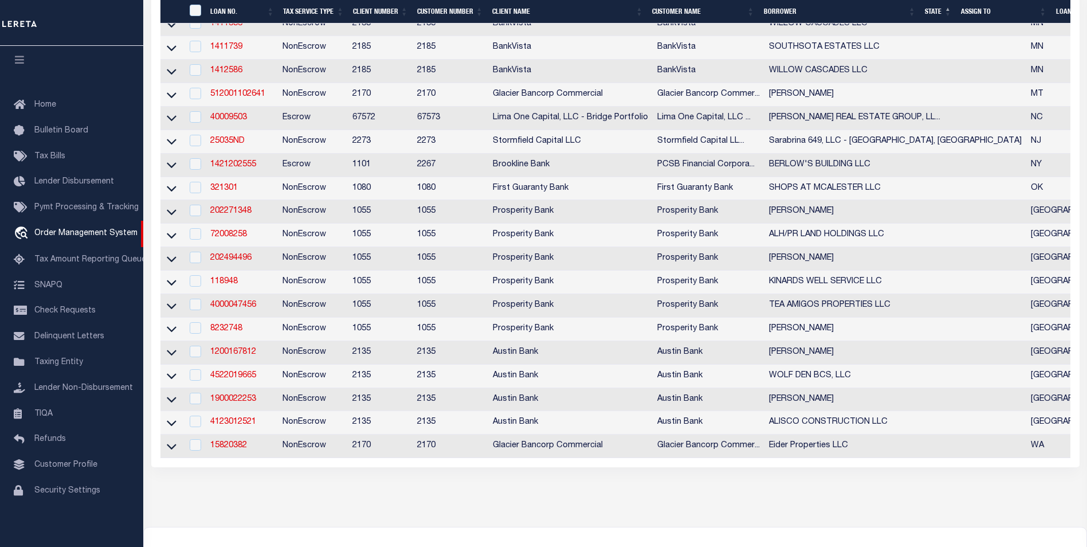
scroll to position [573, 0]
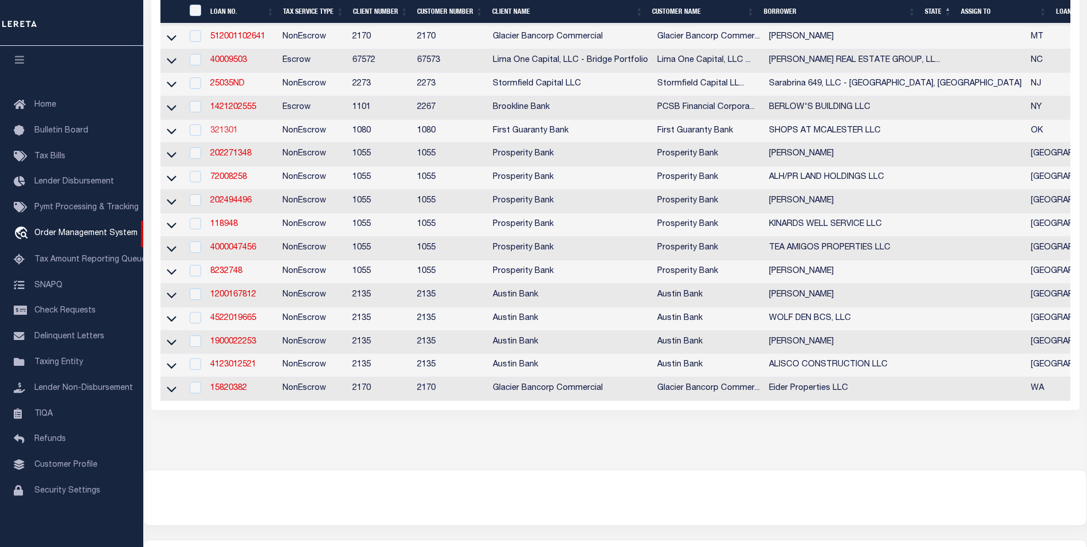
click at [223, 135] on link "321301" at bounding box center [223, 131] width 27 height 8
checkbox input "true"
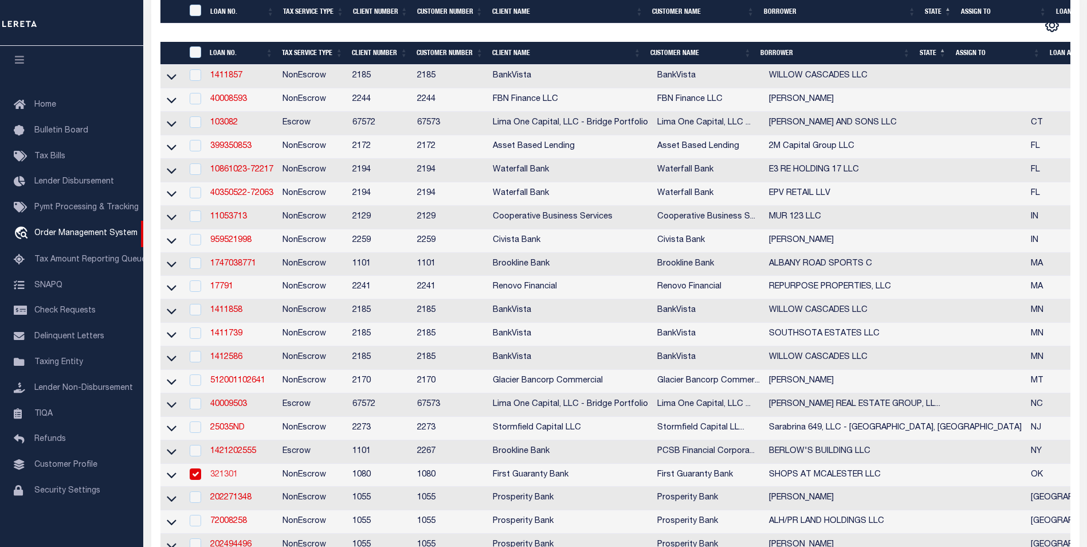
type input "321301"
type input "SHOPS AT MCALESTER LLC"
select select
select select "10"
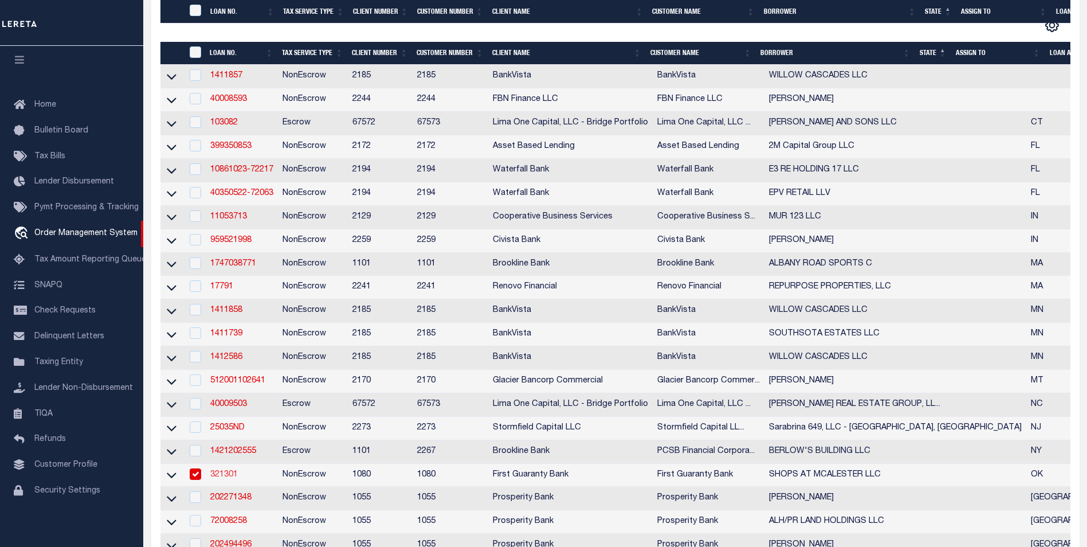
select select "NonEscrow"
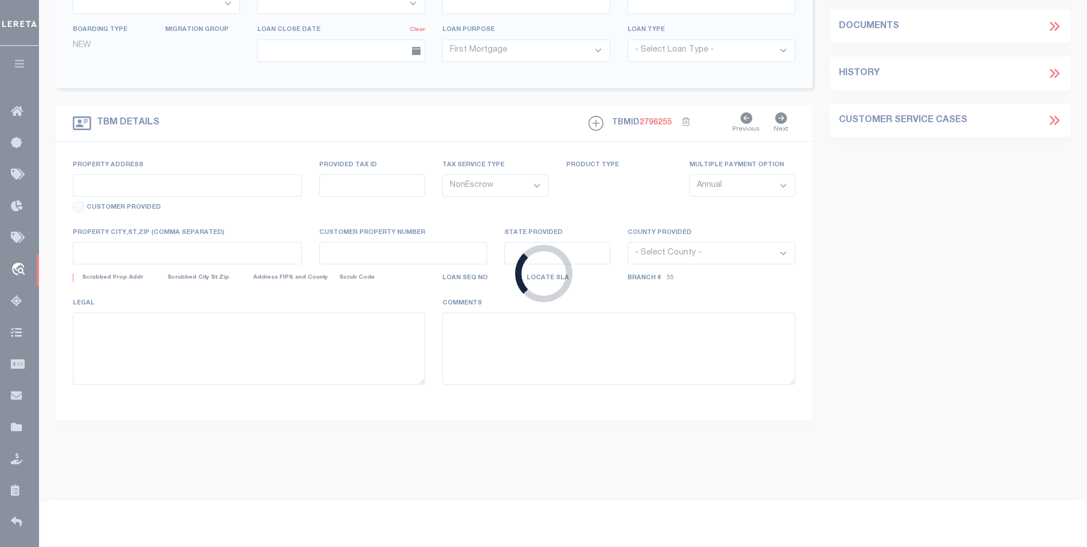
select select "7089"
select select "2525"
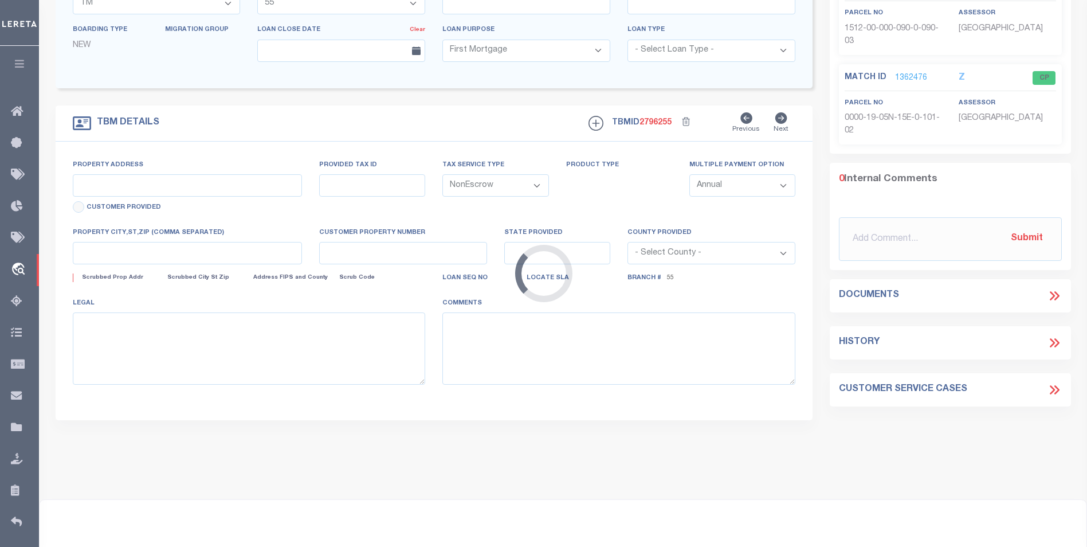
type input "SW CORNER OF S 14TH & US HWY 69"
type input "0000-19-05N-15E-0-101-01"
select select
type input "MCALESTER OK 74501"
type input "206290819"
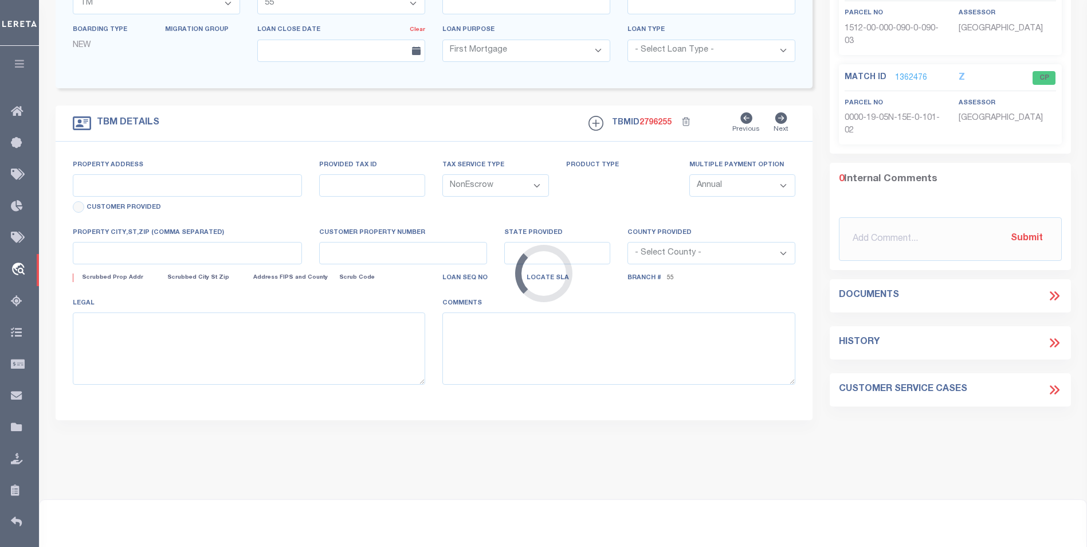
type input "OK"
select select
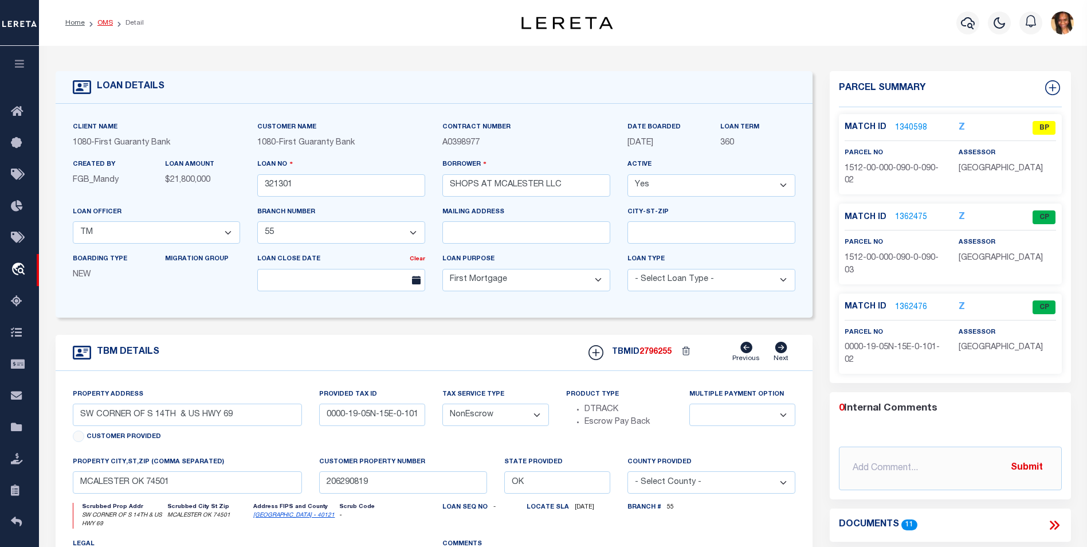
click at [107, 22] on link "OMS" at bounding box center [104, 22] width 15 height 7
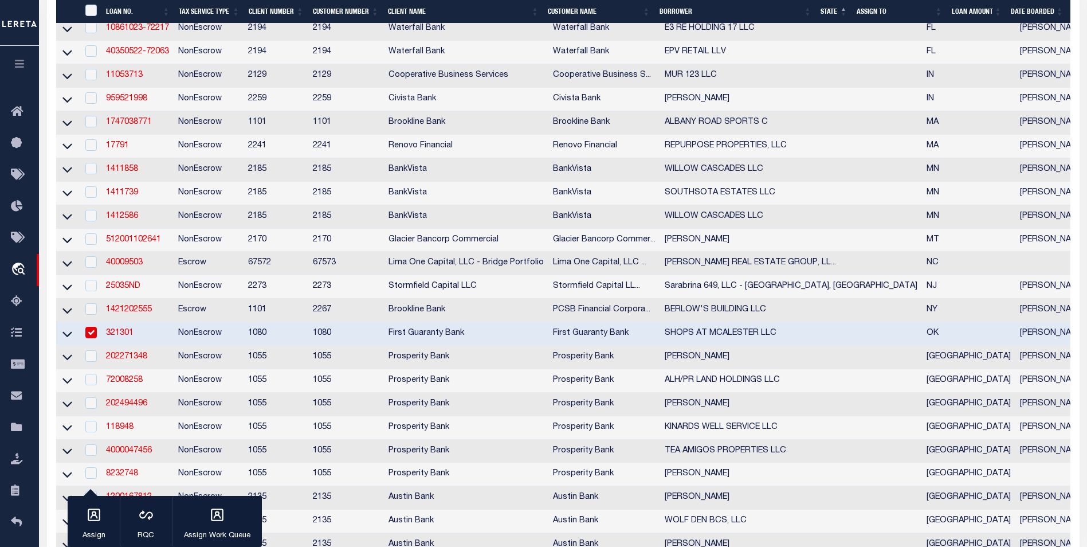
scroll to position [401, 0]
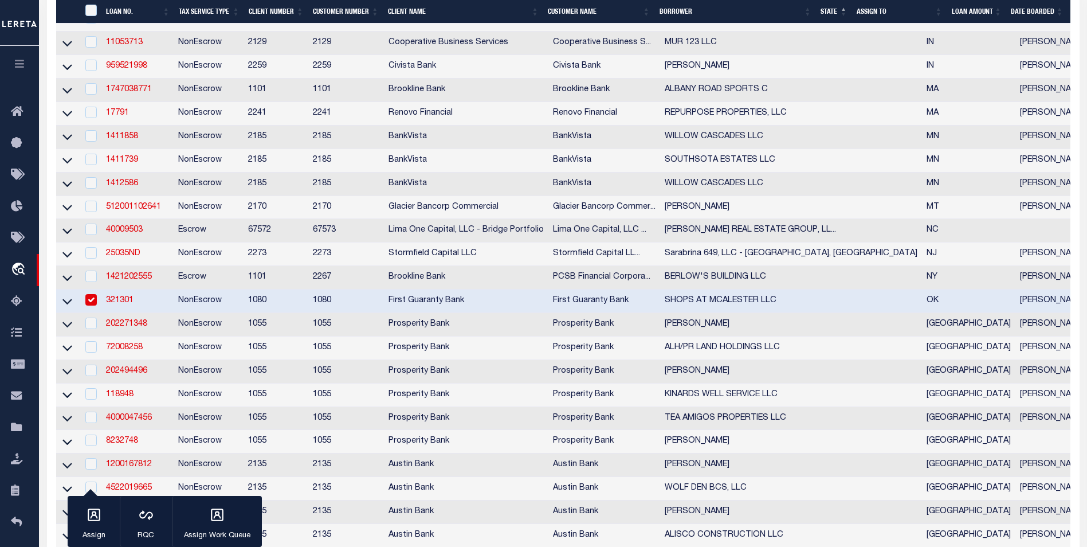
click at [95, 305] on input "checkbox" at bounding box center [90, 299] width 11 height 11
checkbox input "false"
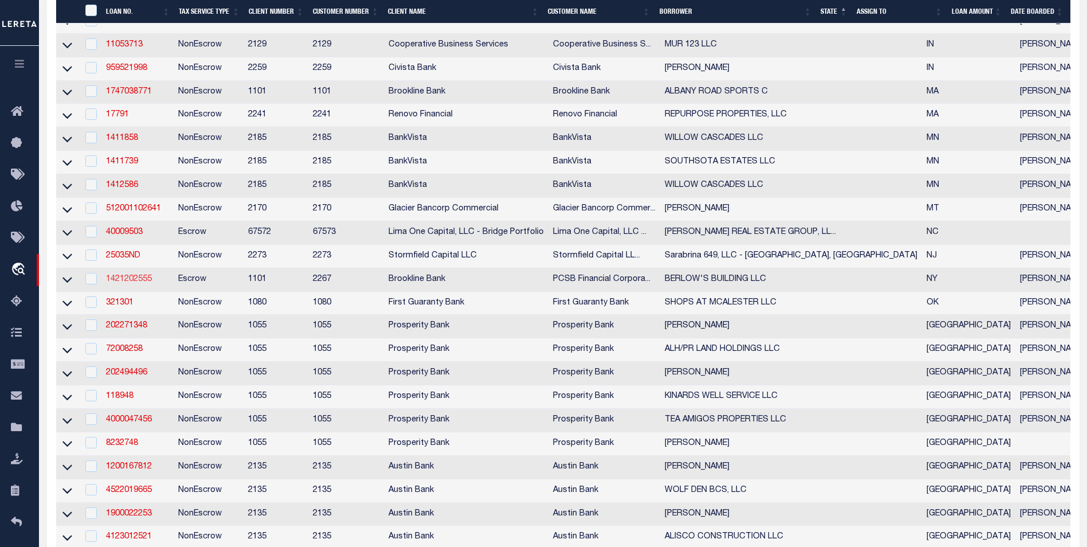
click at [121, 283] on link "1421202555" at bounding box center [129, 279] width 46 height 8
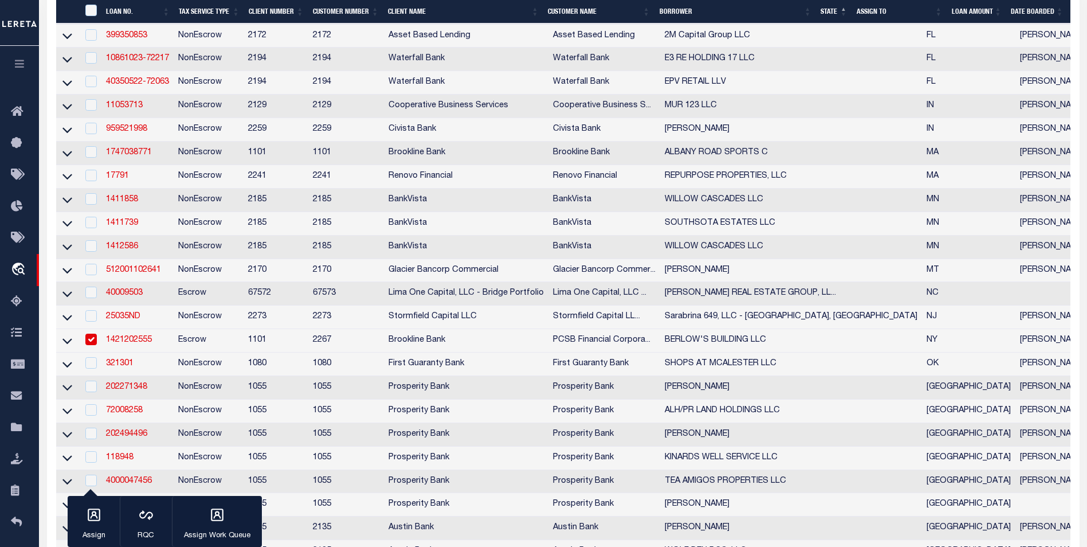
type input "1421202555"
type input "BERLOW'S BUILDING LLC"
select select
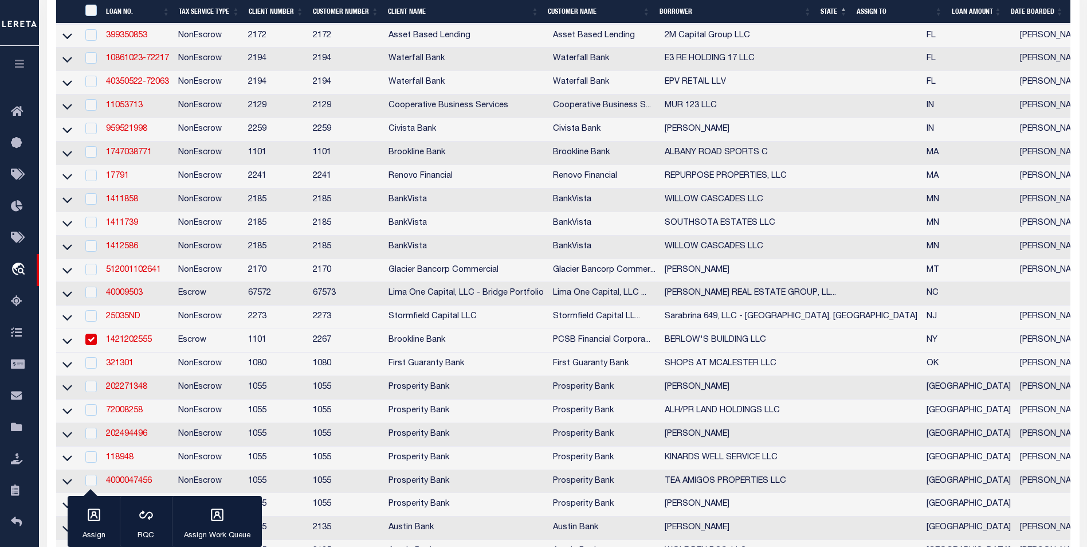
select select "Escrow"
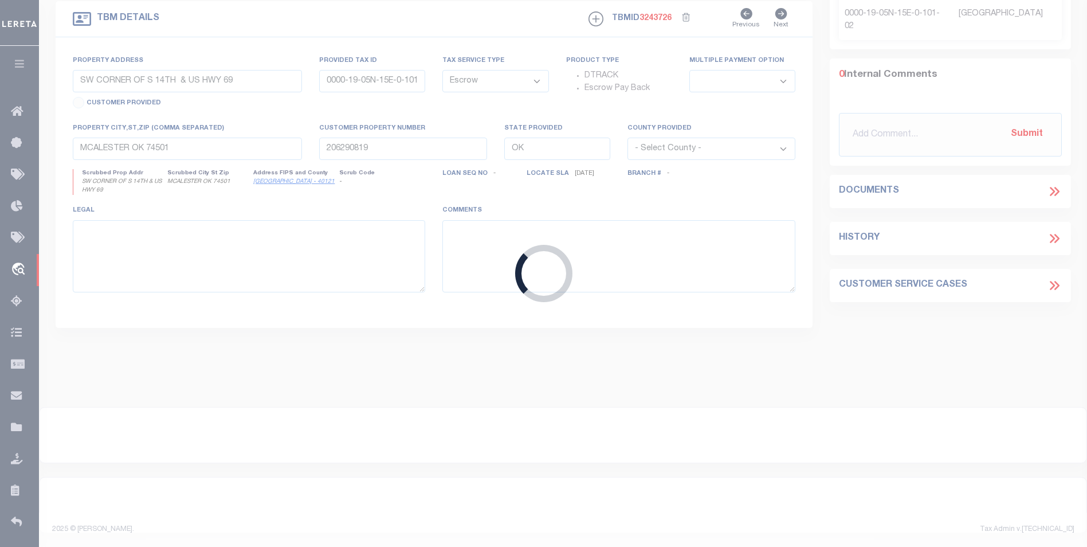
type input "[STREET_ADDRESS]"
type input "55428909001900020240000000"
type input "BRIACLIFF MNR NY 10510"
type input "14736"
type input "NY"
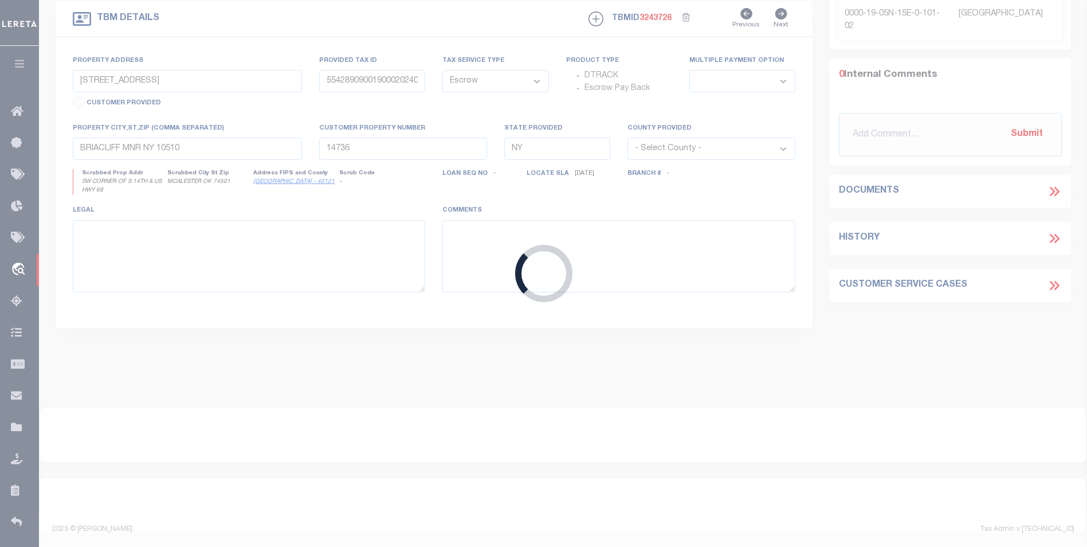
select select
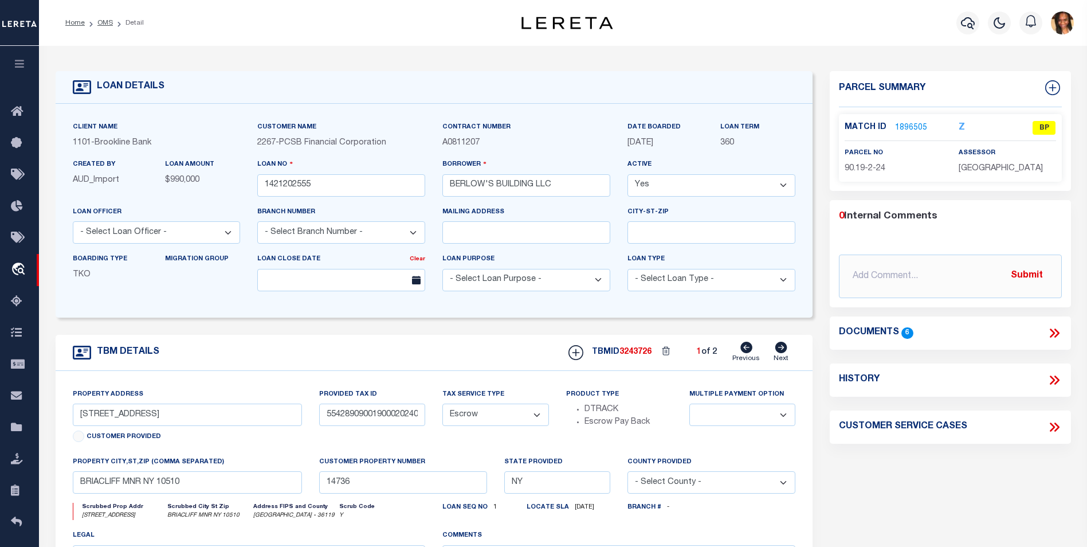
click at [903, 127] on link "1896505" at bounding box center [911, 128] width 32 height 12
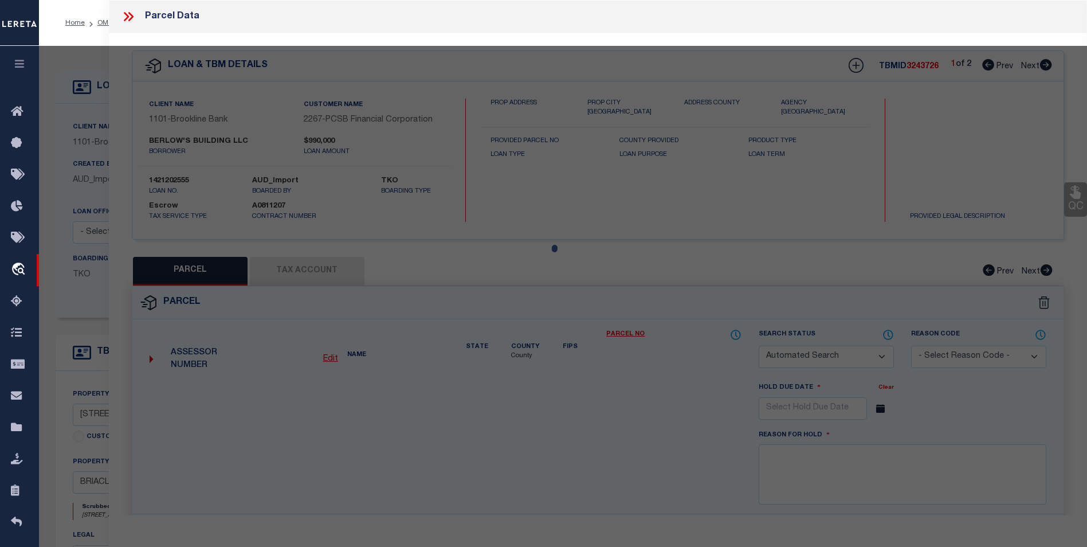
checkbox input "false"
select select "BP"
type input "BERLOW'S BUILDING LLC"
select select
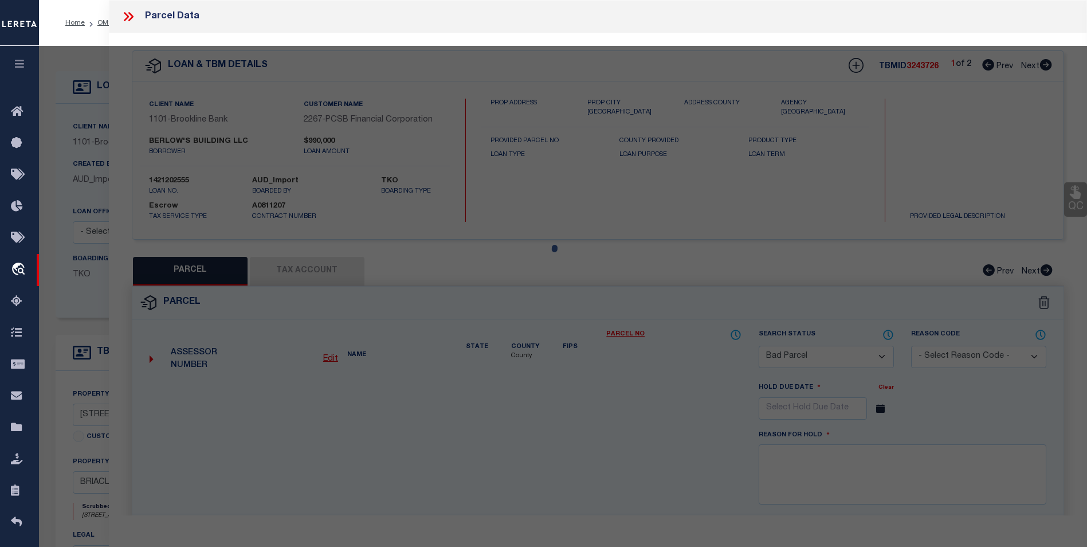
type input "[STREET_ADDRESS]"
checkbox input "false"
type input "BRIACLIFF MNR NY 10510"
type textarea "TOTALACRES 0.23 LEGAL1 PARKING LOT FOR U.M.A.C."
type textarea "Tax ID Special Project"
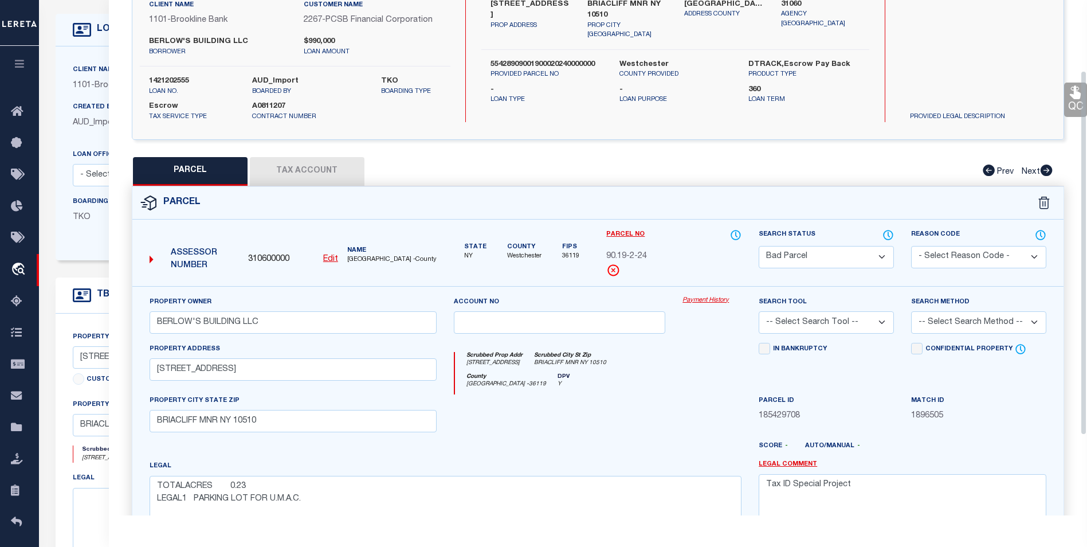
scroll to position [41, 0]
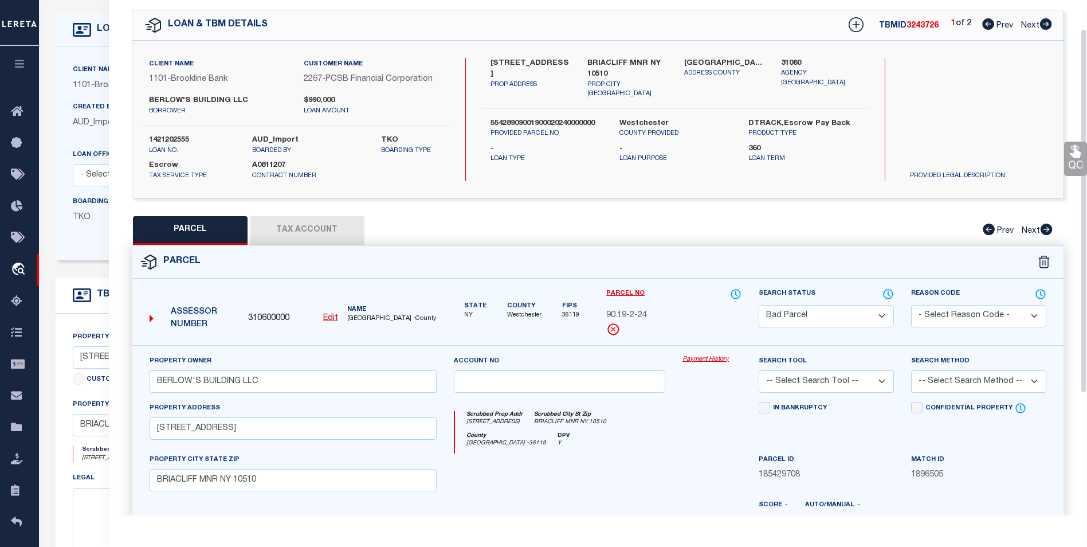
click at [292, 217] on button "Tax Account" at bounding box center [307, 230] width 115 height 29
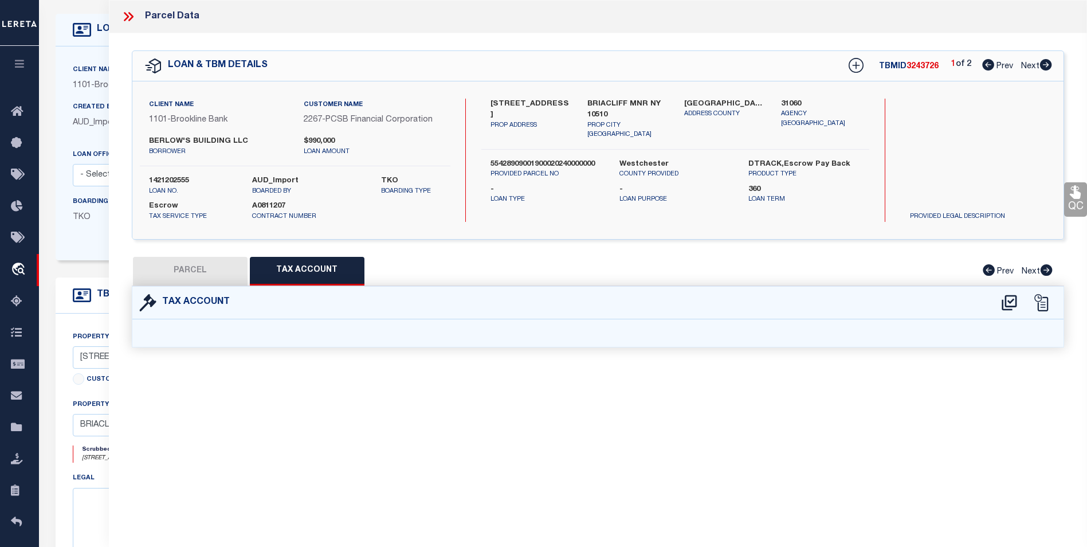
select select "100"
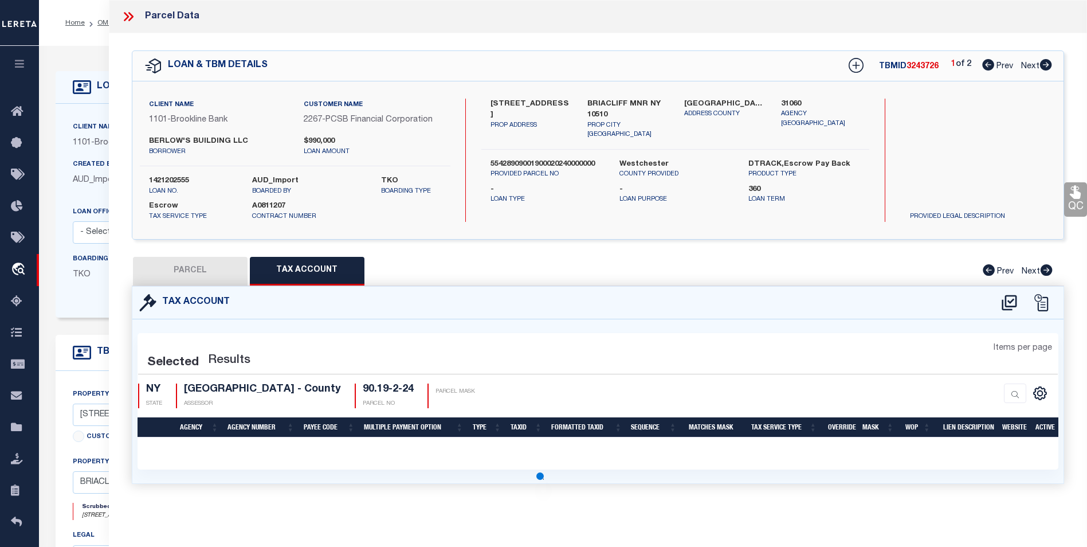
select select "100"
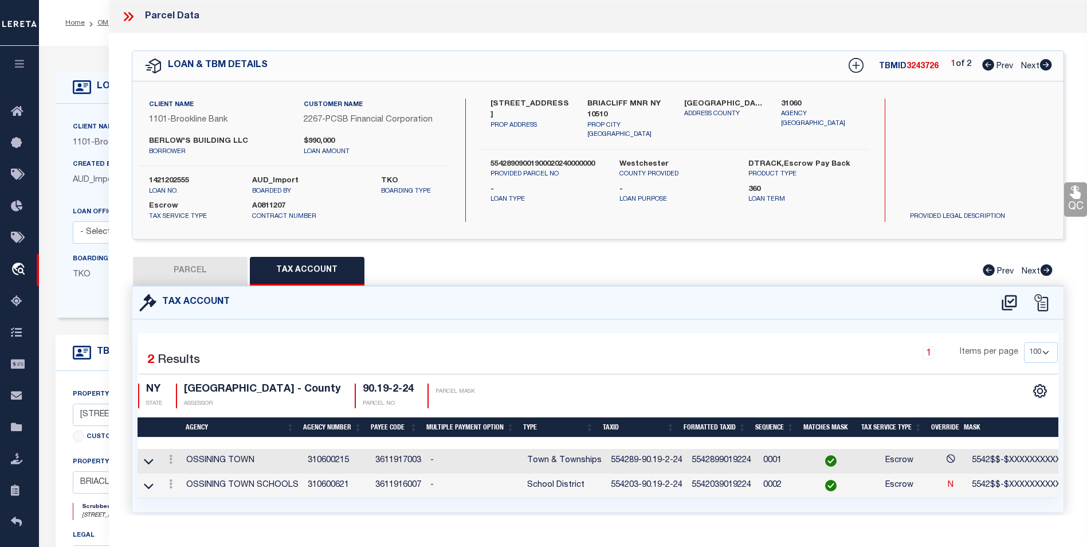
click at [1047, 66] on icon at bounding box center [1046, 64] width 12 height 11
select select "AS"
checkbox input "false"
select select "CP"
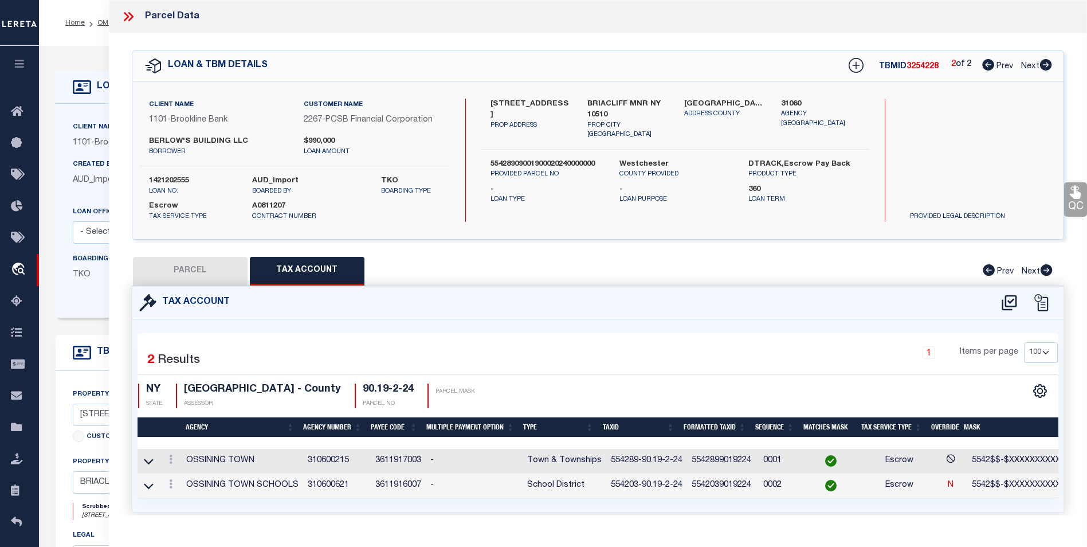
type input "[PERSON_NAME] Building LLC"
select select
type input "[STREET_ADDRESS]"
checkbox input "false"
type input "BRIACLIFF MNR NY 10510"
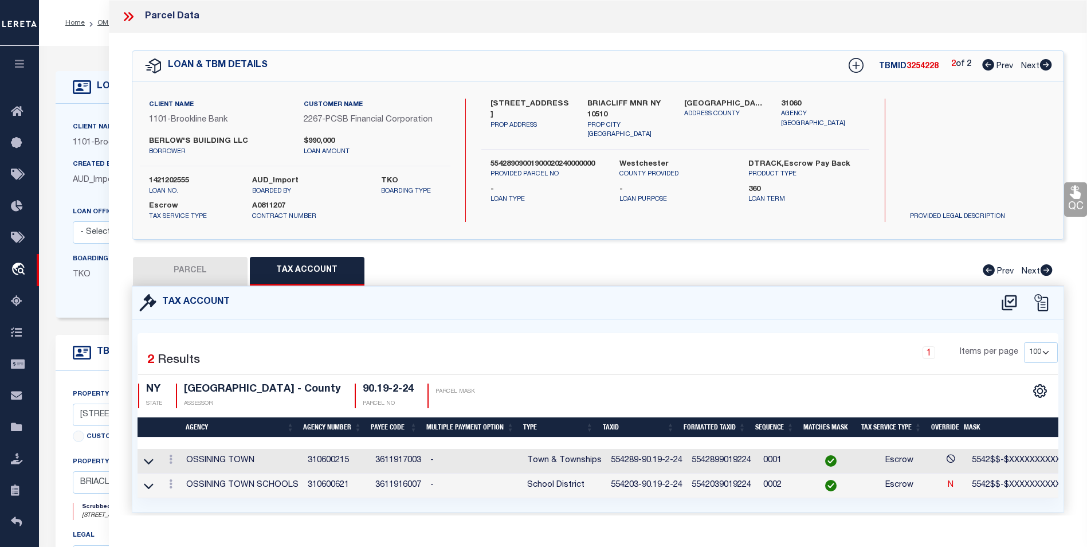
type textarea "Parcel SBL: 09001900020250000000"
type textarea "Tax ID Special Project"
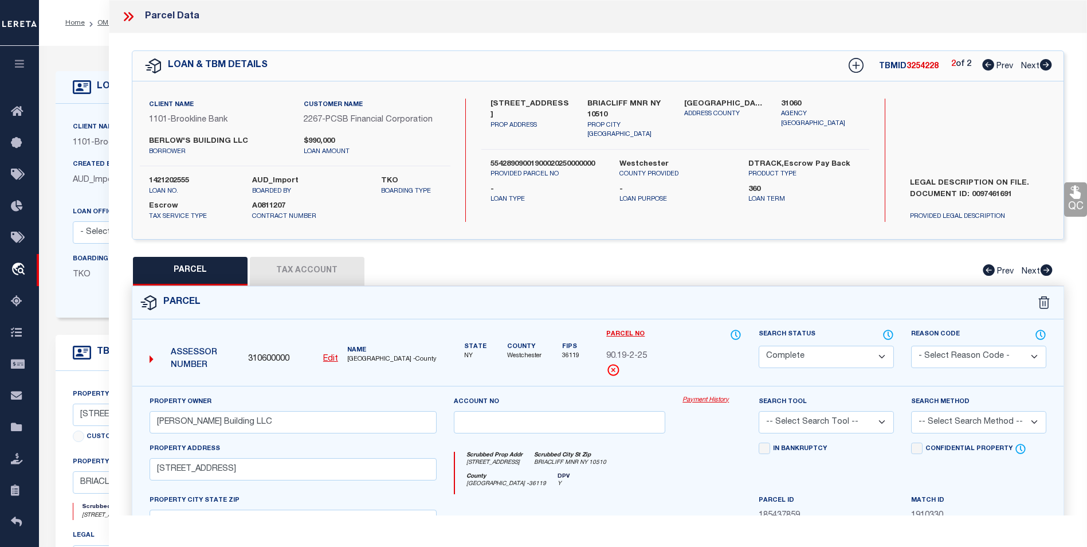
click at [982, 66] on icon at bounding box center [988, 64] width 12 height 11
select select "AS"
checkbox input "false"
select select "BP"
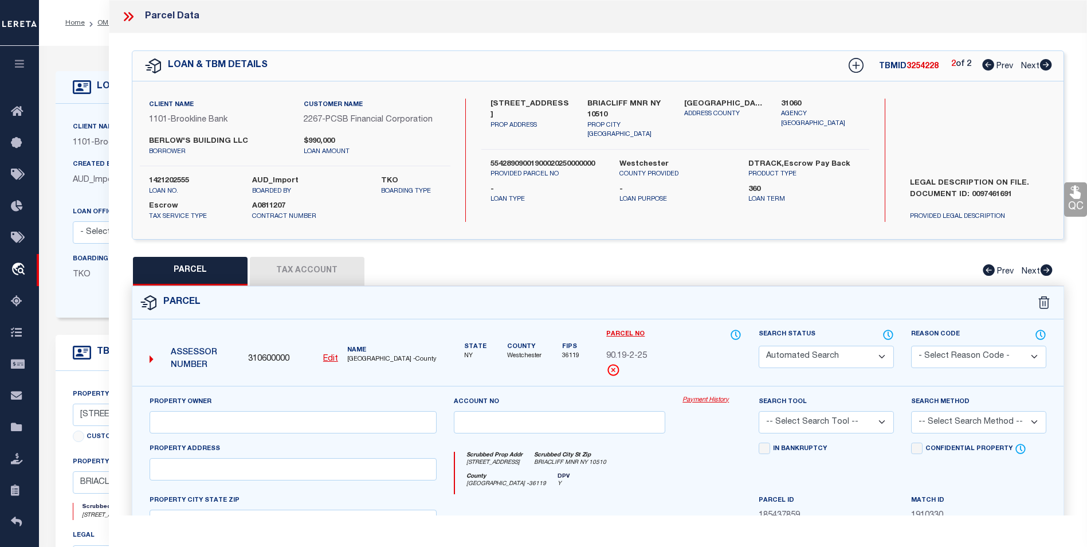
type input "BERLOW'S BUILDING LLC"
select select
type input "[STREET_ADDRESS]"
checkbox input "false"
type input "BRIACLIFF MNR NY 10510"
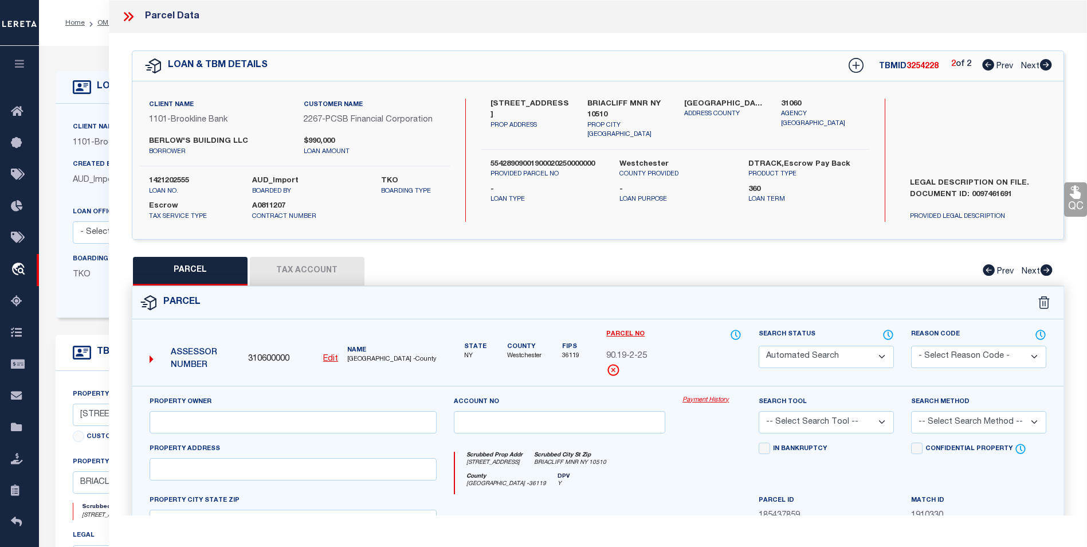
type textarea "TOTALACRES 0.23 LEGAL1 PARKING LOT FOR U.M.A.C."
type textarea "Tax ID Special Project"
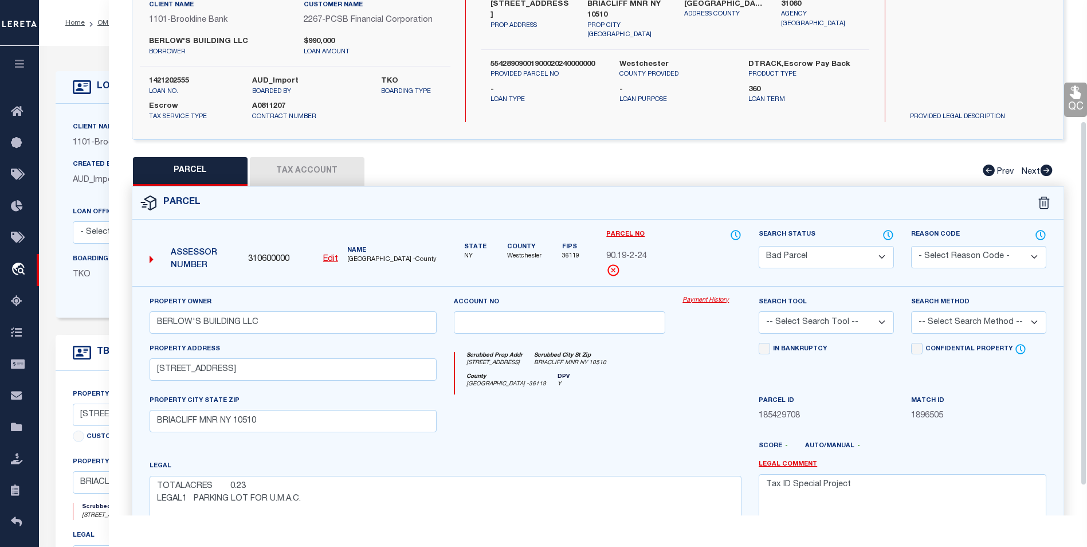
scroll to position [172, 0]
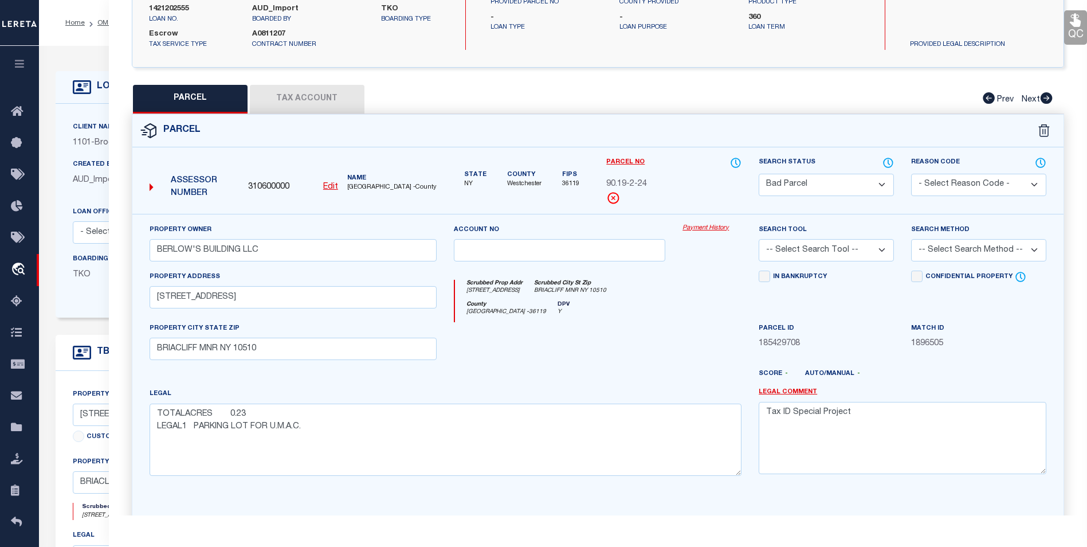
click at [292, 108] on button "Tax Account" at bounding box center [307, 99] width 115 height 29
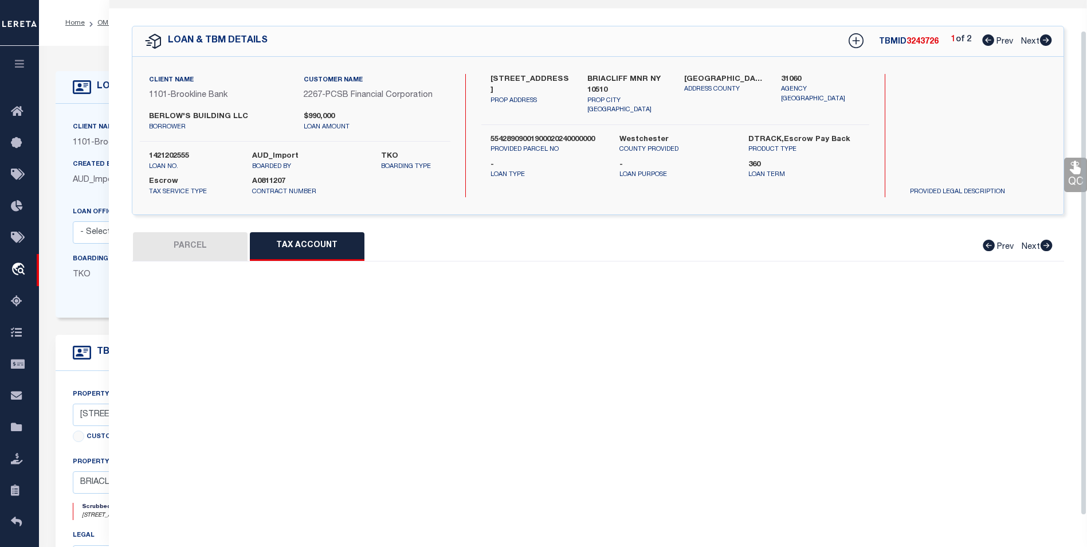
scroll to position [0, 0]
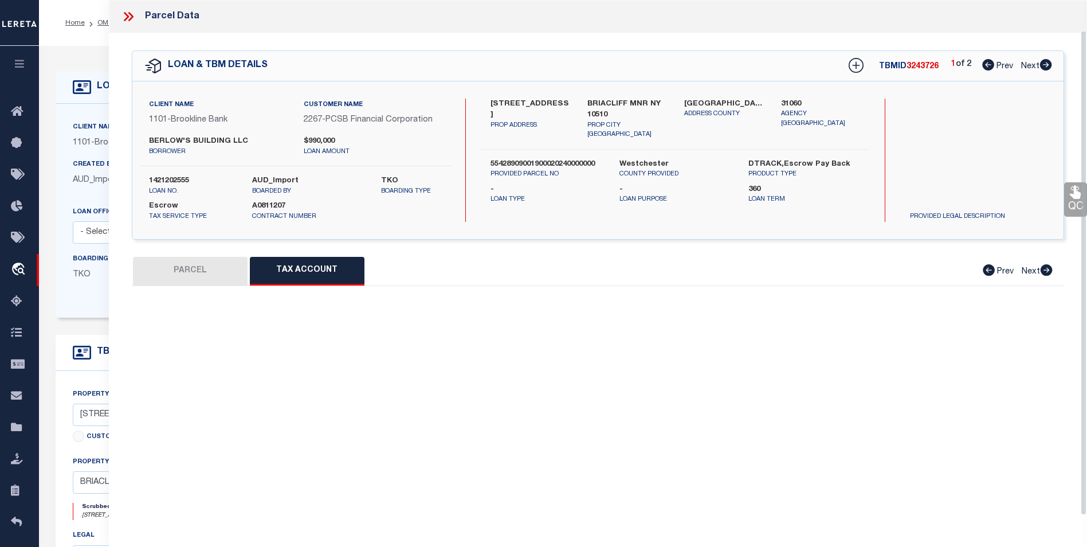
select select "100"
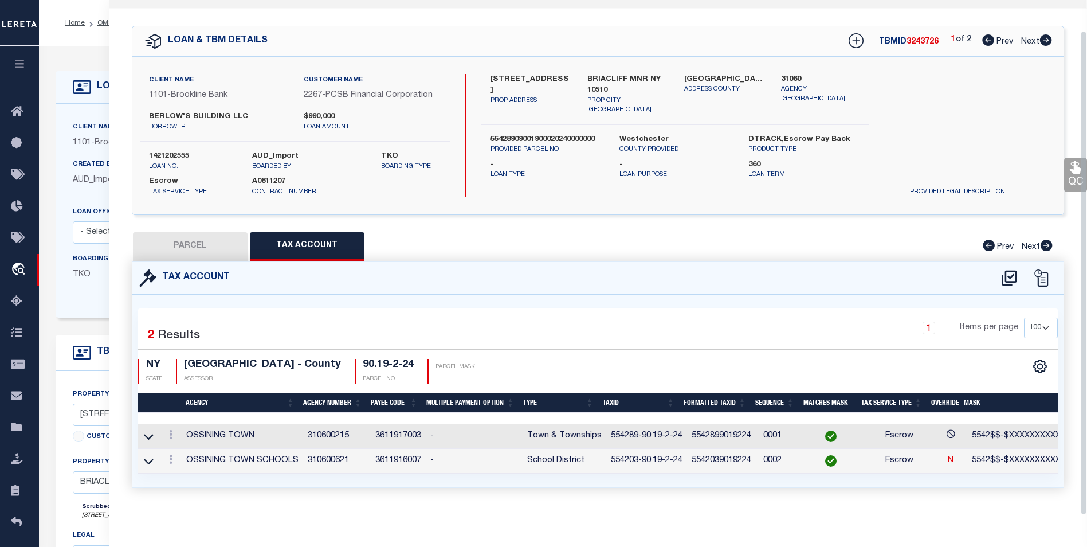
scroll to position [32, 0]
click at [213, 238] on button "PARCEL" at bounding box center [190, 246] width 115 height 29
select select "AS"
checkbox input "false"
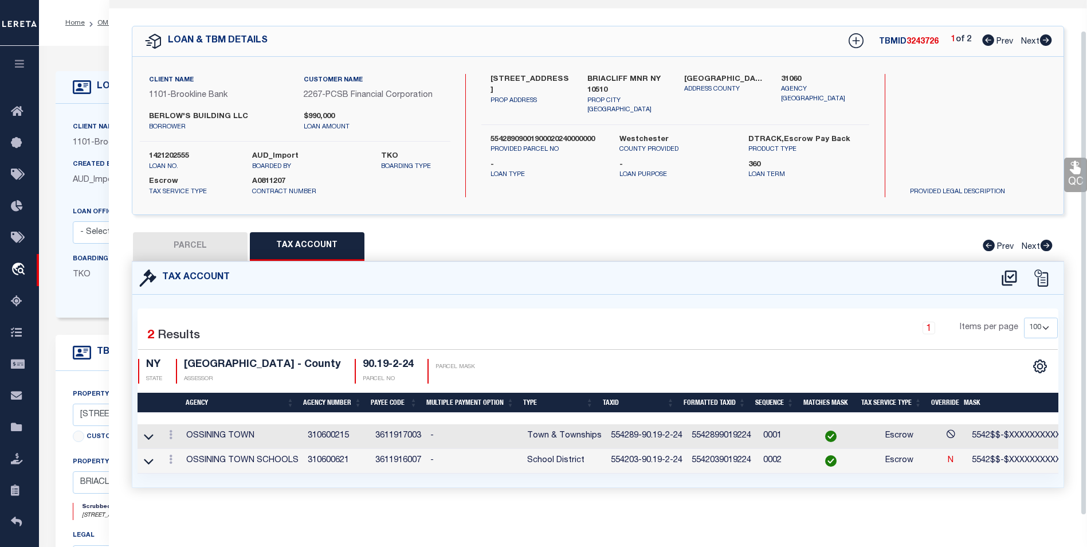
select select "BP"
type input "BERLOW'S BUILDING LLC"
select select
type input "[STREET_ADDRESS]"
checkbox input "false"
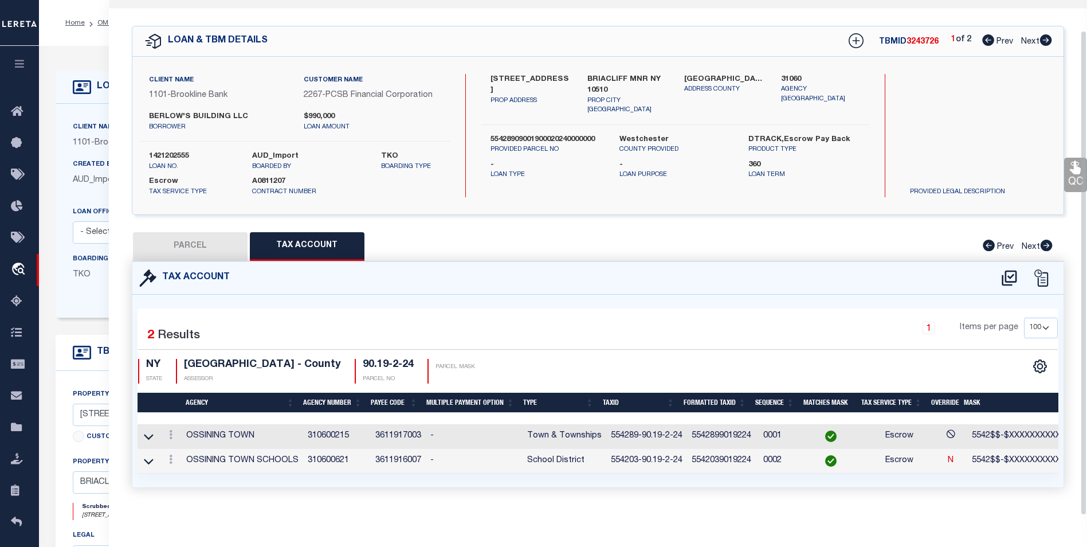
type input "BRIACLIFF MNR NY 10510"
type textarea "TOTALACRES 0.23 LEGAL1 PARKING LOT FOR U.M.A.C."
type textarea "Tax ID Special Project"
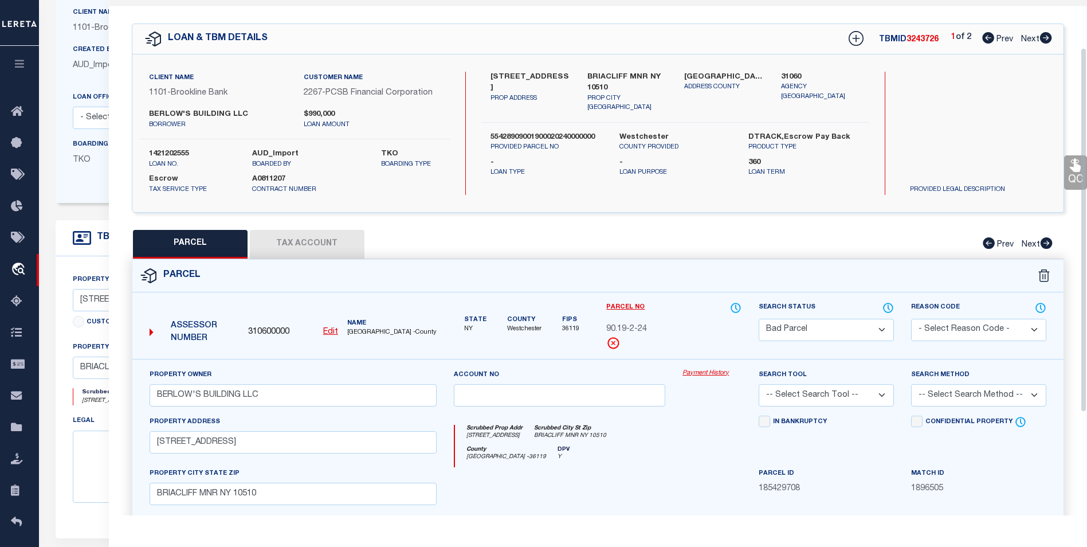
scroll to position [0, 0]
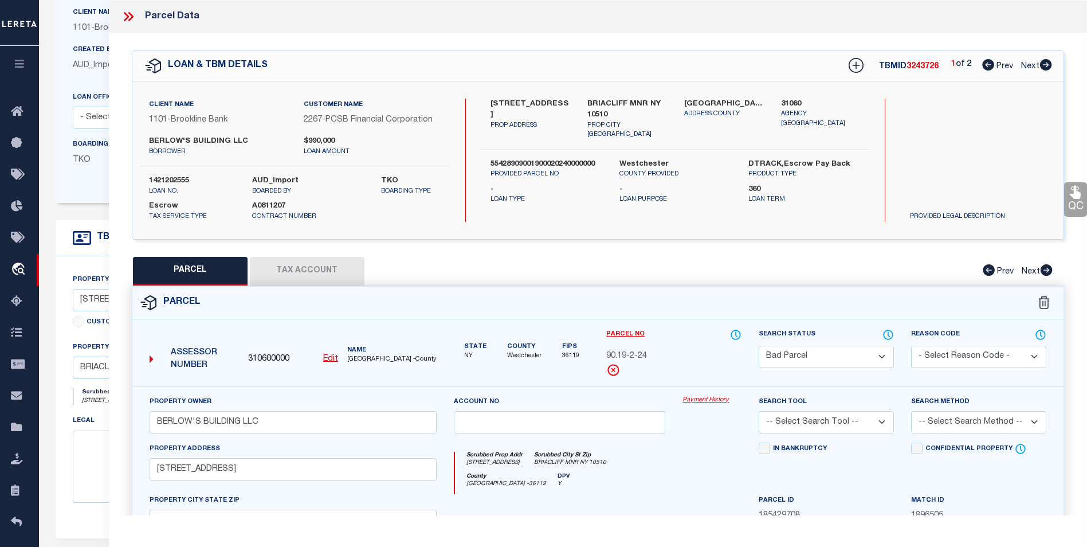
click at [1042, 69] on icon at bounding box center [1046, 64] width 12 height 11
select select "AS"
checkbox input "false"
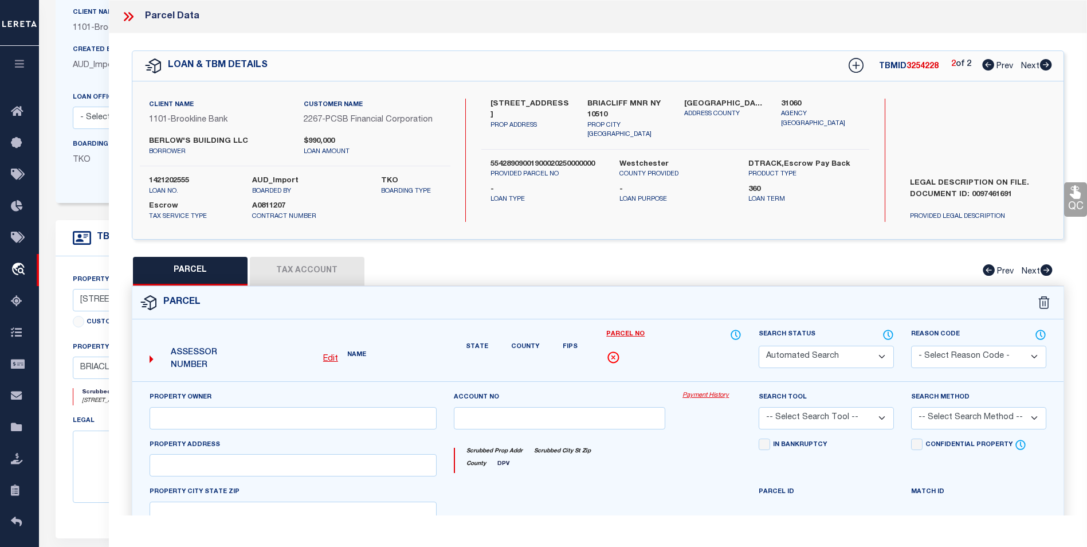
select select "CP"
type input "[PERSON_NAME] Building LLC"
select select
type input "[STREET_ADDRESS]"
checkbox input "false"
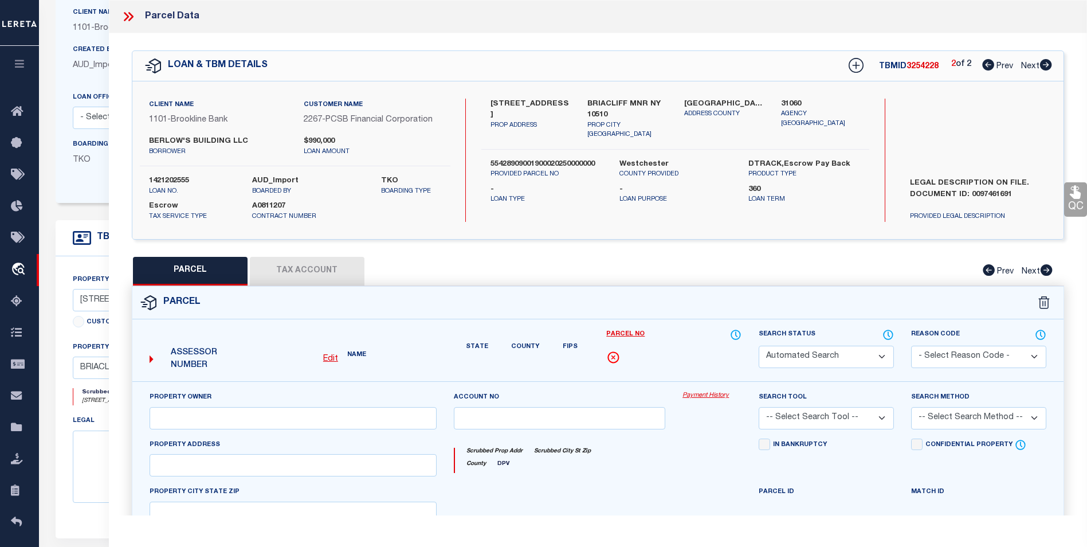
type input "BRIACLIFF MNR NY 10510"
type textarea "Parcel SBL: 09001900020250000000"
type textarea "Tax ID Special Project"
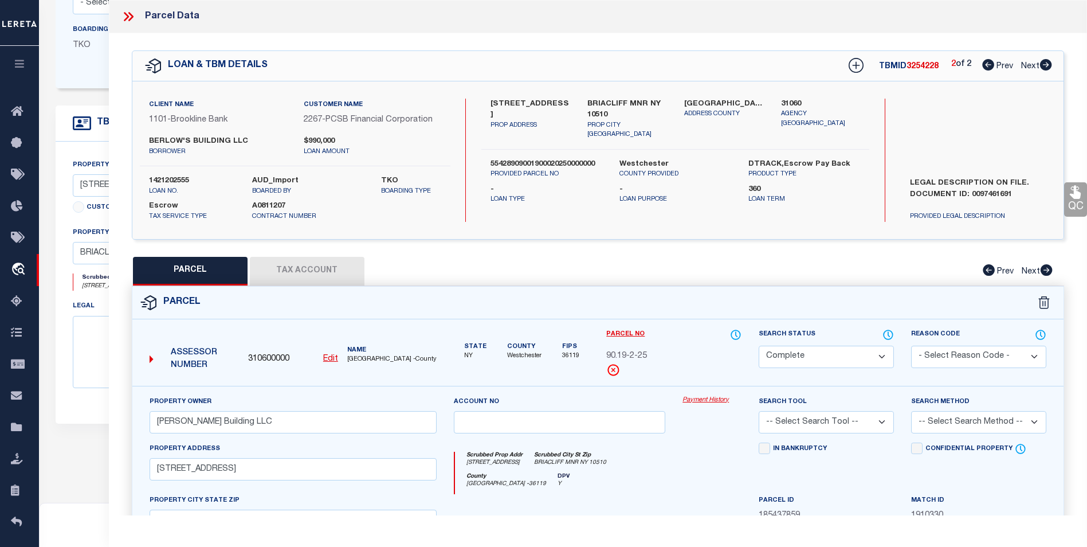
click at [989, 67] on icon at bounding box center [988, 64] width 12 height 11
select select "AS"
checkbox input "false"
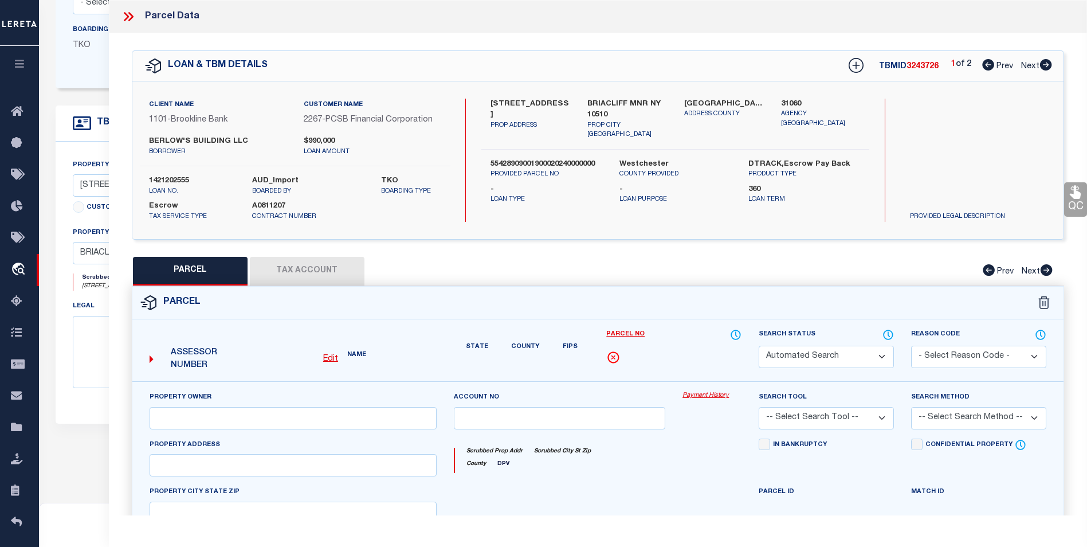
select select "BP"
type input "BERLOW'S BUILDING LLC"
select select
type input "[STREET_ADDRESS]"
checkbox input "false"
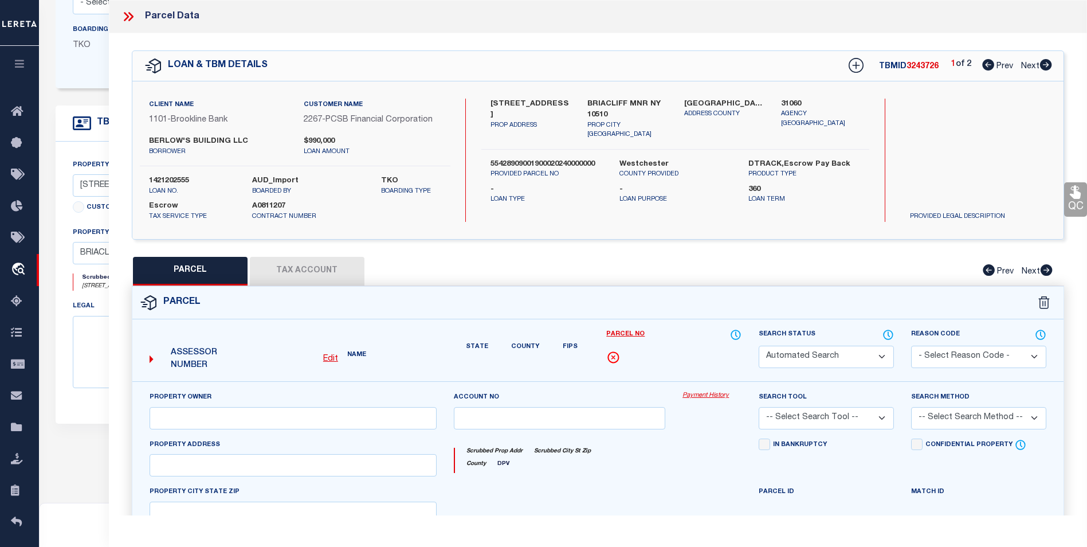
type input "BRIACLIFF MNR NY 10510"
type textarea "TOTALACRES 0.23 LEGAL1 PARKING LOT FOR U.M.A.C."
type textarea "Tax ID Special Project"
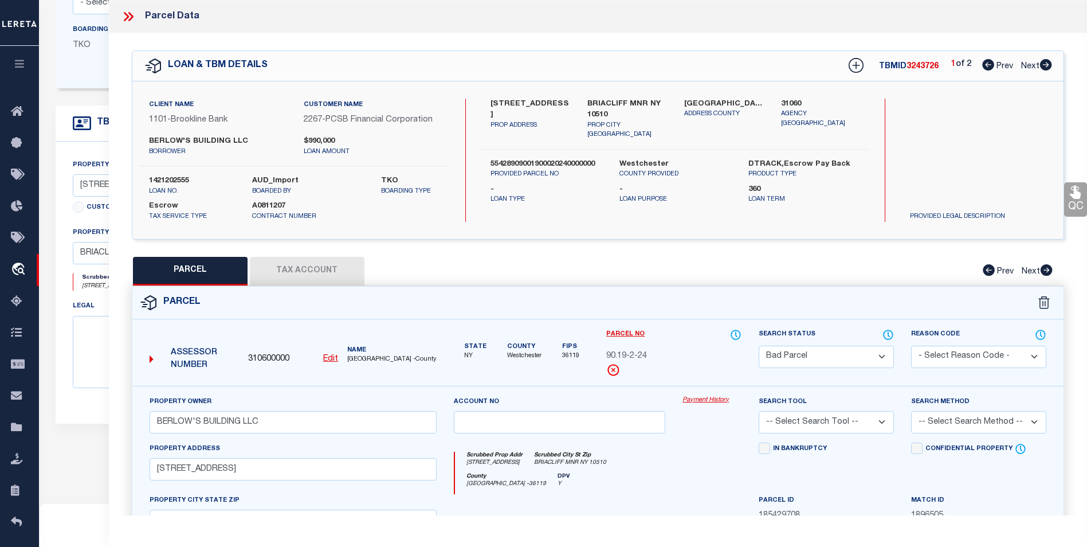
click at [1044, 66] on icon at bounding box center [1045, 64] width 13 height 11
select select "AS"
checkbox input "false"
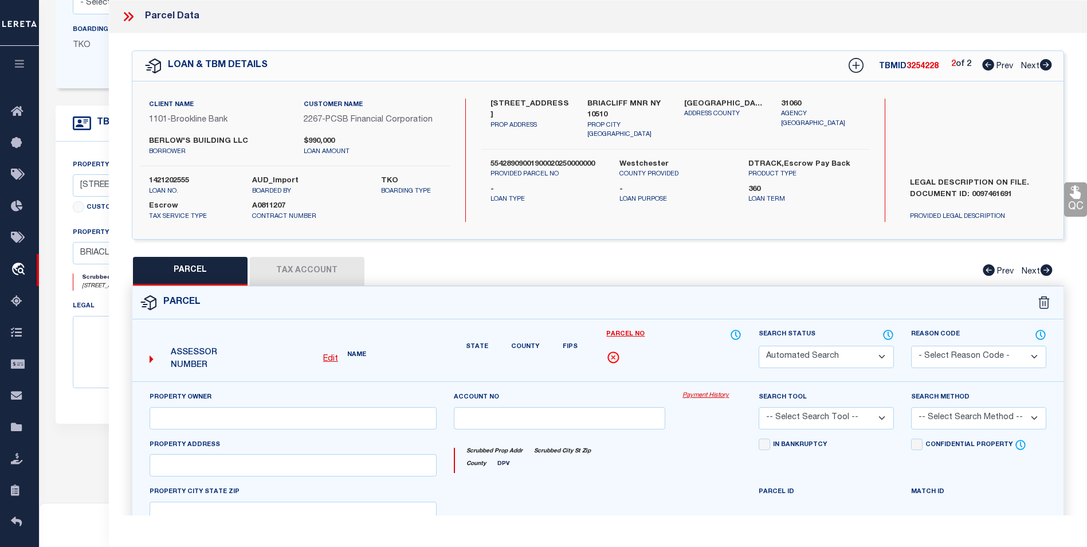
select select "CP"
type input "[PERSON_NAME] Building LLC"
select select
type input "[STREET_ADDRESS]"
checkbox input "false"
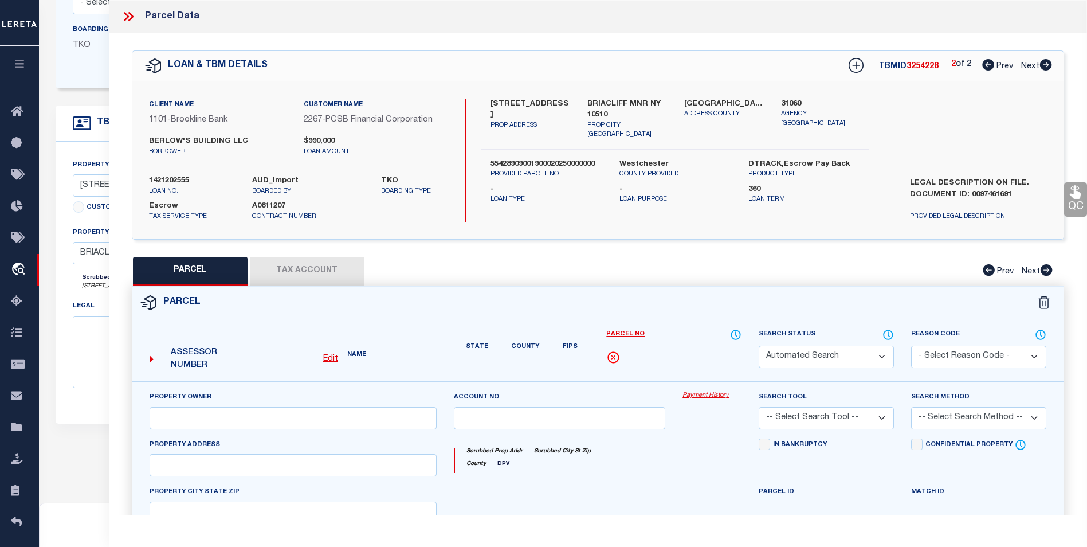
type input "BRIACLIFF MNR NY 10510"
type textarea "Parcel SBL: 09001900020250000000"
type textarea "Tax ID Special Project"
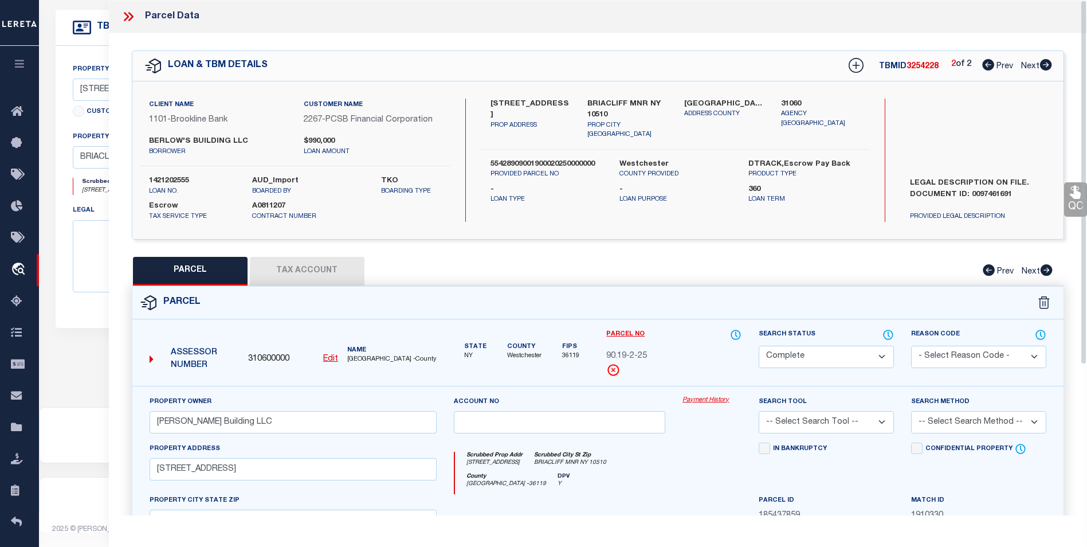
click at [319, 270] on button "Tax Account" at bounding box center [307, 271] width 115 height 29
select select "100"
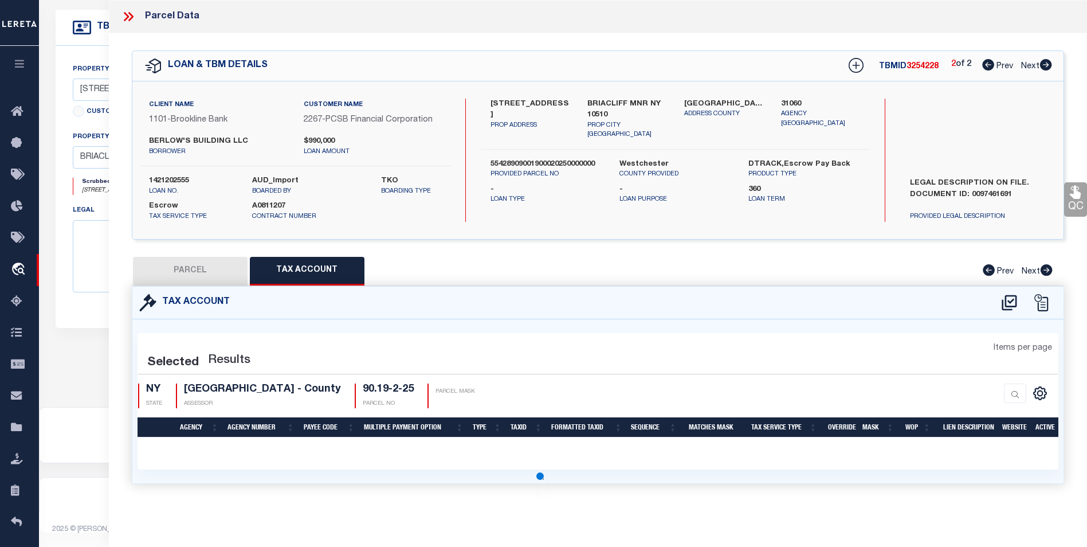
select select "100"
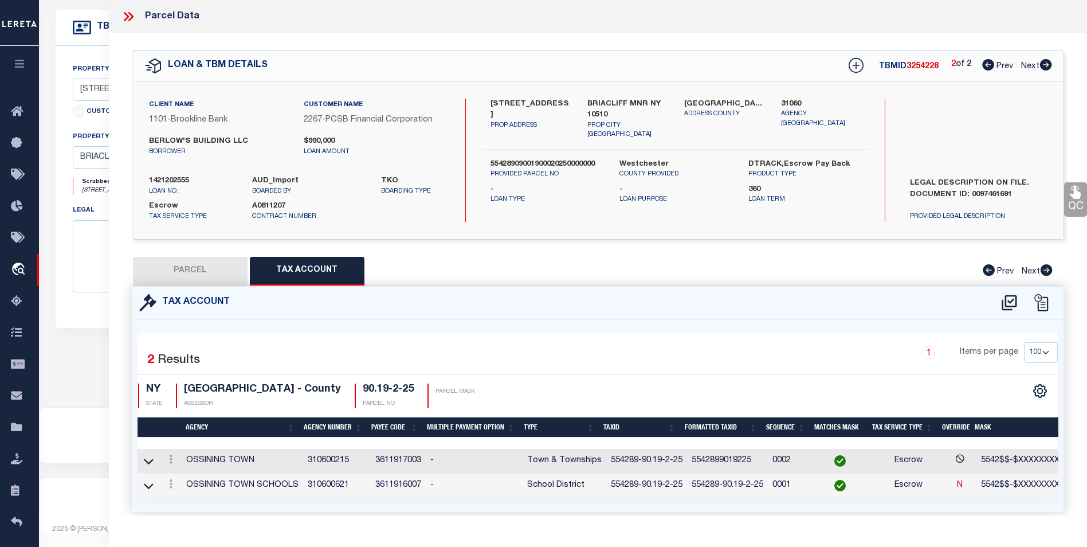
click at [124, 17] on icon at bounding box center [128, 16] width 15 height 15
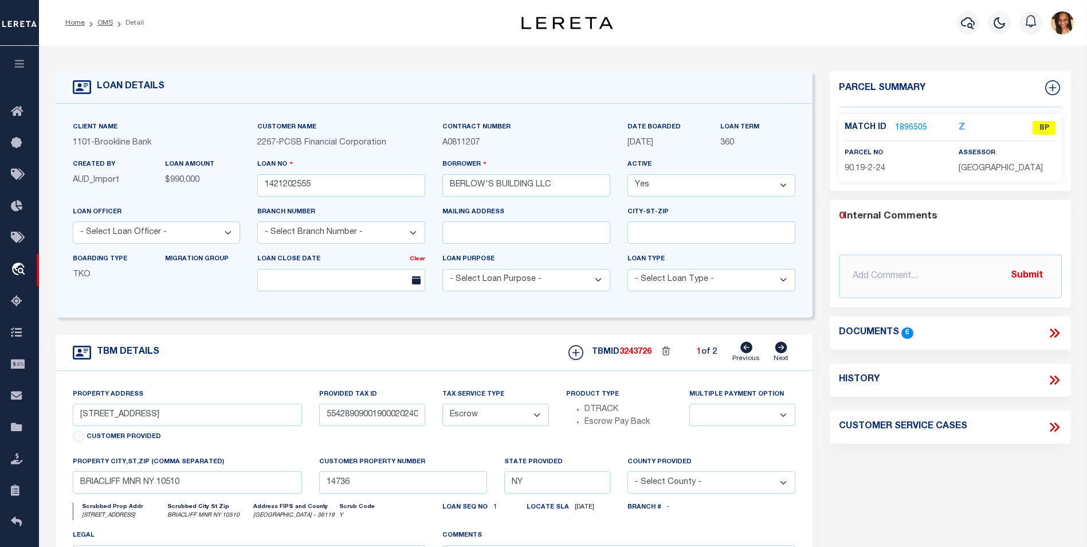
click at [905, 124] on link "1896505" at bounding box center [911, 128] width 32 height 12
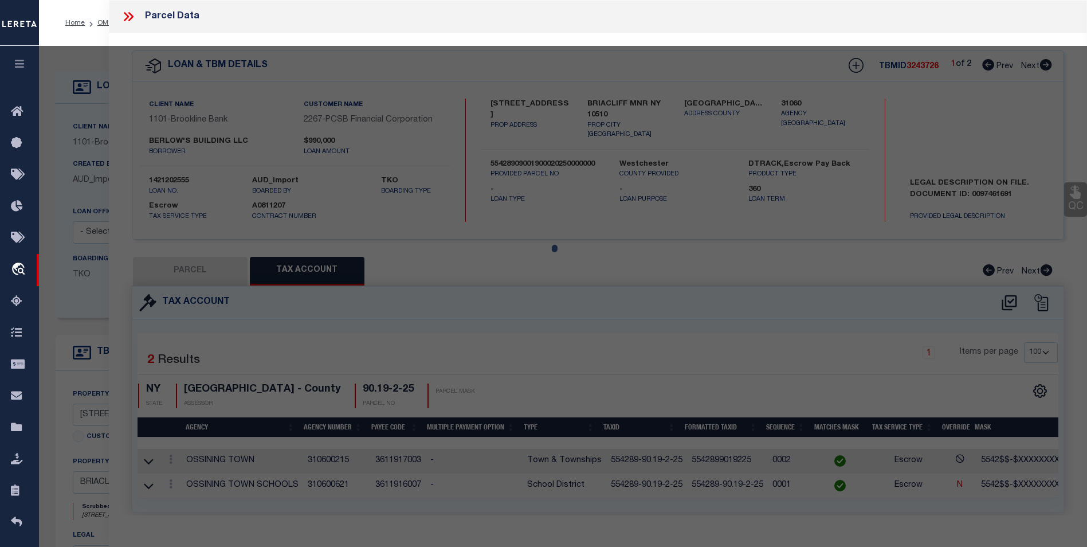
select select "AS"
checkbox input "false"
select select "BP"
type input "BERLOW'S BUILDING LLC"
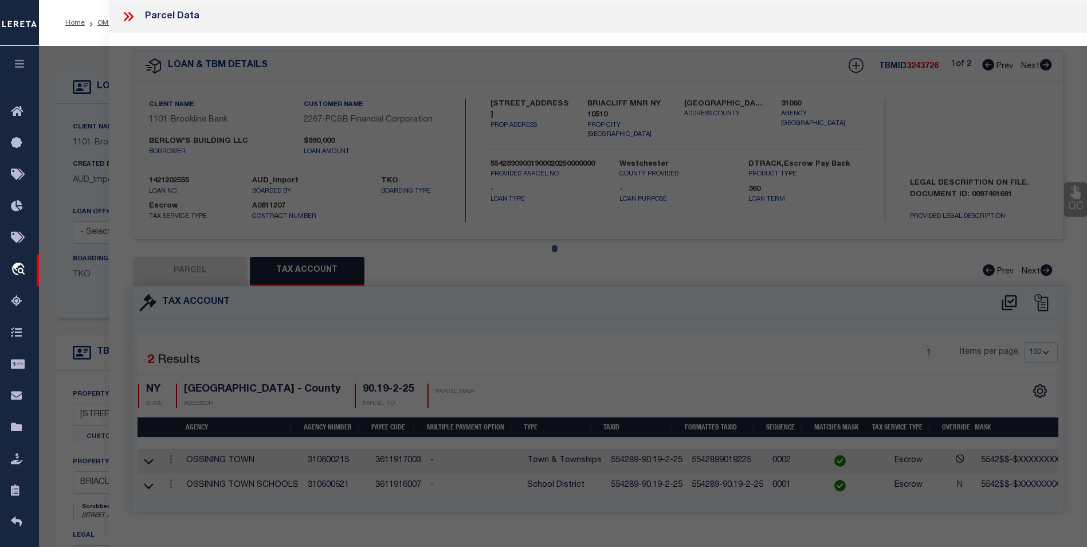
select select
type input "528 NORTH STATE RD"
checkbox input "false"
type input "BRIACLIFF MNR NY 10510"
type textarea "TOTALACRES 0.23 LEGAL1 PARKING LOT FOR U.M.A.C."
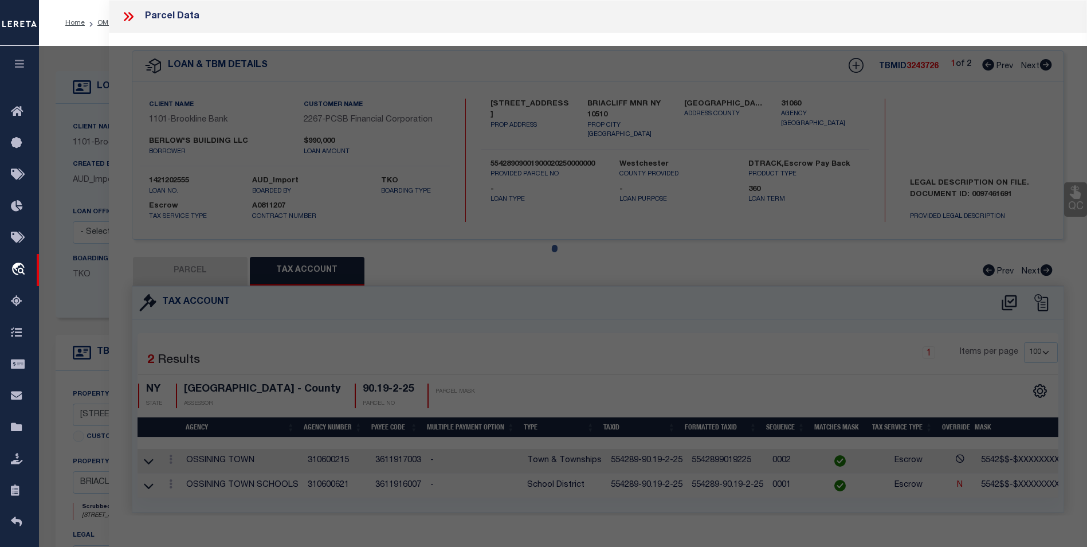
type textarea "Tax ID Special Project"
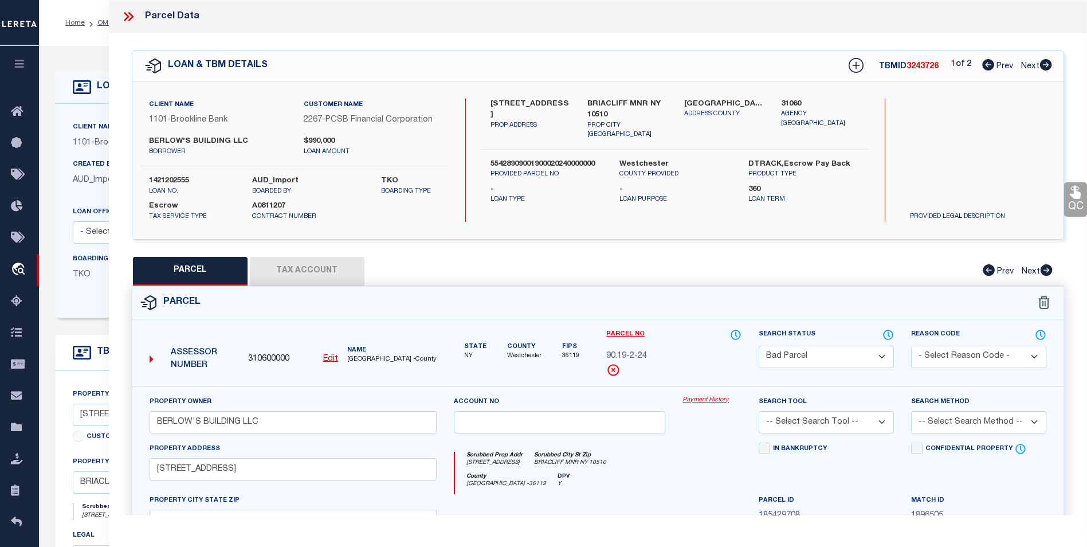
click at [127, 9] on icon at bounding box center [128, 16] width 15 height 15
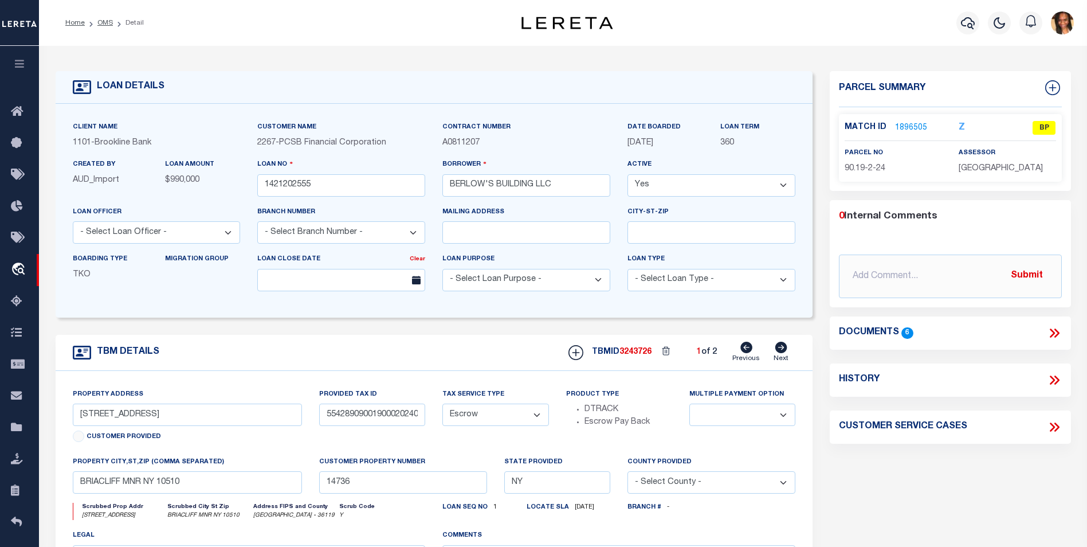
click at [915, 127] on link "1896505" at bounding box center [911, 128] width 32 height 12
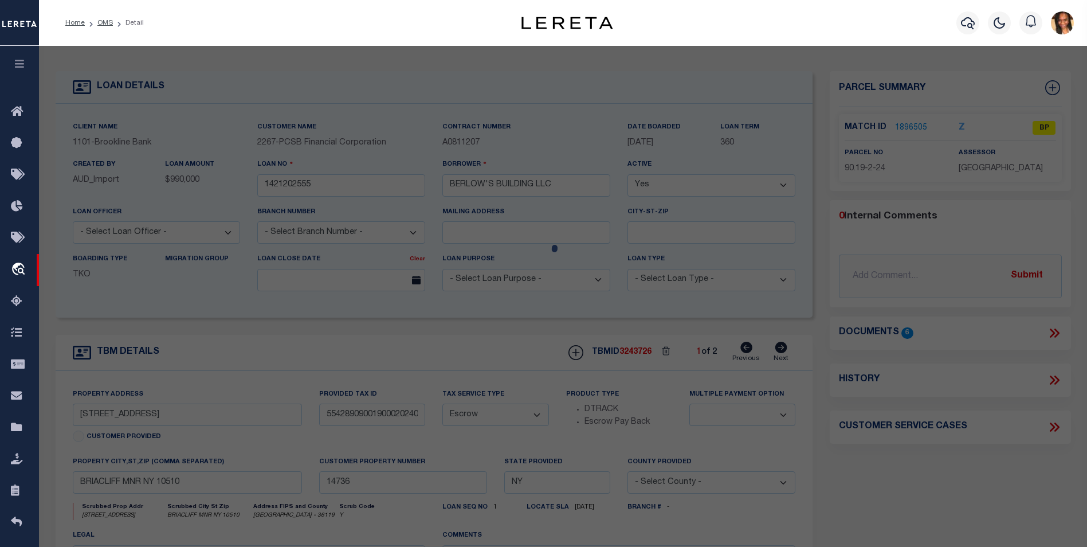
select select "AS"
checkbox input "false"
select select "BP"
type input "BERLOW'S BUILDING LLC"
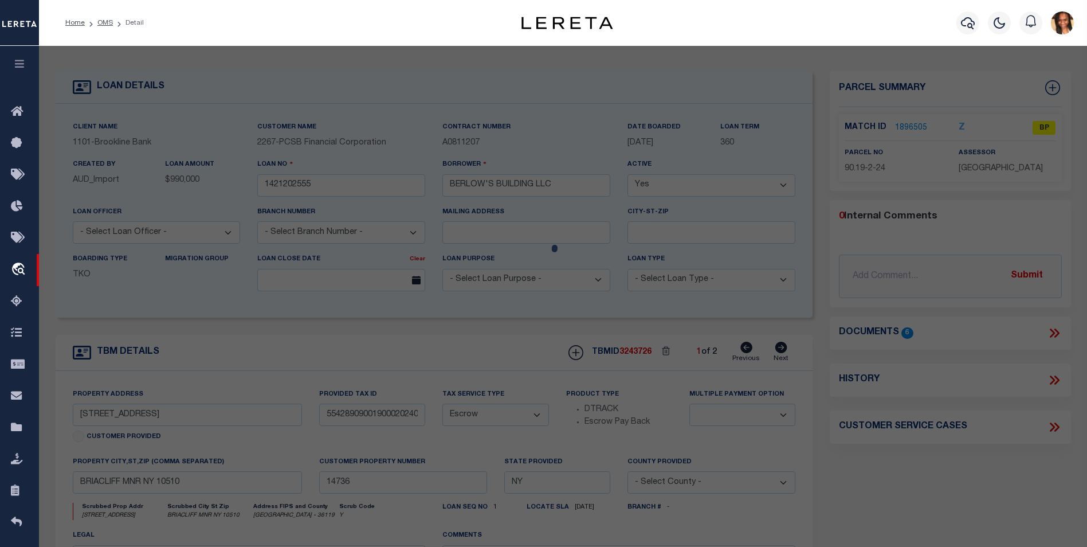
select select
type input "528 NORTH STATE RD"
checkbox input "false"
type input "BRIACLIFF MNR NY 10510"
type textarea "TOTALACRES 0.23 LEGAL1 PARKING LOT FOR U.M.A.C."
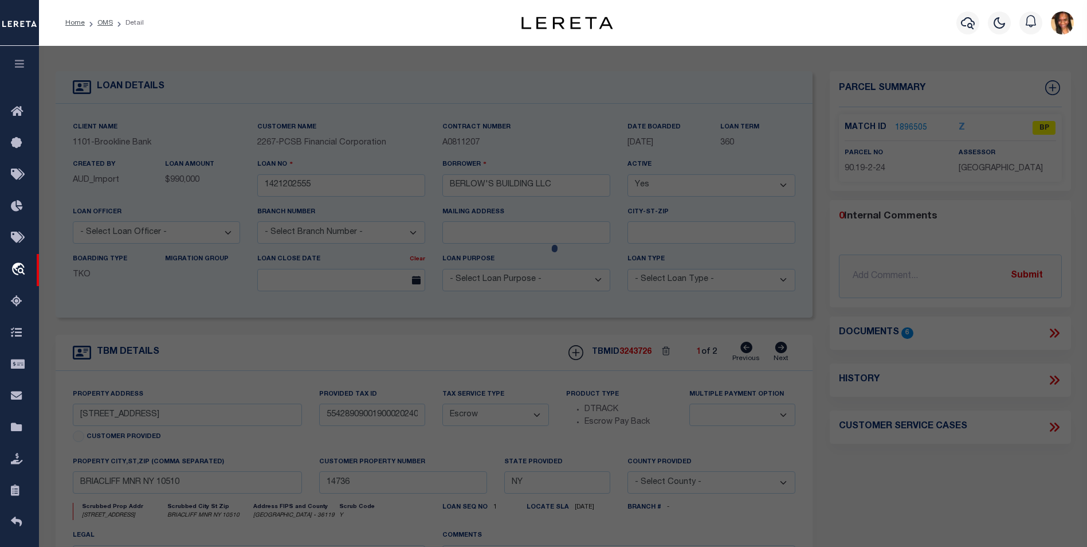
type textarea "Tax ID Special Project"
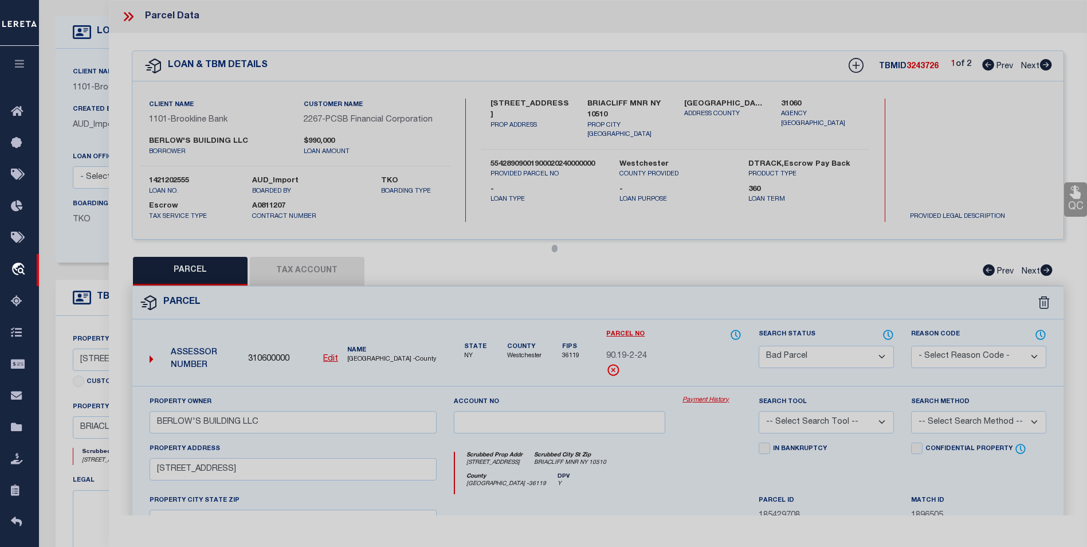
scroll to position [57, 0]
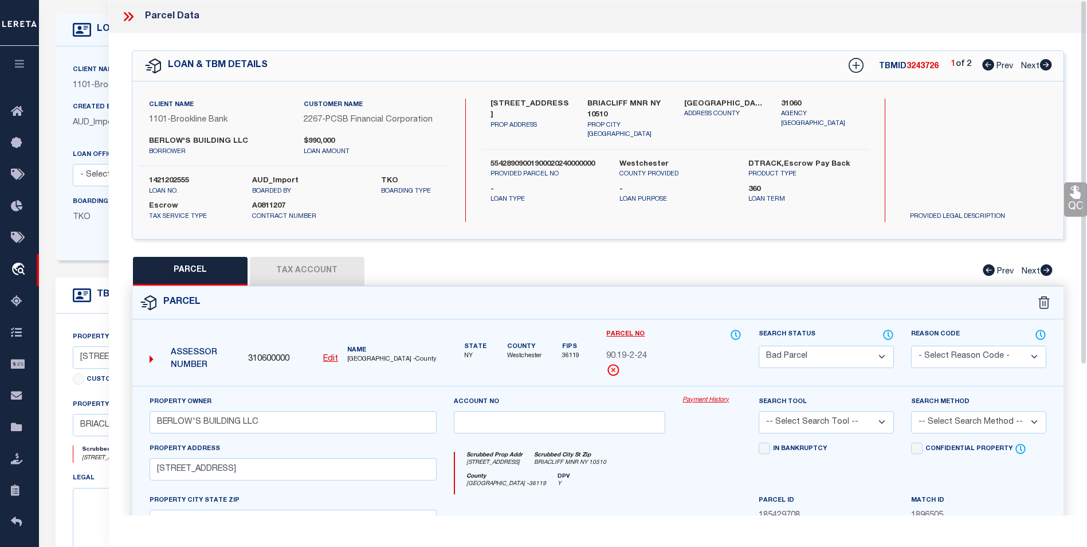
click at [306, 270] on button "Tax Account" at bounding box center [307, 271] width 115 height 29
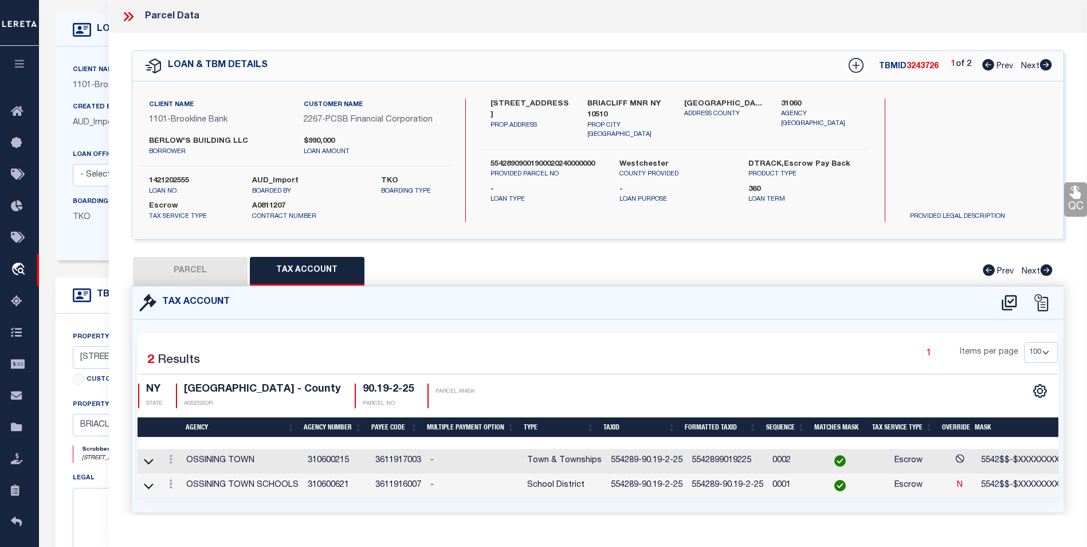
select select "100"
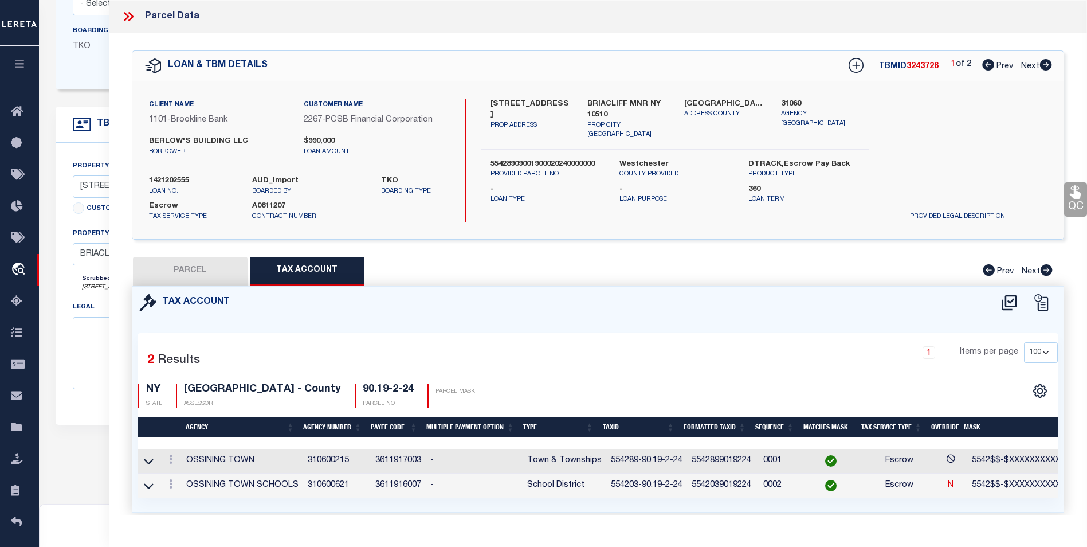
scroll to position [229, 0]
click at [187, 270] on button "PARCEL" at bounding box center [190, 271] width 115 height 29
select select "AS"
checkbox input "false"
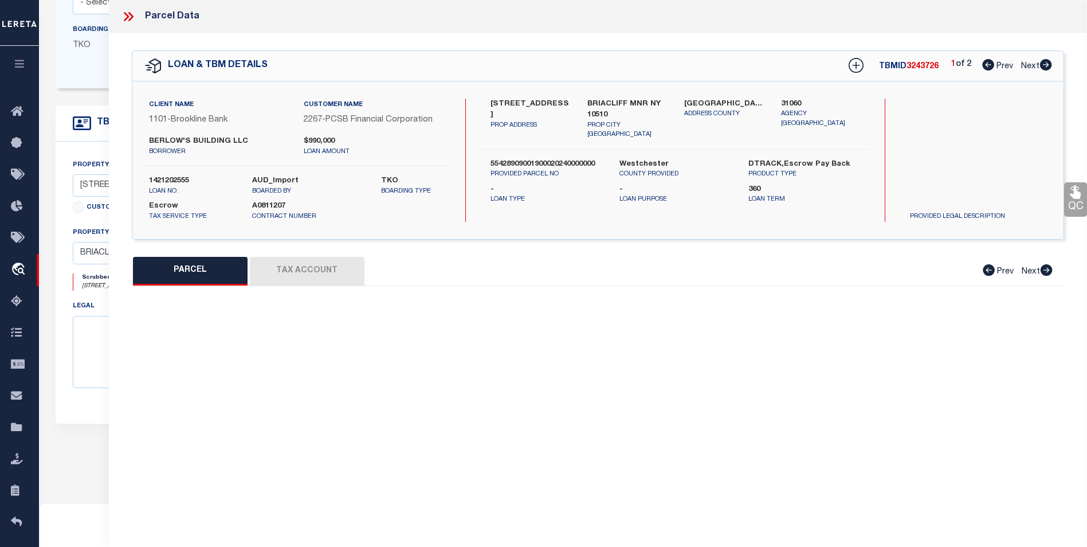
select select "BP"
type input "BERLOW'S BUILDING LLC"
select select
type input "528 NORTH STATE RD"
checkbox input "false"
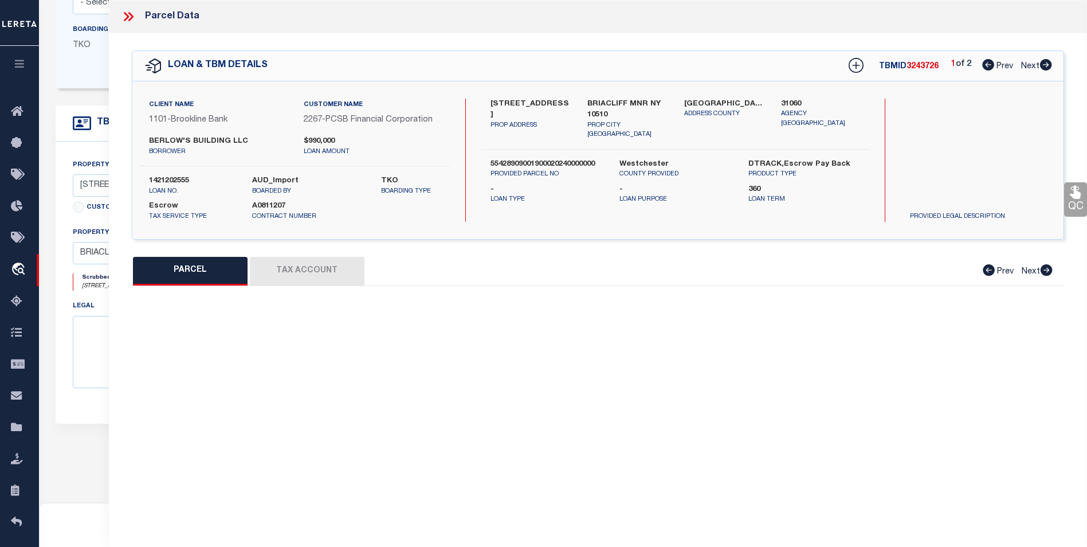
type input "BRIACLIFF MNR NY 10510"
type textarea "TOTALACRES 0.23 LEGAL1 PARKING LOT FOR U.M.A.C."
type textarea "Tax ID Special Project"
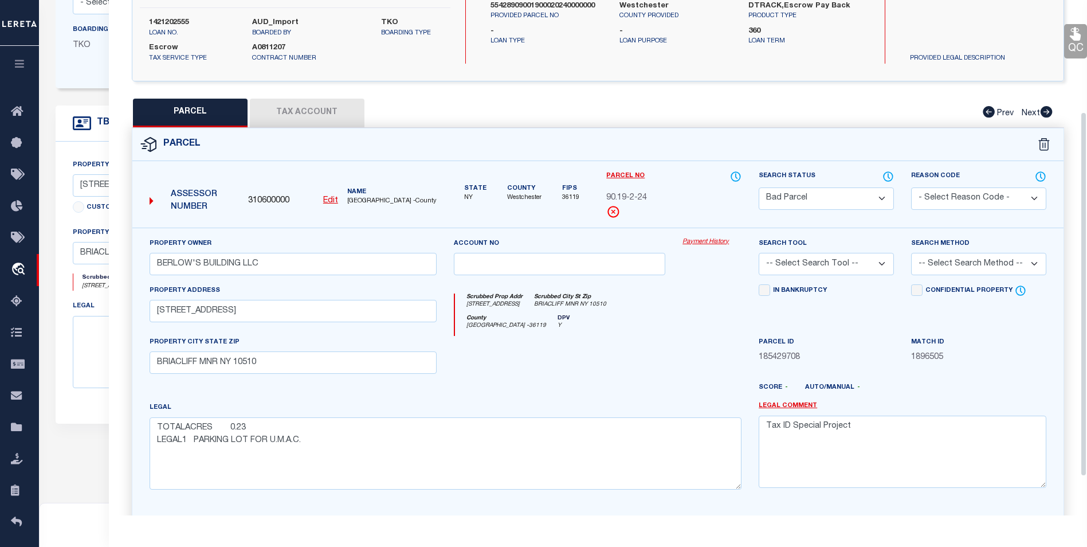
scroll to position [155, 0]
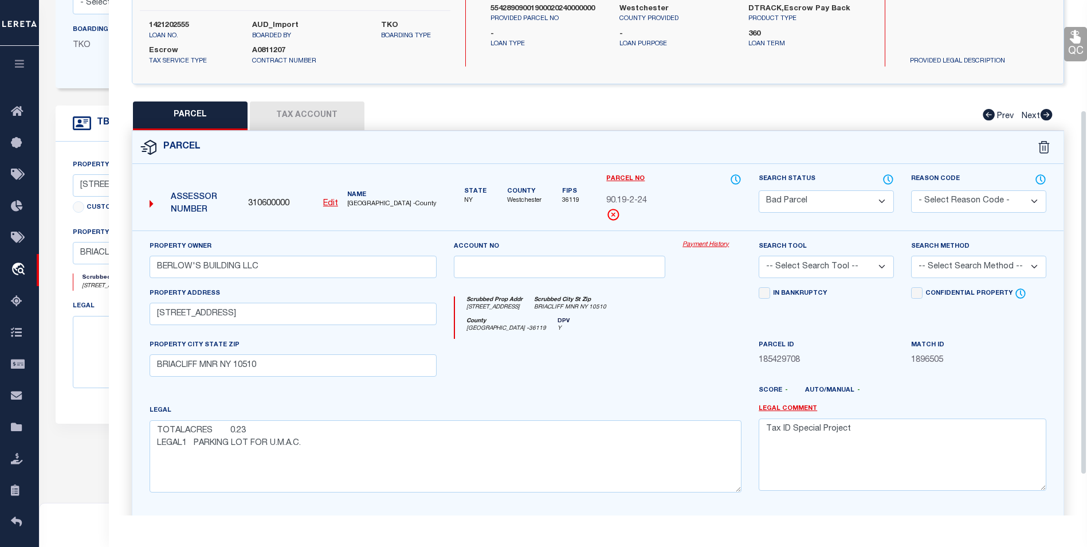
click at [336, 111] on button "Tax Account" at bounding box center [307, 115] width 115 height 29
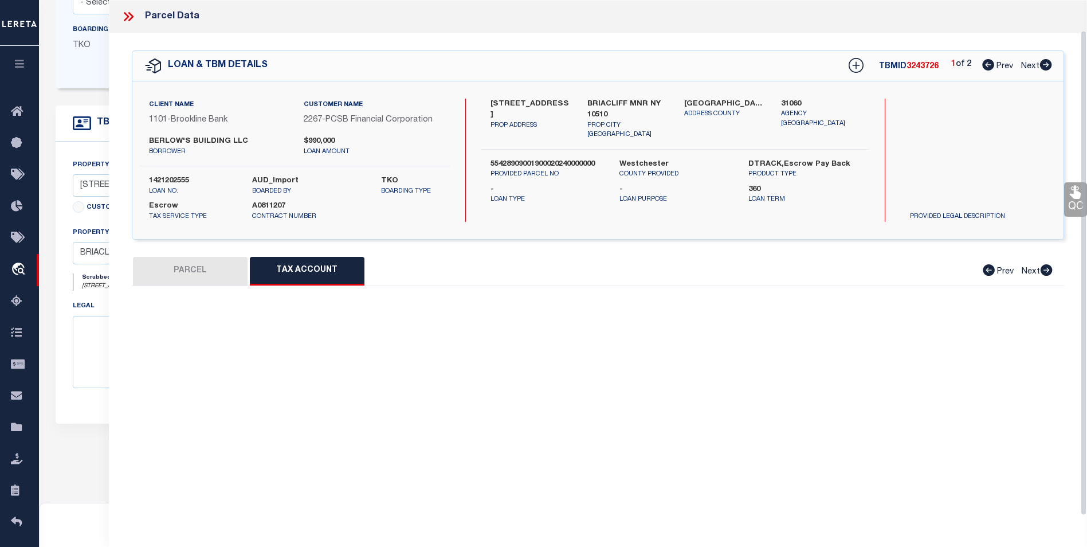
select select "100"
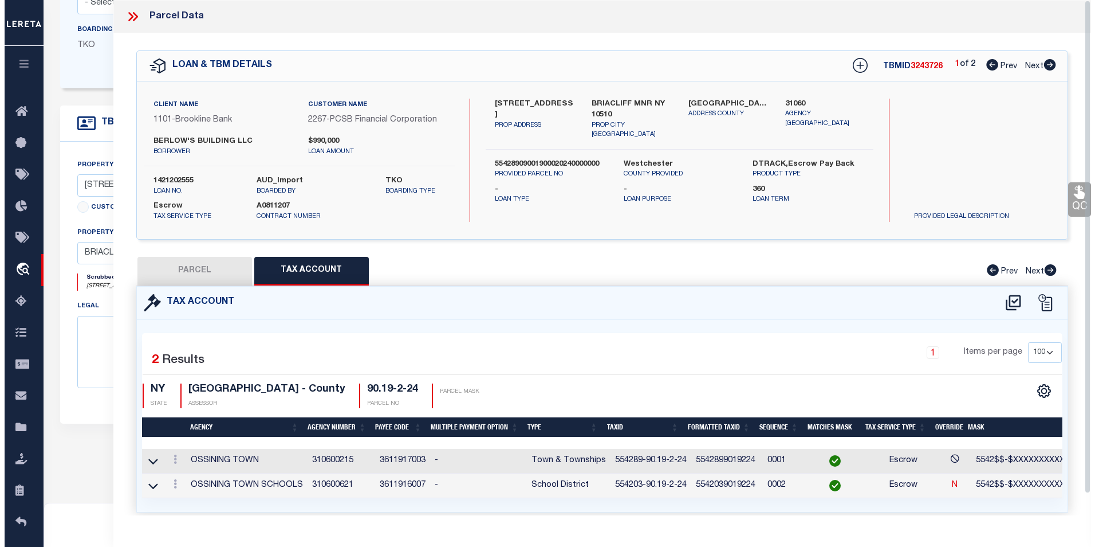
scroll to position [0, 0]
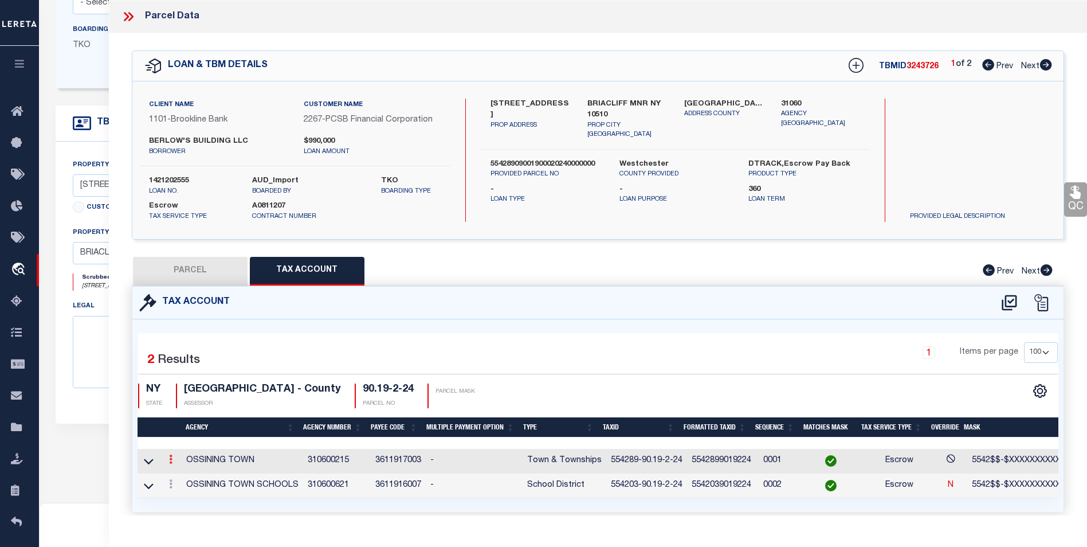
click at [171, 458] on icon at bounding box center [170, 458] width 3 height 9
click at [183, 478] on icon "" at bounding box center [183, 476] width 9 height 9
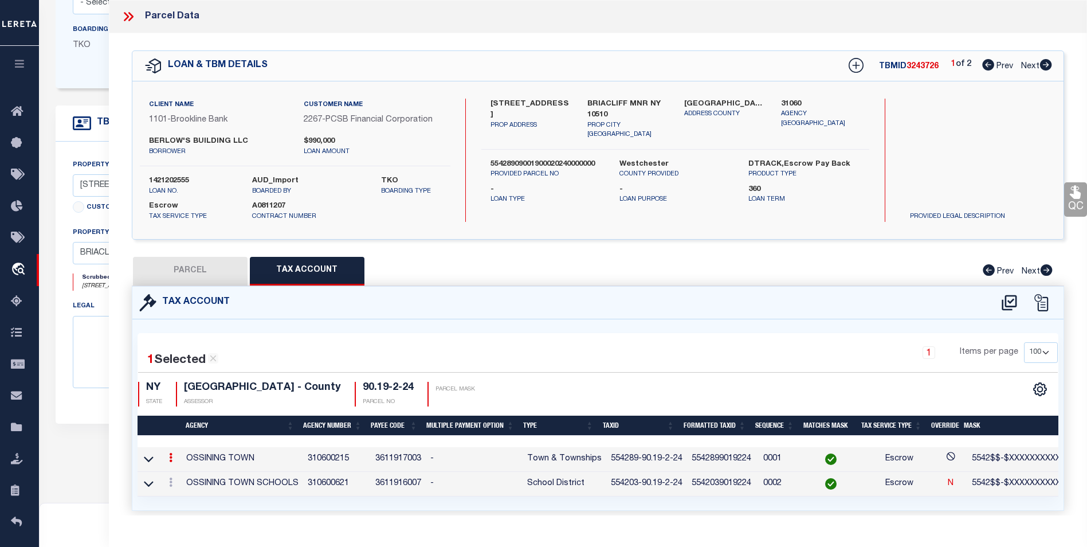
type input "554289-90.19-2-24"
type textarea "5542$$-$XXXXXXXXXXXXXXXXXXX"
checkbox input "true"
type input "XXXXXXXXXXXXXXXXXXXXXXXXX*"
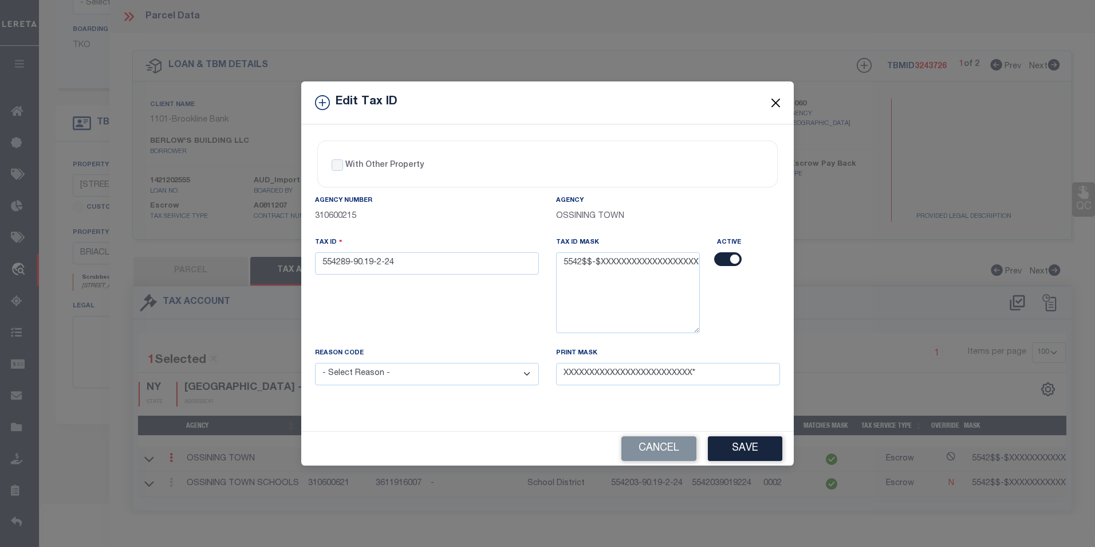
click at [779, 100] on button "Close" at bounding box center [776, 102] width 15 height 15
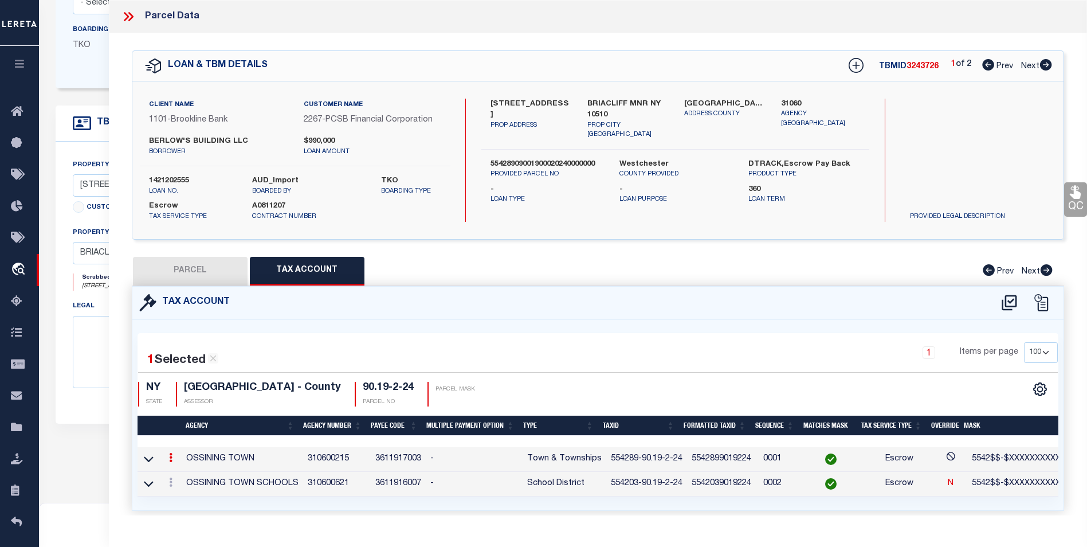
click at [171, 455] on icon at bounding box center [170, 457] width 3 height 9
click at [179, 472] on icon "" at bounding box center [183, 474] width 9 height 9
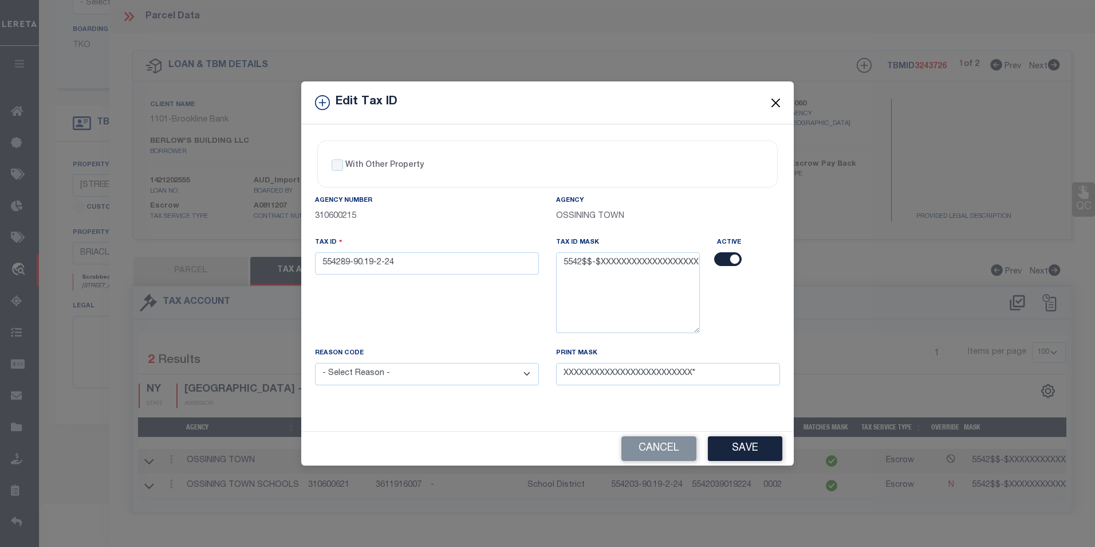
click at [775, 102] on button "Close" at bounding box center [776, 102] width 15 height 15
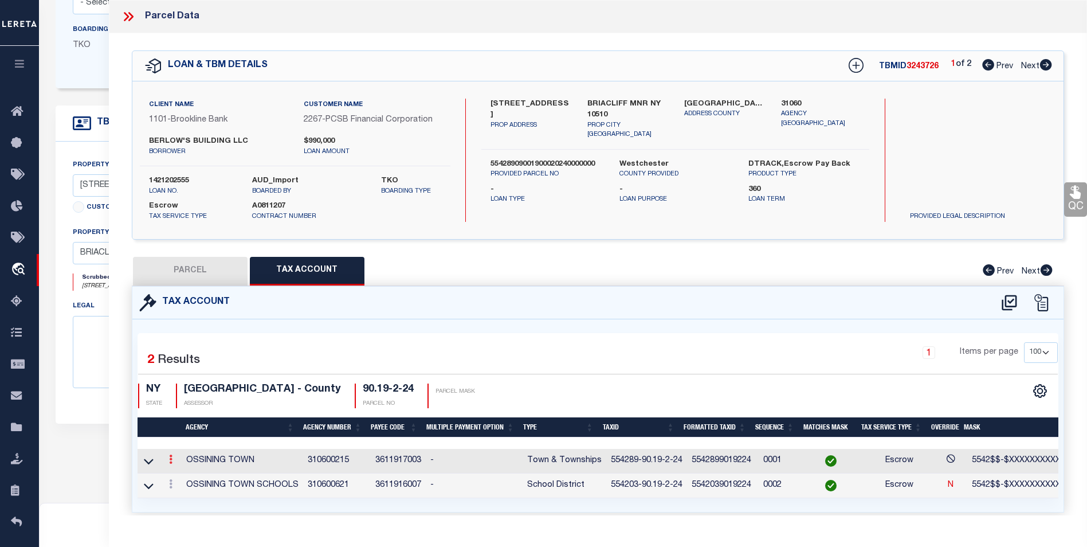
click at [172, 460] on icon at bounding box center [170, 458] width 3 height 9
click at [181, 479] on icon "" at bounding box center [183, 476] width 9 height 9
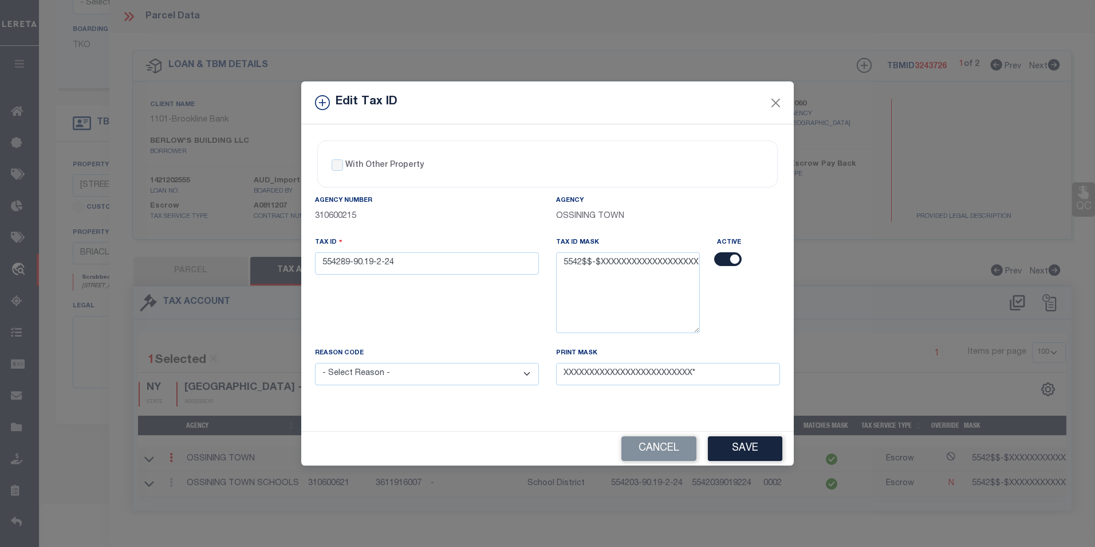
click at [510, 378] on select "- Select Reason - 099 - Other (Provide additional detail) ACT - Agency Changed …" at bounding box center [427, 374] width 224 height 22
select select "ACT"
click at [315, 363] on select "- Select Reason - 099 - Other (Provide additional detail) ACT - Agency Changed …" at bounding box center [427, 374] width 224 height 22
click at [734, 458] on button "Save" at bounding box center [745, 448] width 74 height 25
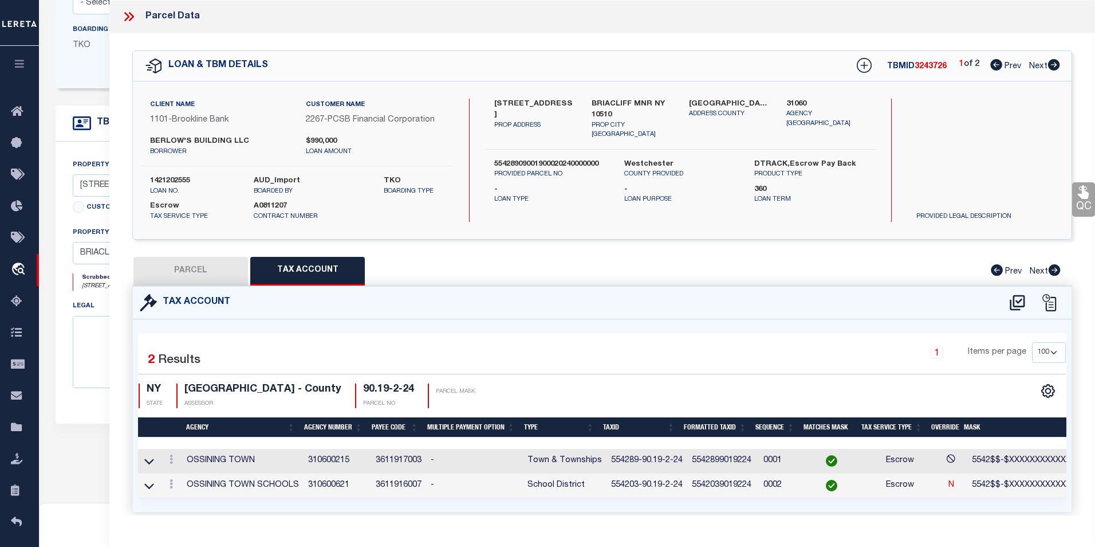
select select
click at [168, 482] on link at bounding box center [170, 485] width 13 height 9
click at [176, 505] on link at bounding box center [186, 502] width 42 height 19
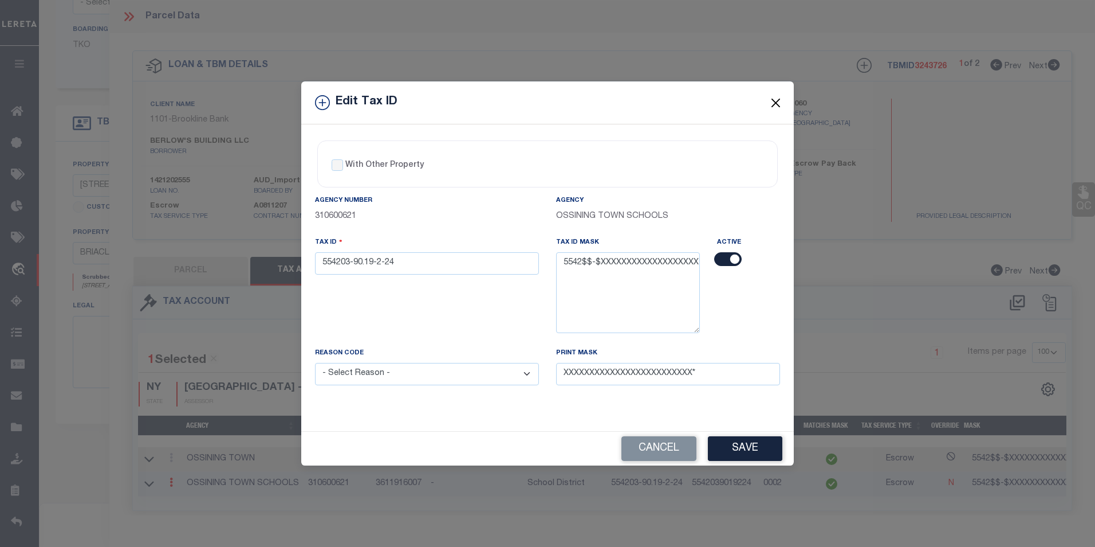
click at [774, 108] on button "Close" at bounding box center [776, 102] width 15 height 15
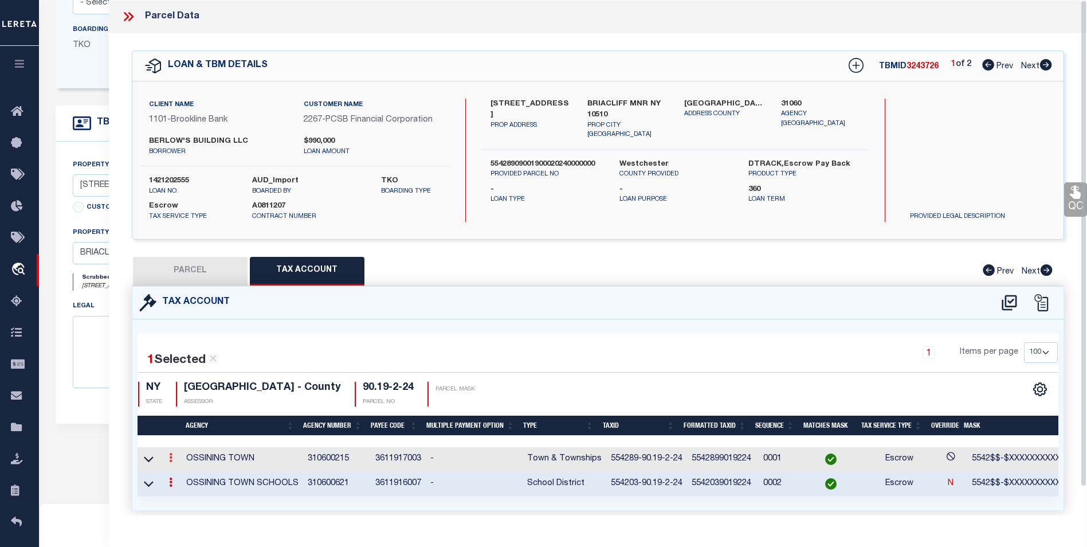
click at [171, 461] on icon at bounding box center [170, 457] width 3 height 9
click at [188, 474] on link at bounding box center [186, 475] width 42 height 19
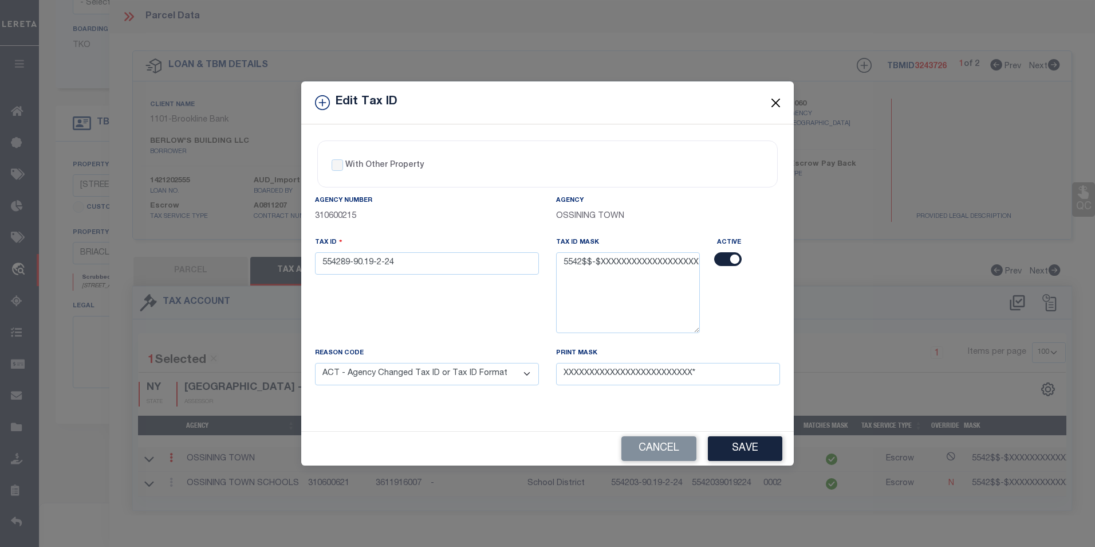
click at [776, 102] on button "Close" at bounding box center [776, 102] width 15 height 15
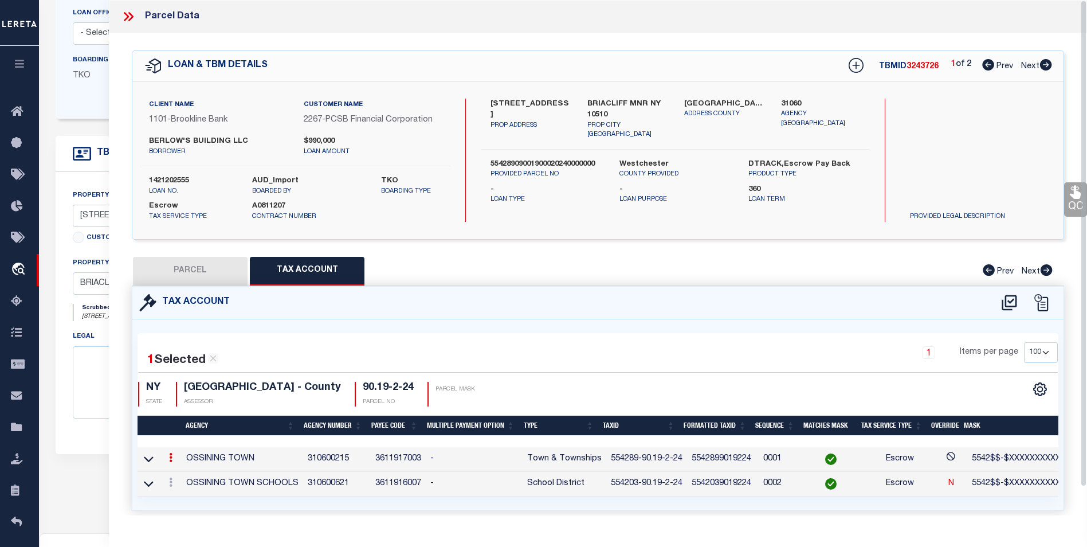
scroll to position [57, 0]
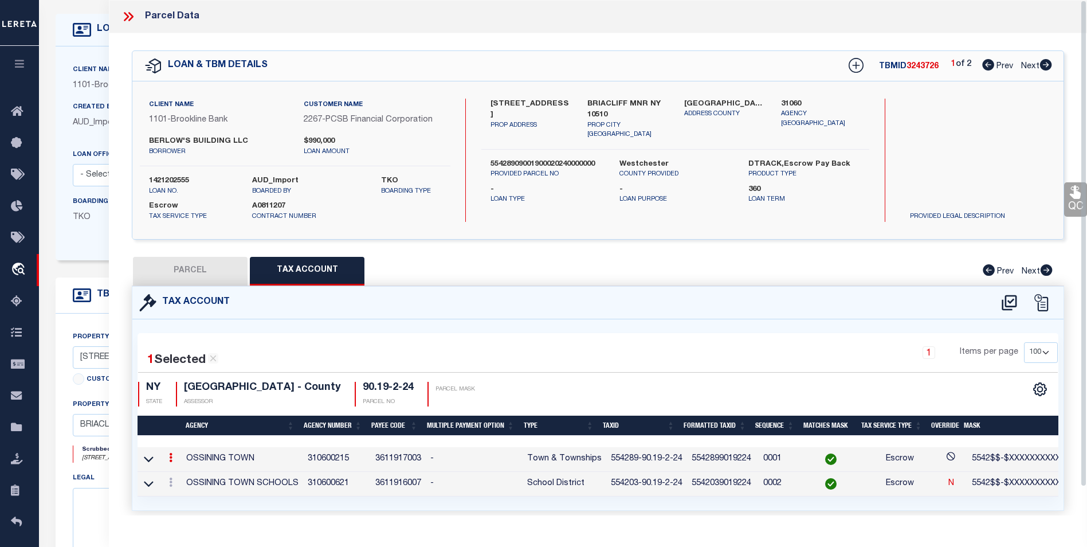
click at [127, 12] on icon at bounding box center [128, 16] width 15 height 15
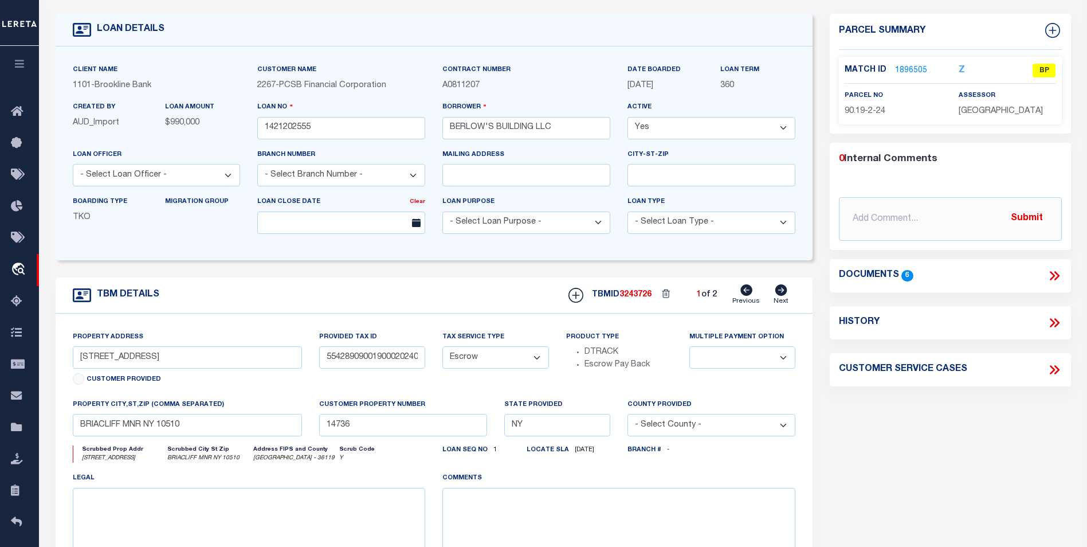
scroll to position [0, 0]
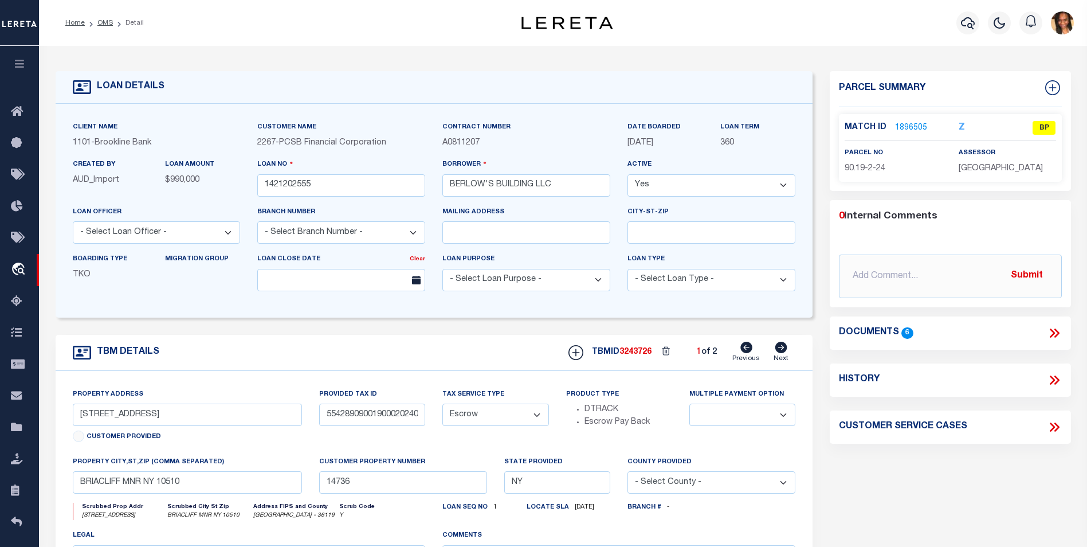
click at [903, 124] on link "1896505" at bounding box center [911, 128] width 32 height 12
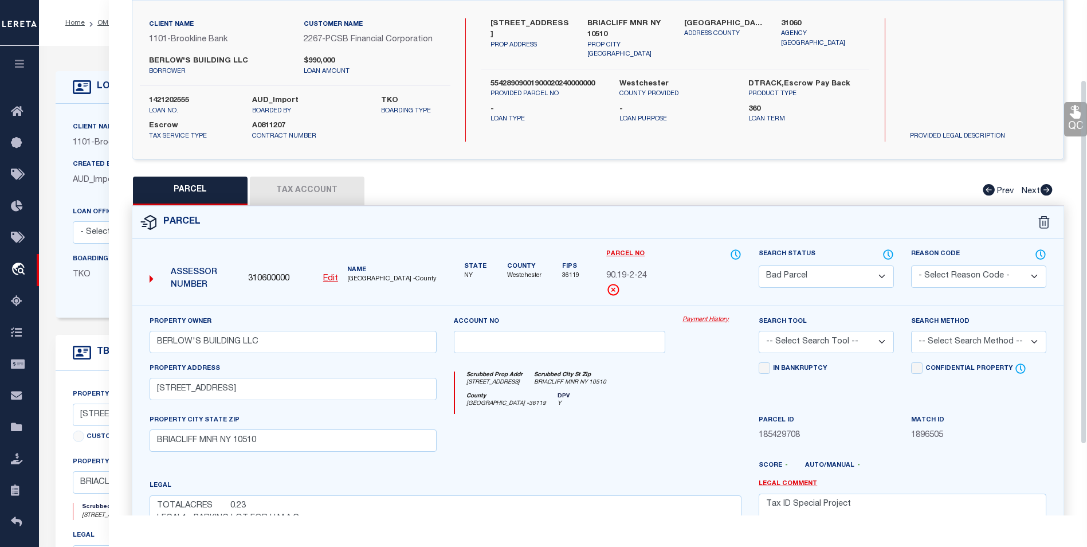
scroll to position [172, 0]
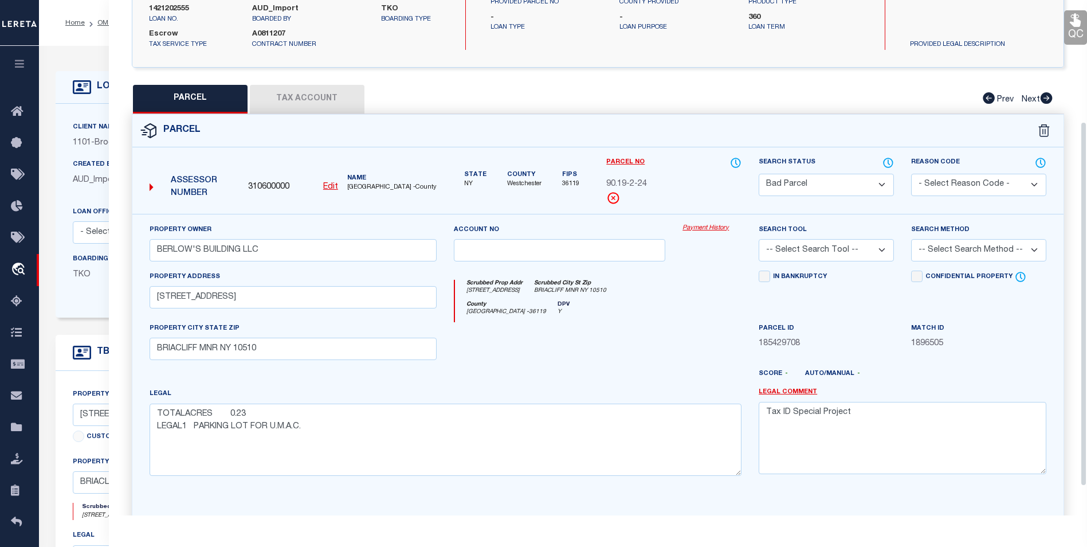
click at [324, 89] on button "Tax Account" at bounding box center [307, 99] width 115 height 29
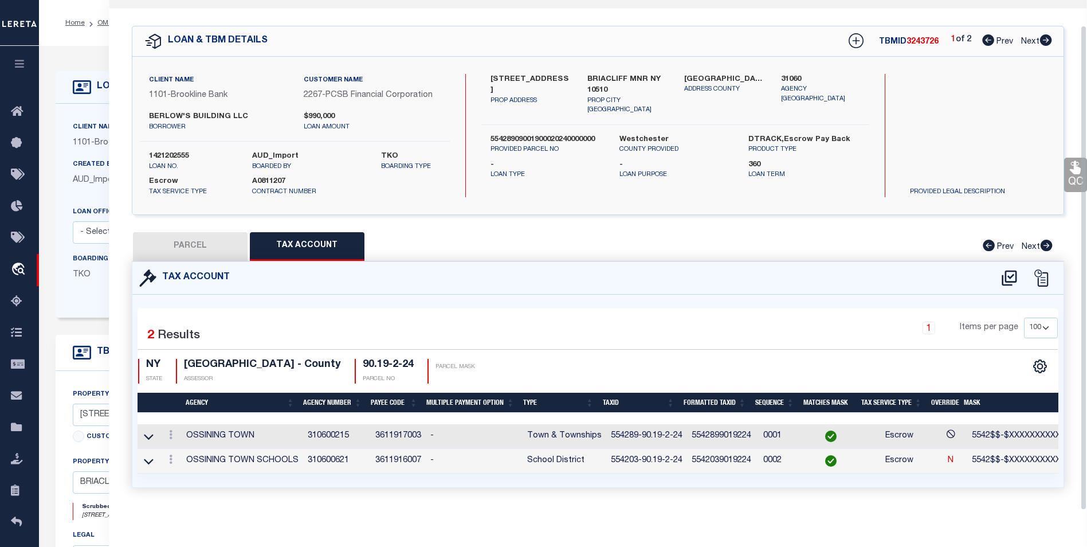
scroll to position [32, 0]
click at [179, 234] on button "PARCEL" at bounding box center [190, 246] width 115 height 29
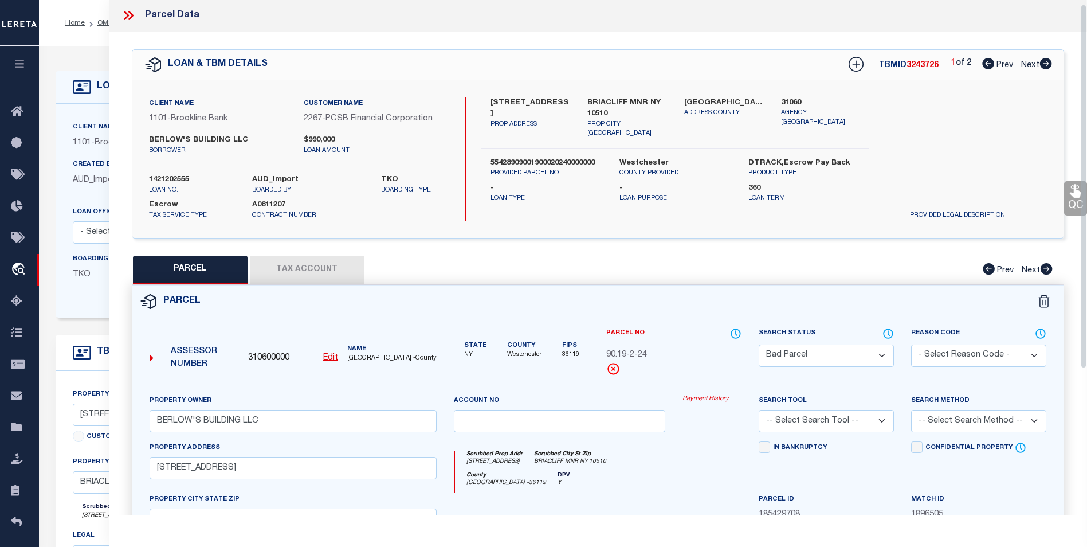
scroll to position [0, 0]
click at [301, 284] on button "Tax Account" at bounding box center [307, 271] width 115 height 29
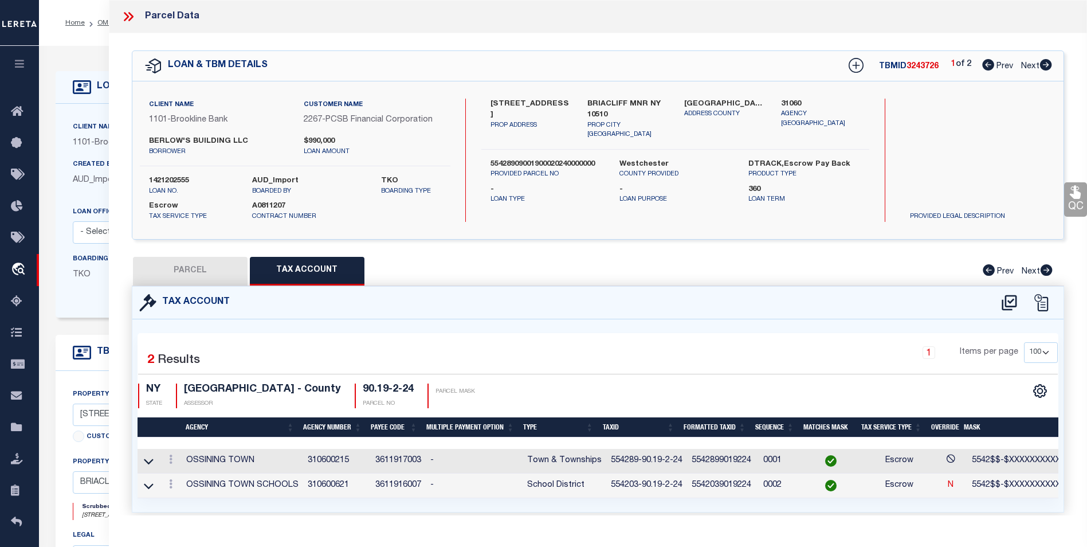
click at [191, 274] on button "PARCEL" at bounding box center [190, 271] width 115 height 29
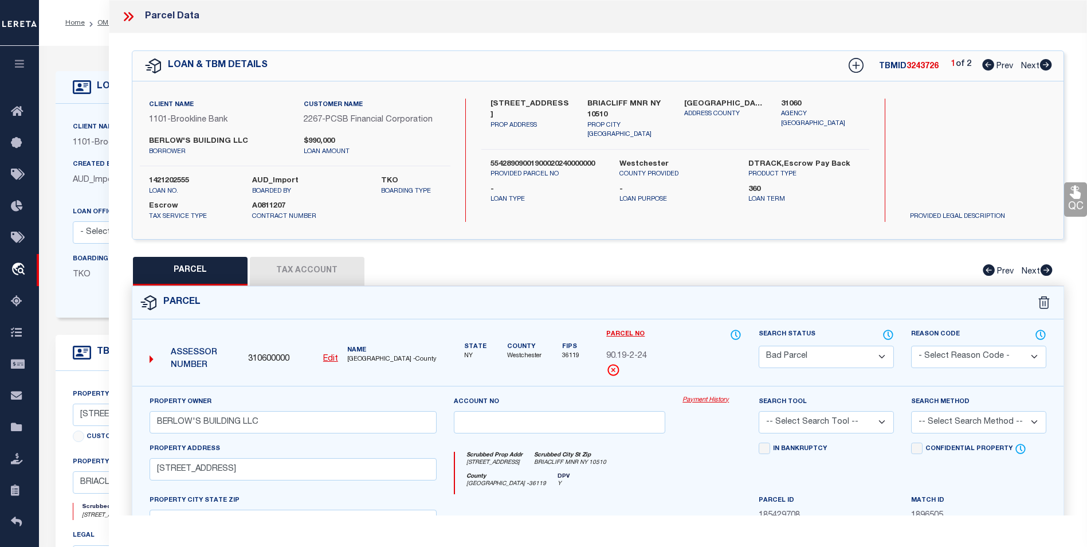
click at [808, 357] on select "Automated Search Bad Parcel Complete Duplicate Parcel High Dollar Reporting In …" at bounding box center [825, 356] width 135 height 22
click at [758, 345] on select "Automated Search Bad Parcel Complete Duplicate Parcel High Dollar Reporting In …" at bounding box center [825, 356] width 135 height 22
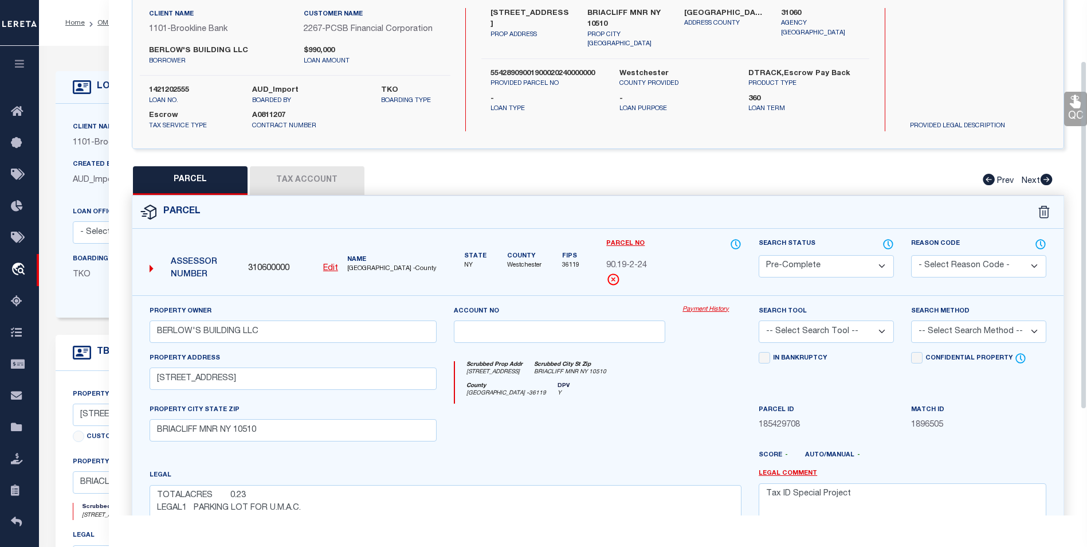
scroll to position [115, 0]
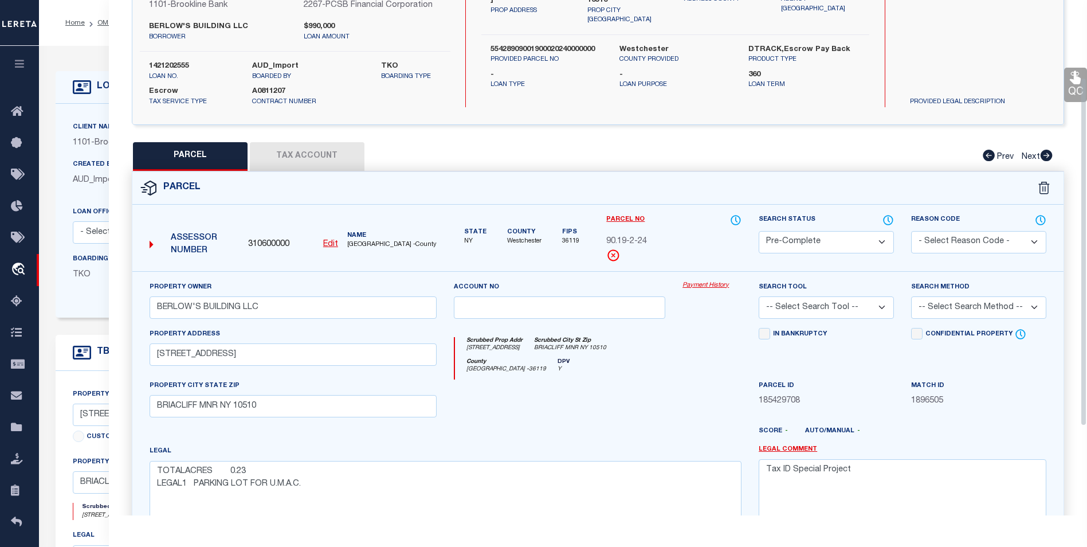
click at [854, 308] on select "-- Select Search Tool -- 3rd Party Website Agency File Agency Website ATLS CNV-…" at bounding box center [825, 307] width 135 height 22
click at [758, 296] on select "-- Select Search Tool -- 3rd Party Website Agency File Agency Website ATLS CNV-…" at bounding box center [825, 307] width 135 height 22
click at [935, 325] on div "Search Method -- Select Search Method -- Property Address Legal Liability Info …" at bounding box center [978, 304] width 152 height 47
click at [934, 313] on select "-- Select Search Method -- Property Address Legal Liability Info Provided" at bounding box center [978, 307] width 135 height 22
click at [911, 296] on select "-- Select Search Method -- Property Address Legal Liability Info Provided" at bounding box center [978, 307] width 135 height 22
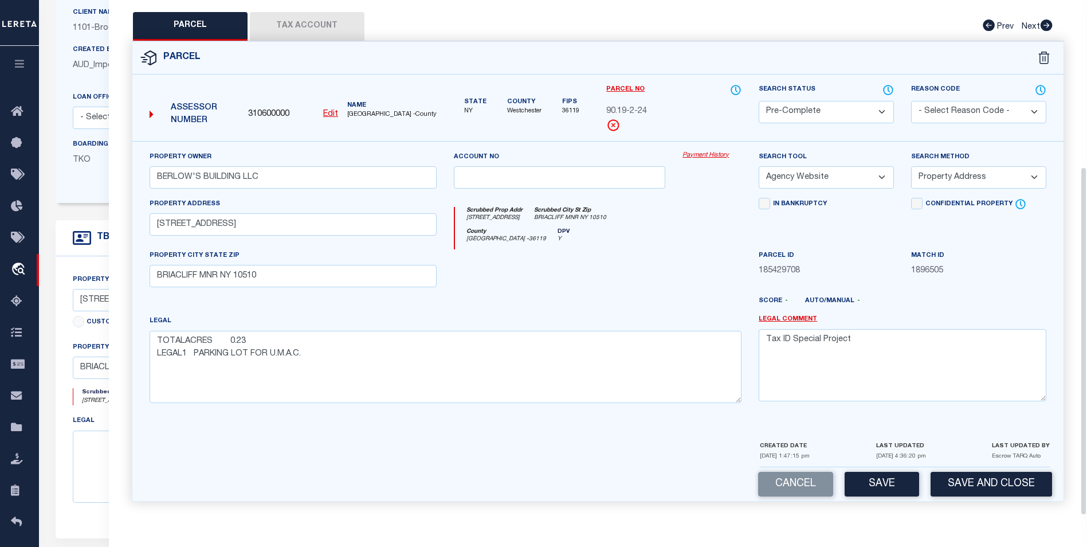
click at [883, 487] on button "Save" at bounding box center [881, 483] width 74 height 25
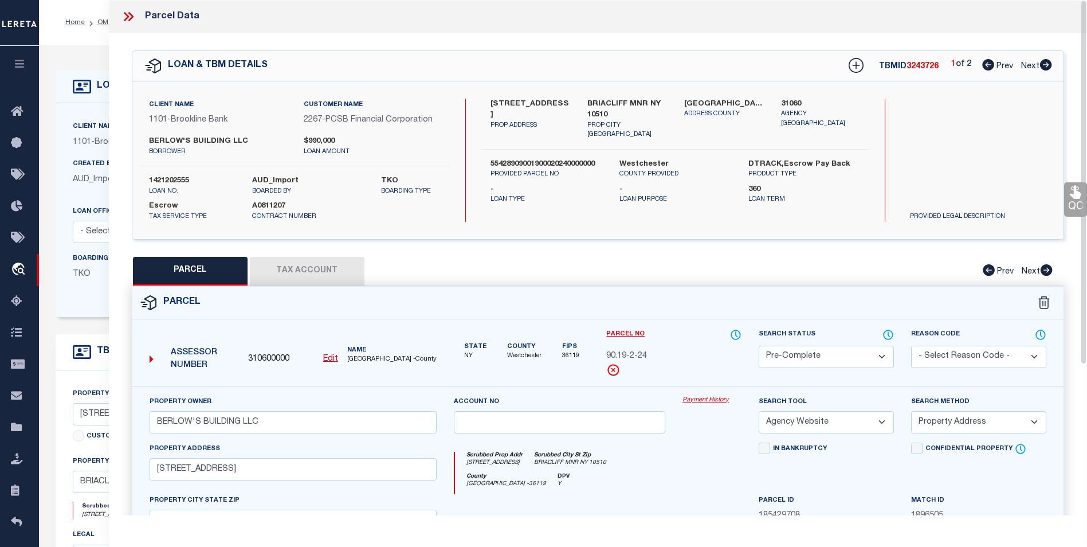
scroll to position [0, 0]
click at [120, 17] on div "Parcel Data" at bounding box center [598, 16] width 978 height 33
click at [128, 14] on icon at bounding box center [128, 16] width 15 height 15
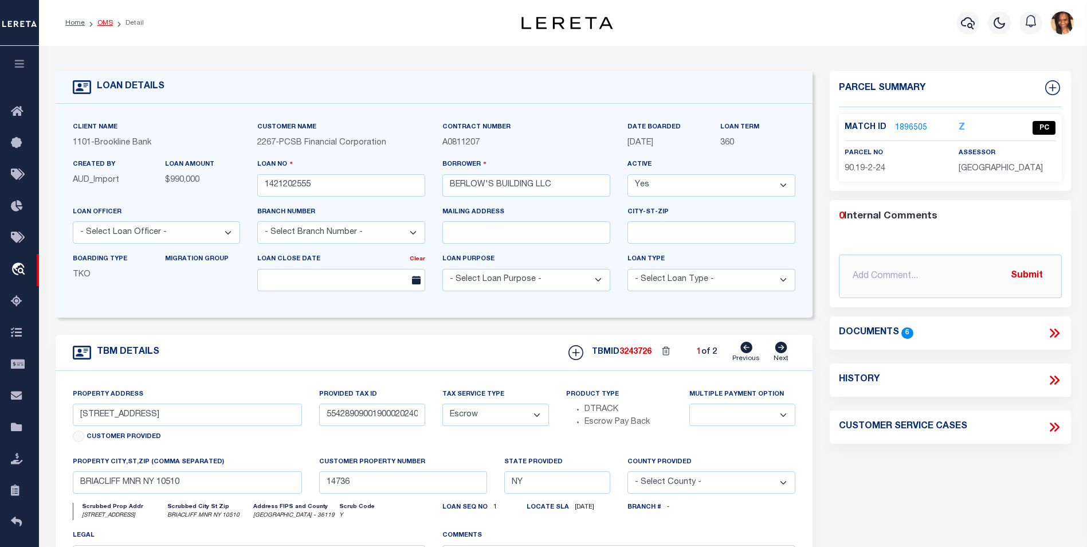
click at [100, 23] on link "OMS" at bounding box center [104, 22] width 15 height 7
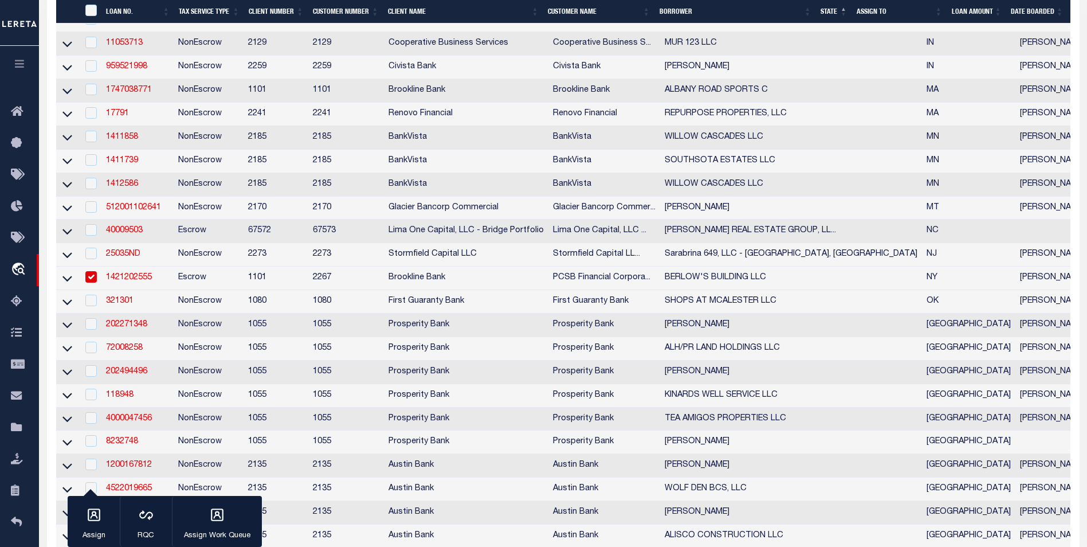
scroll to position [401, 0]
click at [117, 304] on link "321301" at bounding box center [119, 300] width 27 height 8
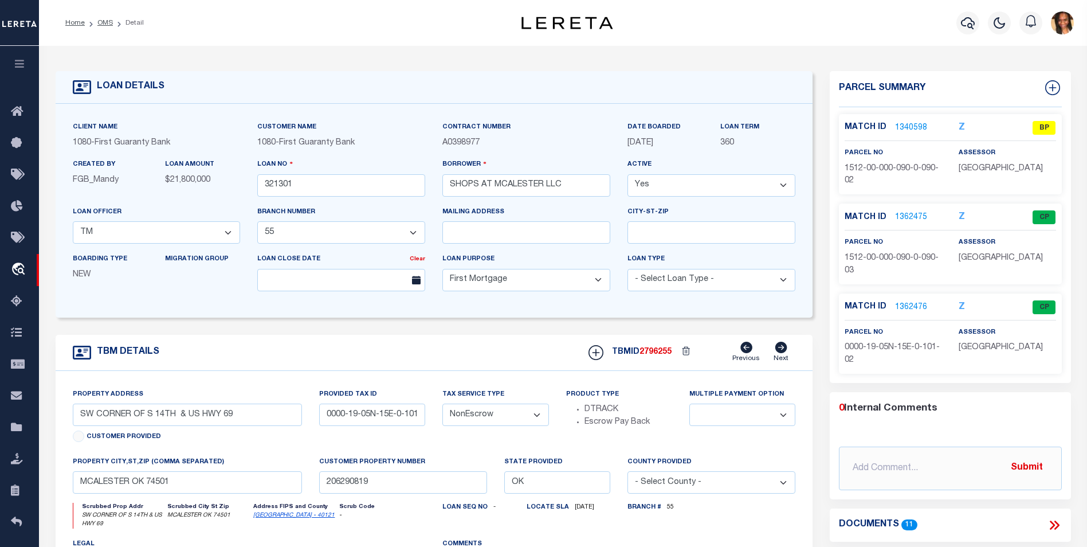
click at [909, 123] on link "1340598" at bounding box center [911, 128] width 32 height 12
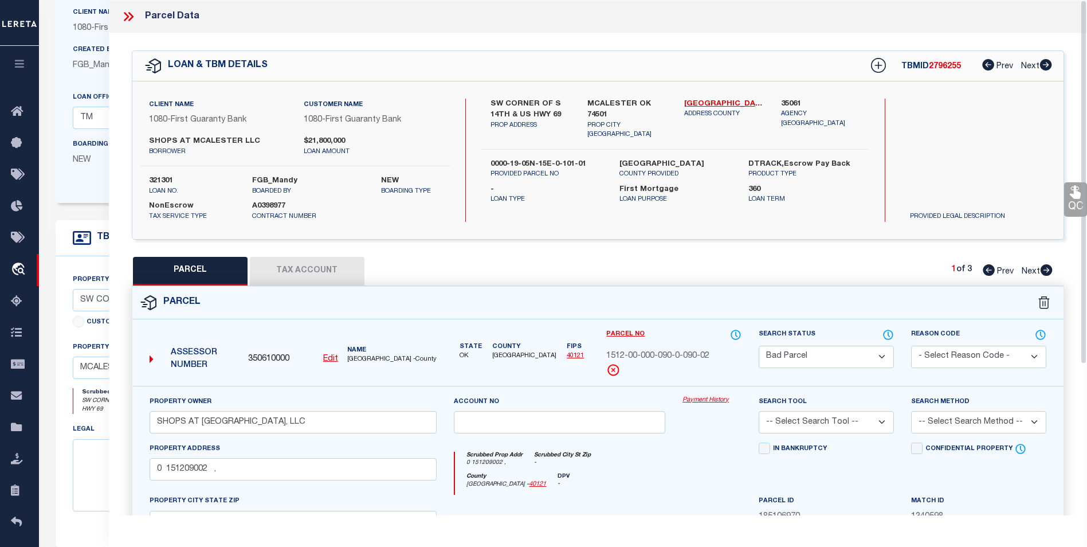
click at [1051, 273] on icon at bounding box center [1046, 269] width 12 height 11
click at [995, 270] on link "Prev" at bounding box center [1000, 269] width 37 height 8
click at [1047, 268] on icon at bounding box center [1046, 269] width 13 height 11
click at [990, 274] on icon at bounding box center [988, 269] width 12 height 11
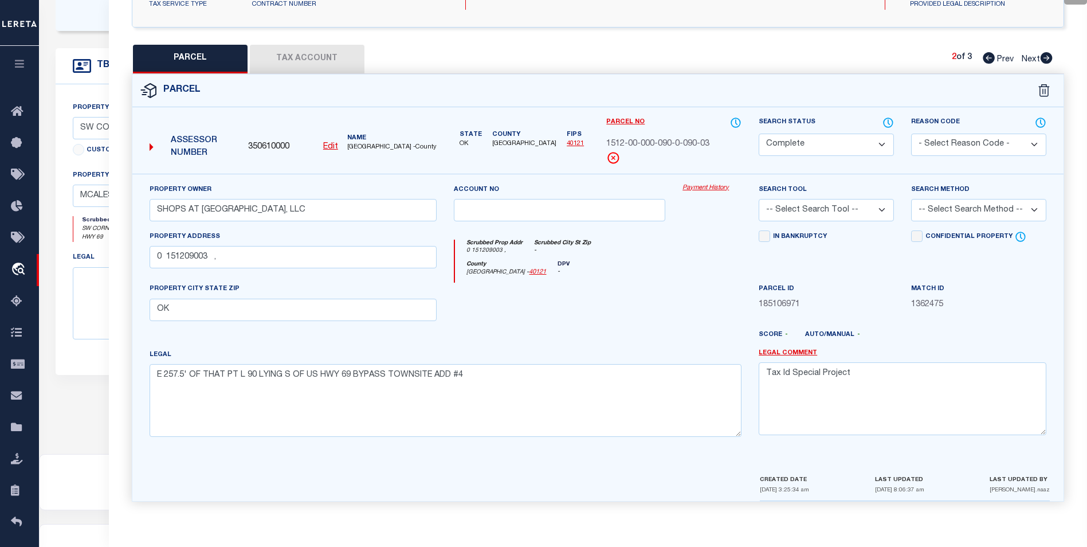
scroll to position [338, 0]
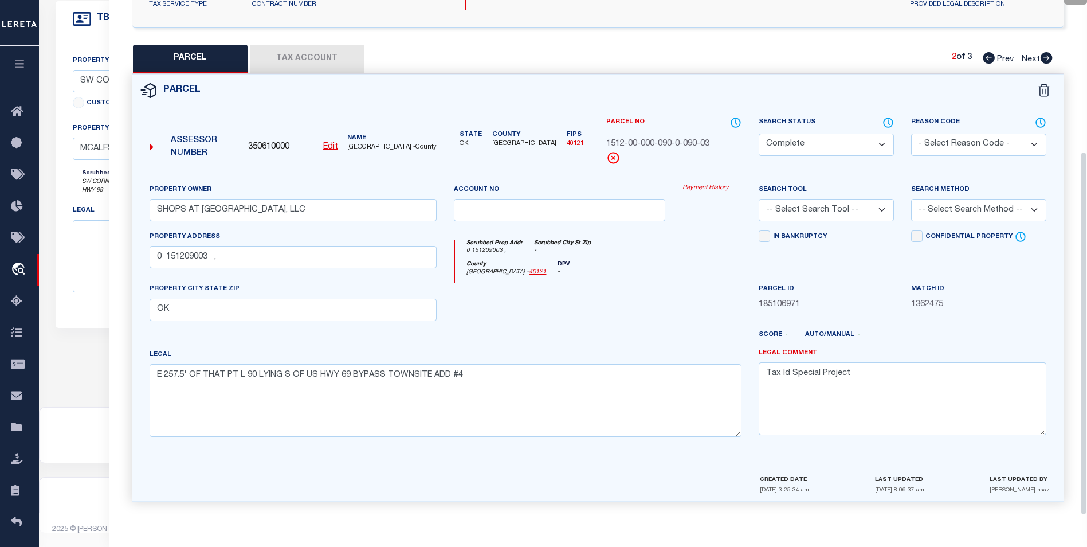
click at [992, 56] on icon at bounding box center [988, 57] width 12 height 11
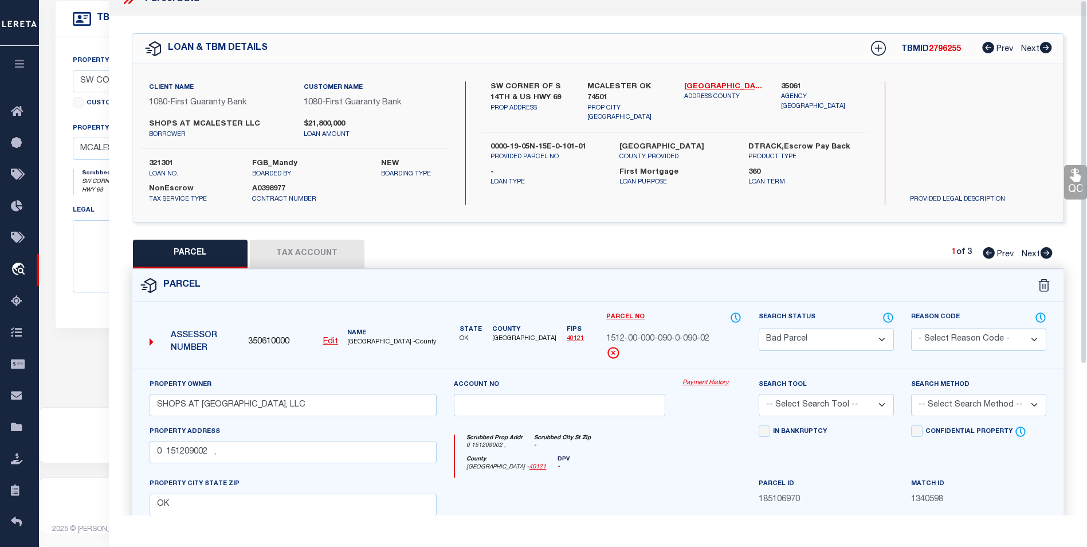
scroll to position [0, 0]
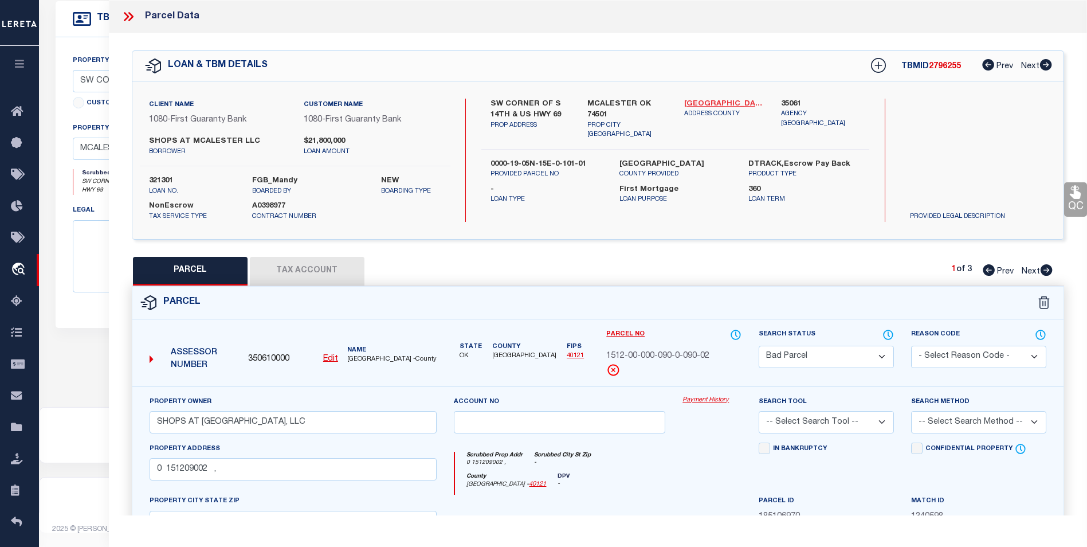
click at [713, 100] on link "Pittsburg - 40121" at bounding box center [724, 104] width 80 height 11
click at [131, 14] on icon at bounding box center [130, 16] width 5 height 9
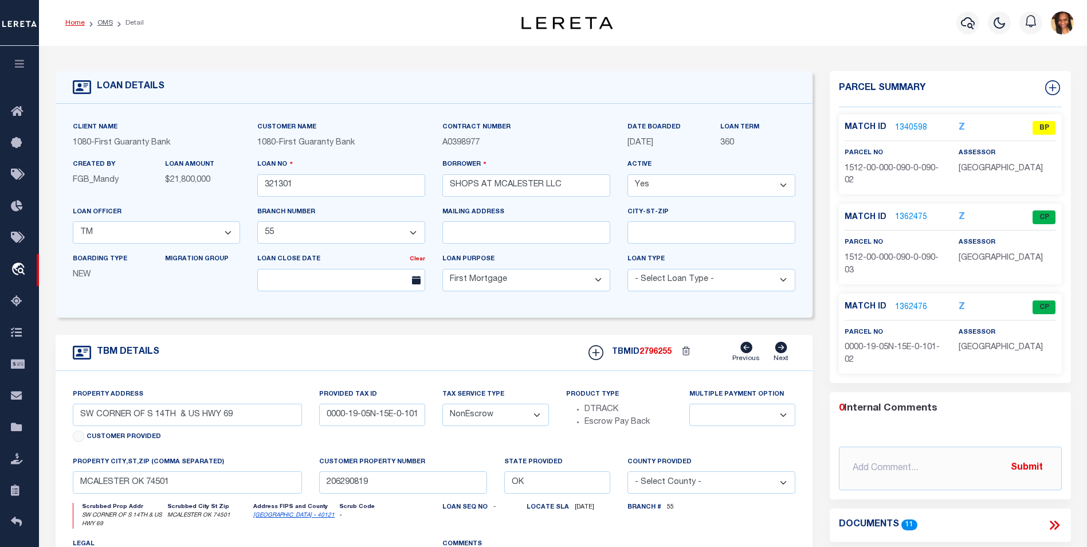
click at [77, 23] on link "Home" at bounding box center [74, 22] width 19 height 7
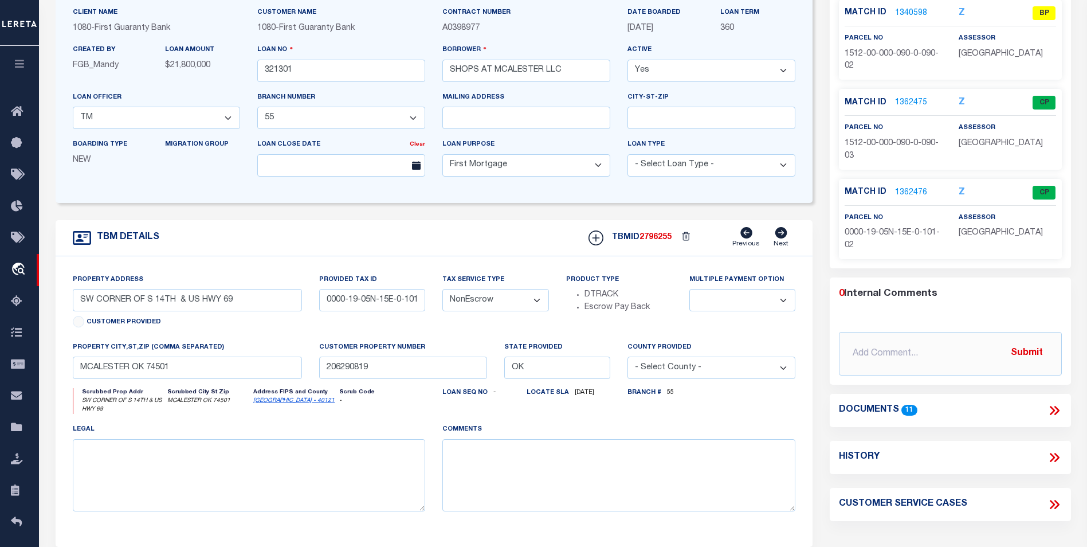
scroll to position [205, 0]
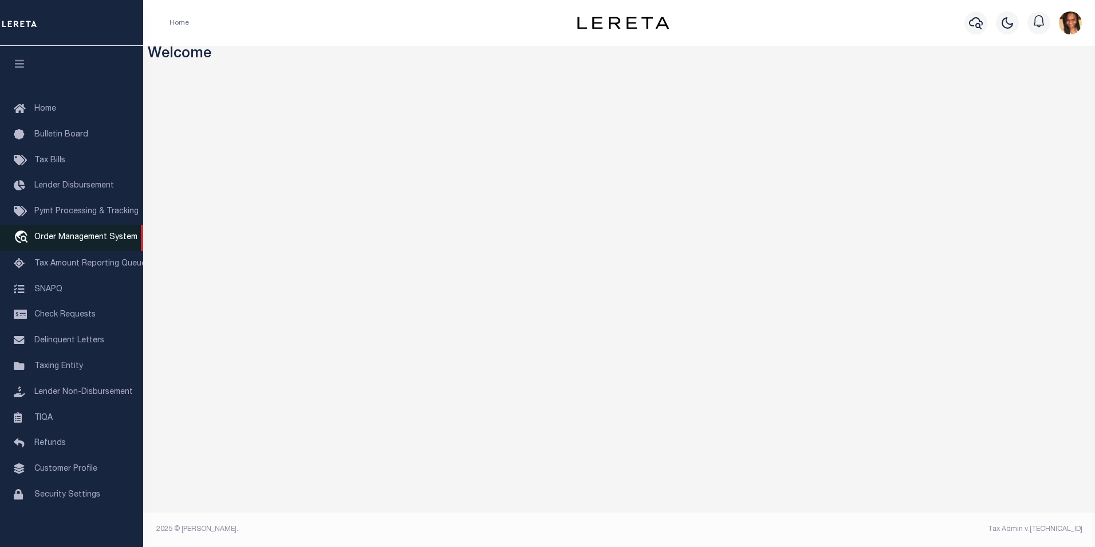
click at [80, 234] on link "travel_explore Order Management System" at bounding box center [71, 238] width 143 height 26
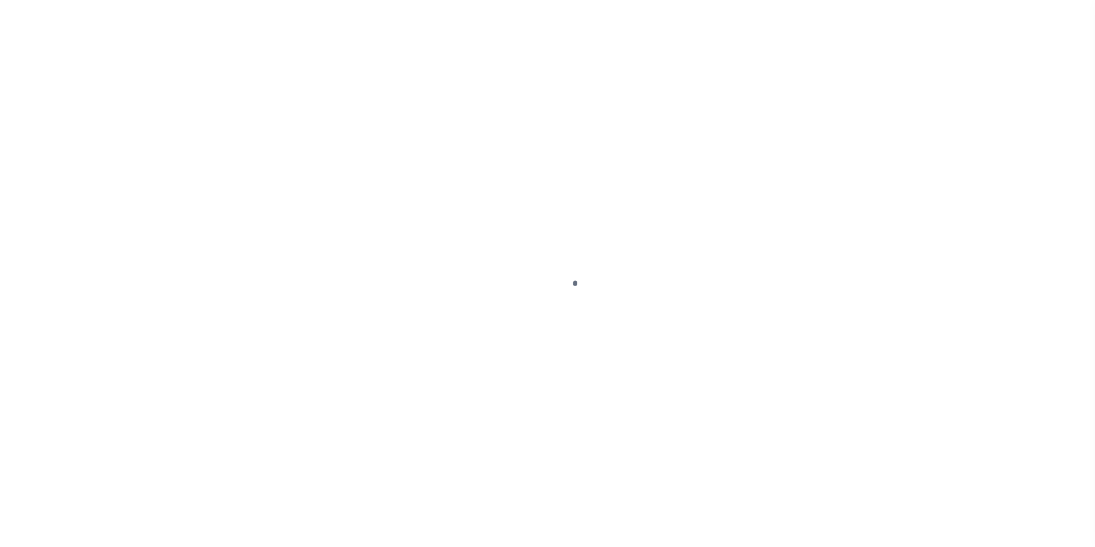
scroll to position [11, 0]
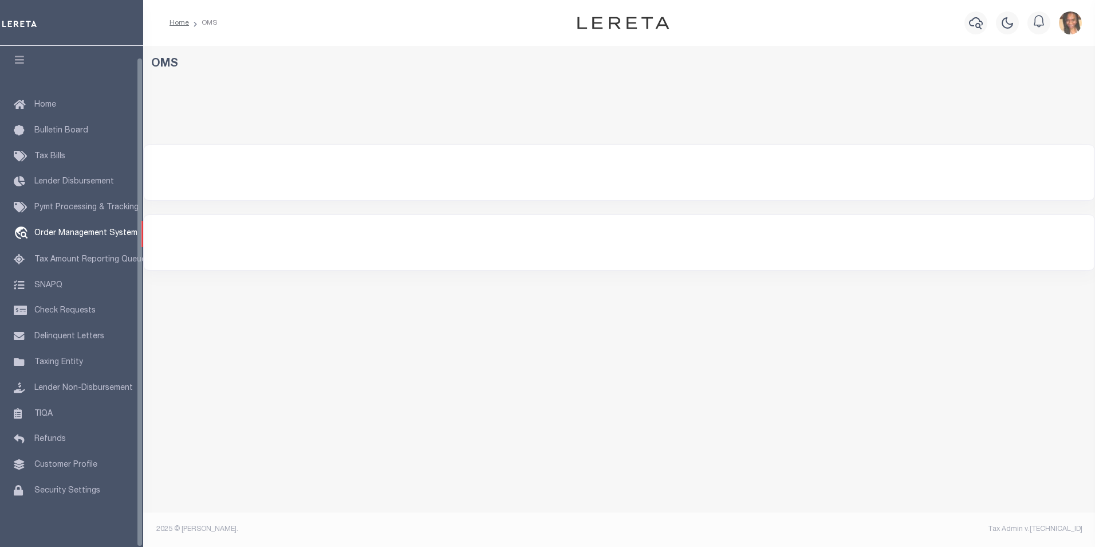
select select "200"
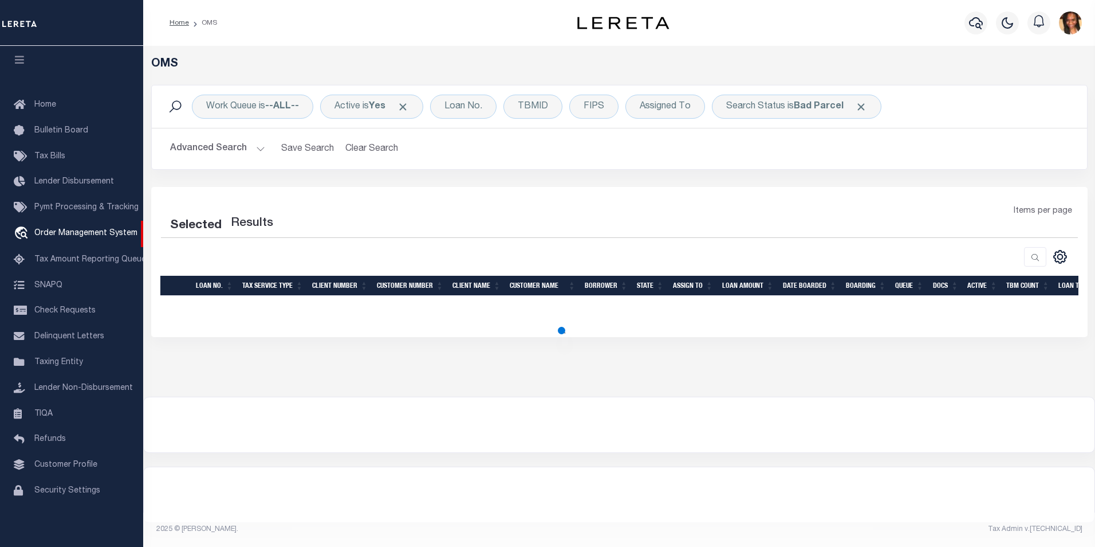
select select "200"
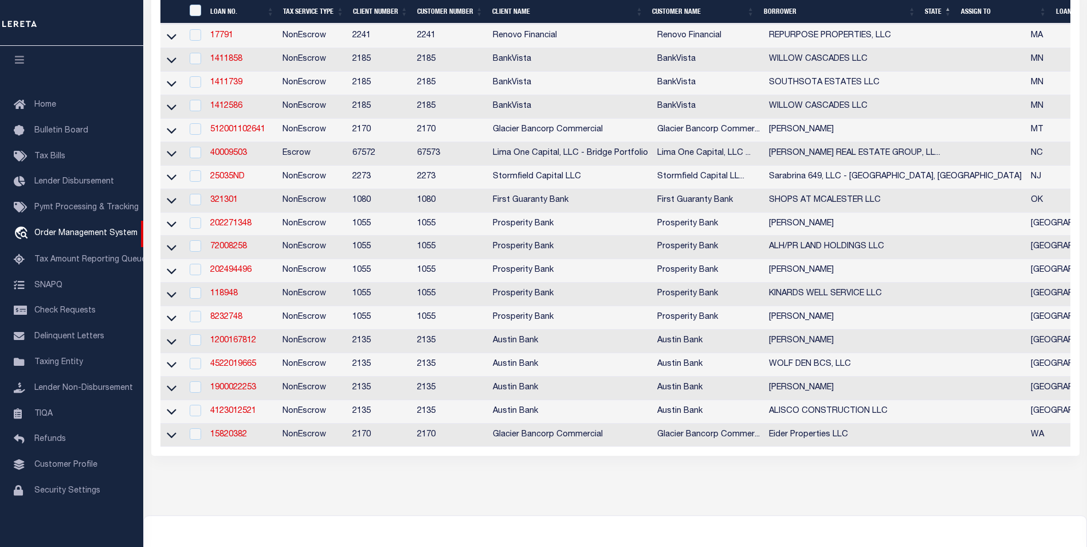
scroll to position [442, 0]
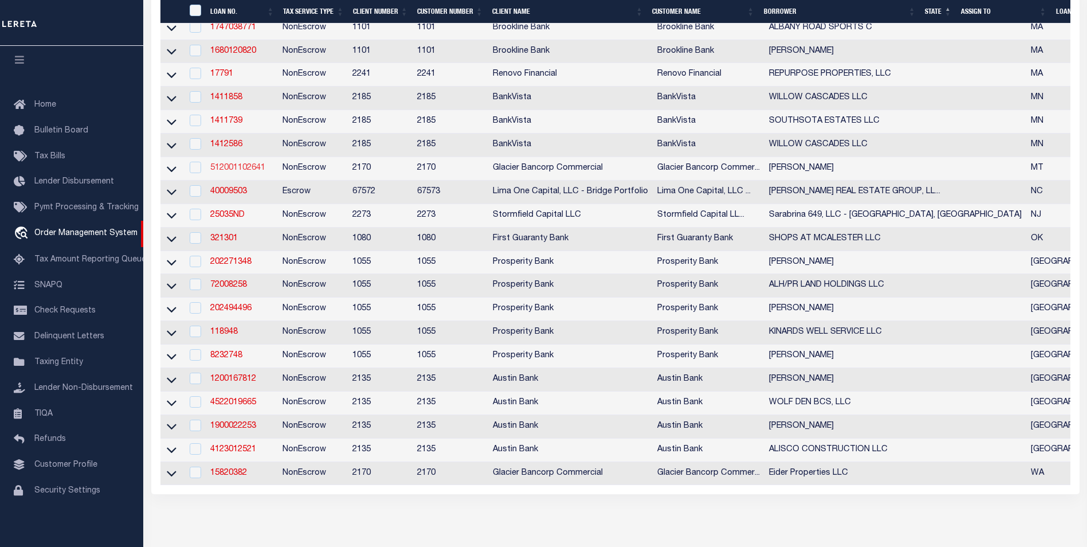
click at [258, 172] on link "512001102641" at bounding box center [237, 168] width 55 height 8
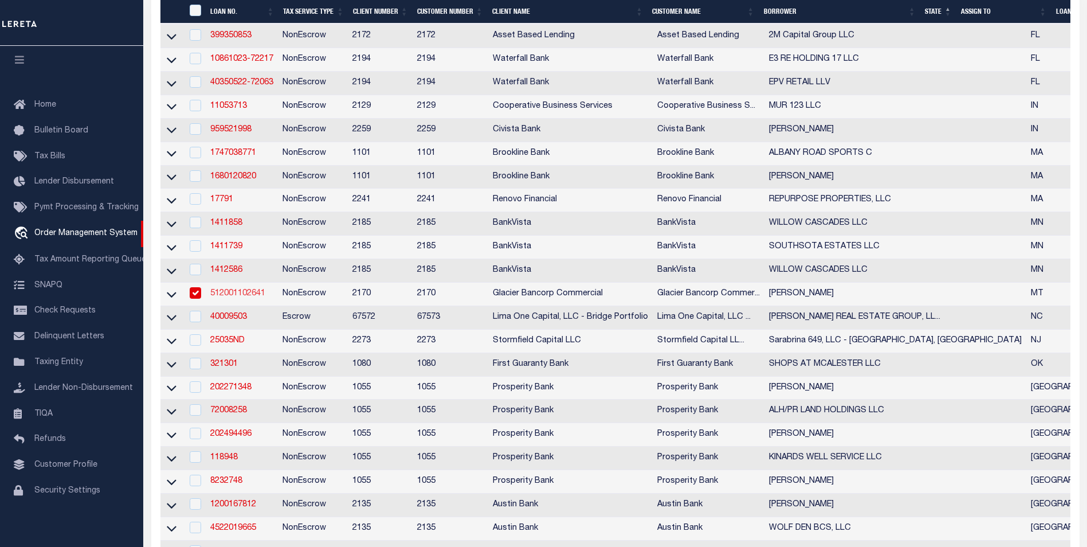
type input "512001102641"
type input "[PERSON_NAME]"
select select
type input "[STREET_ADDRESS]"
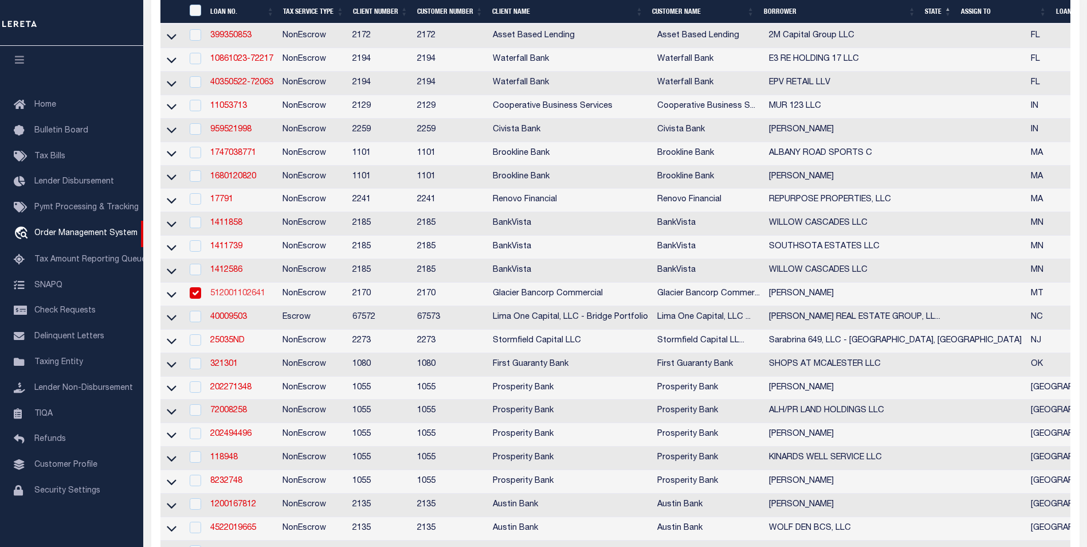
type input "RENO NV 89519"
select select "10"
select select "NonEscrow"
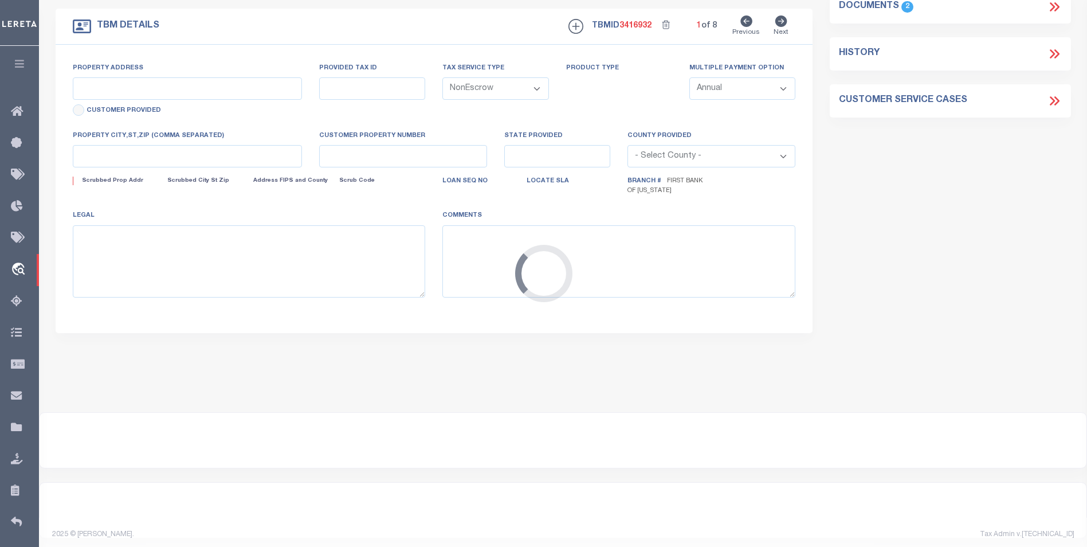
select select "4572"
type input "VACANT LAND"
type input "000D094720"
select select
type input "[PERSON_NAME] MT 59006"
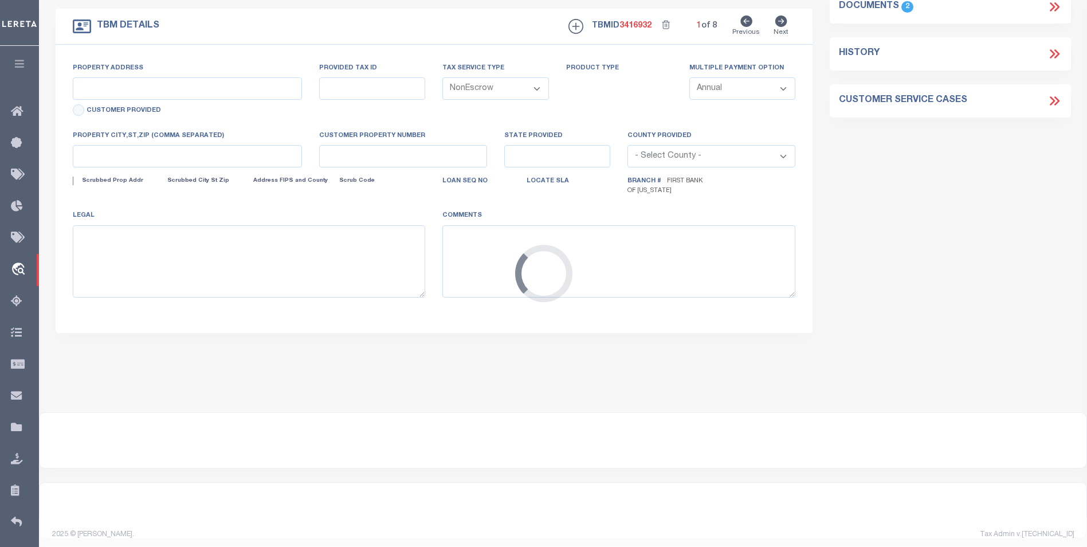
type input "MT"
select select
type textarea "PARCEL I: TOWNSHIP 3 NORTH, RANGE 29 EAST, OF THE P.M.M., [GEOGRAPHIC_DATA], [U…"
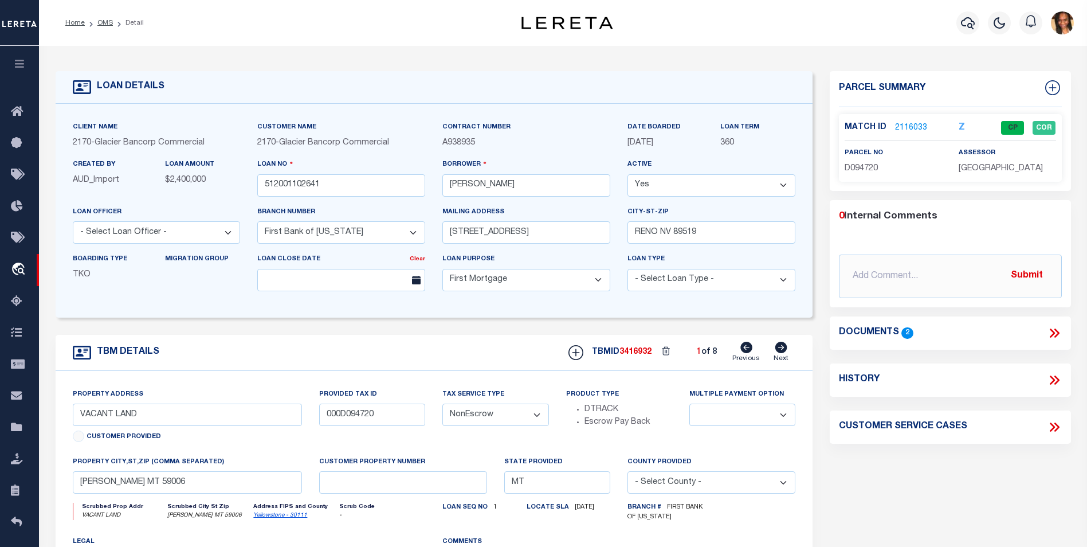
click at [902, 129] on link "2116033" at bounding box center [911, 128] width 32 height 12
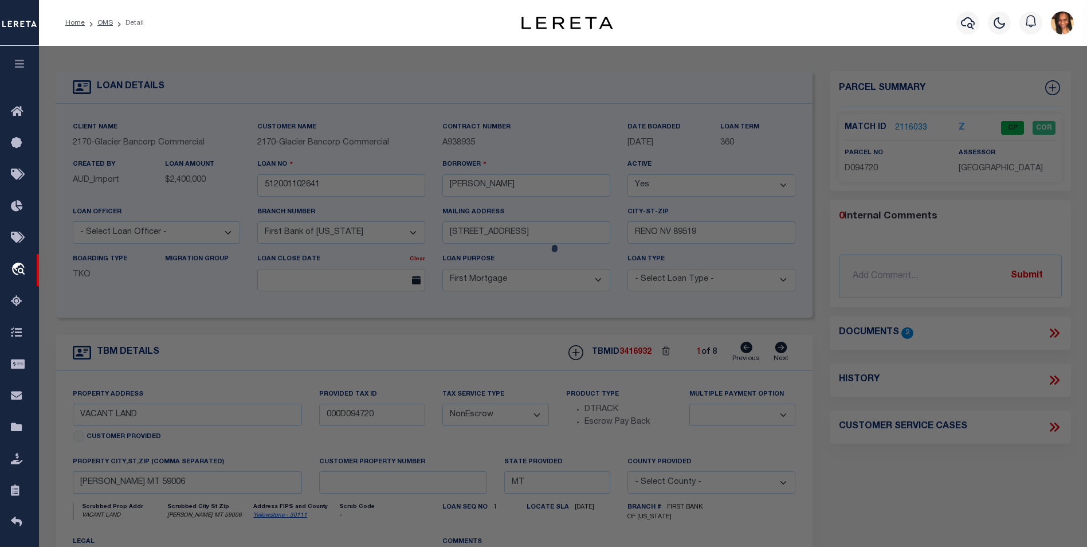
checkbox input "false"
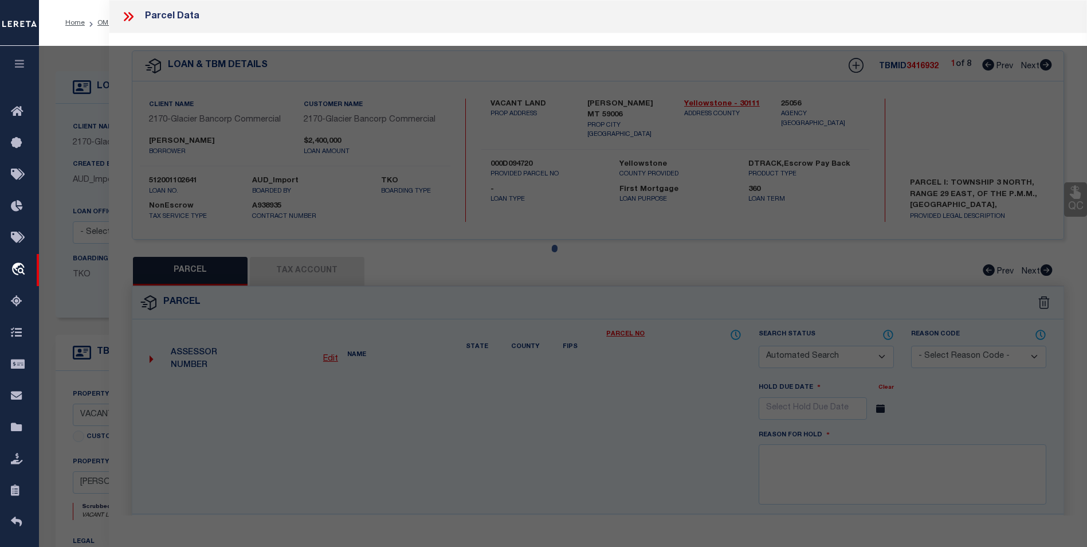
select select "CP"
type input "[PERSON_NAME]"
select select "AGW"
select select "LEG"
type input "[STREET_ADDRESS]"
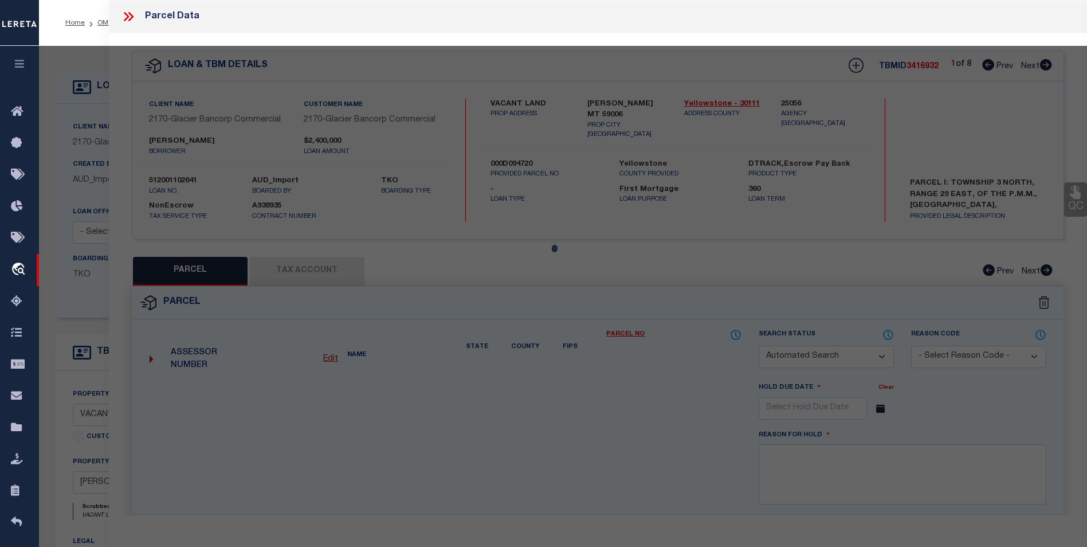
type input "[PERSON_NAME], MT 59088"
type textarea "S30, [STREET_ADDRESS]"
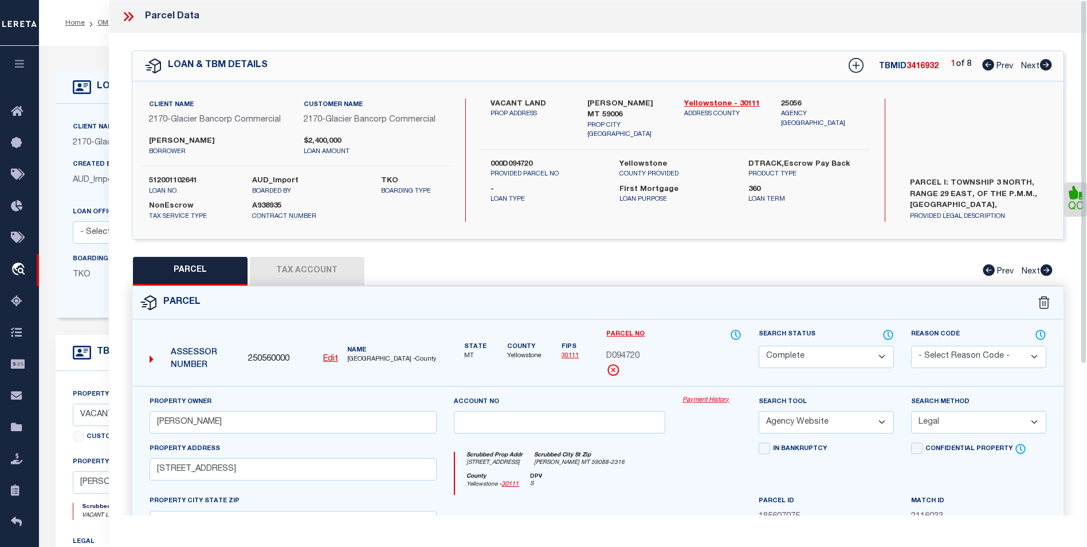
click at [1049, 66] on icon at bounding box center [1046, 64] width 12 height 11
select select "AS"
select select
checkbox input "false"
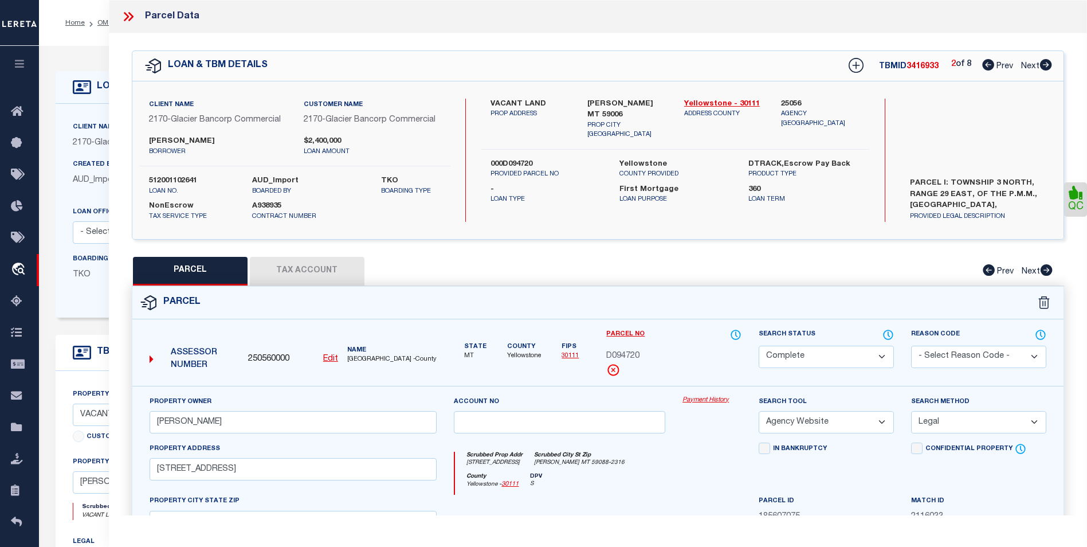
checkbox input "false"
select select "CP"
type input "[PERSON_NAME]"
select select "AGW"
select select "LEG"
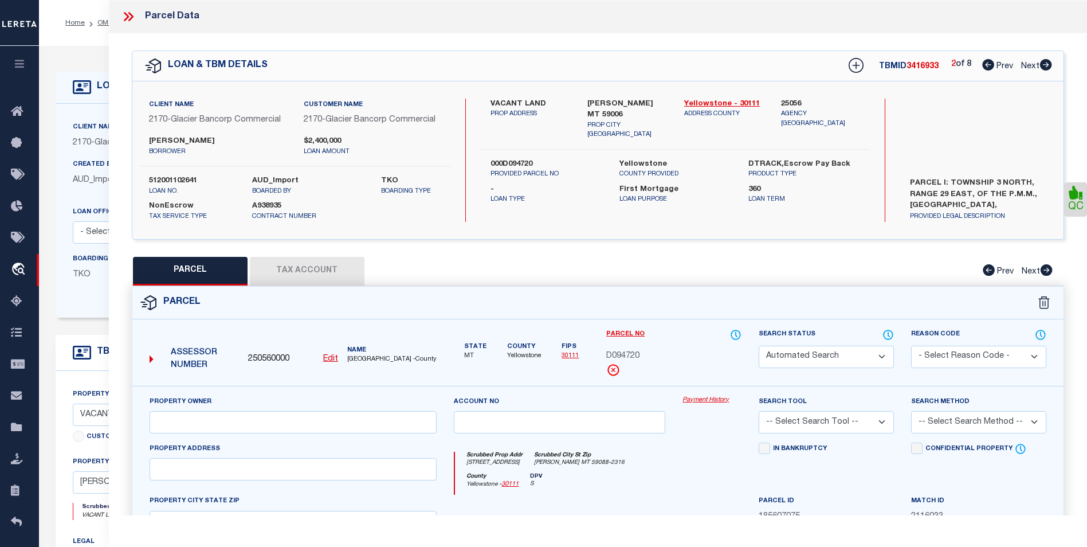
type input "[STREET_ADDRESS]"
type input "[PERSON_NAME], MT 59088"
type textarea "S30, T03 N, R30 E, C.O.S. 3865, PARCEL 2, (25)"
click at [1049, 66] on icon at bounding box center [1046, 64] width 12 height 11
select select "AS"
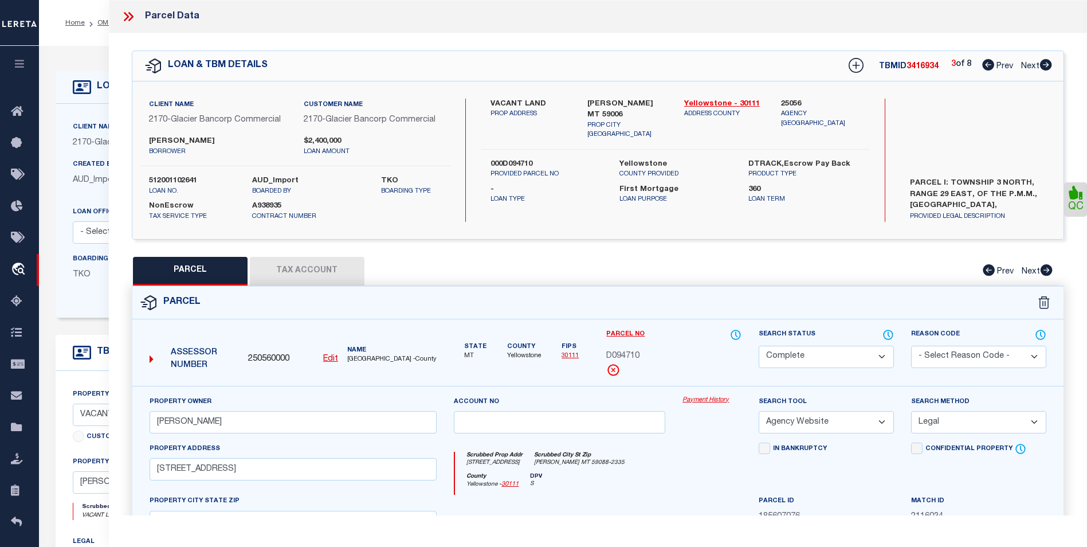
select select
checkbox input "false"
select select "BP"
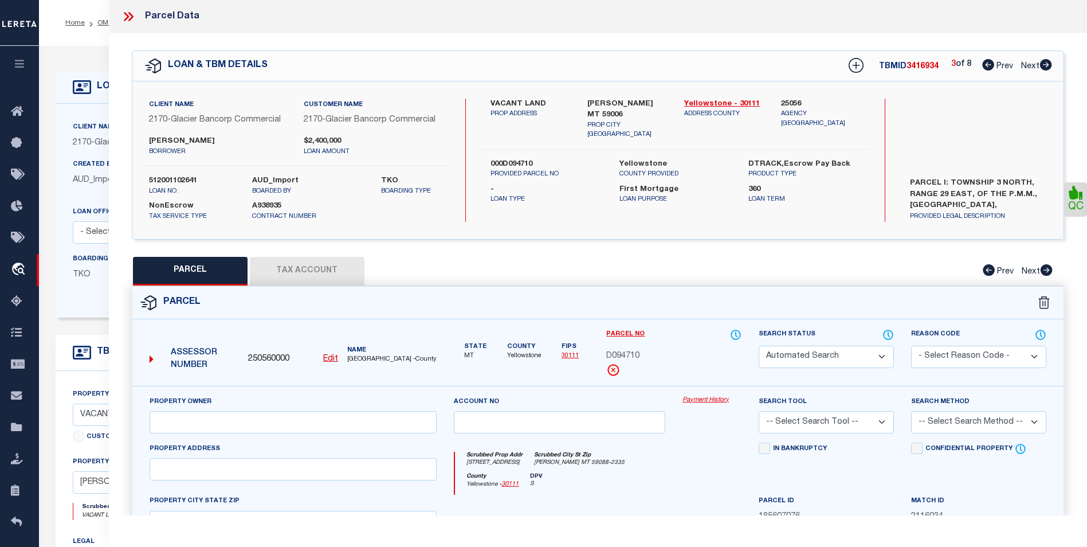
type input "[PERSON_NAME]"
select select
type input "[STREET_ADDRESS][PERSON_NAME]"
type input "[PERSON_NAME], MT 59088"
type textarea "S19, T03 N, R30 E, ACRES 185.24, LOTS 2 TO 5, & 10 & 13"
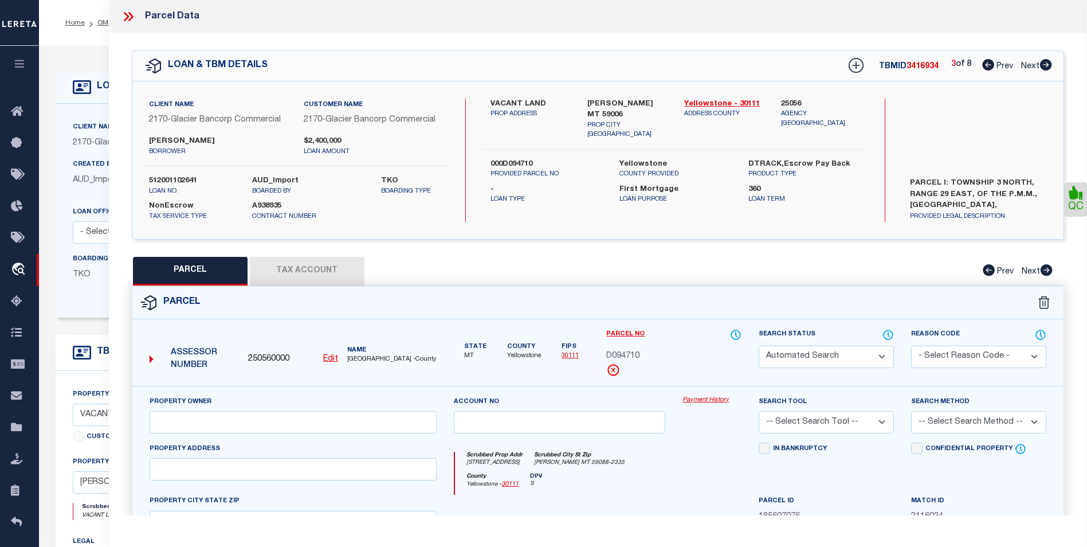
type textarea "Correct parcel is D09378"
click at [1049, 66] on icon at bounding box center [1046, 64] width 12 height 11
select select "AS"
checkbox input "false"
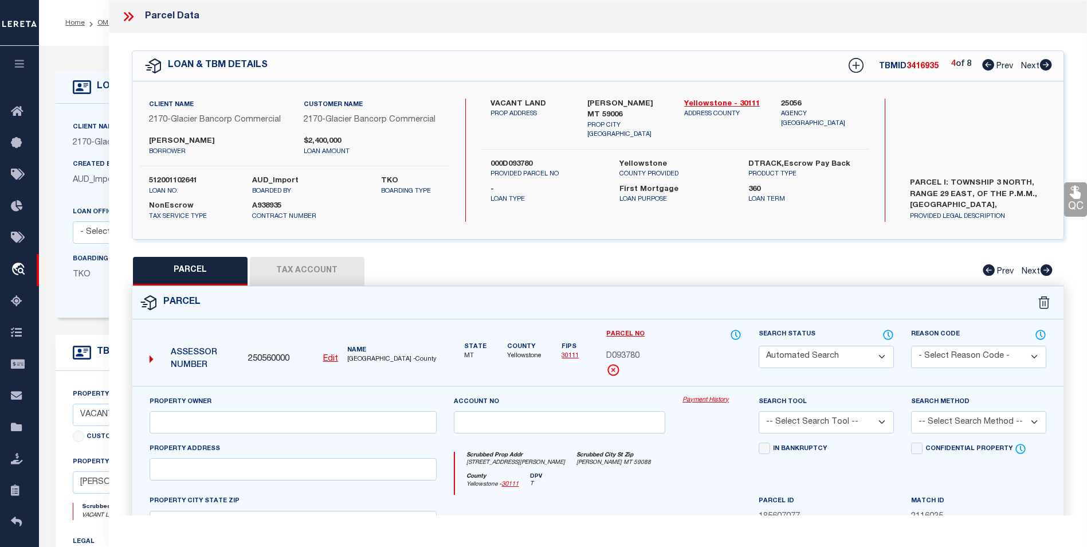
select select "CP"
type input "[PERSON_NAME]"
select select
type input "[PERSON_NAME] MT 59006"
type textarea "S24, T03 N, R29 E, UNIT A OR LOTS 4 & 8 & SESE"
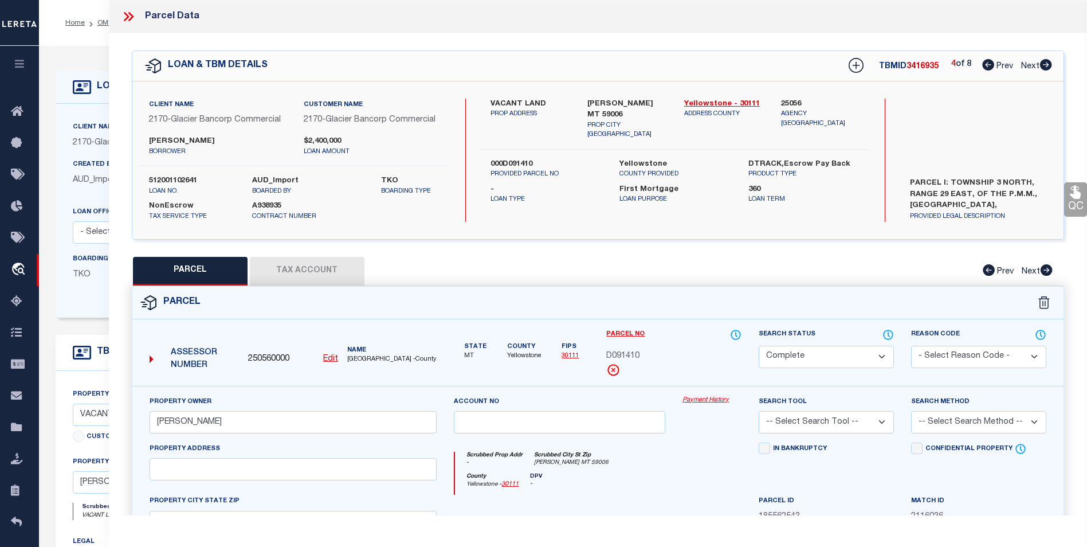
click at [1049, 66] on icon at bounding box center [1046, 64] width 12 height 11
select select "AS"
checkbox input "false"
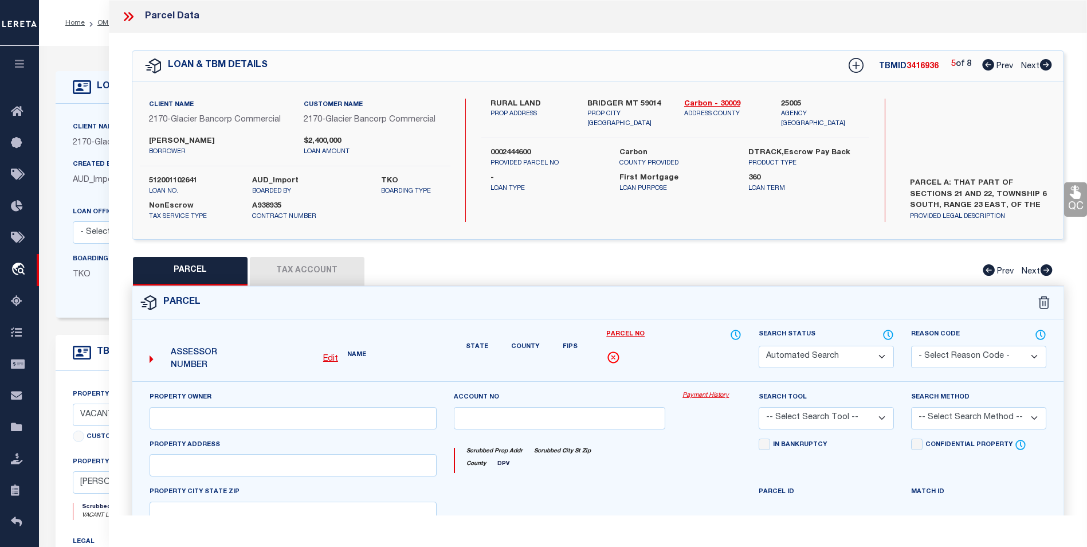
select select "CP"
type input "[PERSON_NAME]"
select select "AGW"
select select "LEG"
type input "BRIDGER MT 59014"
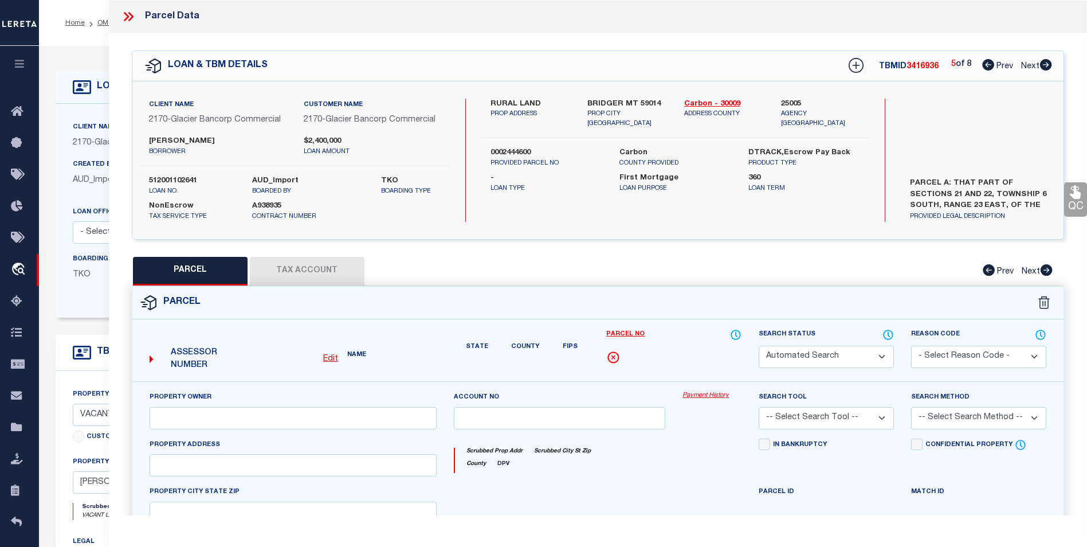
type textarea "S34, T05 S, R22 E, SE4, S2NE4, SE4NW4, E2SW4"
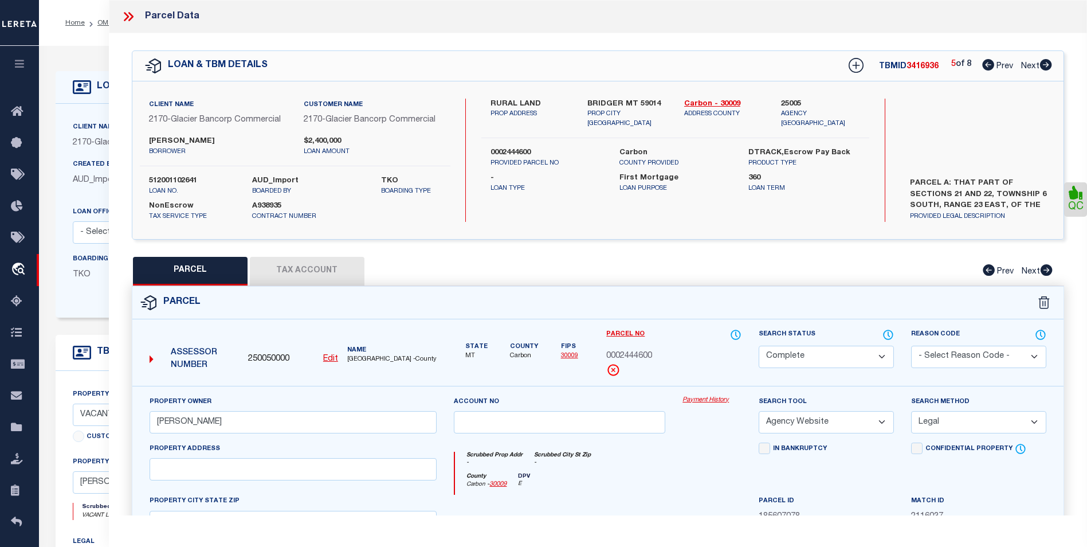
click at [1049, 66] on icon at bounding box center [1046, 64] width 12 height 11
select select "AS"
select select
checkbox input "false"
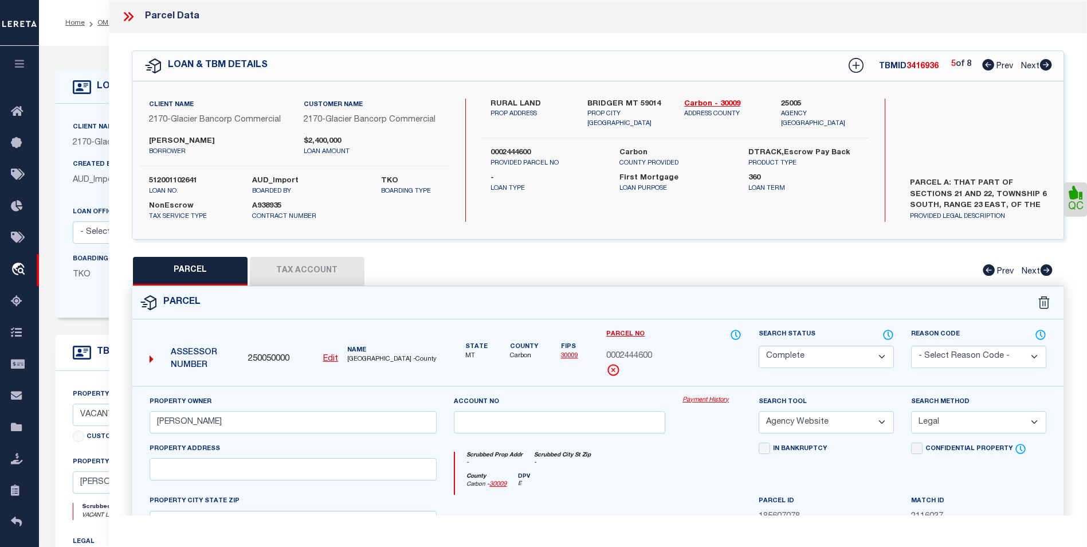
checkbox input "false"
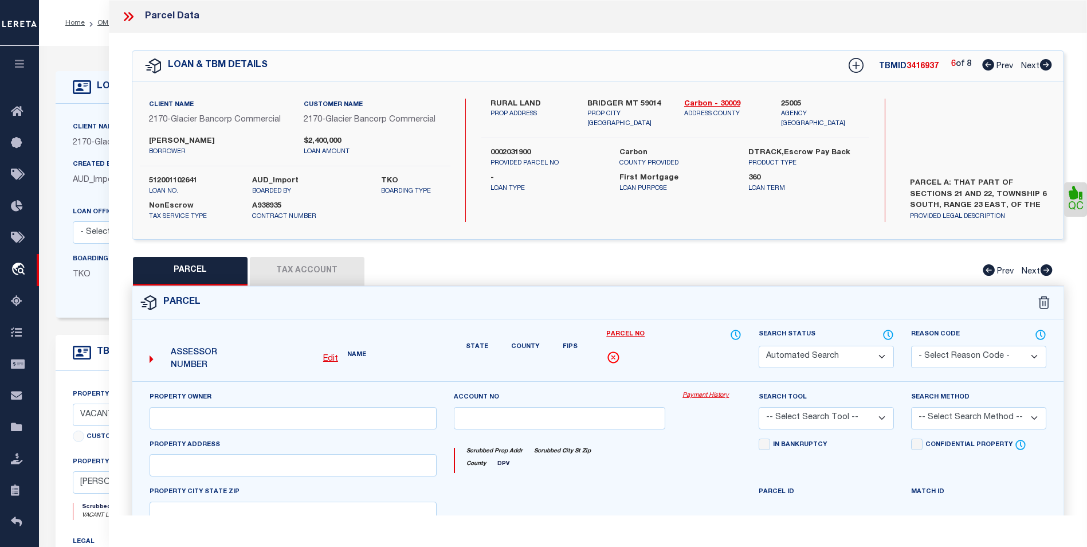
select select "CP"
type input "[PERSON_NAME]"
select select
type input "N E ST"
type input "MT"
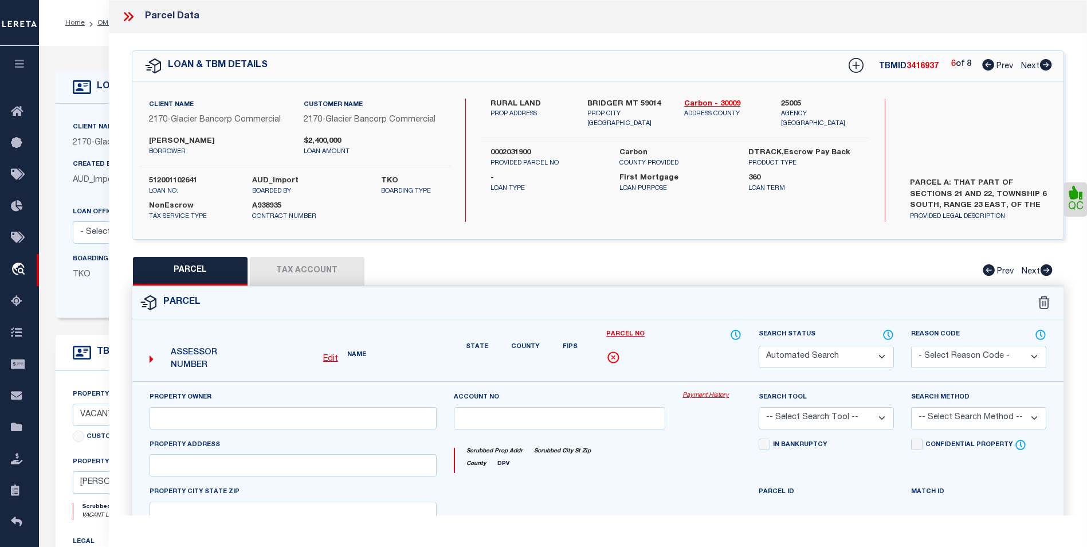
type textarea "S21, T06 S, R23 E, C.O.S. 2208 RE, ACRES 5.91, PART INSIDE CITY"
click at [1049, 66] on icon at bounding box center [1046, 64] width 12 height 11
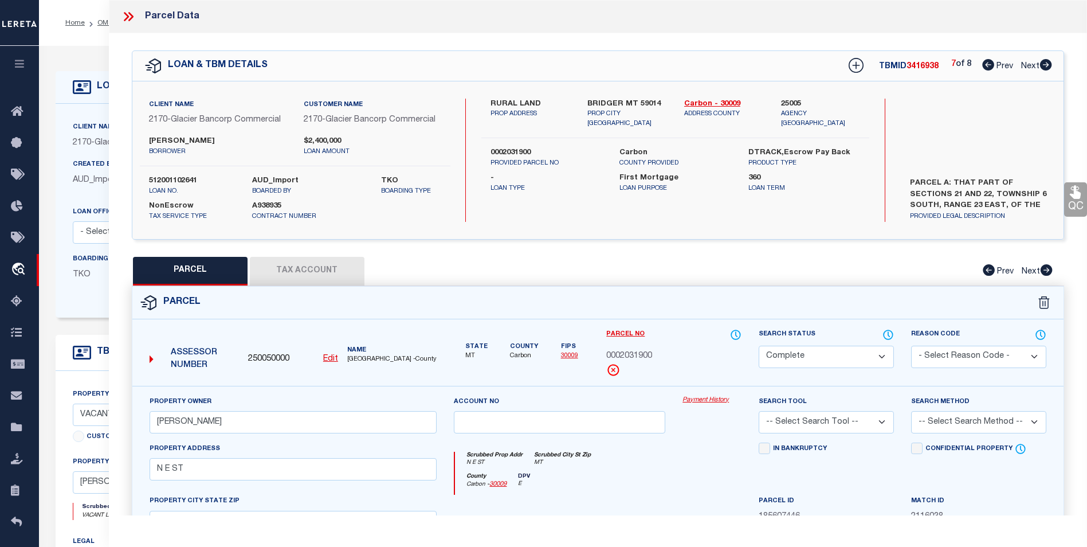
select select "AS"
checkbox input "false"
select select "CP"
type input "[PERSON_NAME]"
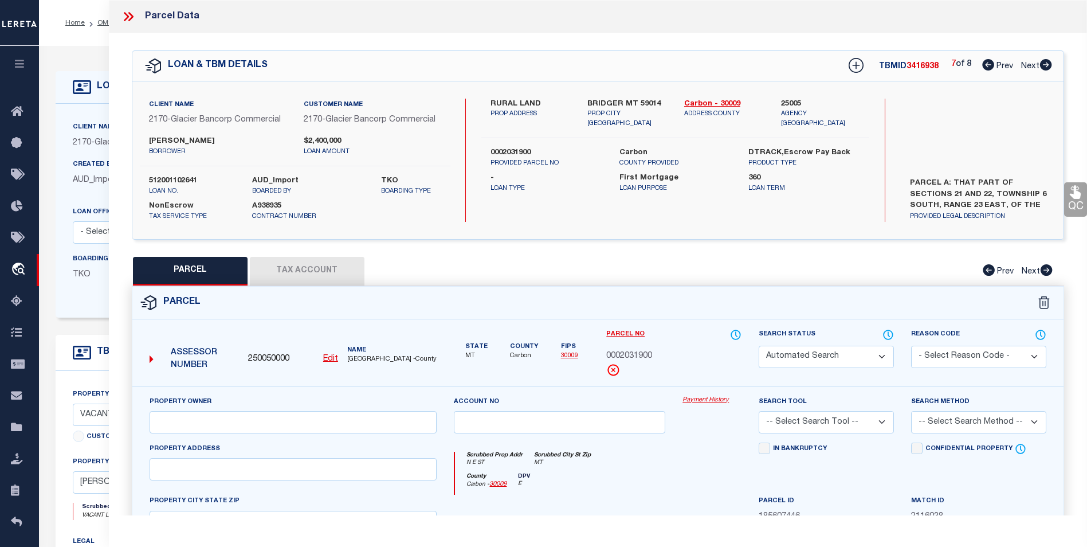
select select "AGW"
select select "LEG"
type input "BRIDGER MT 59014"
type textarea "S03, T06 S, R22 E, EAGLE POINT TRACTS TR 2 COS 1323"
click at [1049, 66] on icon at bounding box center [1046, 64] width 12 height 11
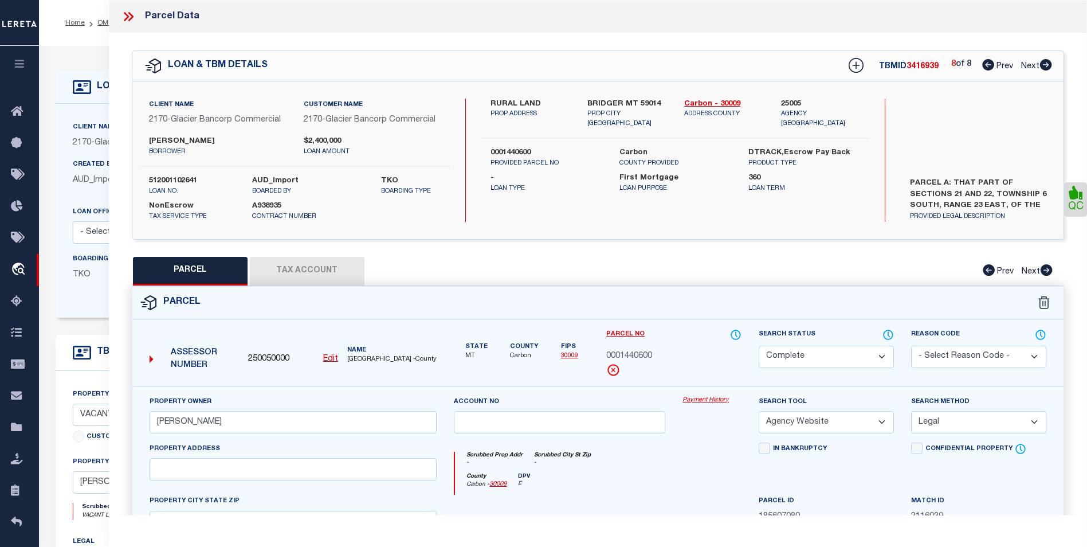
select select "AS"
select select
checkbox input "false"
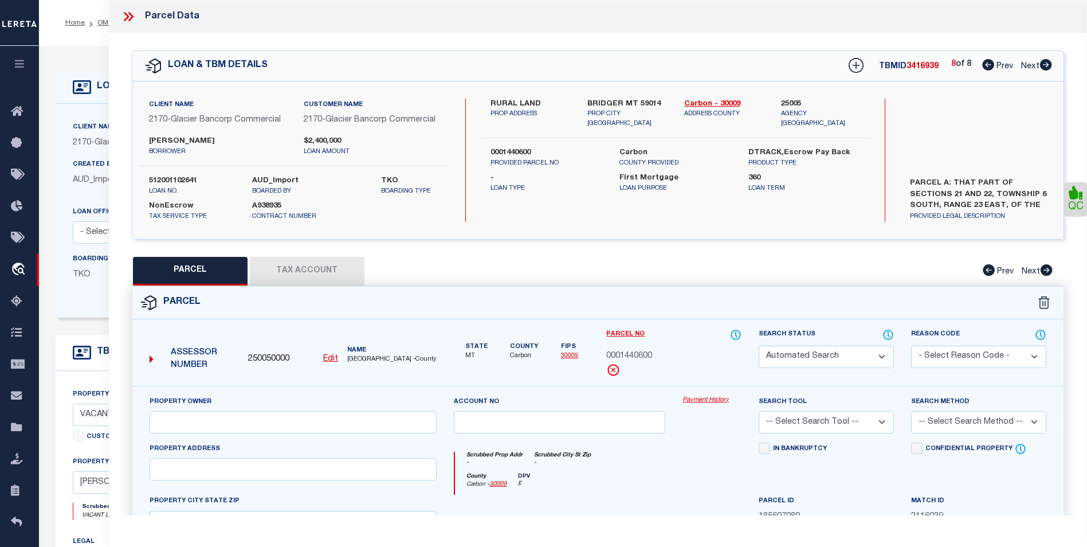
select select "CP"
type input "[PERSON_NAME]"
select select
type input "N E ST"
type input "MT"
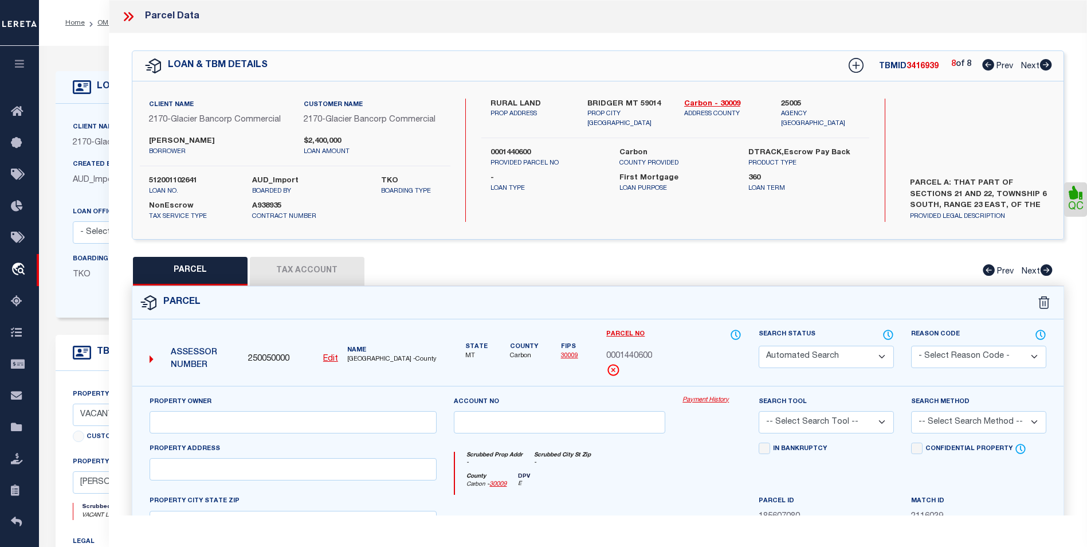
type textarea "S21, T06 S, R23 E, C.O.S. 2208 RE, ACRES 129.88, PART OUTSIDE CITY"
click at [1049, 66] on icon at bounding box center [1046, 64] width 12 height 11
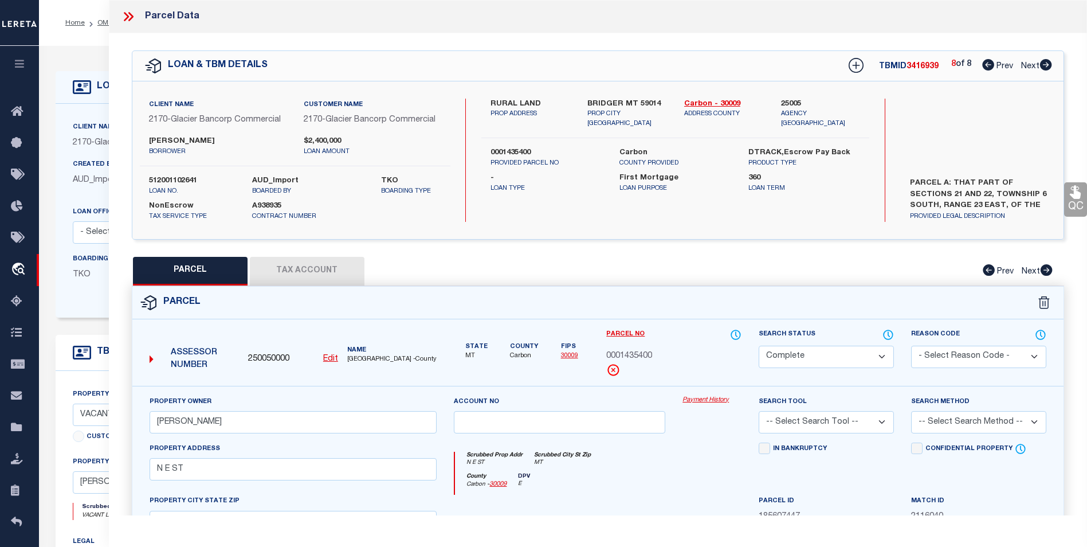
click at [1049, 66] on icon at bounding box center [1046, 64] width 12 height 11
click at [982, 64] on icon at bounding box center [988, 64] width 12 height 11
select select "AS"
checkbox input "false"
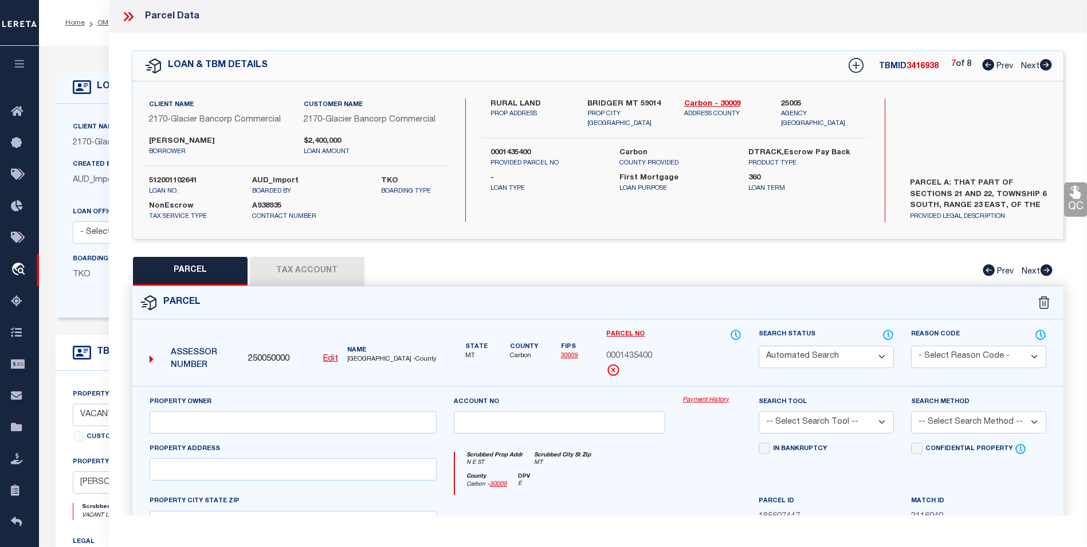
select select "CP"
type input "[PERSON_NAME]"
select select "AGW"
select select "LEG"
type input "BRIDGER MT 59014"
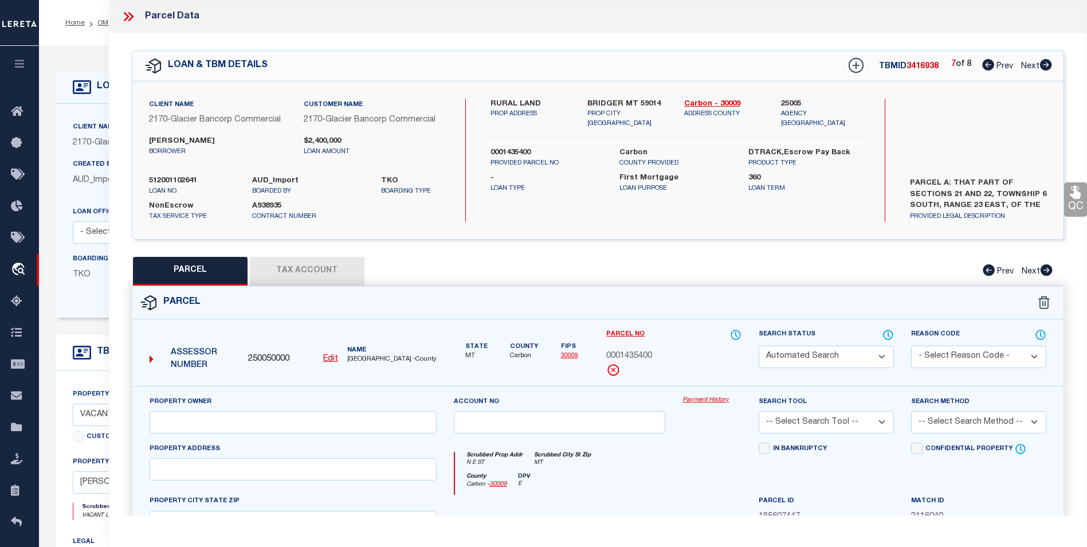
type textarea "S03, T06 S, R22 E, EAGLE POINT TRACTS TR 2 COS 1323"
click at [982, 64] on icon at bounding box center [988, 64] width 12 height 11
select select "AS"
select select
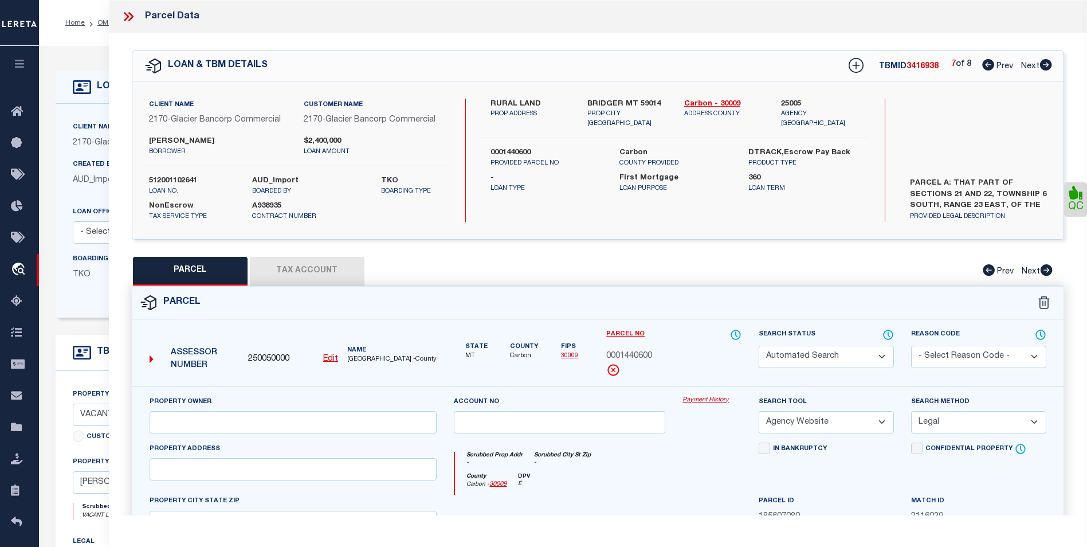
checkbox input "false"
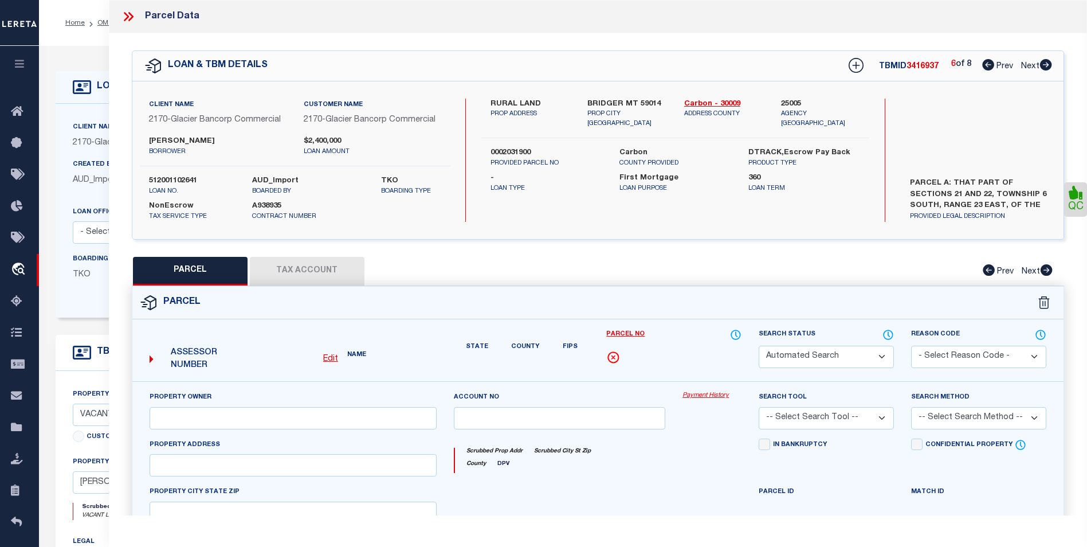
select select "CP"
type input "[PERSON_NAME]"
select select
type input "N E ST"
type input "MT"
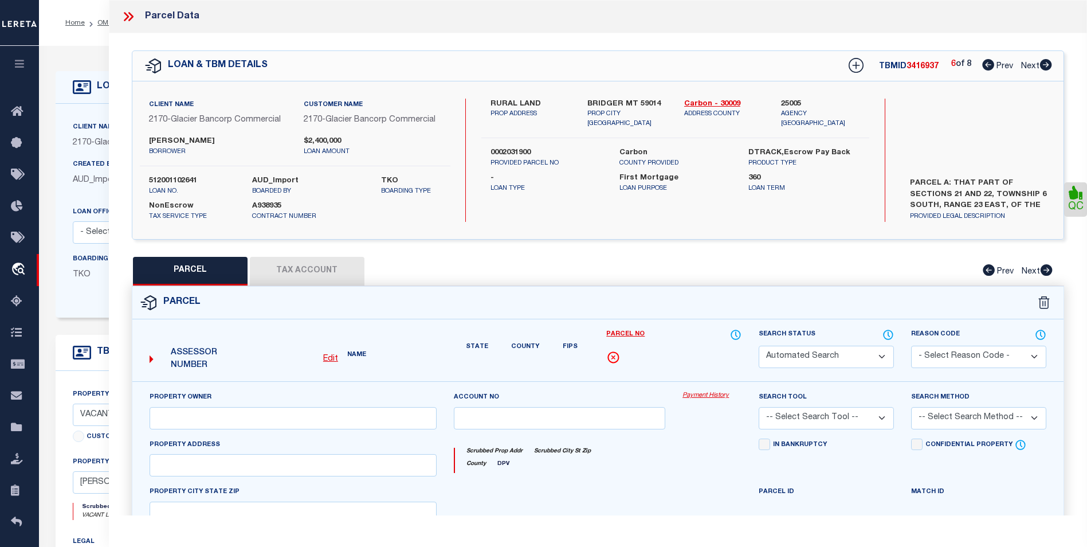
type textarea "S21, T06 S, R23 E, C.O.S. 2208 RE, ACRES 5.91, PART INSIDE CITY"
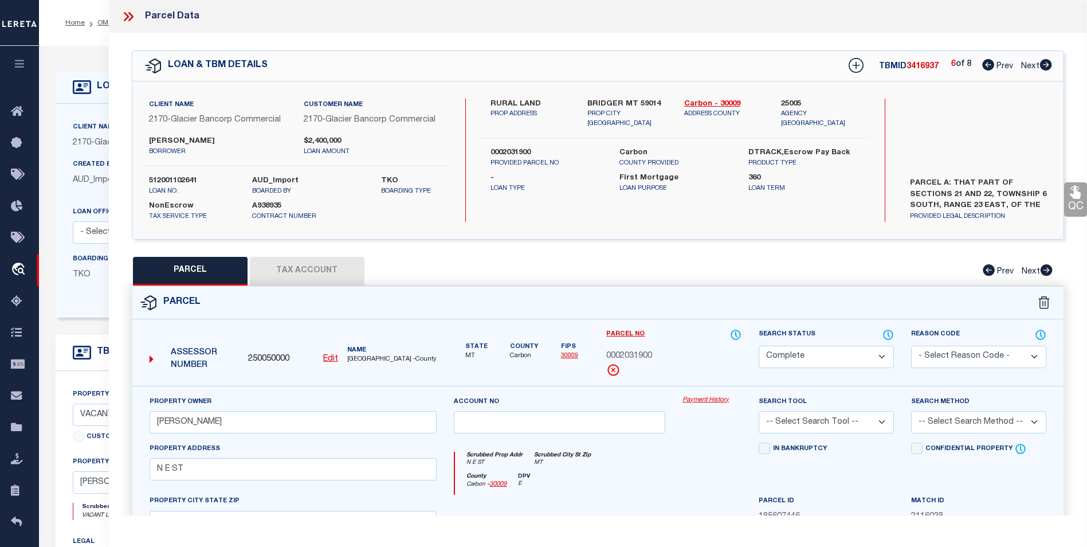
click at [982, 64] on icon at bounding box center [988, 64] width 12 height 11
select select "AS"
checkbox input "false"
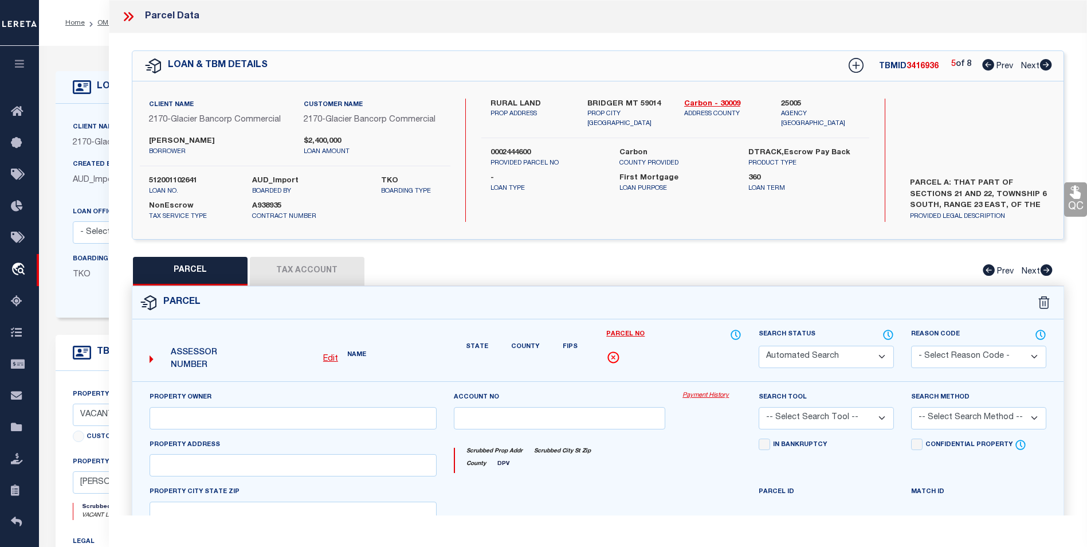
select select "CP"
type input "[PERSON_NAME]"
select select "AGW"
select select "LEG"
type input "BRIDGER MT 59014"
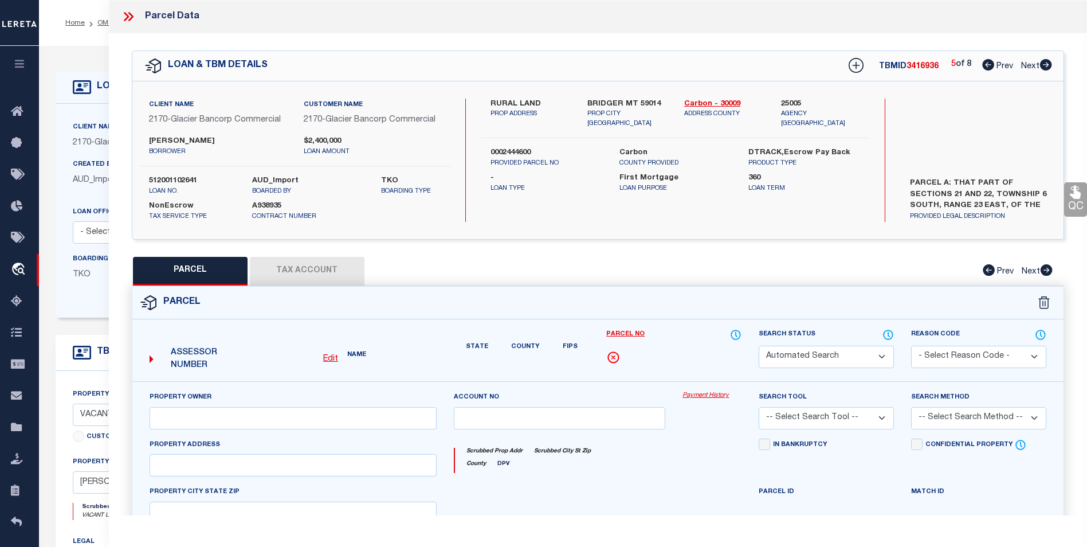
type textarea "S34, T05 S, R22 E, SE4, S2NE4, SE4NW4, E2SW4"
click at [982, 64] on icon at bounding box center [988, 64] width 12 height 11
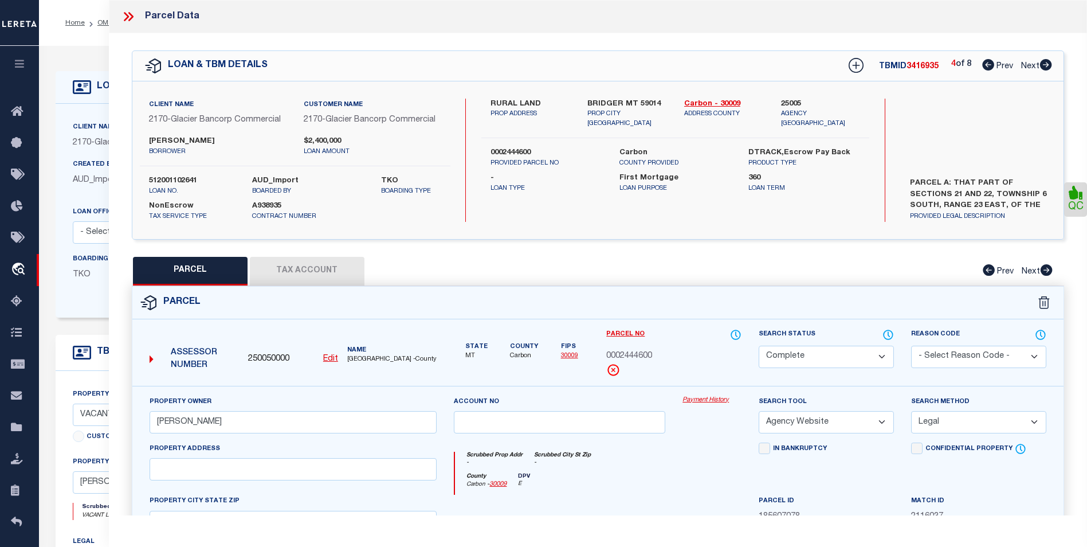
select select "AS"
select select
checkbox input "false"
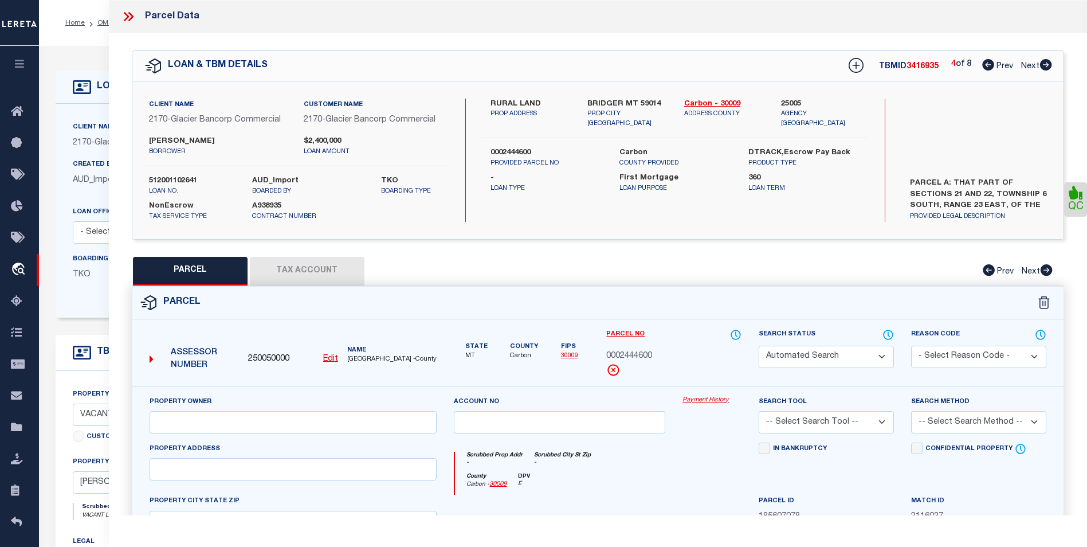
select select "CP"
type input "[PERSON_NAME]"
select select
type input "[PERSON_NAME] MT 59006"
type textarea "S24, T03 N, R29 E, UNIT A OR LOTS 4 & 8 & SESE"
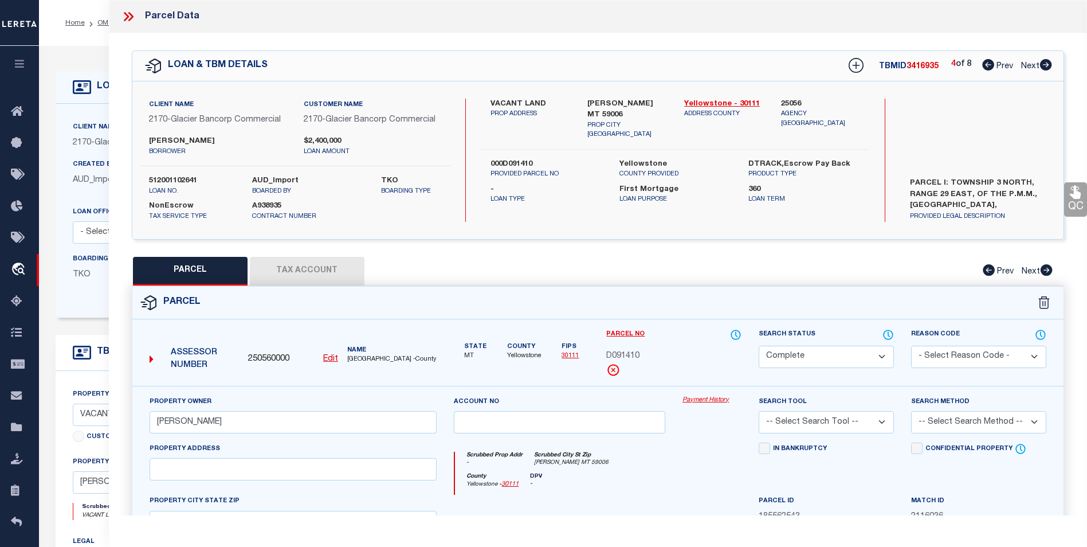
click at [982, 64] on icon at bounding box center [988, 64] width 12 height 11
select select "AS"
checkbox input "false"
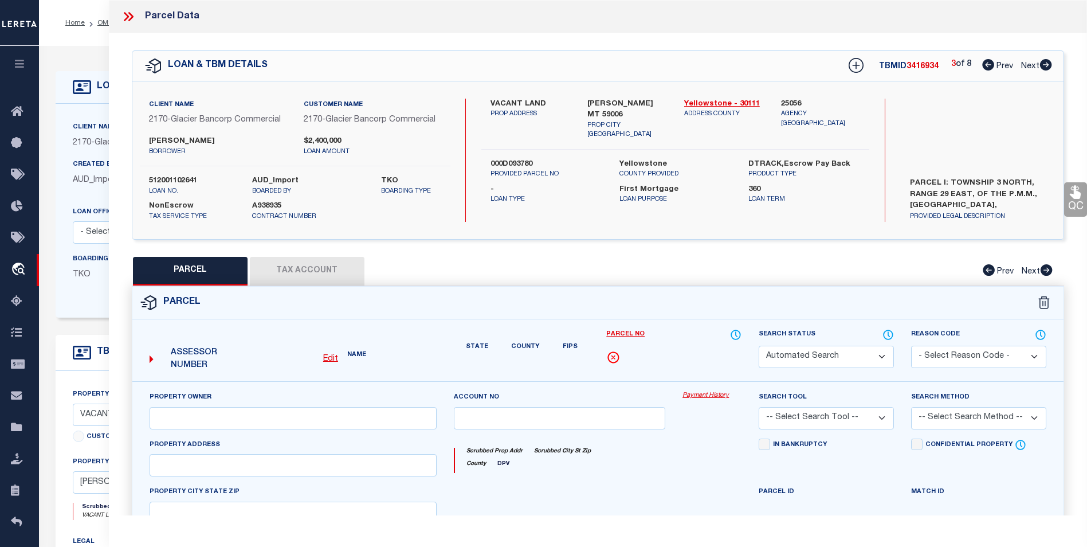
select select "BP"
type input "[PERSON_NAME]"
select select
type input "[STREET_ADDRESS][PERSON_NAME]"
type input "[PERSON_NAME], MT 59088"
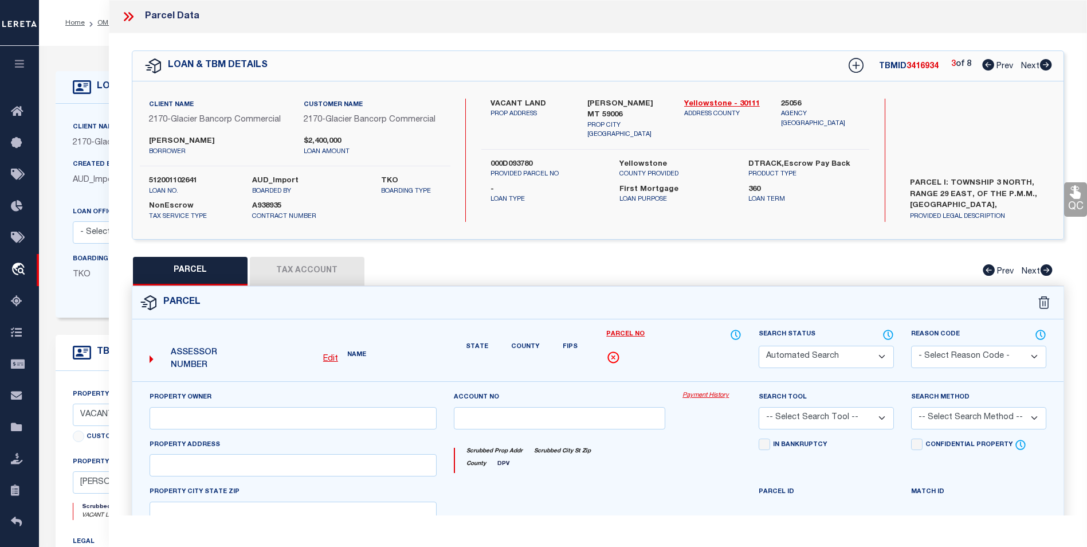
type textarea "S19, T03 N, R30 E, ACRES 185.24, LOTS 2 TO 5, & 10 & 13"
type textarea "Correct parcel is D09378"
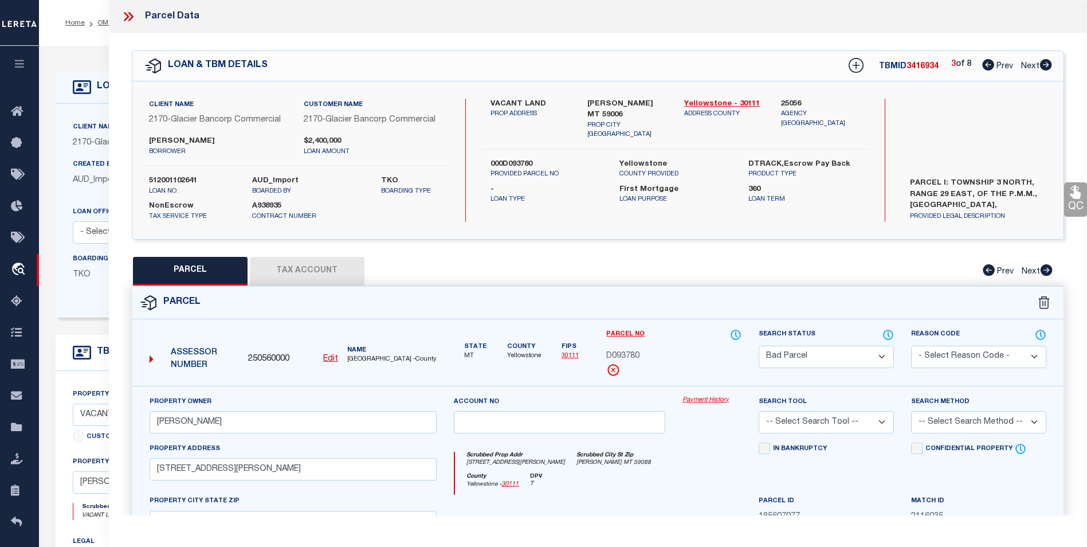
click at [982, 64] on icon at bounding box center [988, 64] width 12 height 11
select select "AS"
checkbox input "false"
select select "CP"
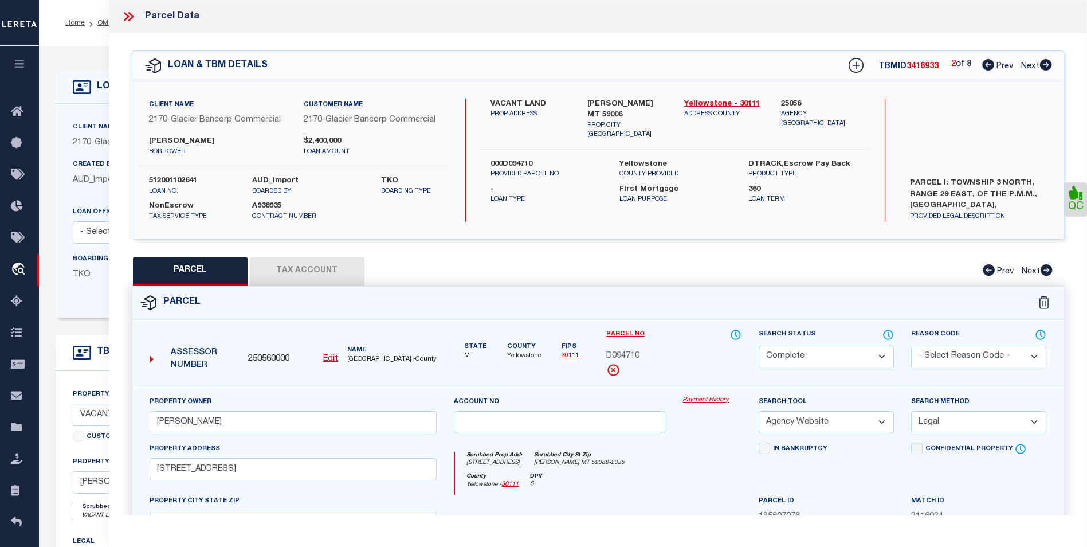
click at [1049, 68] on icon at bounding box center [1046, 64] width 12 height 11
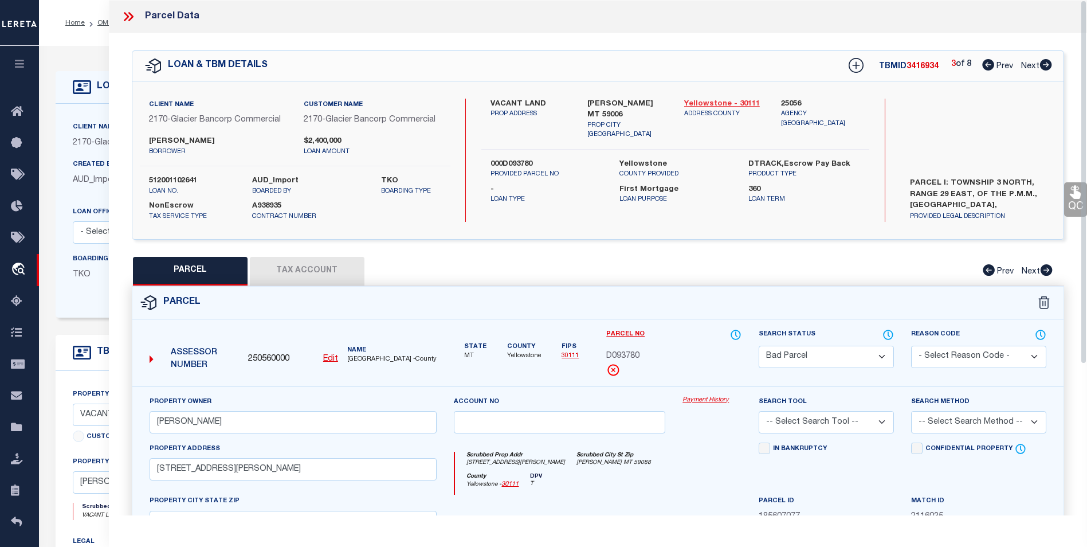
click at [713, 107] on link "Yellowstone - 30111" at bounding box center [724, 104] width 80 height 11
